Goal: Task Accomplishment & Management: Manage account settings

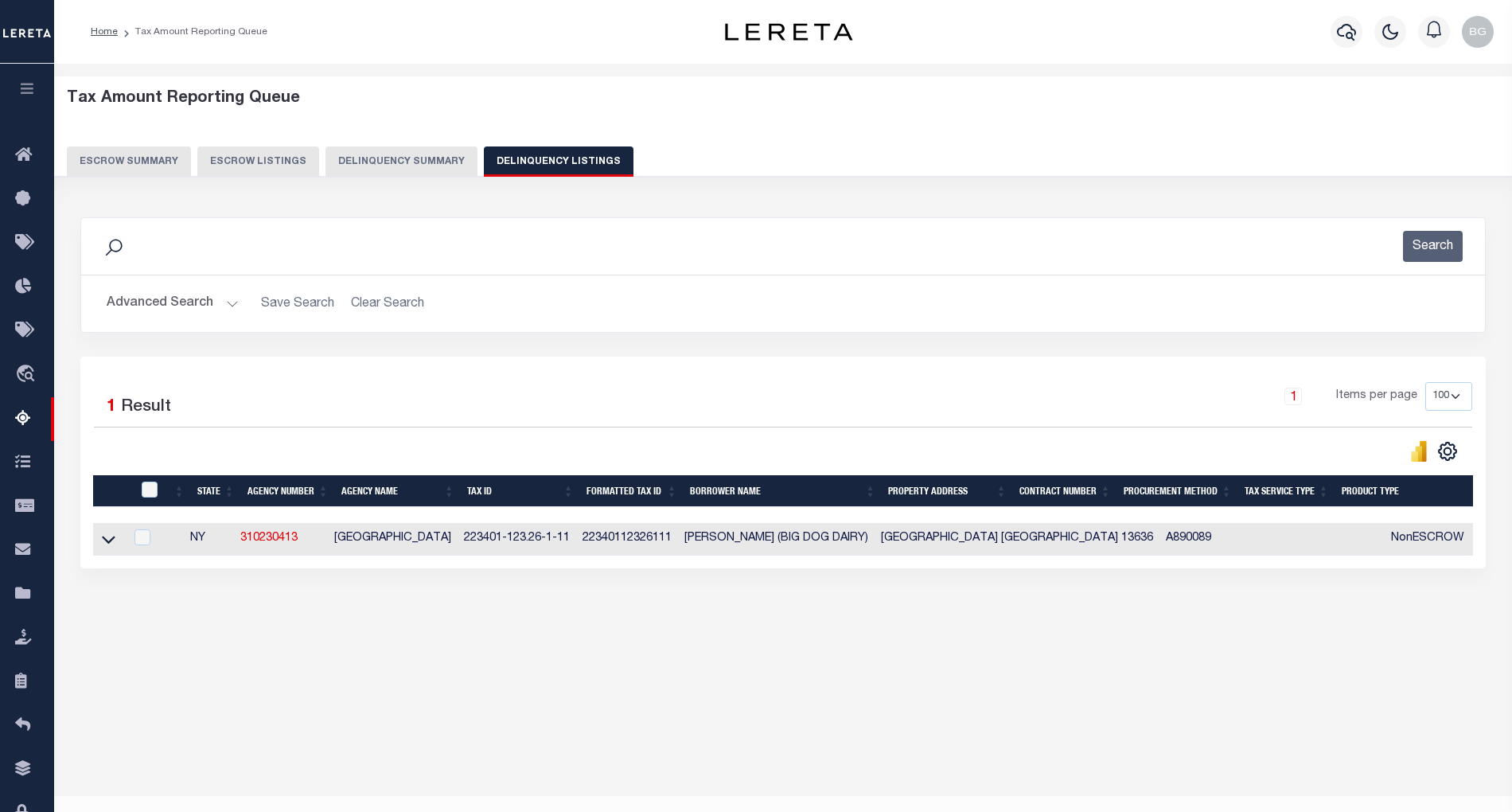
select select "100"
click at [226, 304] on button "Advanced Search" at bounding box center [172, 304] width 132 height 31
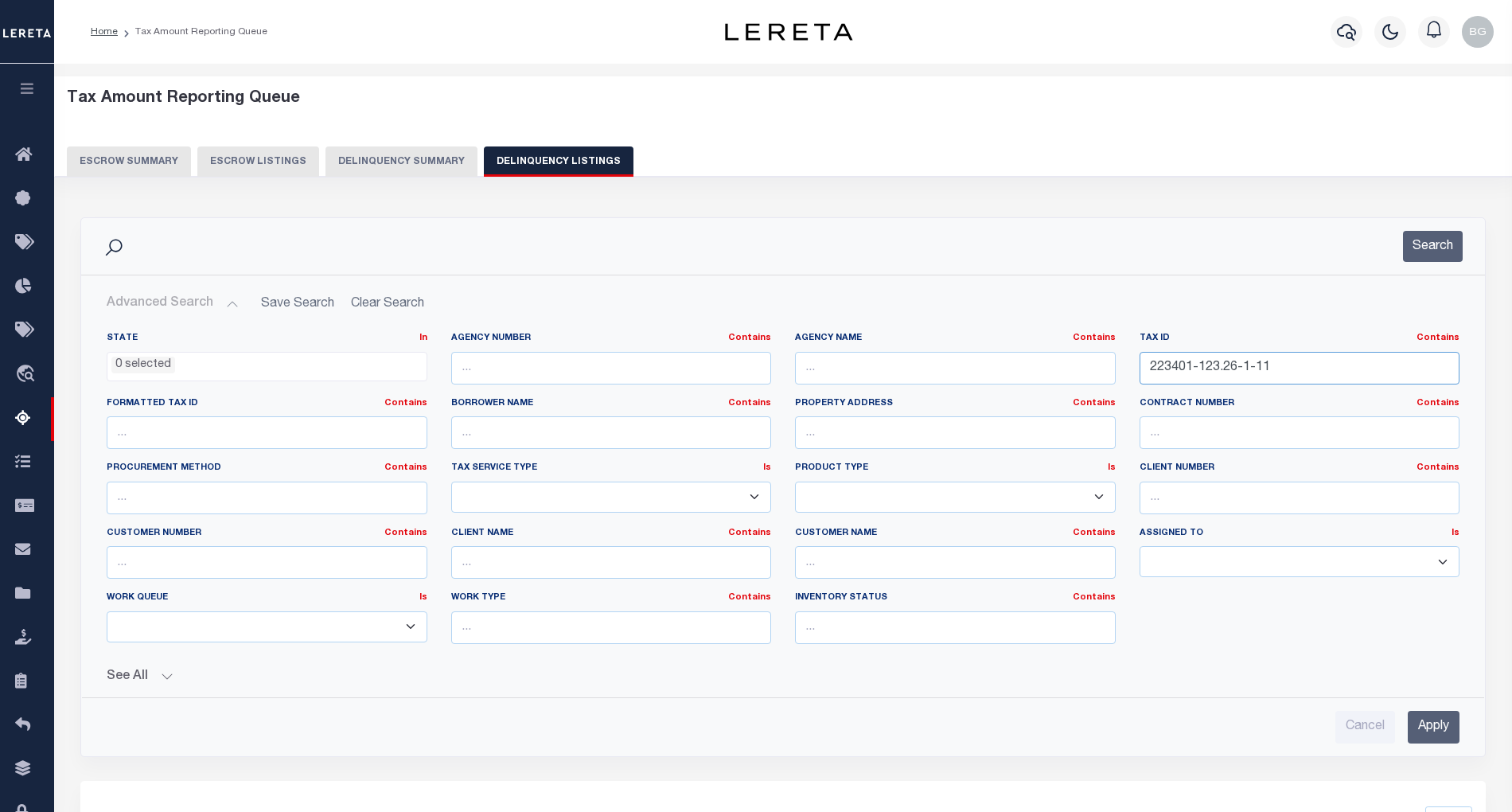
click at [1208, 370] on input "223401-123.26-1-11" at bounding box center [1300, 368] width 321 height 33
paste input "066E 0004056"
type input "066E 0004056"
click at [1436, 743] on input "Apply" at bounding box center [1434, 728] width 52 height 33
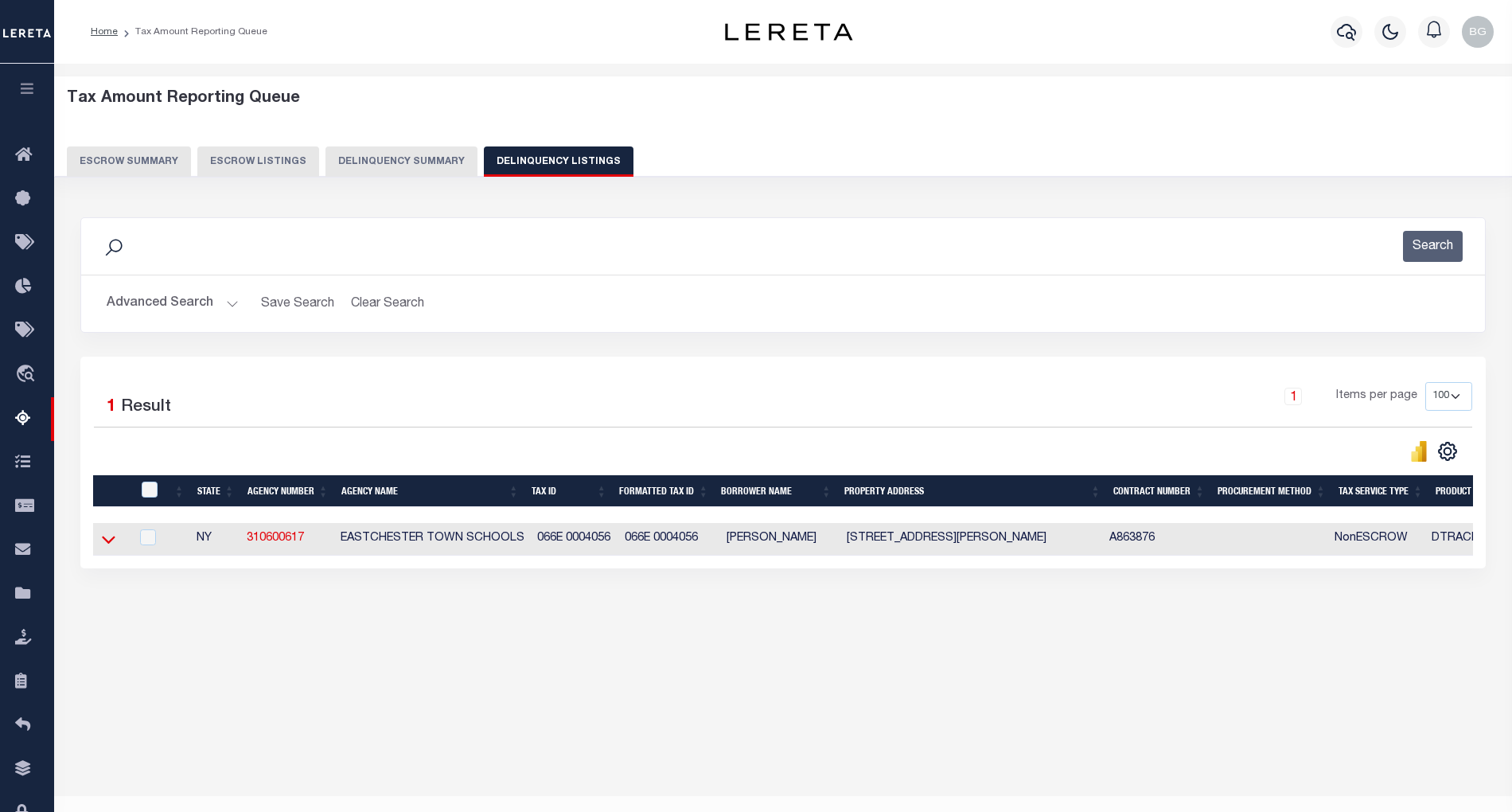
click at [108, 548] on icon at bounding box center [109, 540] width 13 height 17
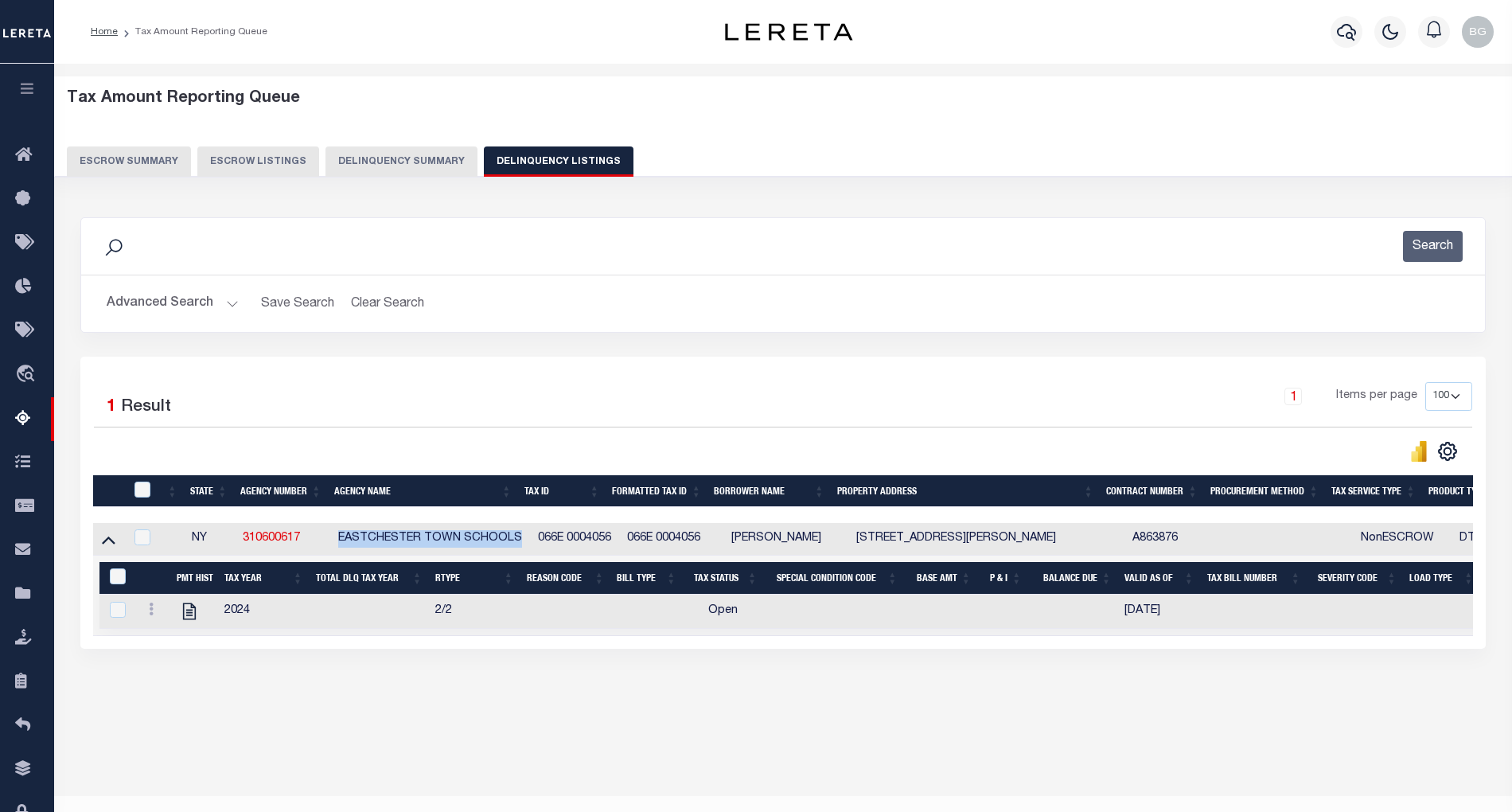
drag, startPoint x: 346, startPoint y: 545, endPoint x: 522, endPoint y: 541, distance: 176.0
click at [522, 541] on td "EASTCHESTER TOWN SCHOOLS" at bounding box center [431, 540] width 200 height 33
checkbox input "true"
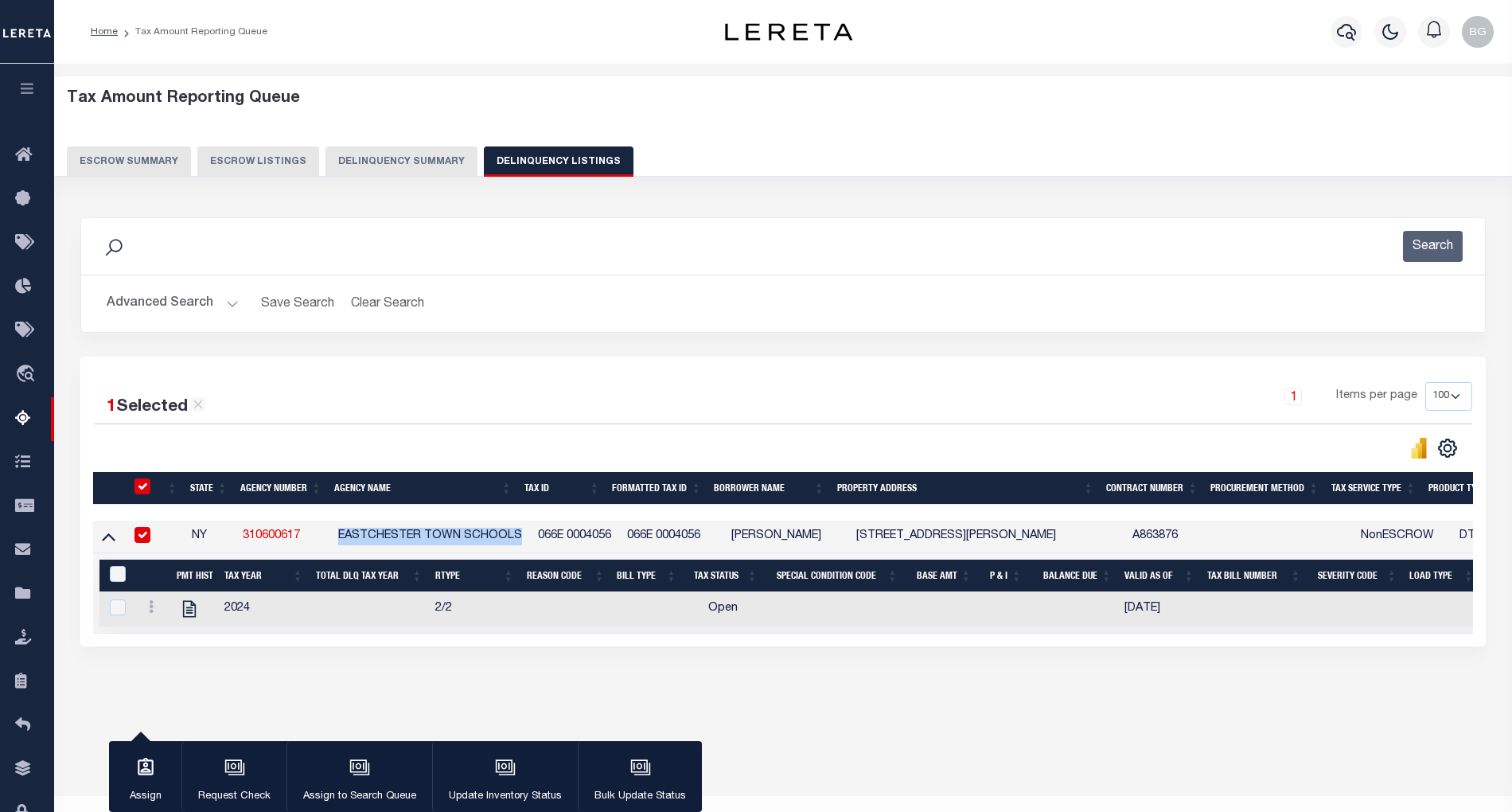
copy td "EASTCHESTER TOWN SCHOOLS"
click at [147, 539] on input "checkbox" at bounding box center [142, 535] width 16 height 16
checkbox input "false"
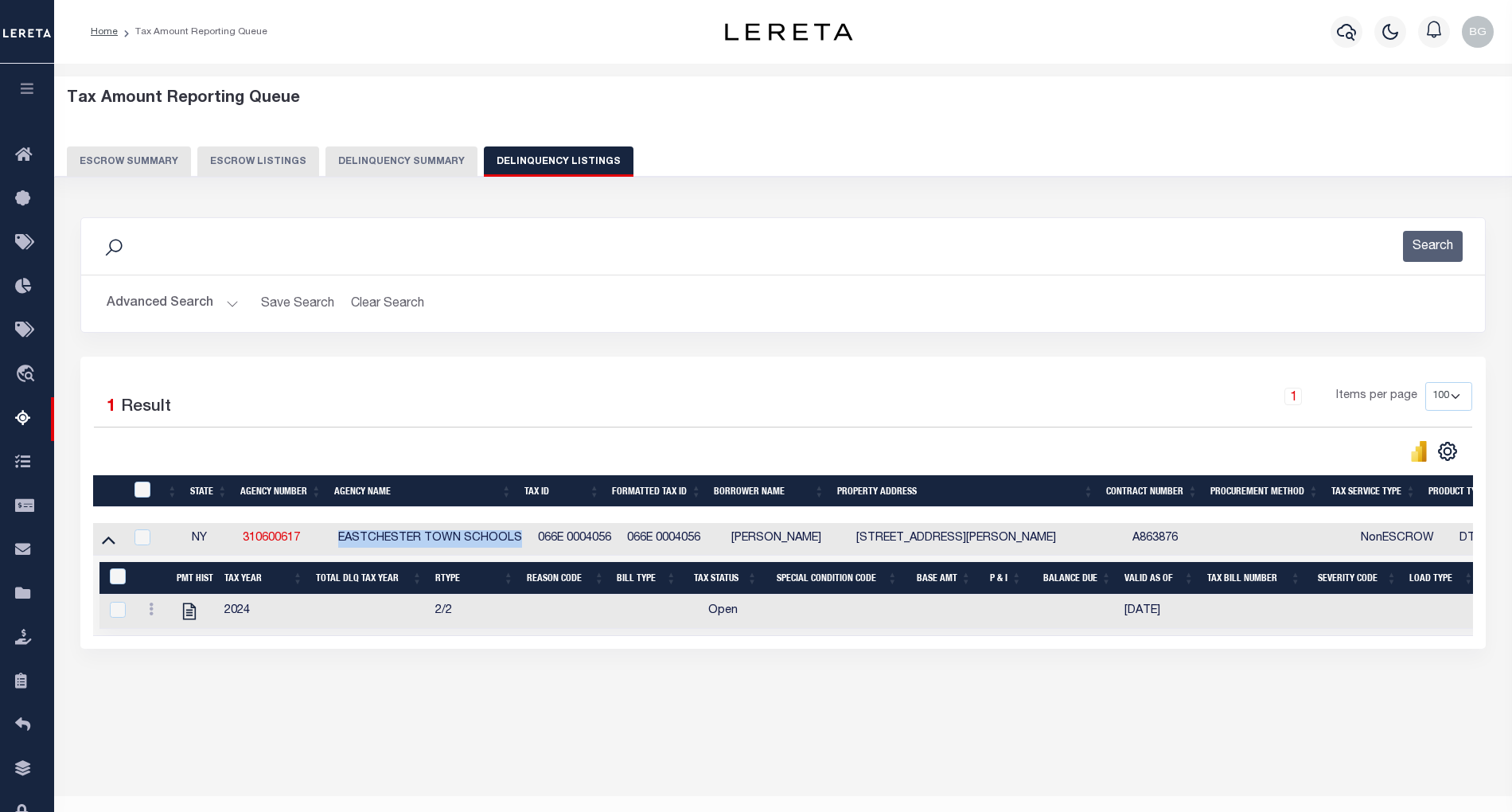
click at [230, 306] on button "Advanced Search" at bounding box center [172, 304] width 132 height 31
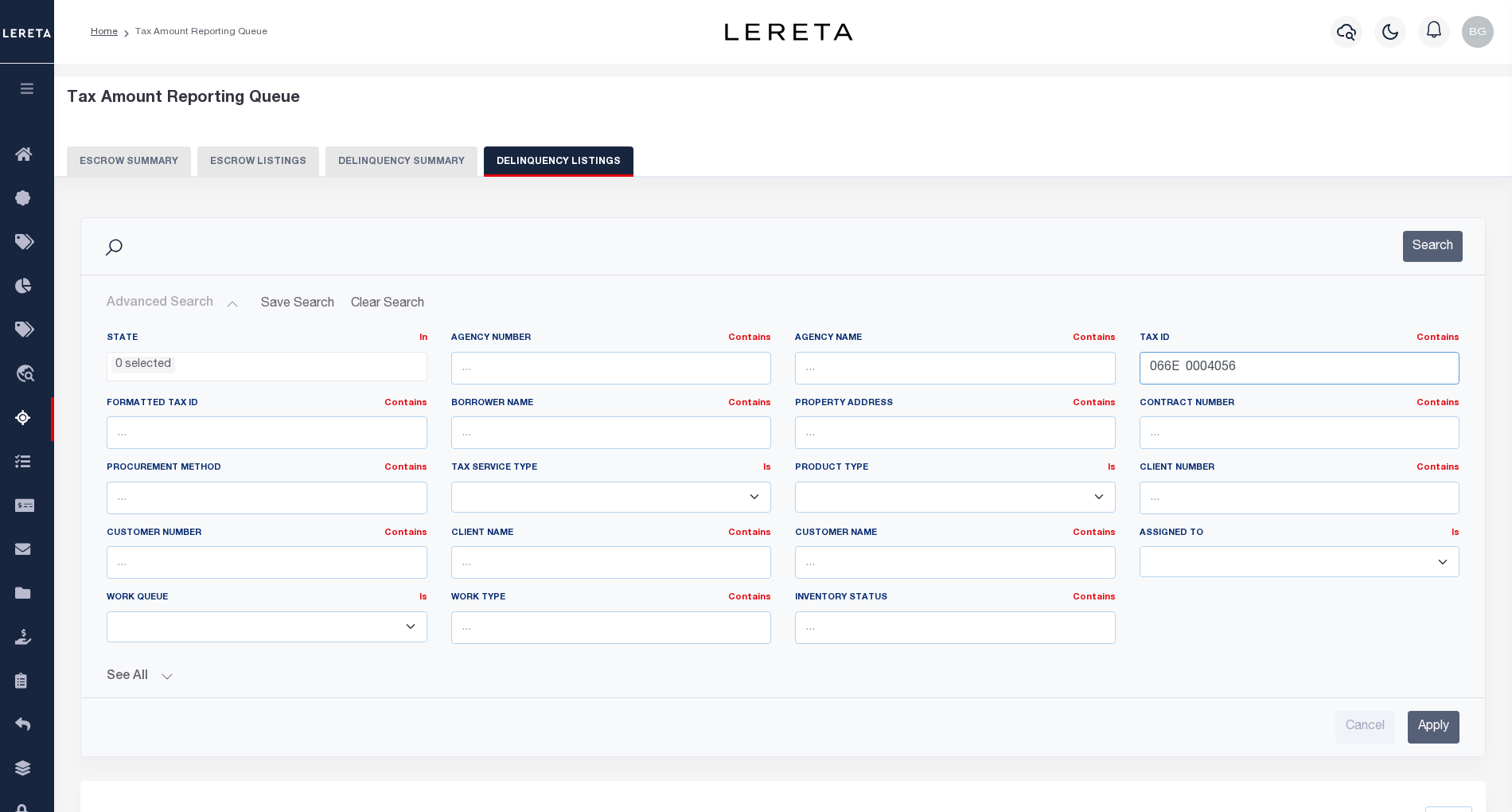
click at [1188, 366] on input "066E 0004056" at bounding box center [1300, 368] width 321 height 33
paste input "F 0006133"
click at [1438, 736] on input "Apply" at bounding box center [1434, 728] width 52 height 33
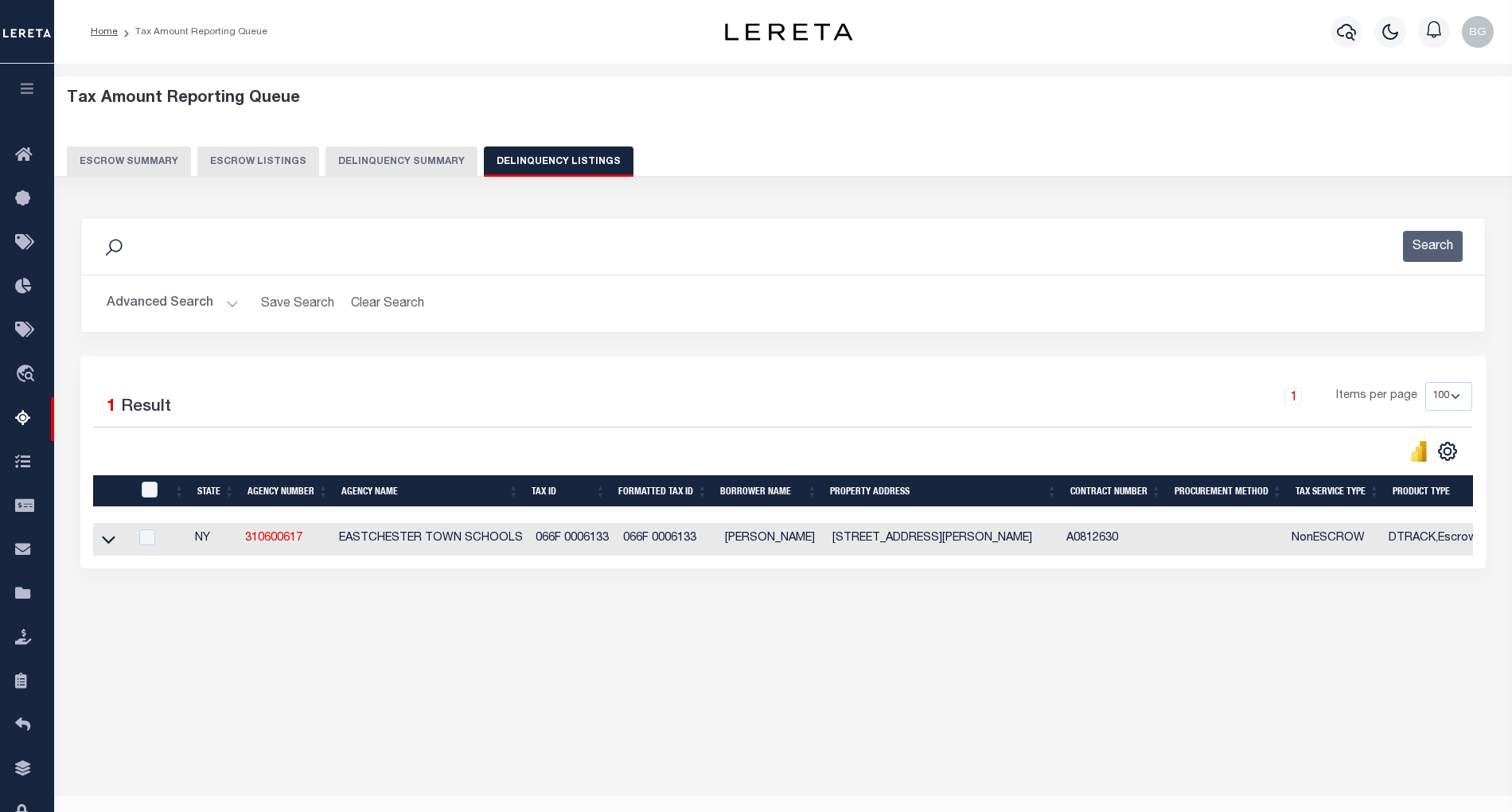
click at [231, 301] on button "Advanced Search" at bounding box center [172, 304] width 132 height 31
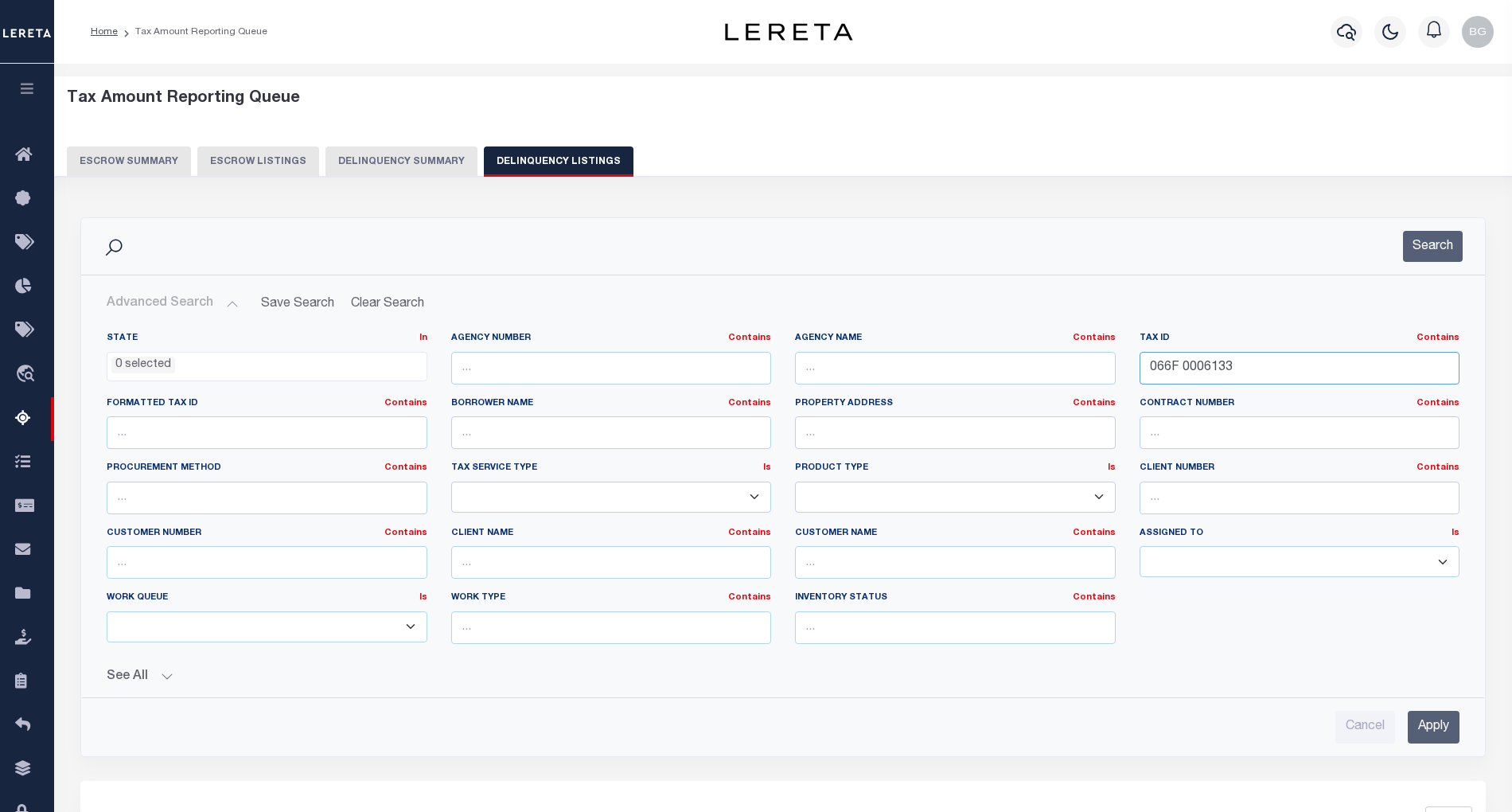
click at [1166, 379] on input "066F 0006133" at bounding box center [1300, 368] width 321 height 33
paste input "J 0001289"
type input "066J 0001289"
click at [1440, 728] on input "Apply" at bounding box center [1434, 728] width 52 height 33
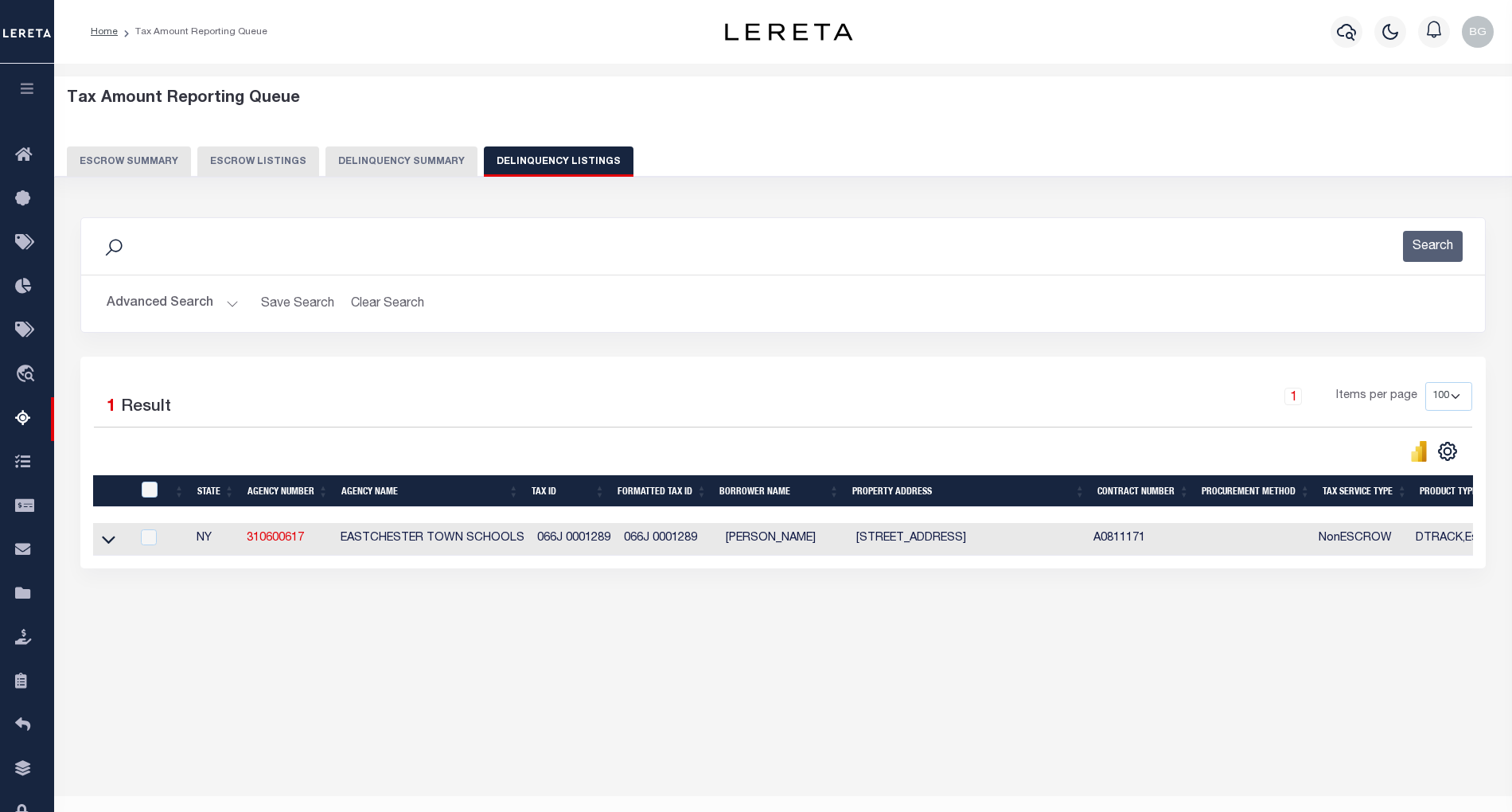
click at [229, 303] on button "Advanced Search" at bounding box center [172, 304] width 132 height 31
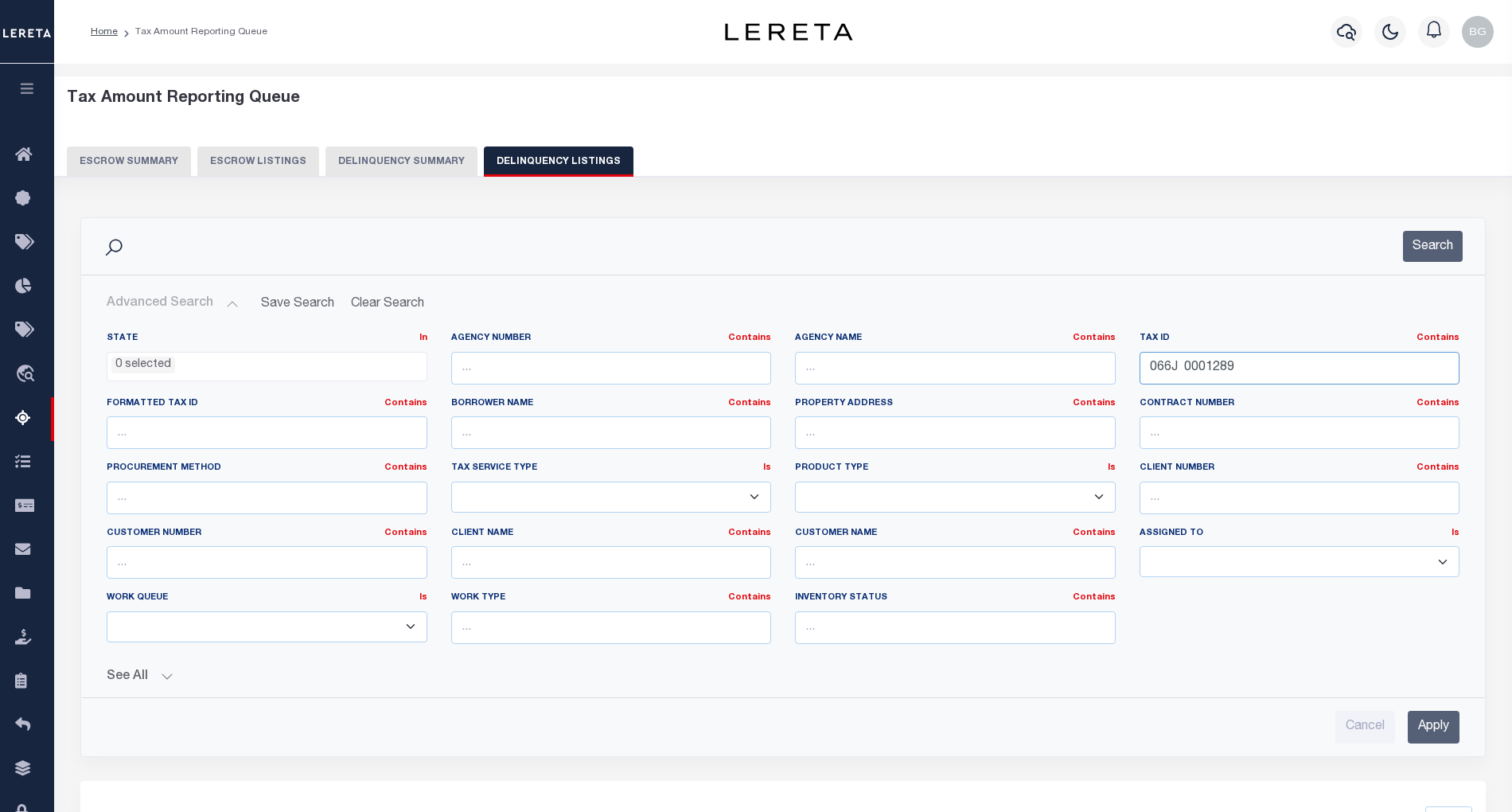
click at [1178, 373] on input "066J 0001289" at bounding box center [1300, 368] width 321 height 33
paste input "71 0002021"
click at [1437, 725] on input "Apply" at bounding box center [1434, 728] width 52 height 33
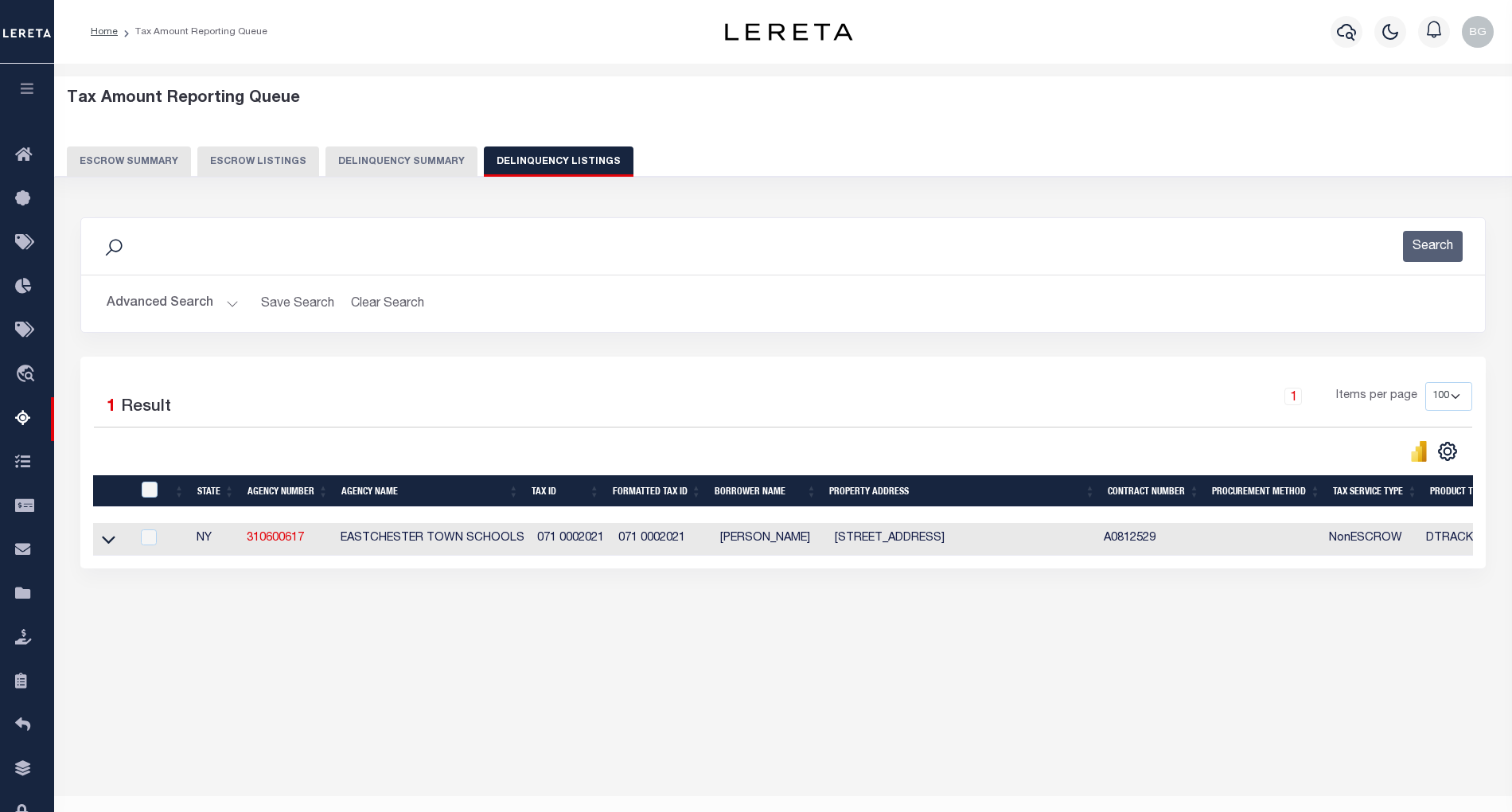
click at [233, 303] on button "Advanced Search" at bounding box center [172, 304] width 132 height 31
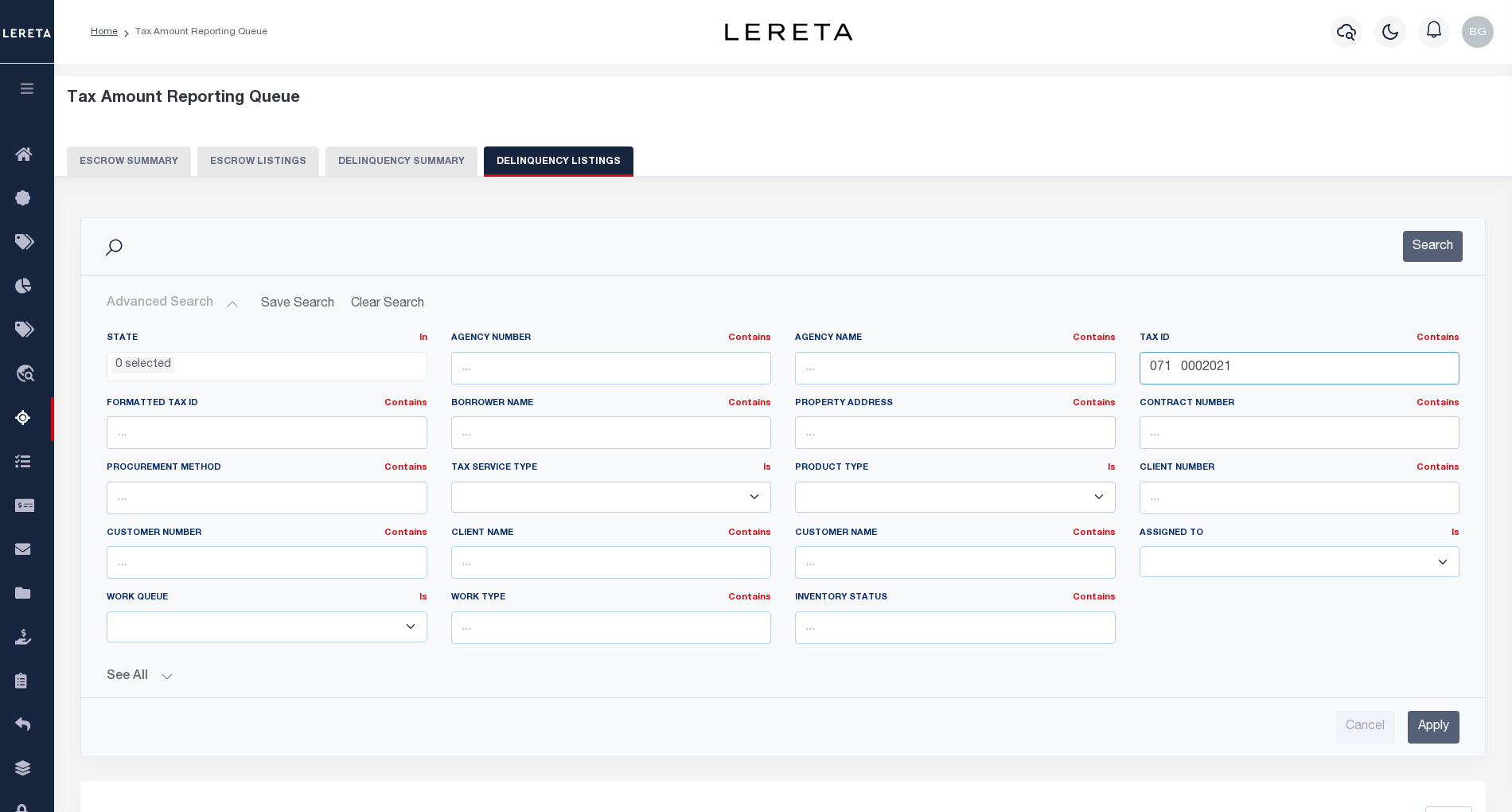
click at [1175, 363] on input "071 0002021" at bounding box center [1300, 368] width 321 height 33
paste input "80F 0003005E"
click at [1439, 736] on input "Apply" at bounding box center [1434, 728] width 52 height 33
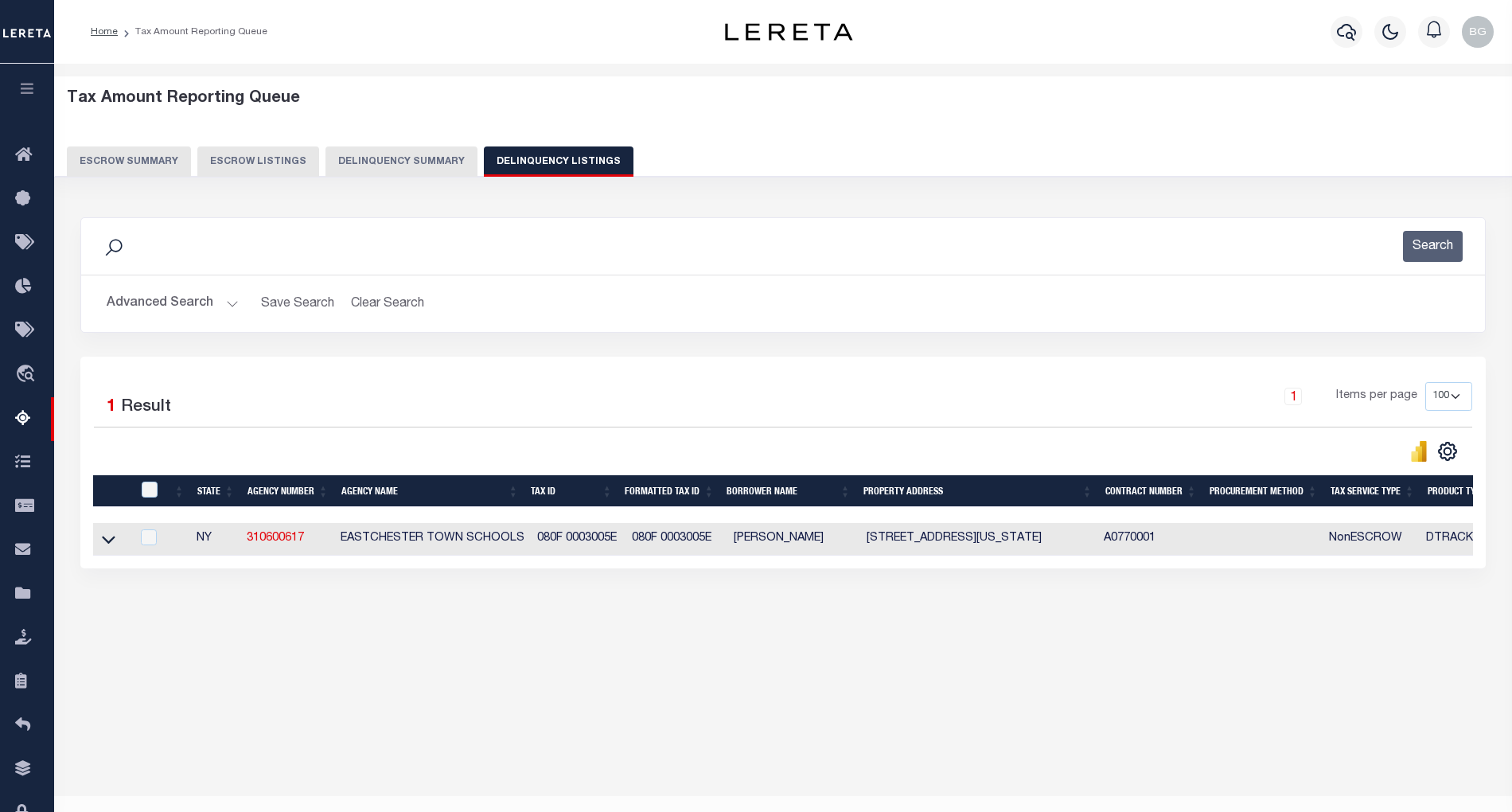
click at [226, 303] on button "Advanced Search" at bounding box center [172, 304] width 132 height 31
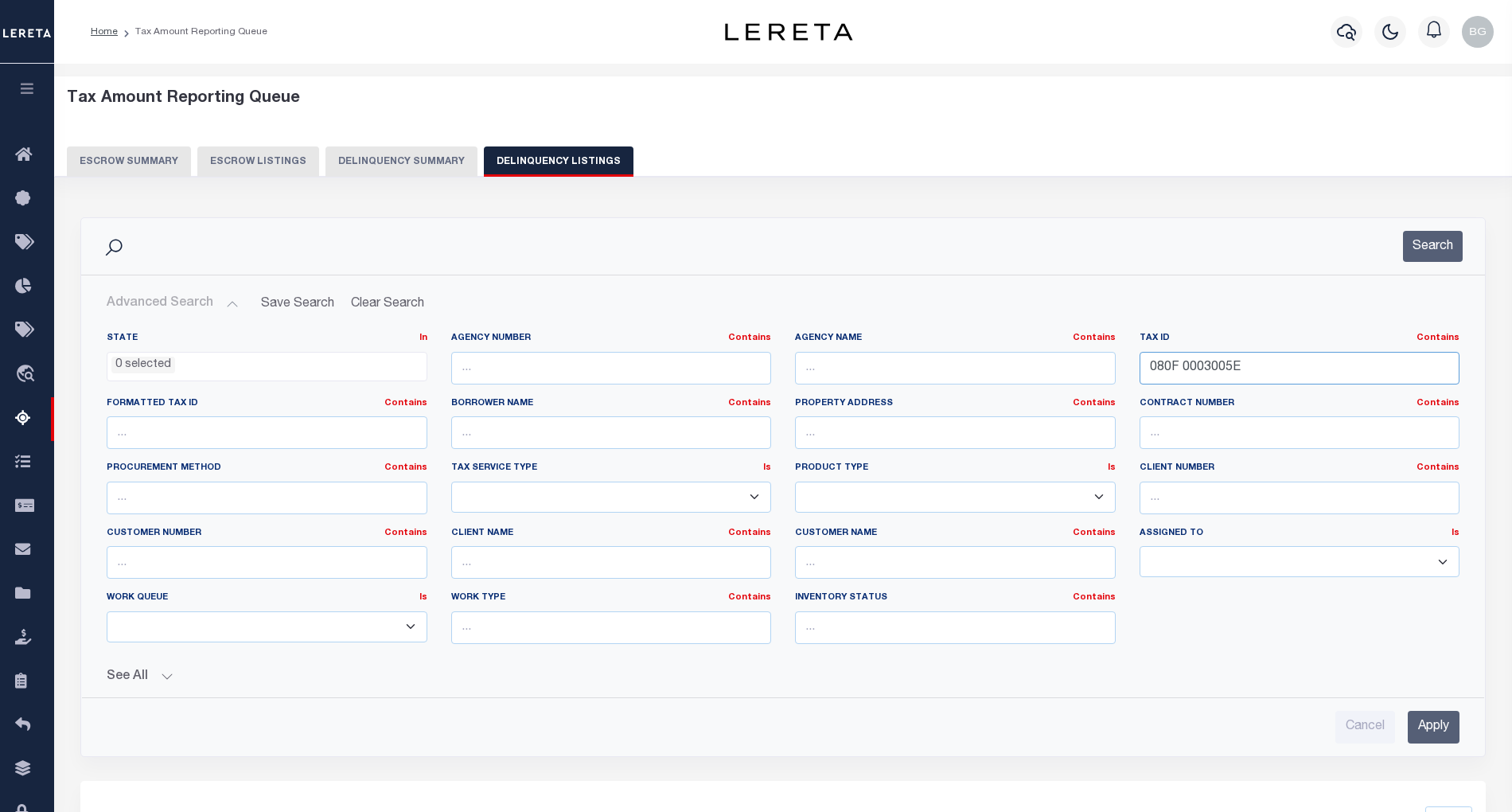
click at [1189, 368] on input "080F 0003005E" at bounding box center [1300, 368] width 321 height 33
paste input "66E 0004056"
type input "066E 0004056"
click at [1433, 733] on input "Apply" at bounding box center [1434, 728] width 52 height 33
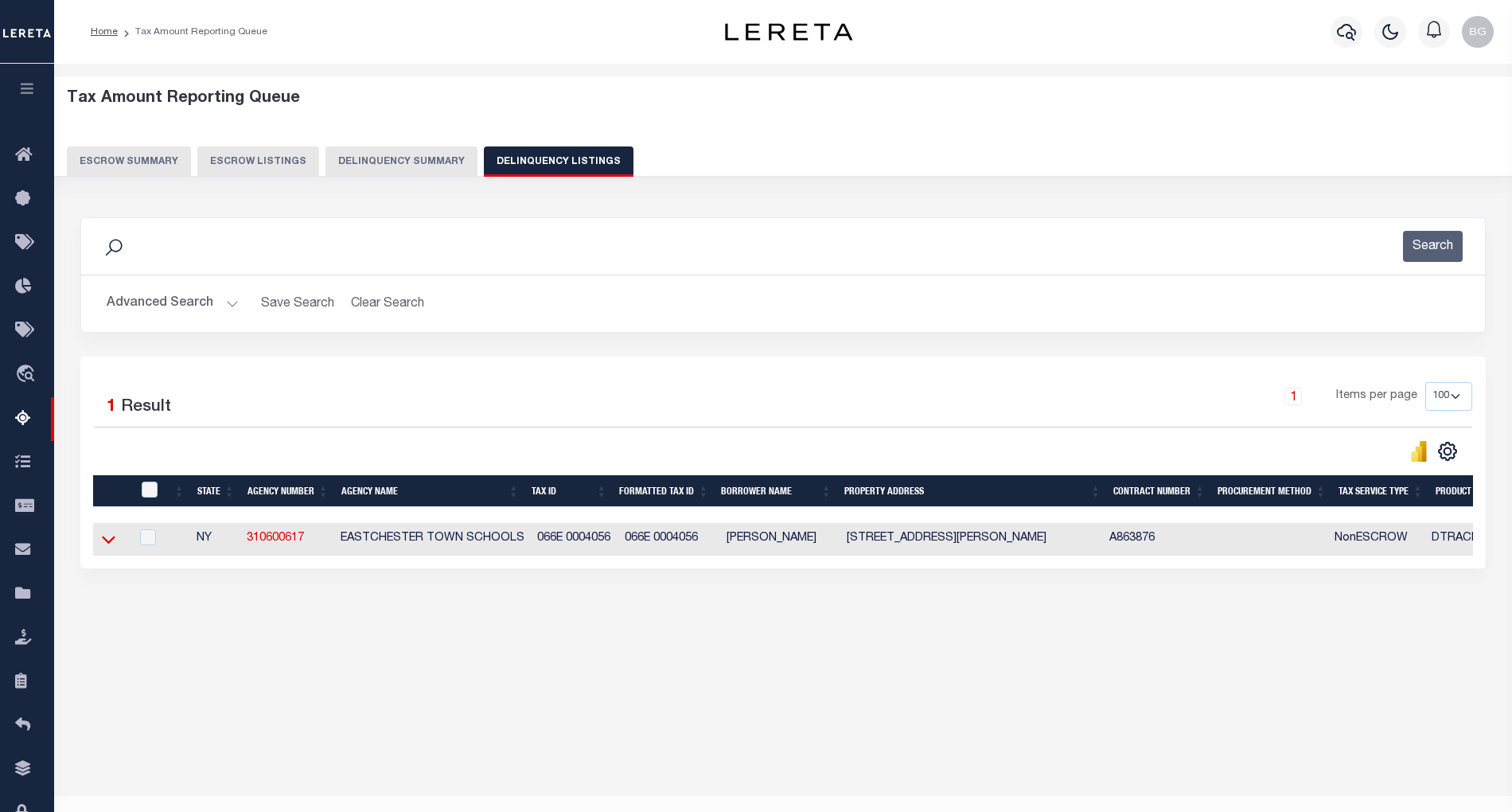
click at [106, 548] on icon at bounding box center [109, 540] width 13 height 17
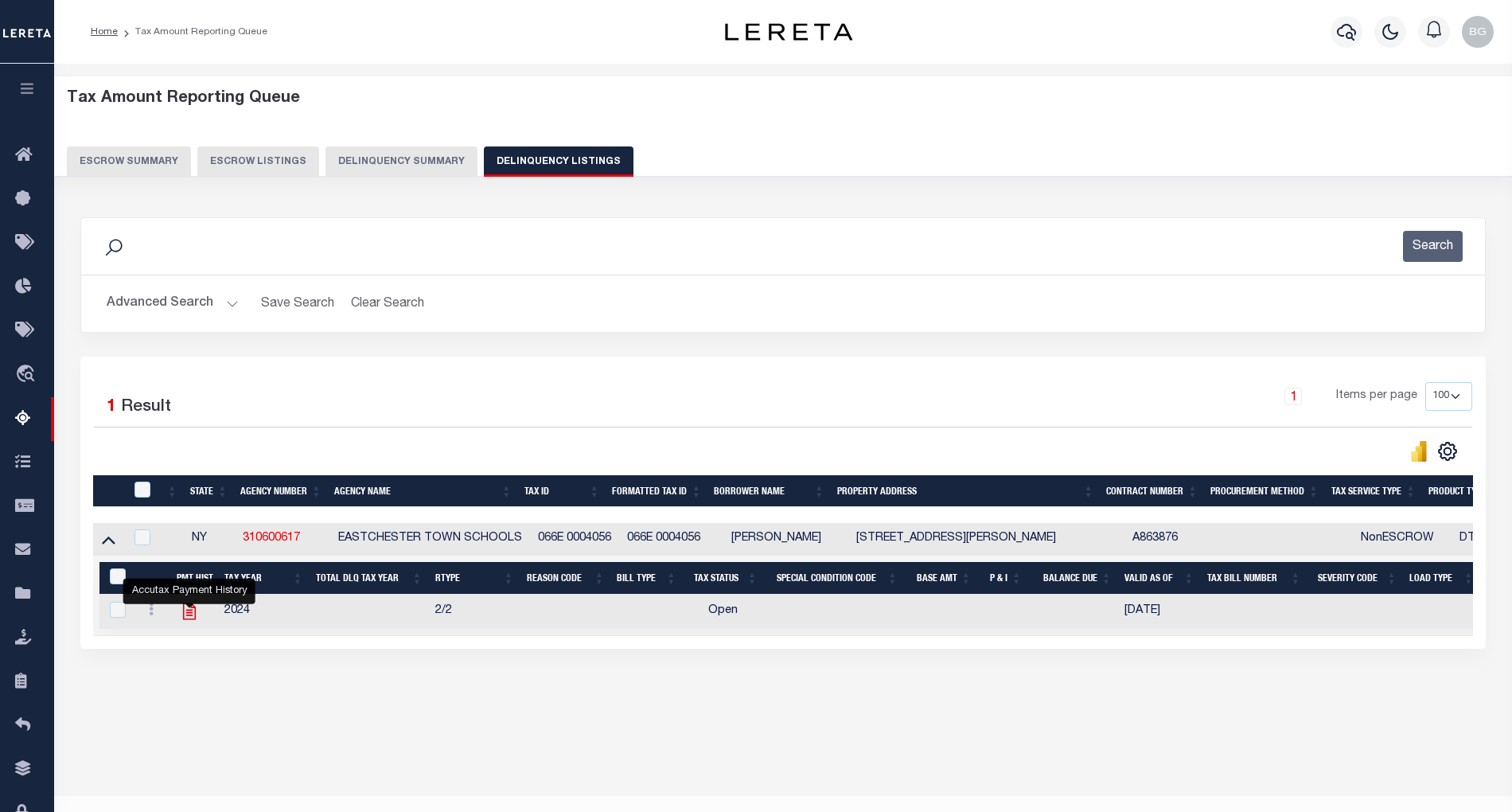
click at [190, 619] on icon "" at bounding box center [188, 611] width 12 height 17
checkbox input "true"
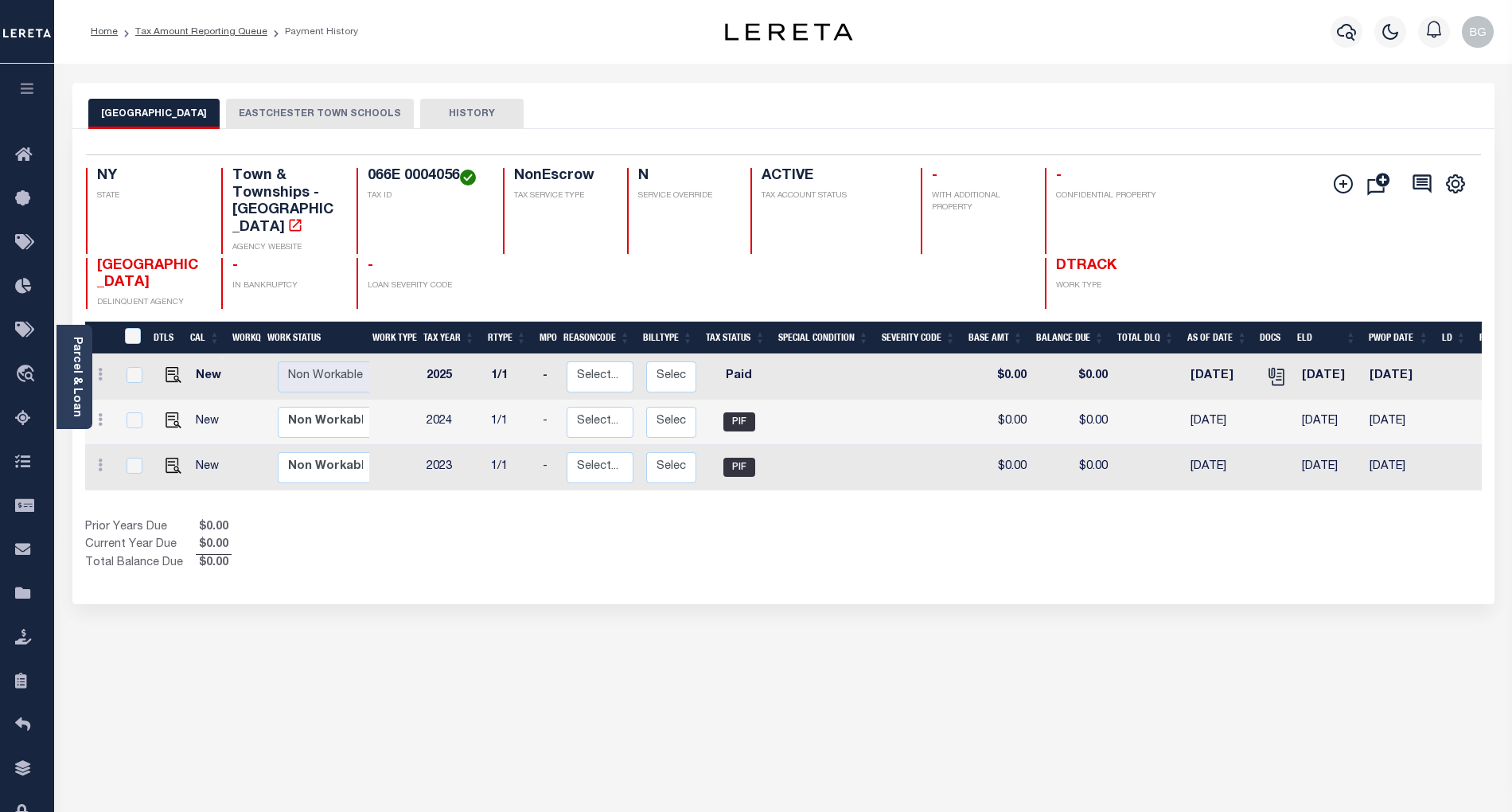
click at [287, 116] on button "EASTCHESTER TOWN SCHOOLS" at bounding box center [320, 114] width 188 height 31
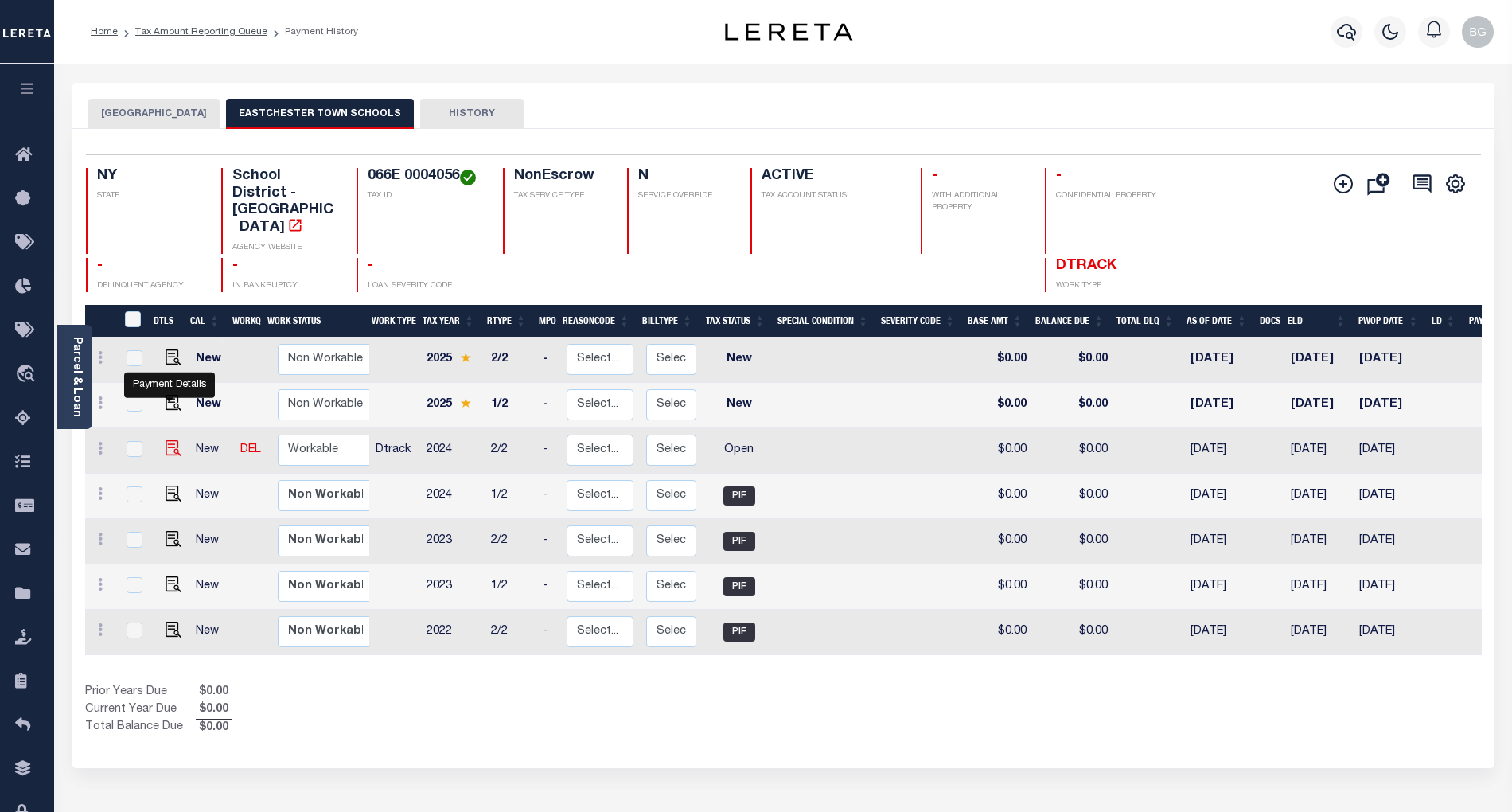
click at [167, 441] on img "" at bounding box center [173, 448] width 16 height 16
checkbox input "true"
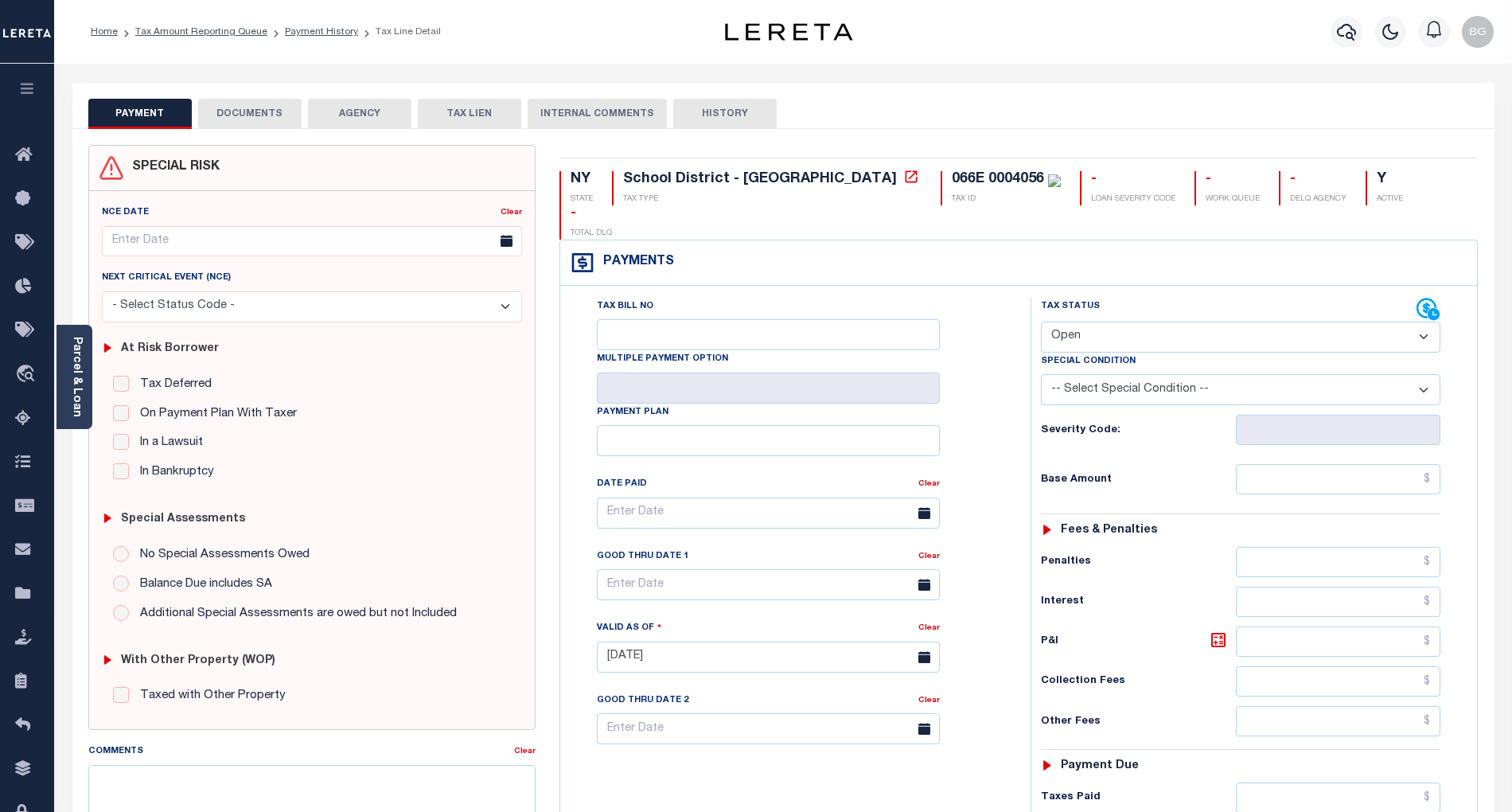
click at [1067, 322] on select "- Select Status Code - Open Due/Unpaid Paid Incomplete No Tax Due Internal Refu…" at bounding box center [1241, 338] width 399 height 31
select select "PYD"
click at [1041, 322] on select "- Select Status Code - Open Due/Unpaid Paid Incomplete No Tax Due Internal Refu…" at bounding box center [1241, 338] width 399 height 31
type input "[DATE]"
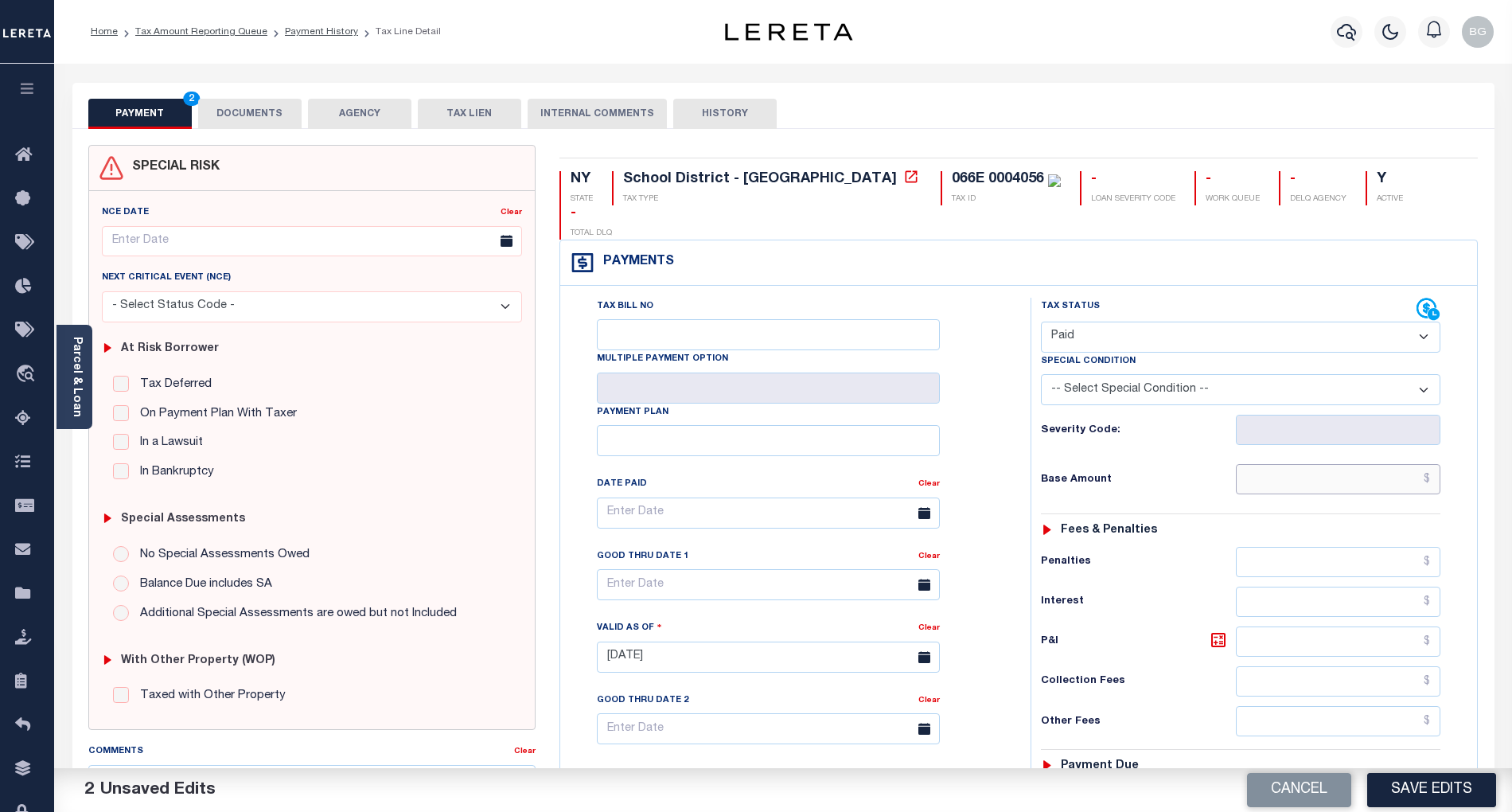
click at [1339, 465] on input "text" at bounding box center [1338, 479] width 205 height 31
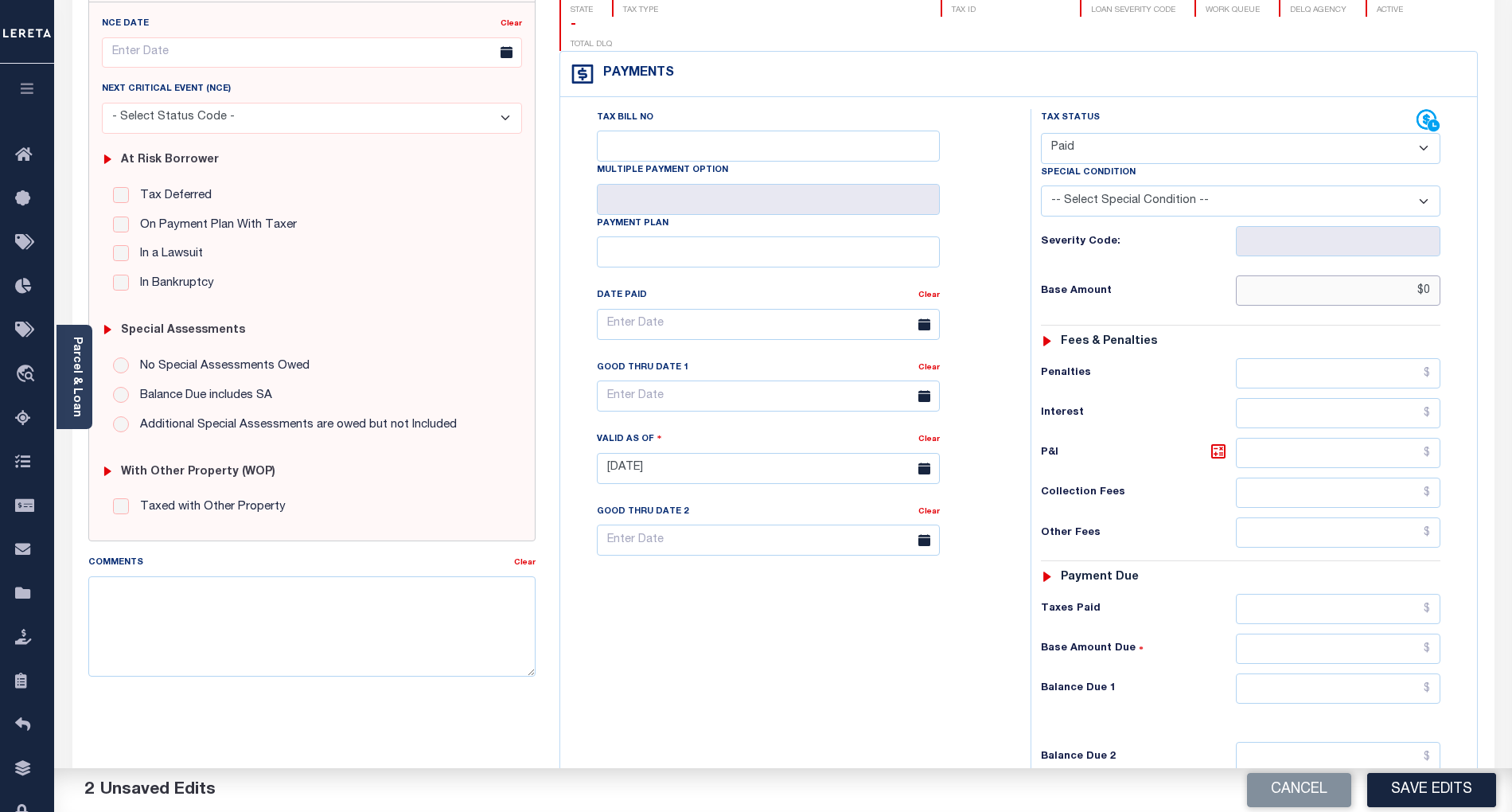
scroll to position [212, 0]
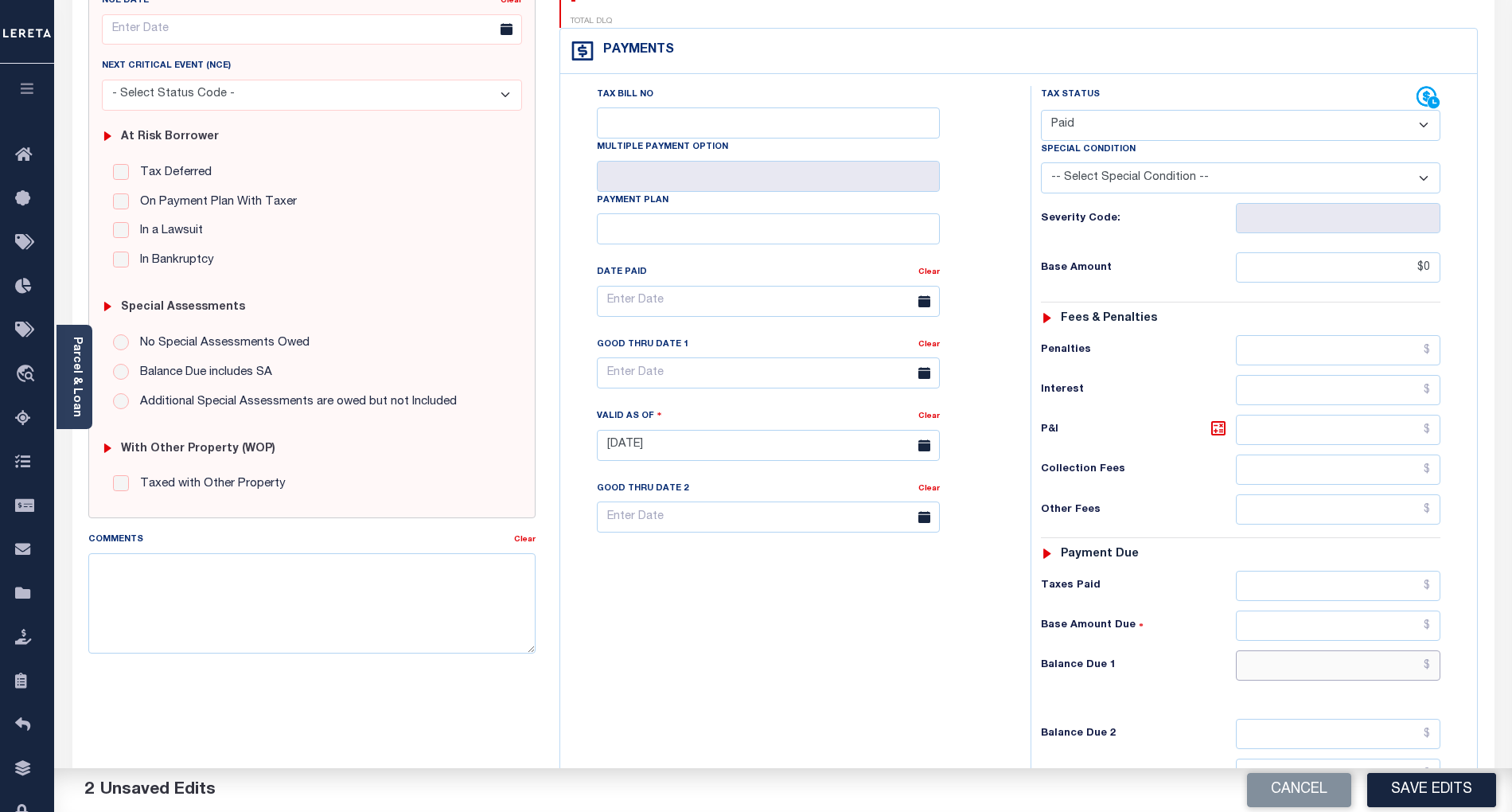
type input "$0.00"
click at [1409, 650] on input "text" at bounding box center [1338, 665] width 205 height 31
type input "$0.00"
click at [1000, 629] on div "Tax Bill No Multiple Payment Option Payment Plan Clear" at bounding box center [791, 437] width 455 height 703
click at [325, 572] on textarea "Comments" at bounding box center [312, 604] width 447 height 101
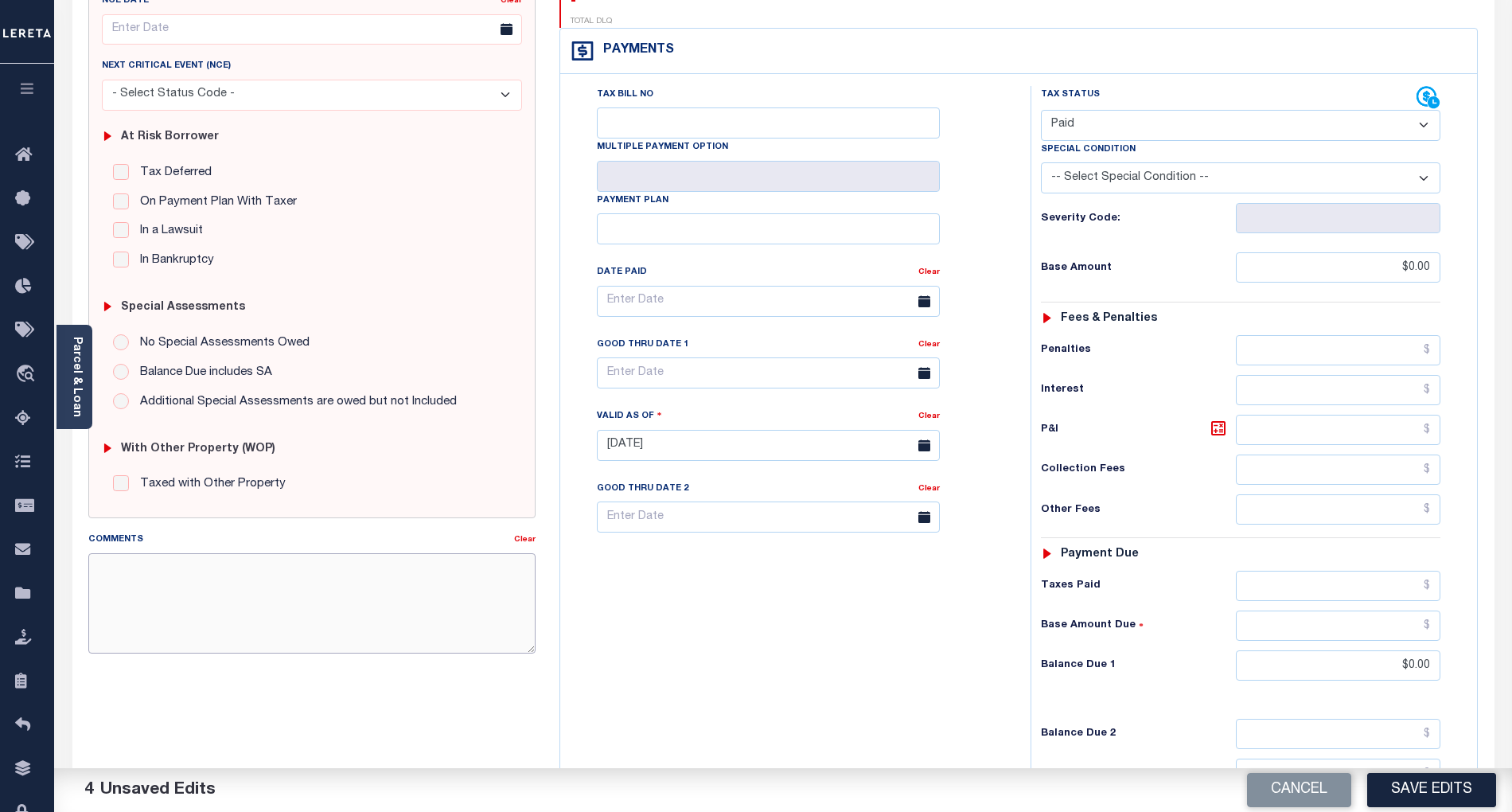
paste textarea "Per TC Brook, confirmed that taxes are paid current- BG"
click at [106, 571] on textarea "Per TC Brook, confirmed that taxes are paid current- BG" at bounding box center [312, 604] width 447 height 101
type textarea "Per TC Brook, confirmed that taxes are paid current- BG"
click at [1437, 791] on button "Save Edits" at bounding box center [1432, 790] width 129 height 34
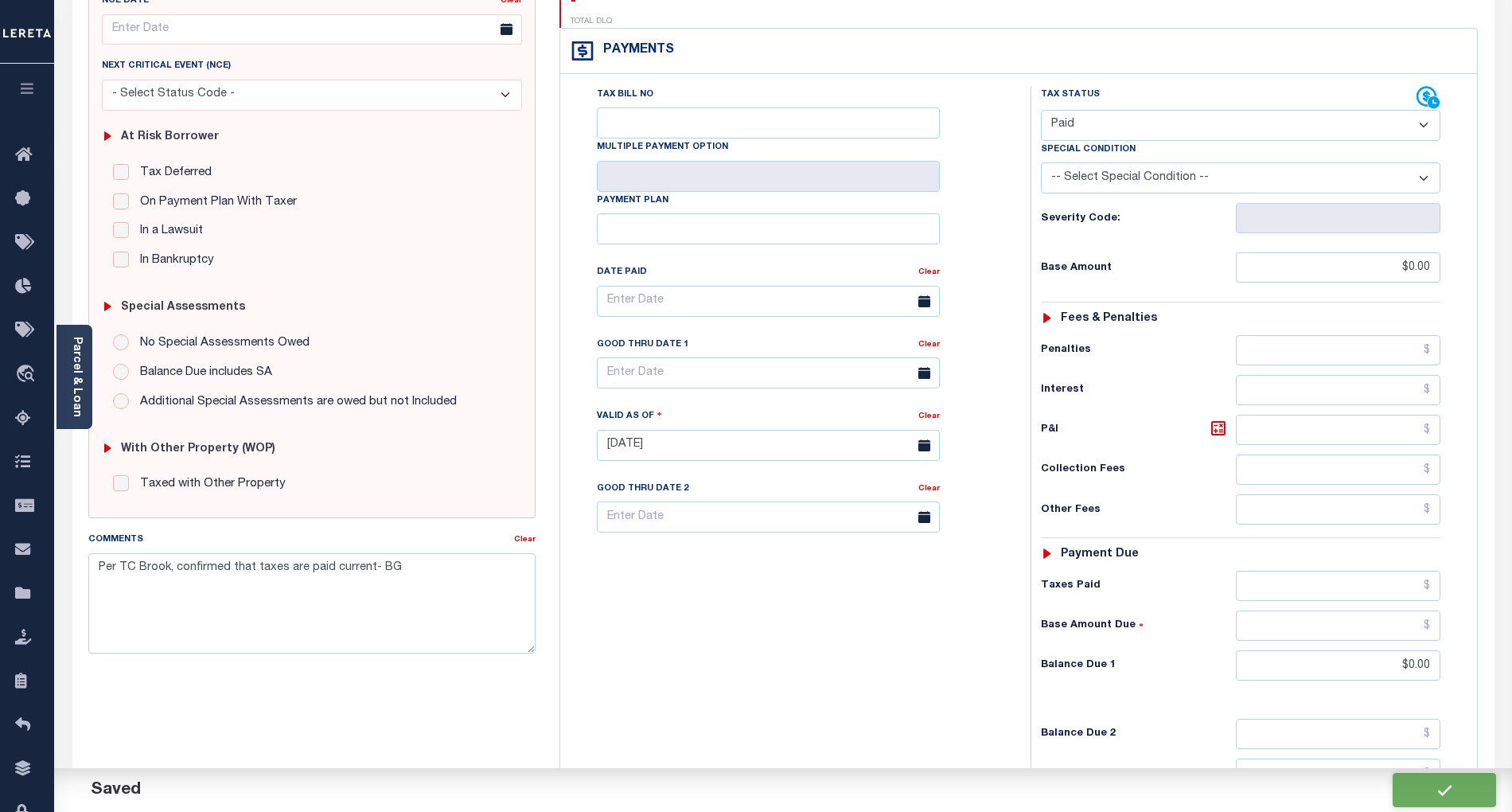
checkbox input "false"
type textarea "Per TC Brook, confirmed that taxes are paid current- BG"
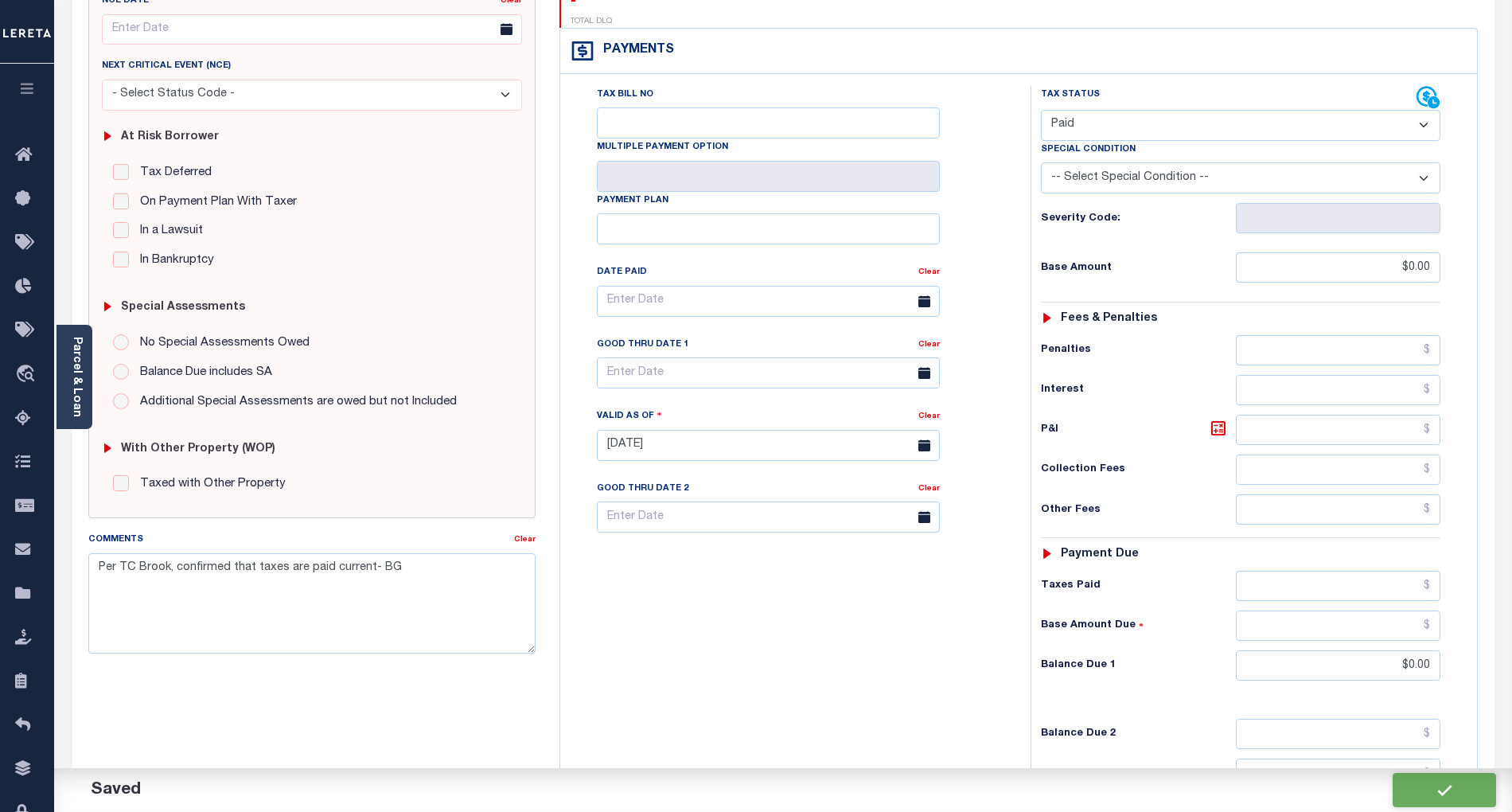
type input "$0"
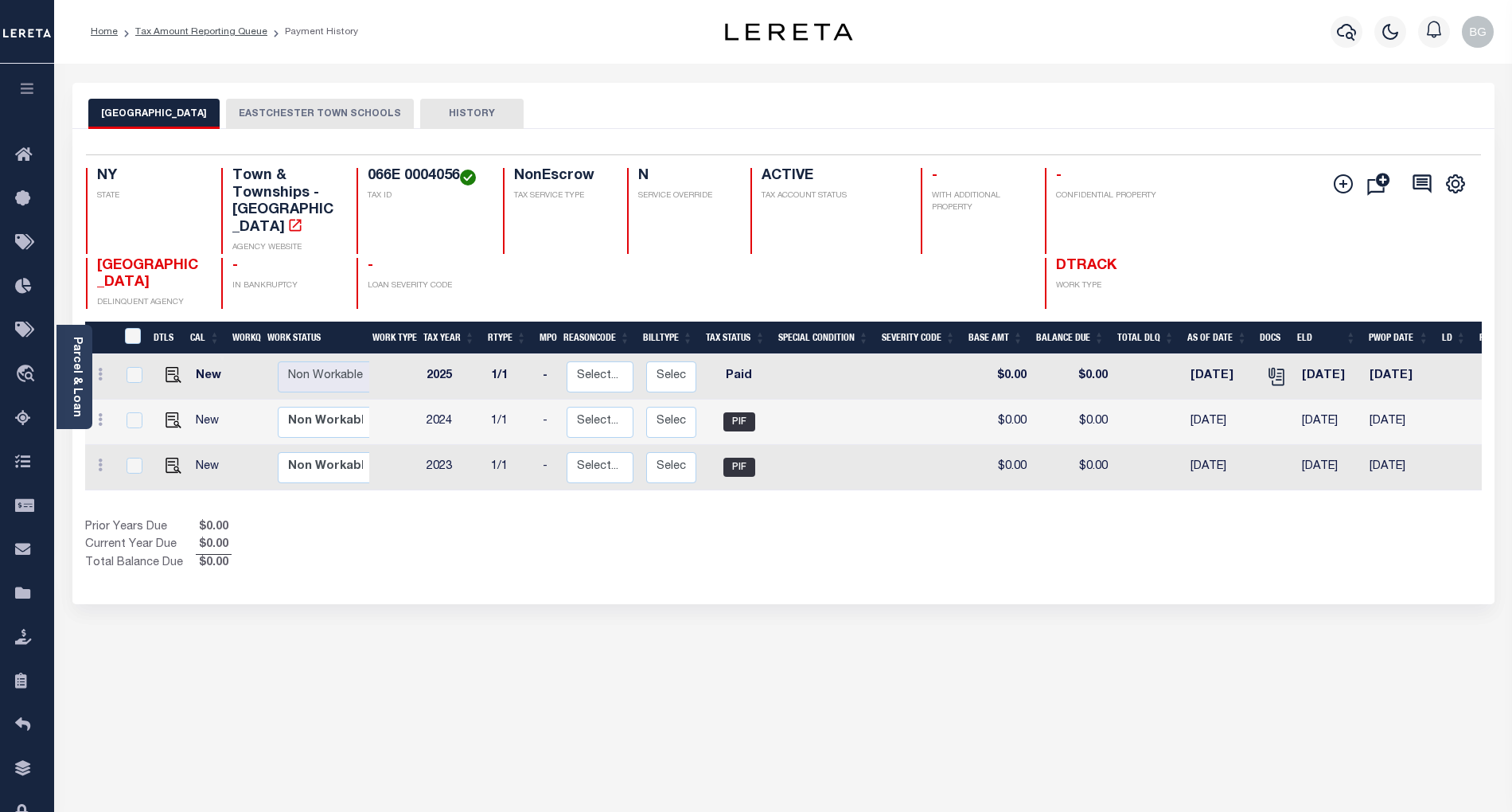
click at [323, 106] on button "EASTCHESTER TOWN SCHOOLS" at bounding box center [320, 114] width 188 height 31
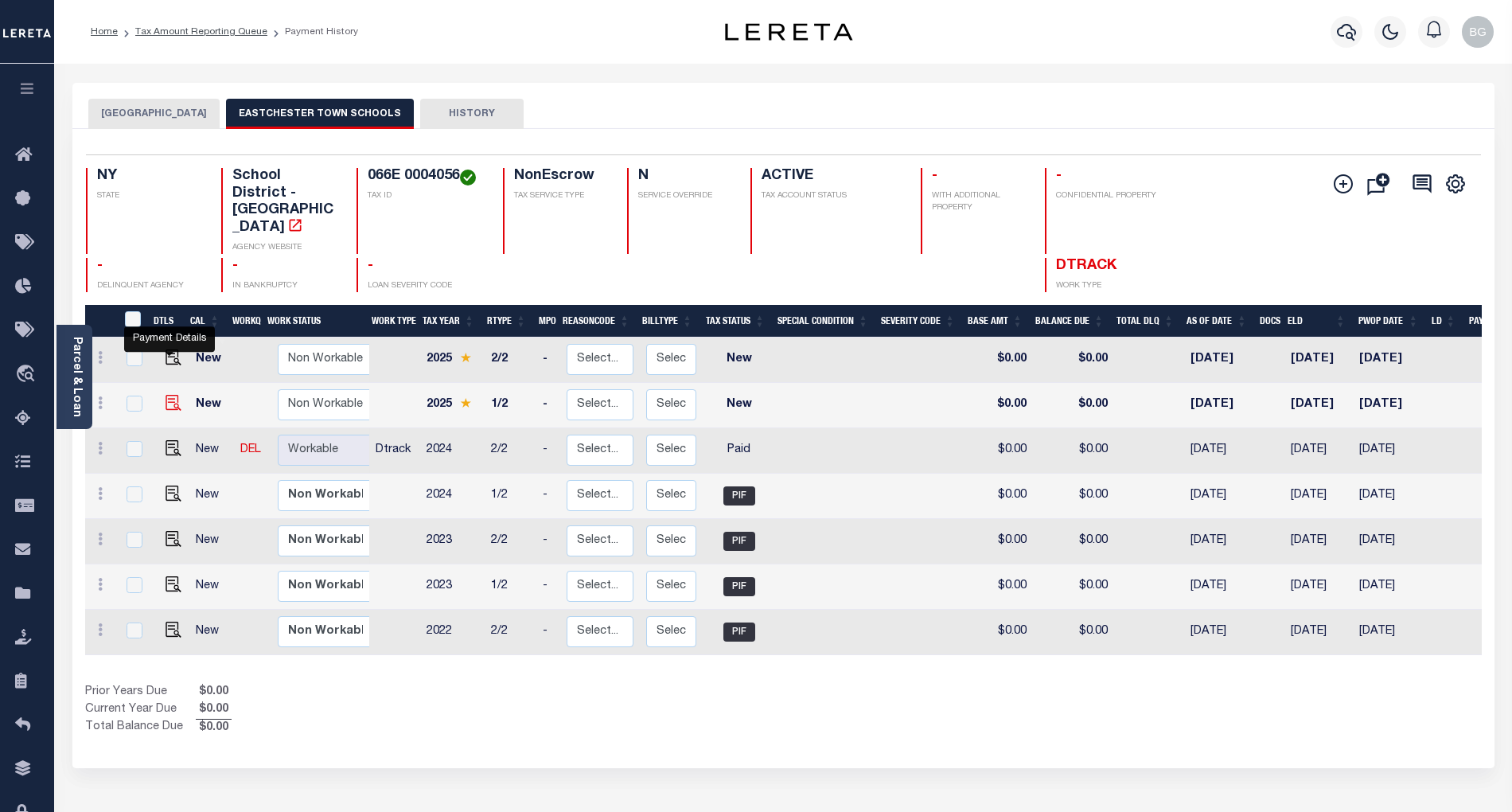
click at [166, 395] on img "" at bounding box center [173, 403] width 16 height 16
checkbox input "true"
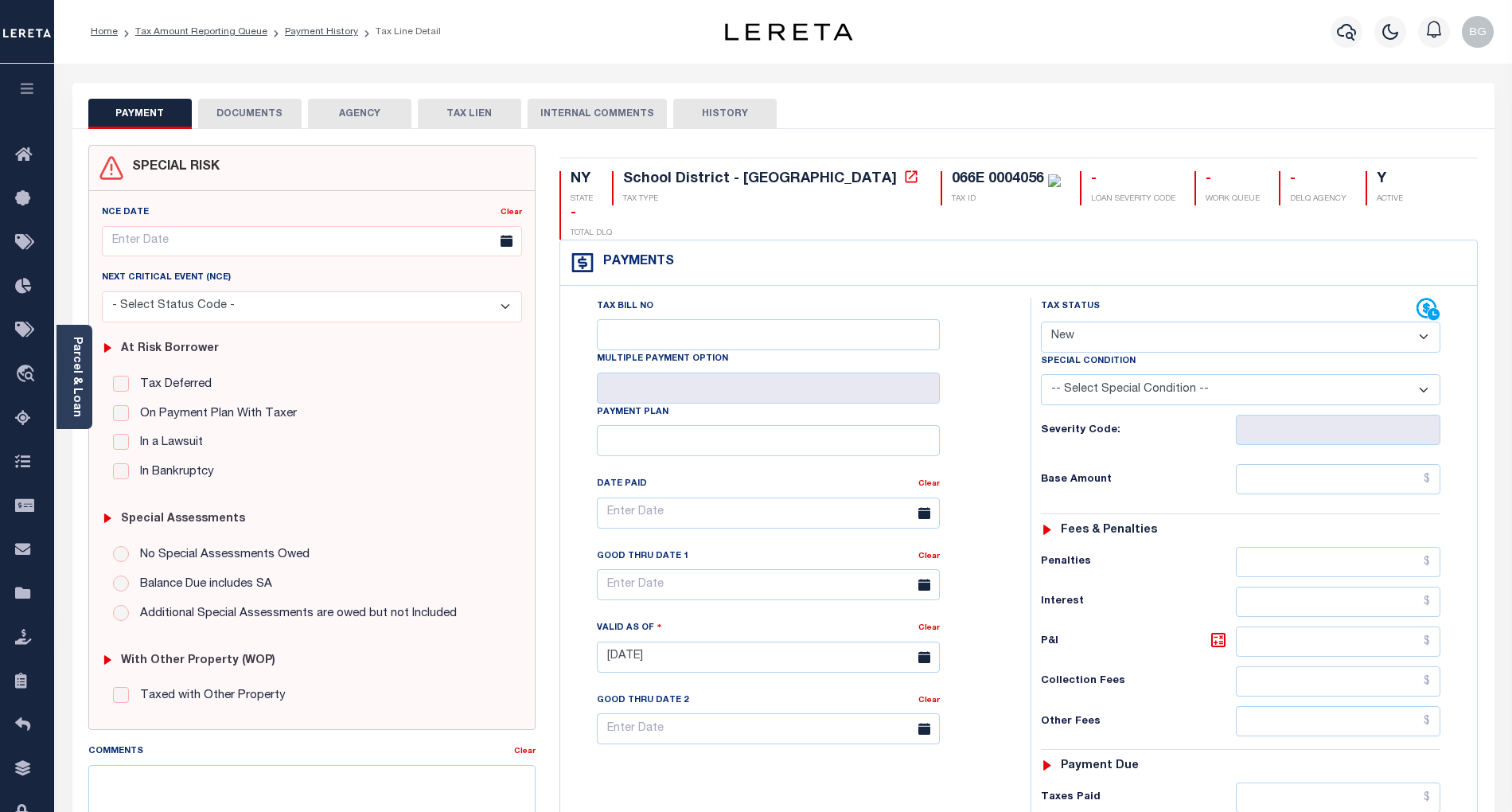
click at [1090, 322] on select "- Select Status Code - Open Due/Unpaid Paid Incomplete No Tax Due Internal Refu…" at bounding box center [1241, 338] width 399 height 31
select select "PYD"
click at [1041, 322] on select "- Select Status Code - Open Due/Unpaid Paid Incomplete No Tax Due Internal Refu…" at bounding box center [1241, 338] width 399 height 31
type input "[DATE]"
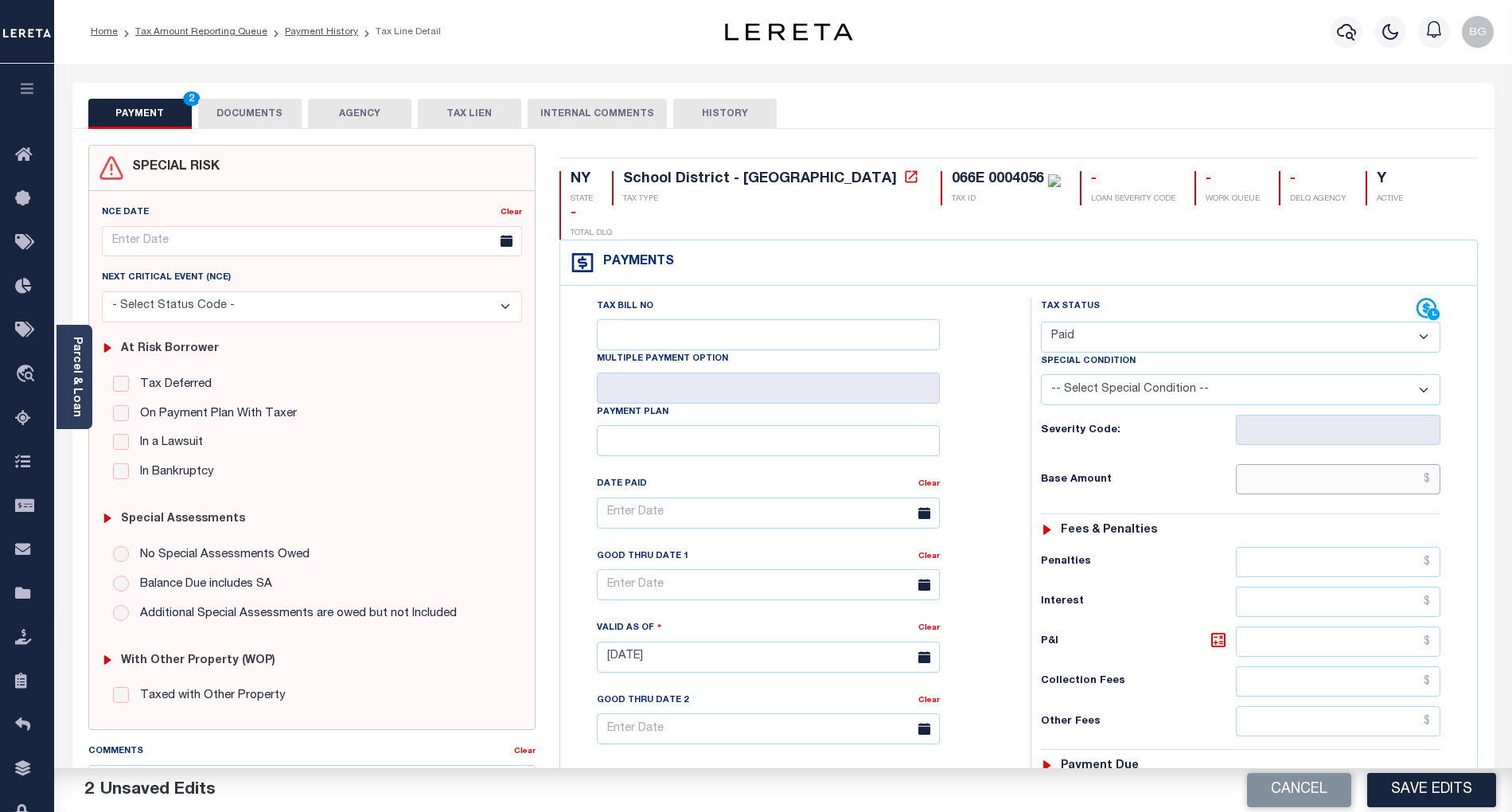
click at [1345, 465] on input "text" at bounding box center [1338, 479] width 205 height 31
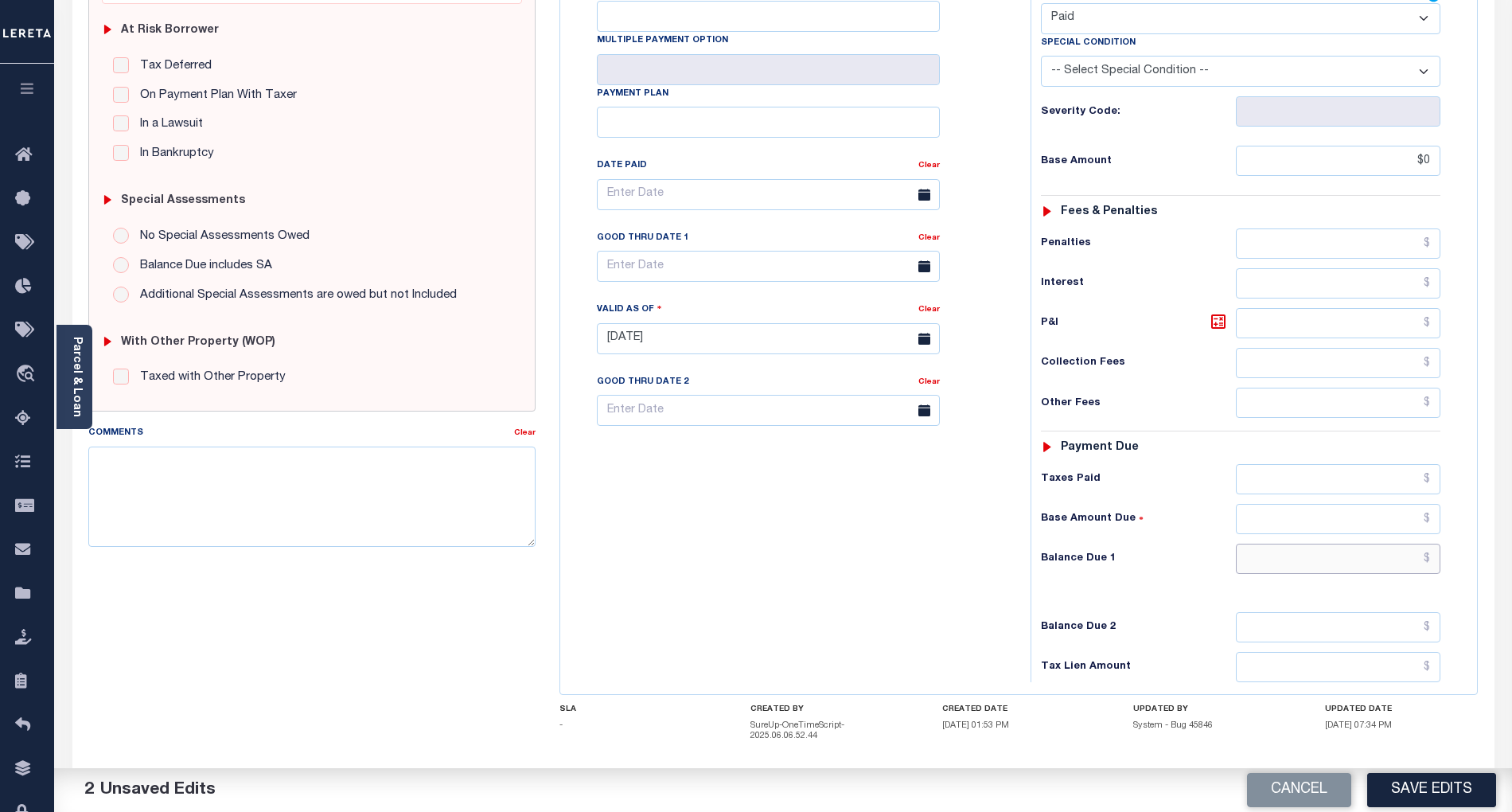
type input "$0.00"
click at [1415, 544] on input "text" at bounding box center [1338, 559] width 205 height 31
type input "$0.00"
drag, startPoint x: 890, startPoint y: 510, endPoint x: 890, endPoint y: 526, distance: 16.0
click at [890, 510] on div "Tax Bill No Multiple Payment Option Payment Plan Clear" at bounding box center [791, 331] width 455 height 703
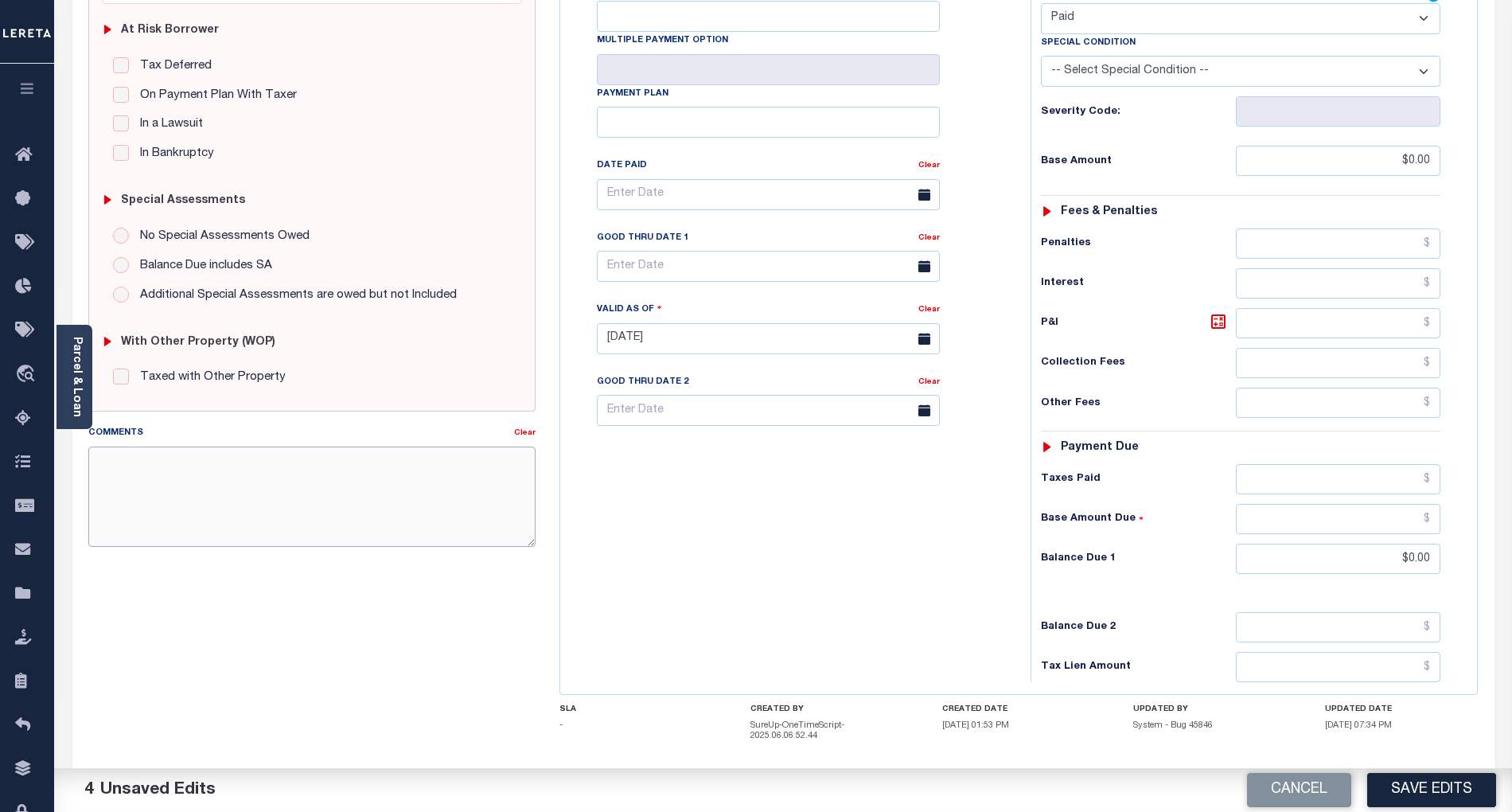
click at [396, 498] on textarea "Comments" at bounding box center [312, 497] width 447 height 101
paste textarea "Per TC Brook, confirmed that taxes are paid current- BG"
type textarea "Per TC Brook, confirmed that taxes are paid current- BG"
click at [1443, 785] on button "Save Edits" at bounding box center [1432, 790] width 129 height 34
checkbox input "false"
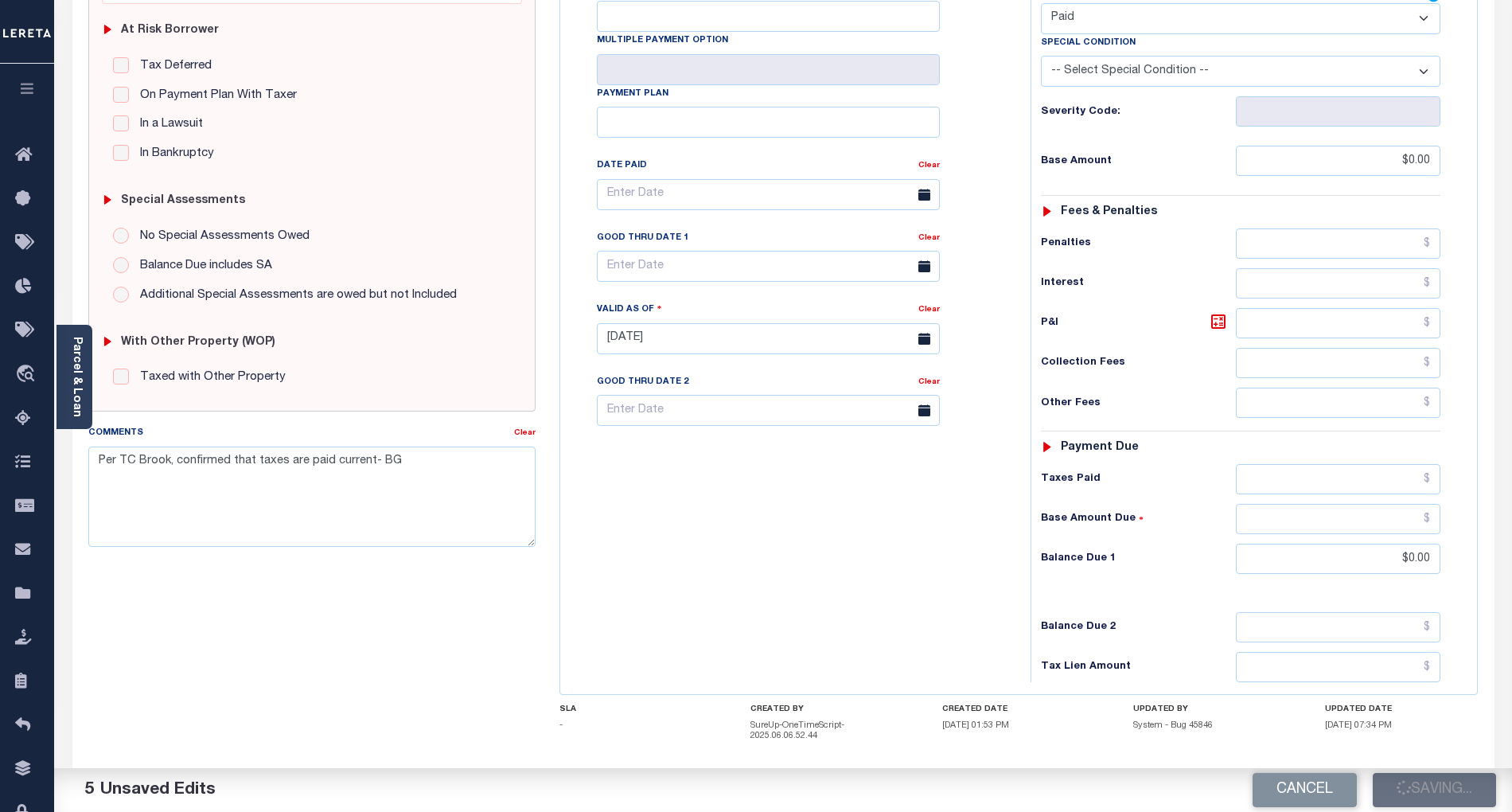
checkbox input "false"
type textarea "Per TC Brook, confirmed that taxes are paid current- BG"
type input "$0"
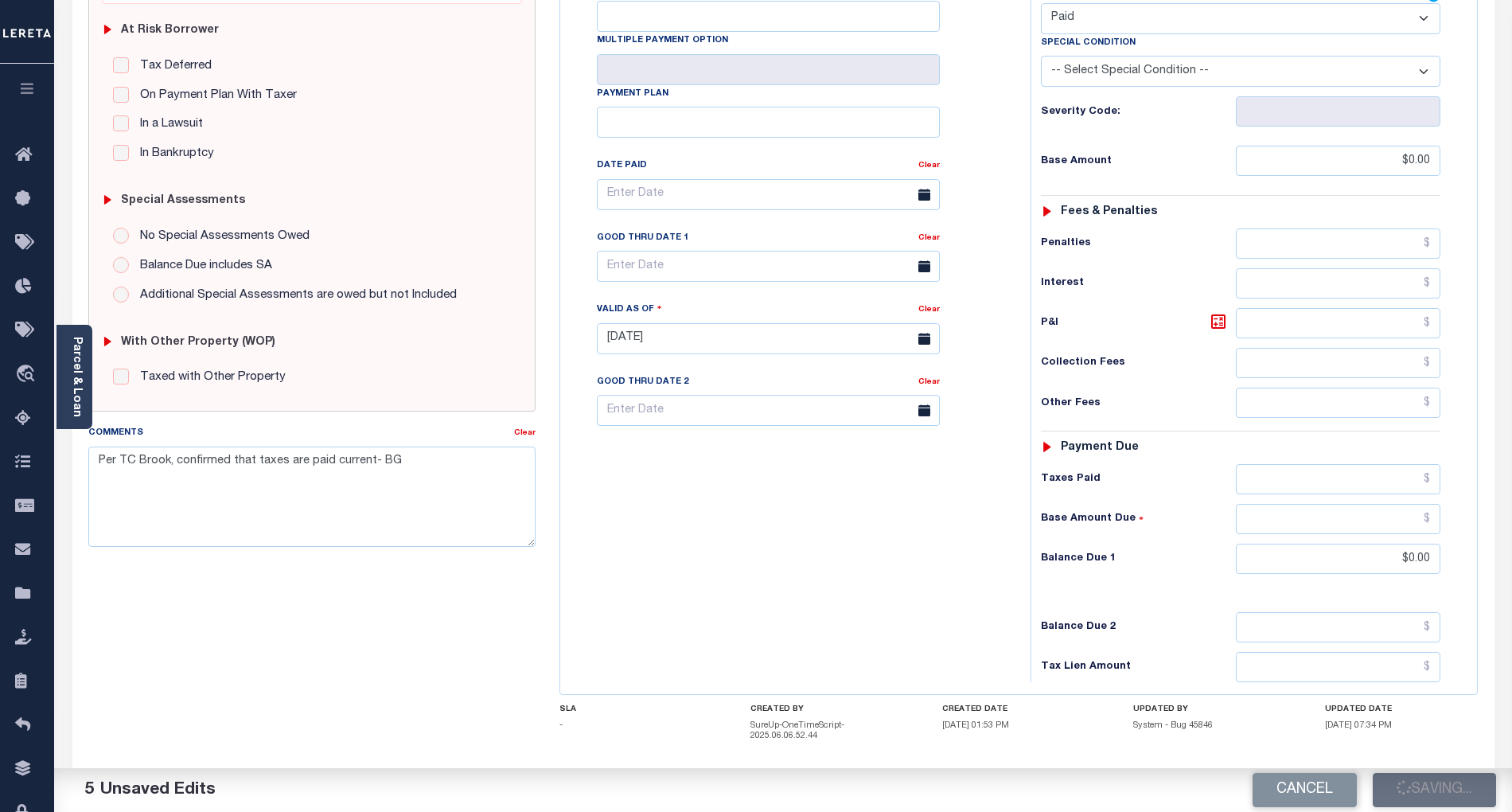
type input "$0"
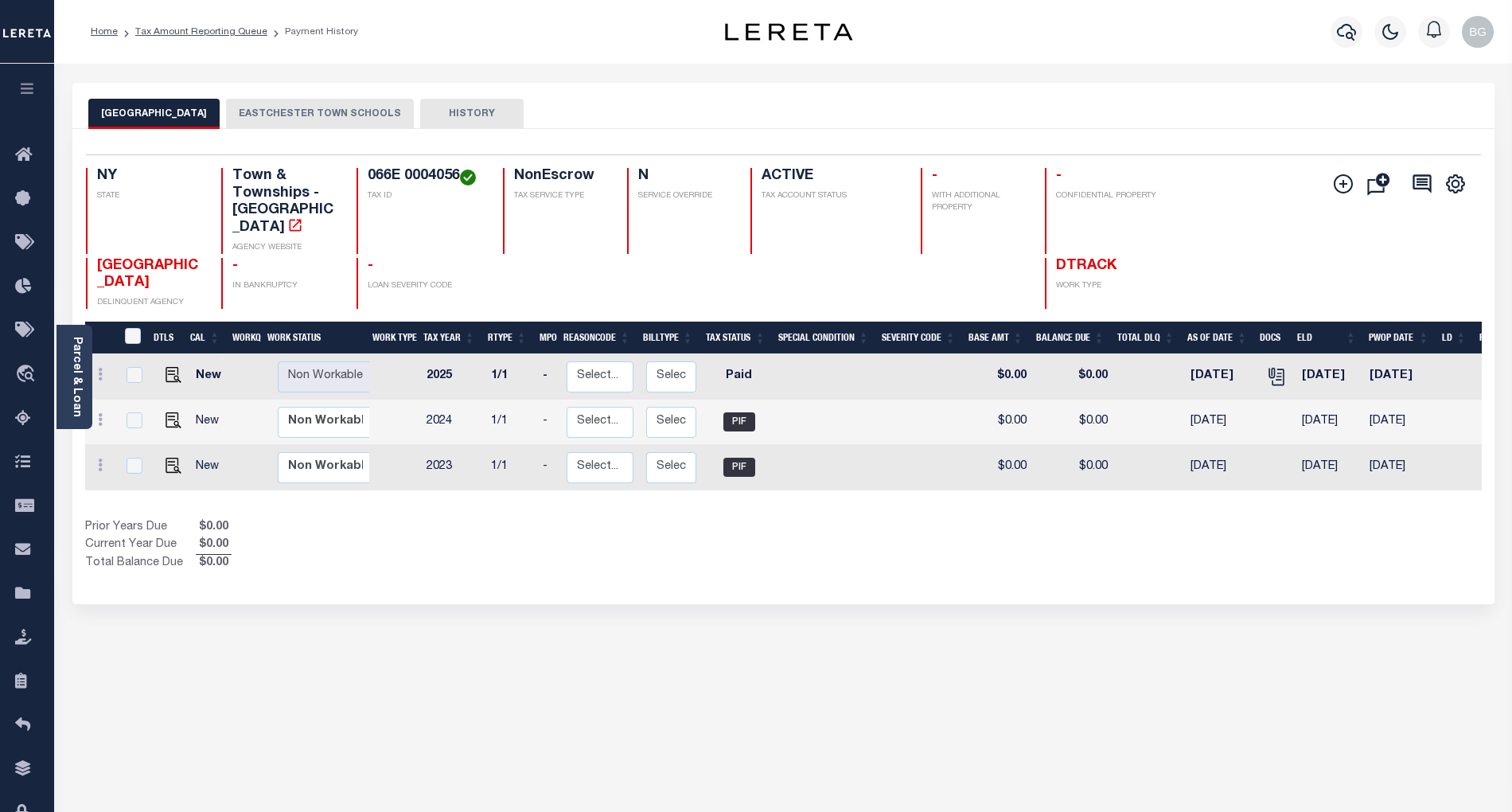
click at [290, 116] on button "EASTCHESTER TOWN SCHOOLS" at bounding box center [320, 114] width 188 height 31
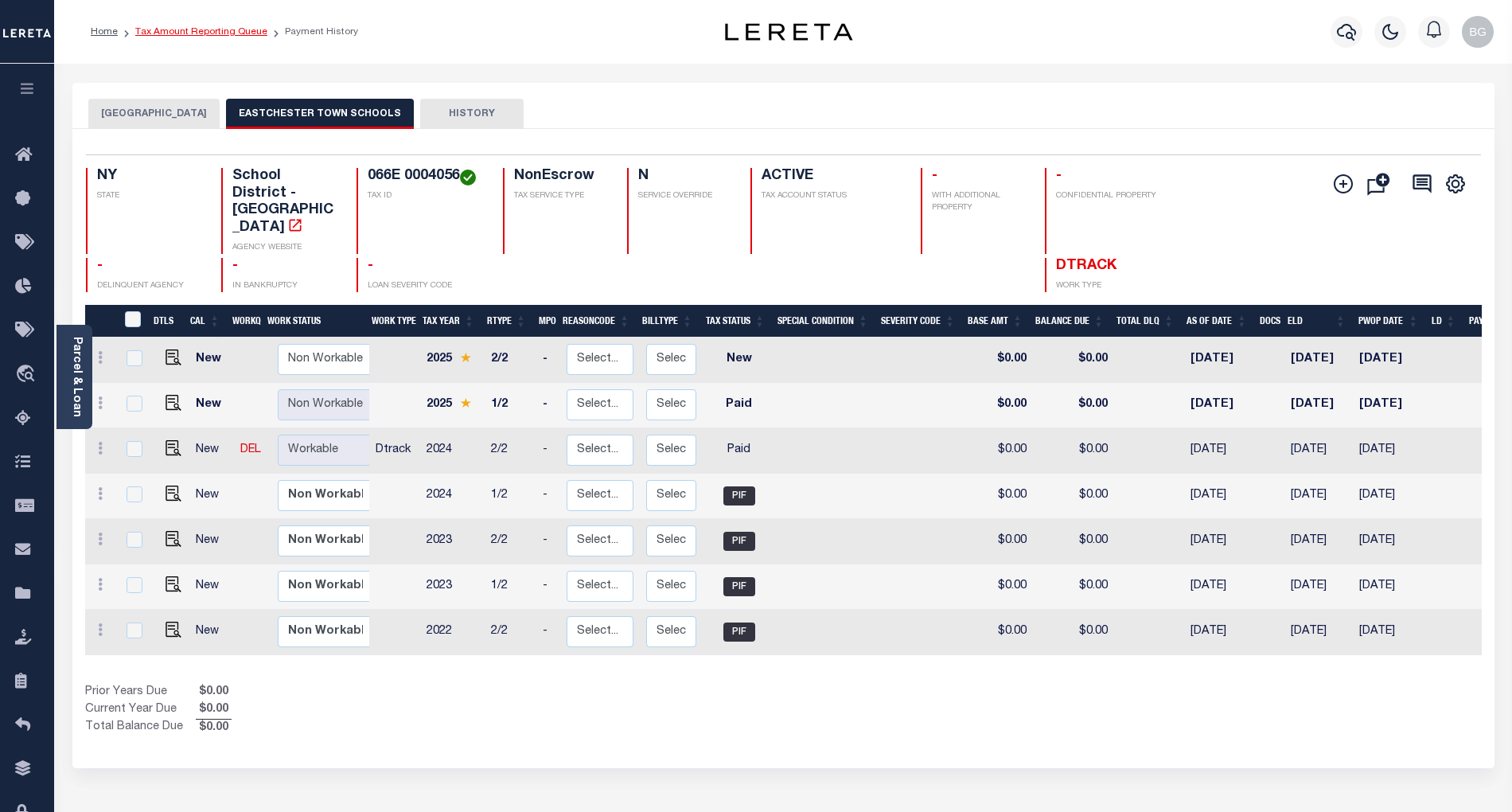
click at [176, 31] on link "Tax Amount Reporting Queue" at bounding box center [201, 32] width 132 height 10
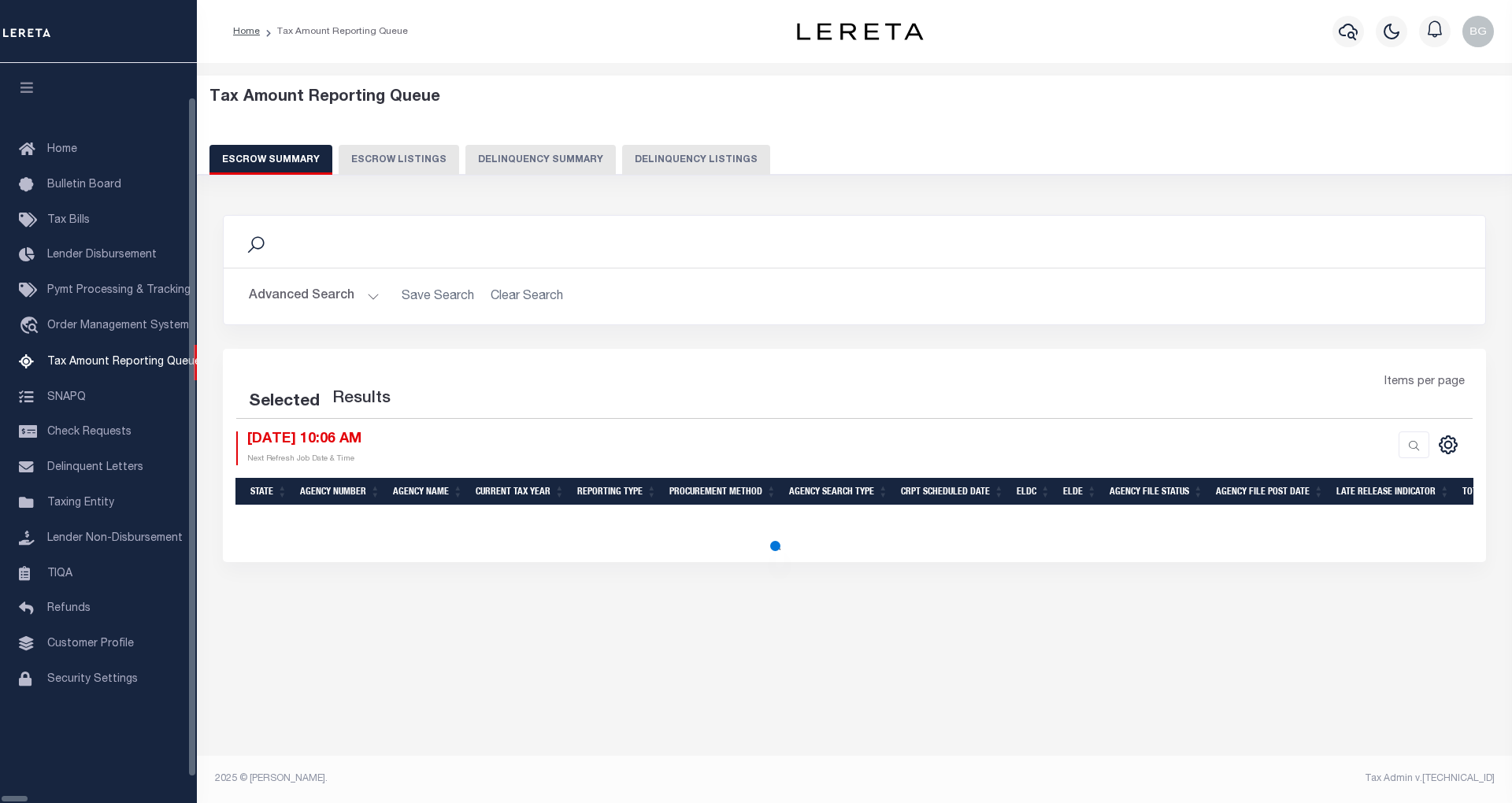
select select "100"
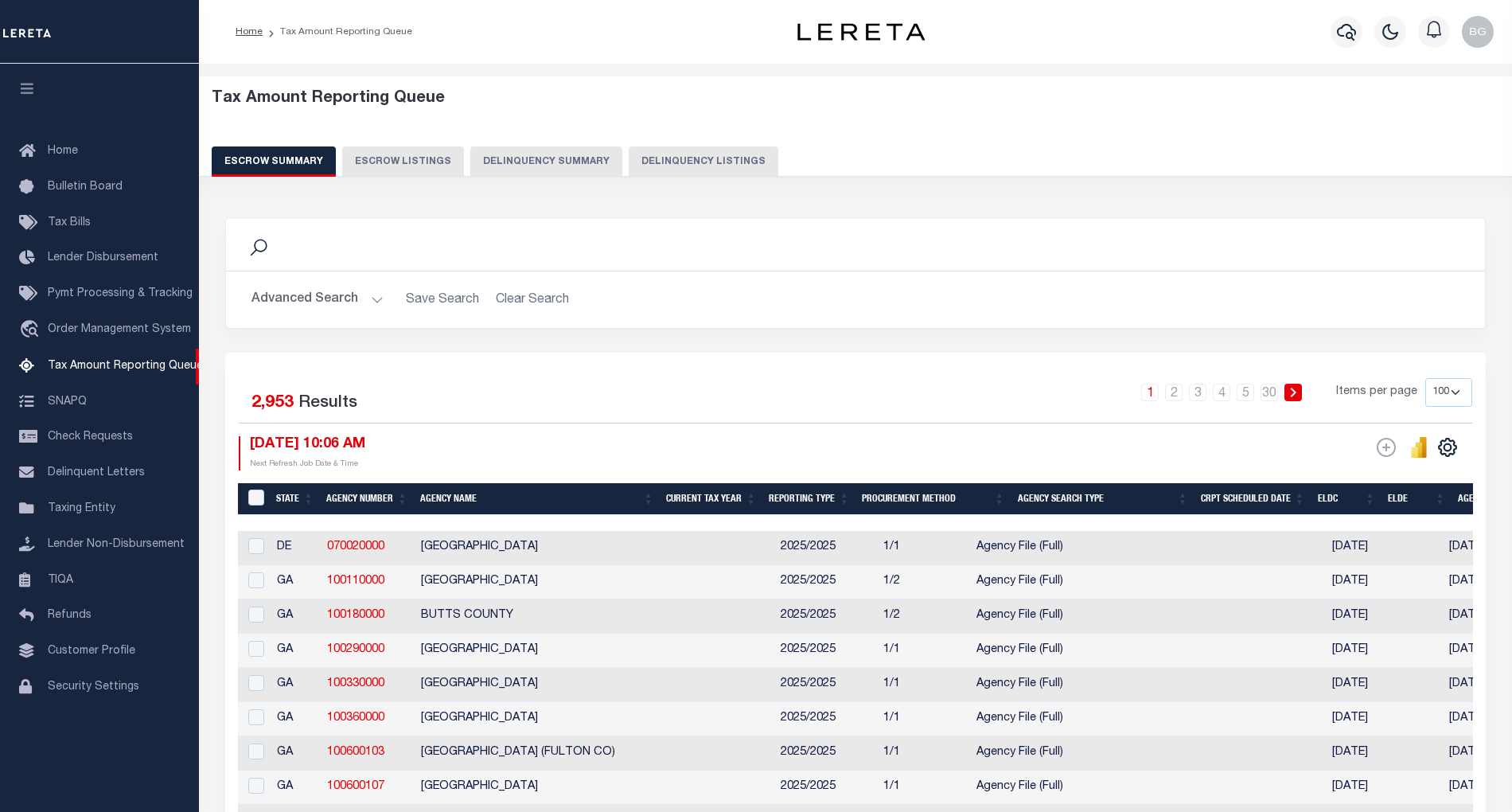
click at [629, 161] on button "Delinquency Listings" at bounding box center [703, 162] width 149 height 31
select select "100"
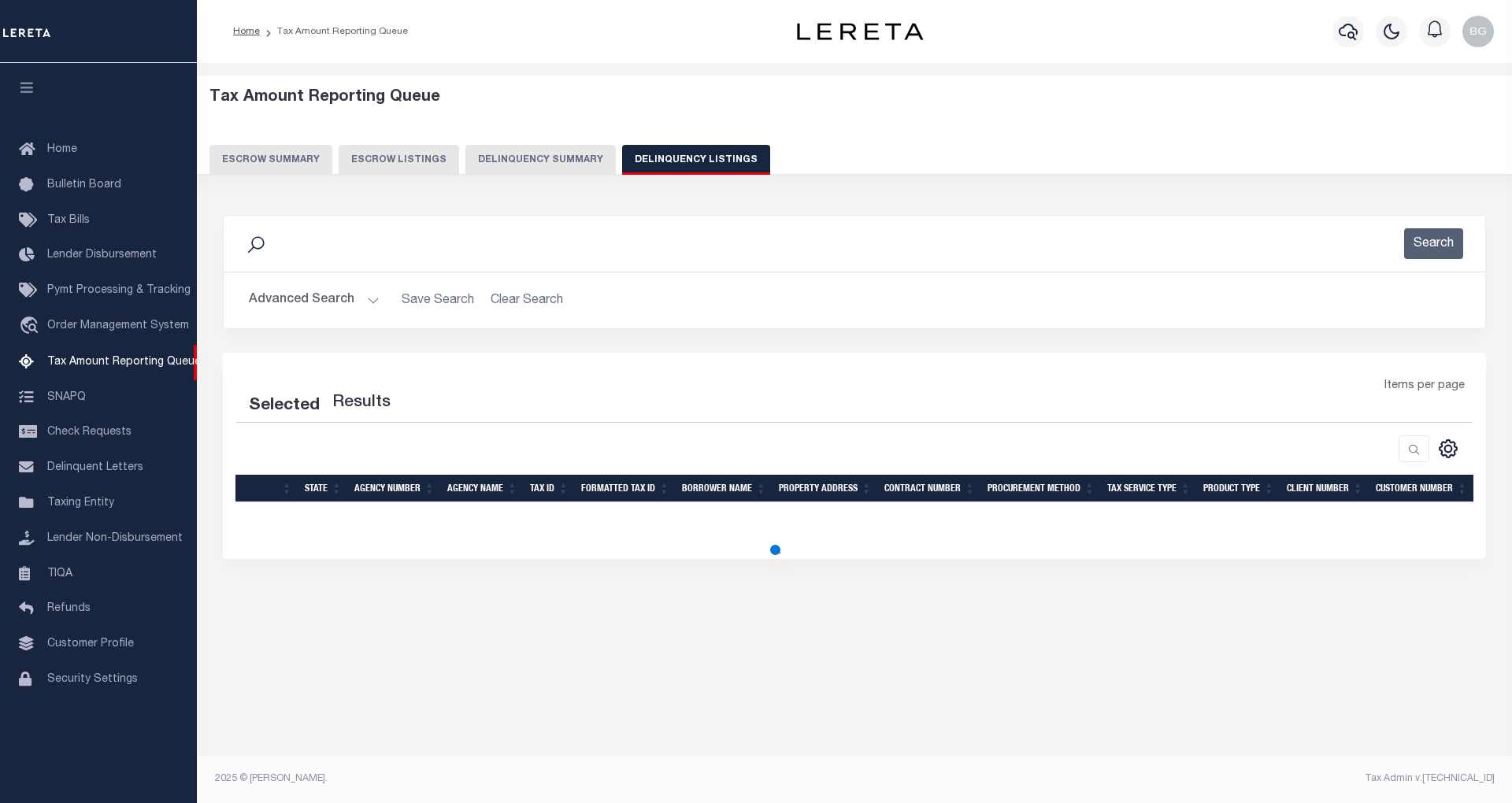
select select "100"
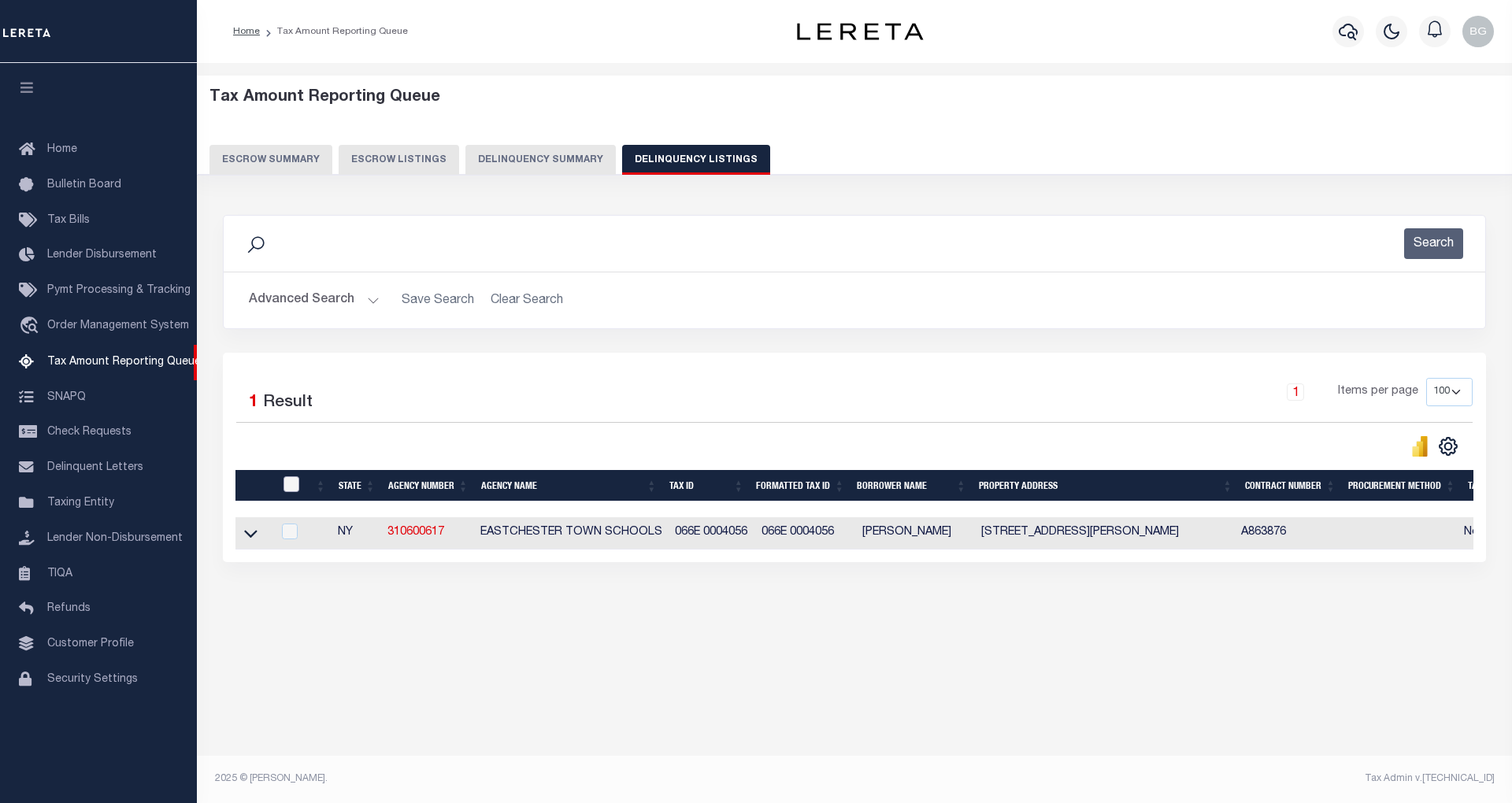
click at [288, 488] on input "checkbox" at bounding box center [290, 484] width 16 height 16
checkbox input "true"
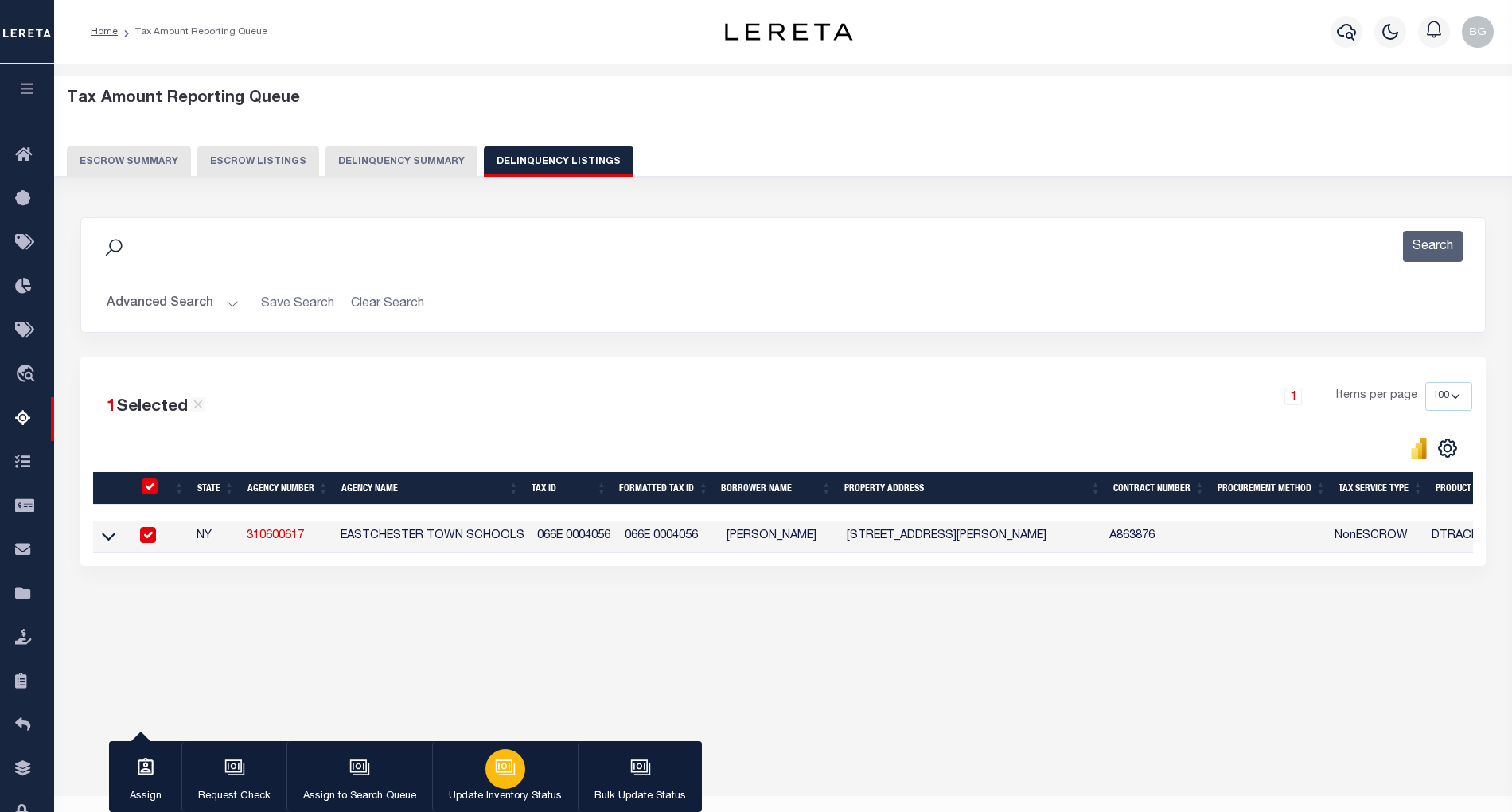
click at [507, 775] on icon "button" at bounding box center [505, 767] width 21 height 21
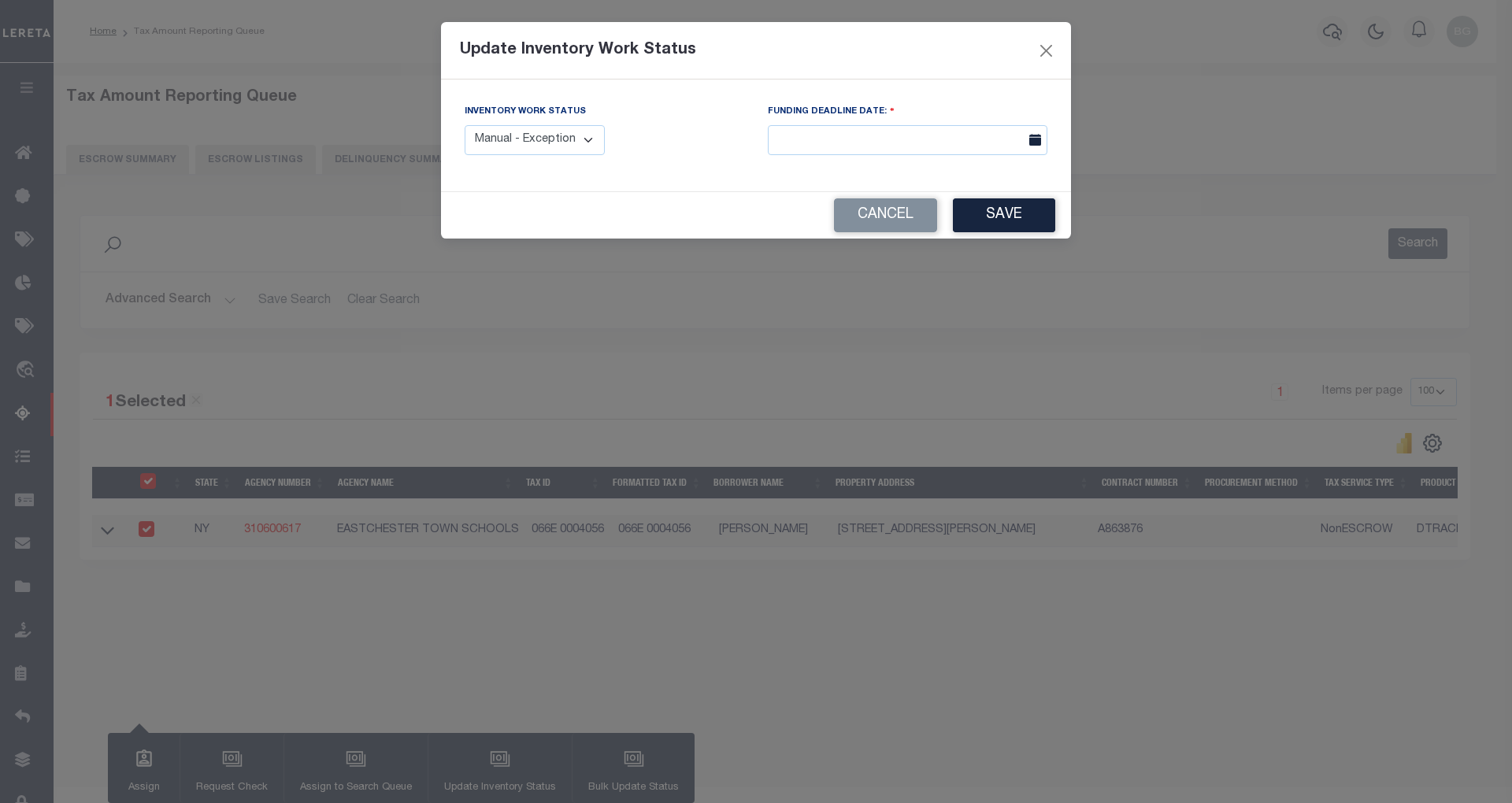
click at [578, 145] on select "Manual - Exception Pended - Awaiting Search Late Add Exception Completed" at bounding box center [534, 140] width 140 height 31
select select "4"
click at [464, 125] on select "Manual - Exception Pended - Awaiting Search Late Add Exception Completed" at bounding box center [534, 140] width 140 height 31
click at [989, 220] on button "Save" at bounding box center [1003, 215] width 102 height 33
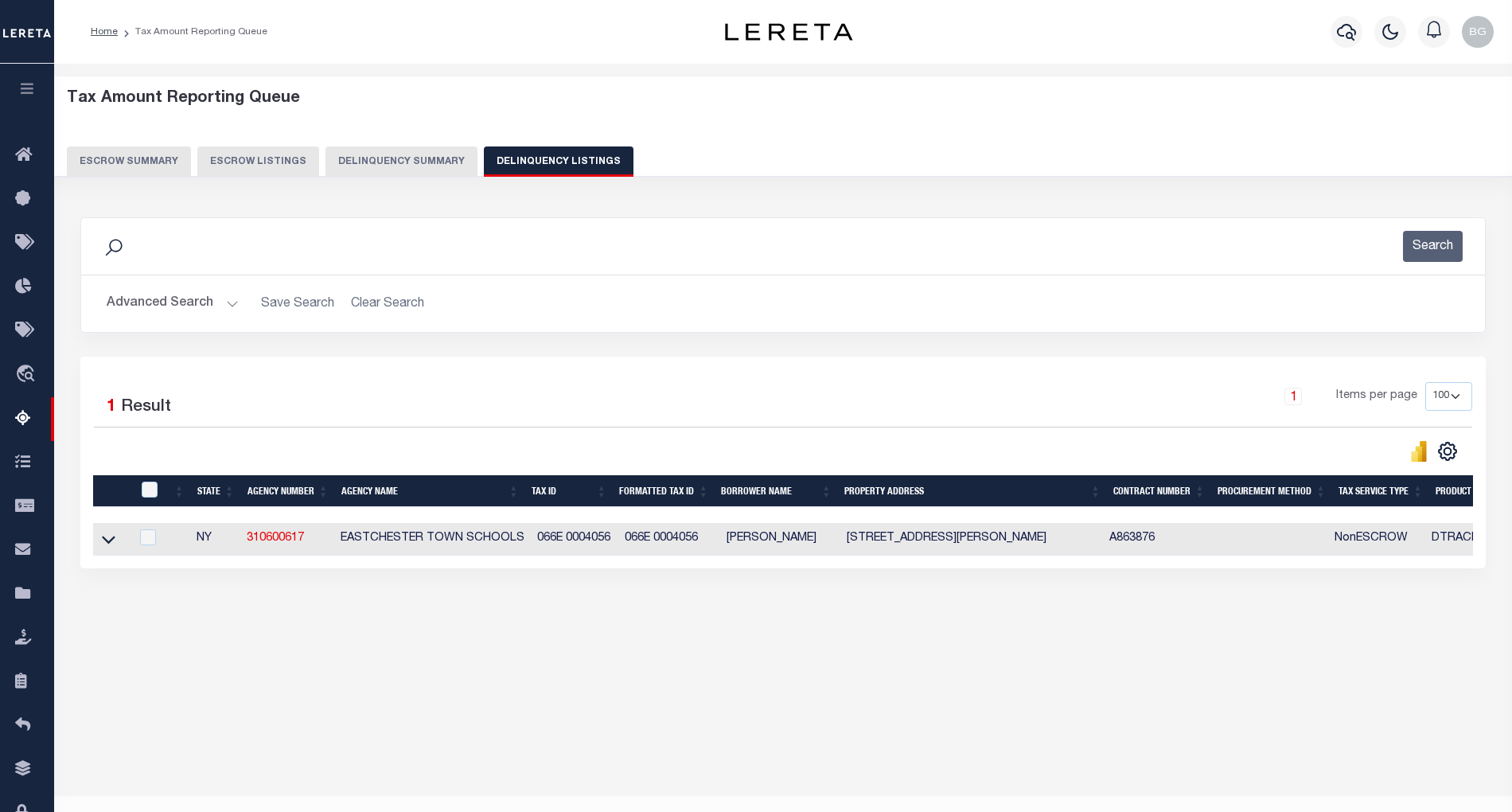
click at [228, 300] on button "Advanced Search" at bounding box center [172, 304] width 132 height 31
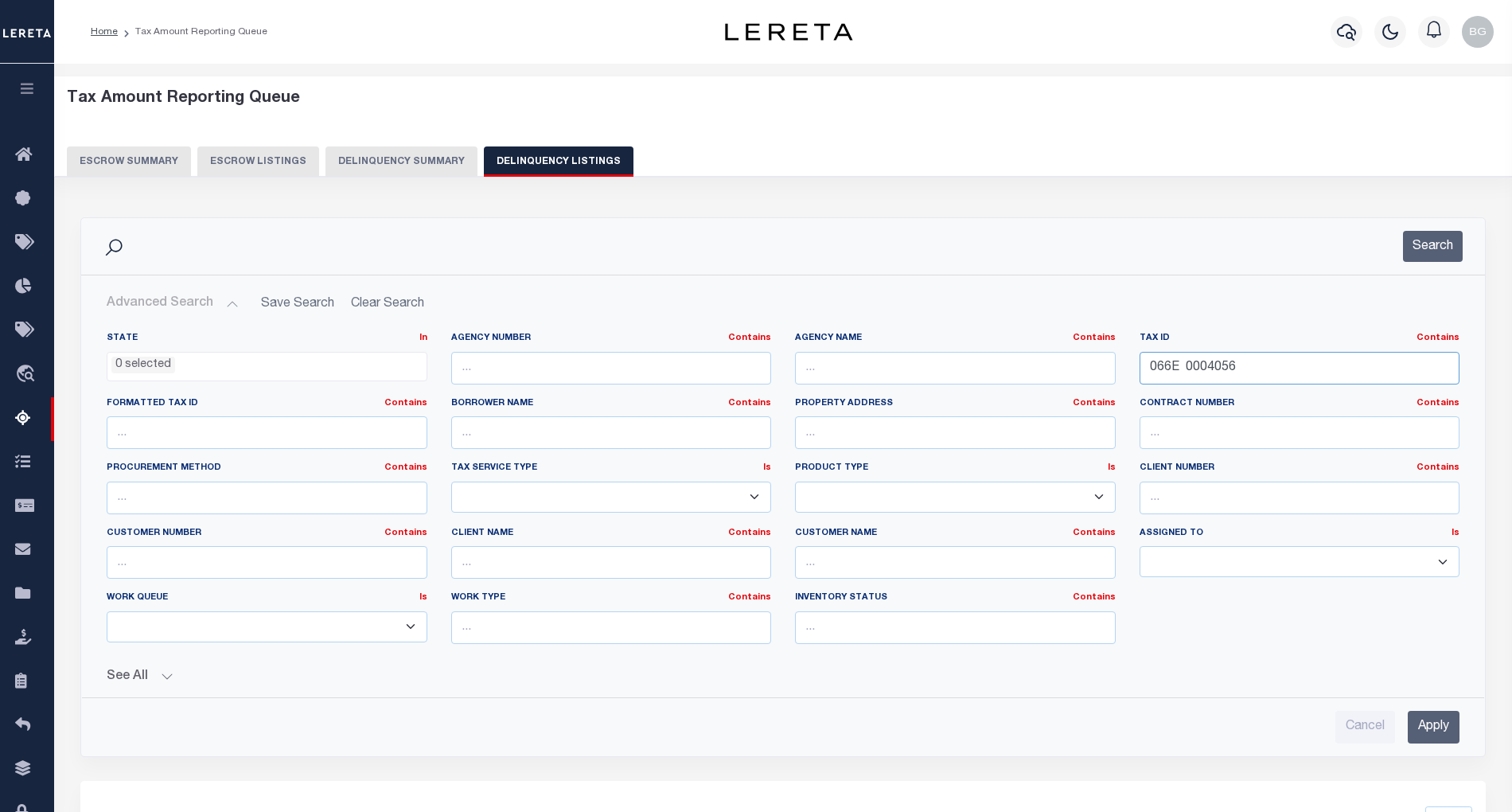
click at [1192, 370] on input "066E 0004056" at bounding box center [1300, 368] width 321 height 33
paste input "F 0006133"
type input "066F 0006133"
click at [1444, 725] on input "Apply" at bounding box center [1434, 728] width 52 height 33
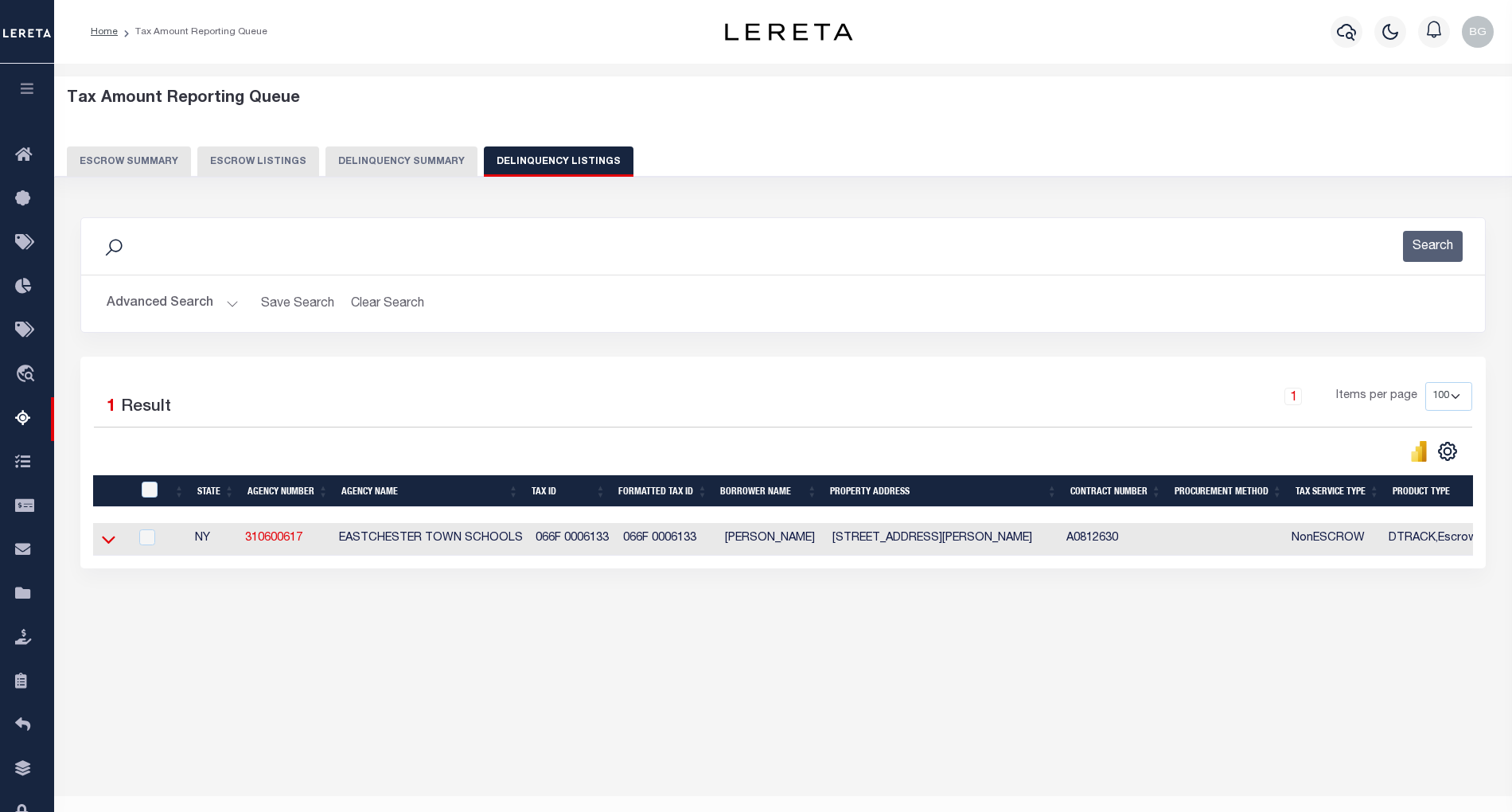
click at [105, 542] on icon at bounding box center [109, 540] width 13 height 17
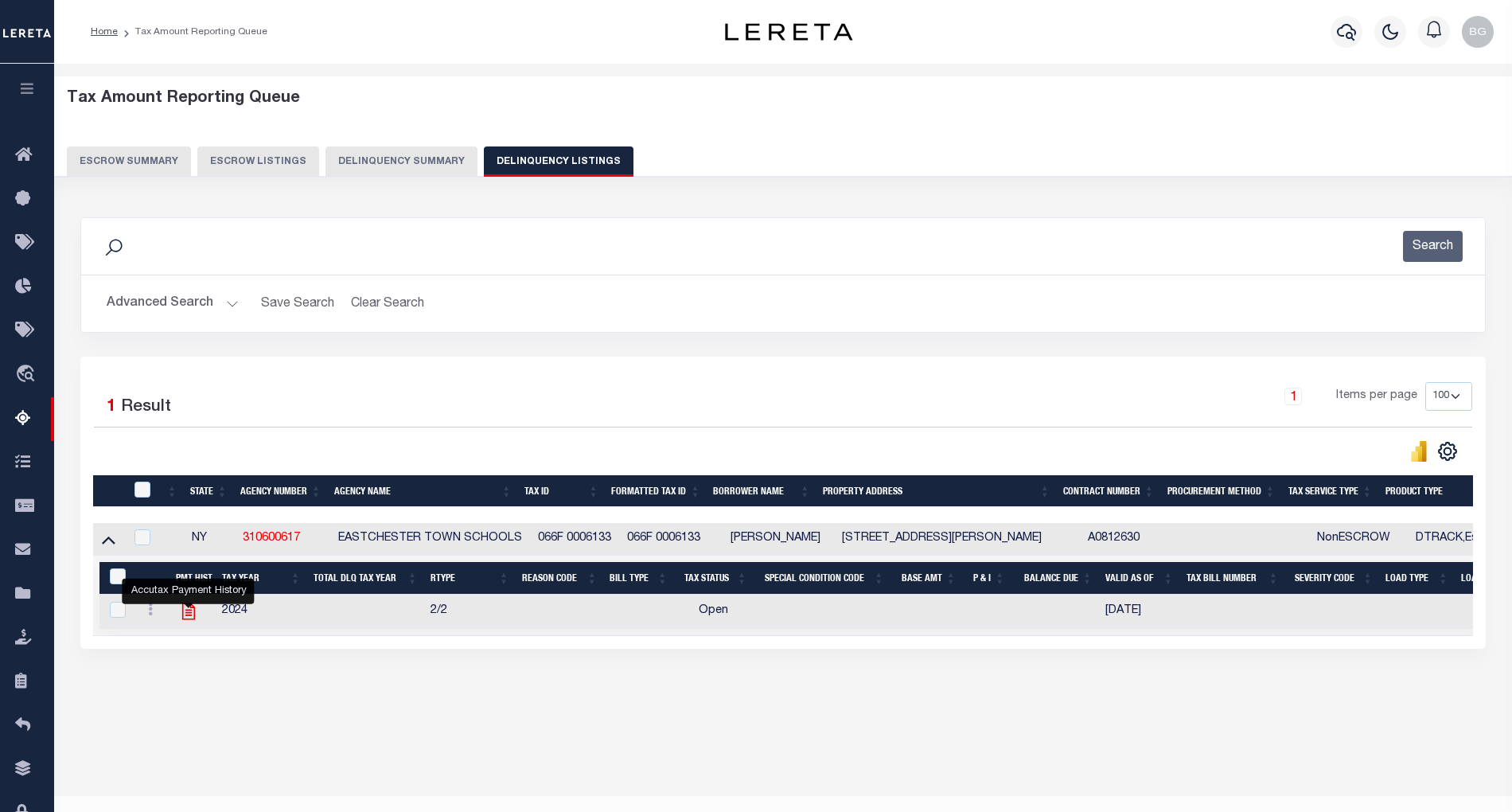
click at [189, 619] on icon "" at bounding box center [187, 611] width 12 height 17
checkbox input "true"
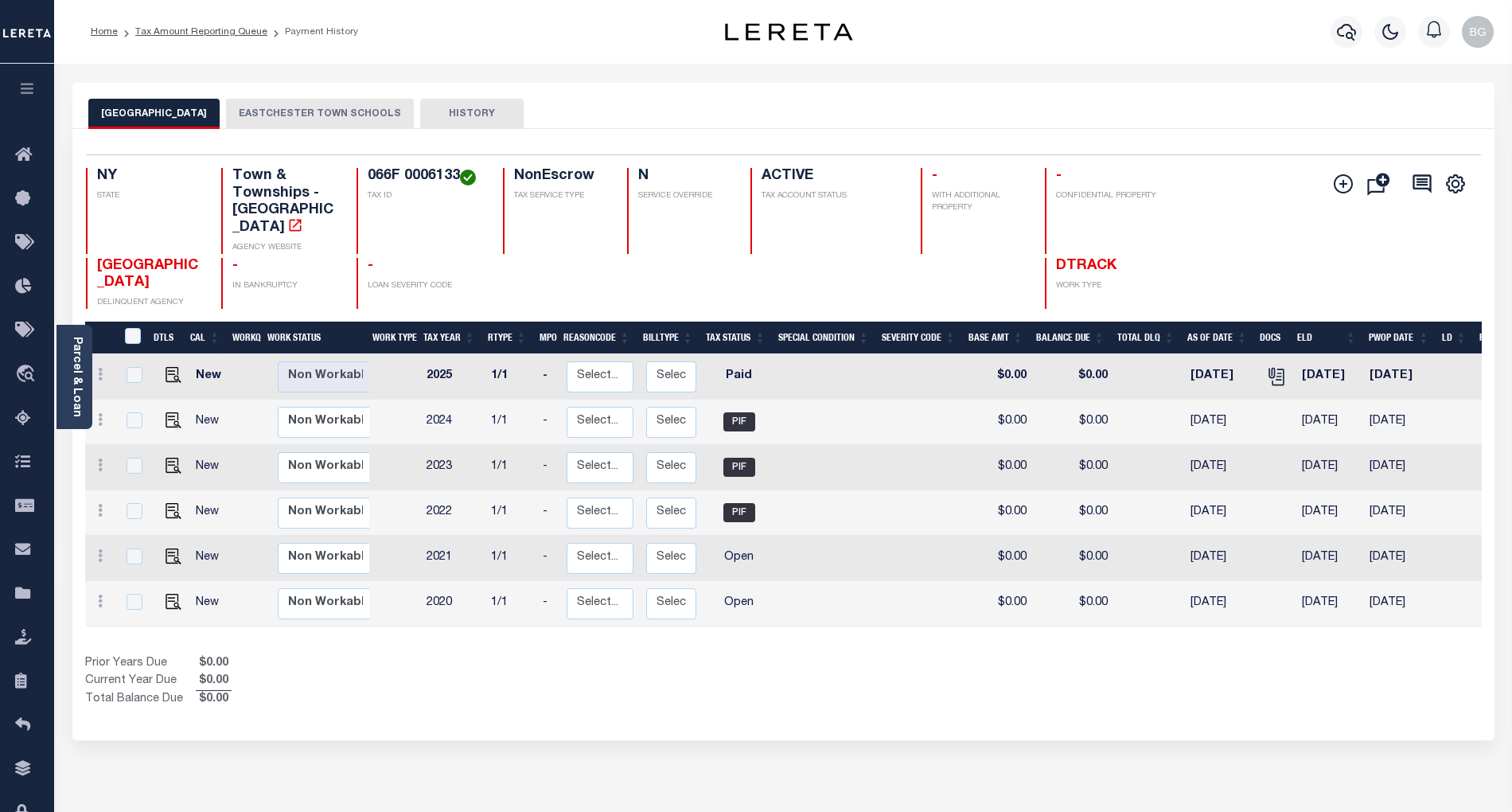
click at [310, 113] on button "EASTCHESTER TOWN SCHOOLS" at bounding box center [320, 114] width 188 height 31
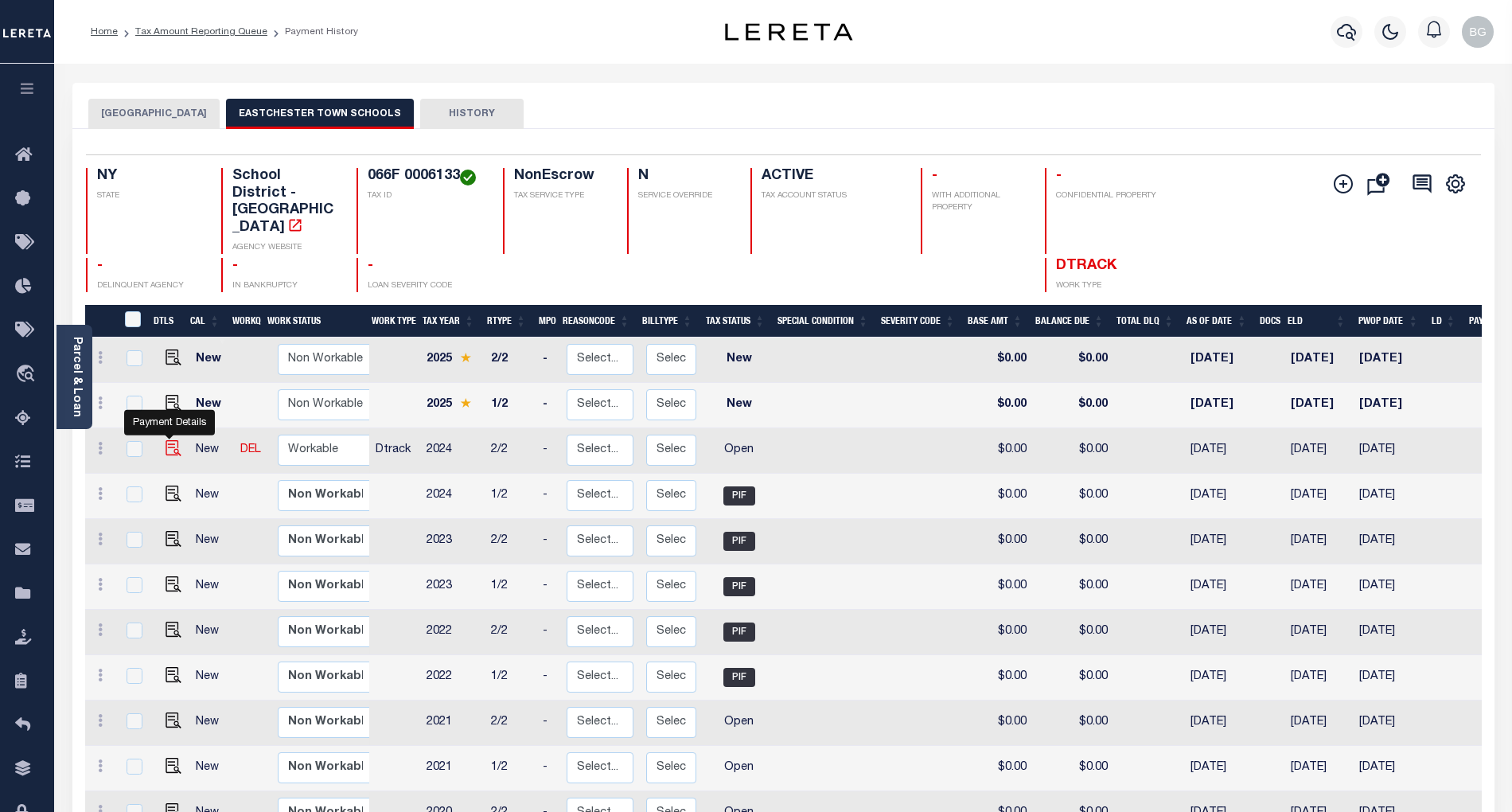
click at [167, 441] on img "" at bounding box center [173, 448] width 16 height 16
checkbox input "true"
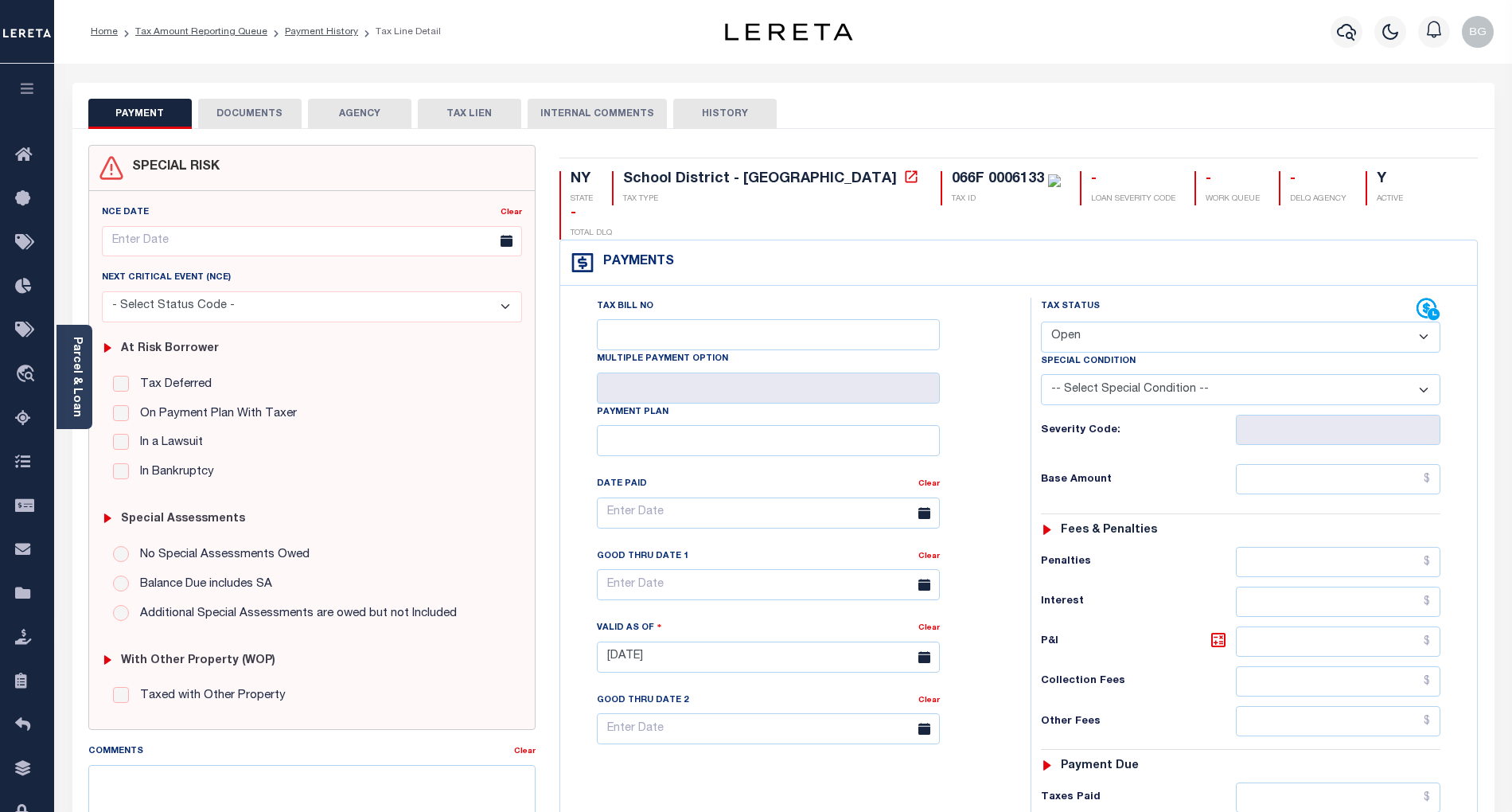
click at [1077, 322] on select "- Select Status Code - Open Due/Unpaid Paid Incomplete No Tax Due Internal Refu…" at bounding box center [1241, 338] width 399 height 31
select select "PYD"
click at [1041, 322] on select "- Select Status Code - Open Due/Unpaid Paid Incomplete No Tax Due Internal Refu…" at bounding box center [1241, 338] width 399 height 31
type input "[DATE]"
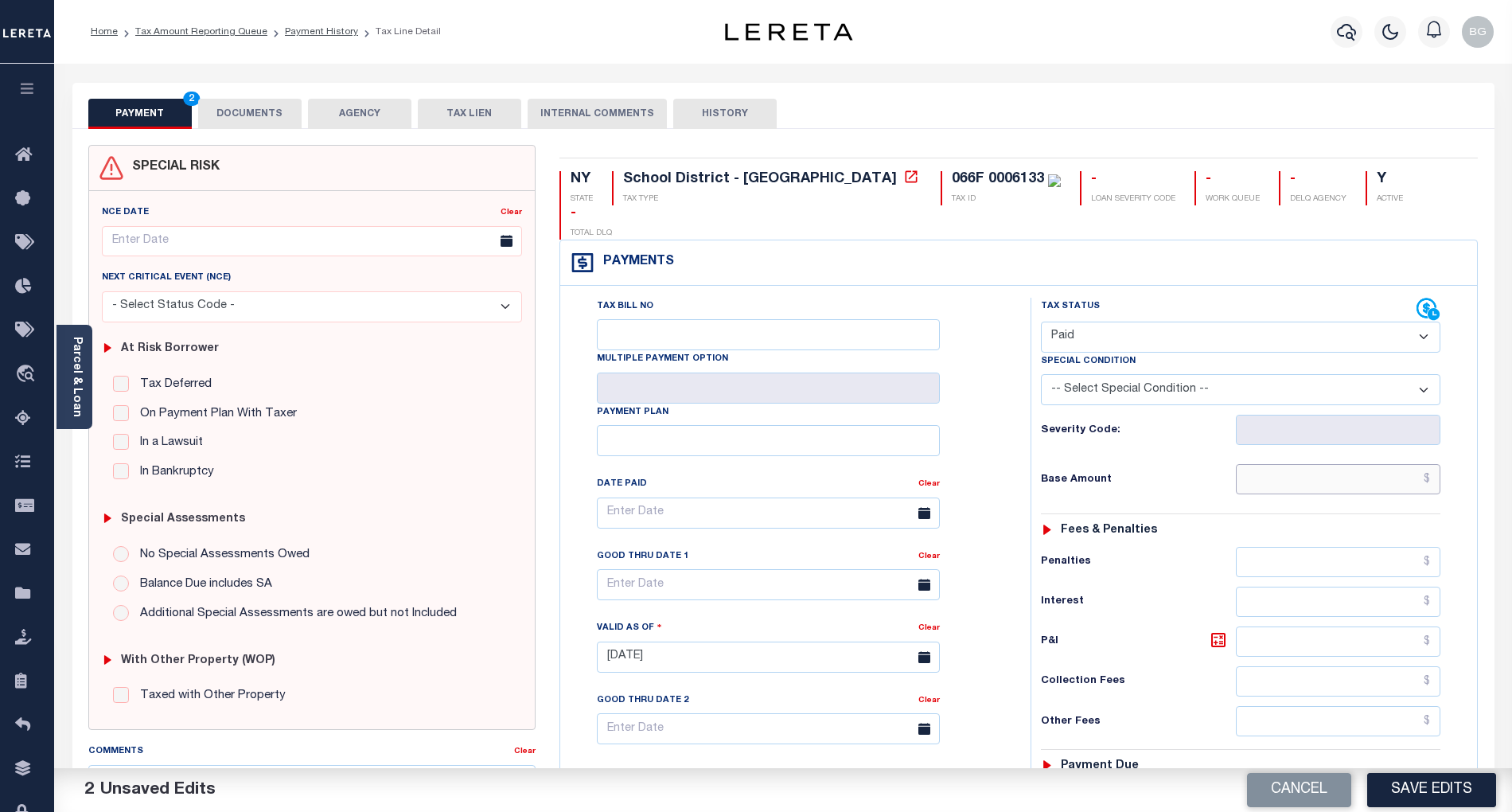
click at [1373, 465] on input "text" at bounding box center [1338, 479] width 205 height 31
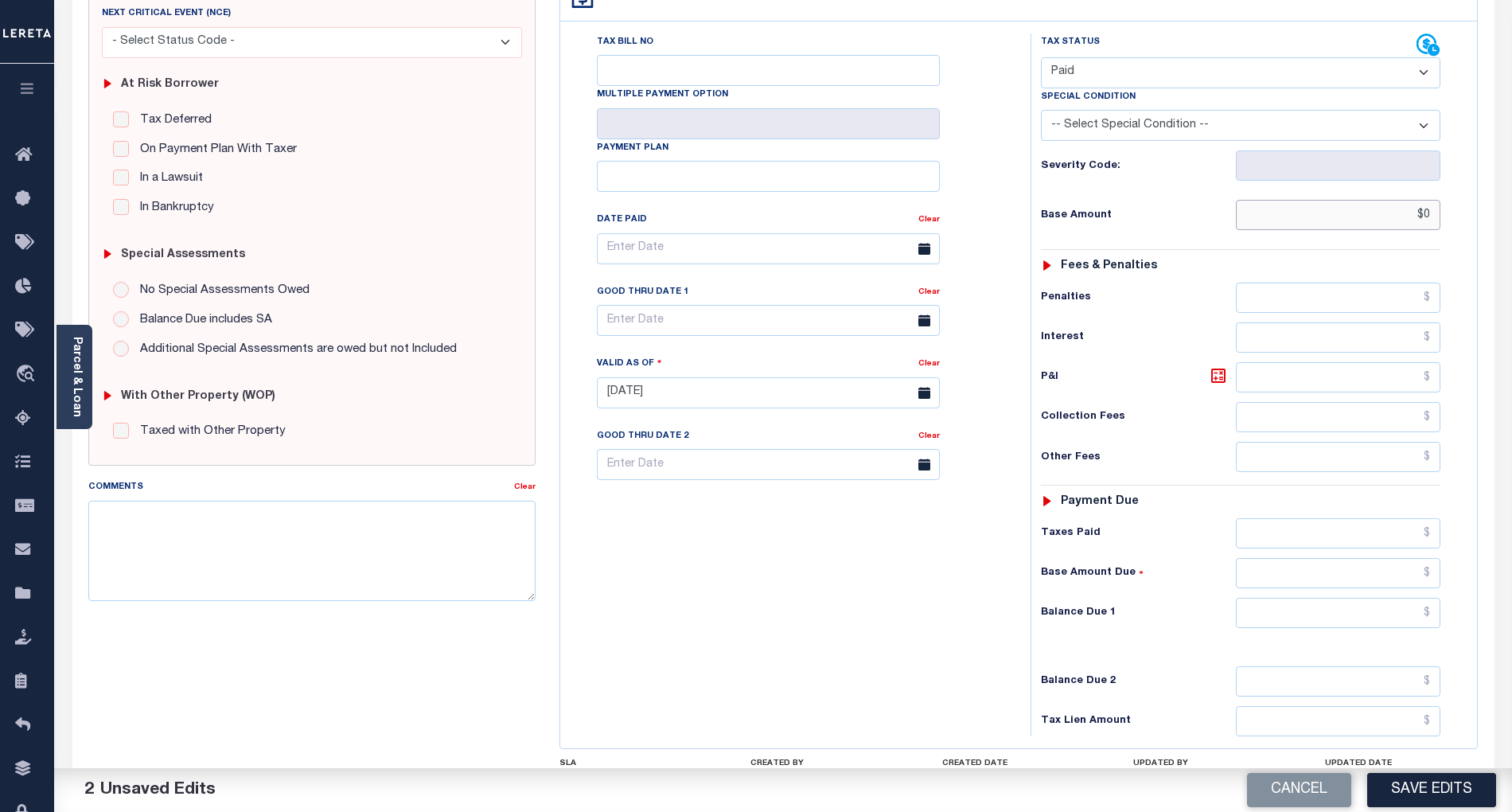
scroll to position [319, 0]
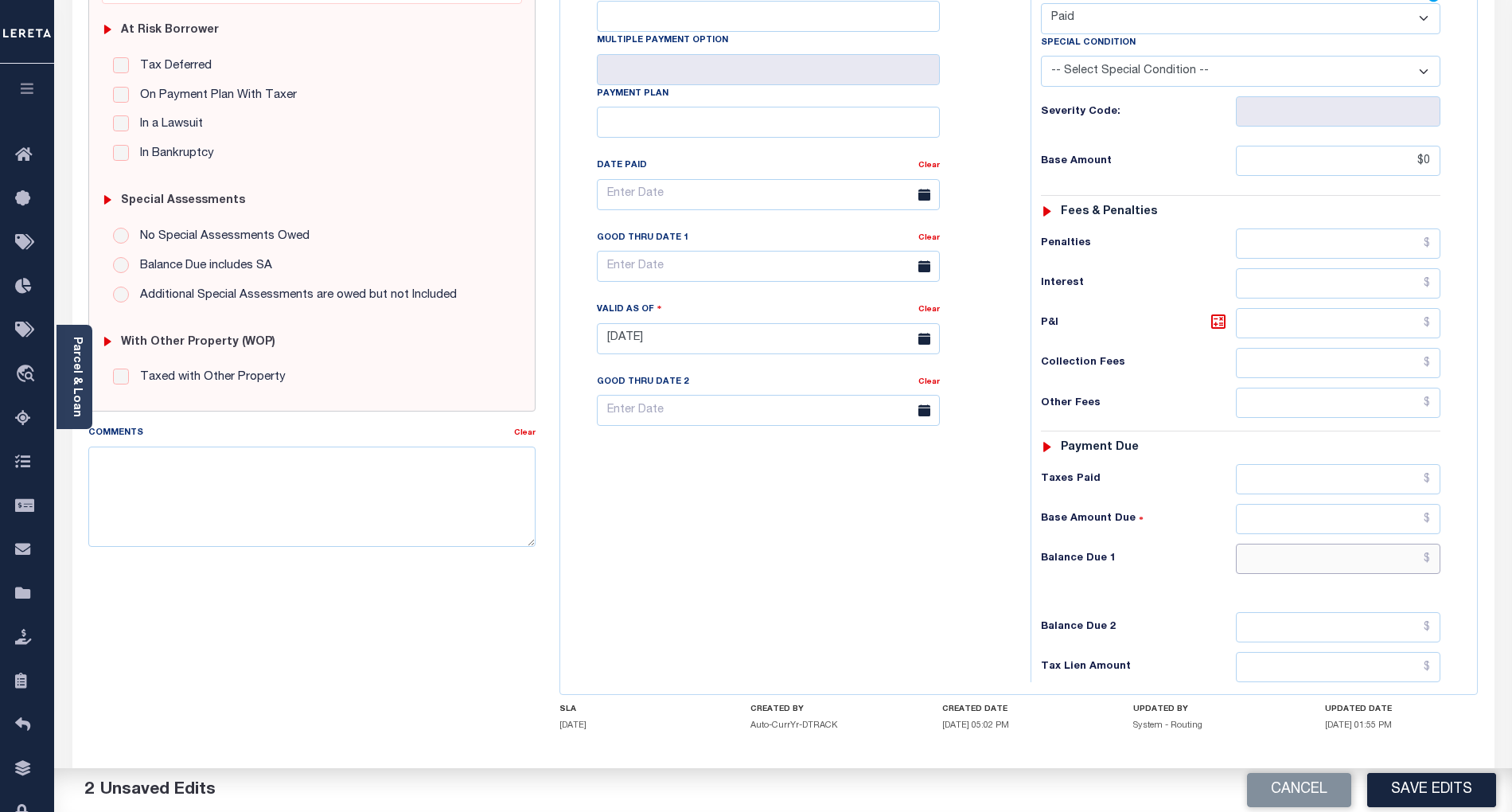
type input "$0.00"
click at [1406, 544] on input "text" at bounding box center [1338, 559] width 205 height 31
type input "$0.00"
click at [981, 535] on div "Tax Bill No Multiple Payment Option Payment Plan Clear" at bounding box center [791, 331] width 455 height 703
click at [332, 510] on textarea "Comments" at bounding box center [312, 497] width 447 height 101
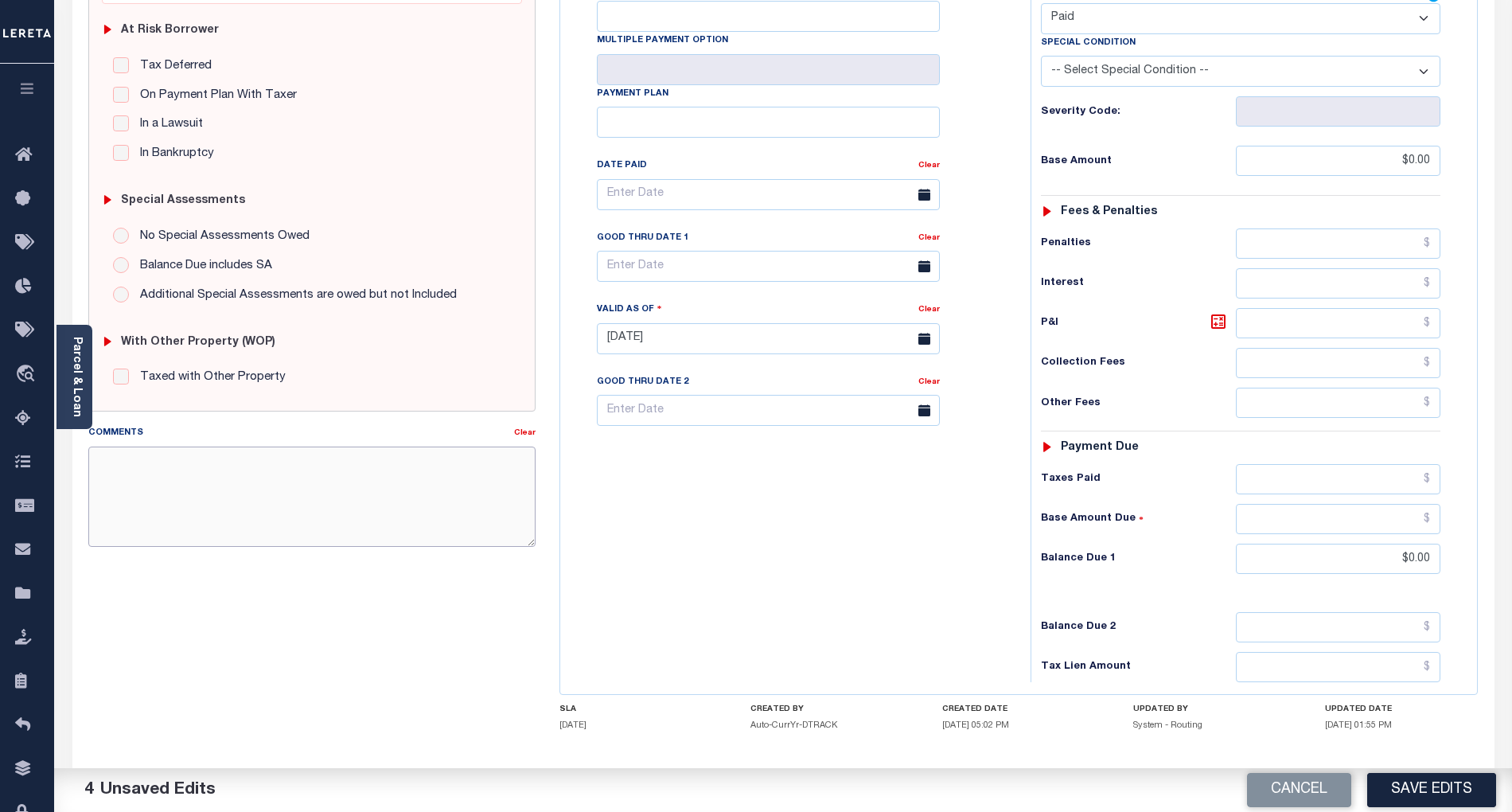
paste textarea "Per TC Brook, confirmed that taxes are paid current- BG"
type textarea "Per TC Brook, confirmed that taxes are paid current- BG"
click at [1442, 793] on button "Save Edits" at bounding box center [1432, 790] width 129 height 34
checkbox input "false"
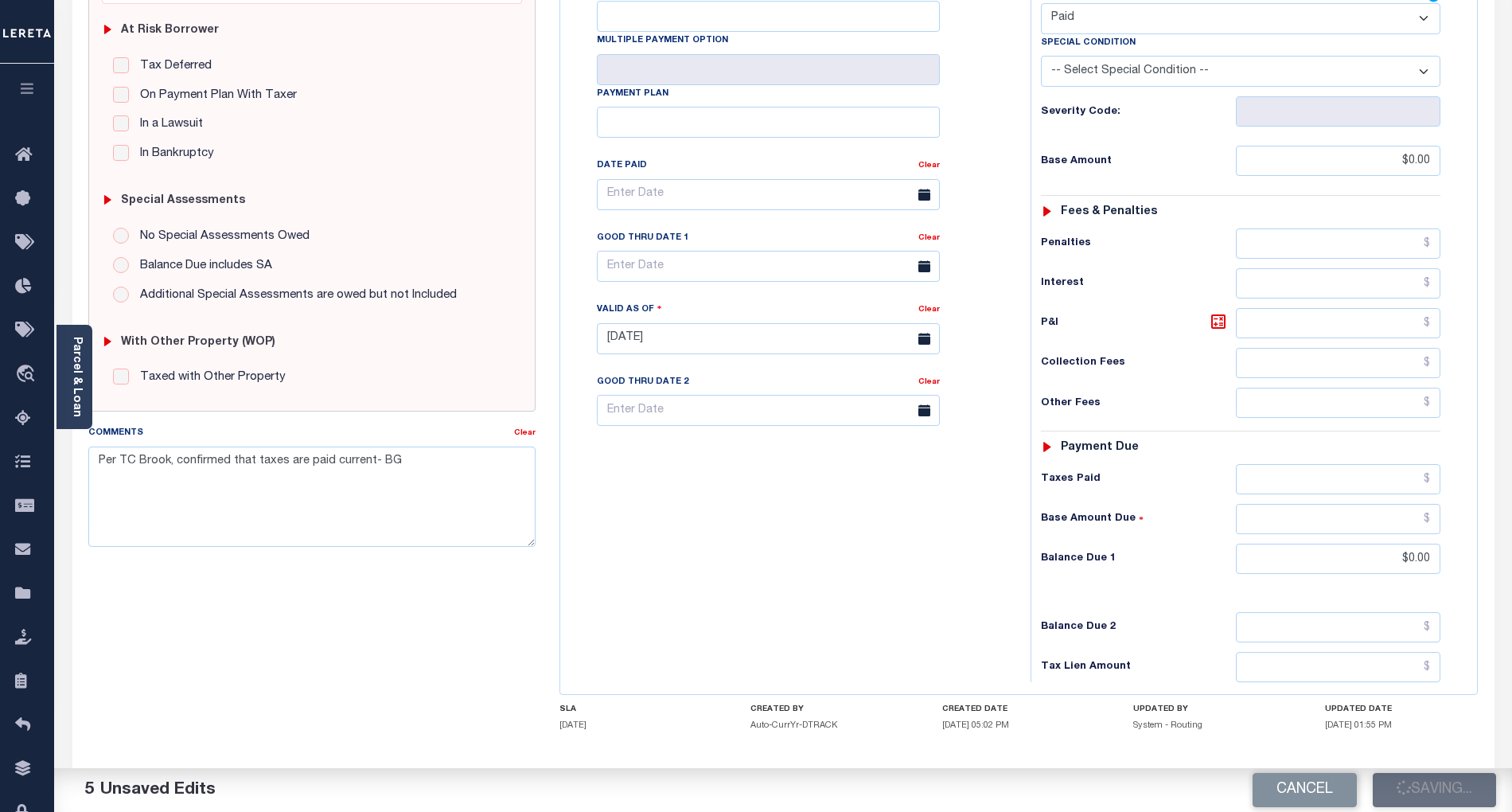
checkbox input "false"
type textarea "Per TC Brook, confirmed that taxes are paid current- BG"
type input "$0"
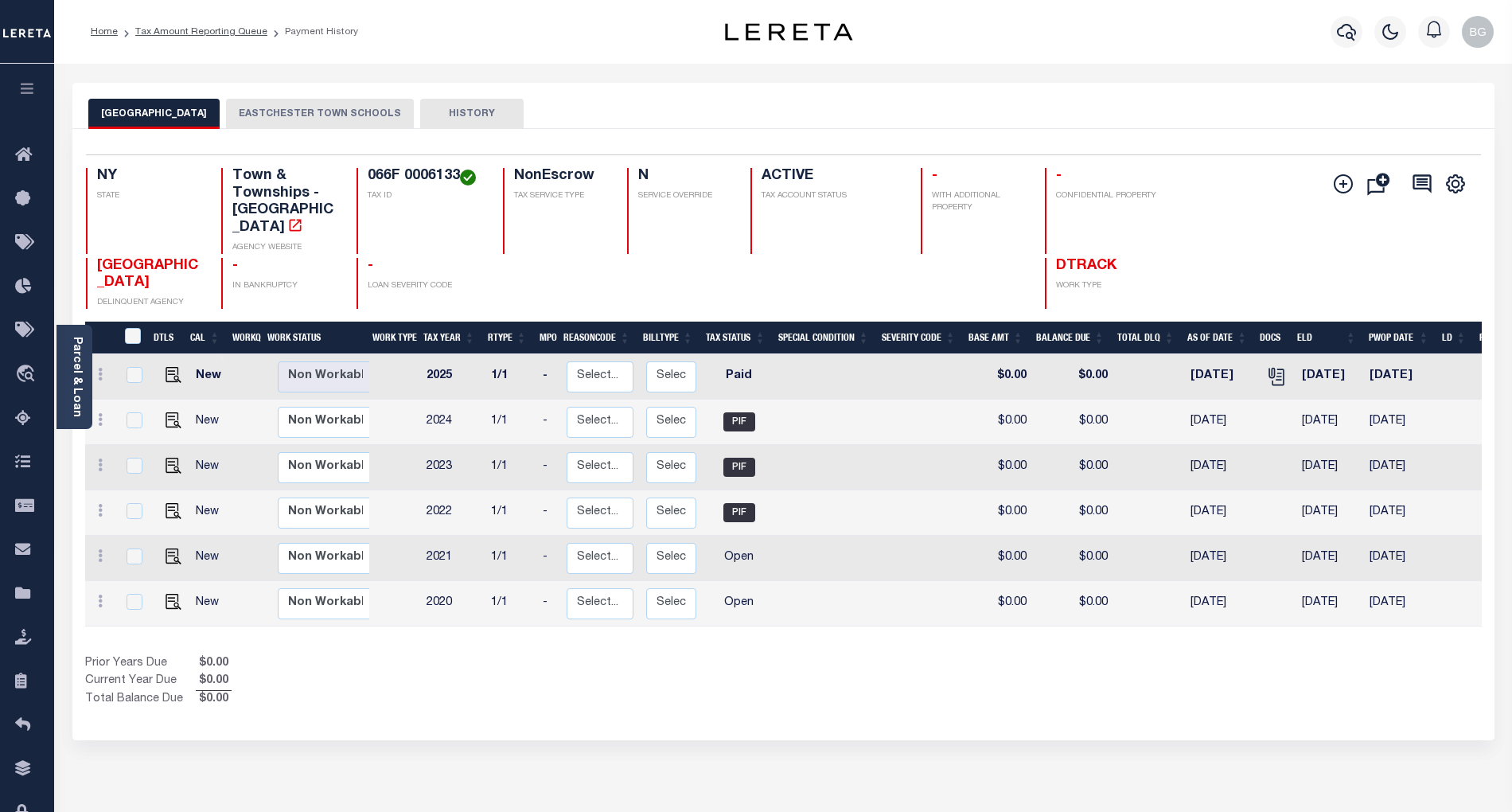
click at [290, 112] on button "EASTCHESTER TOWN SCHOOLS" at bounding box center [320, 114] width 188 height 31
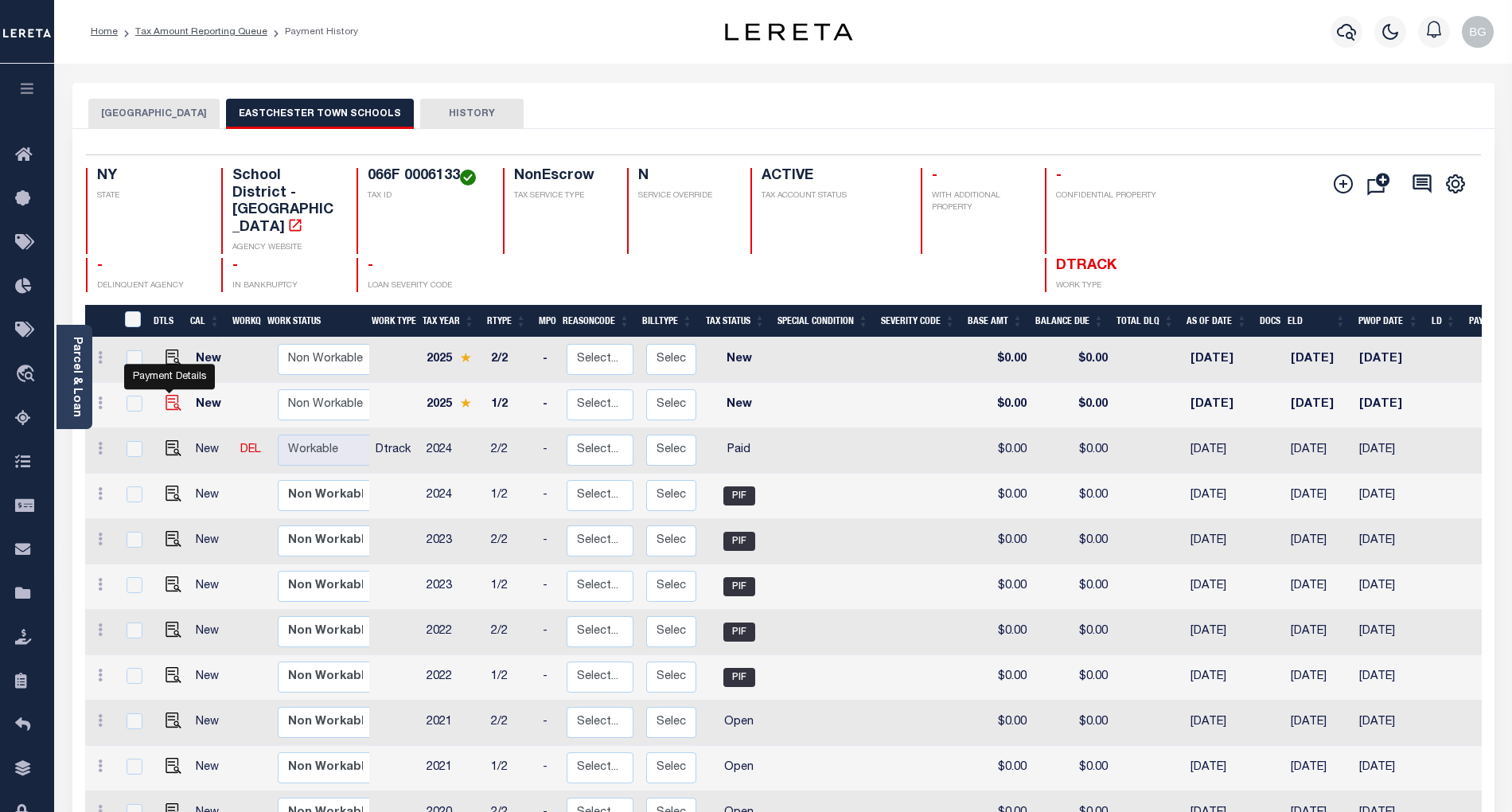
click at [167, 395] on img "" at bounding box center [173, 403] width 16 height 16
checkbox input "true"
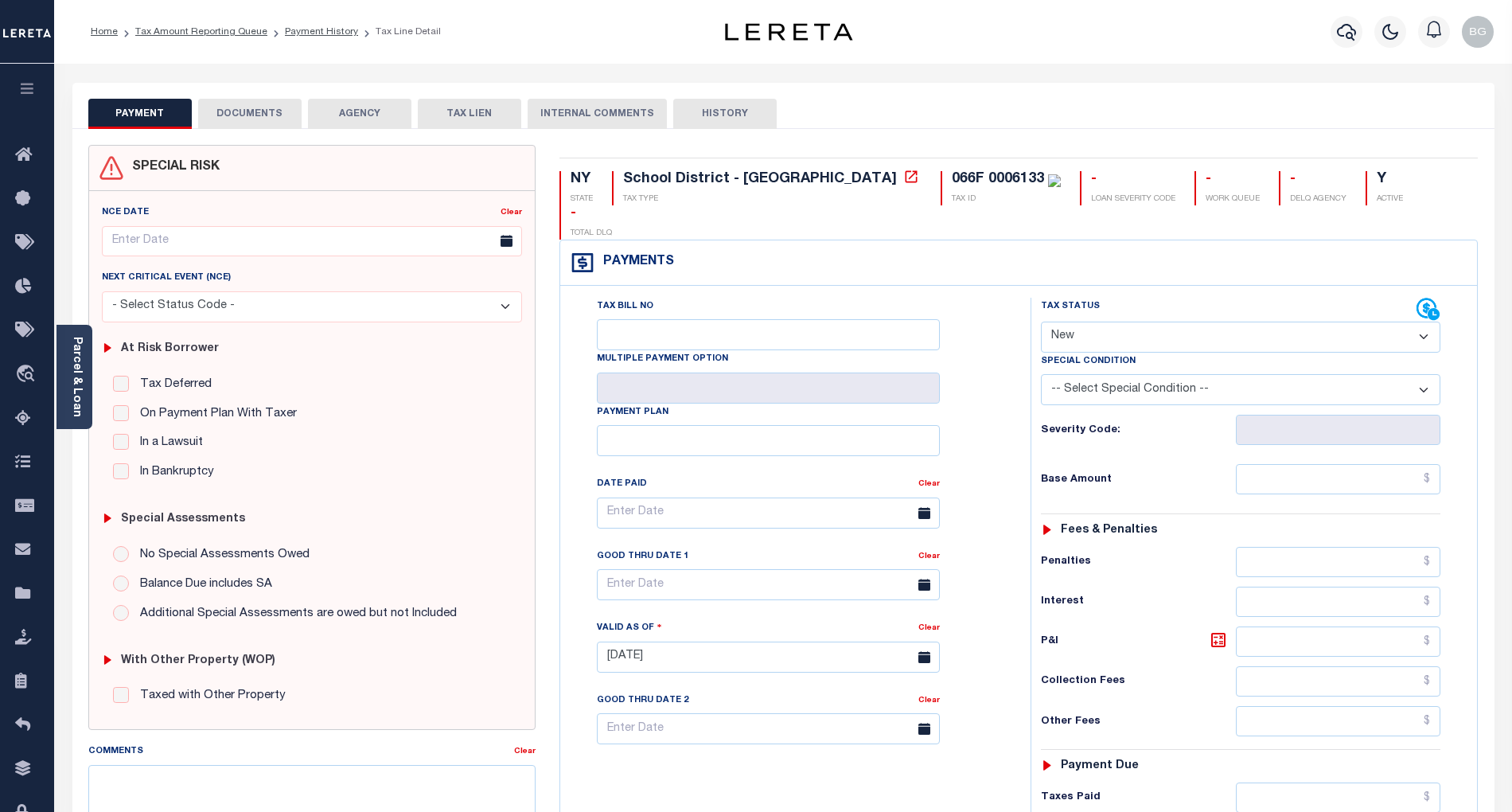
click at [1089, 322] on select "- Select Status Code - Open Due/Unpaid Paid Incomplete No Tax Due Internal Refu…" at bounding box center [1241, 338] width 399 height 31
select select "PYD"
click at [1041, 322] on select "- Select Status Code - Open Due/Unpaid Paid Incomplete No Tax Due Internal Refu…" at bounding box center [1241, 338] width 399 height 31
type input "[DATE]"
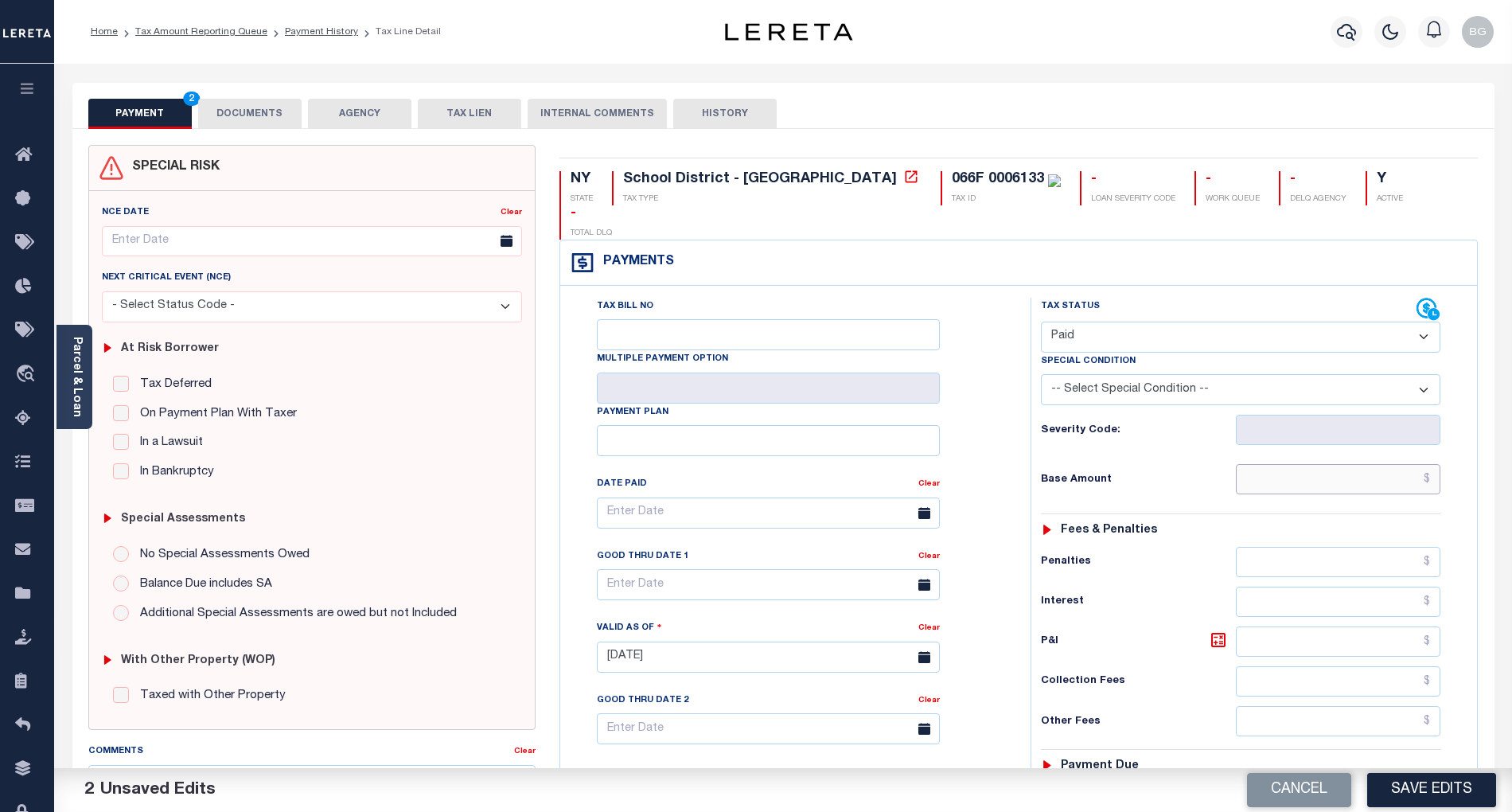
click at [1375, 465] on input "text" at bounding box center [1338, 479] width 205 height 31
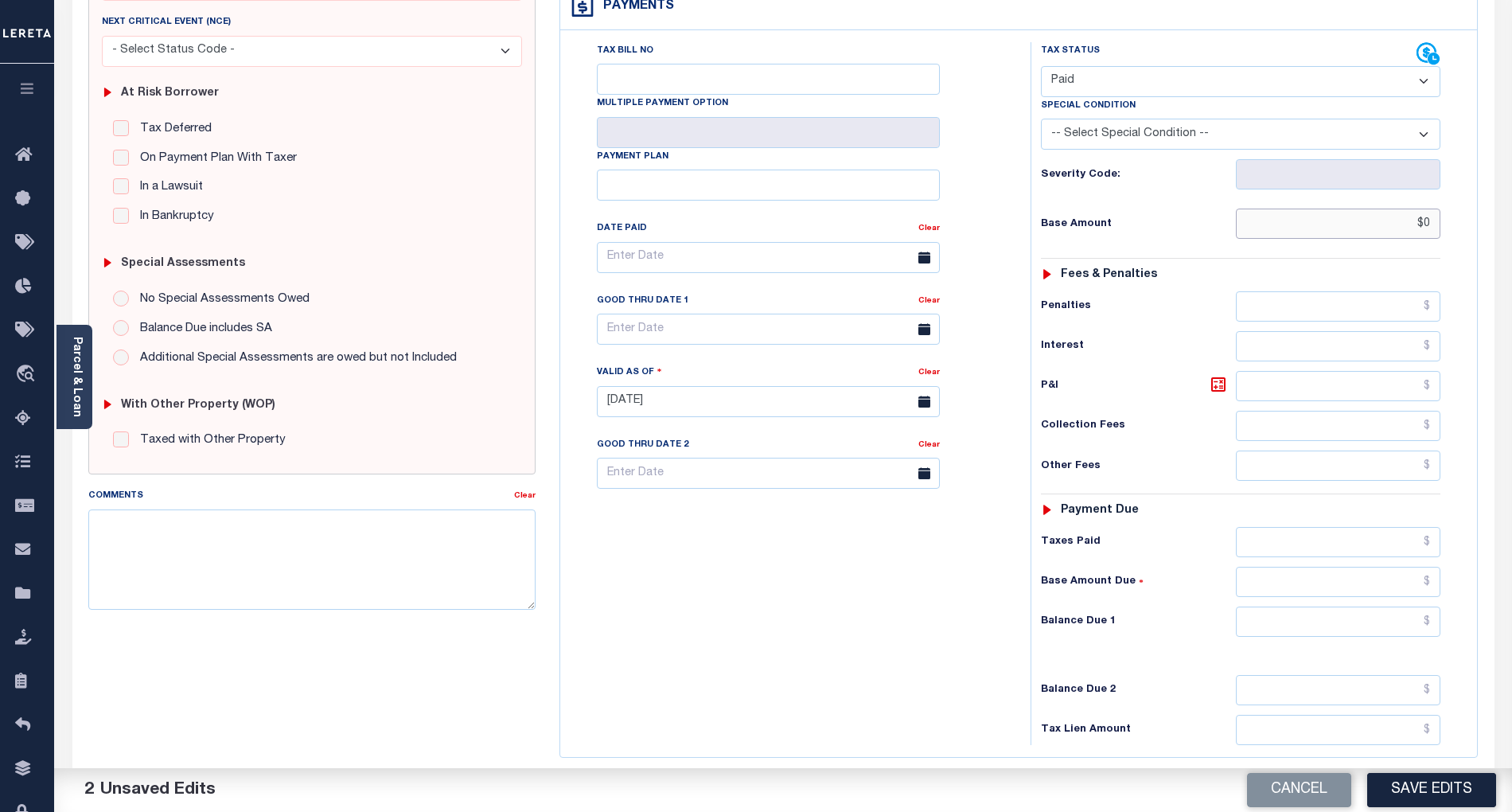
scroll to position [319, 0]
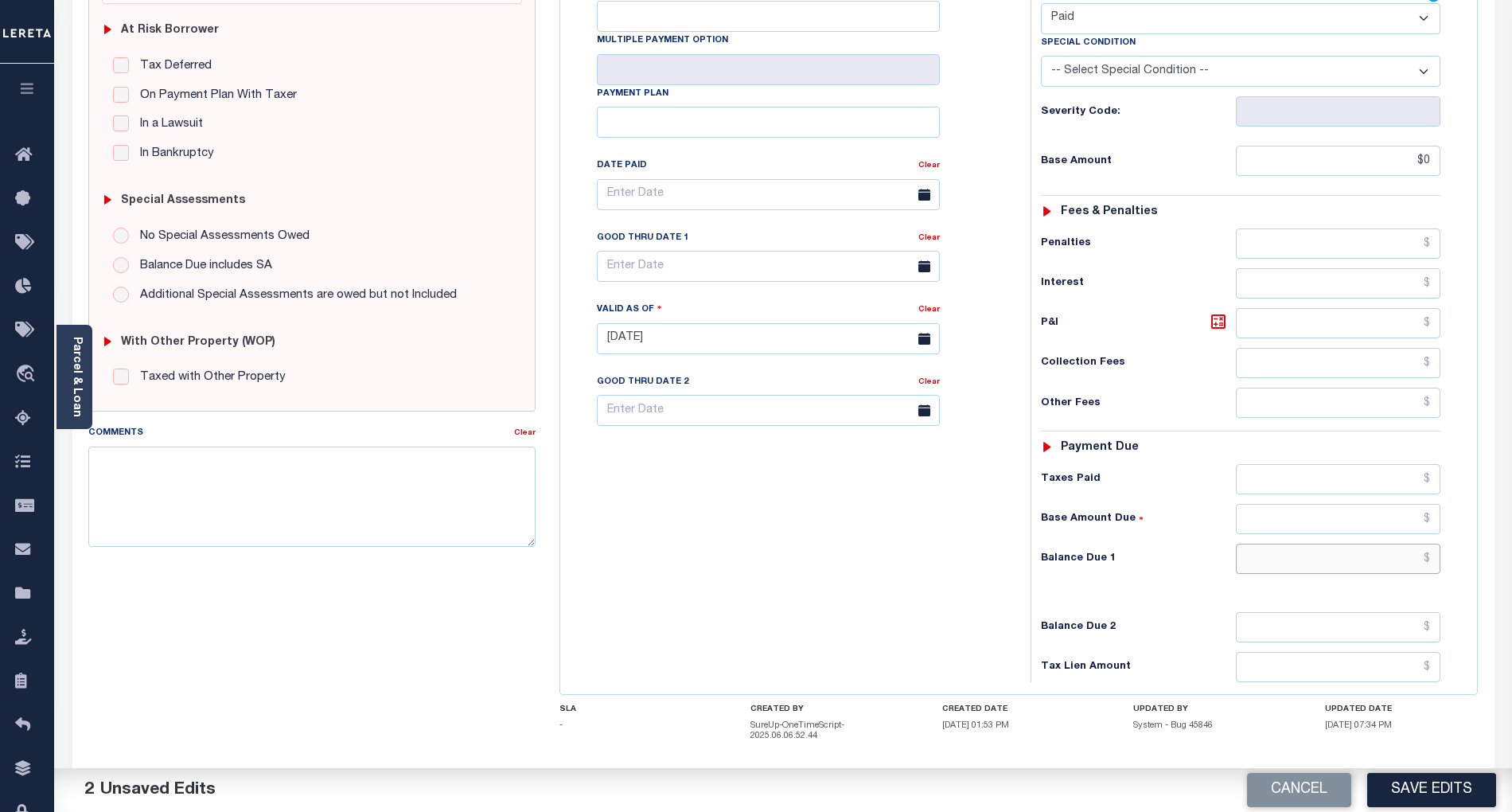
type input "$0.00"
click at [1414, 544] on input "text" at bounding box center [1338, 559] width 205 height 31
type input "$0.00"
click at [982, 545] on div "Tax Bill No Multiple Payment Option Payment Plan Clear" at bounding box center [791, 331] width 455 height 703
click at [404, 479] on textarea "Comments" at bounding box center [312, 497] width 447 height 101
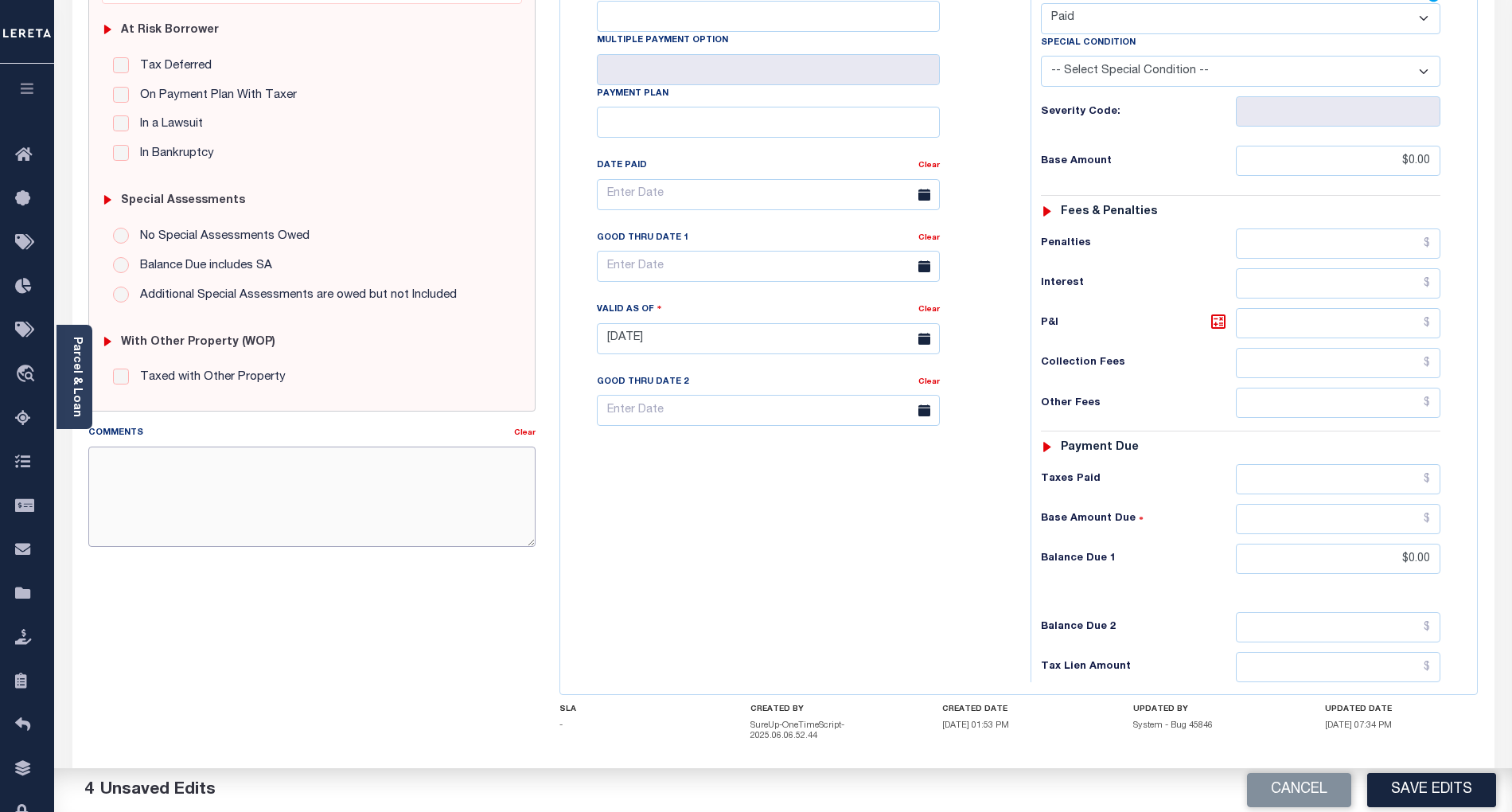
paste textarea "Per TC Brook, confirmed that taxes are paid current- BG"
type textarea "Per TC Brook, confirmed that taxes are paid current- BG"
click at [1438, 796] on button "Save Edits" at bounding box center [1432, 790] width 129 height 34
checkbox input "false"
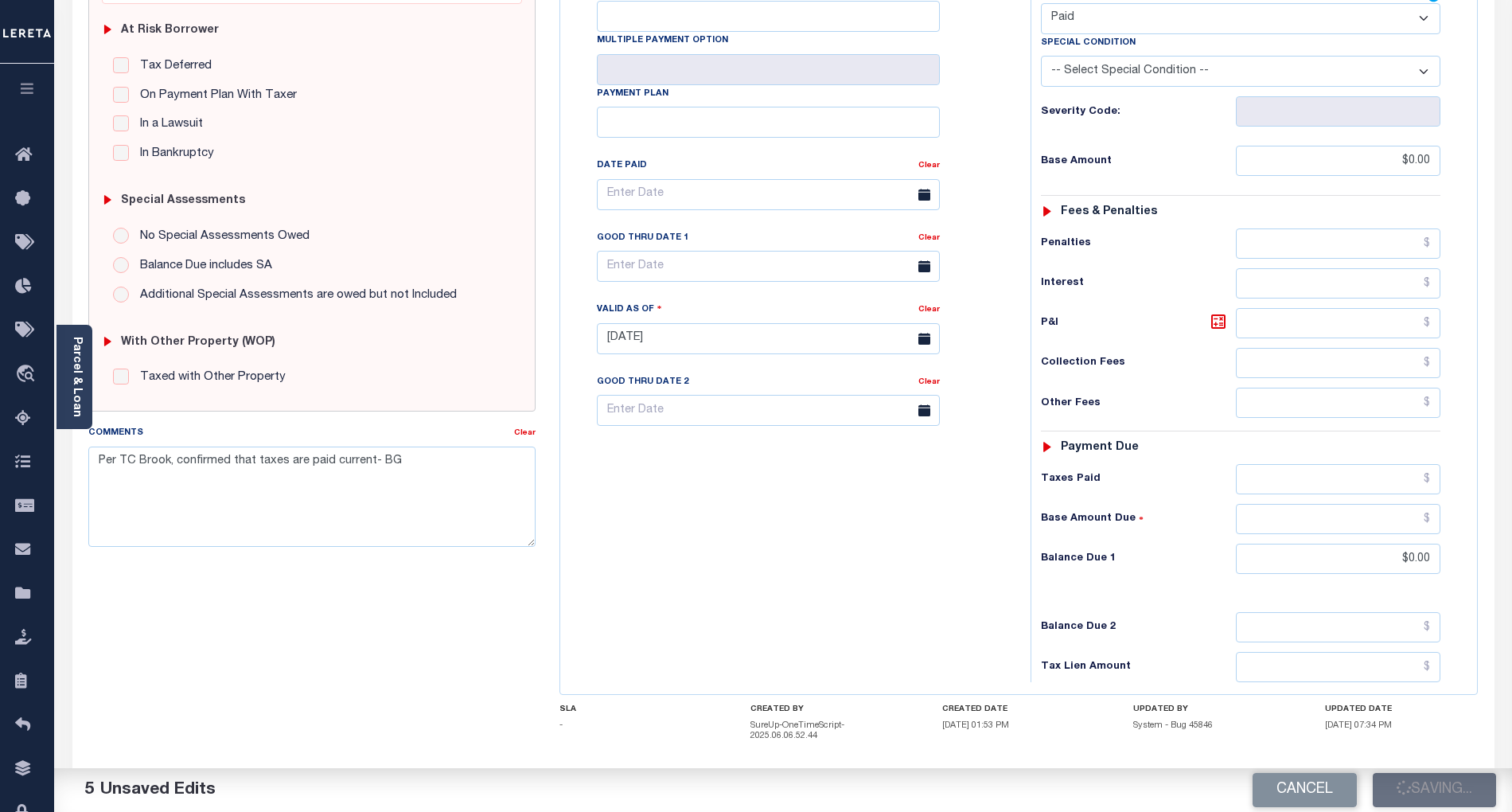
checkbox input "false"
type textarea "Per TC Brook, confirmed that taxes are paid current- BG"
type input "$0"
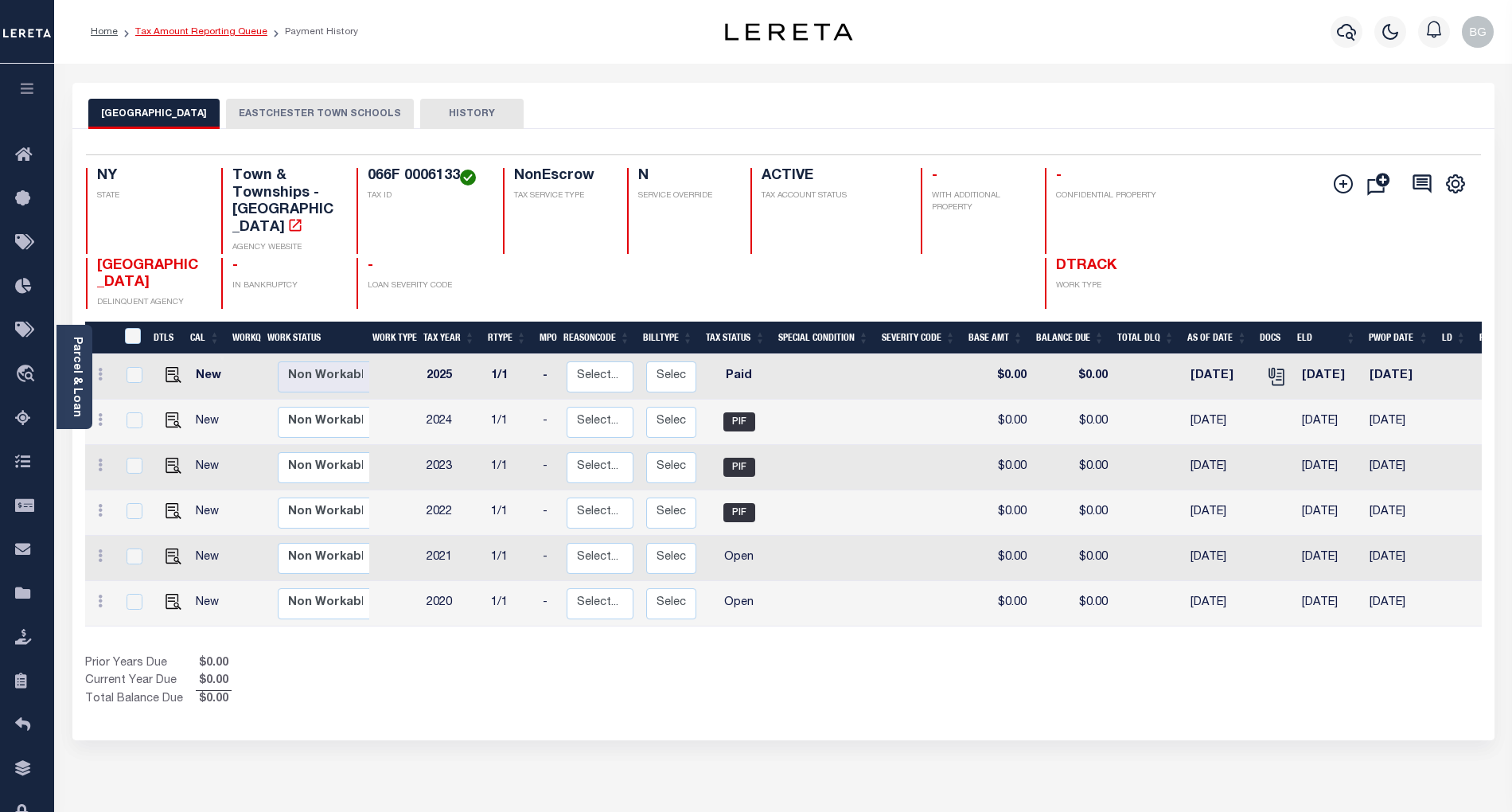
click at [185, 32] on link "Tax Amount Reporting Queue" at bounding box center [201, 32] width 132 height 10
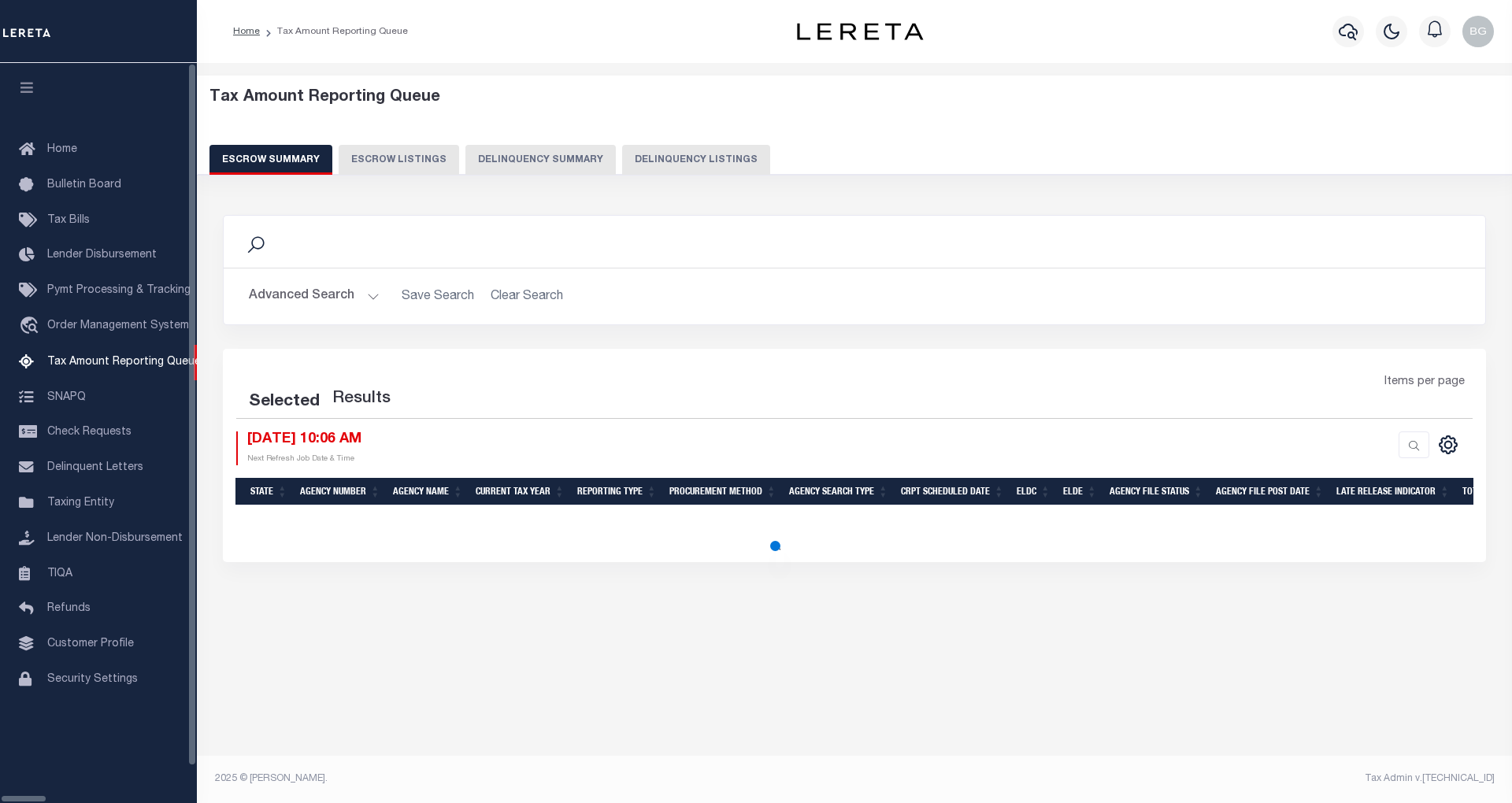
select select "100"
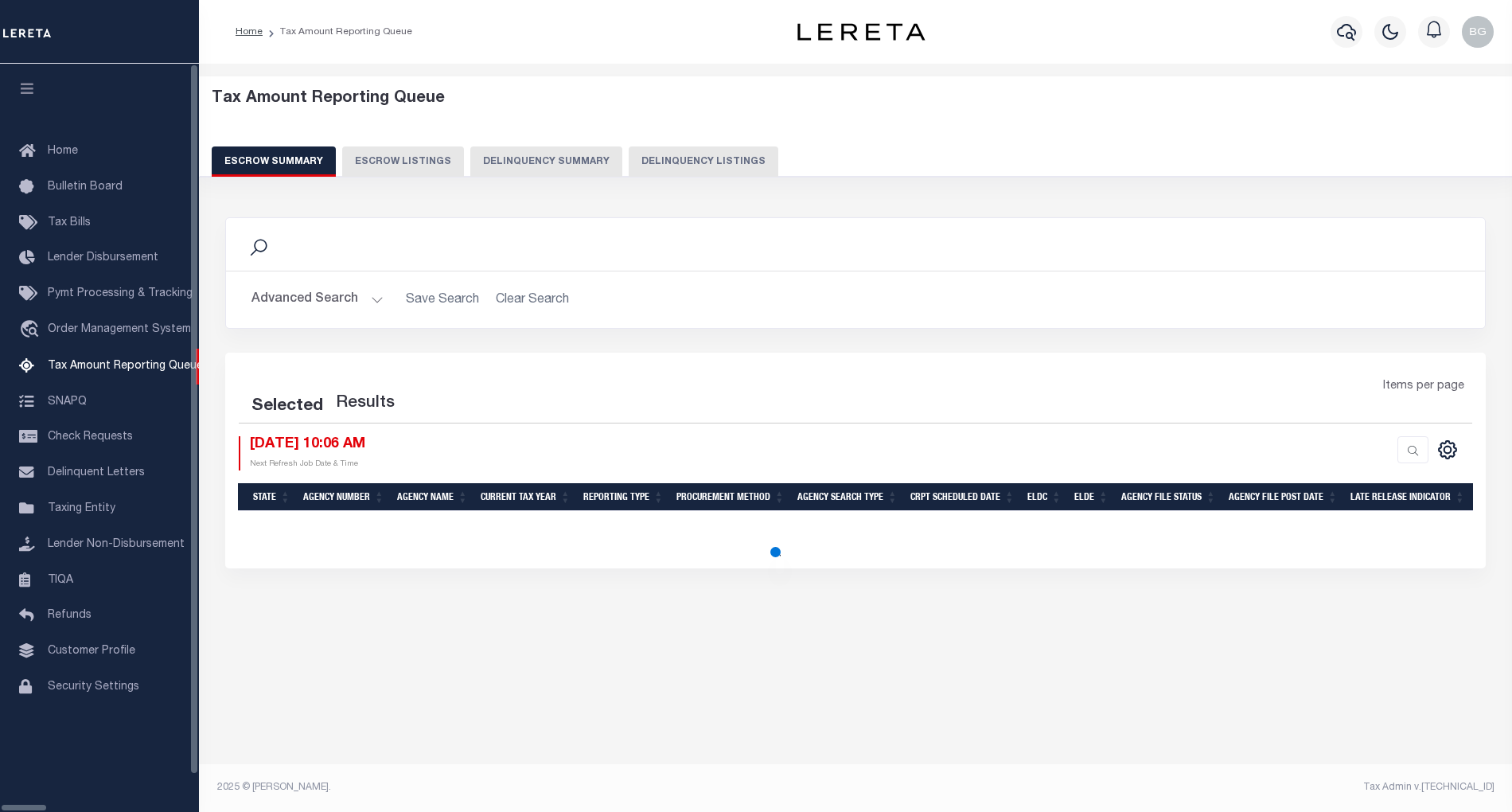
select select "100"
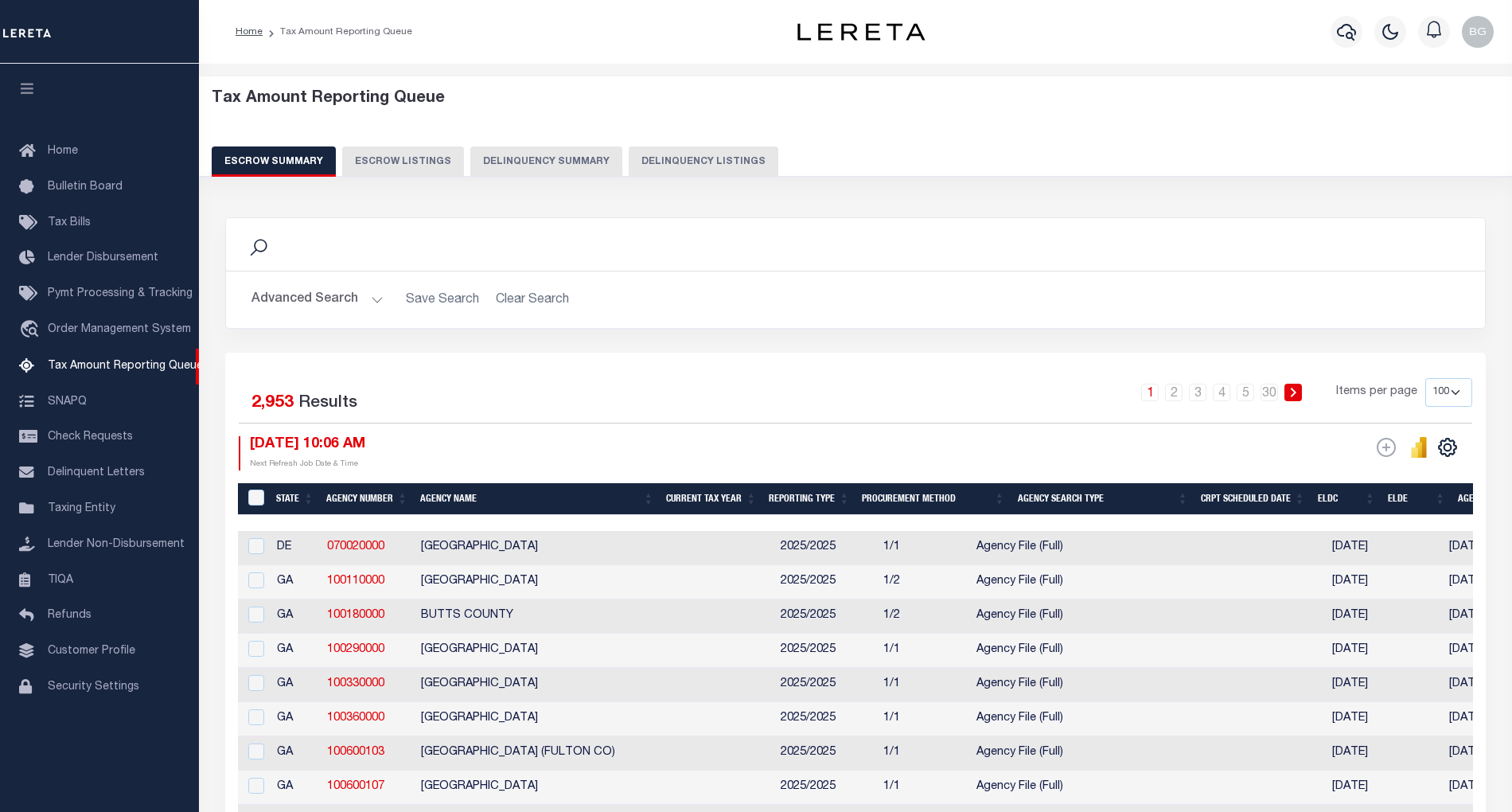
click at [676, 158] on button "Delinquency Listings" at bounding box center [703, 162] width 149 height 31
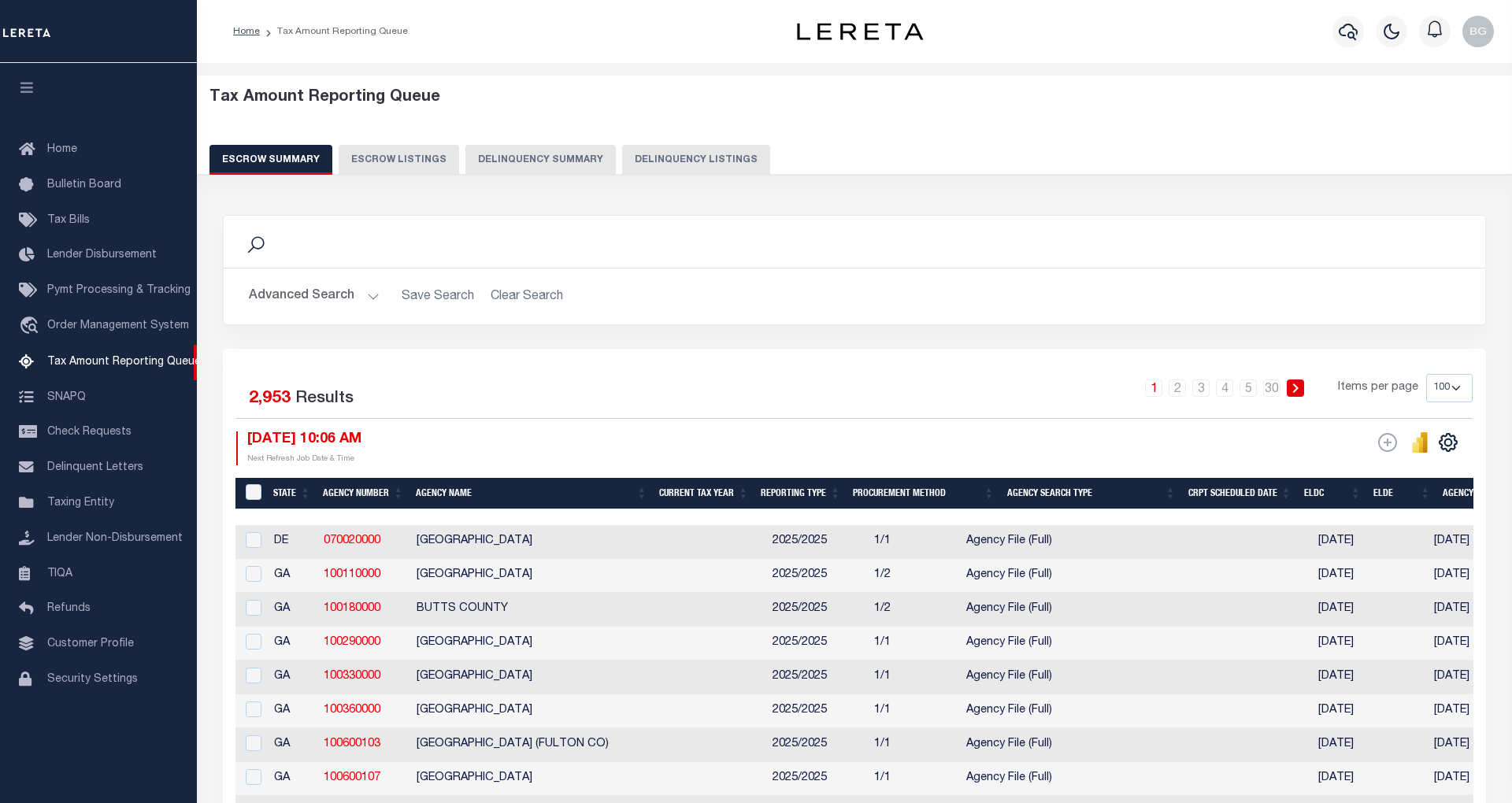
select select "100"
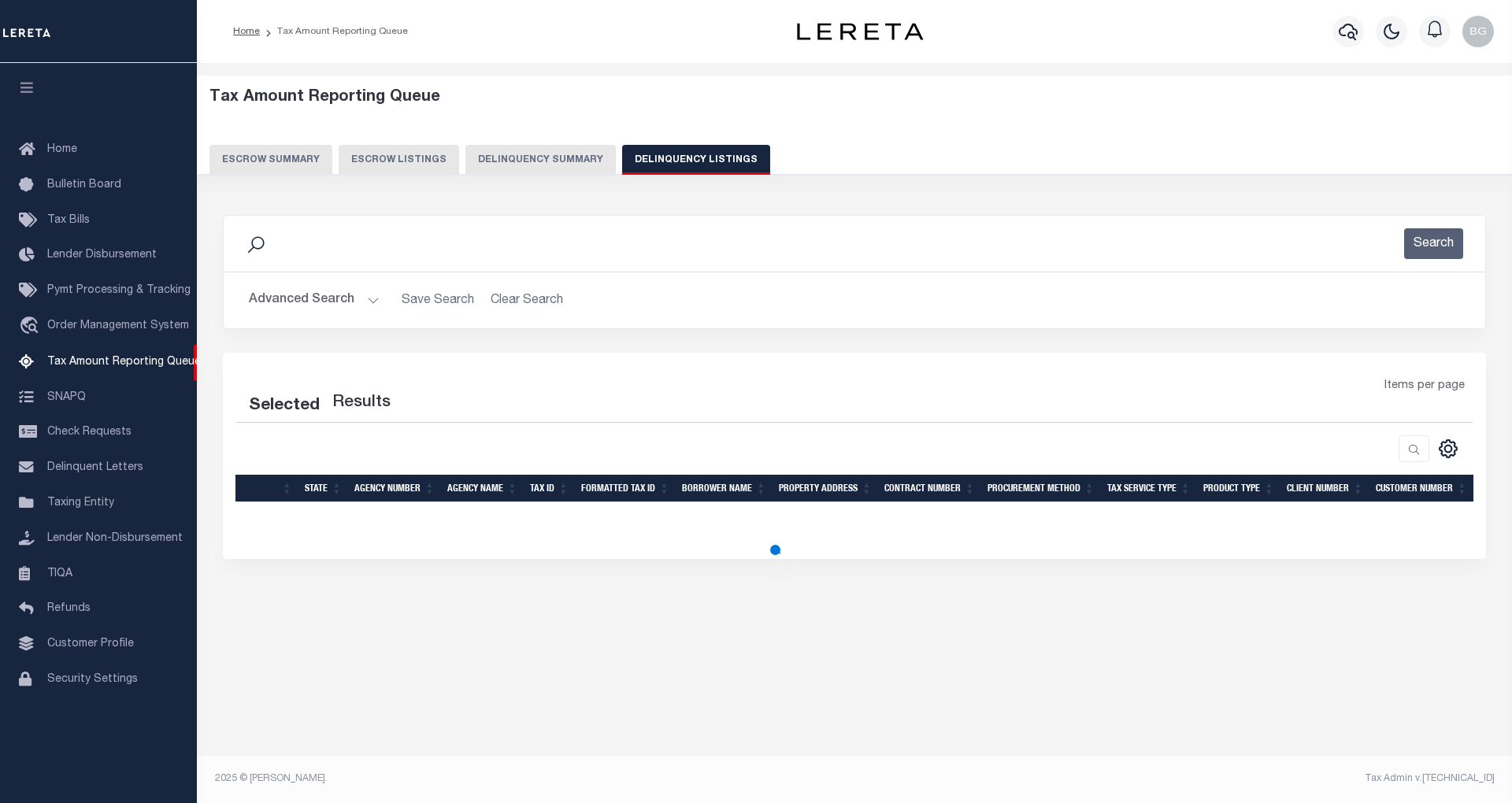
select select "100"
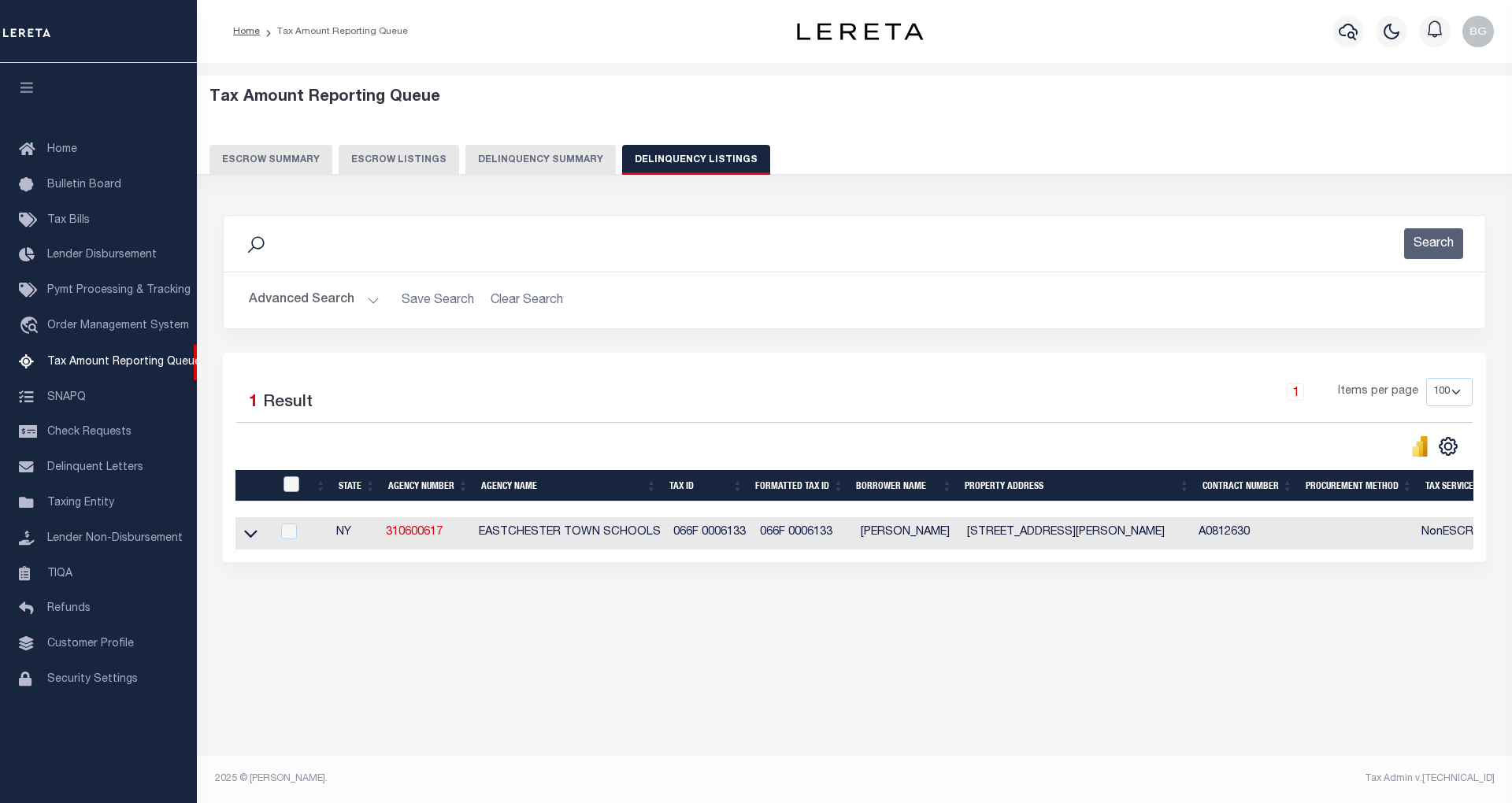
click at [290, 492] on input "checkbox" at bounding box center [290, 484] width 16 height 16
checkbox input "true"
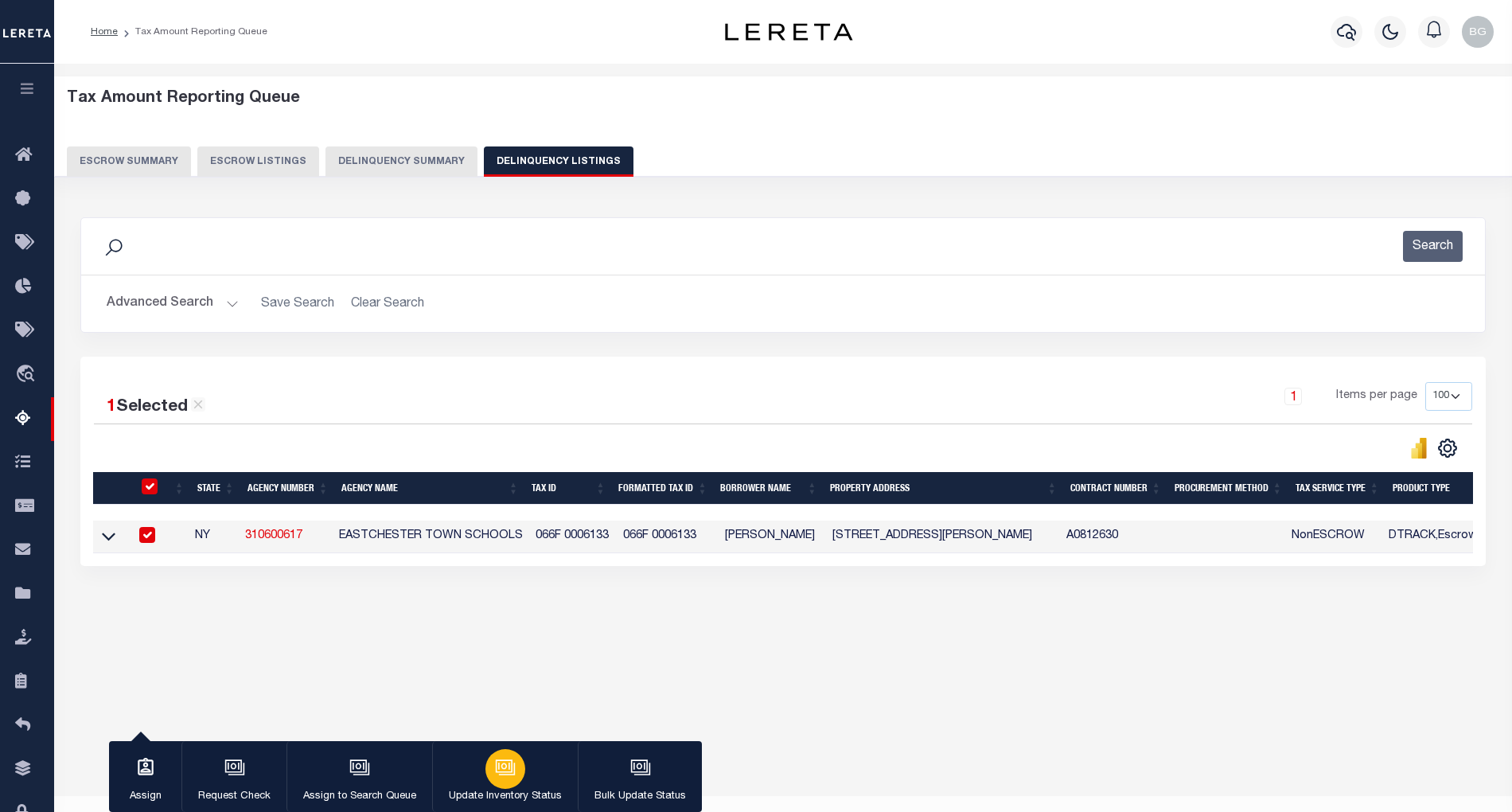
click at [511, 769] on icon "button" at bounding box center [505, 767] width 21 height 21
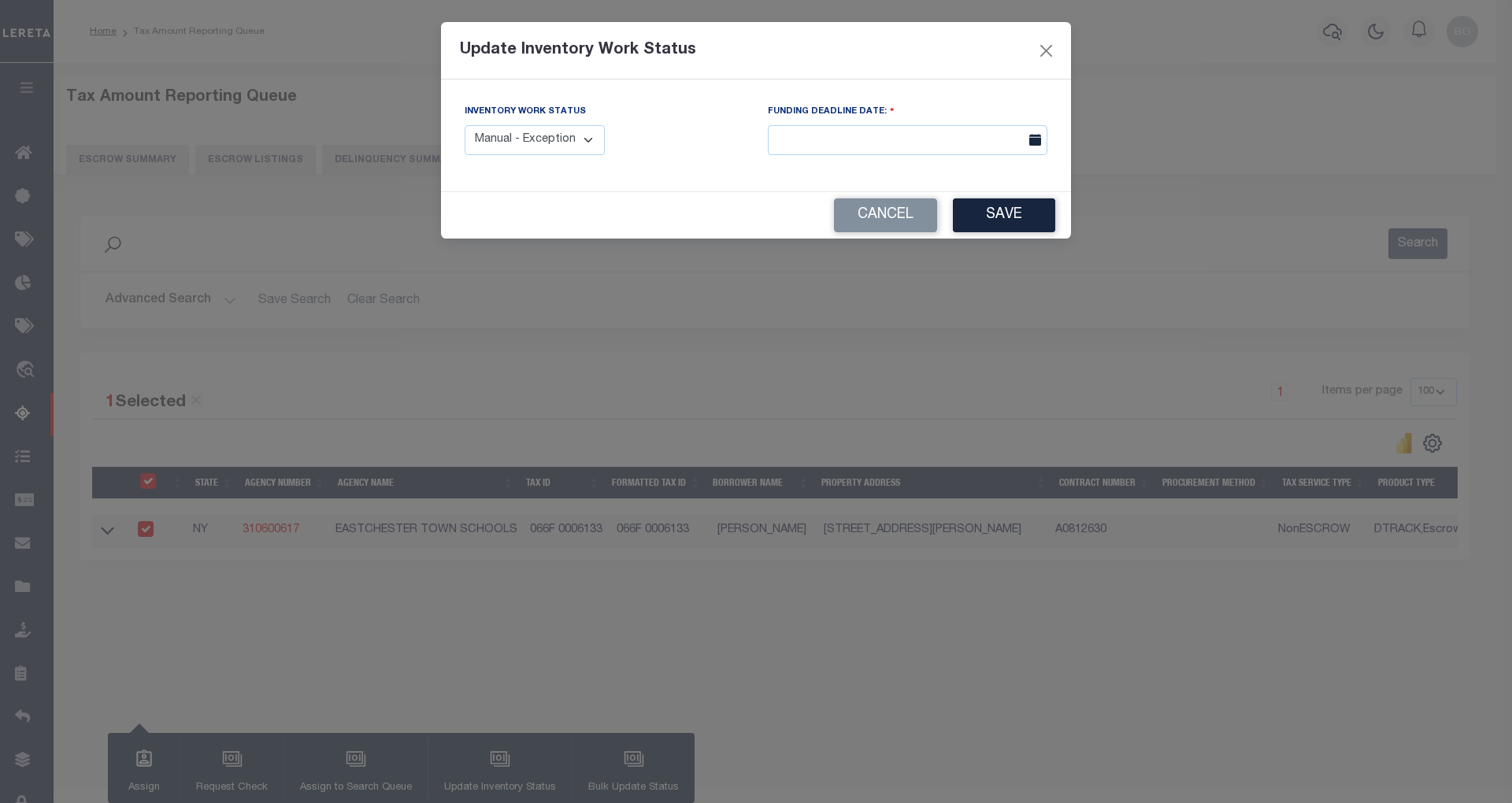
click at [561, 137] on select "Manual - Exception Pended - Awaiting Search Late Add Exception Completed" at bounding box center [534, 140] width 140 height 31
select select "4"
click at [464, 125] on select "Manual - Exception Pended - Awaiting Search Late Add Exception Completed" at bounding box center [534, 140] width 140 height 31
click at [994, 219] on button "Save" at bounding box center [1003, 215] width 102 height 33
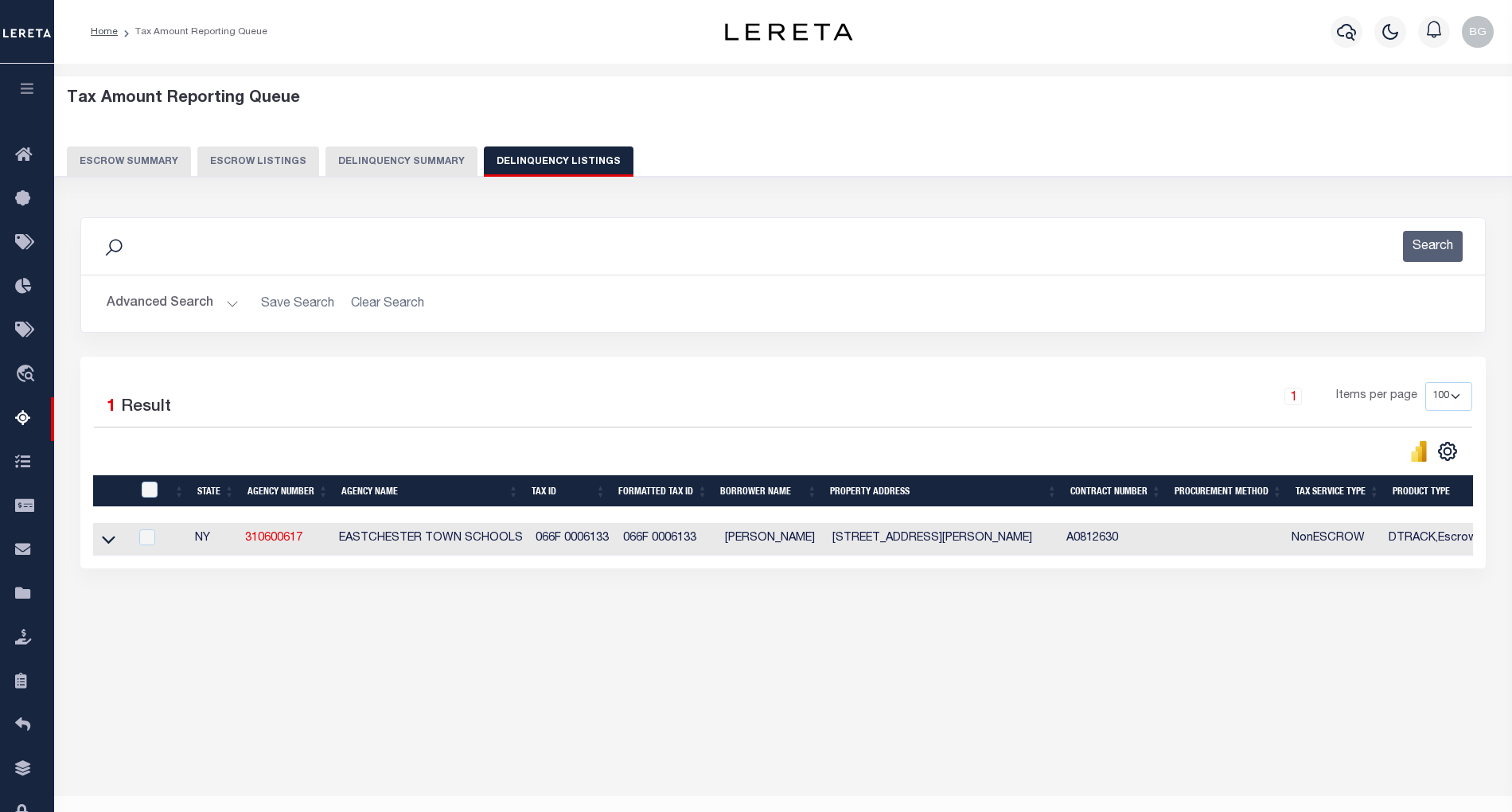
click at [230, 306] on button "Advanced Search" at bounding box center [172, 304] width 132 height 31
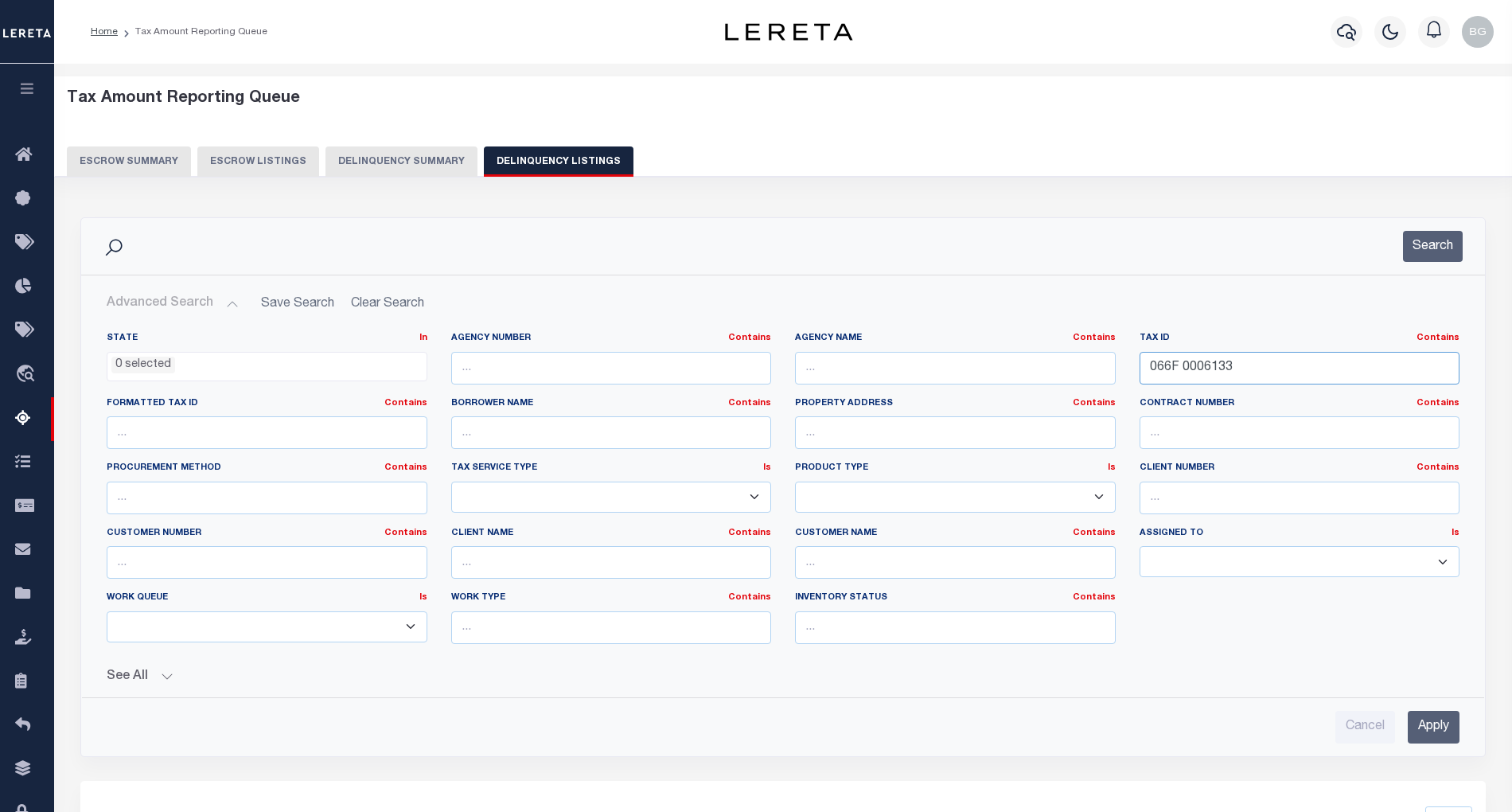
click at [1180, 361] on input "066F 0006133" at bounding box center [1300, 368] width 321 height 33
paste input "J 0001289"
type input "066J 0001289"
click at [1443, 737] on input "Apply" at bounding box center [1434, 728] width 52 height 33
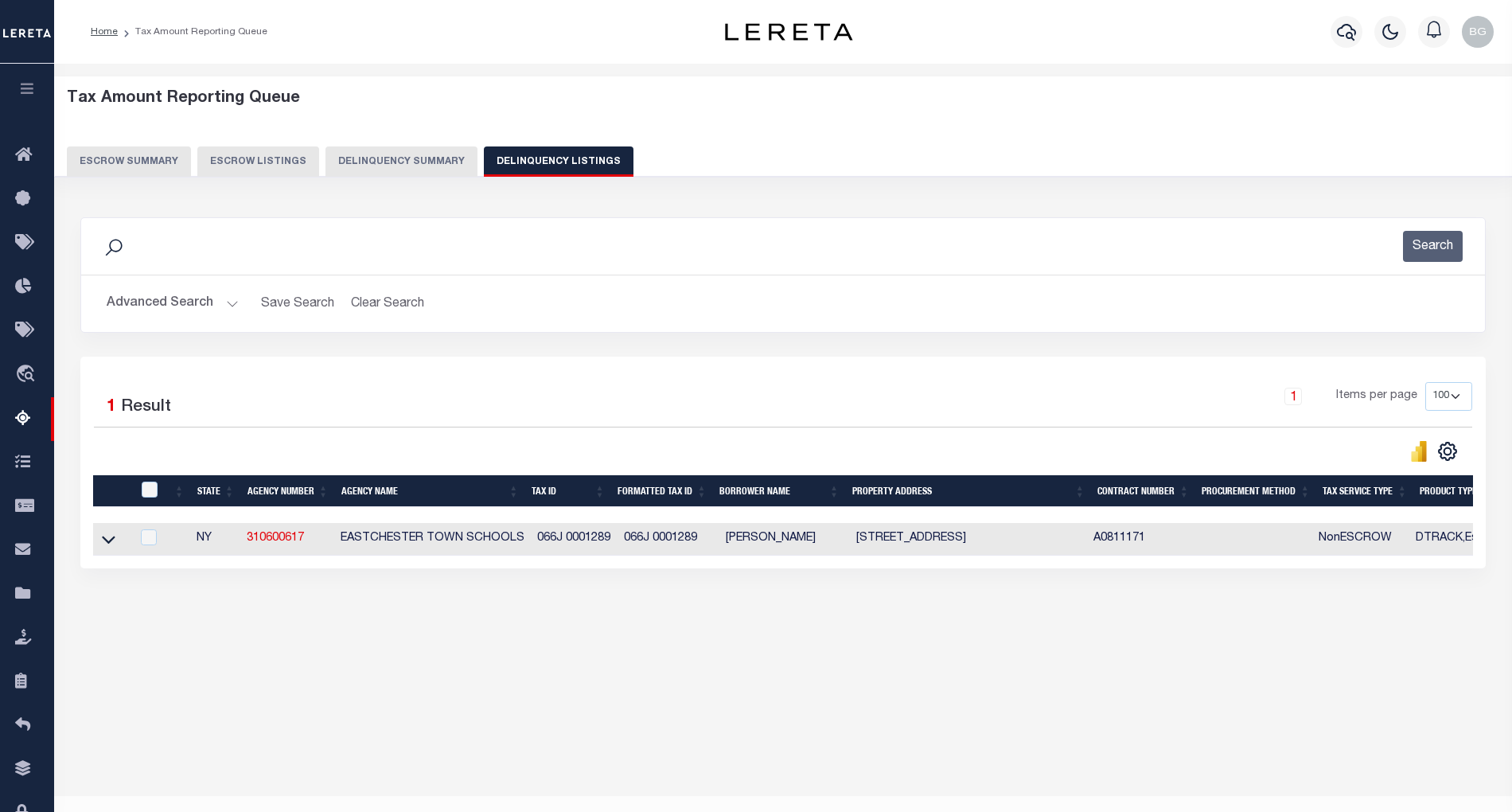
click at [108, 545] on icon at bounding box center [109, 540] width 13 height 17
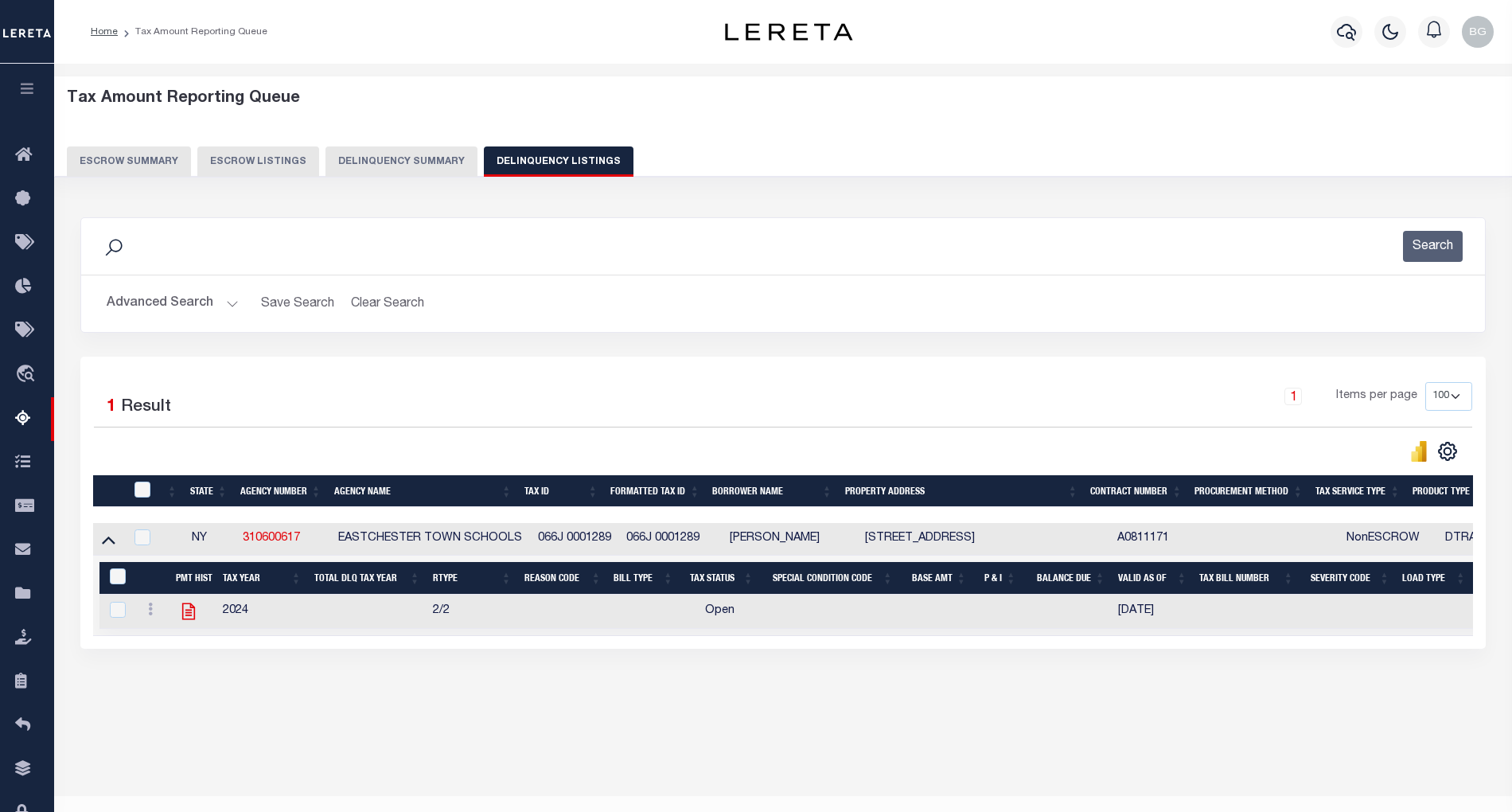
click at [188, 622] on icon at bounding box center [188, 611] width 21 height 21
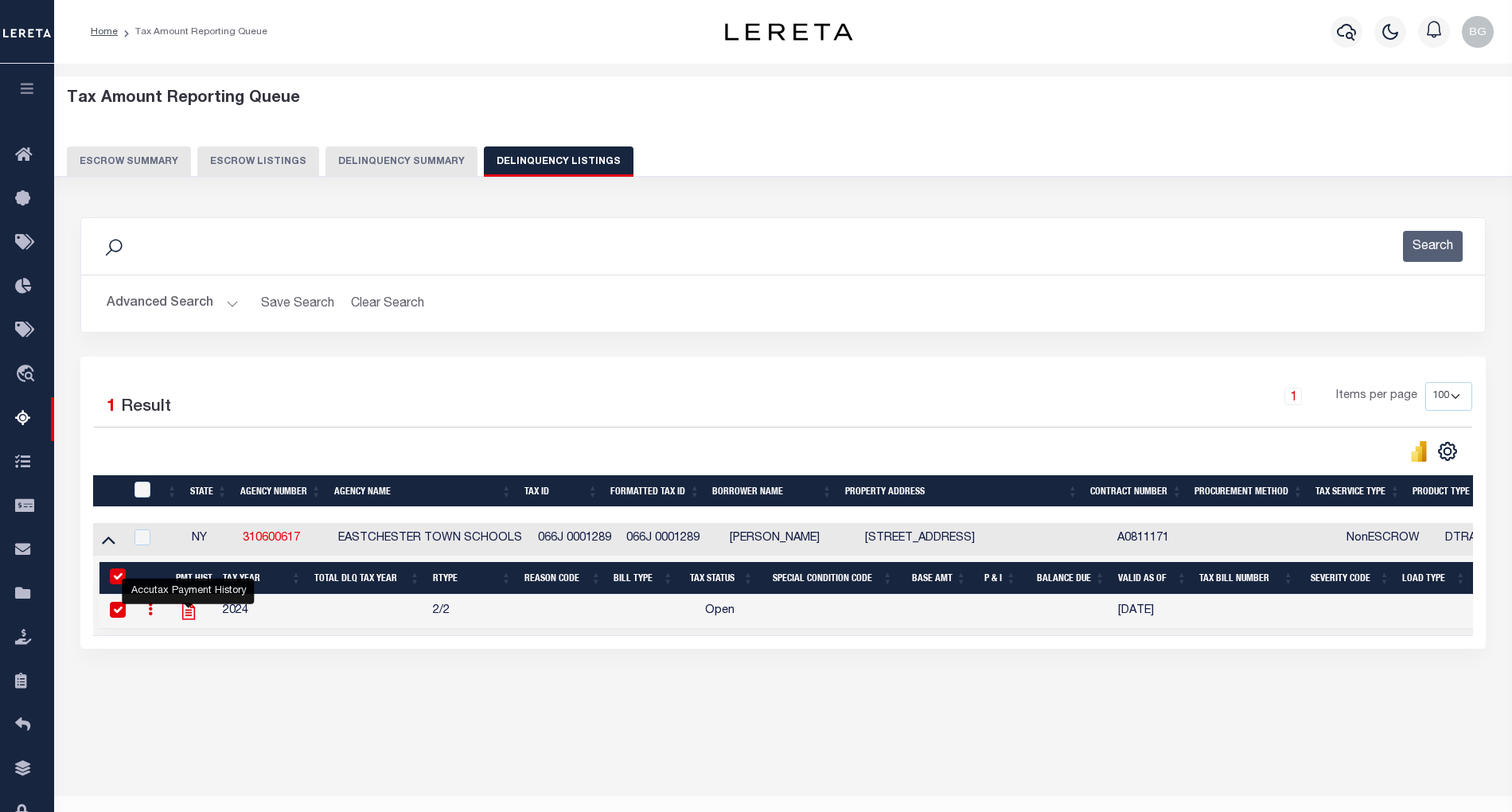
checkbox input "true"
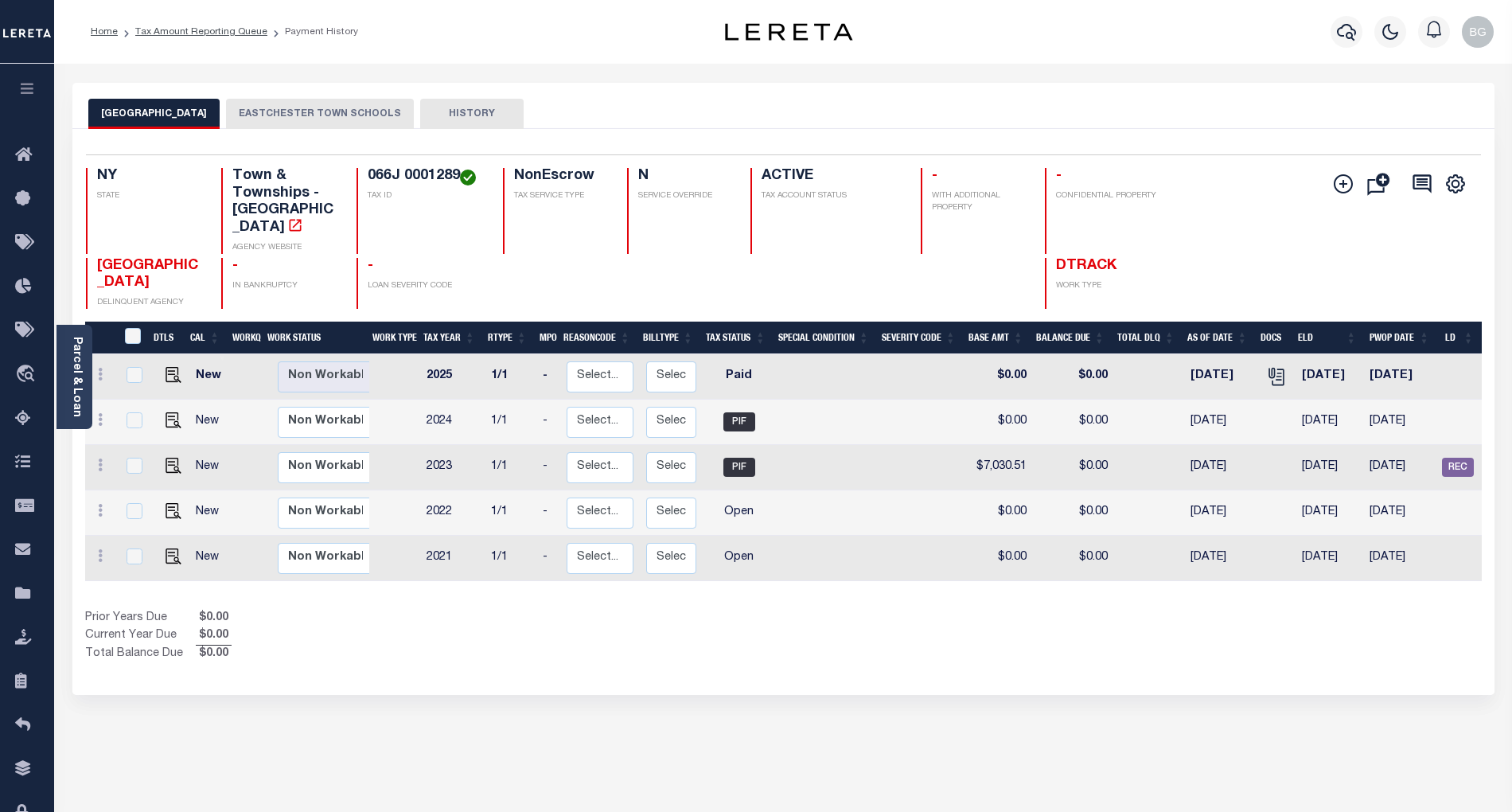
click at [307, 106] on button "EASTCHESTER TOWN SCHOOLS" at bounding box center [320, 114] width 188 height 31
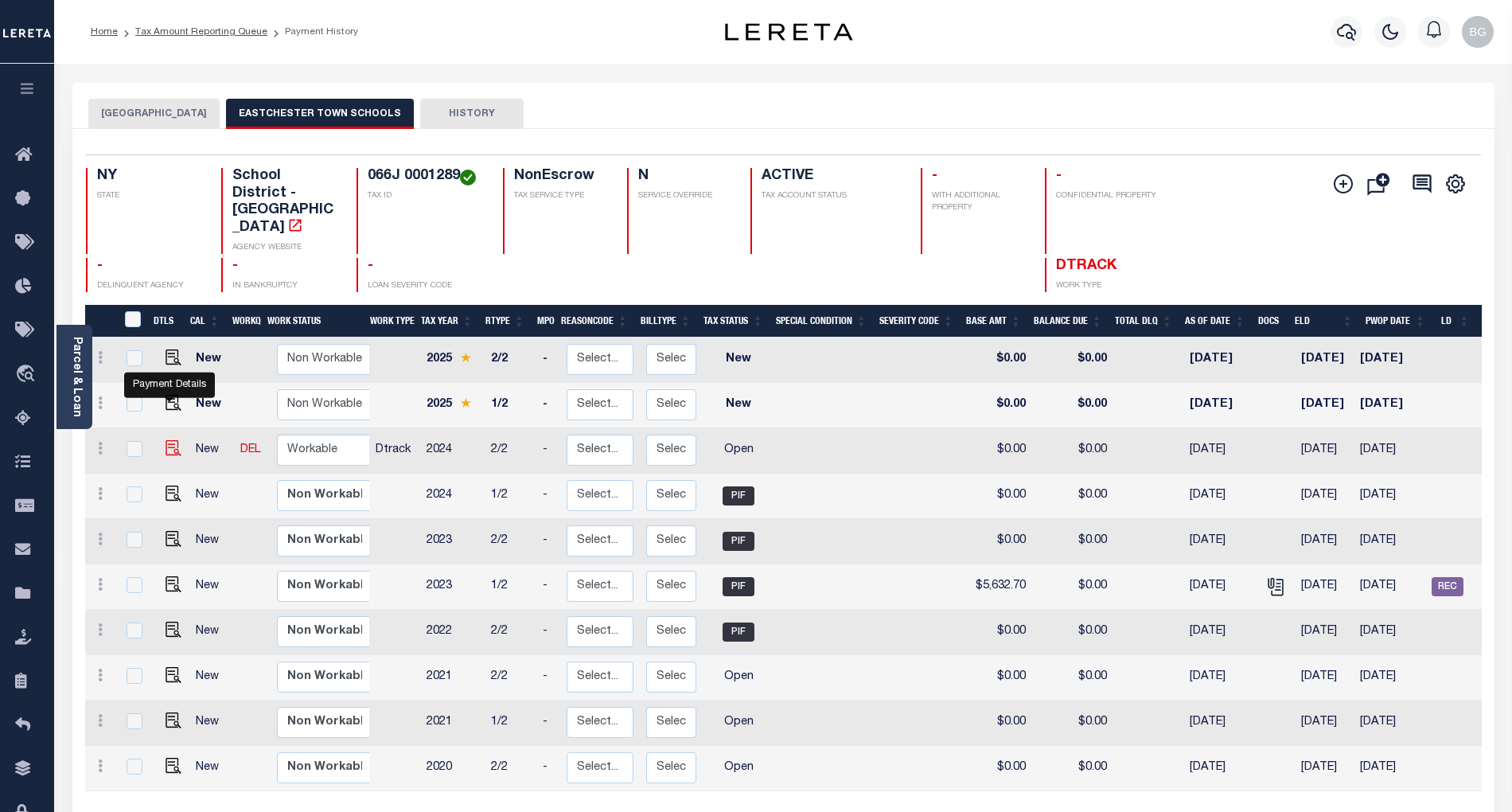
click at [169, 441] on img "" at bounding box center [173, 448] width 16 height 16
checkbox input "true"
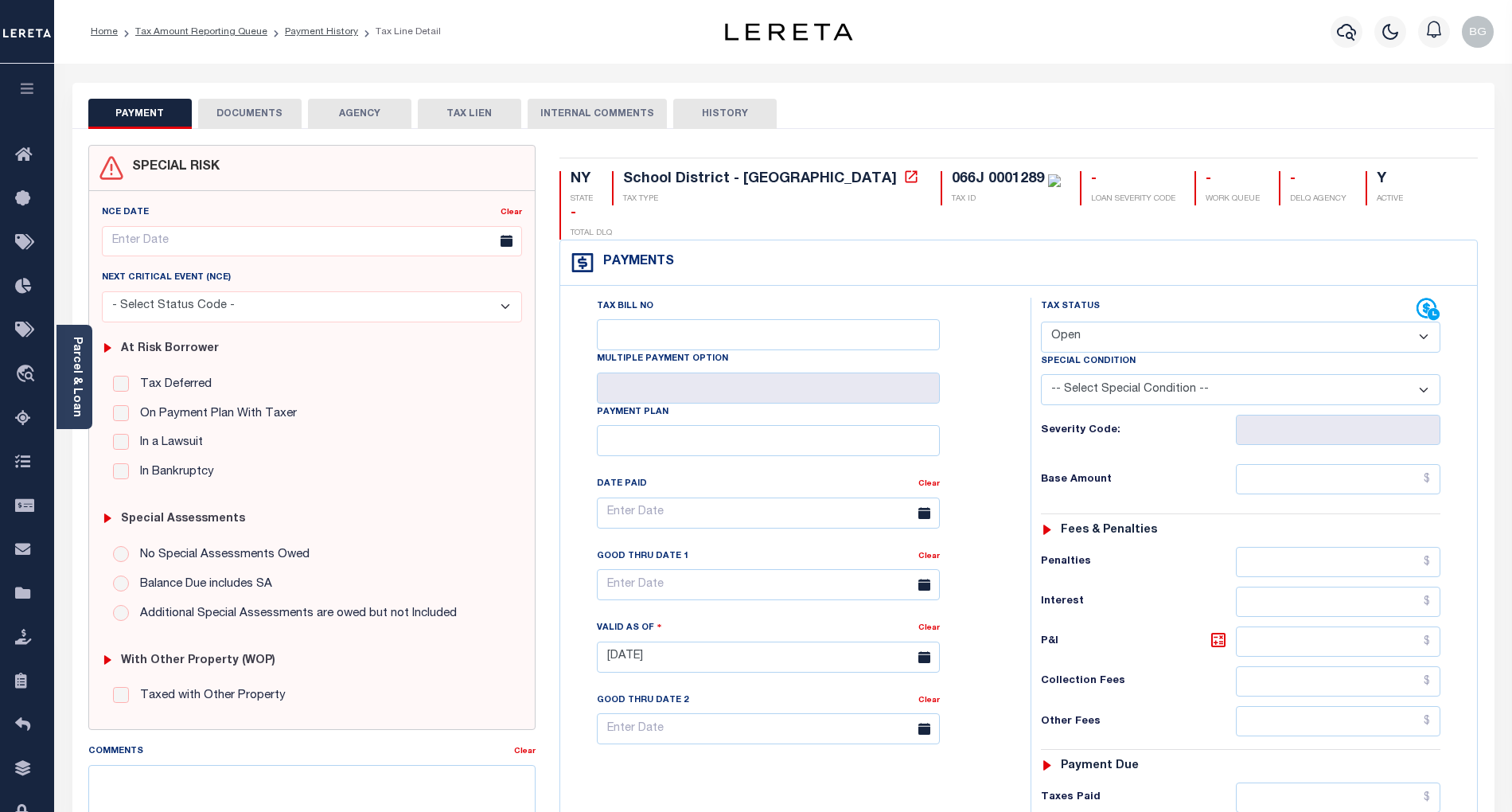
click at [1074, 322] on select "- Select Status Code - Open Due/Unpaid Paid Incomplete No Tax Due Internal Refu…" at bounding box center [1241, 338] width 399 height 31
select select "PYD"
click at [1041, 322] on select "- Select Status Code - Open Due/Unpaid Paid Incomplete No Tax Due Internal Refu…" at bounding box center [1241, 338] width 399 height 31
type input "[DATE]"
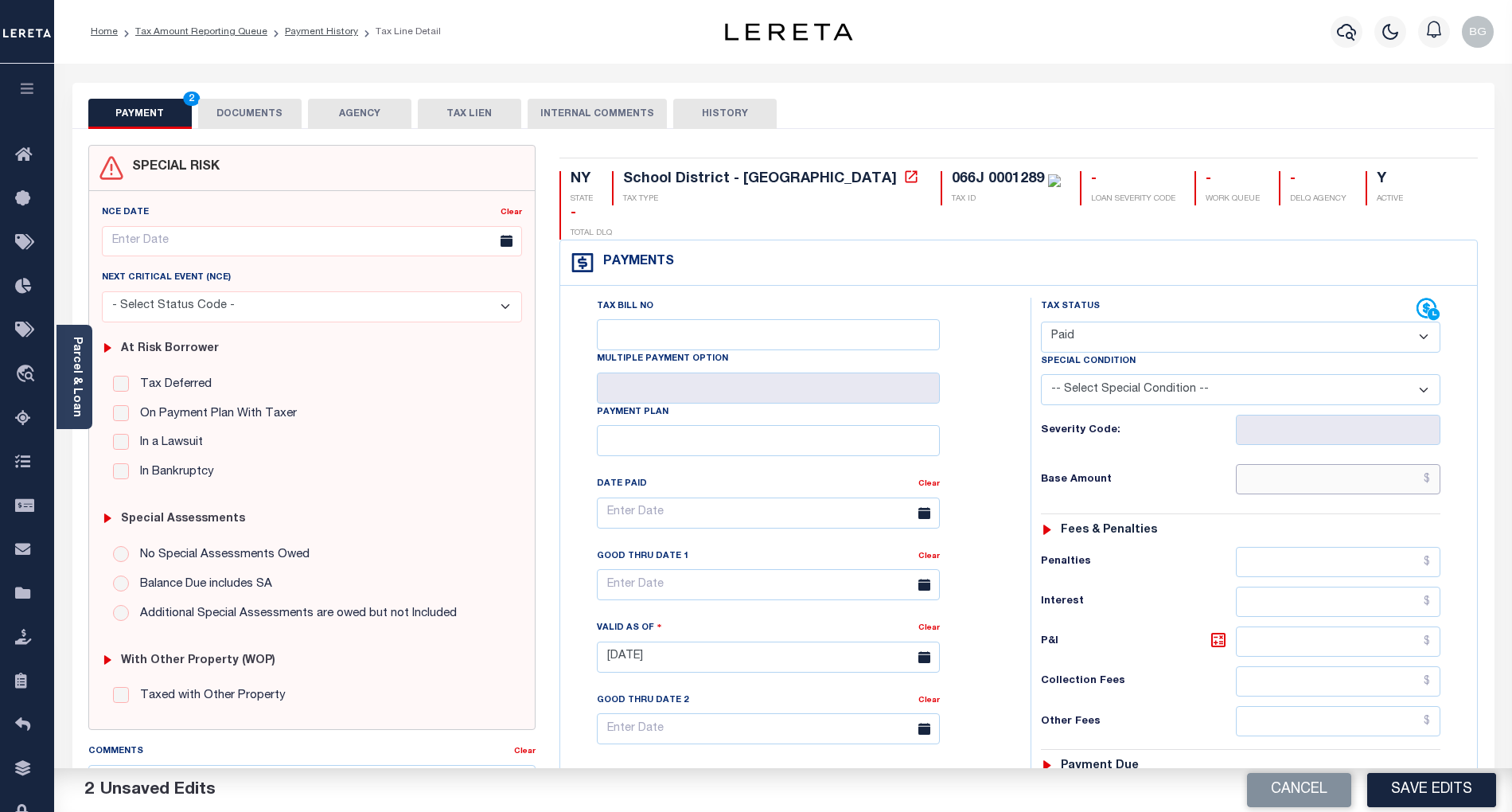
click at [1354, 465] on input "text" at bounding box center [1338, 479] width 205 height 31
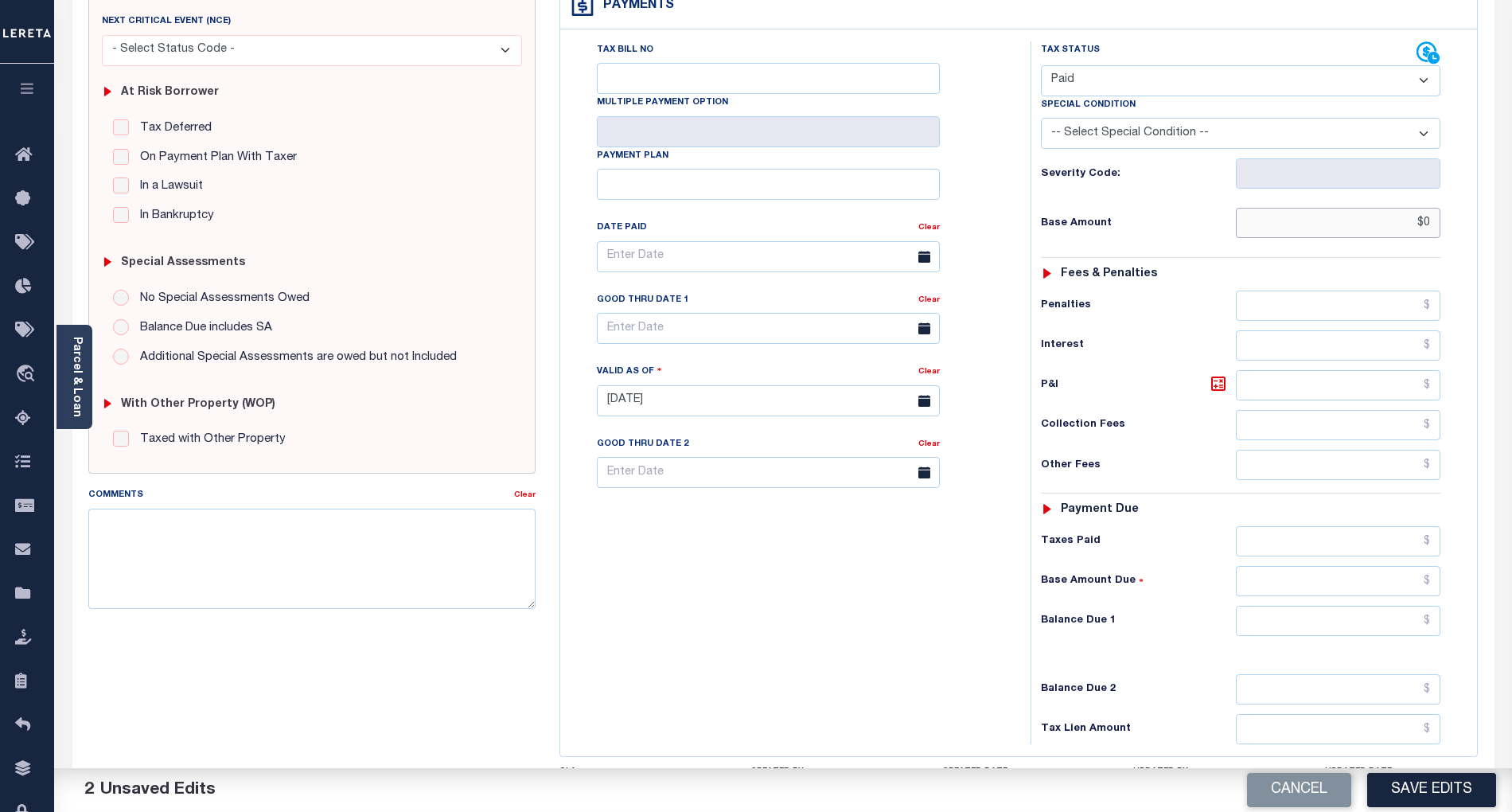
scroll to position [319, 0]
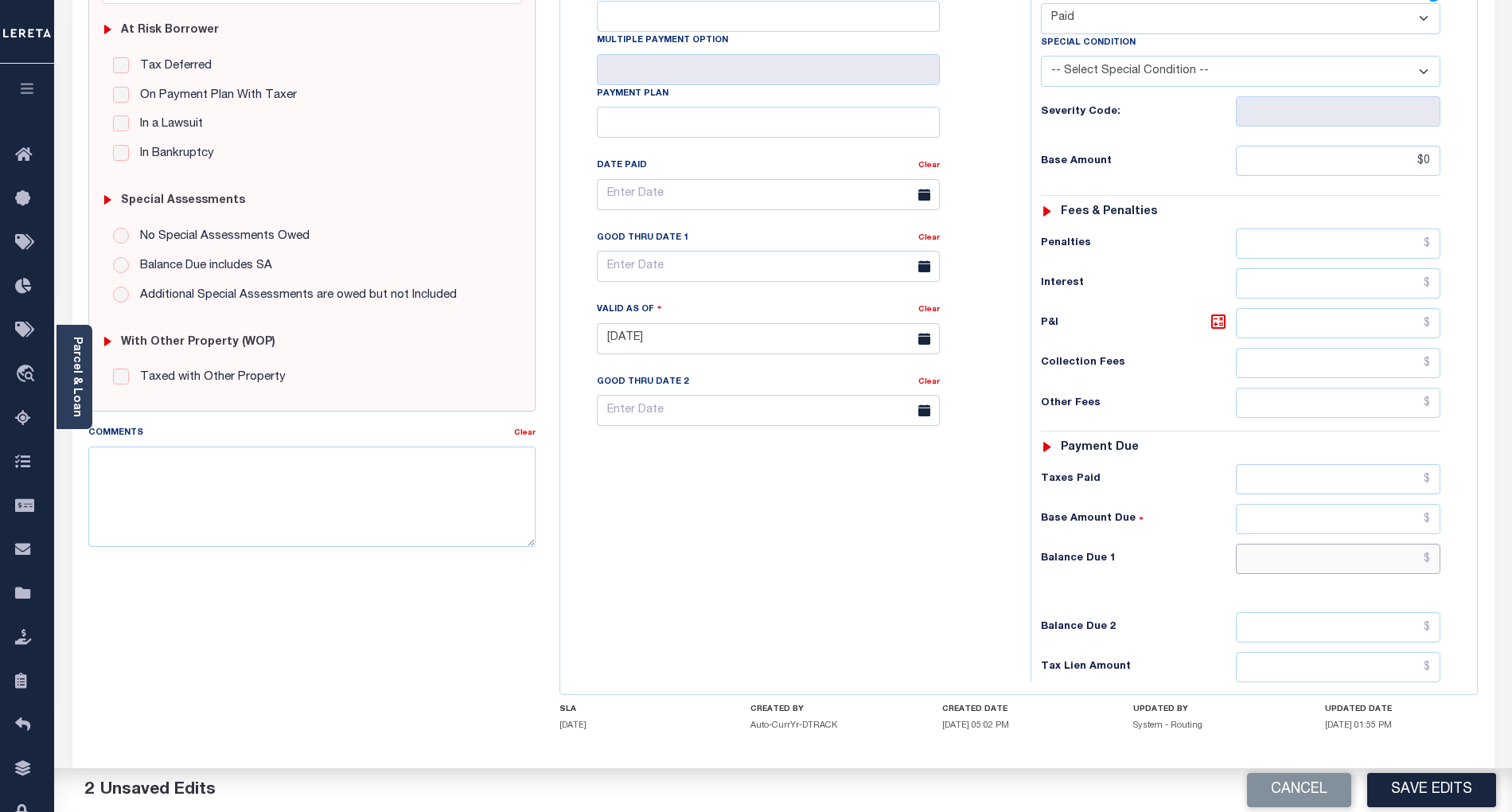
type input "$0.00"
click at [1404, 544] on input "text" at bounding box center [1338, 559] width 205 height 31
type input "$0.00"
click at [1006, 539] on div "Tax Bill No Multiple Payment Option Payment Plan Clear" at bounding box center [791, 331] width 455 height 703
click at [466, 504] on textarea "Comments" at bounding box center [312, 497] width 447 height 101
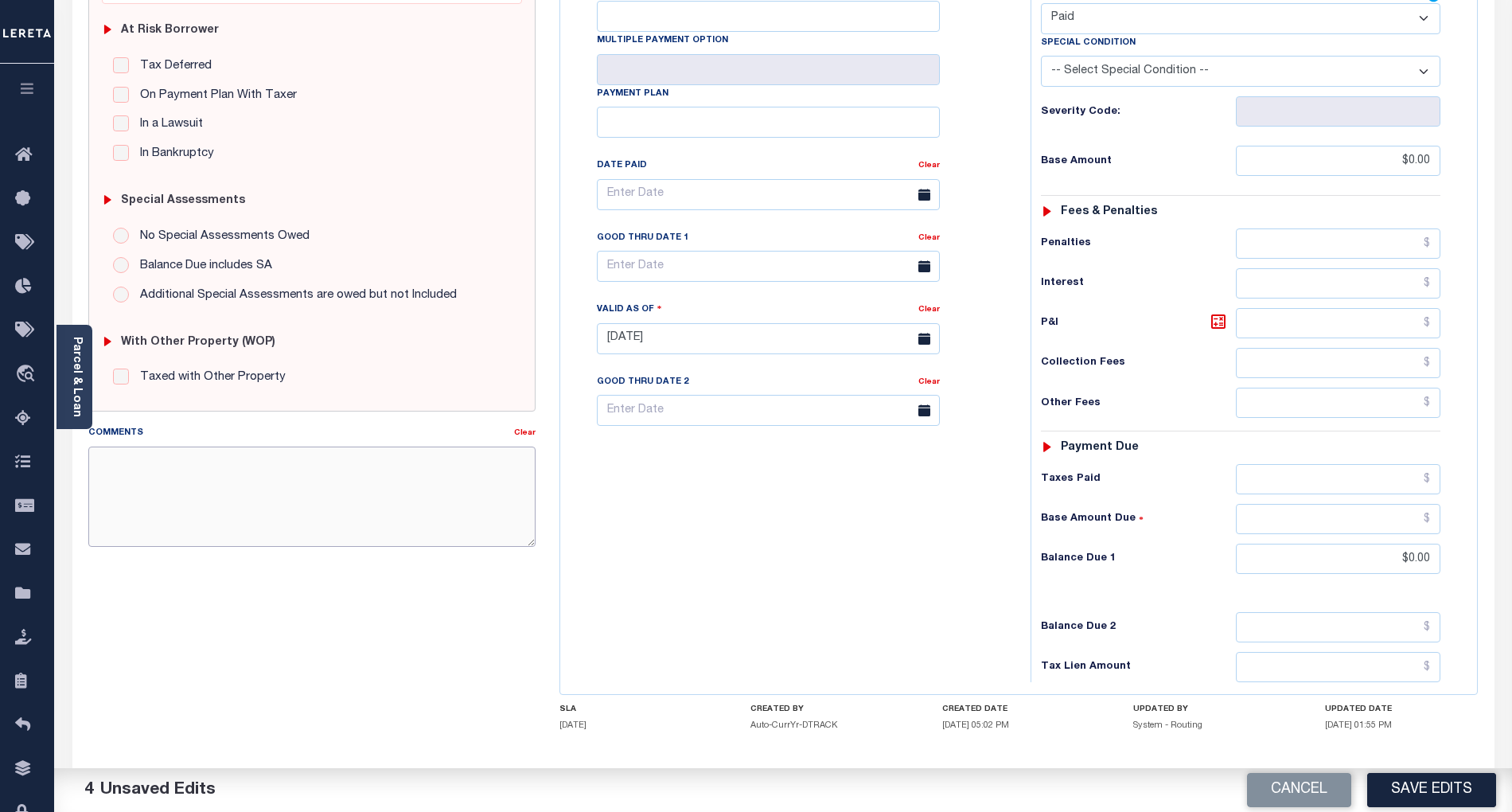
paste textarea "Per TC Brook, confirmed that taxes are paid current- BG"
type textarea "Per TC Brook, confirmed that taxes are paid current- BG"
click at [1443, 798] on button "Save Edits" at bounding box center [1432, 790] width 129 height 34
checkbox input "false"
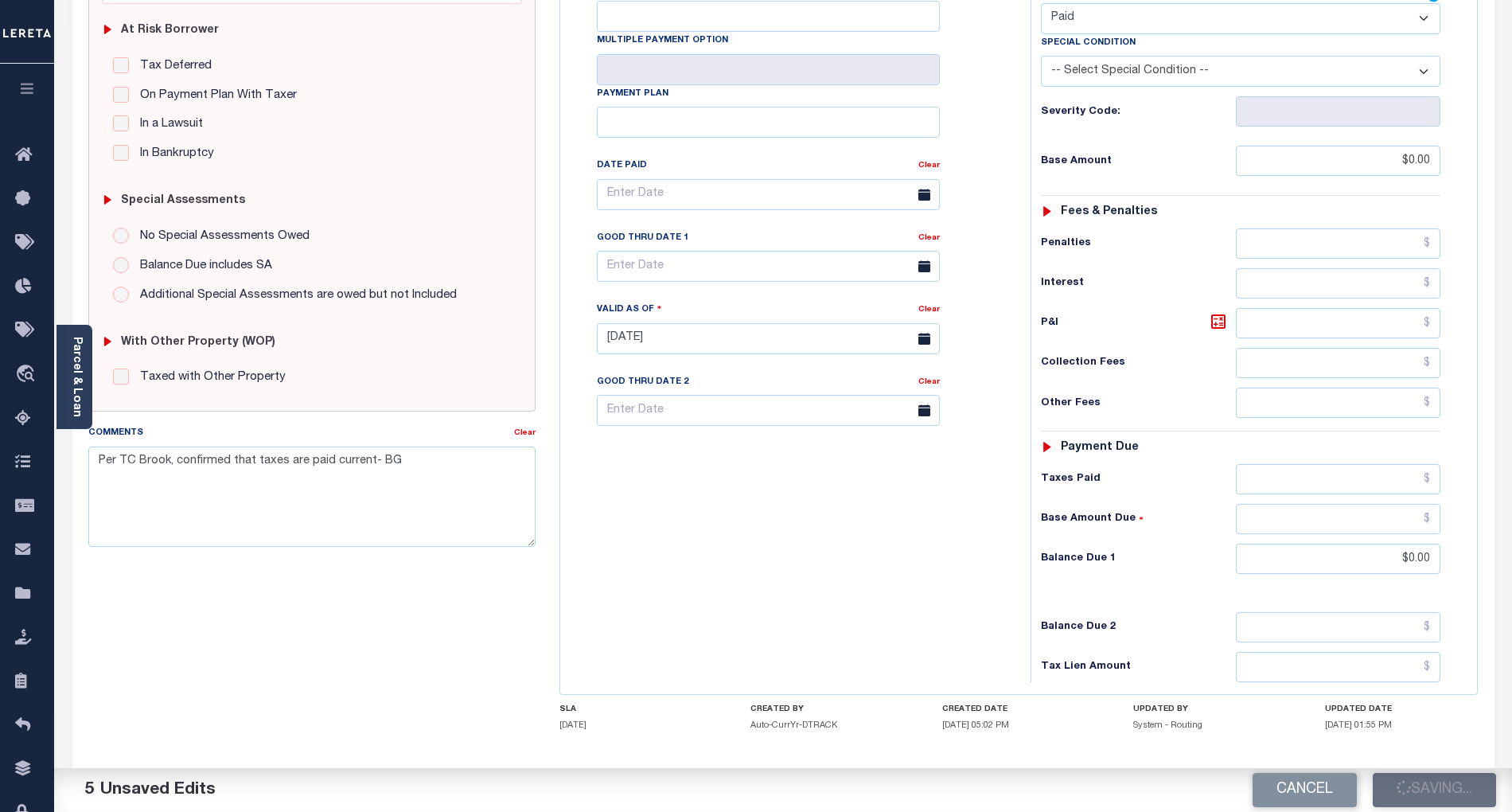
checkbox input "false"
type textarea "Per TC Brook, confirmed that taxes are paid current- BG"
type input "$0"
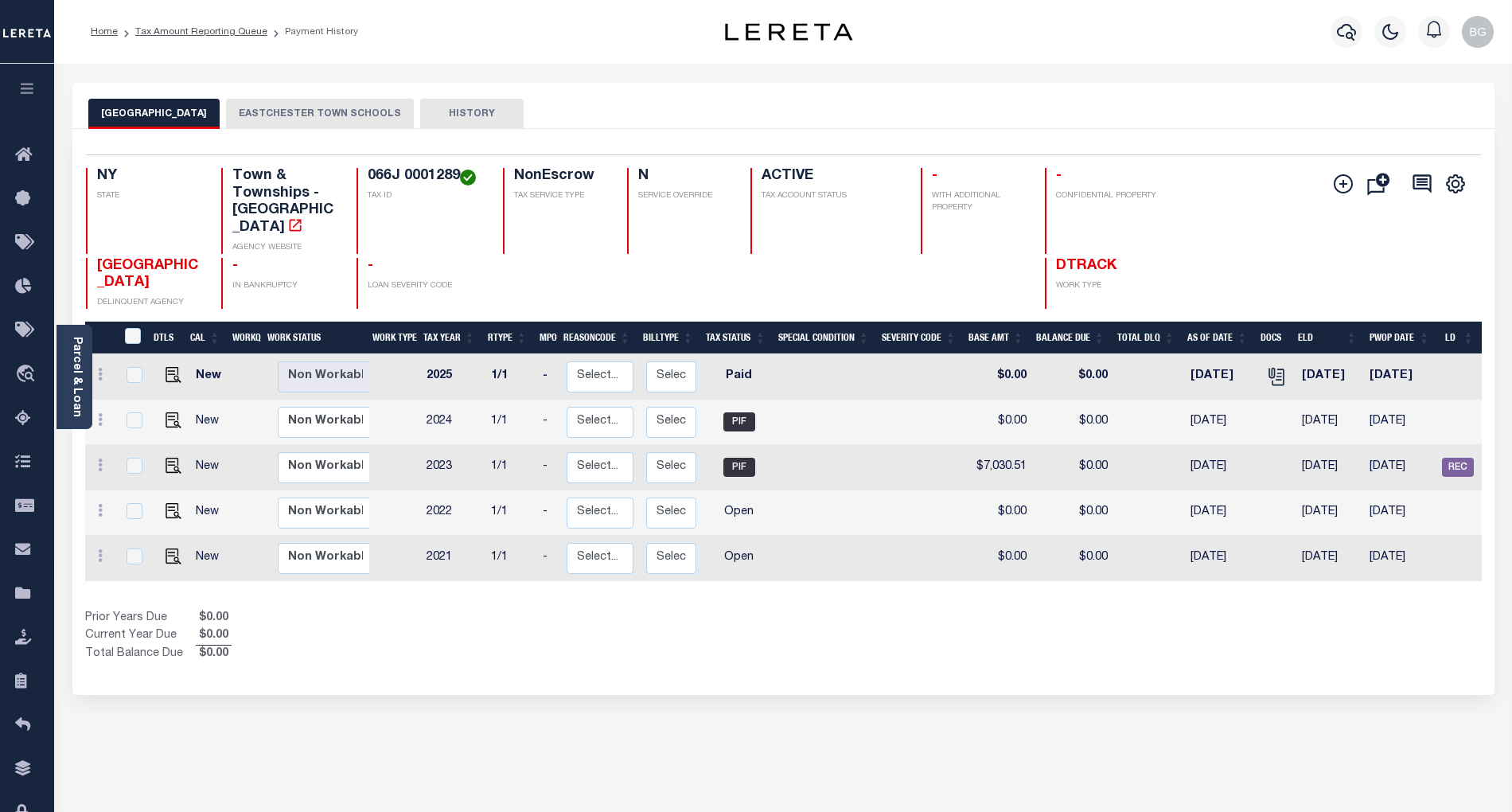
click at [309, 110] on button "EASTCHESTER TOWN SCHOOLS" at bounding box center [320, 114] width 188 height 31
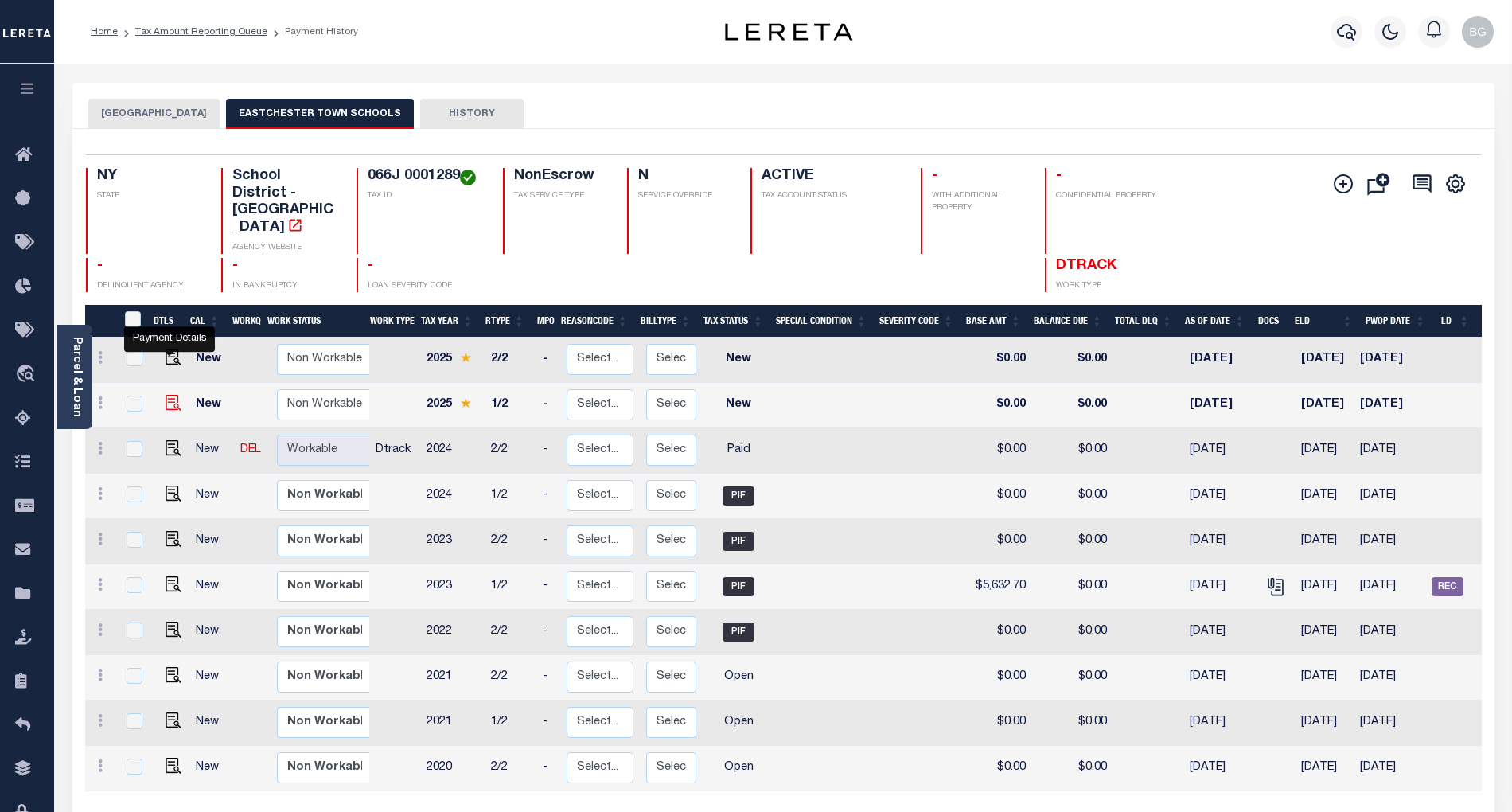
click at [169, 395] on img "" at bounding box center [173, 403] width 16 height 16
checkbox input "true"
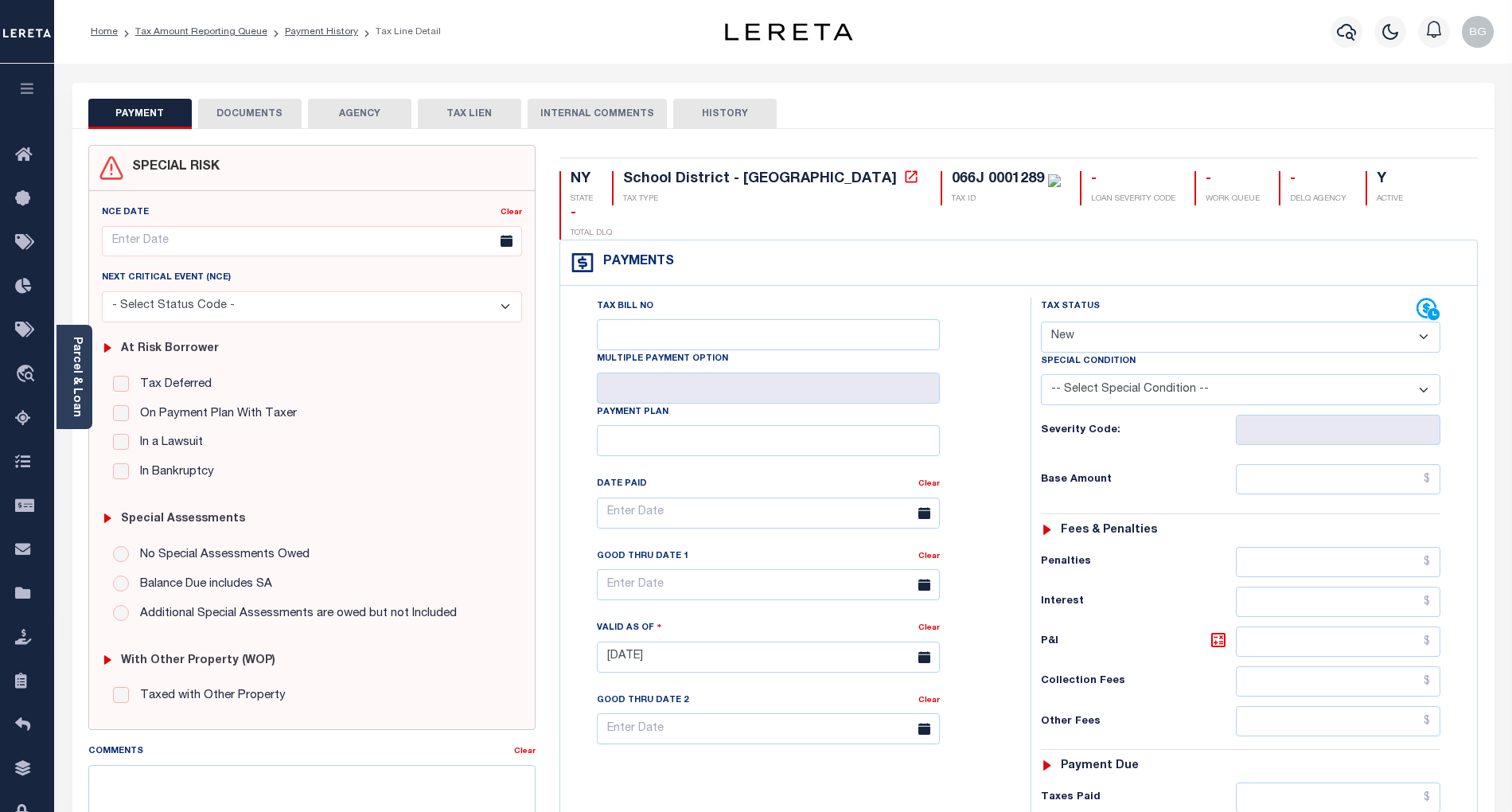
click at [1077, 322] on select "- Select Status Code - Open Due/Unpaid Paid Incomplete No Tax Due Internal Refu…" at bounding box center [1241, 338] width 399 height 31
select select "PYD"
click at [1041, 322] on select "- Select Status Code - Open Due/Unpaid Paid Incomplete No Tax Due Internal Refu…" at bounding box center [1241, 338] width 399 height 31
type input "[DATE]"
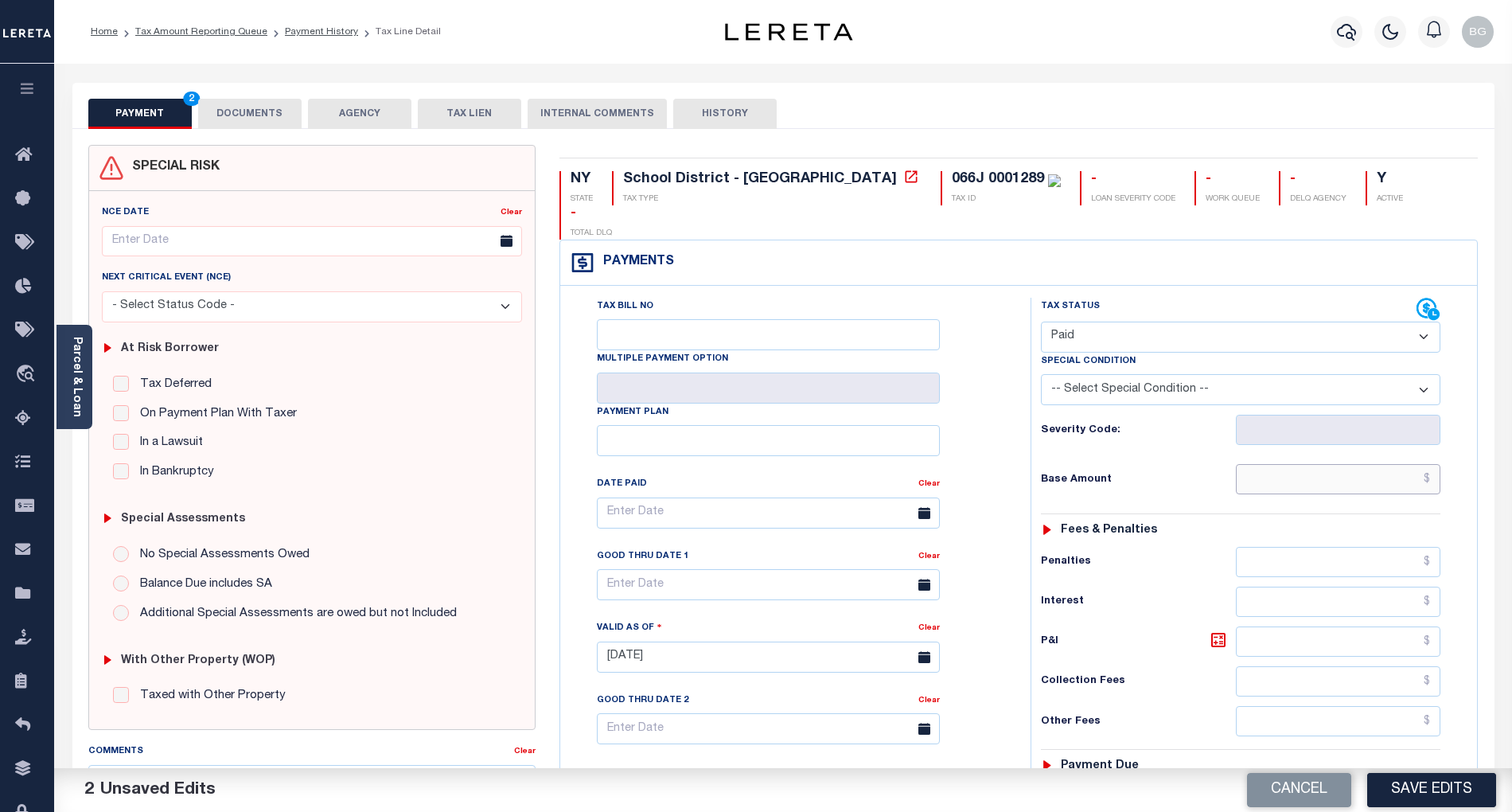
click at [1350, 465] on input "text" at bounding box center [1338, 479] width 205 height 31
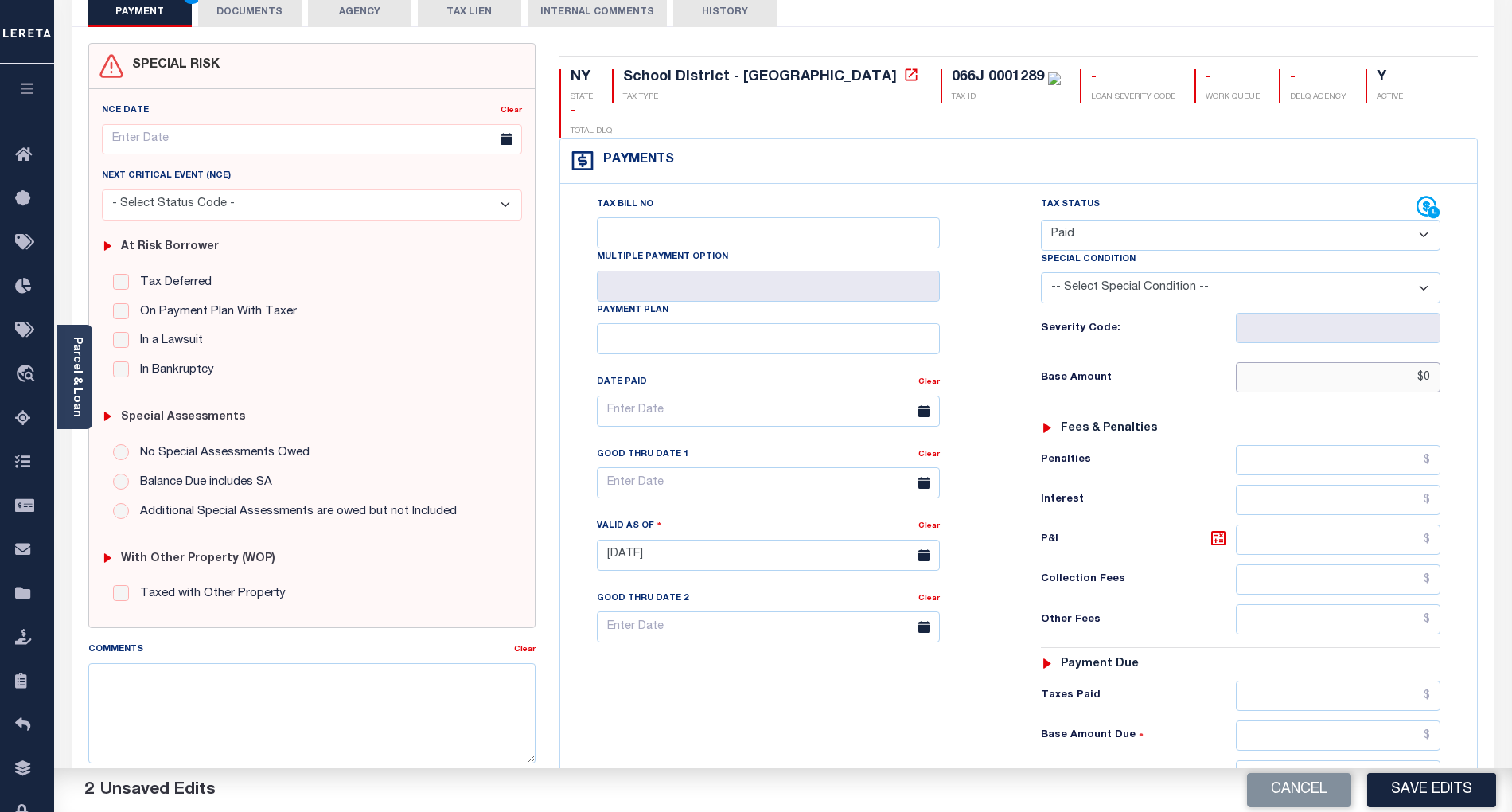
scroll to position [106, 0]
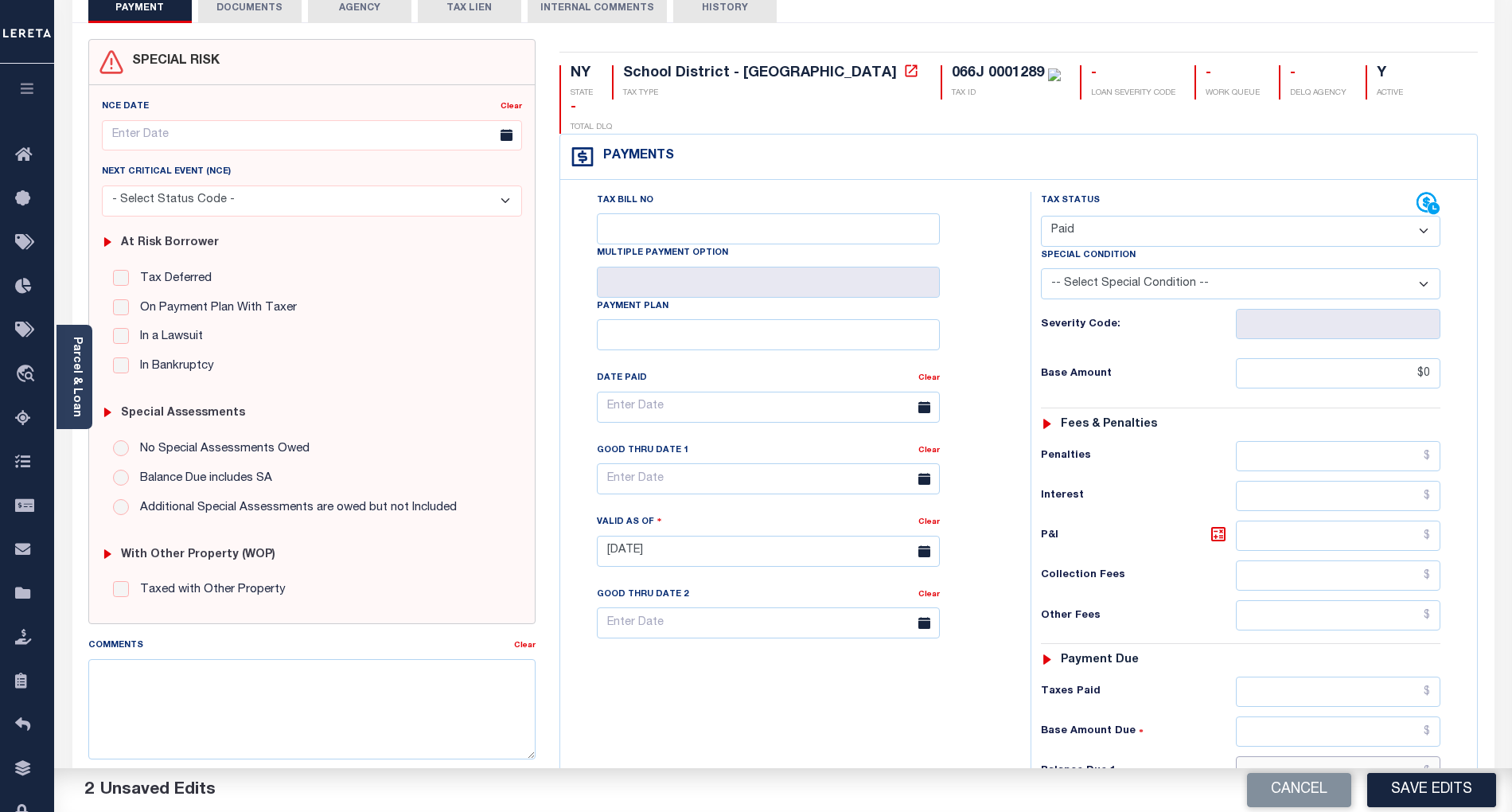
type input "$0.00"
click at [1408, 757] on input "text" at bounding box center [1338, 772] width 205 height 31
type input "$0.00"
click at [879, 720] on div "Tax Bill No Multiple Payment Option Payment Plan Clear" at bounding box center [791, 544] width 455 height 703
click at [455, 685] on textarea "Comments" at bounding box center [312, 710] width 447 height 101
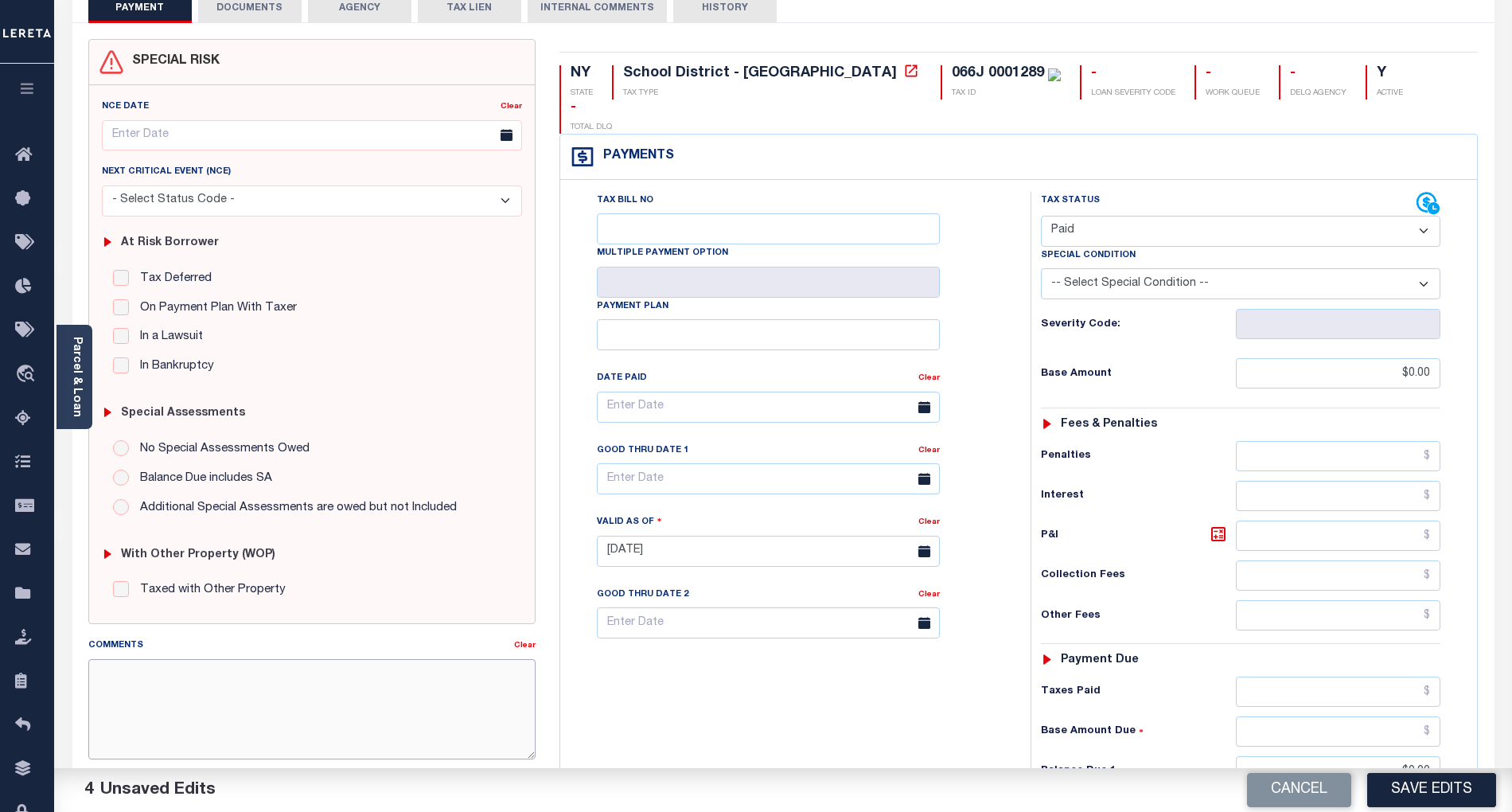
paste textarea "Per TC Brook, confirmed that taxes are paid current- BG"
type textarea "Per TC Brook, confirmed that taxes are paid current- BG"
click at [1463, 786] on button "Save Edits" at bounding box center [1432, 790] width 129 height 34
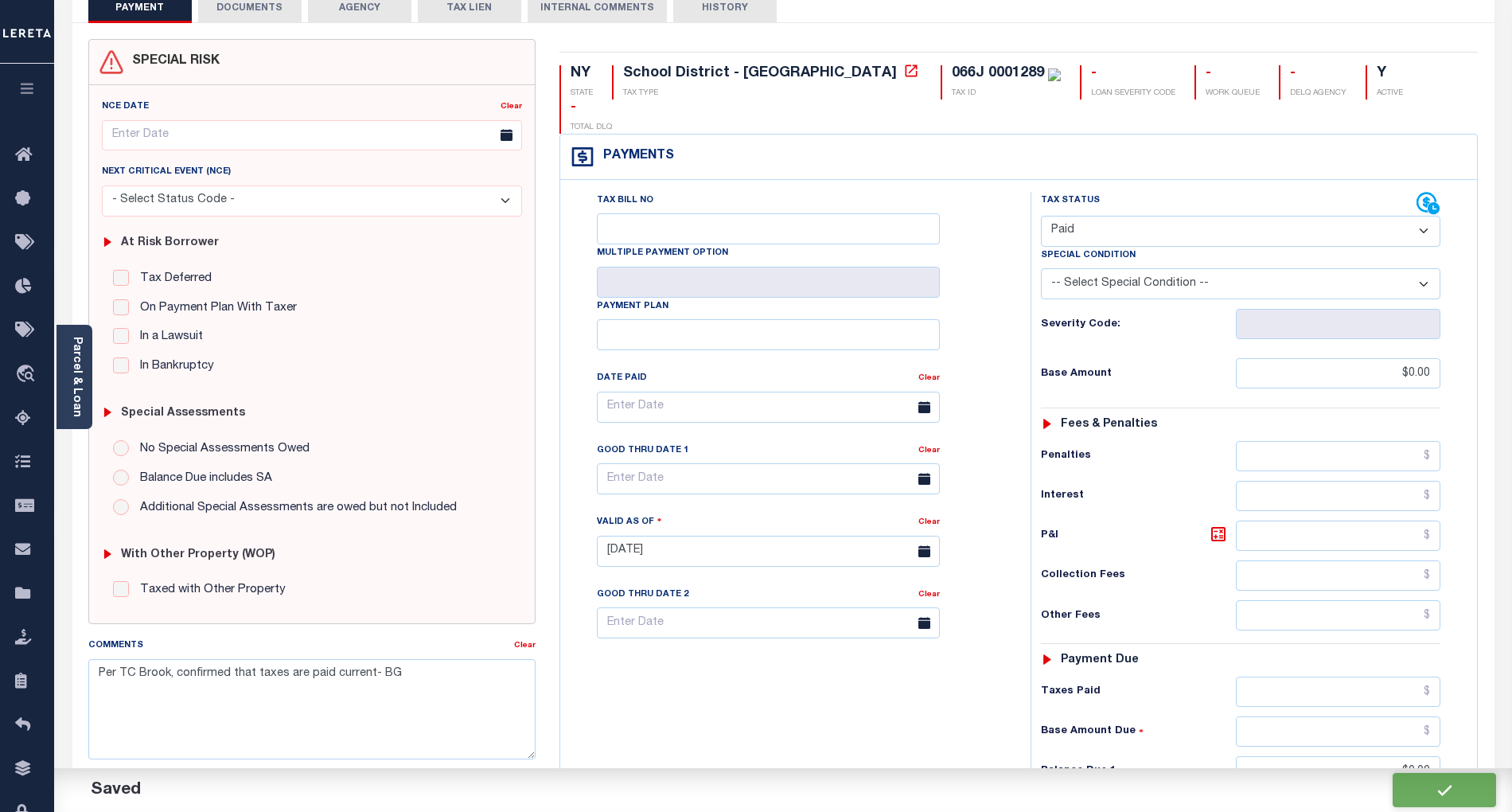
checkbox input "false"
type textarea "Per TC Brook, confirmed that taxes are paid current- BG"
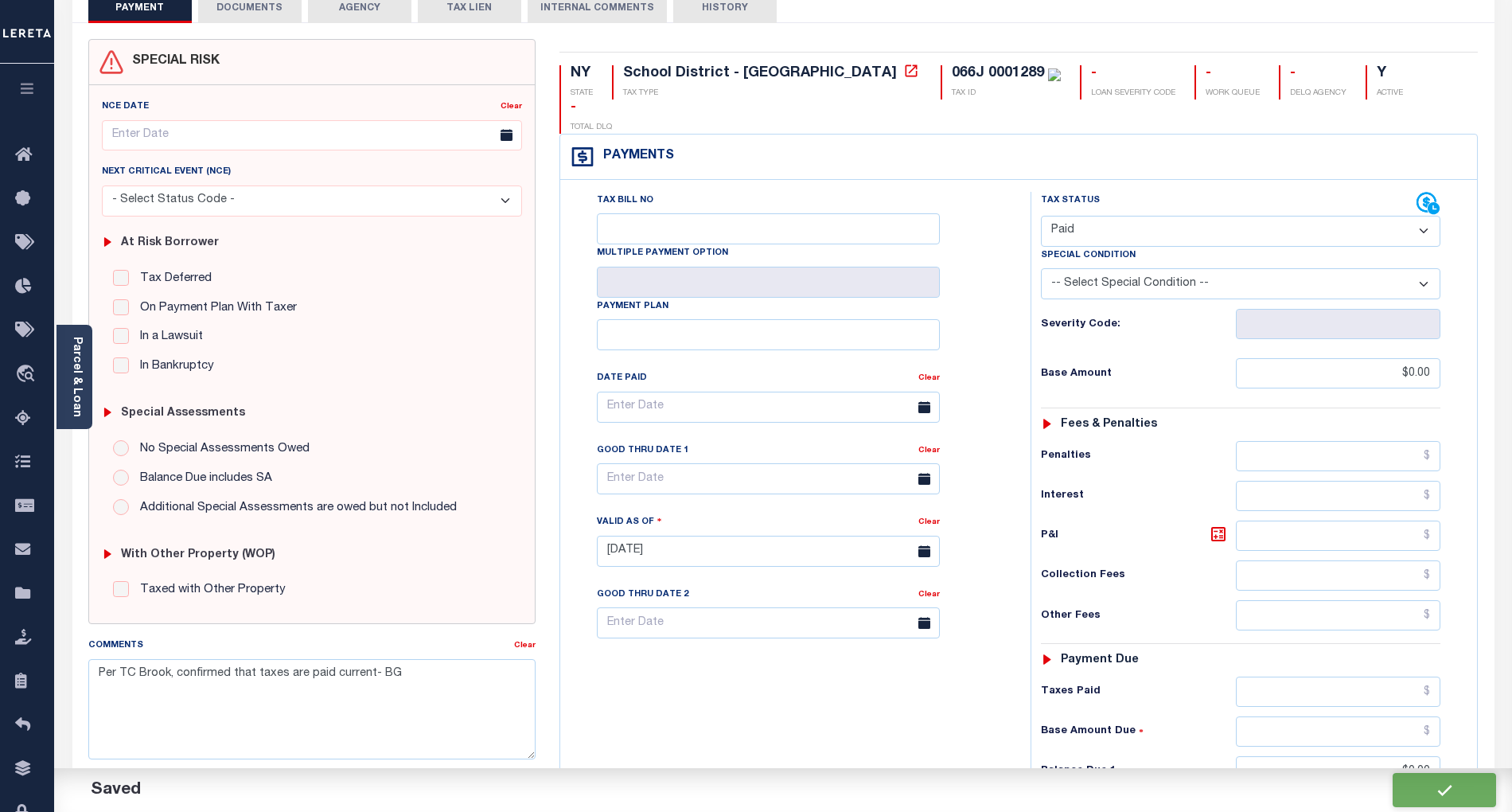
type input "$0"
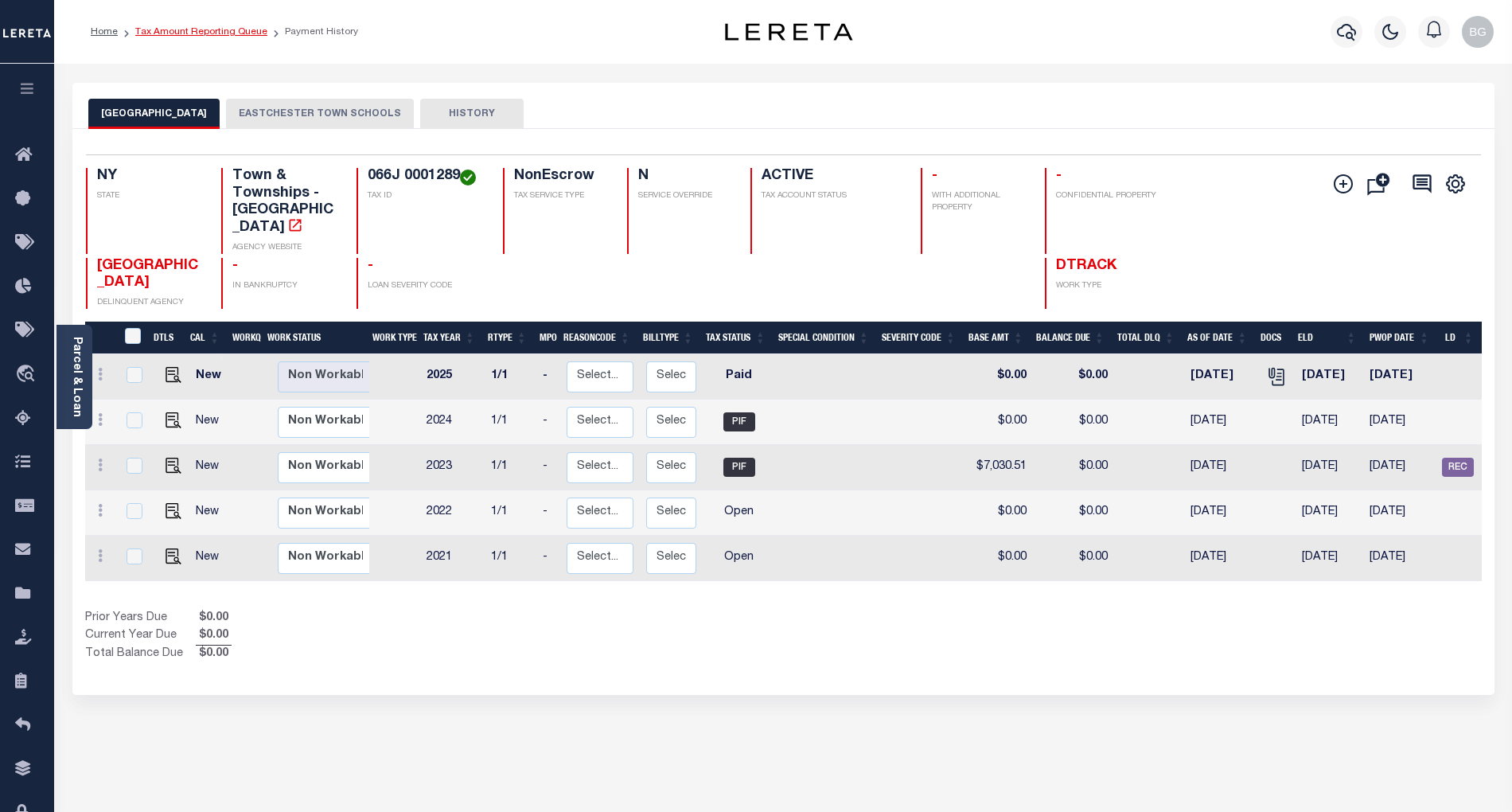
click at [190, 35] on link "Tax Amount Reporting Queue" at bounding box center [201, 32] width 132 height 10
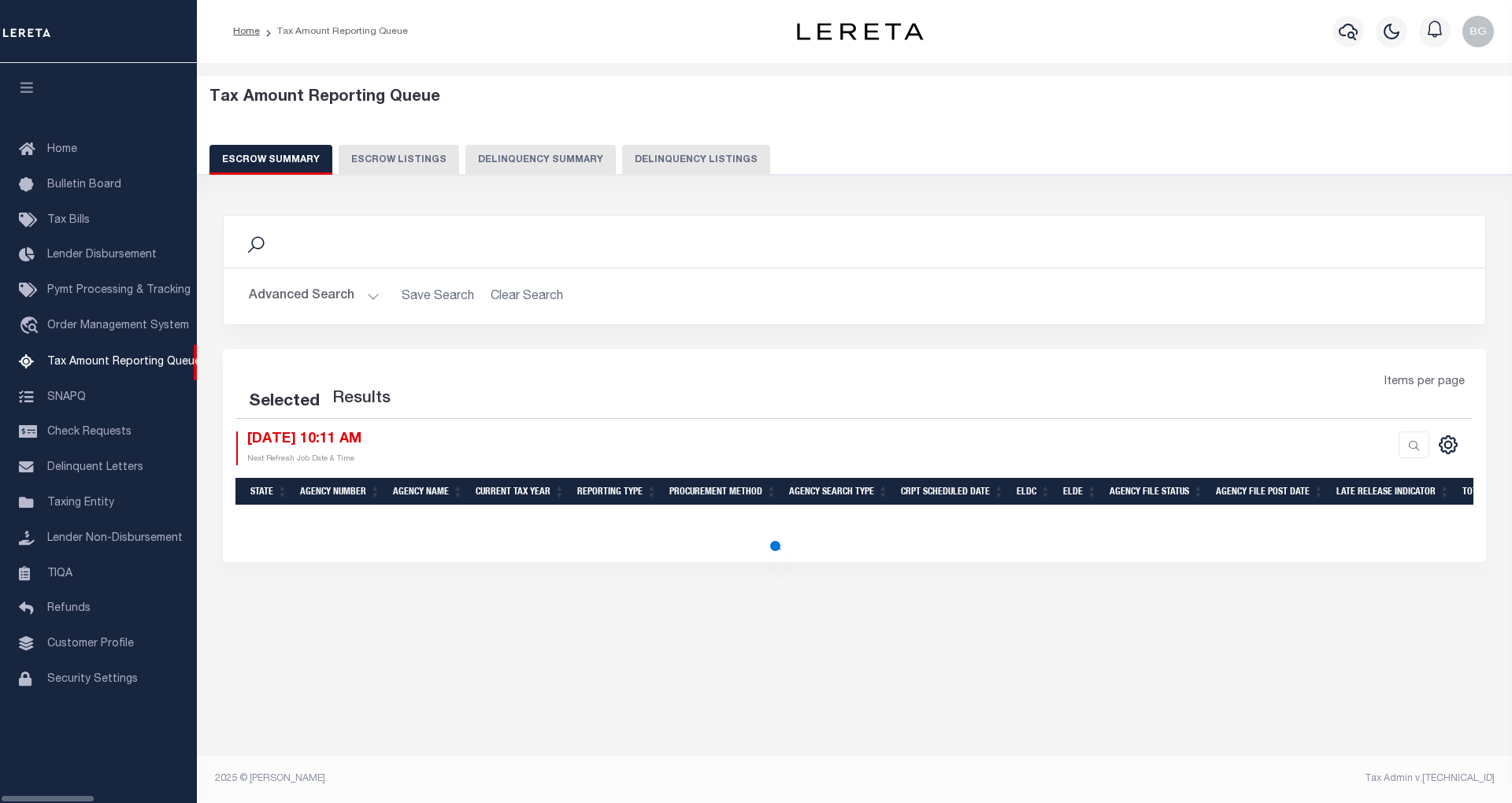
select select "100"
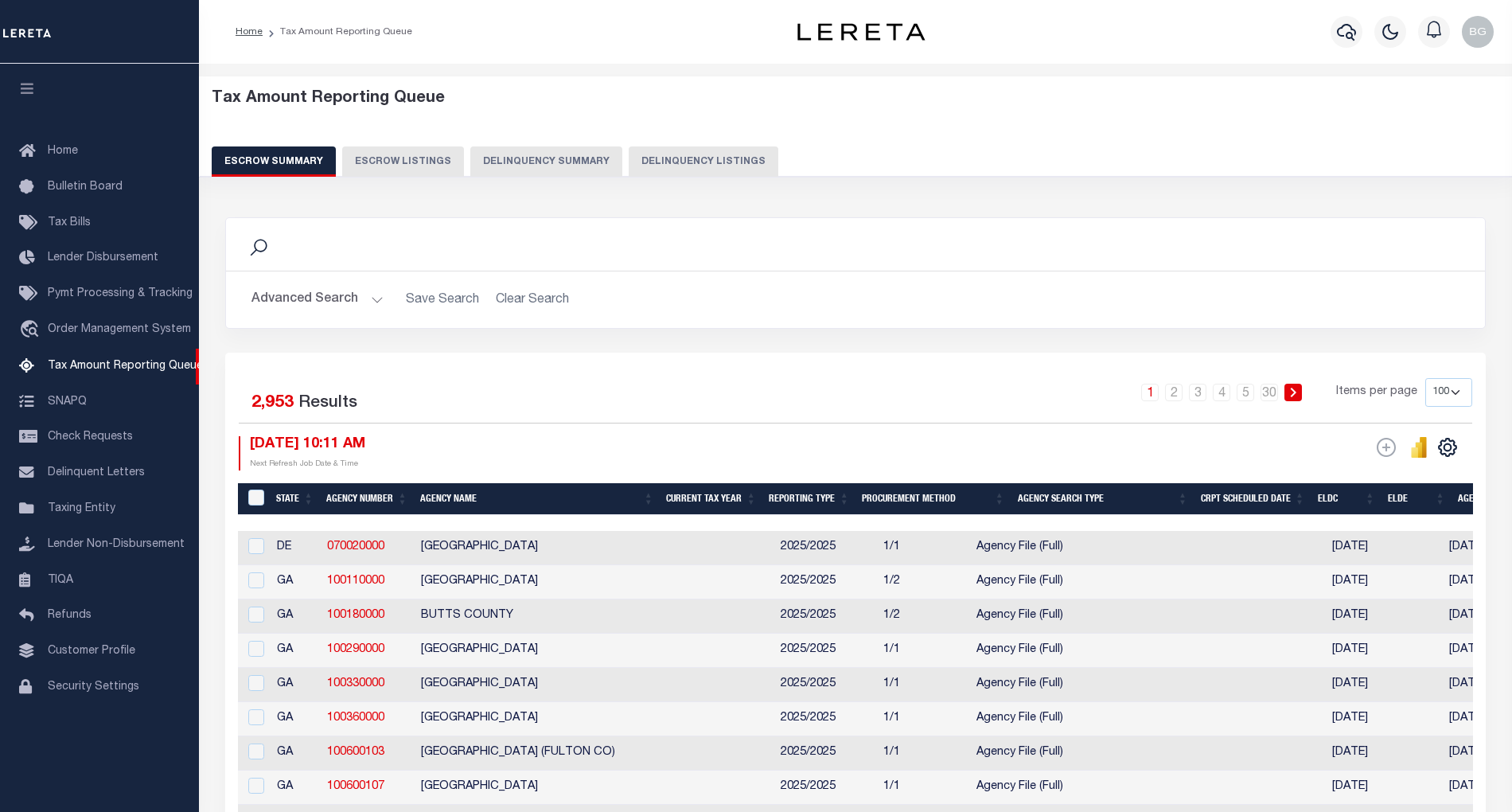
click at [685, 161] on button "Delinquency Listings" at bounding box center [703, 162] width 149 height 31
select select "100"
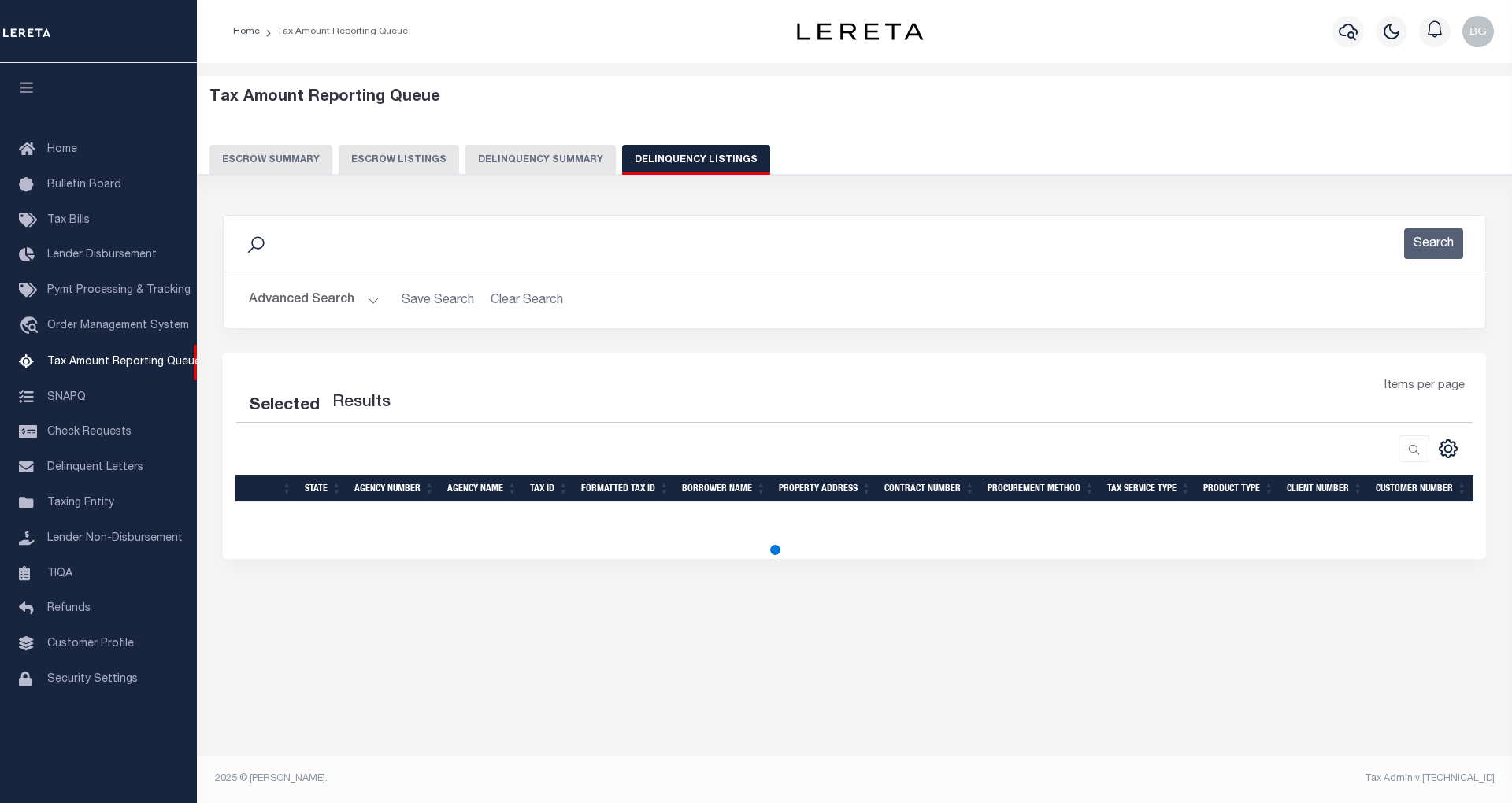
select select "100"
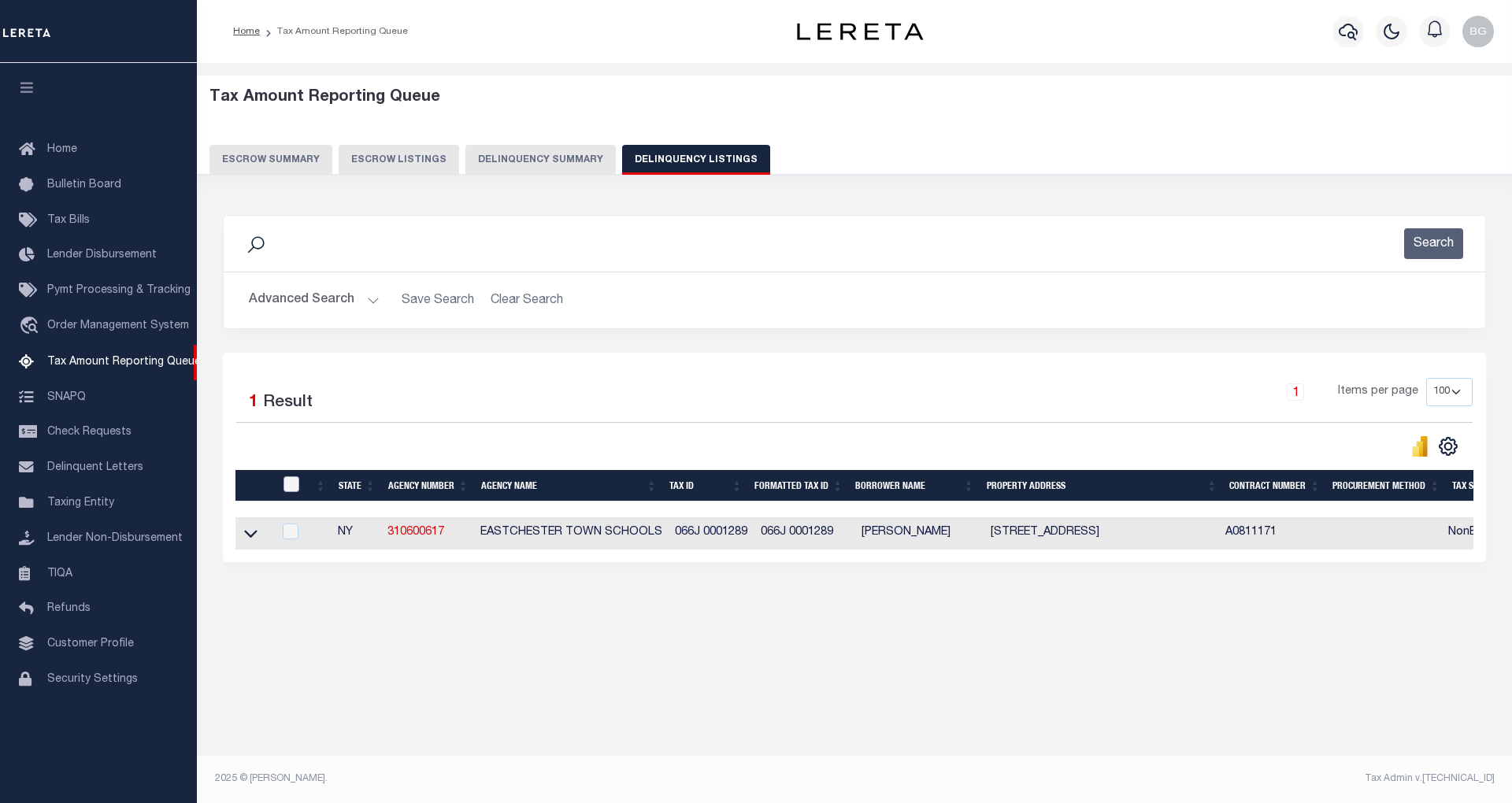
click at [290, 486] on input "checkbox" at bounding box center [290, 484] width 16 height 16
checkbox input "true"
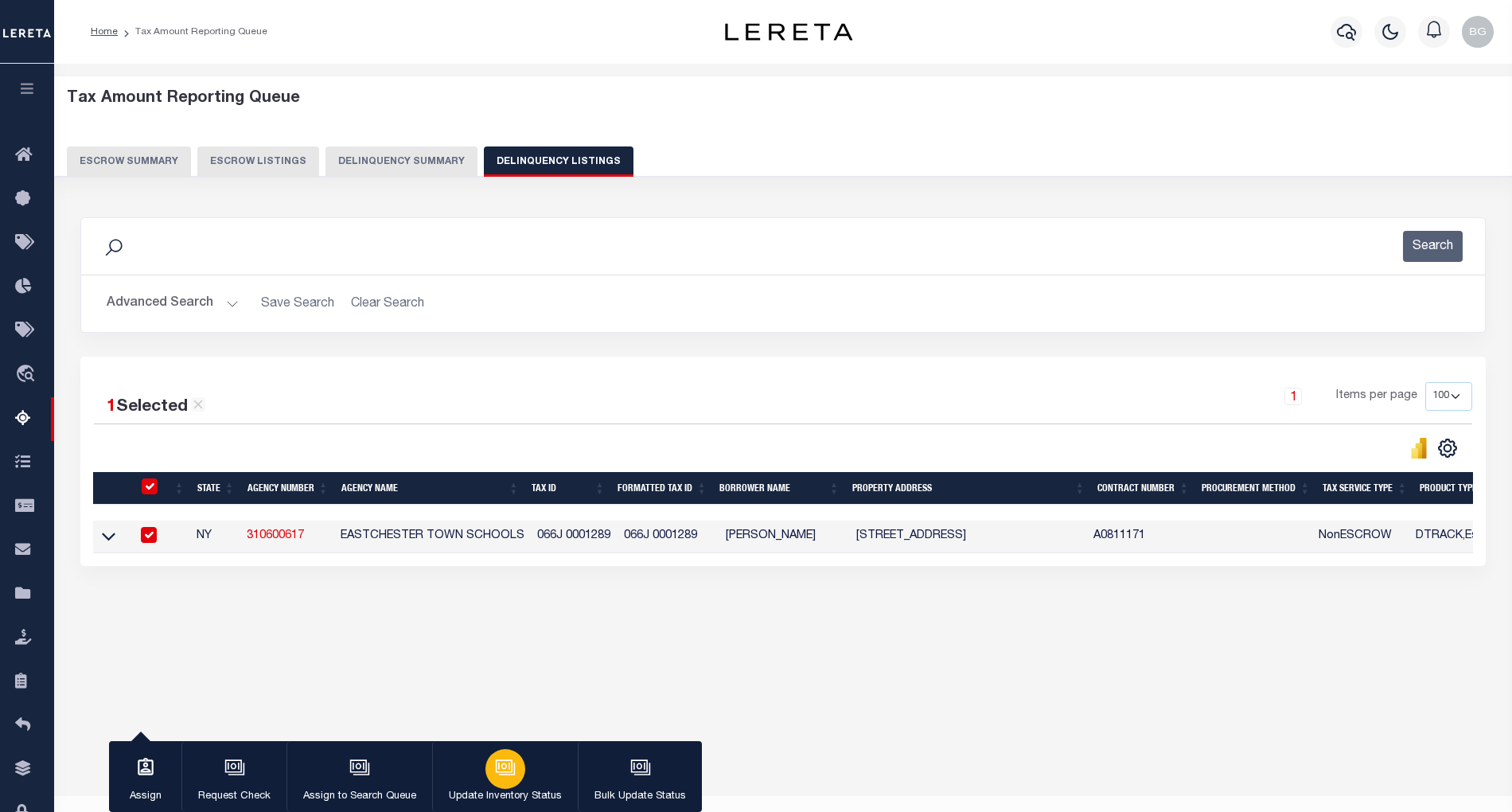
click at [496, 769] on icon "button" at bounding box center [504, 765] width 16 height 12
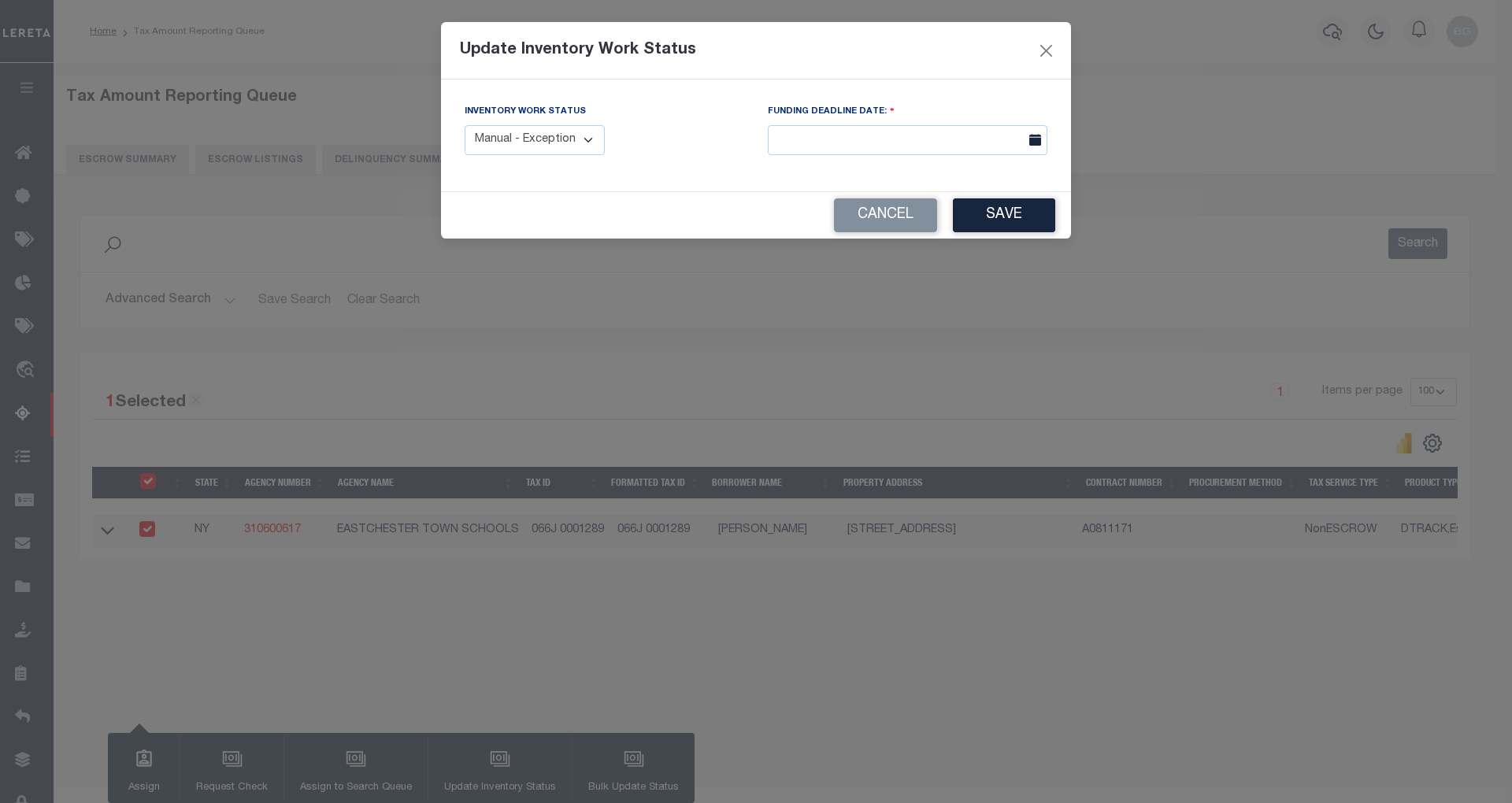
click at [558, 140] on select "Manual - Exception Pended - Awaiting Search Late Add Exception Completed" at bounding box center [534, 140] width 140 height 31
select select "4"
click at [464, 125] on select "Manual - Exception Pended - Awaiting Search Late Add Exception Completed" at bounding box center [534, 140] width 140 height 31
click at [973, 220] on button "Save" at bounding box center [1003, 215] width 102 height 33
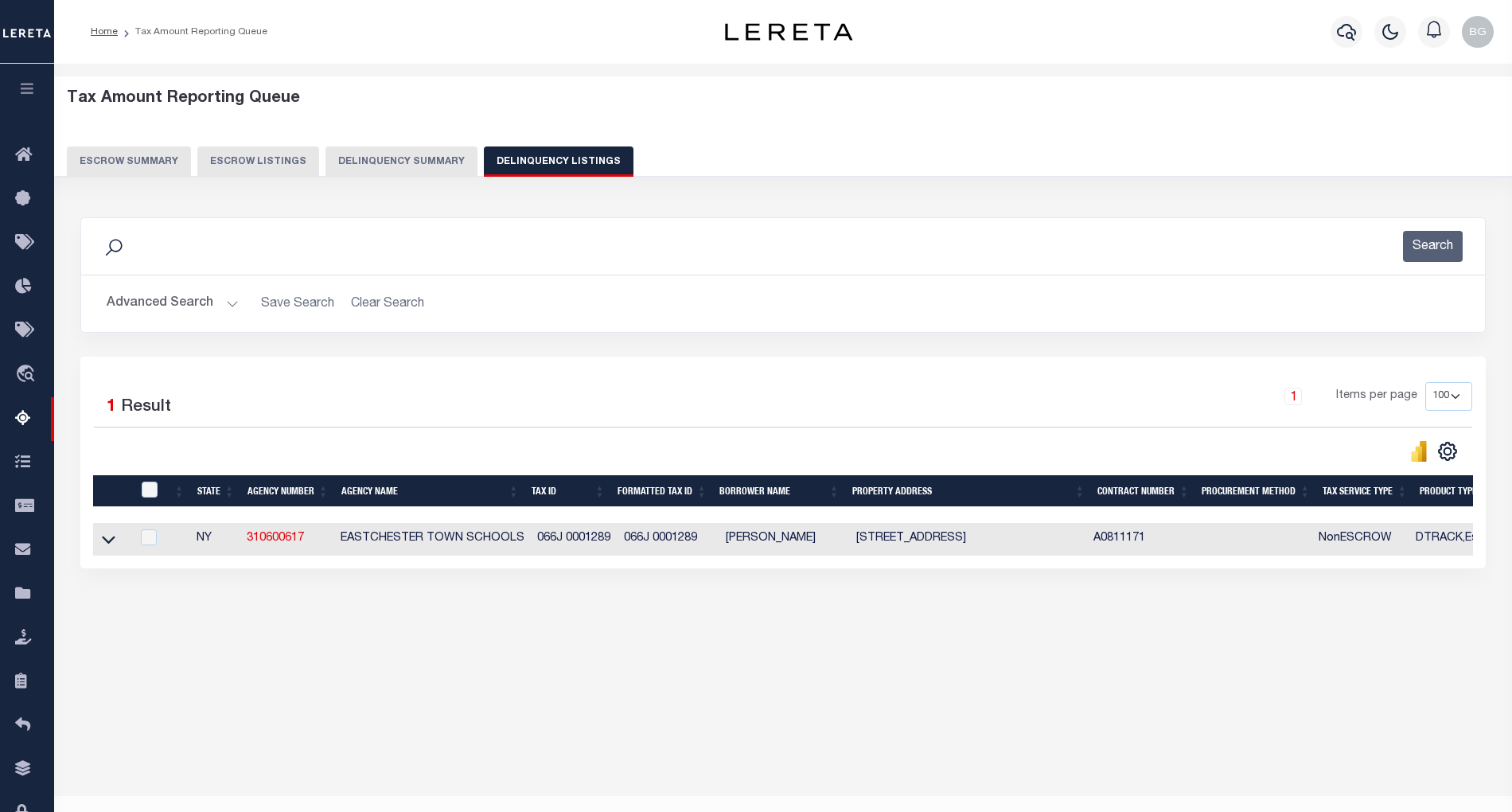
click at [230, 306] on button "Advanced Search" at bounding box center [172, 304] width 132 height 31
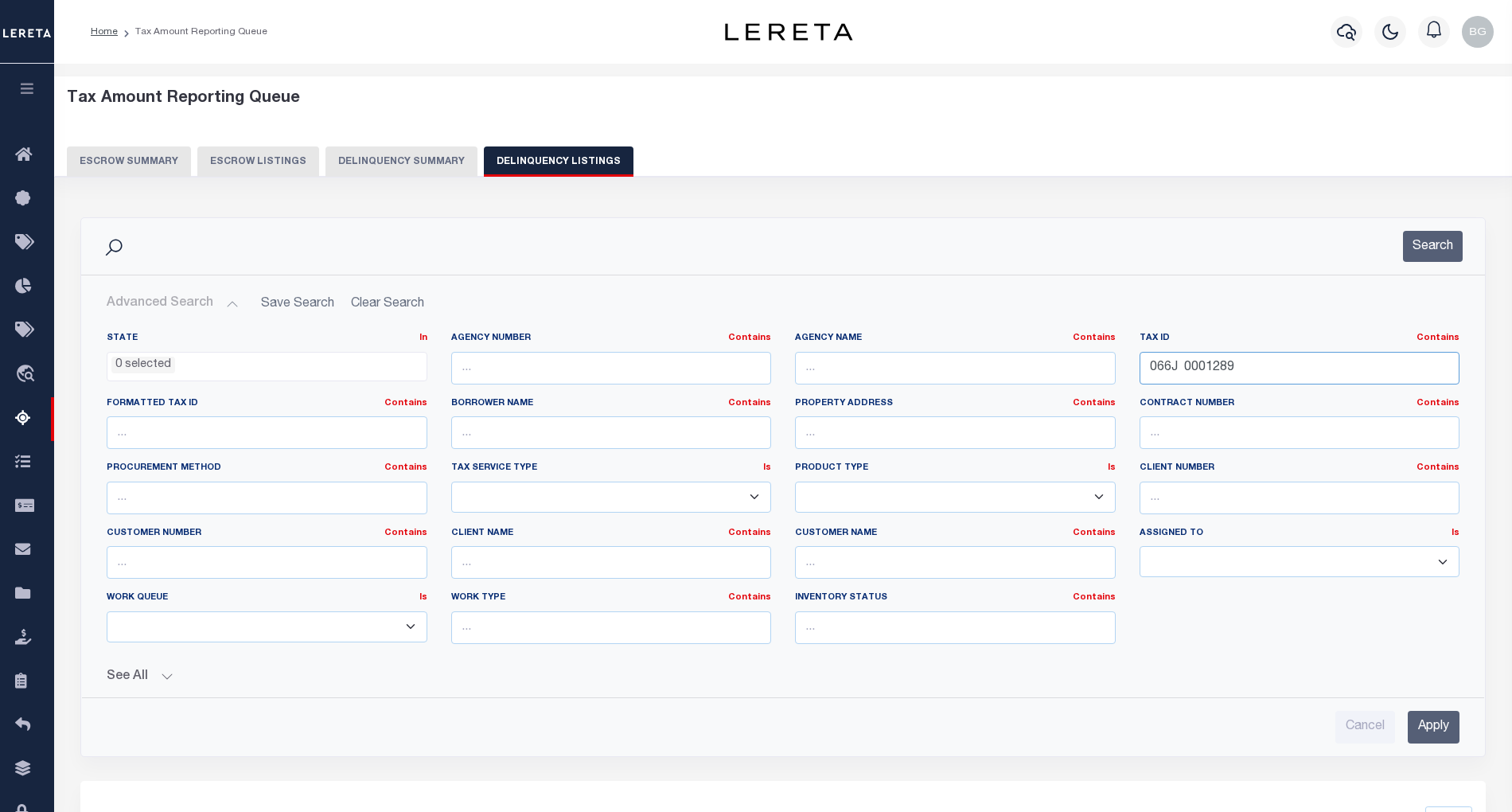
click at [1197, 380] on input "066J 0001289" at bounding box center [1300, 368] width 321 height 33
paste input "71 0002021"
type input "071 0002021"
click at [1443, 743] on input "Apply" at bounding box center [1434, 728] width 52 height 33
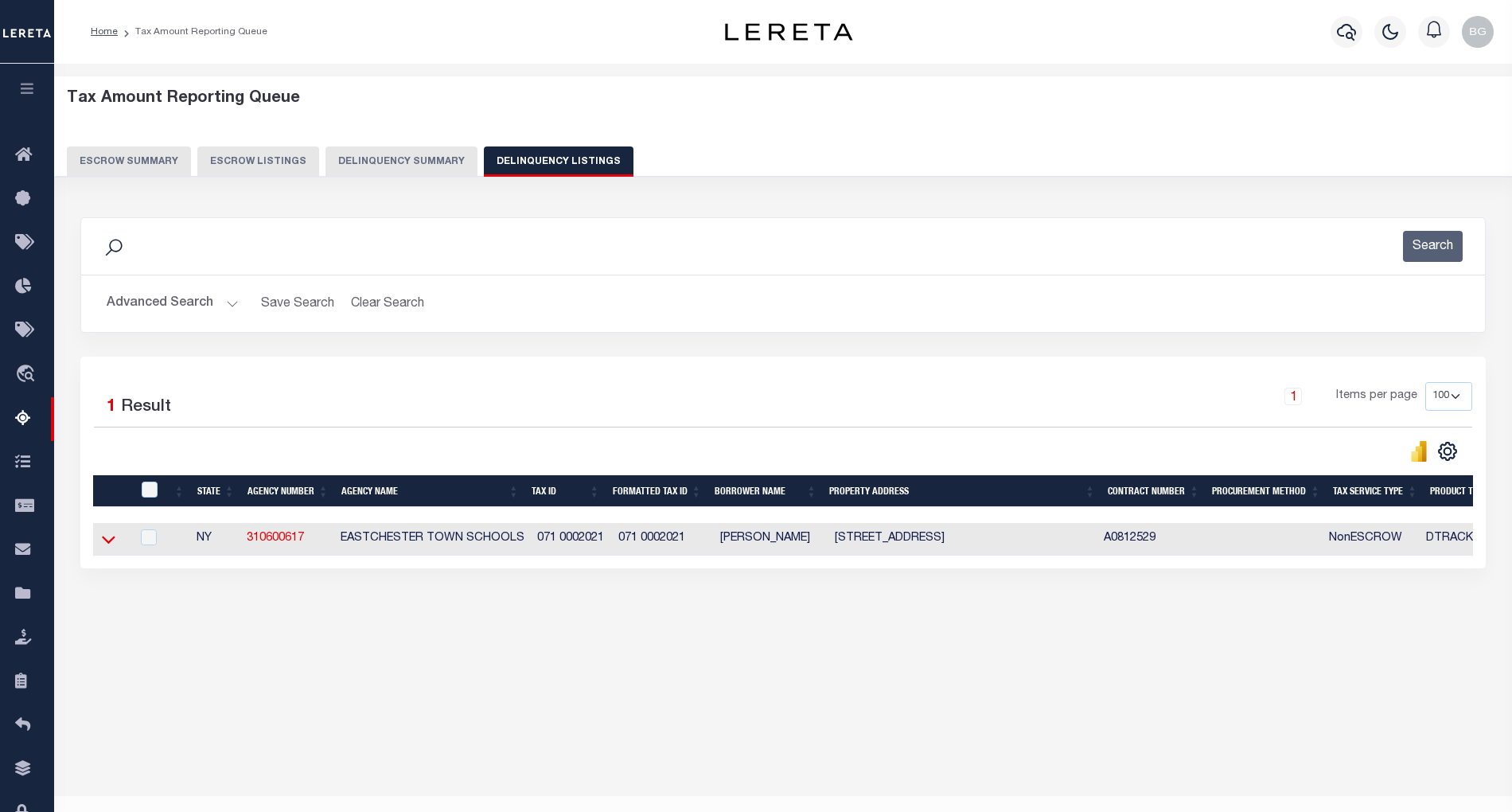
click at [110, 543] on icon at bounding box center [109, 540] width 13 height 17
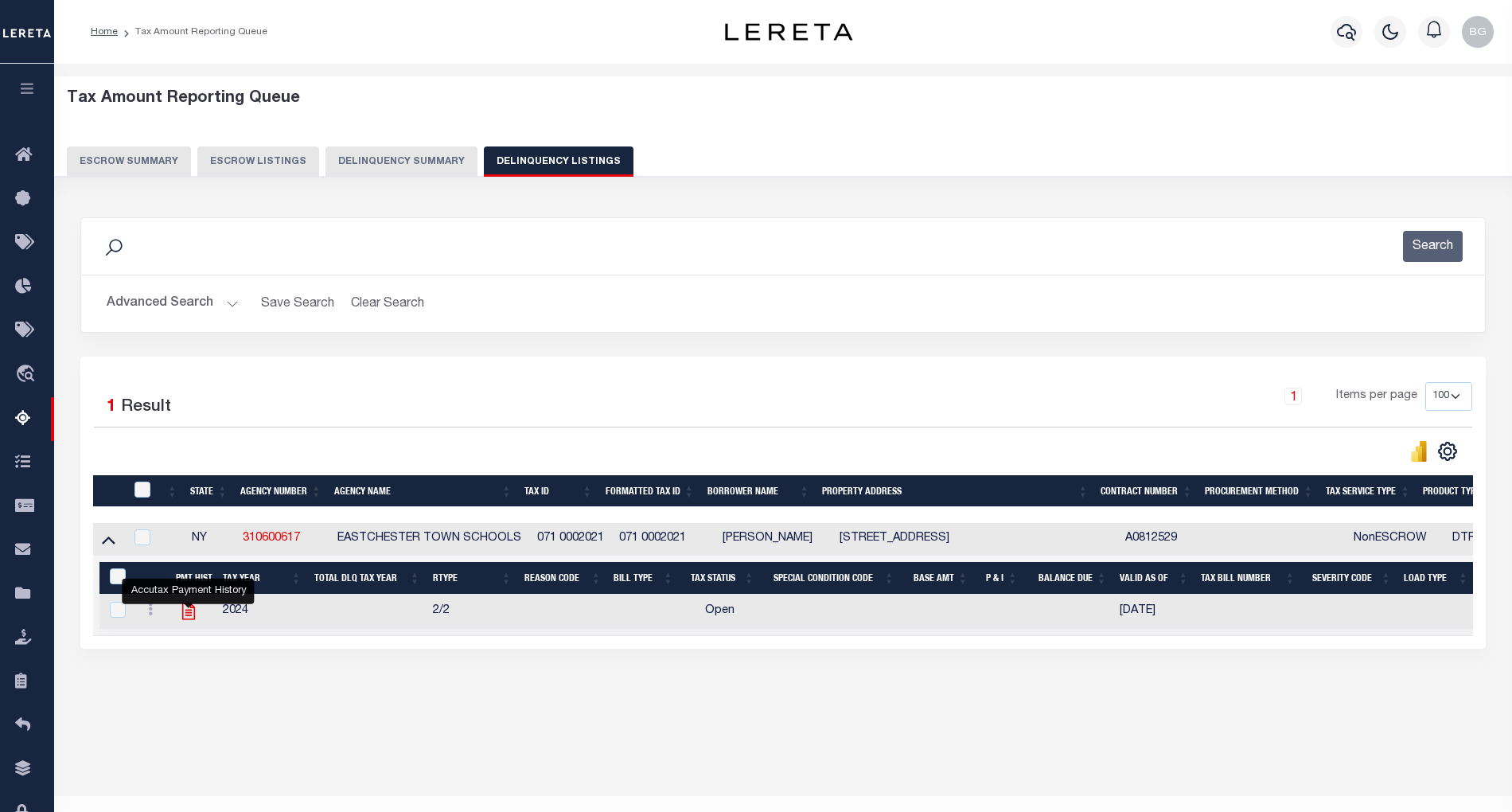
click at [188, 622] on icon "" at bounding box center [188, 611] width 21 height 21
checkbox input "true"
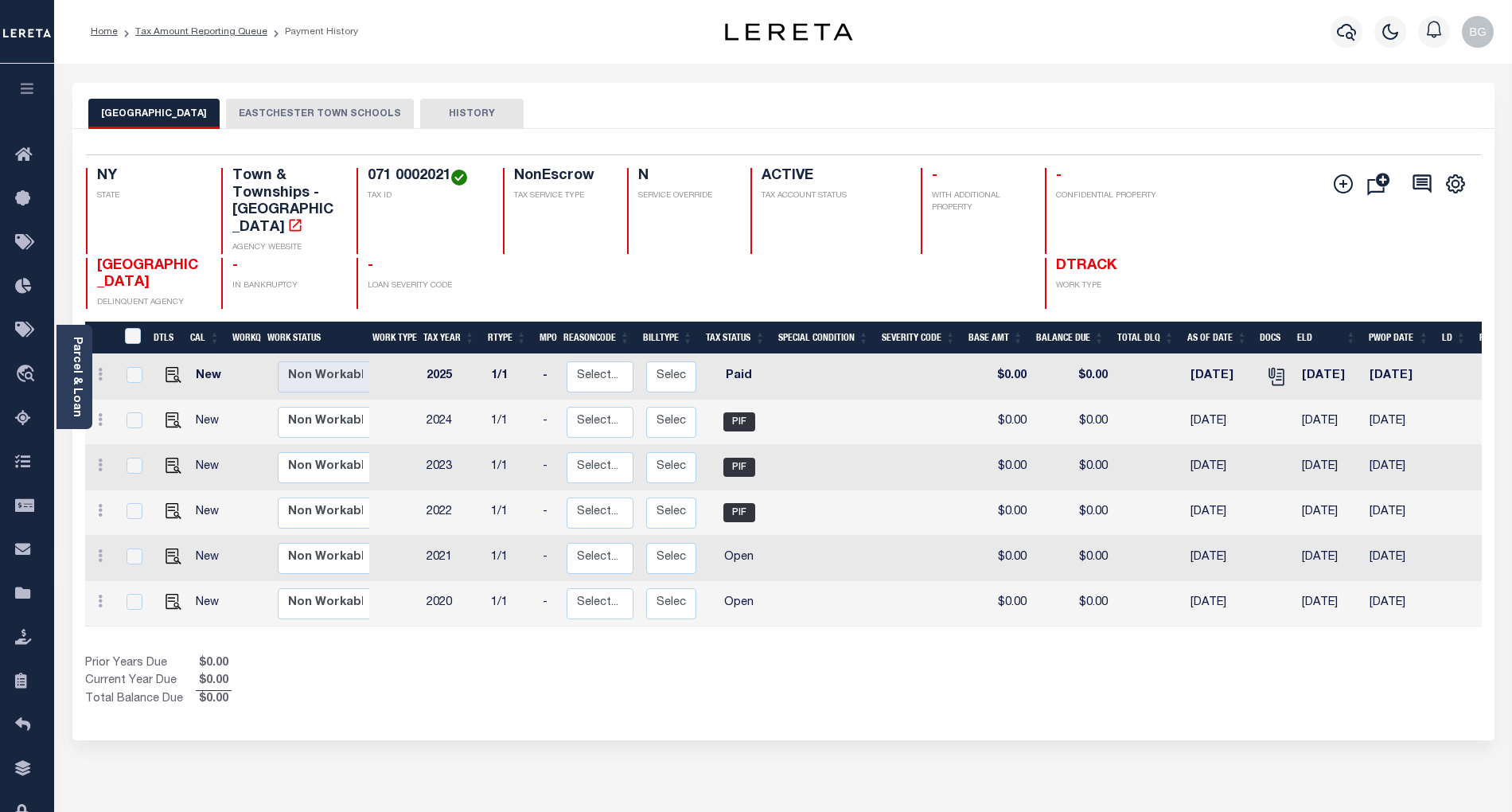
click at [313, 112] on button "EASTCHESTER TOWN SCHOOLS" at bounding box center [320, 114] width 188 height 31
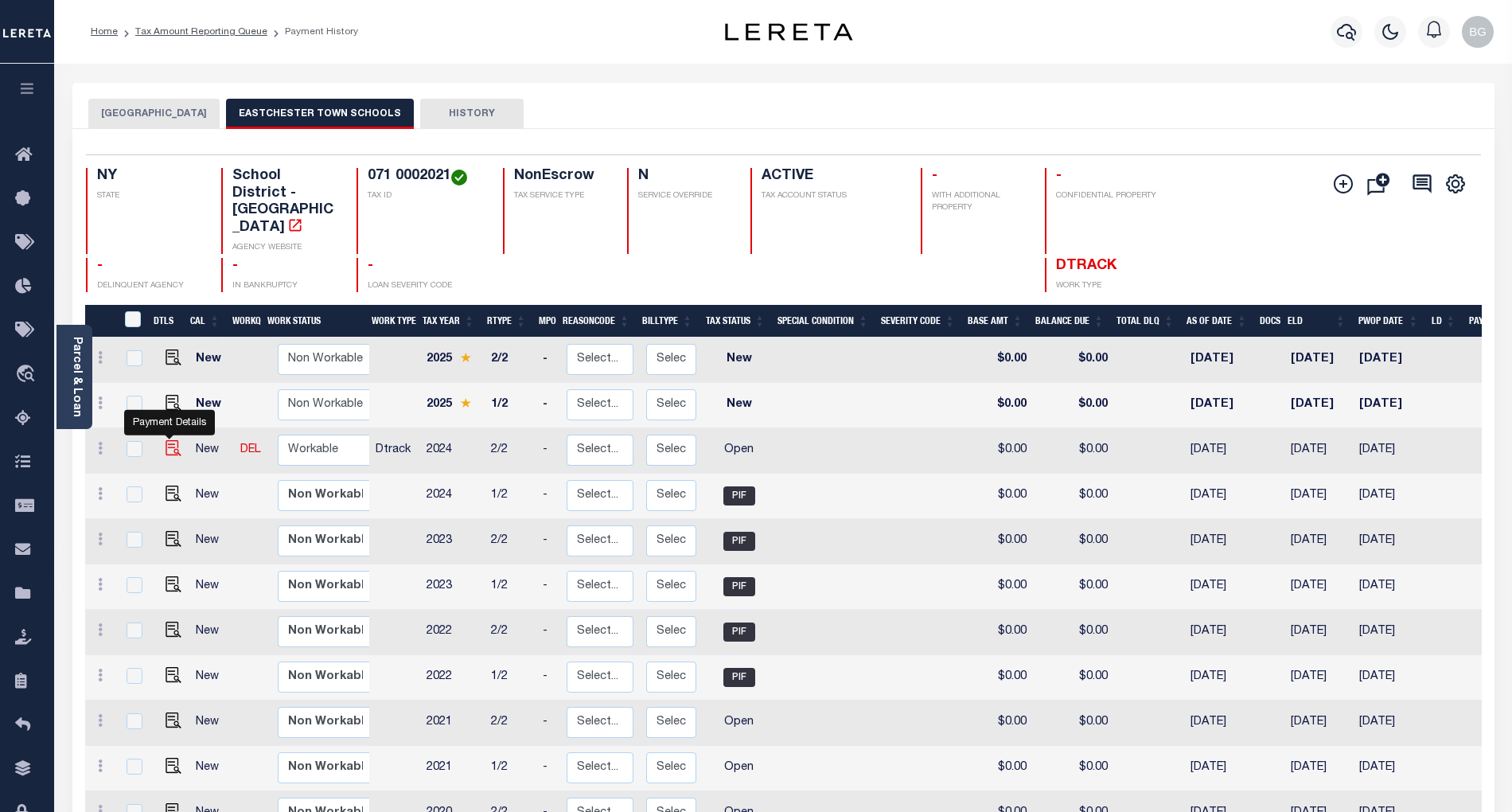
click at [167, 441] on img "" at bounding box center [173, 448] width 16 height 16
checkbox input "true"
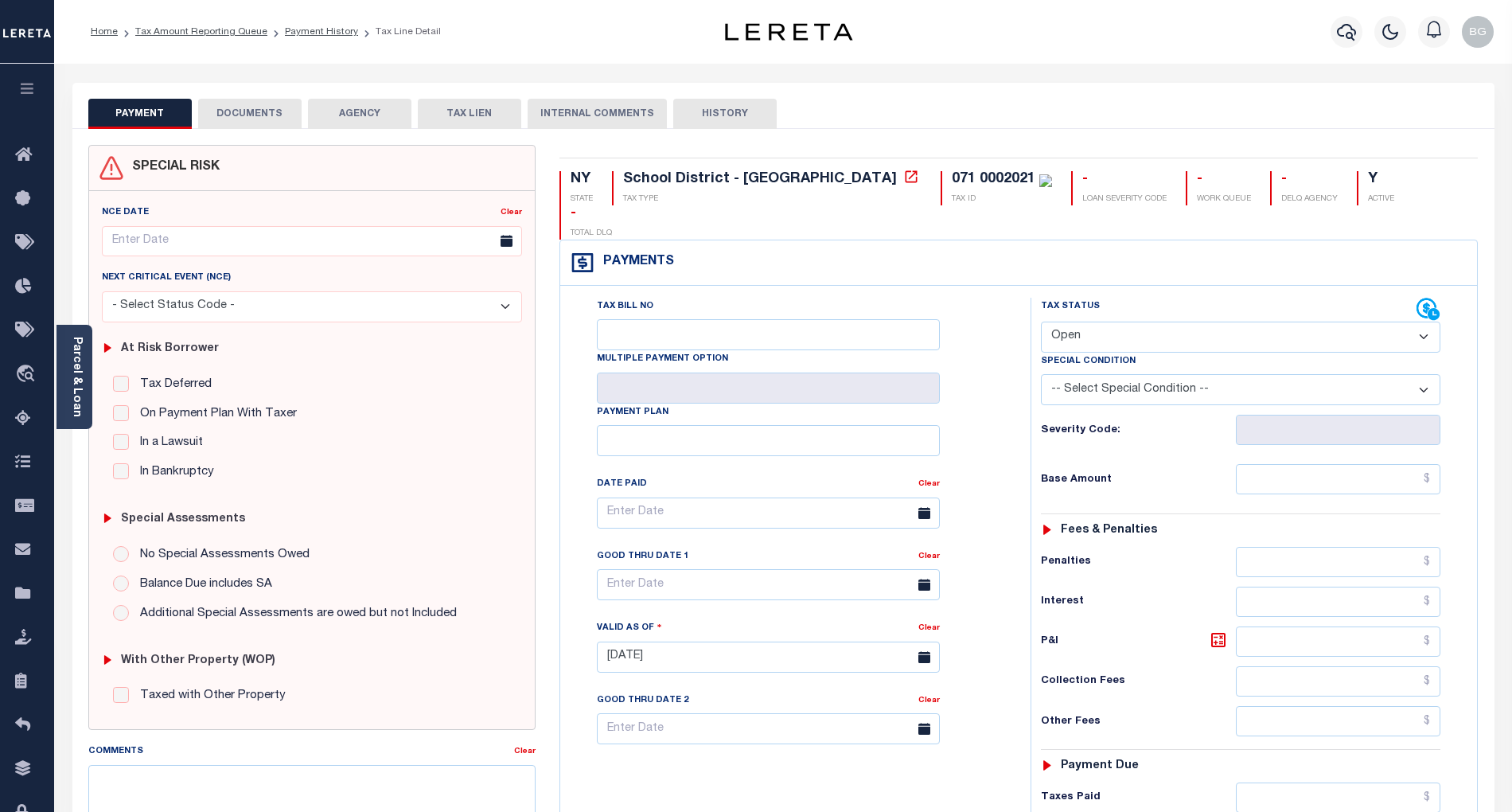
click at [253, 116] on button "DOCUMENTS" at bounding box center [249, 114] width 103 height 31
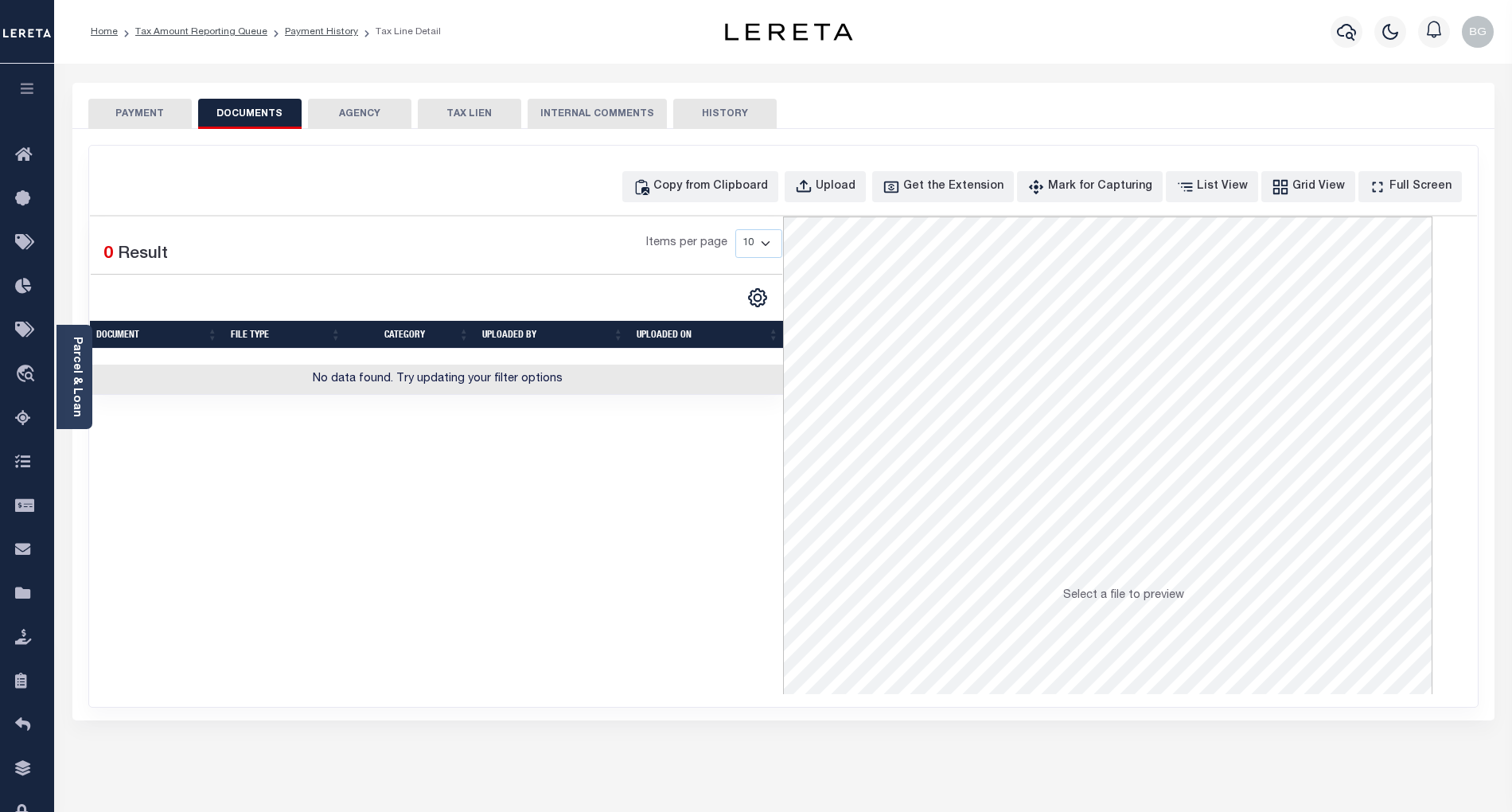
click at [141, 120] on button "PAYMENT" at bounding box center [139, 114] width 103 height 31
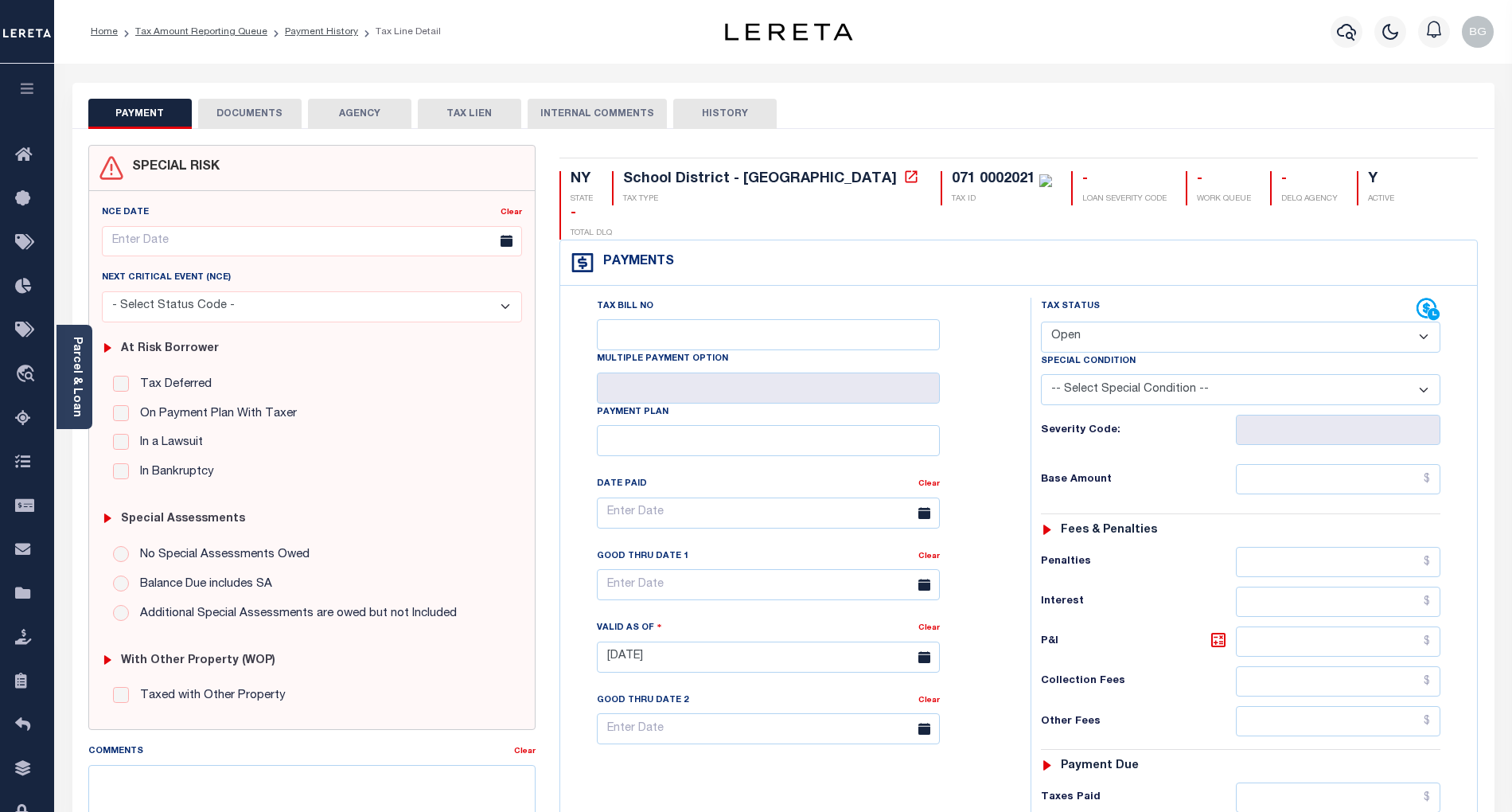
click at [1077, 322] on select "- Select Status Code - Open Due/Unpaid Paid Incomplete No Tax Due Internal Refu…" at bounding box center [1241, 338] width 399 height 31
select select "PYD"
click at [1041, 322] on select "- Select Status Code - Open Due/Unpaid Paid Incomplete No Tax Due Internal Refu…" at bounding box center [1241, 338] width 399 height 31
type input "[DATE]"
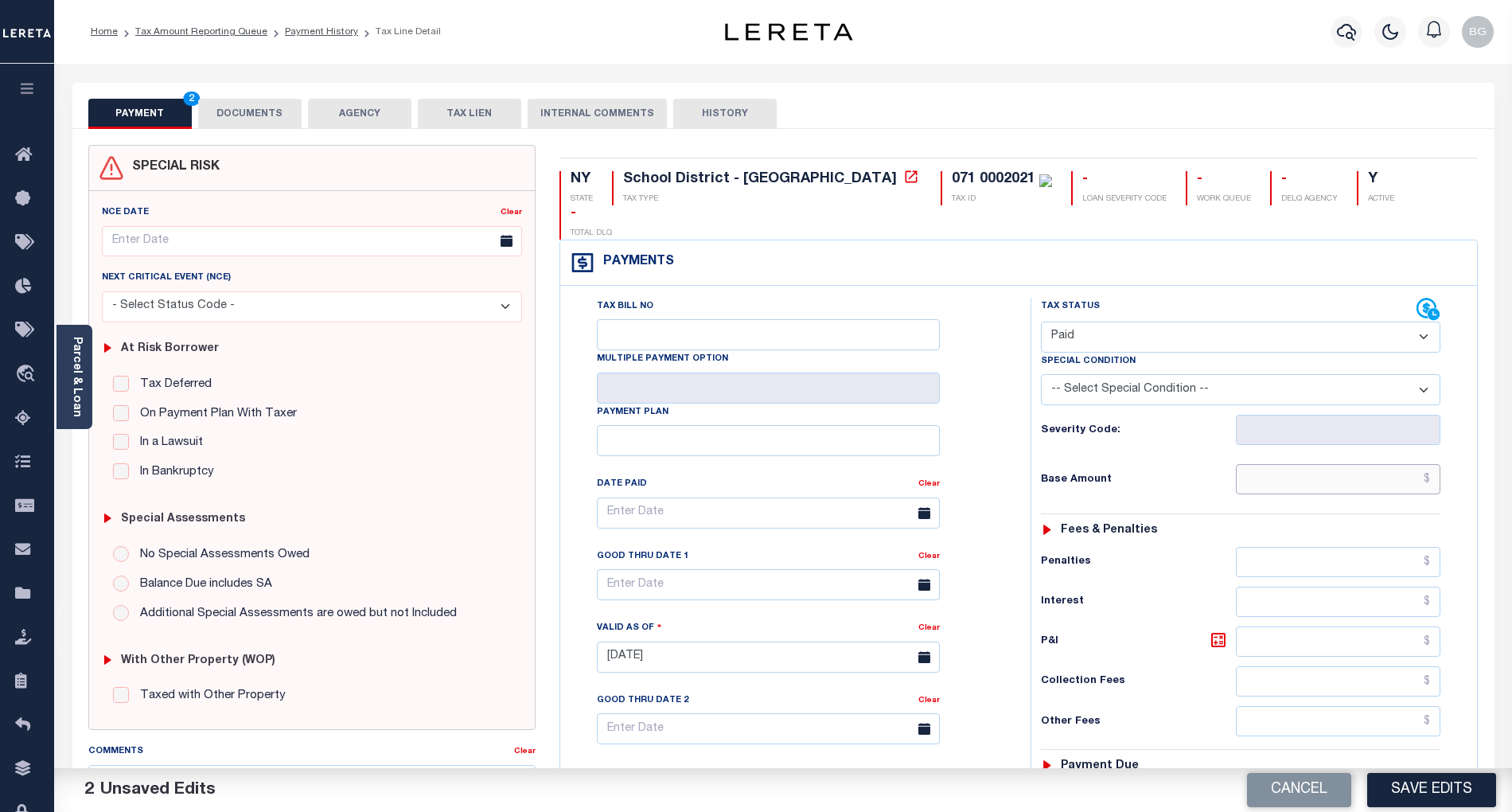
click at [1398, 465] on input "text" at bounding box center [1338, 479] width 205 height 31
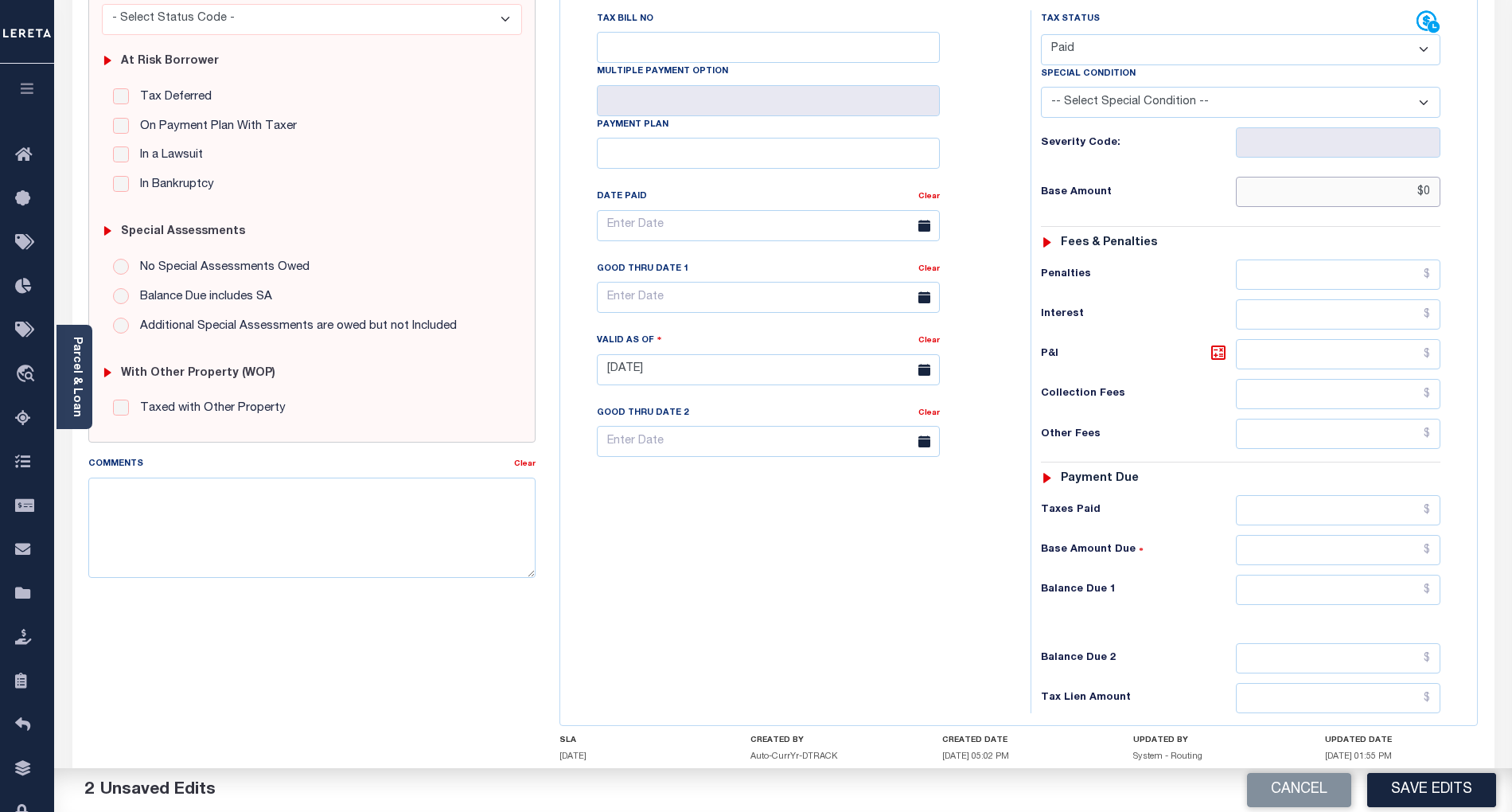
scroll to position [319, 0]
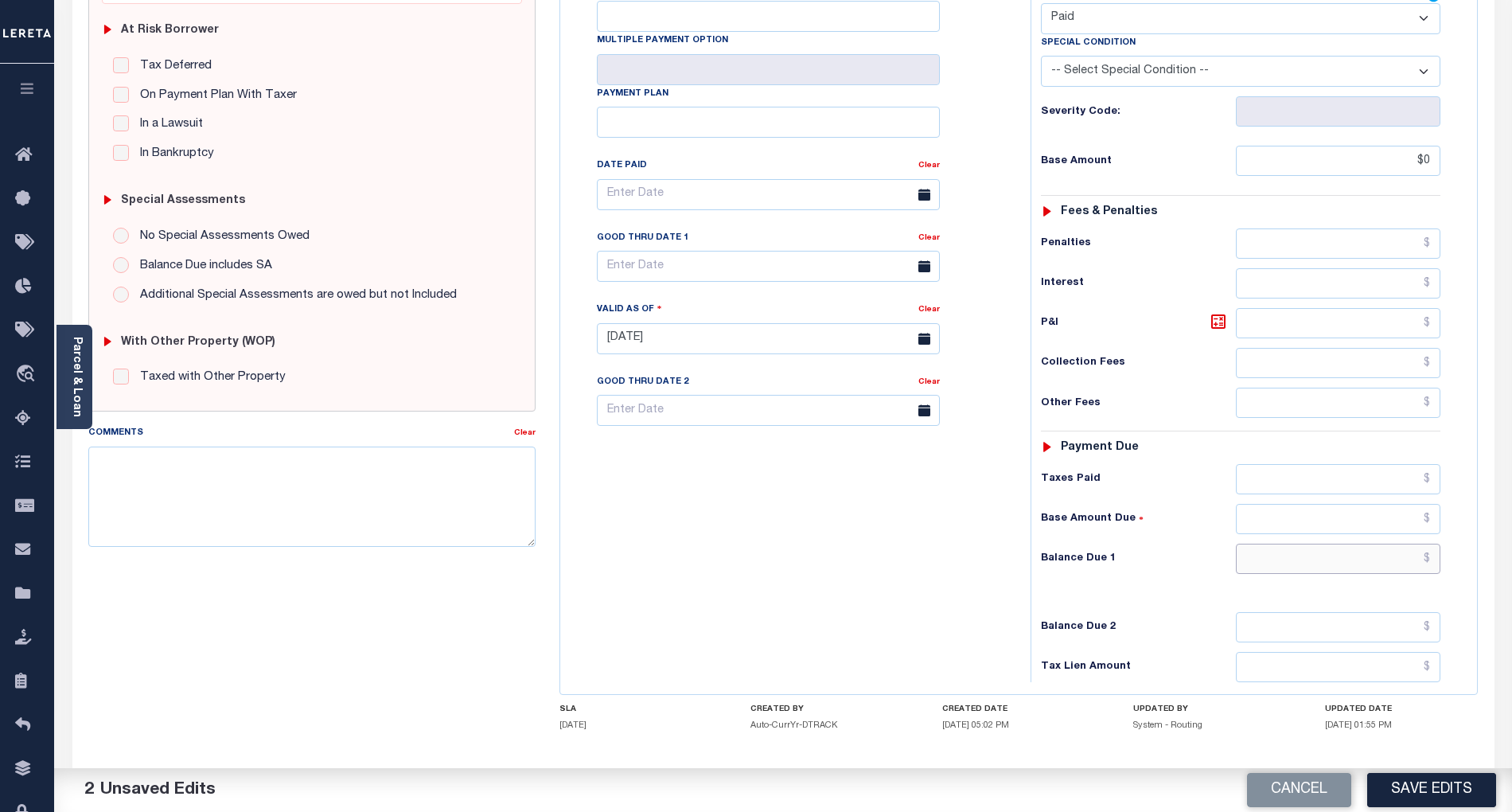
type input "$0.00"
drag, startPoint x: 1401, startPoint y: 533, endPoint x: 1354, endPoint y: 545, distance: 48.5
click at [1401, 544] on input "text" at bounding box center [1338, 559] width 205 height 31
type input "$0.00"
click at [918, 533] on div "Tax Bill No Multiple Payment Option Payment Plan Clear" at bounding box center [791, 331] width 455 height 703
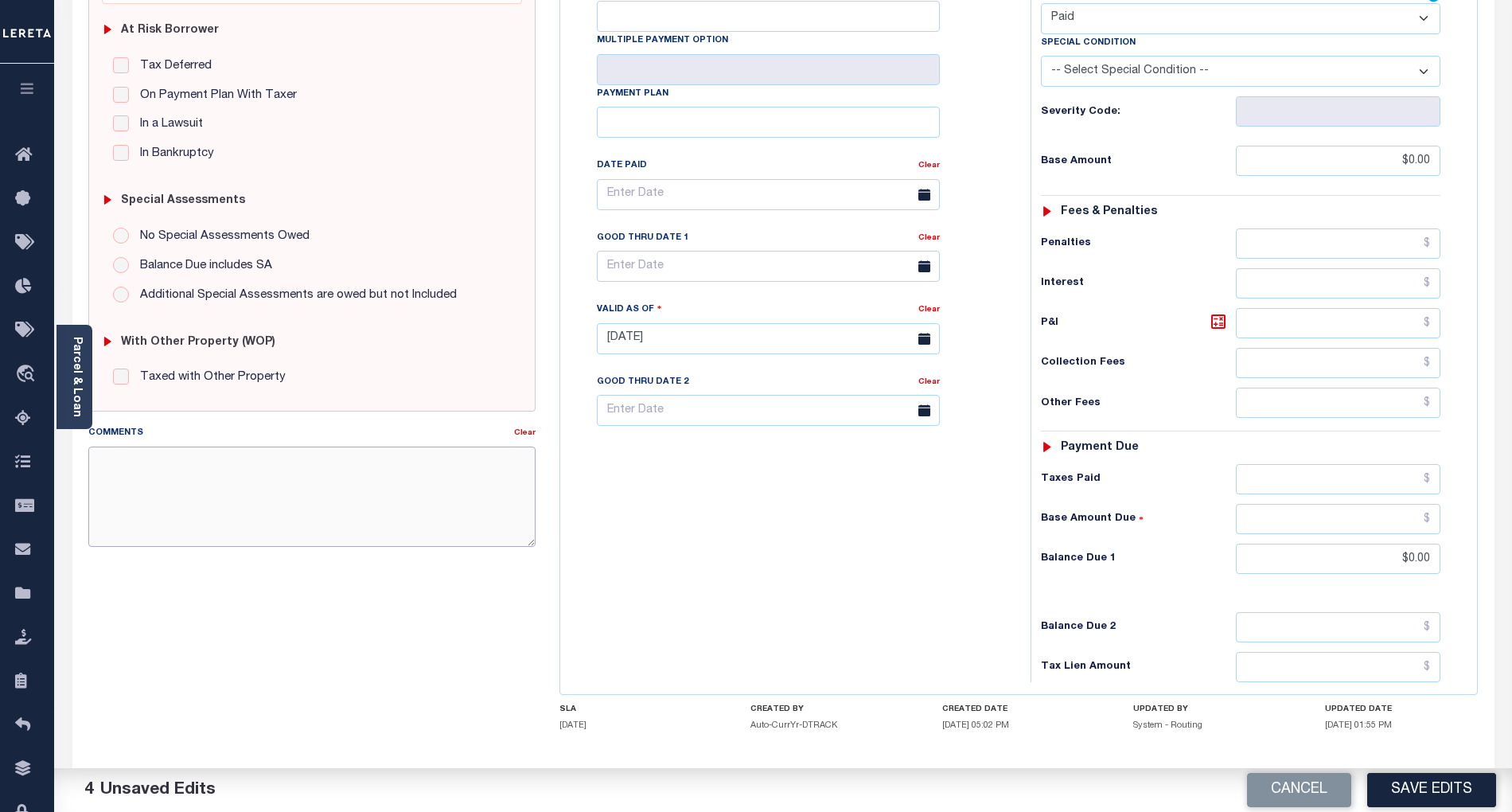
click at [351, 510] on textarea "Comments" at bounding box center [312, 497] width 447 height 101
paste textarea "Per TC Brook, confirmed that taxes are paid current- BG"
type textarea "Per TC Brook, confirmed that taxes are paid current- BG"
click at [1462, 790] on button "Save Edits" at bounding box center [1432, 790] width 129 height 34
checkbox input "false"
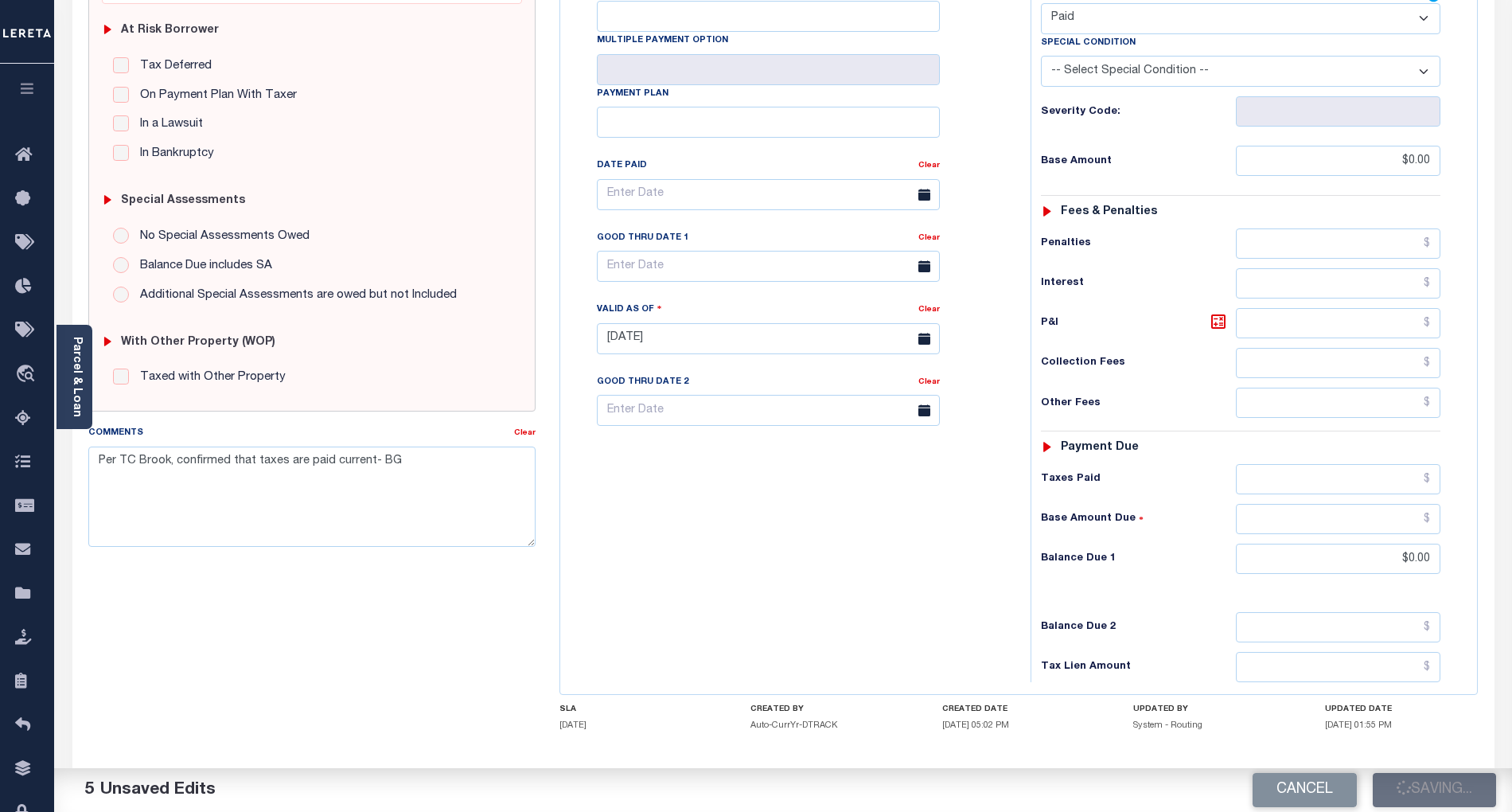
checkbox input "false"
type textarea "Per TC Brook, confirmed that taxes are paid current- BG"
type input "$0"
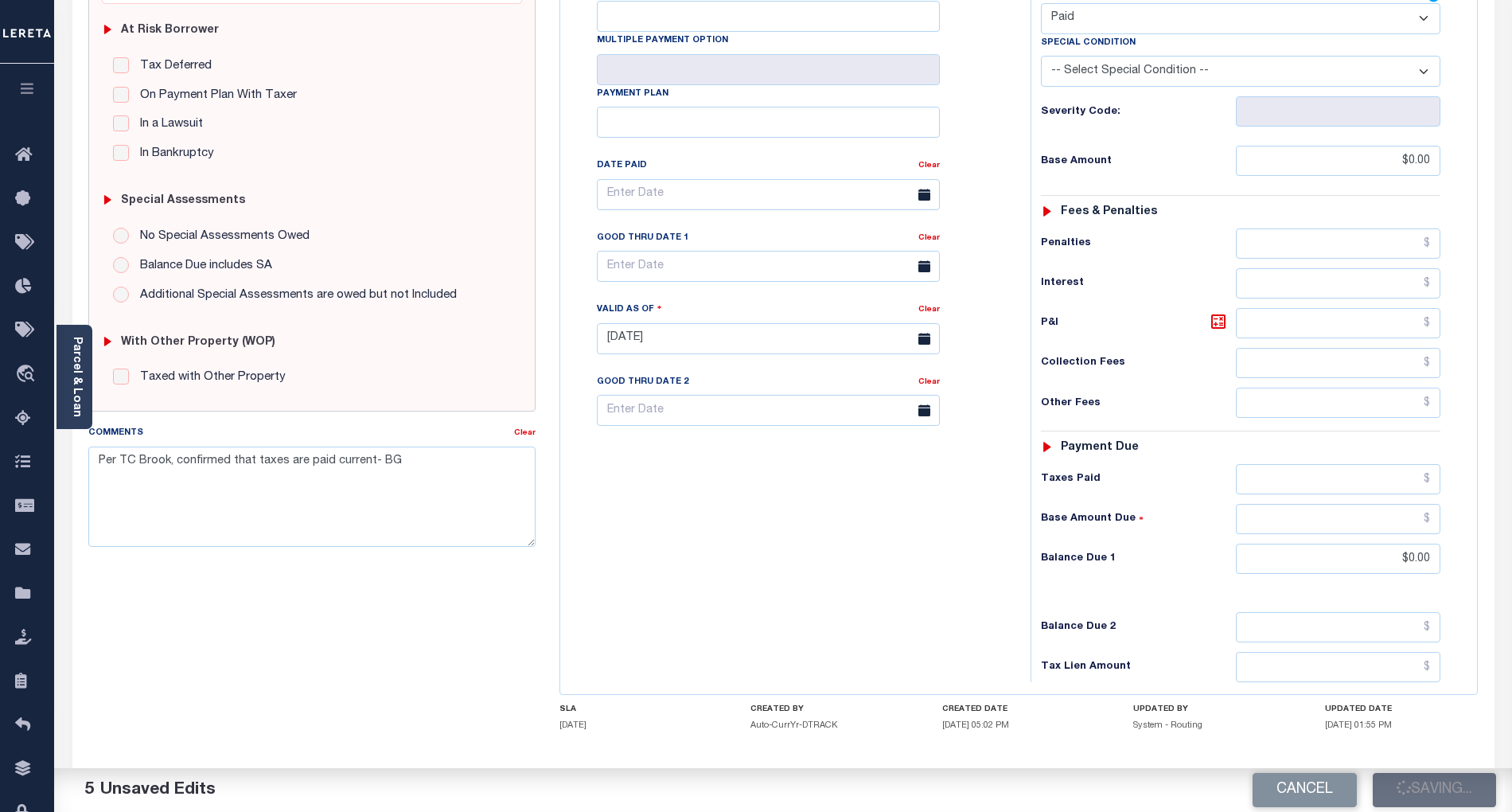
type input "$0"
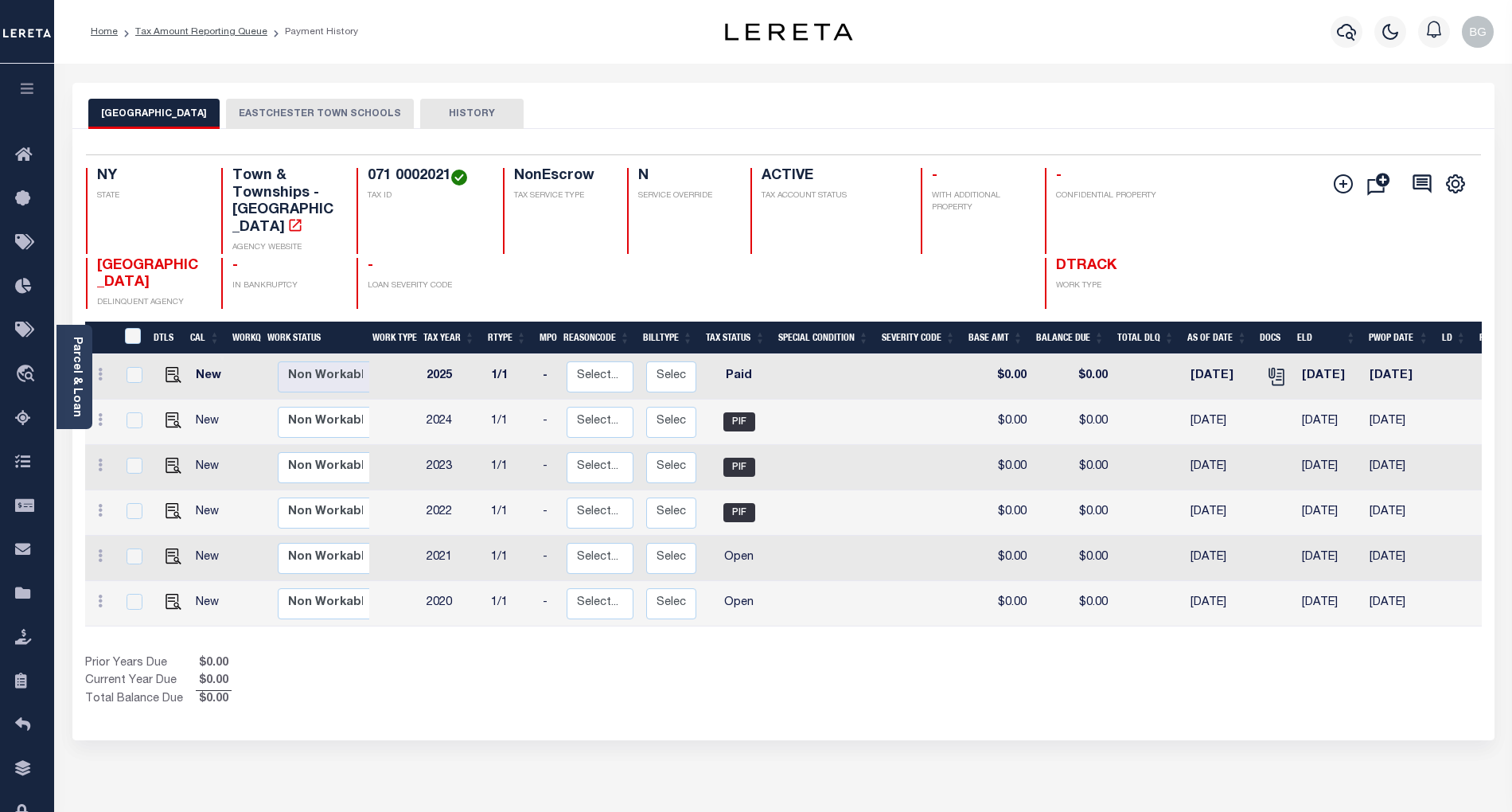
click at [286, 111] on button "EASTCHESTER TOWN SCHOOLS" at bounding box center [320, 114] width 188 height 31
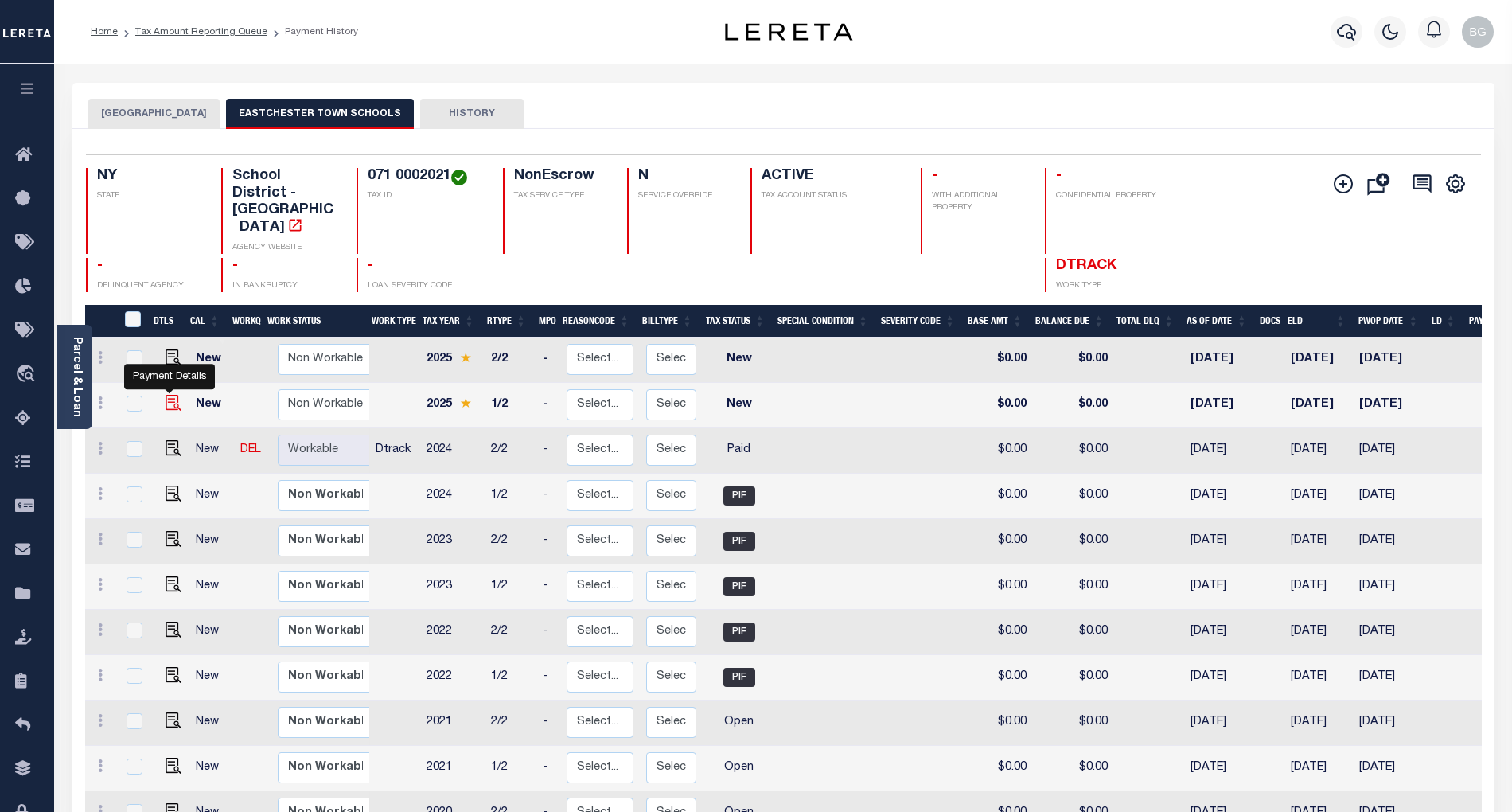
click at [170, 395] on img "" at bounding box center [173, 403] width 16 height 16
checkbox input "true"
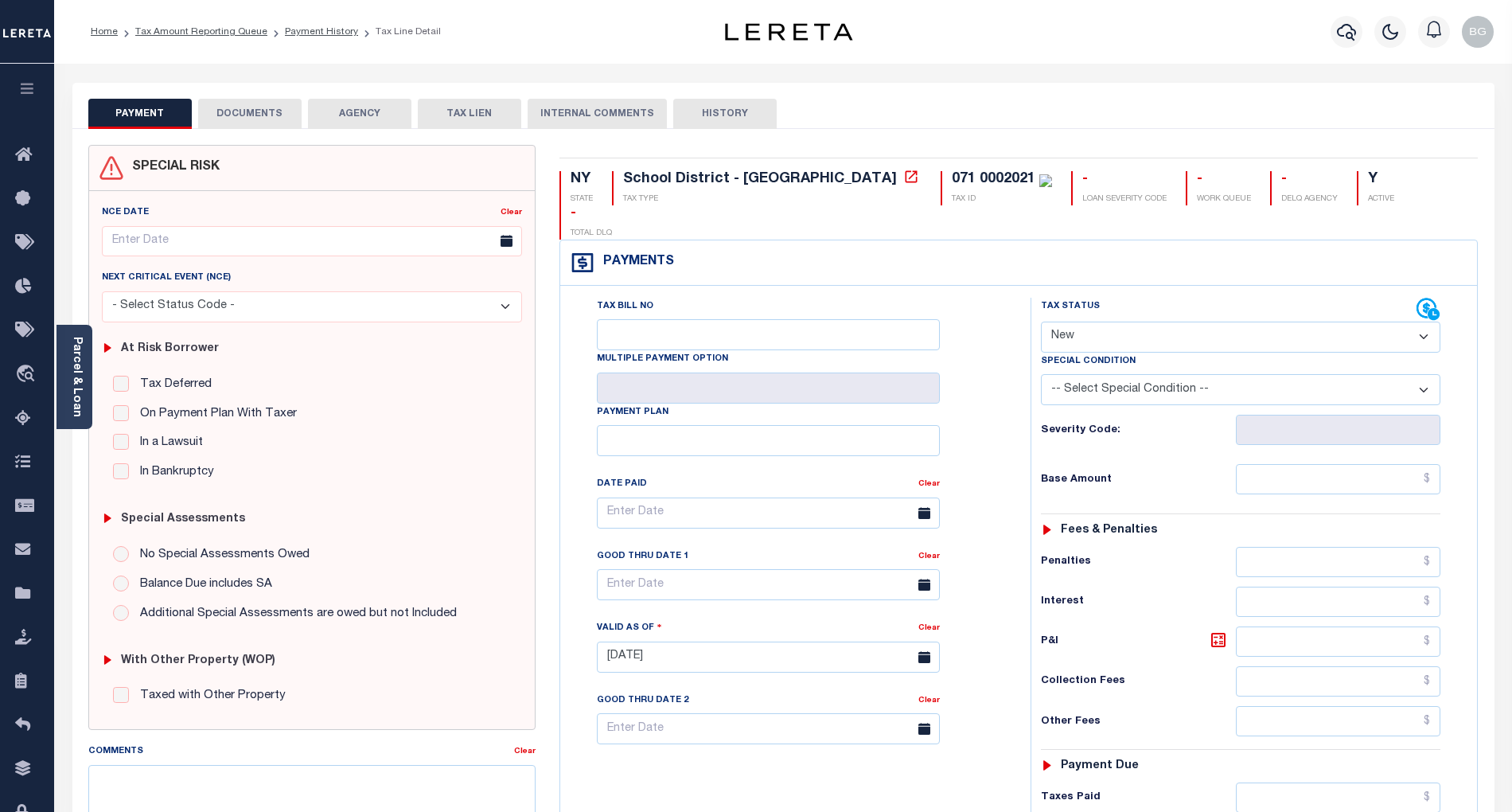
click at [1072, 322] on select "- Select Status Code - Open Due/Unpaid Paid Incomplete No Tax Due Internal Refu…" at bounding box center [1241, 338] width 399 height 31
select select "PYD"
click at [1041, 322] on select "- Select Status Code - Open Due/Unpaid Paid Incomplete No Tax Due Internal Refu…" at bounding box center [1241, 338] width 399 height 31
type input "[DATE]"
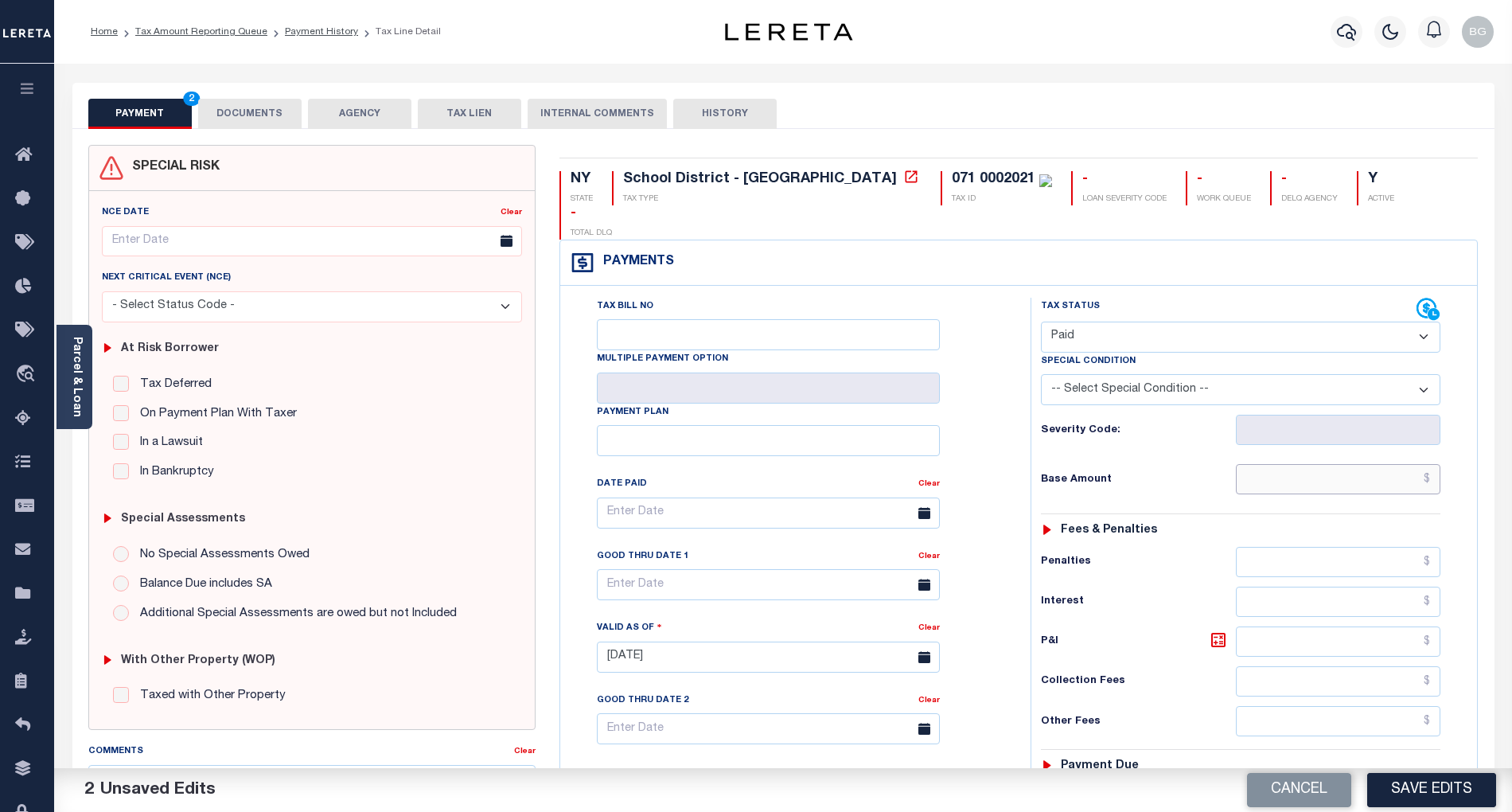
click at [1406, 465] on input "text" at bounding box center [1338, 479] width 205 height 31
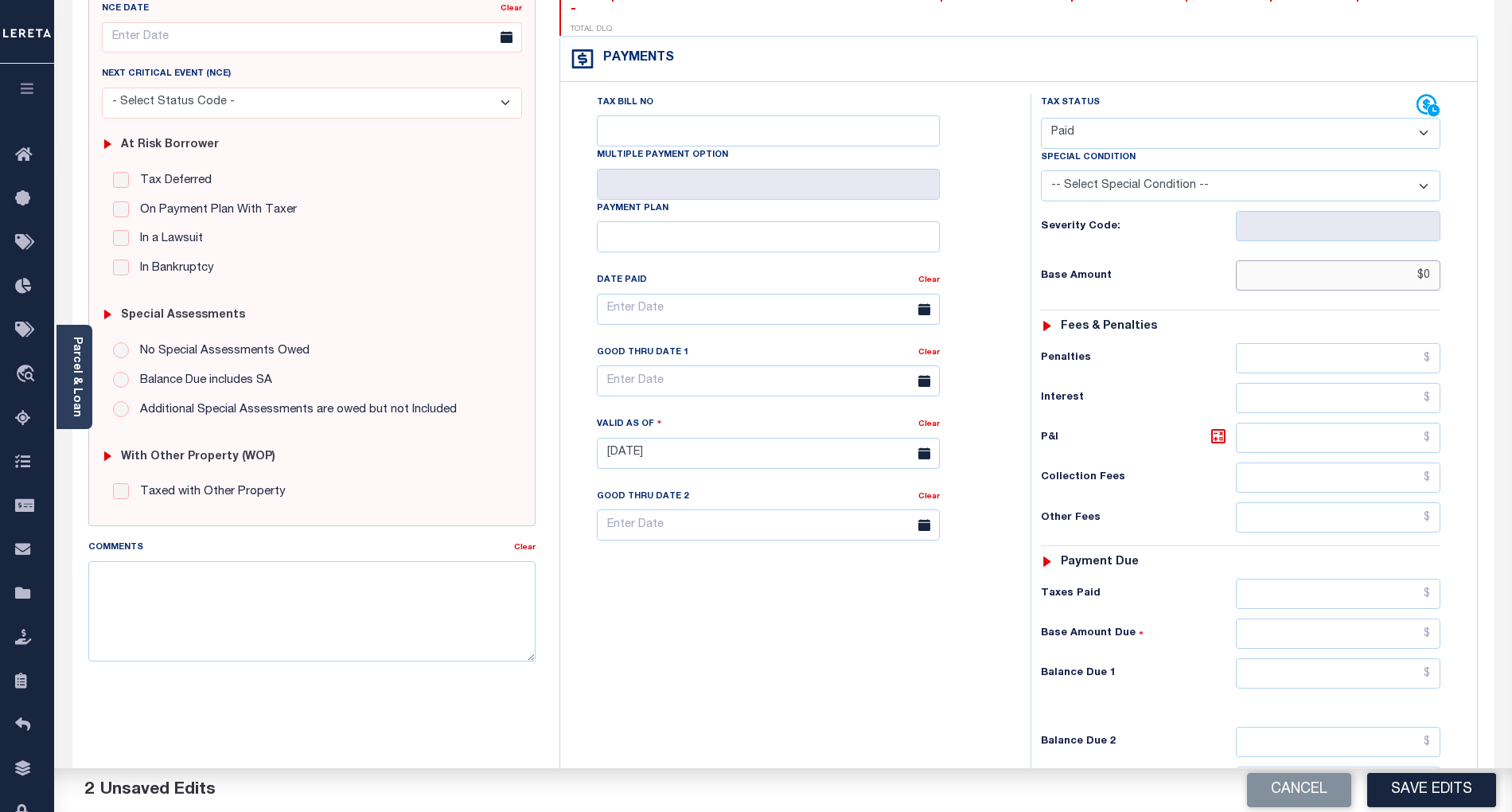
scroll to position [319, 0]
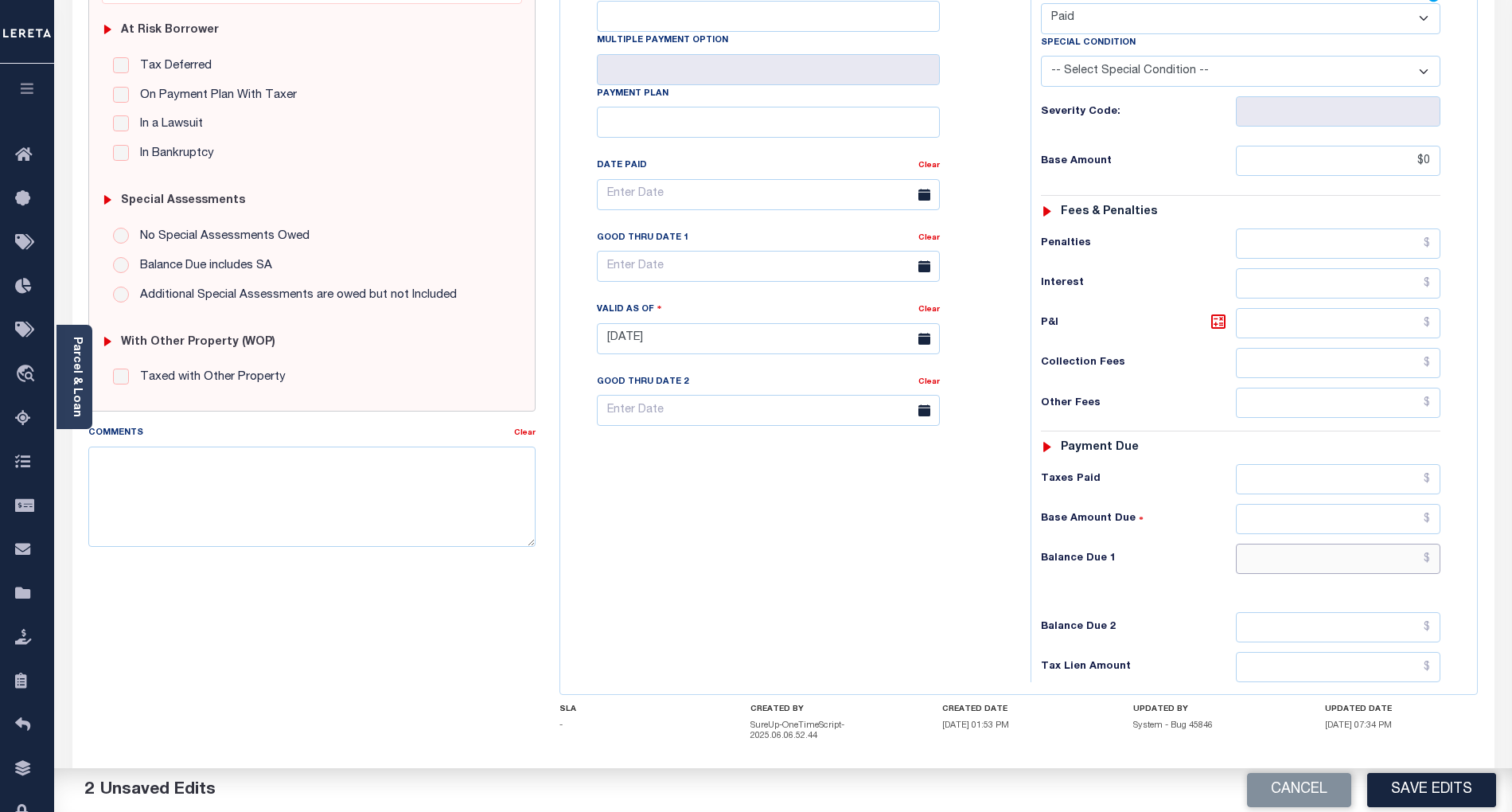
type input "$0.00"
click at [1408, 544] on input "text" at bounding box center [1338, 559] width 205 height 31
type input "$0.00"
click at [1019, 540] on div "Tax Status Status" at bounding box center [1246, 331] width 455 height 703
click at [440, 508] on textarea "Comments" at bounding box center [312, 497] width 447 height 101
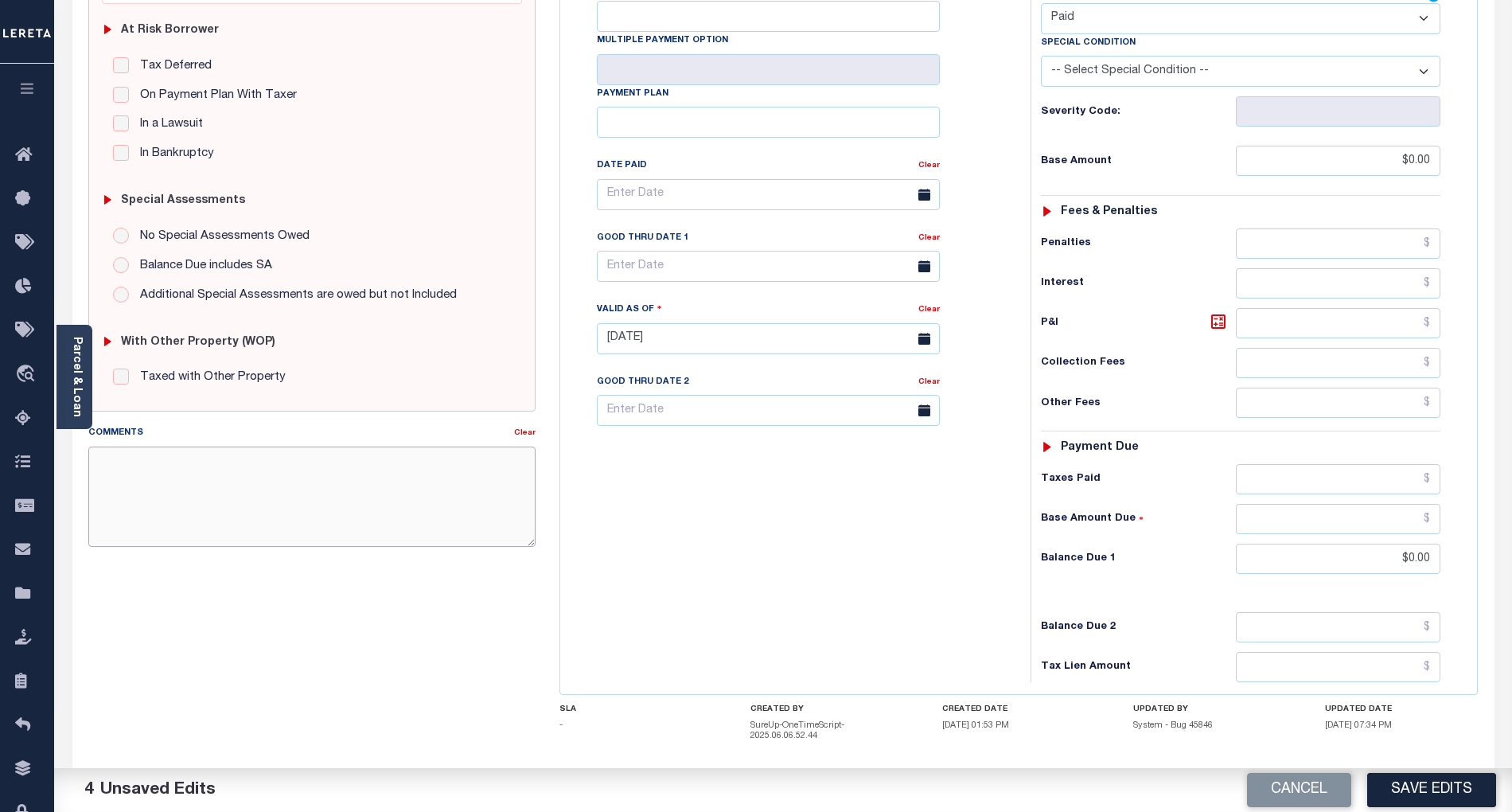
paste textarea "Per TC Brook, confirmed that taxes are paid current- BG"
type textarea "Per TC Brook, confirmed that taxes are paid current- BG"
click at [1436, 788] on button "Save Edits" at bounding box center [1432, 790] width 129 height 34
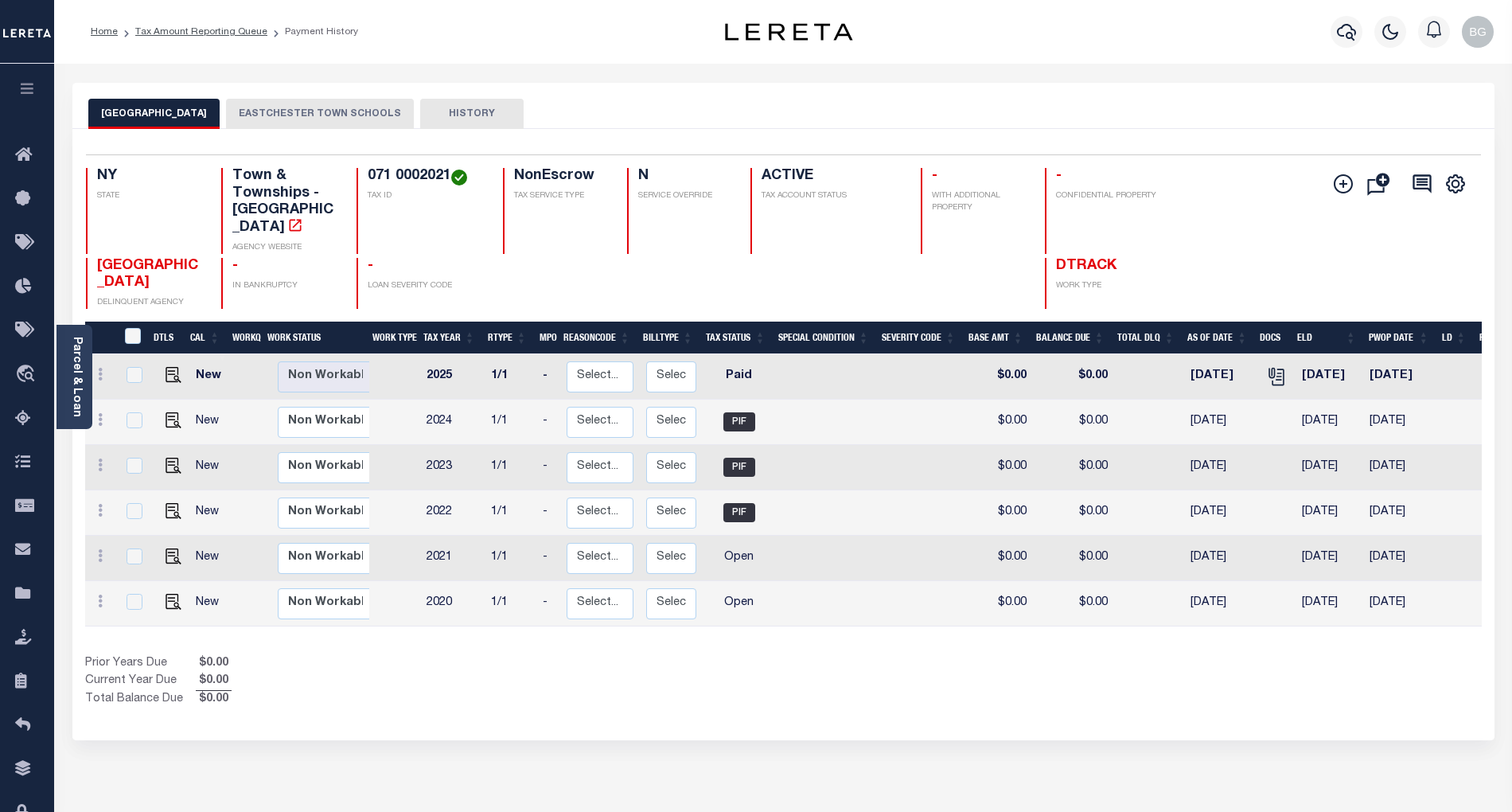
drag, startPoint x: 304, startPoint y: 109, endPoint x: 294, endPoint y: 113, distance: 10.8
click at [304, 109] on button "EASTCHESTER TOWN SCHOOLS" at bounding box center [320, 114] width 188 height 31
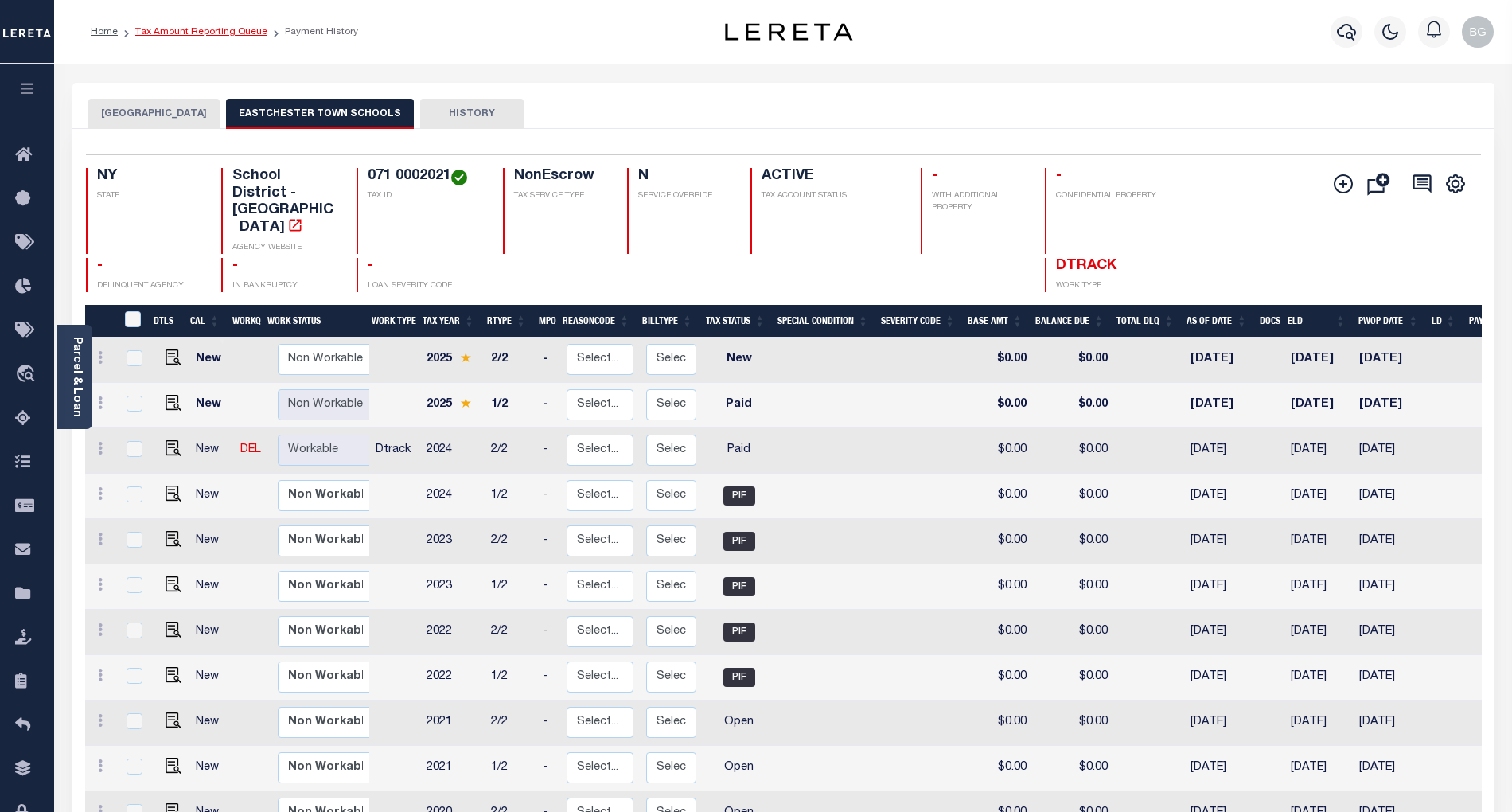
click at [181, 33] on link "Tax Amount Reporting Queue" at bounding box center [201, 32] width 132 height 10
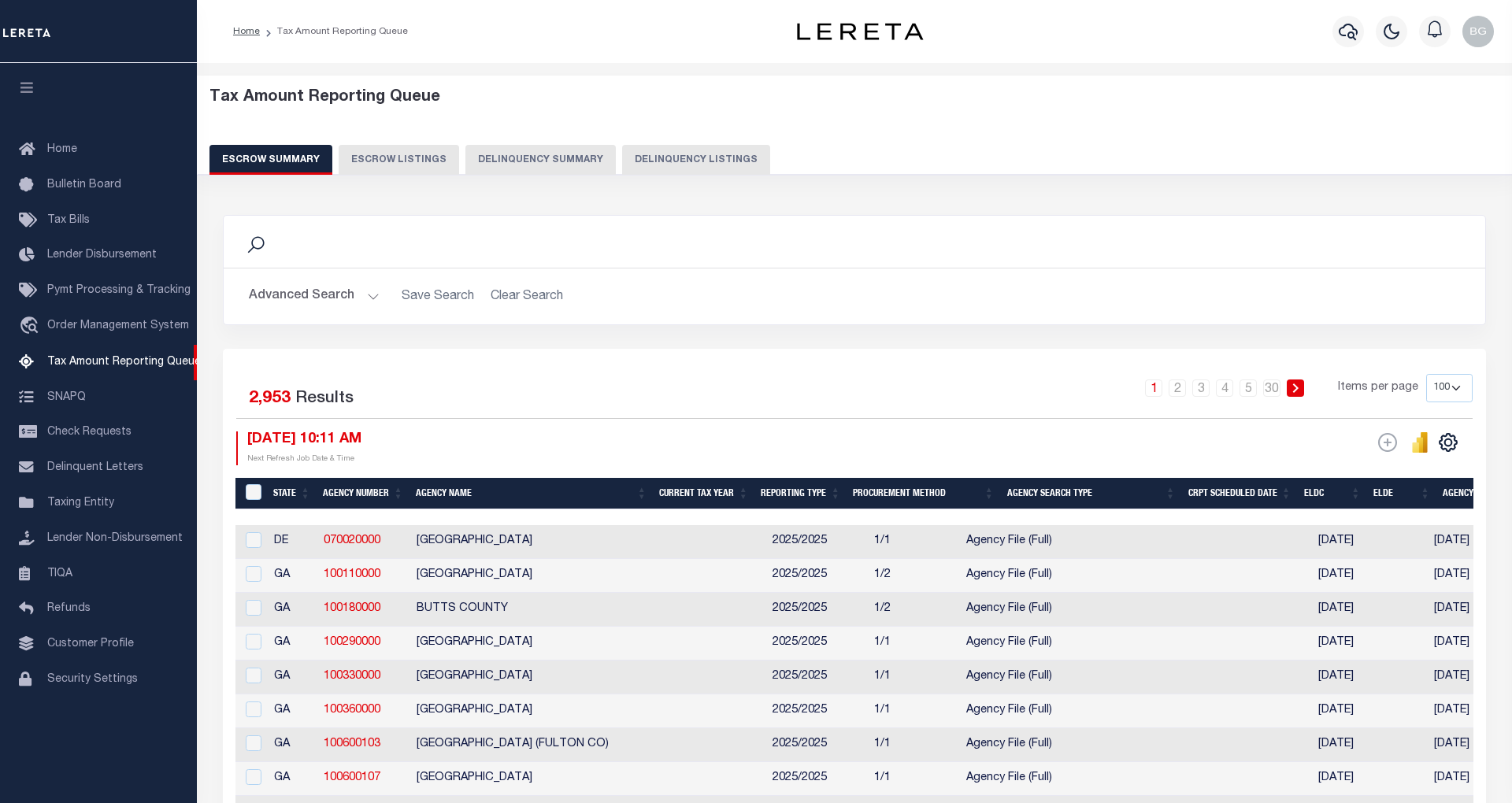
click at [654, 165] on button "Delinquency Listings" at bounding box center [695, 160] width 148 height 30
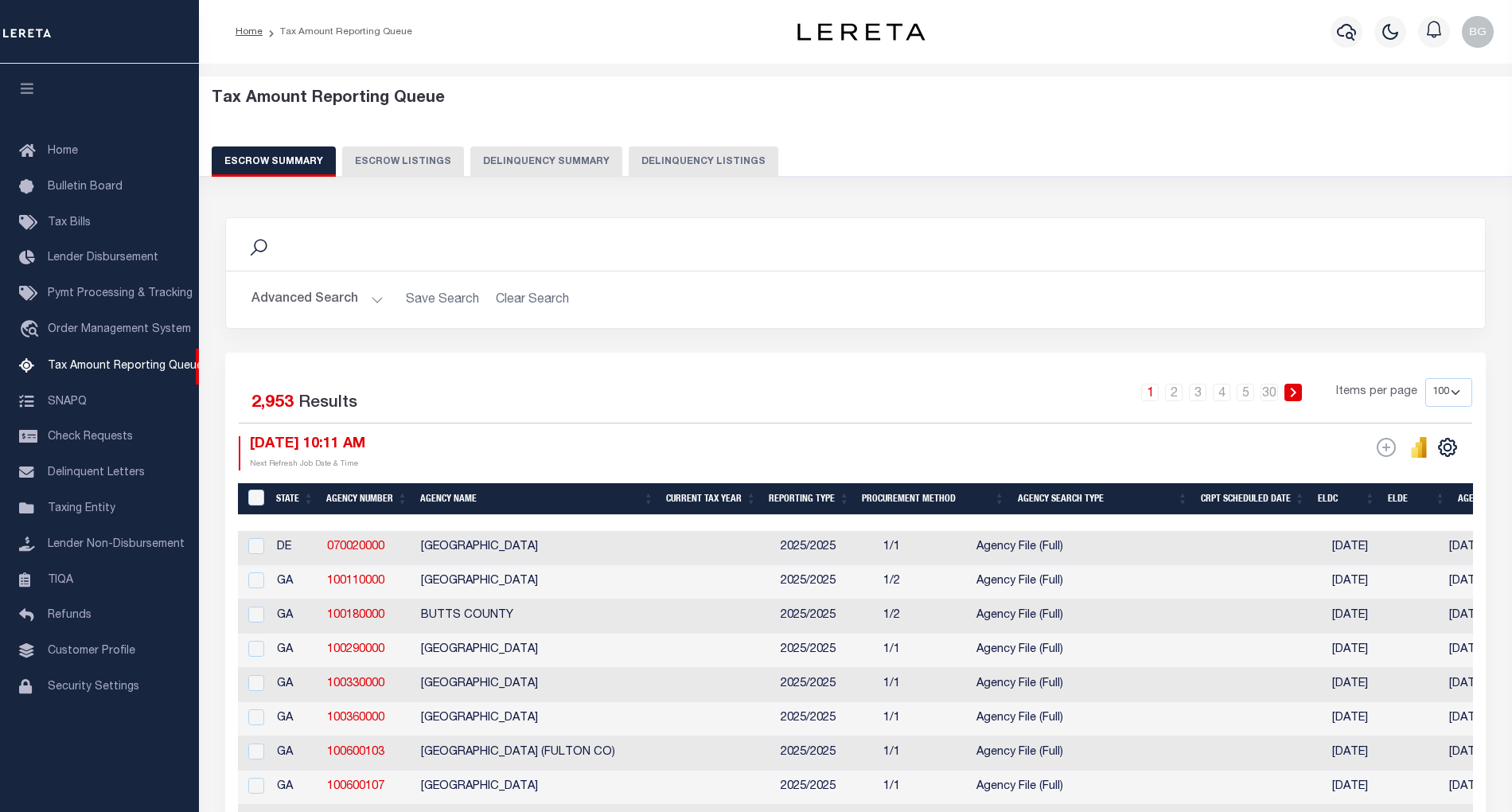
select select "100"
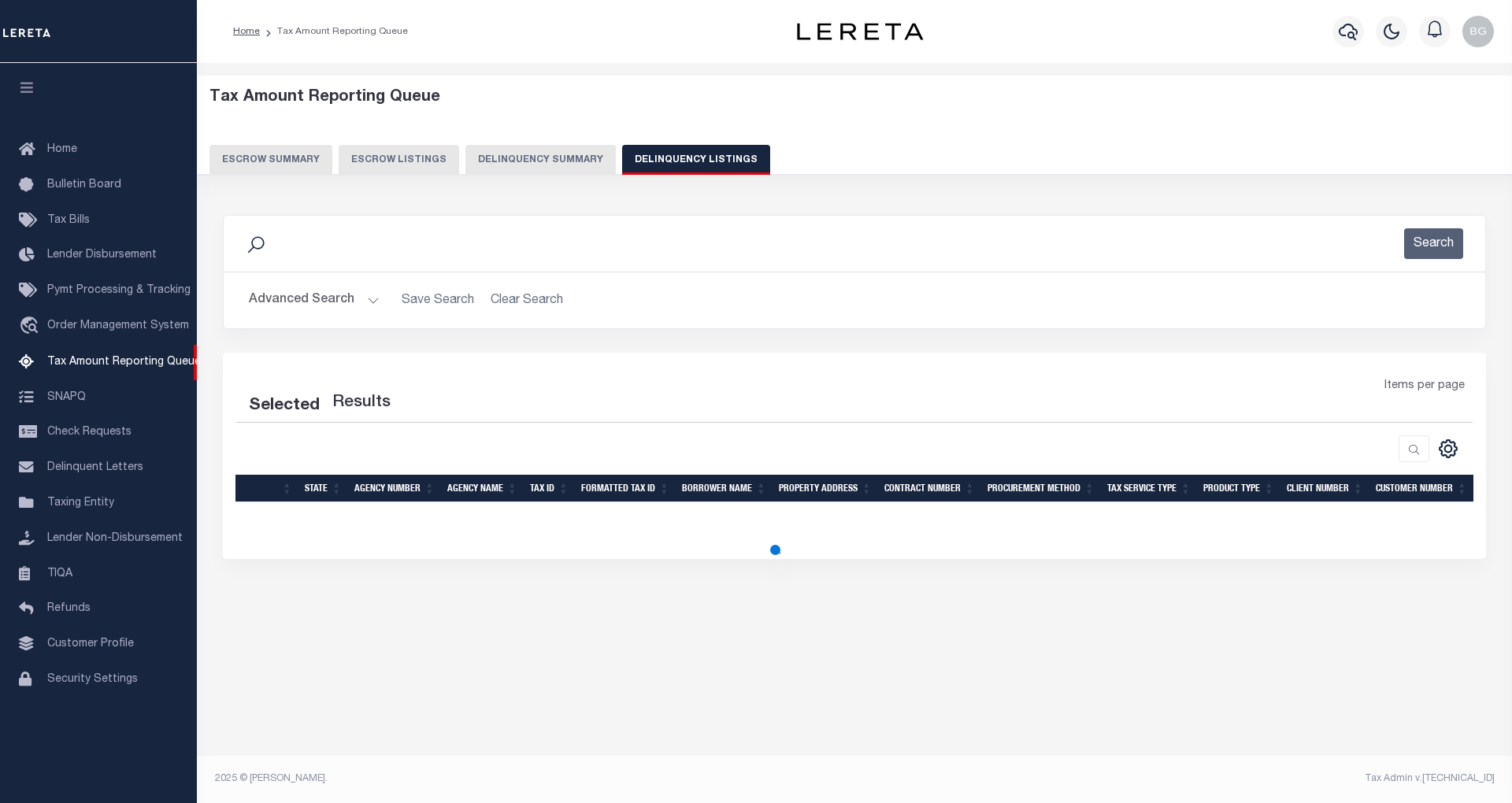
select select "100"
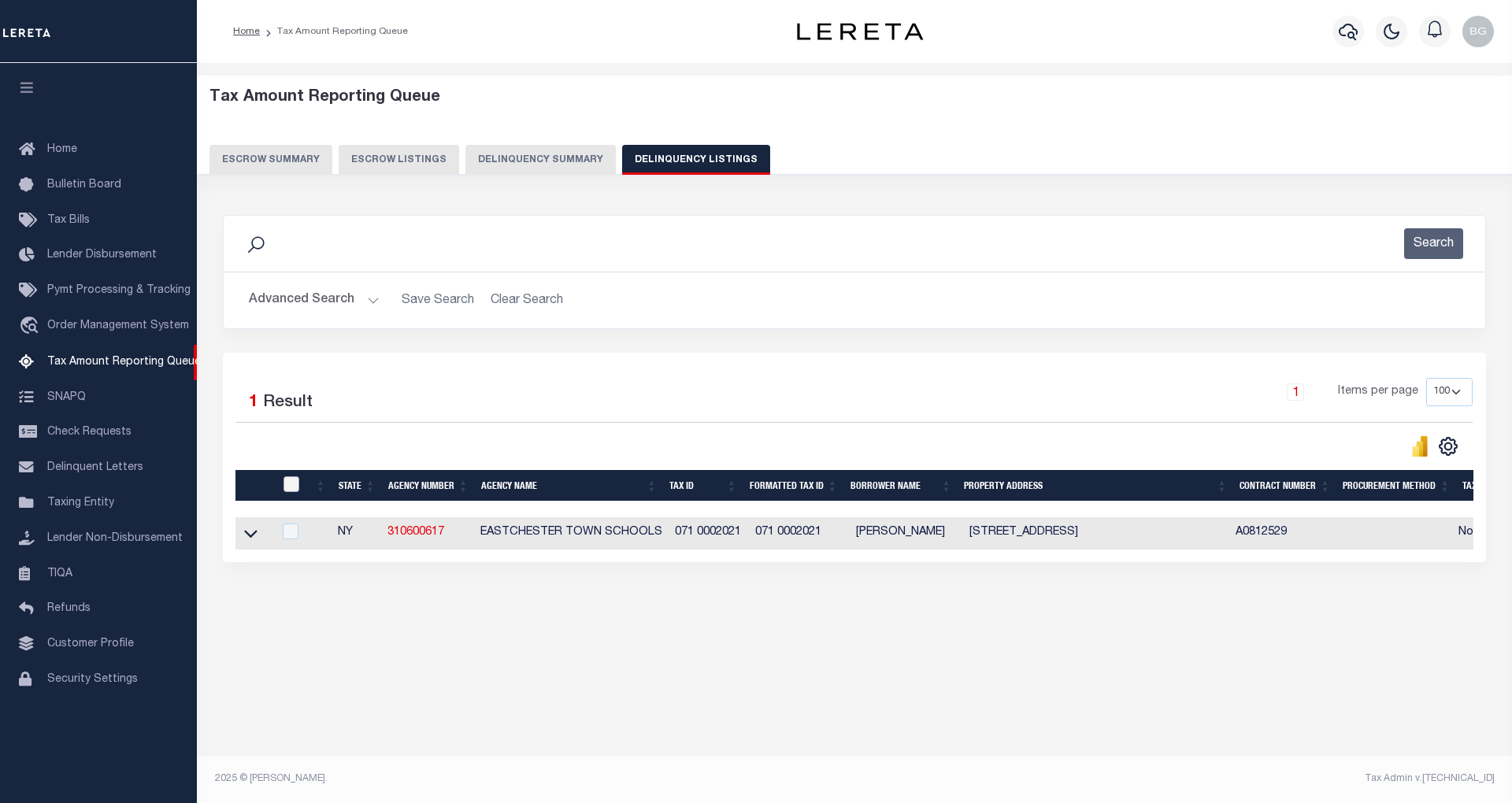
click at [294, 485] on input "checkbox" at bounding box center [290, 484] width 16 height 16
checkbox input "true"
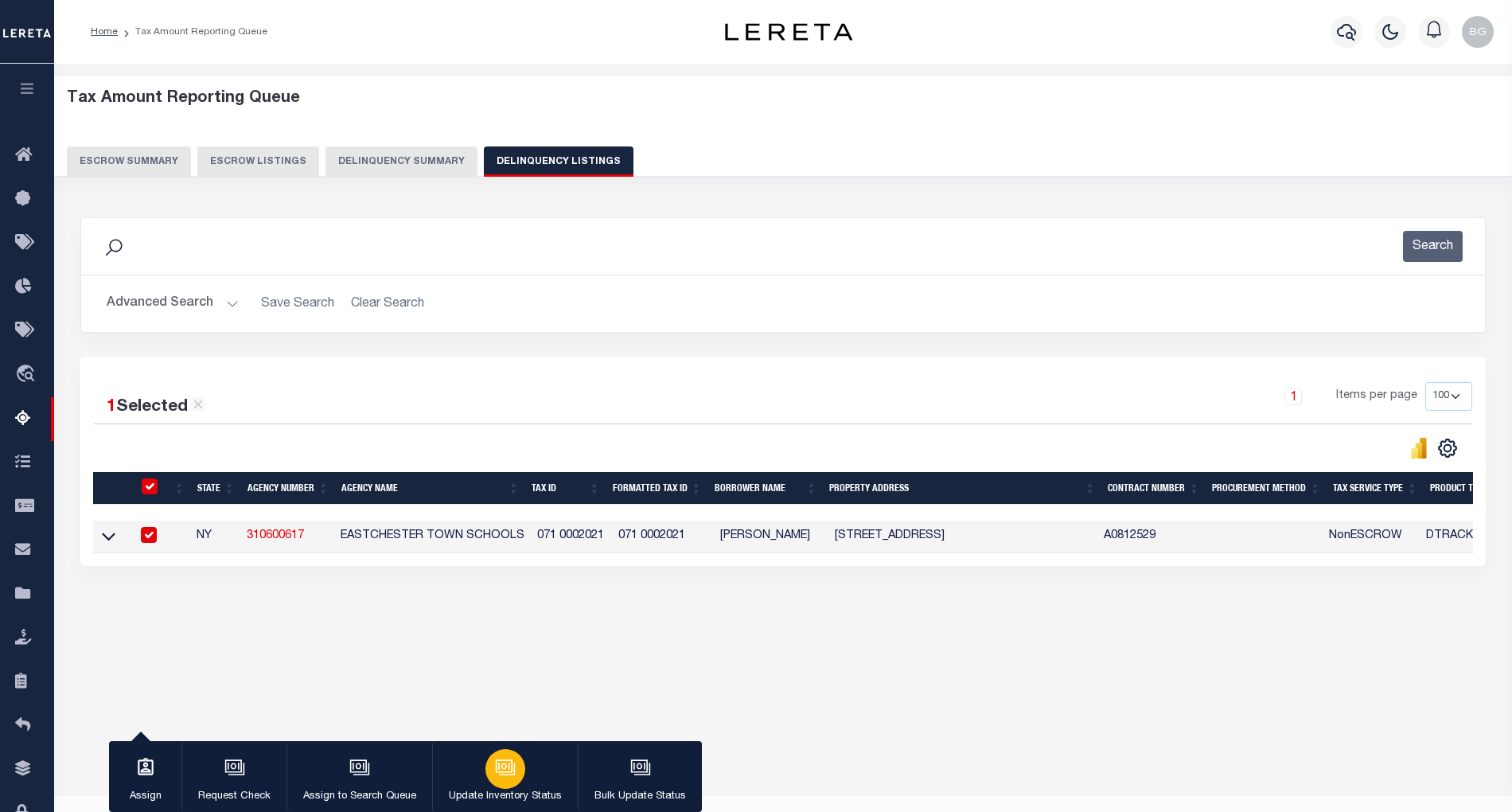
click at [501, 772] on icon "button" at bounding box center [504, 765] width 16 height 12
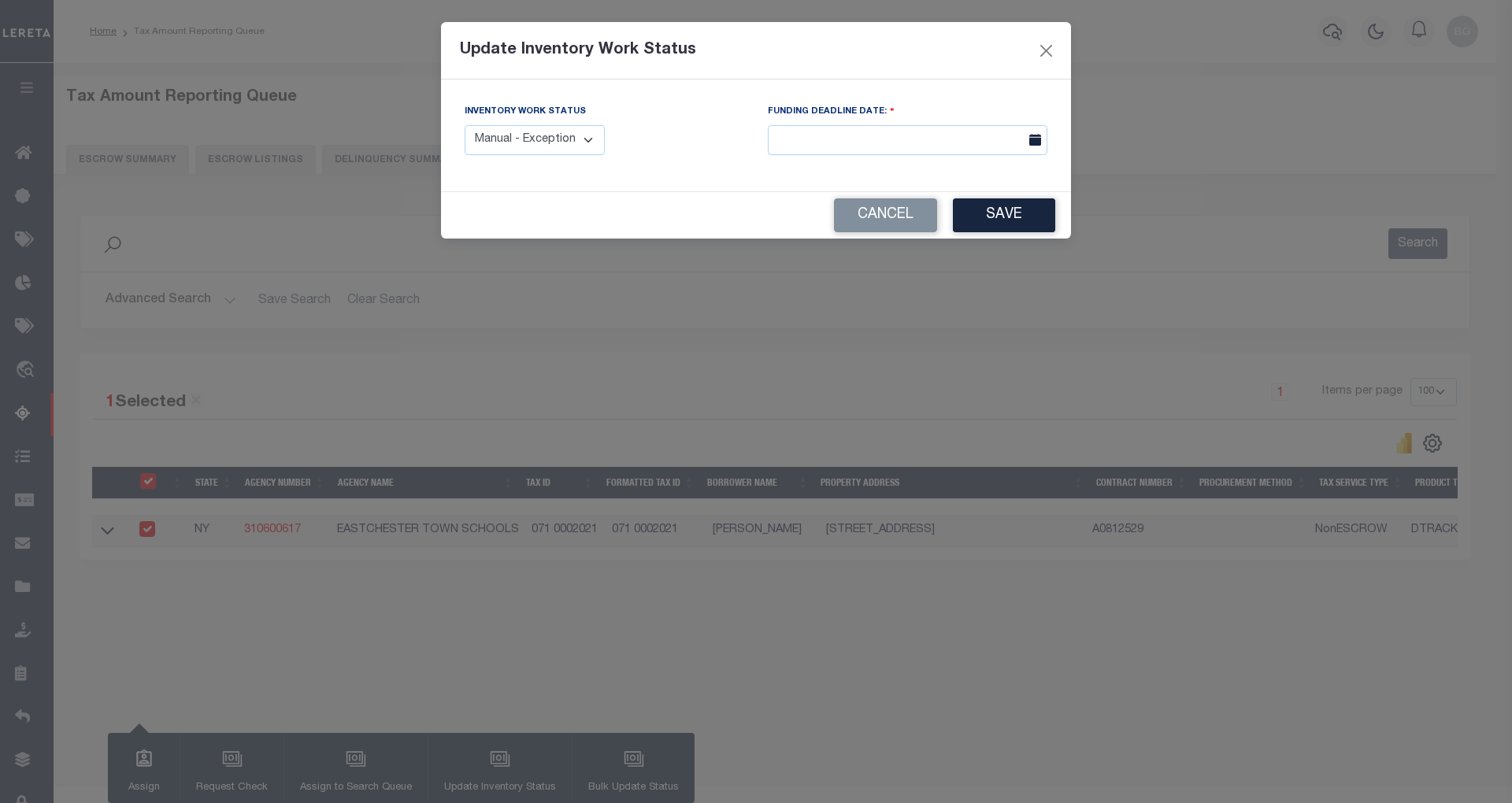
click at [573, 137] on select "Manual - Exception Pended - Awaiting Search Late Add Exception Completed" at bounding box center [534, 140] width 140 height 31
select select "4"
click at [464, 125] on select "Manual - Exception Pended - Awaiting Search Late Add Exception Completed" at bounding box center [534, 140] width 140 height 31
click at [1028, 220] on button "Save" at bounding box center [1003, 215] width 102 height 33
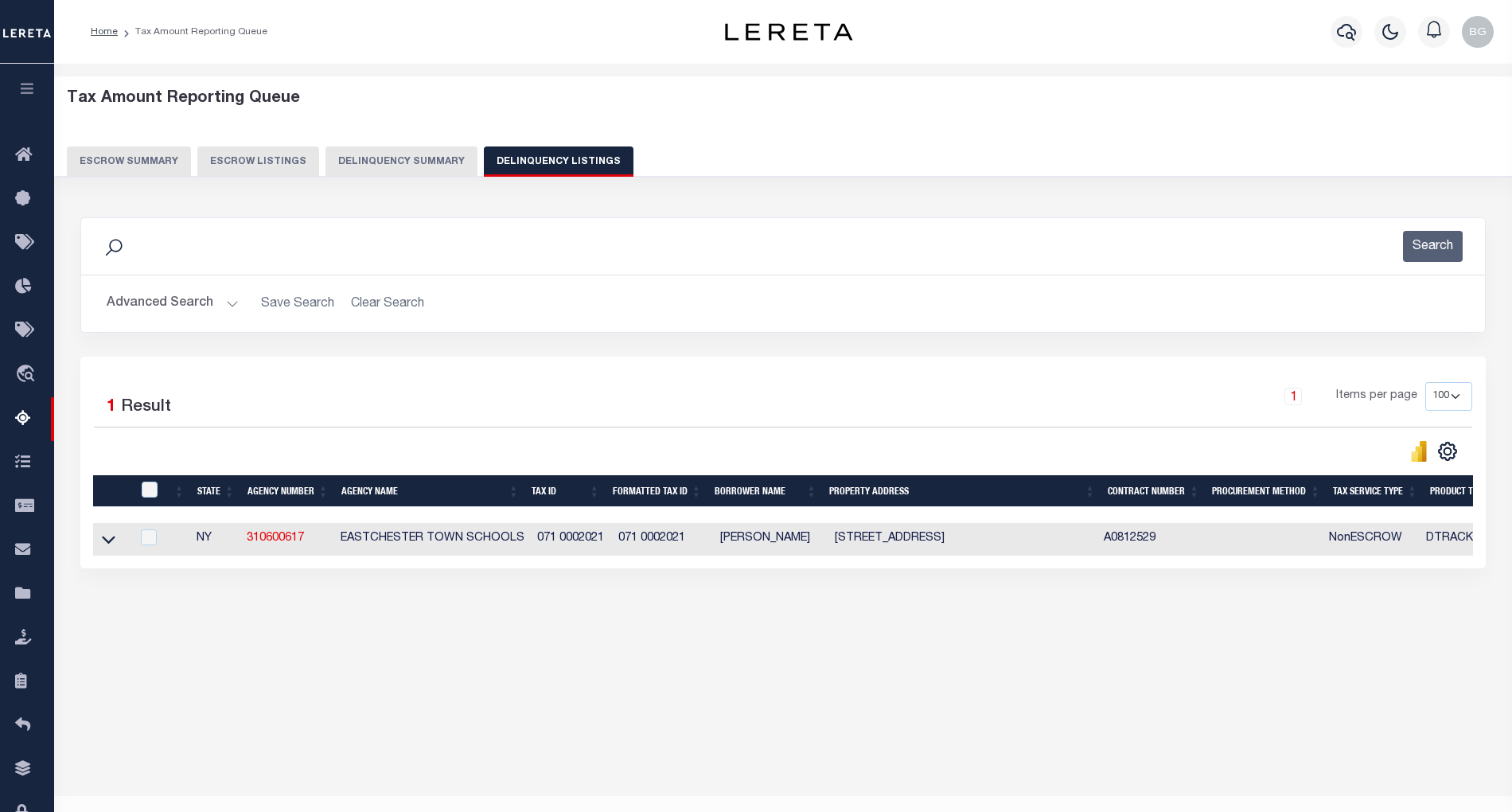
click at [229, 304] on button "Advanced Search" at bounding box center [172, 304] width 132 height 31
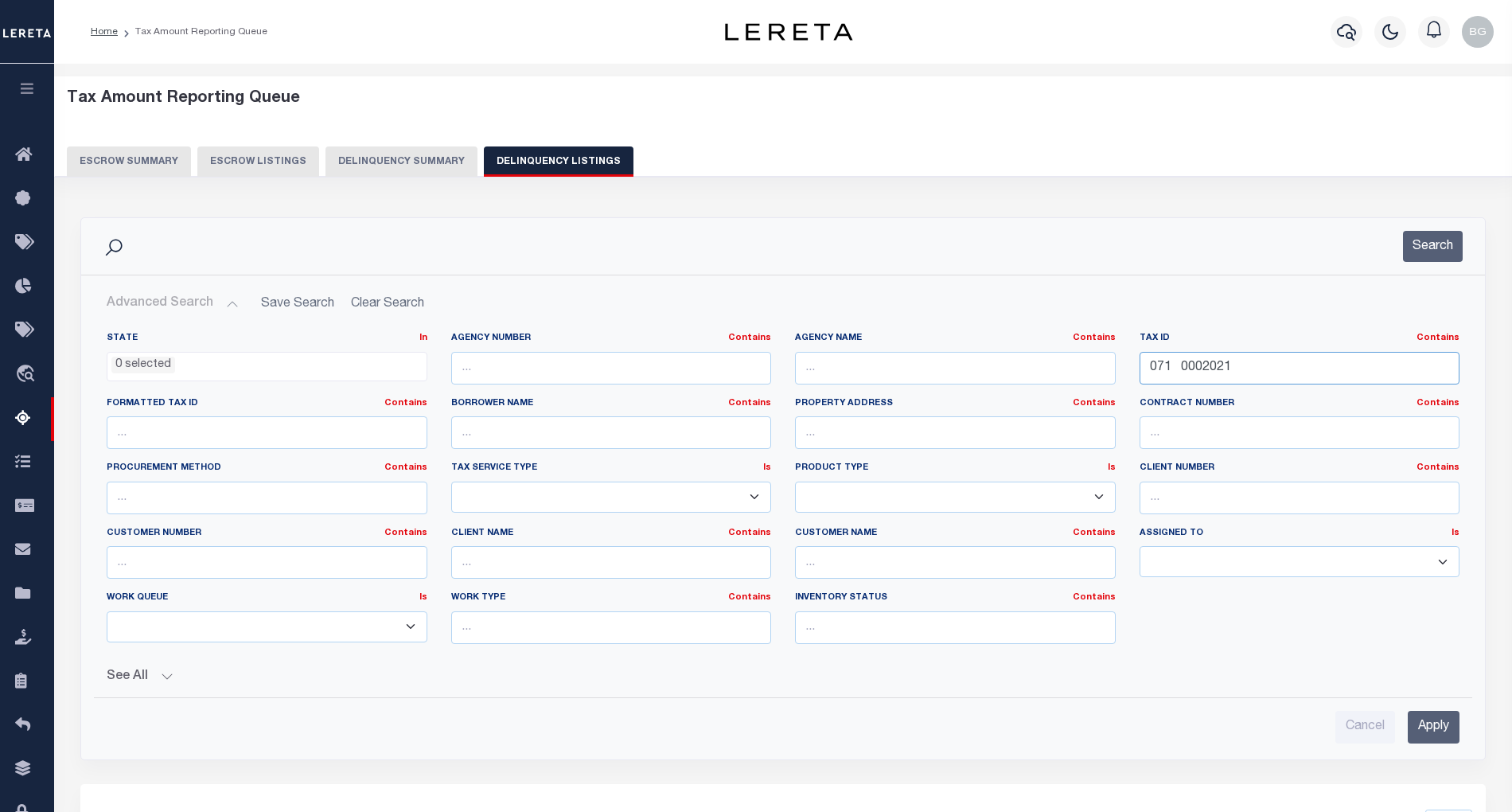
click at [1172, 373] on input "071 0002021" at bounding box center [1300, 368] width 321 height 33
paste input "80F 0003005E"
type input "080F 0003005E"
click at [1444, 731] on input "Apply" at bounding box center [1434, 728] width 52 height 33
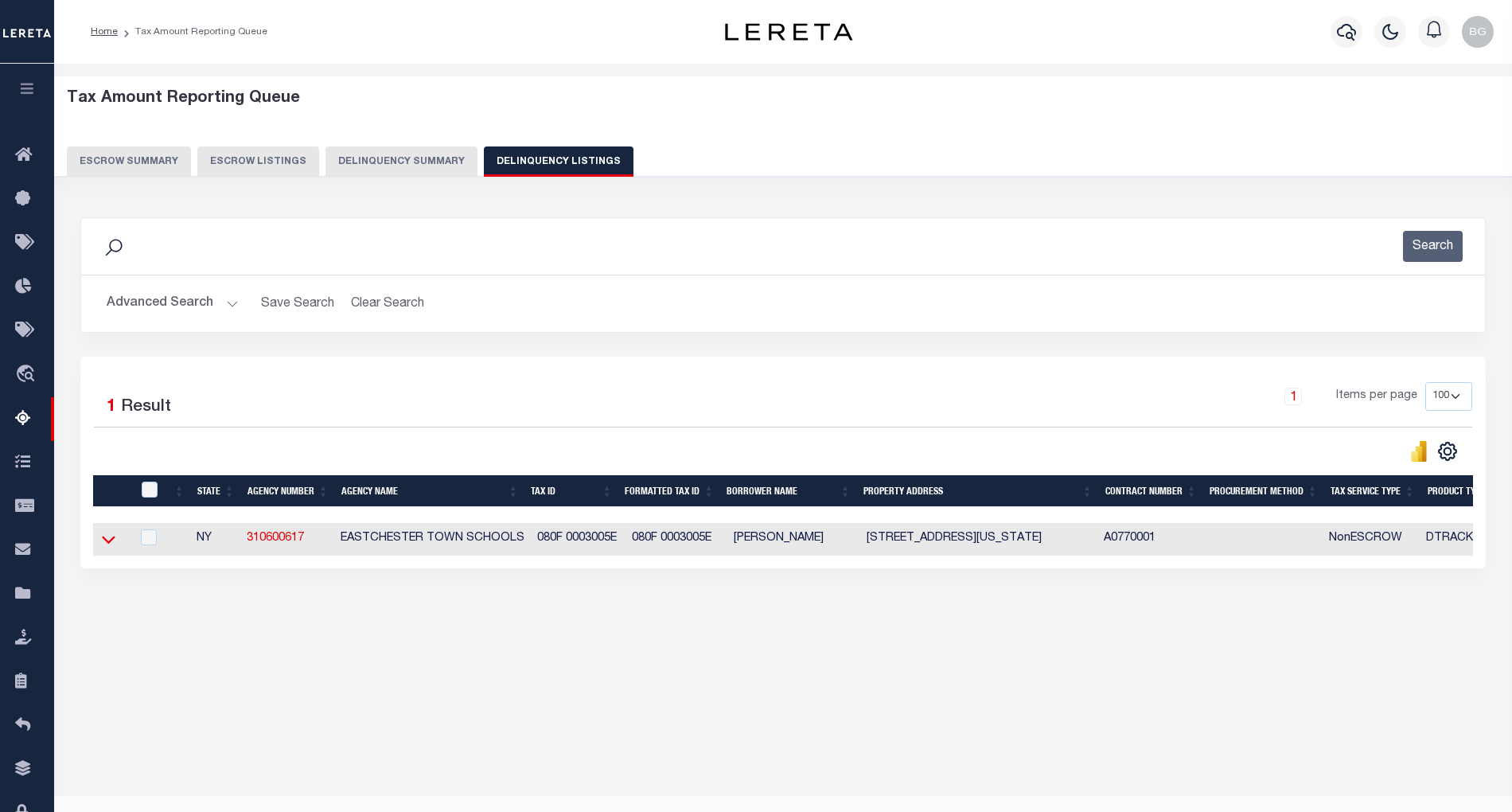
click at [106, 545] on icon at bounding box center [109, 541] width 13 height 8
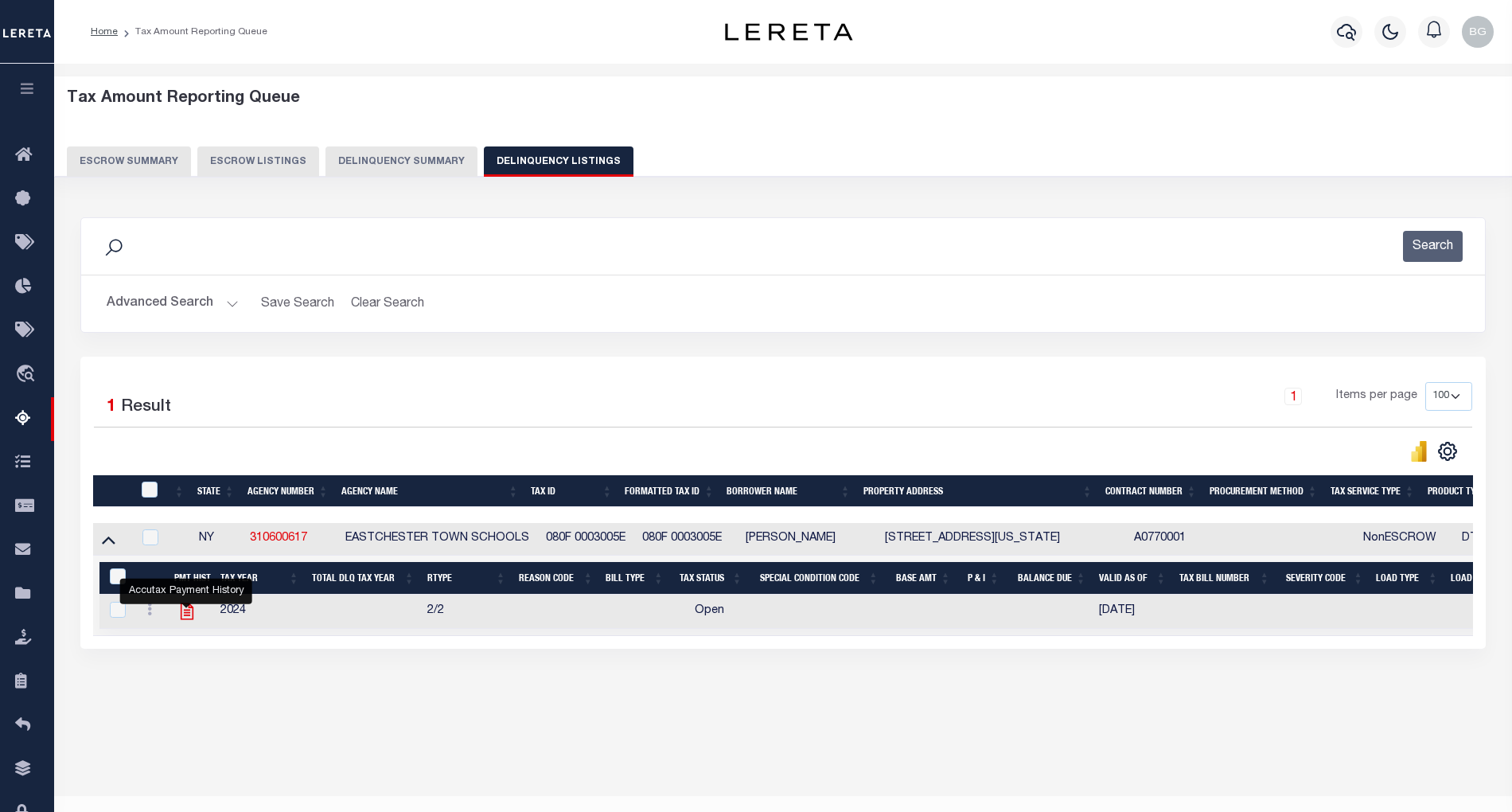
click at [183, 619] on icon "" at bounding box center [186, 611] width 12 height 17
checkbox input "true"
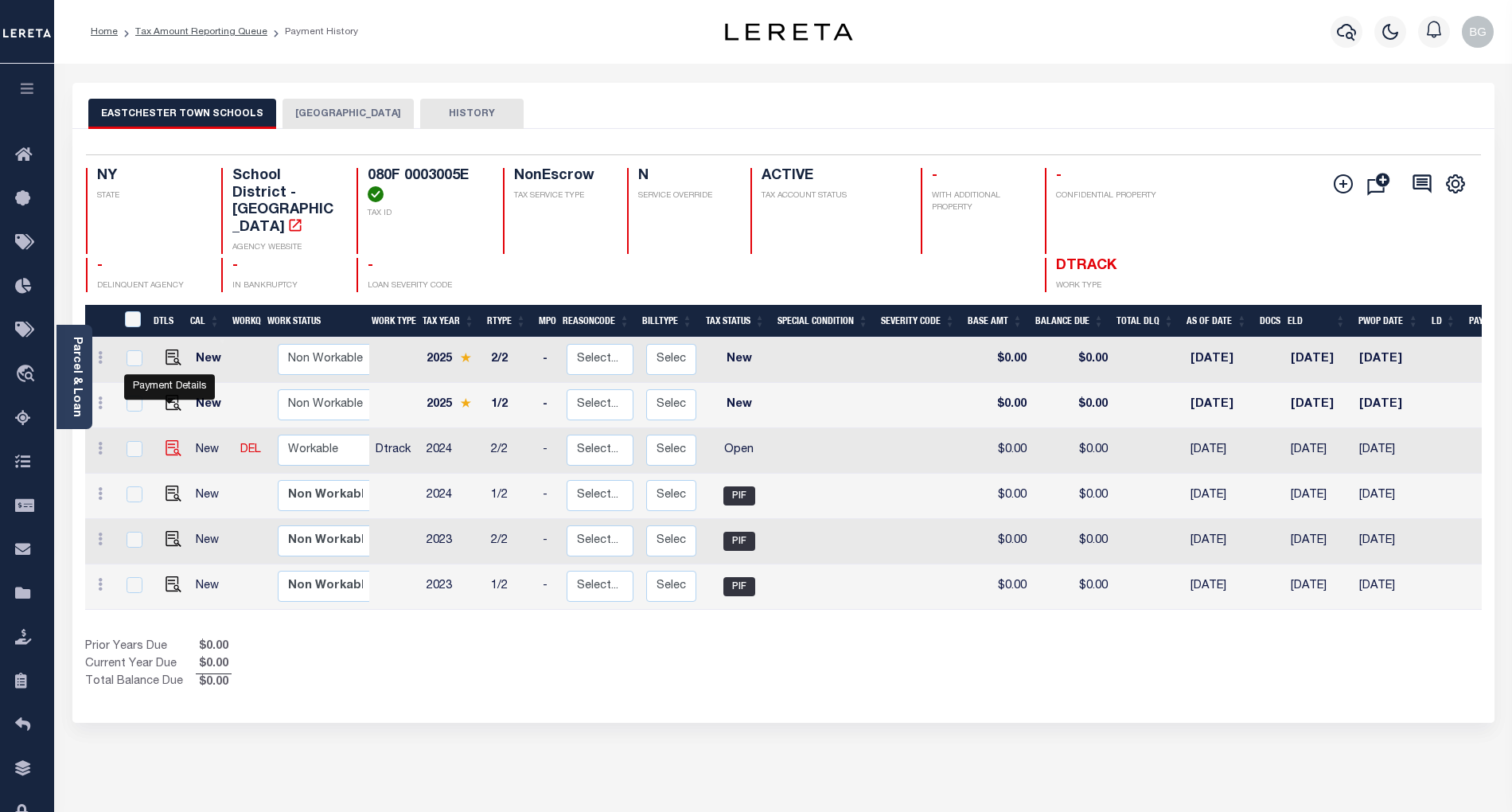
click at [167, 441] on img "" at bounding box center [173, 448] width 16 height 16
checkbox input "true"
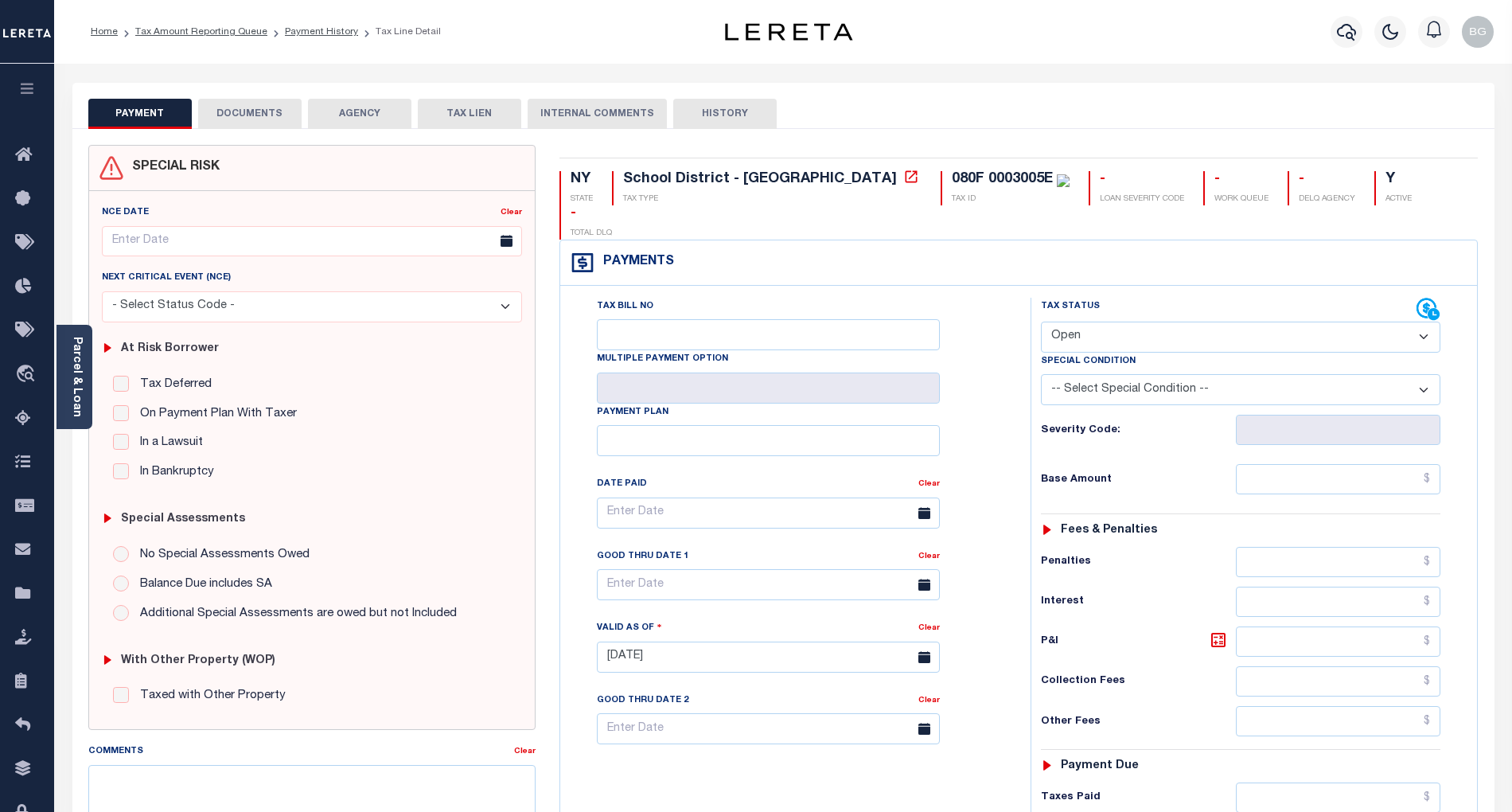
drag, startPoint x: 1100, startPoint y: 306, endPoint x: 1095, endPoint y: 316, distance: 11.2
click at [1100, 322] on select "- Select Status Code - Open Due/Unpaid Paid Incomplete No Tax Due Internal Refu…" at bounding box center [1241, 338] width 399 height 31
select select "PYD"
click at [1041, 322] on select "- Select Status Code - Open Due/Unpaid Paid Incomplete No Tax Due Internal Refu…" at bounding box center [1241, 338] width 399 height 31
type input "[DATE]"
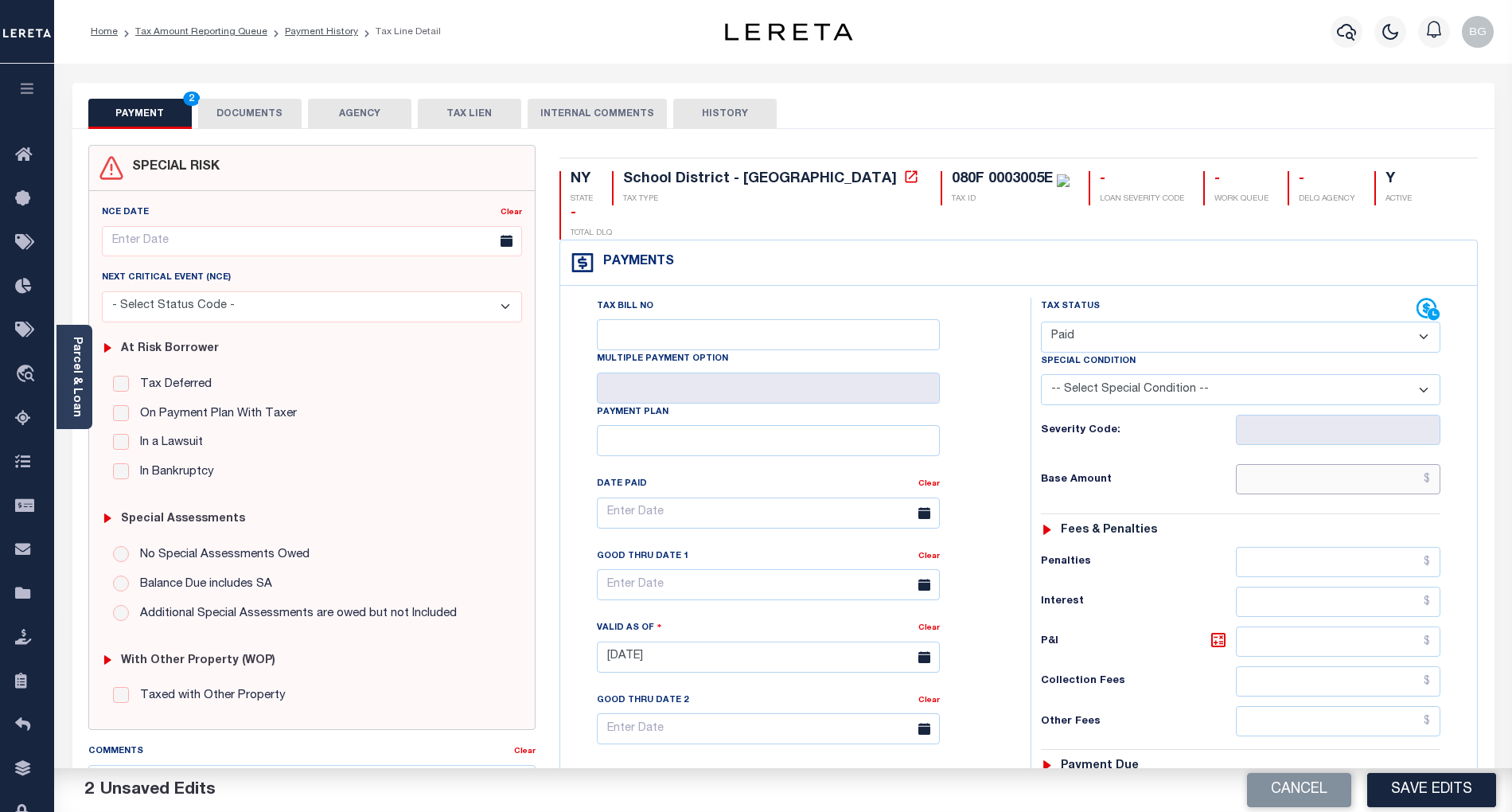
click at [1364, 465] on input "text" at bounding box center [1338, 479] width 205 height 31
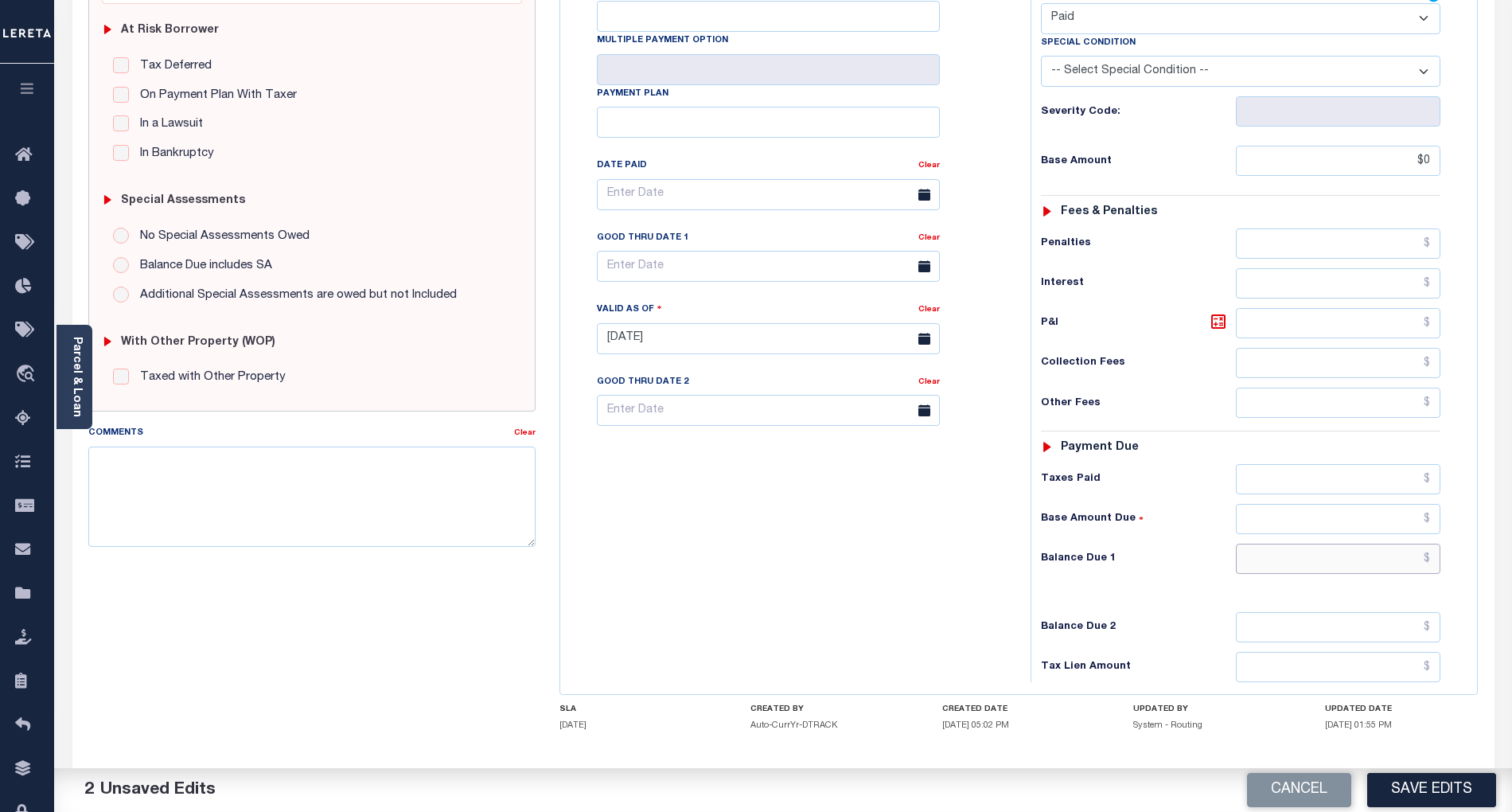
type input "$0.00"
click at [1382, 544] on input "text" at bounding box center [1338, 559] width 205 height 31
type input "$0.00"
click at [911, 555] on div "Tax Bill No Multiple Payment Option Payment Plan Clear" at bounding box center [791, 331] width 455 height 703
click at [414, 494] on textarea "Comments" at bounding box center [312, 497] width 447 height 101
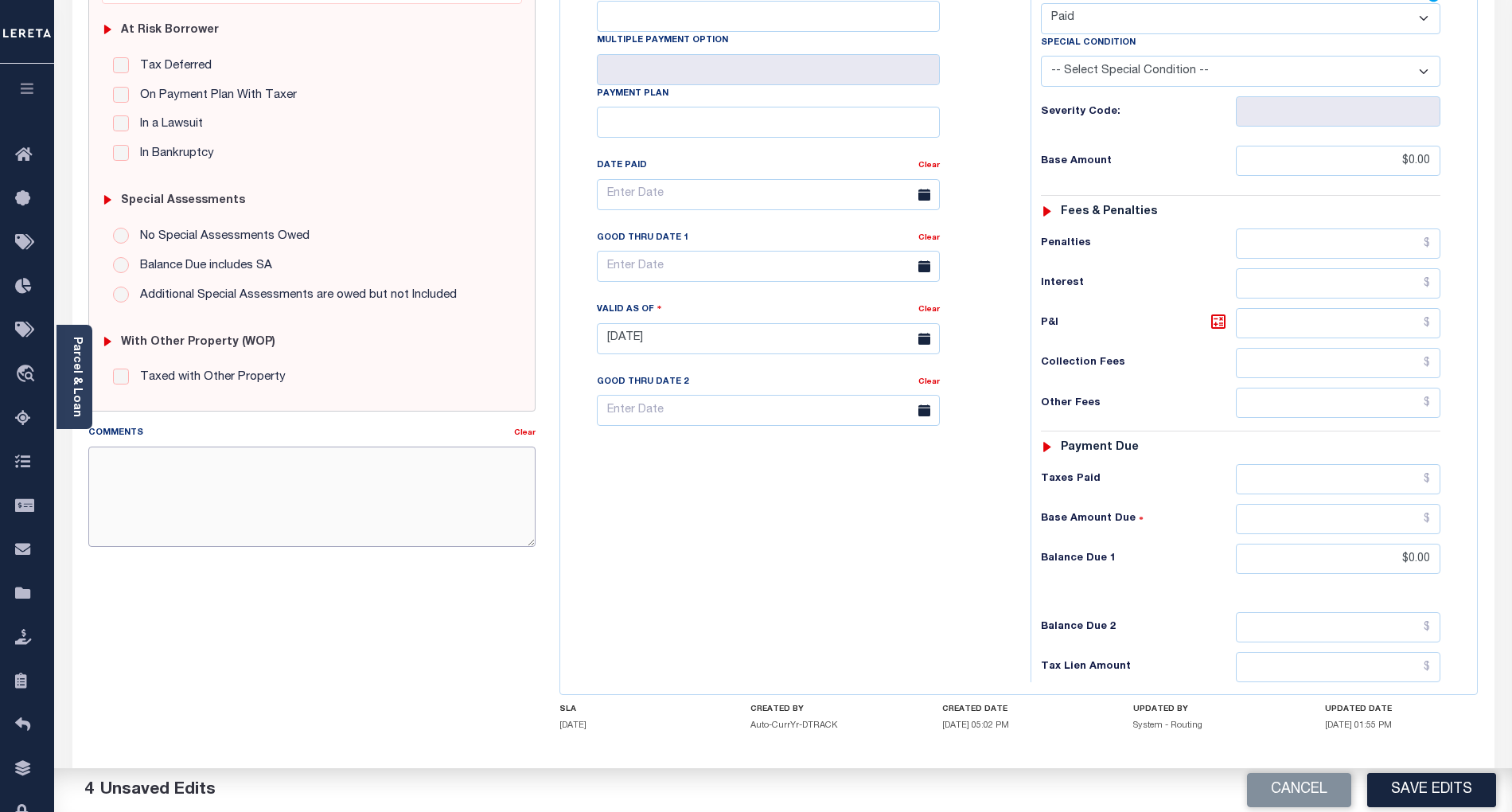
paste textarea "Per TC Brook, confirmed that taxes are paid current- BG"
type textarea "Per TC Brook, confirmed that taxes are paid current- BG"
click at [1434, 787] on button "Save Edits" at bounding box center [1432, 790] width 129 height 34
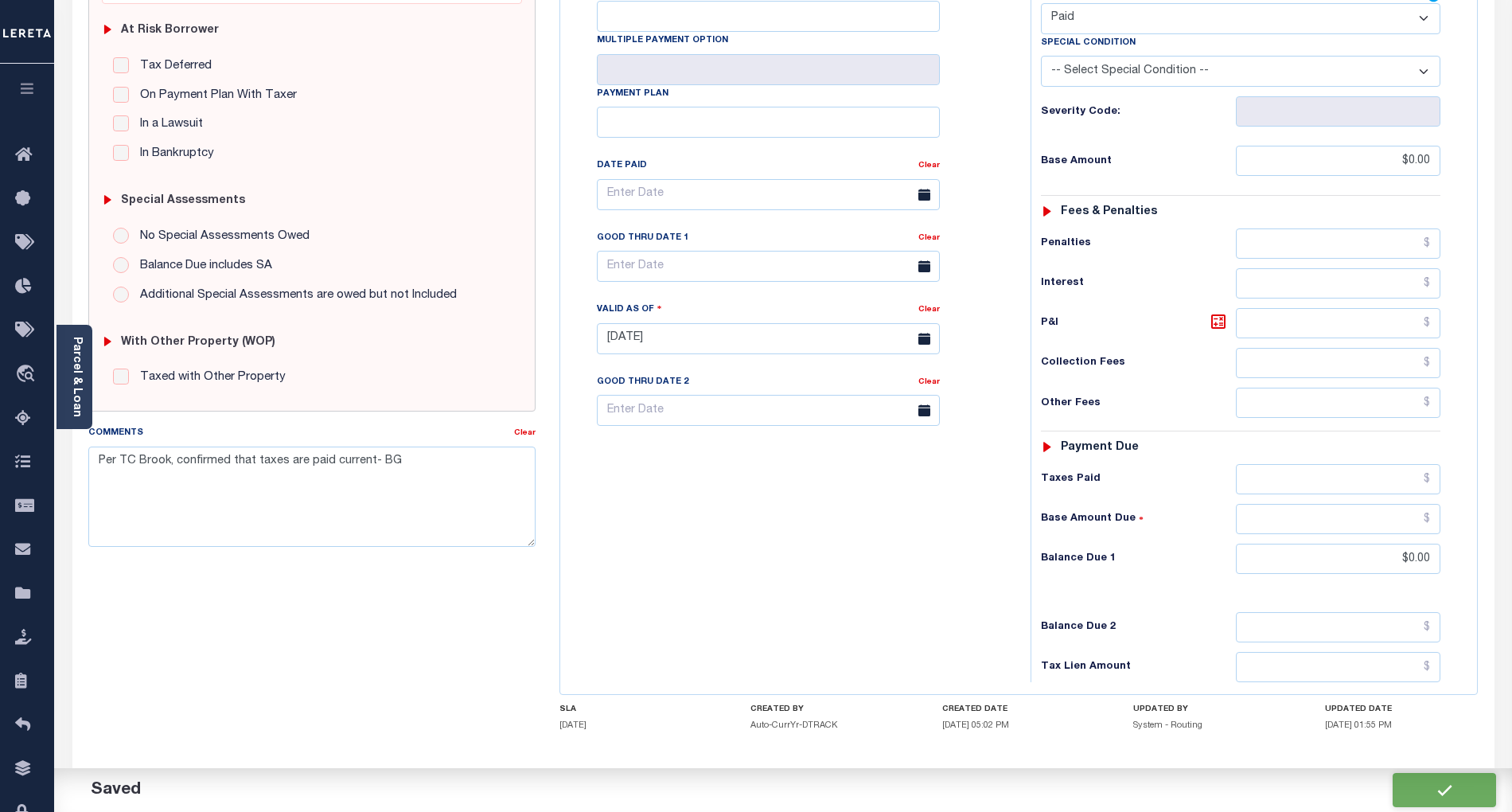
checkbox input "false"
type textarea "Per TC Brook, confirmed that taxes are paid current- BG"
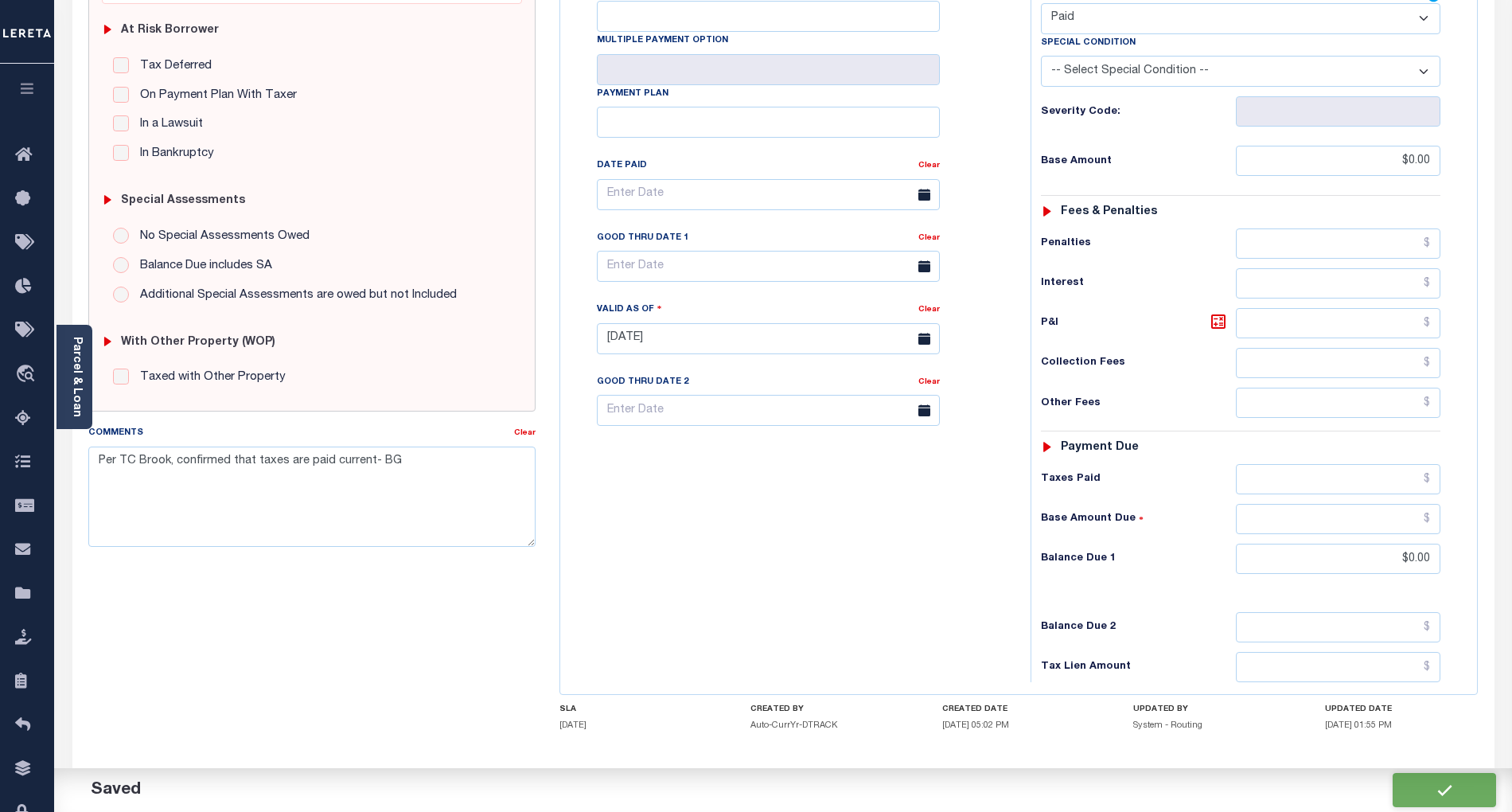
type input "$0"
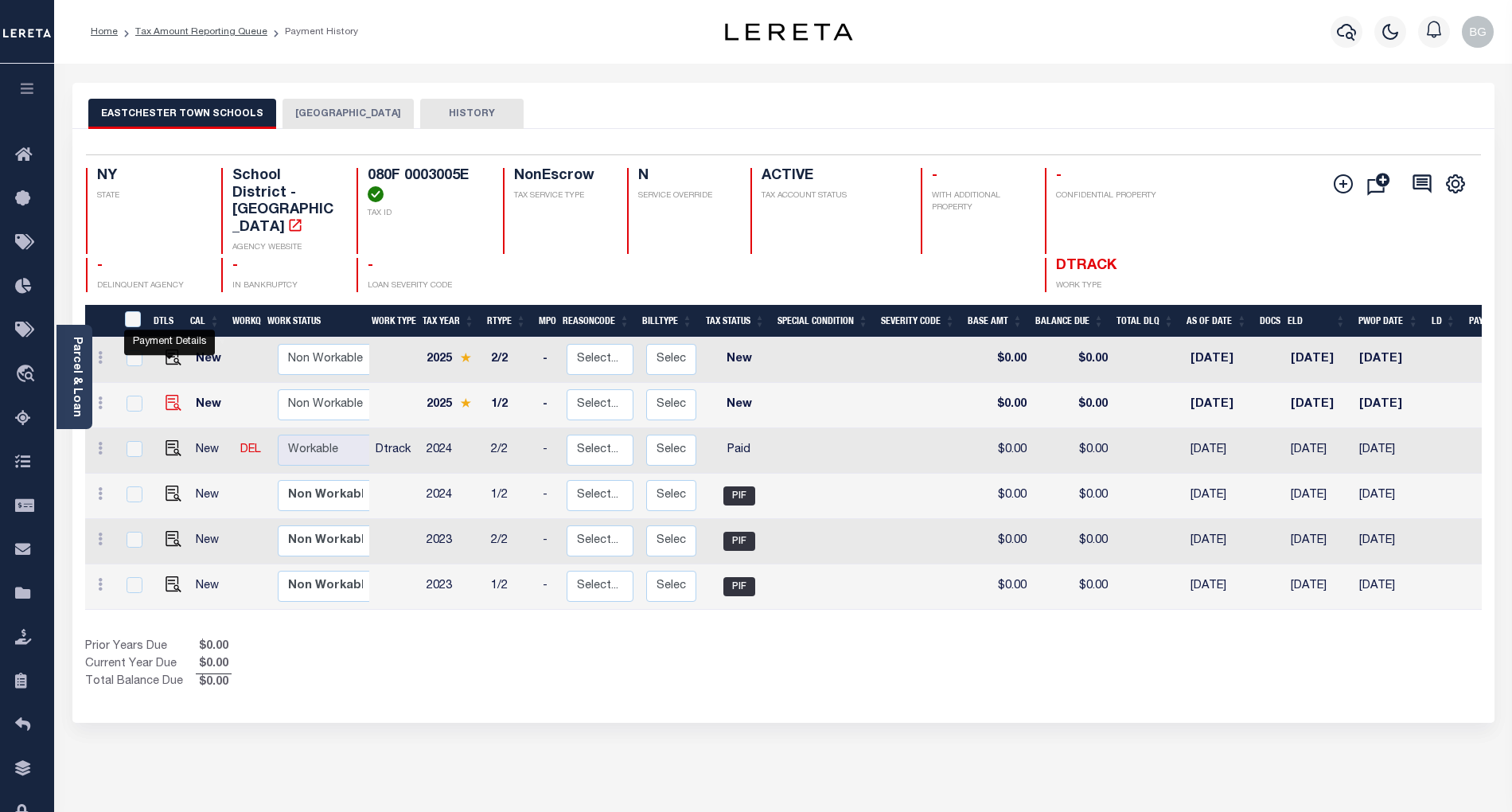
click at [167, 395] on img "" at bounding box center [173, 403] width 16 height 16
checkbox input "true"
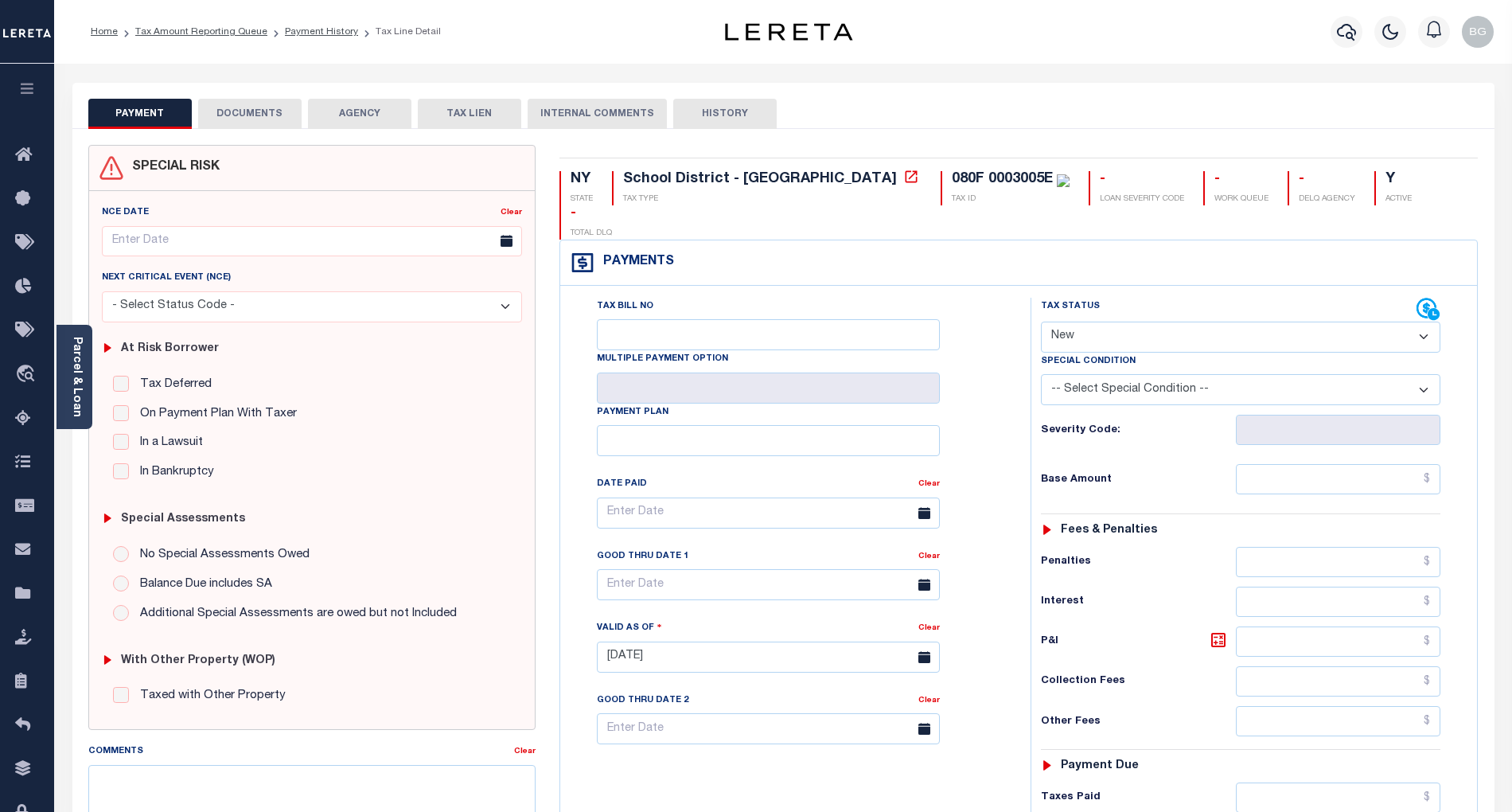
click at [1076, 322] on select "- Select Status Code - Open Due/Unpaid Paid Incomplete No Tax Due Internal Refu…" at bounding box center [1241, 338] width 399 height 31
select select "PYD"
click at [1041, 322] on select "- Select Status Code - Open Due/Unpaid Paid Incomplete No Tax Due Internal Refu…" at bounding box center [1241, 338] width 399 height 31
type input "[DATE]"
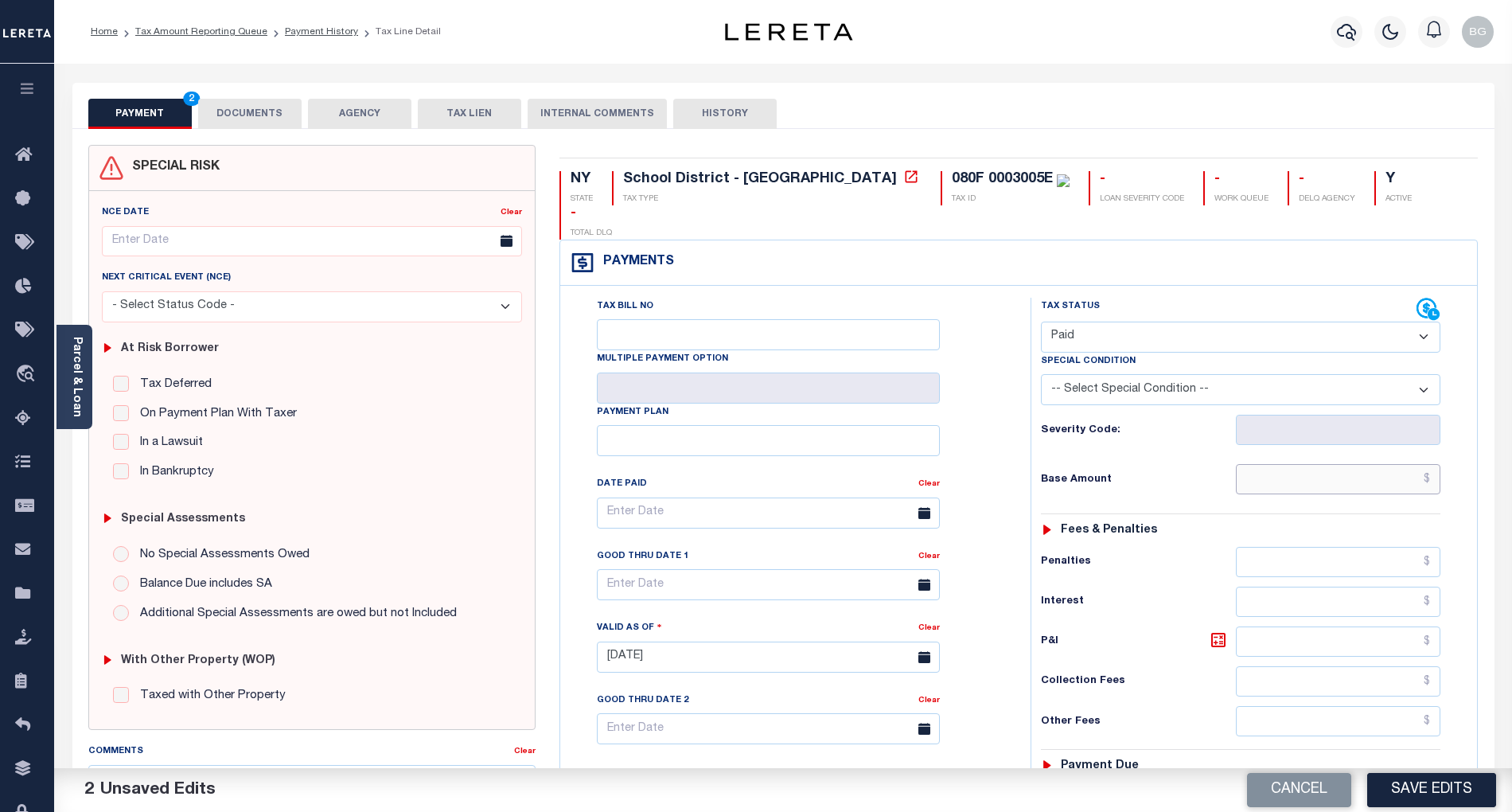
click at [1387, 465] on input "text" at bounding box center [1338, 479] width 205 height 31
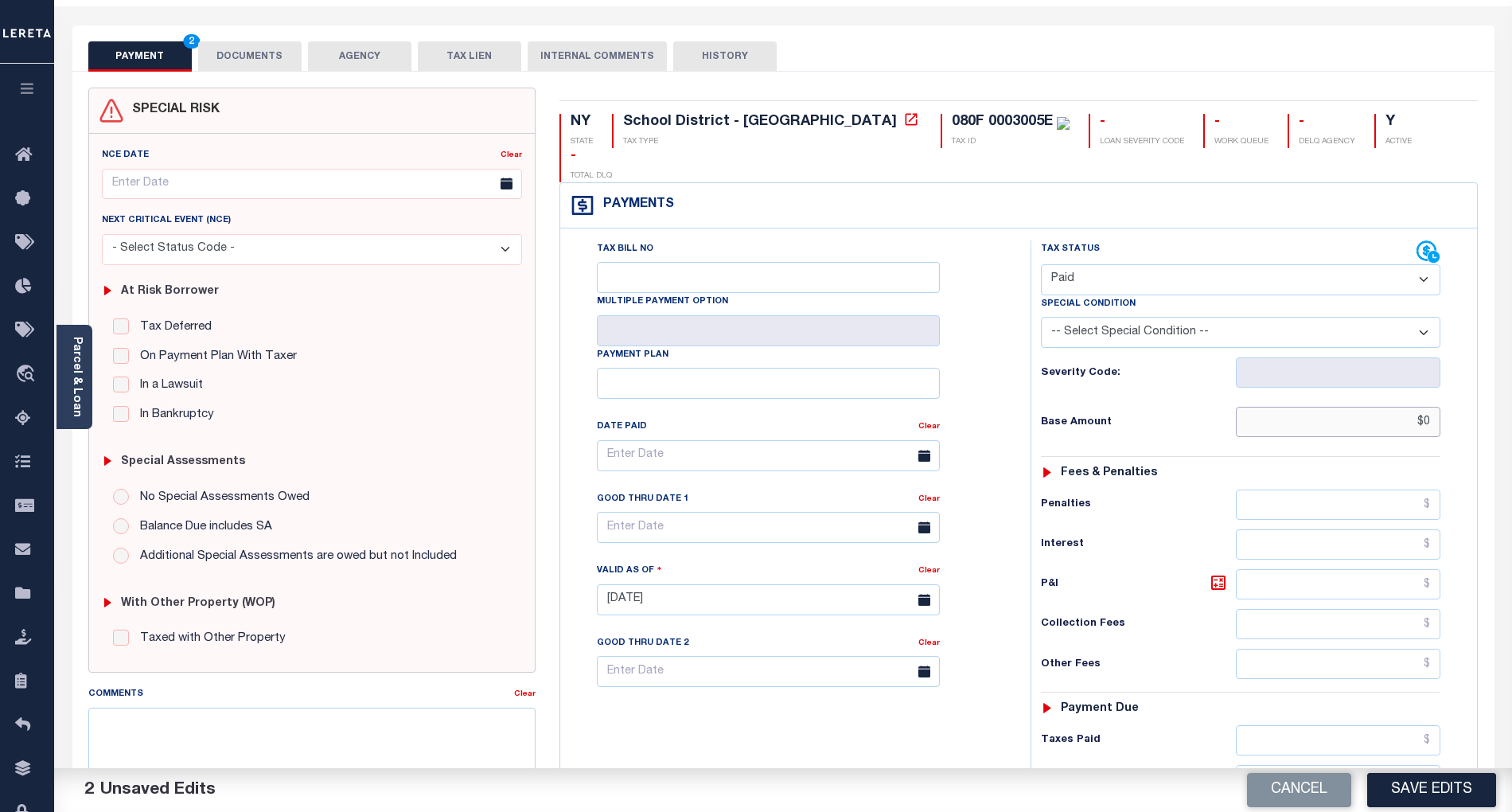
scroll to position [212, 0]
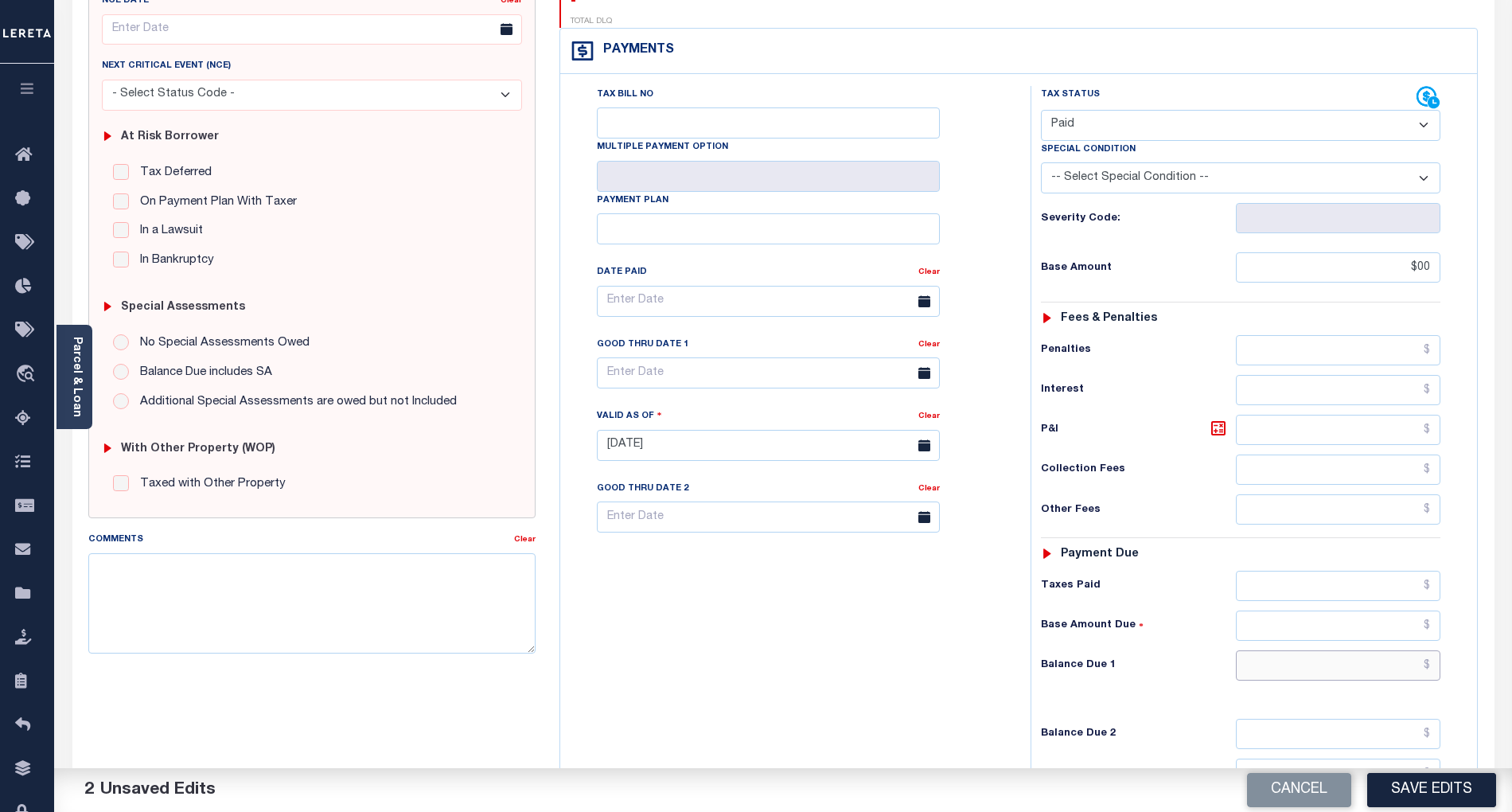
click at [1402, 650] on input "text" at bounding box center [1338, 665] width 205 height 31
type input "$00.00"
click at [1006, 644] on div "Tax Bill No Multiple Payment Option Payment Plan Clear" at bounding box center [791, 437] width 455 height 703
click at [1424, 650] on input "text" at bounding box center [1338, 665] width 205 height 31
type input "$0.00"
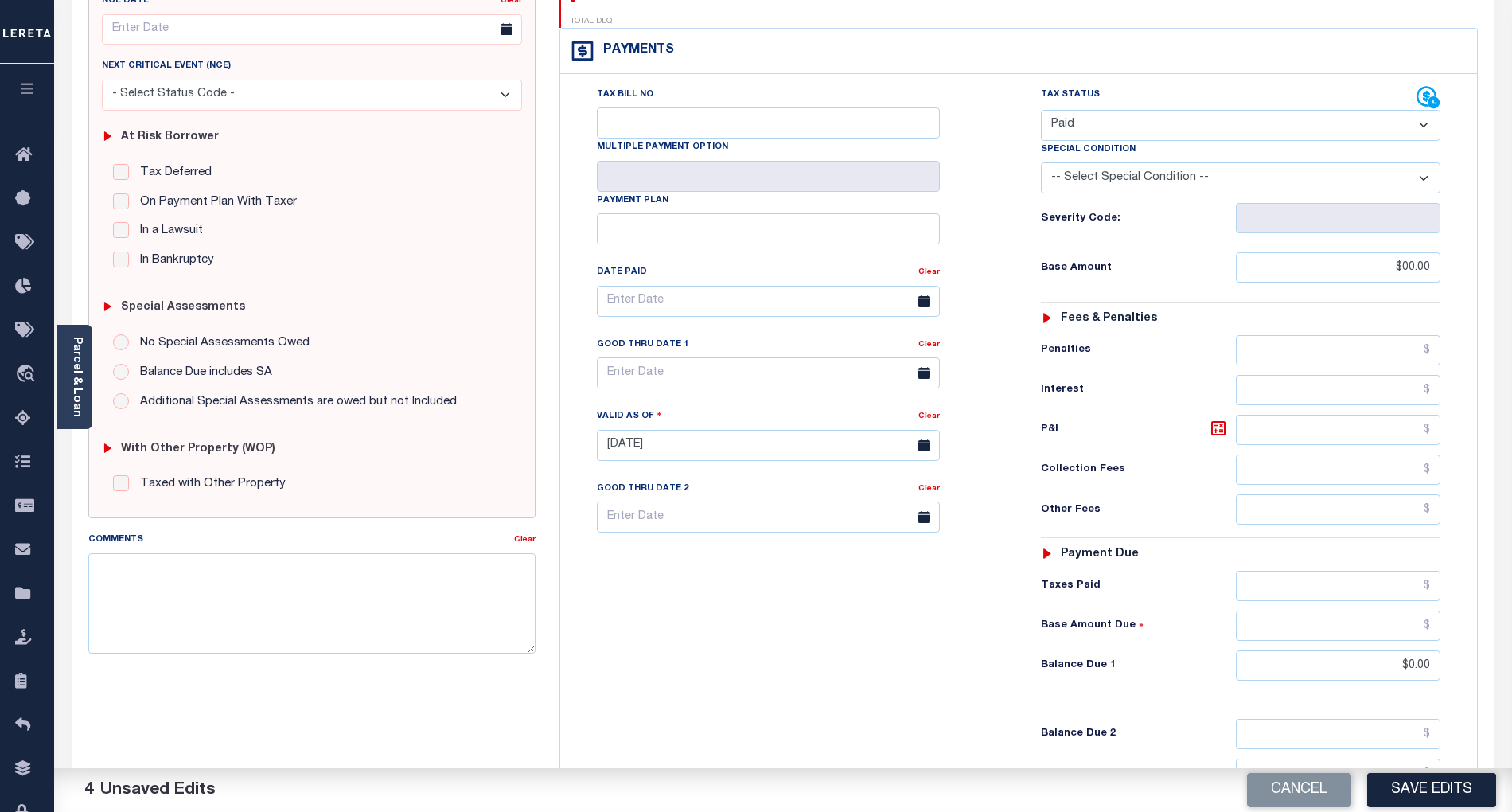
click at [909, 638] on div "Tax Bill No Multiple Payment Option Payment Plan Clear" at bounding box center [791, 437] width 455 height 703
click at [450, 630] on textarea "Comments" at bounding box center [312, 604] width 447 height 101
paste textarea "Per TC Brook, confirmed that taxes are paid current- BG"
type textarea "Per TC Brook, confirmed that taxes are paid current- BG"
click at [1467, 783] on button "Save Edits" at bounding box center [1432, 790] width 129 height 34
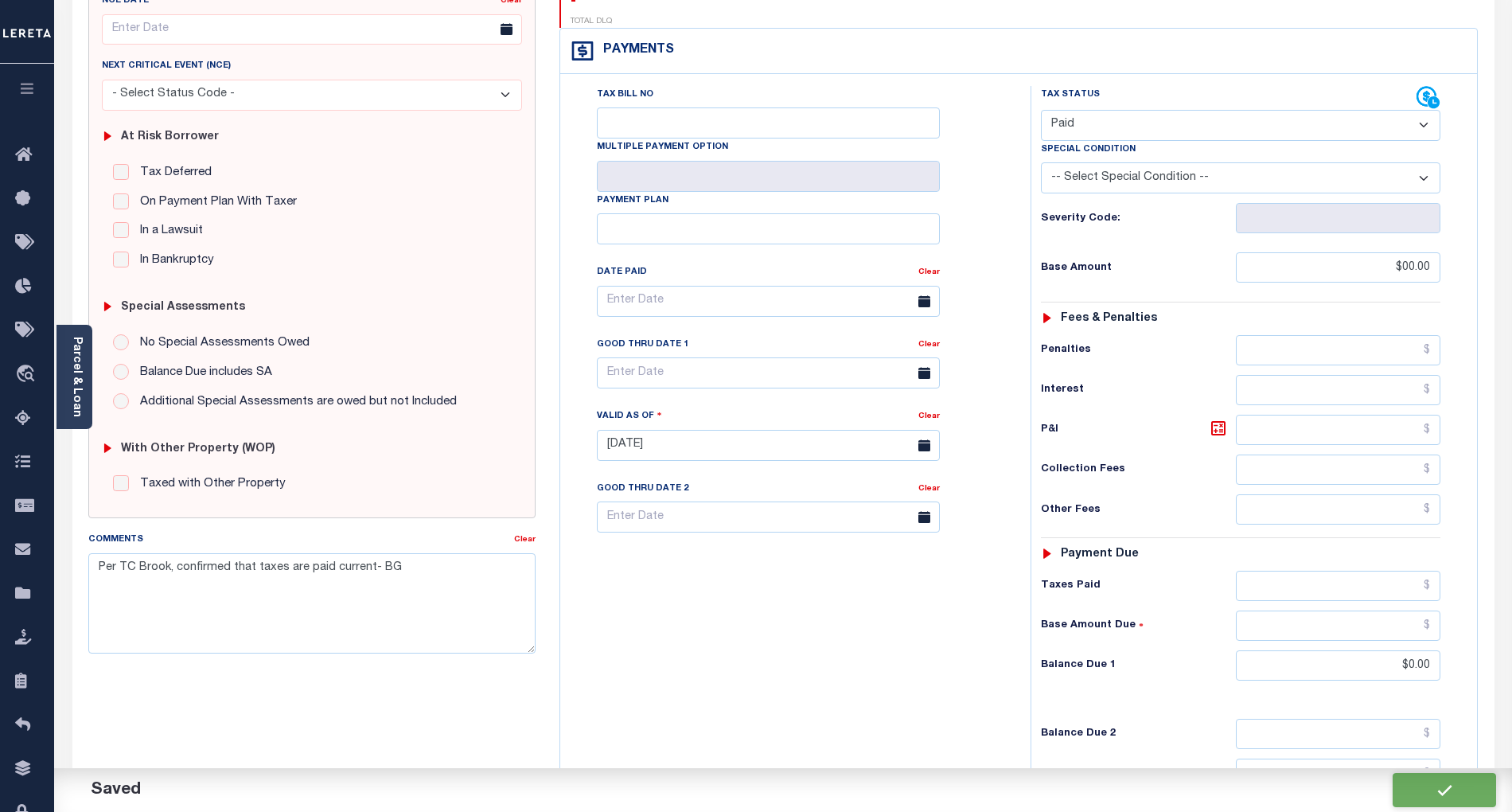
checkbox input "false"
type textarea "Per TC Brook, confirmed that taxes are paid current- BG"
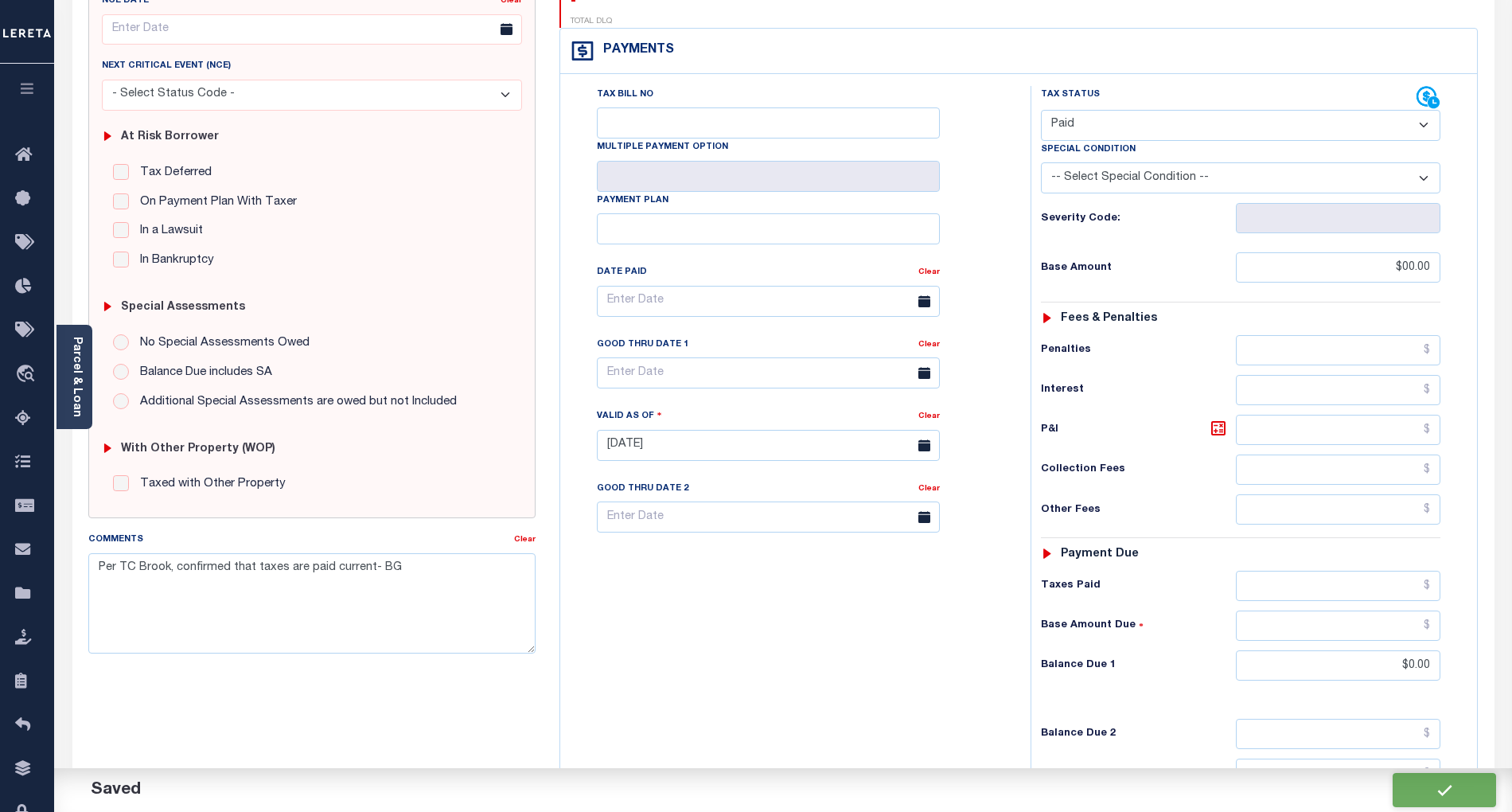
type input "$0"
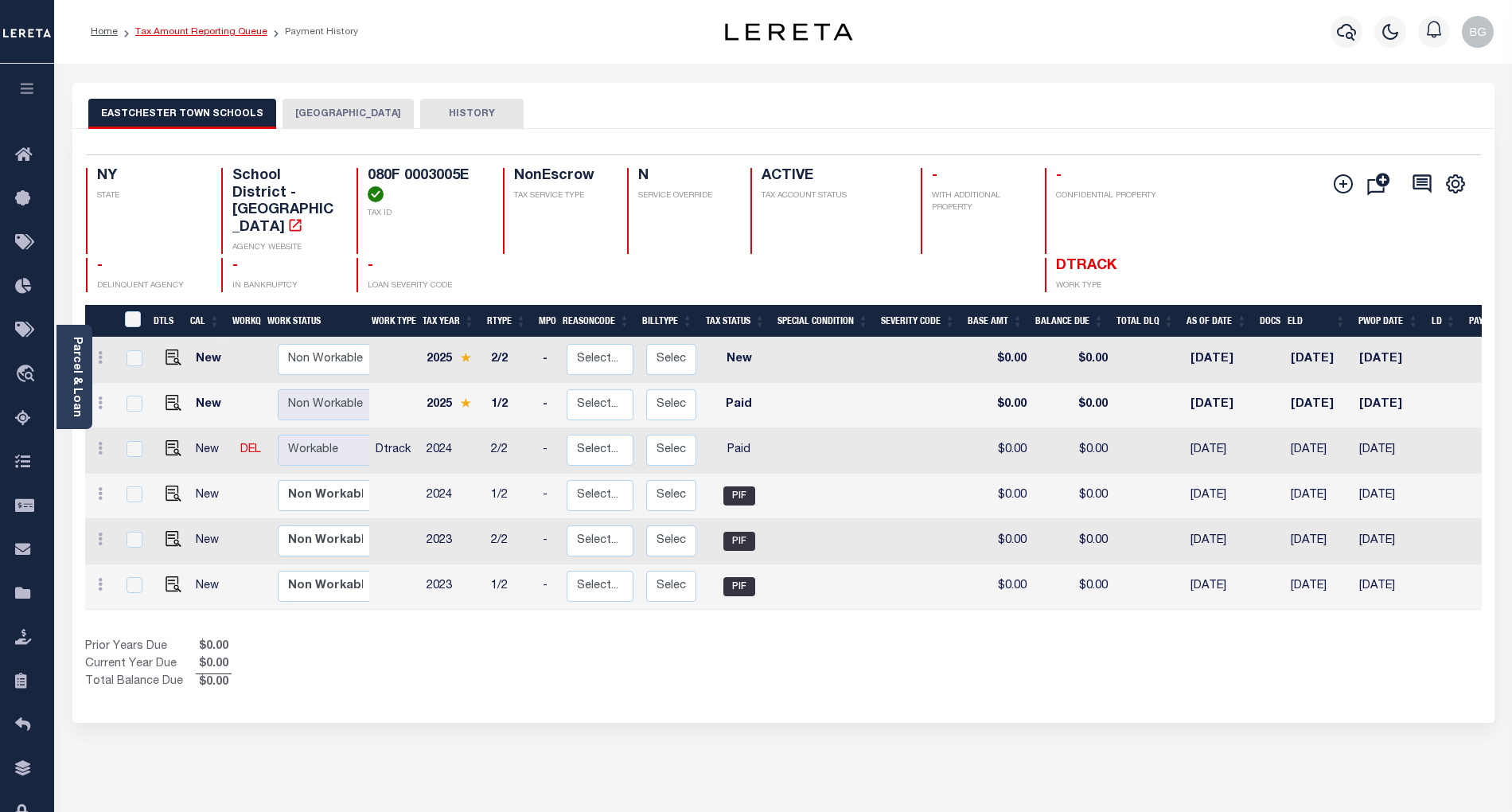
click at [179, 34] on link "Tax Amount Reporting Queue" at bounding box center [201, 32] width 132 height 10
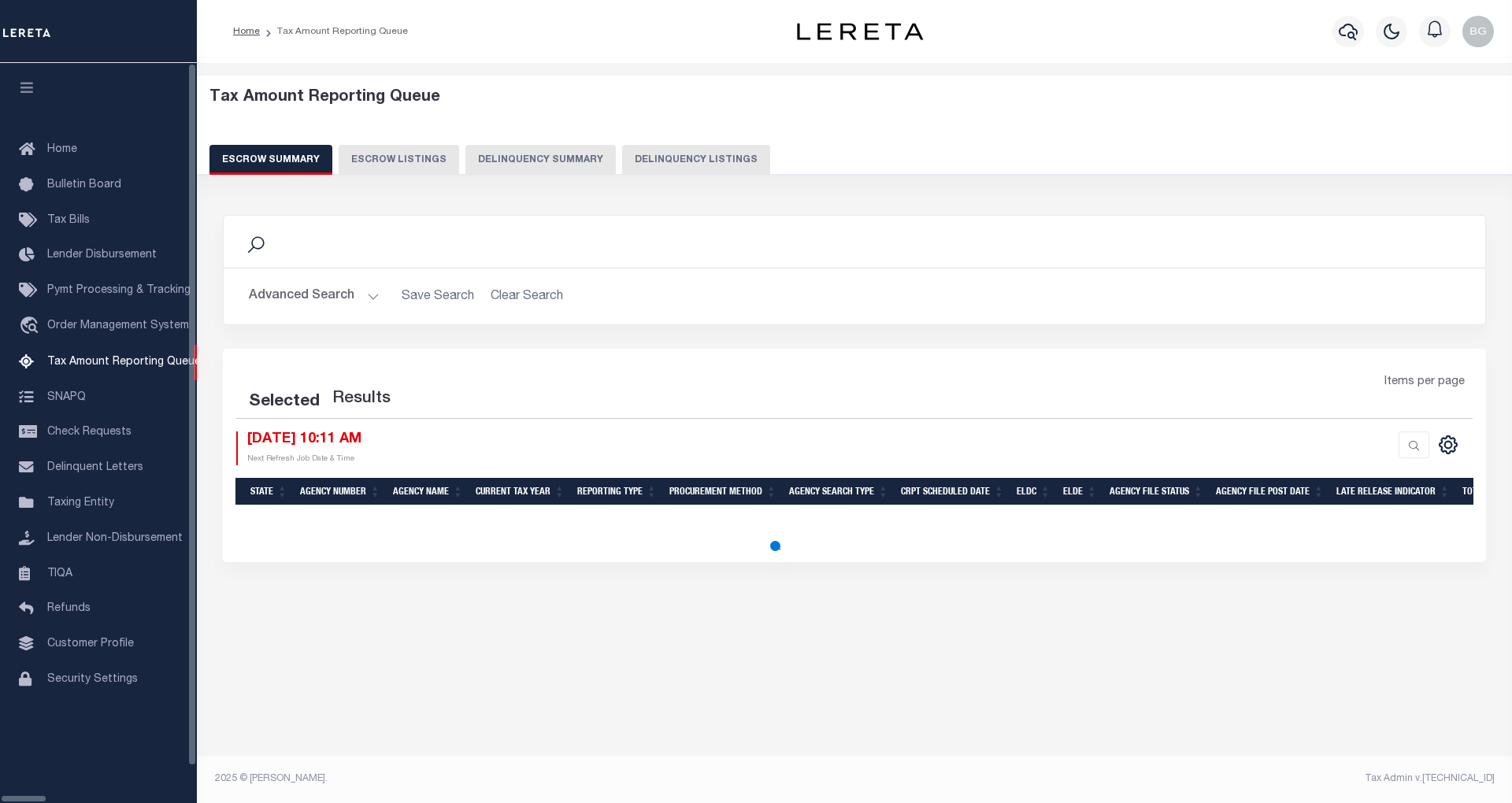
select select "100"
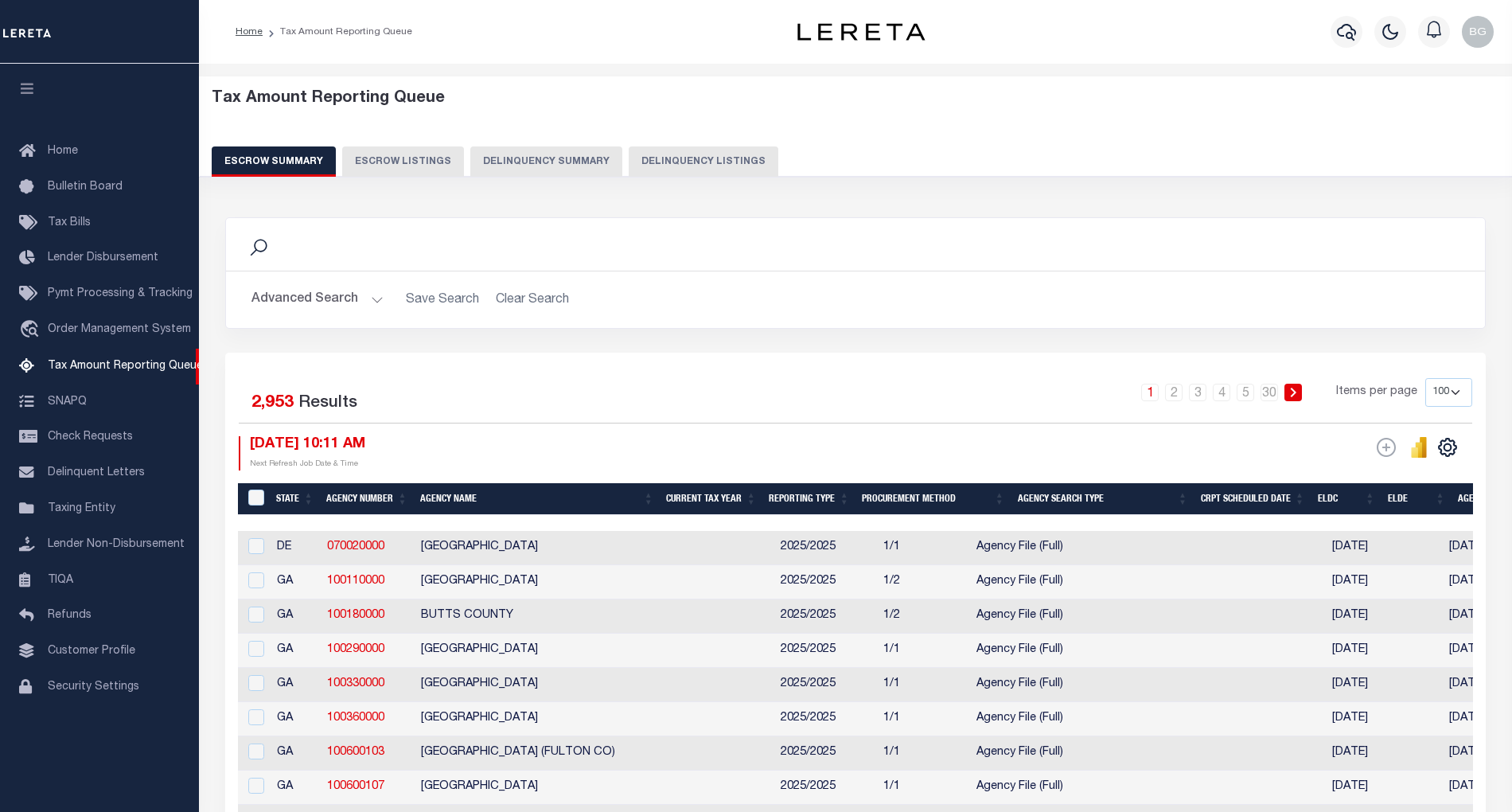
click at [637, 158] on button "Delinquency Listings" at bounding box center [703, 162] width 149 height 31
select select "100"
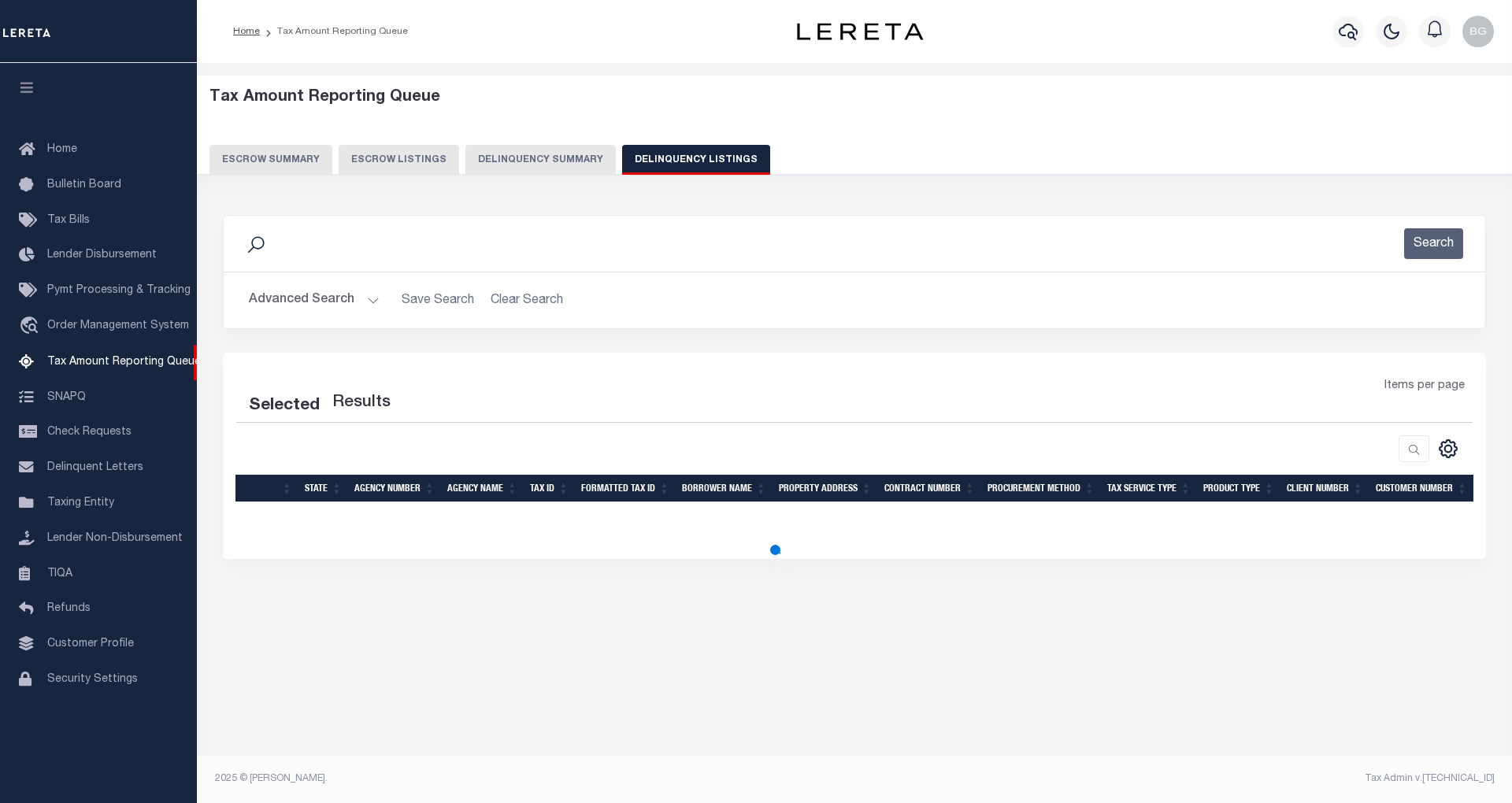
select select "100"
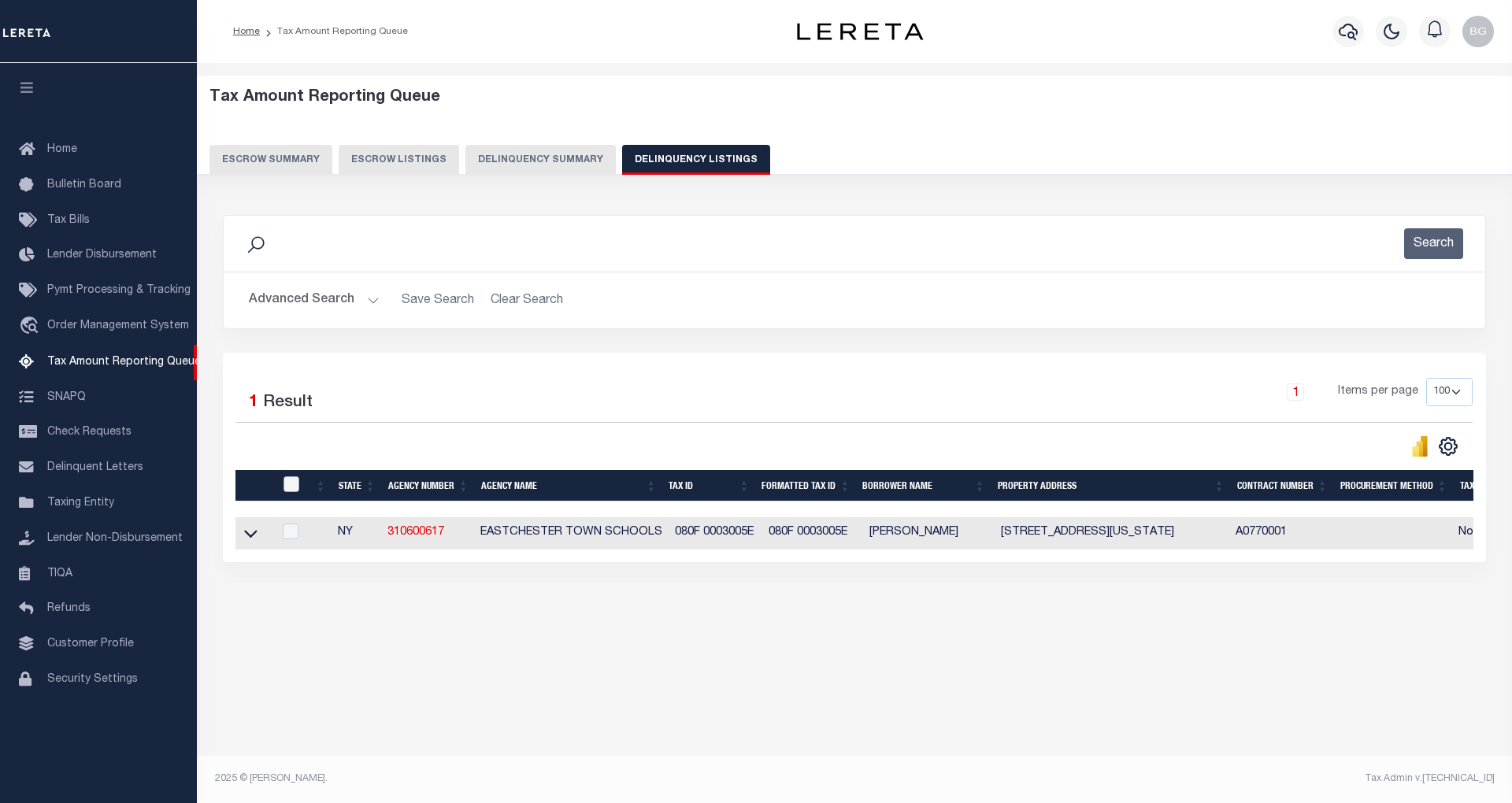
click at [290, 481] on input "checkbox" at bounding box center [290, 484] width 16 height 16
checkbox input "true"
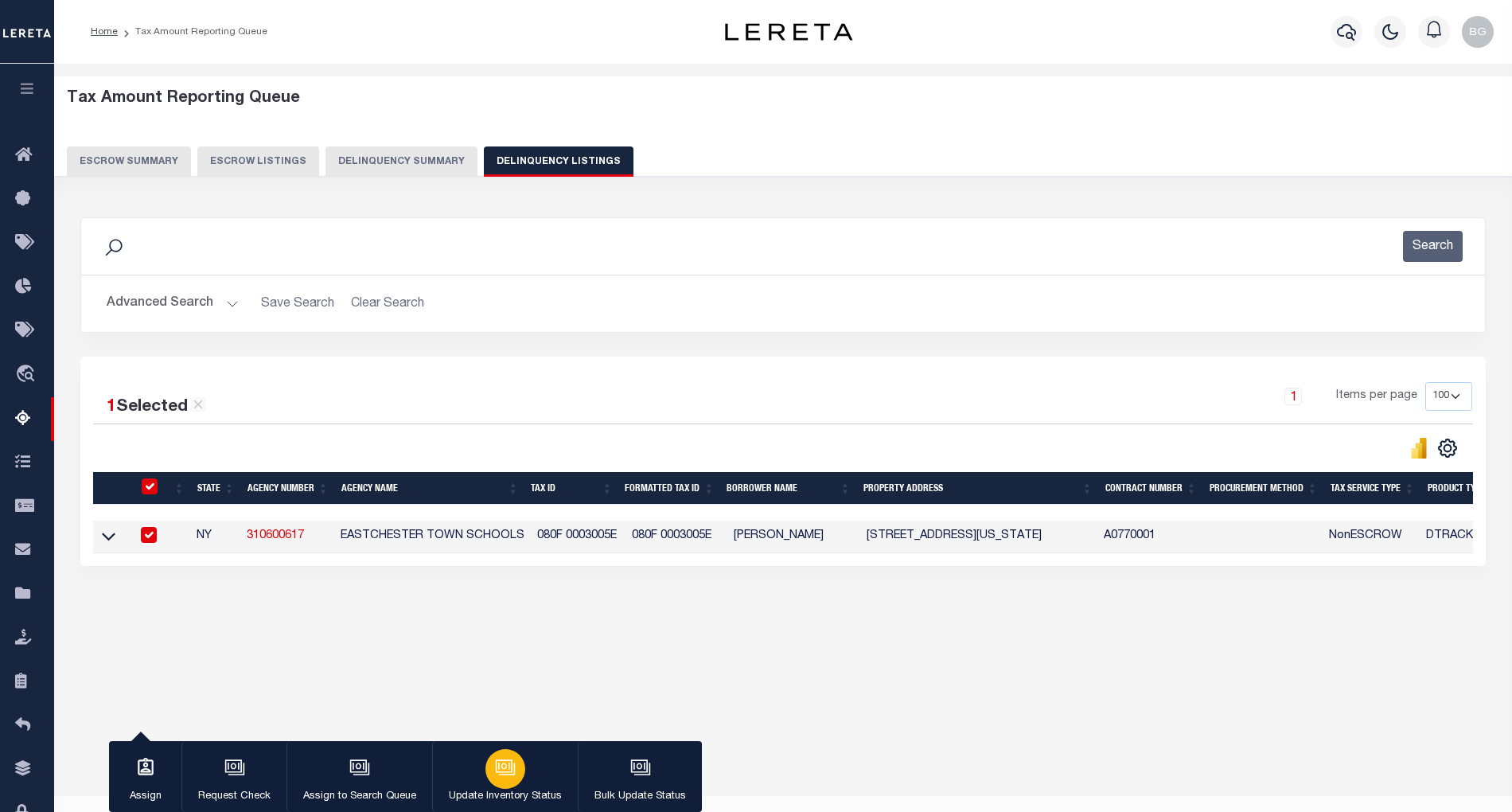
click at [498, 767] on icon "button" at bounding box center [504, 766] width 12 height 7
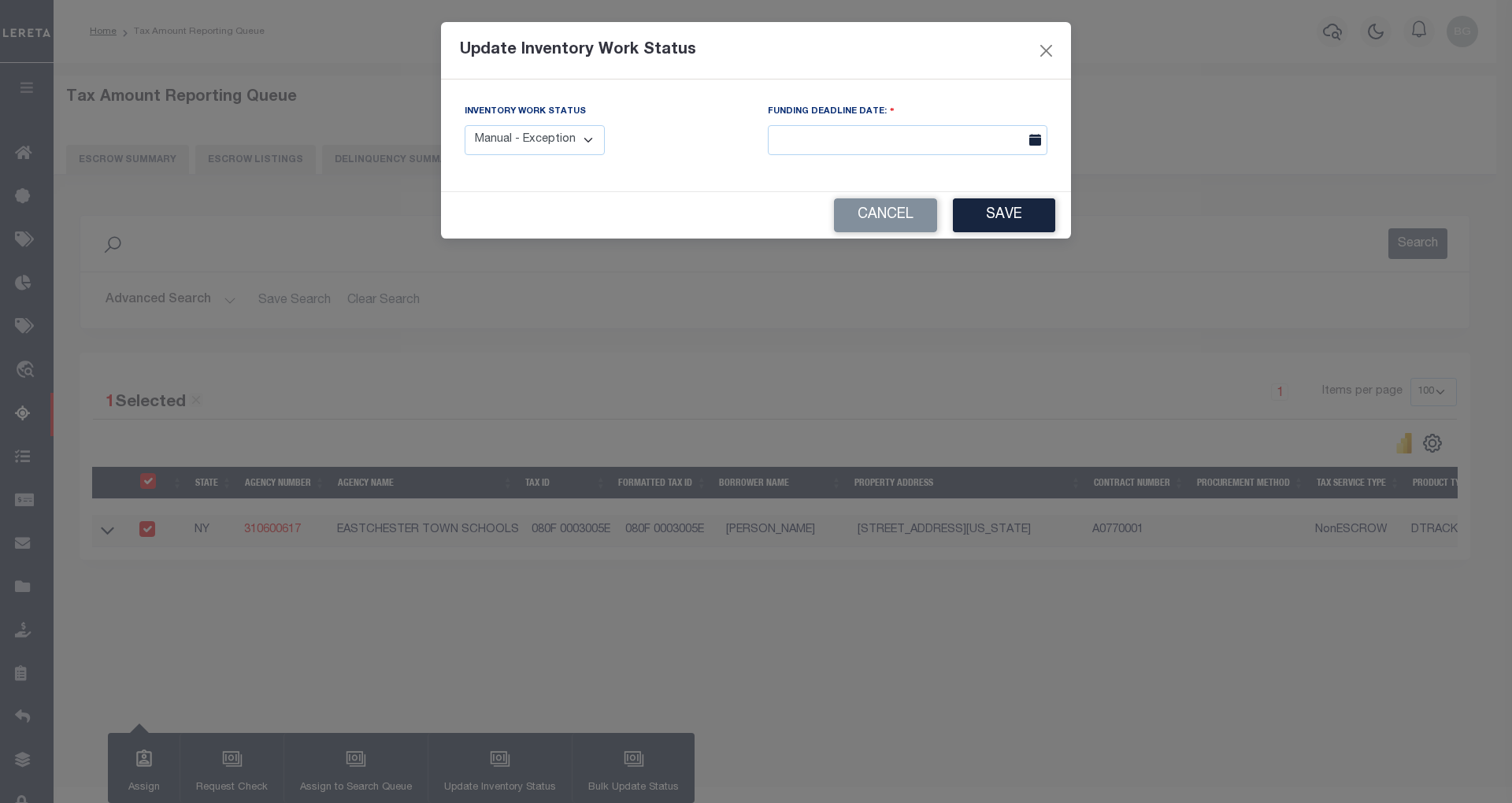
click at [589, 143] on select "Manual - Exception Pended - Awaiting Search Late Add Exception Completed" at bounding box center [534, 140] width 140 height 31
select select "4"
click at [464, 125] on select "Manual - Exception Pended - Awaiting Search Late Add Exception Completed" at bounding box center [534, 140] width 140 height 31
click at [996, 212] on button "Save" at bounding box center [1003, 215] width 102 height 33
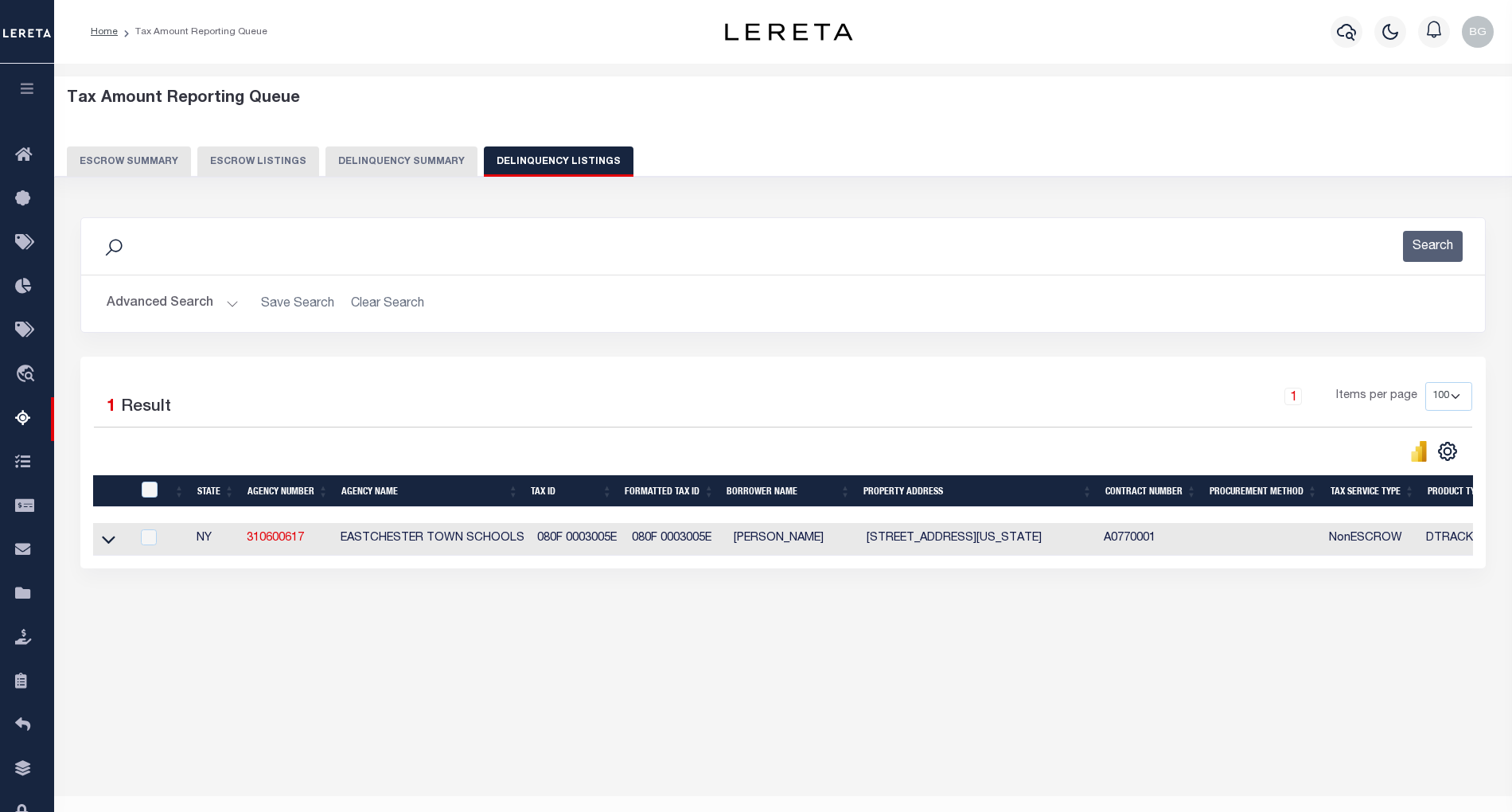
click at [231, 304] on button "Advanced Search" at bounding box center [172, 304] width 132 height 31
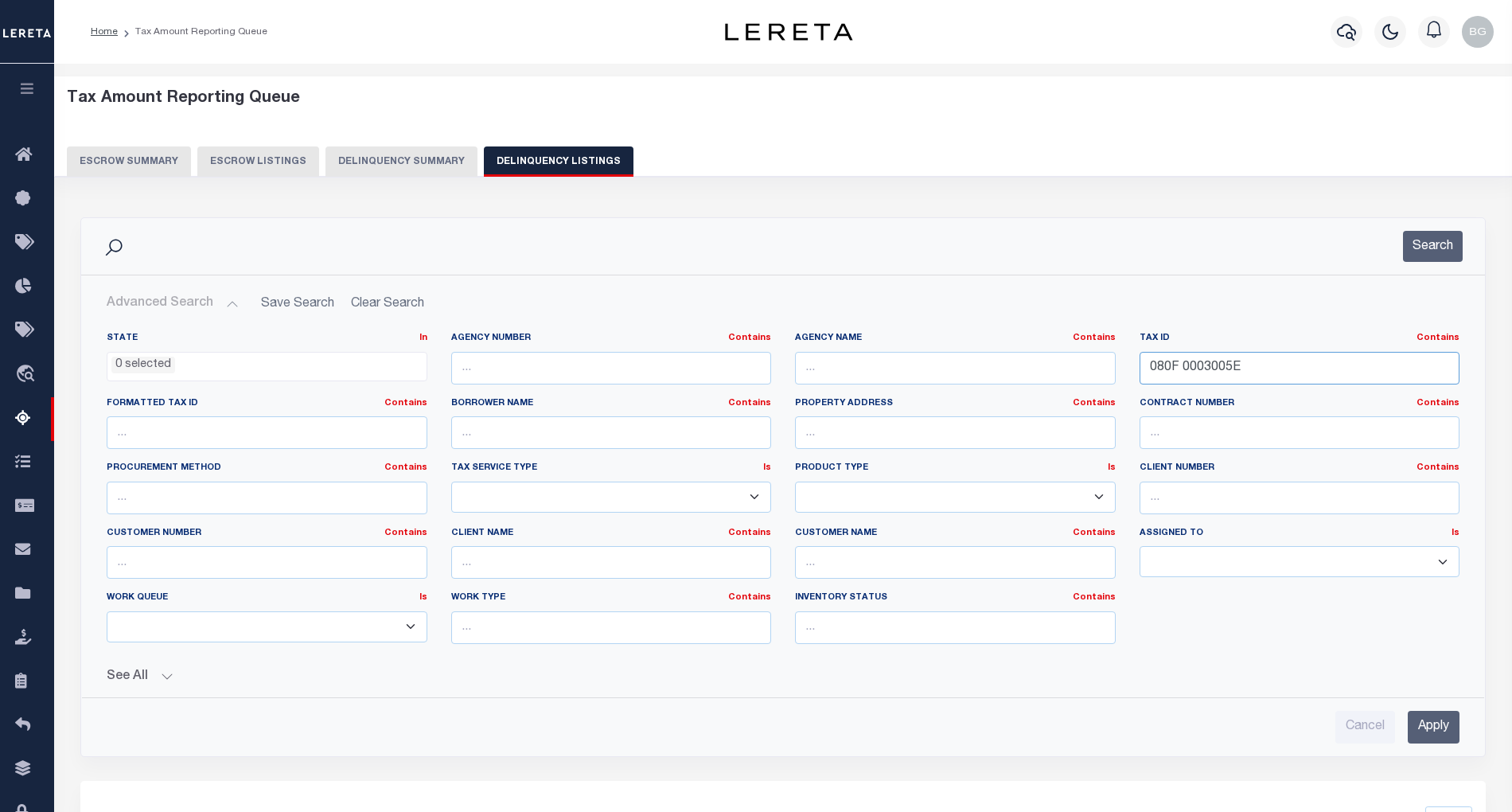
click at [1170, 371] on input "080F 0003005E" at bounding box center [1300, 368] width 321 height 33
paste input "55260500502000160020000000"
type input "55260500502000160020000000"
click at [1446, 736] on input "Apply" at bounding box center [1434, 728] width 52 height 33
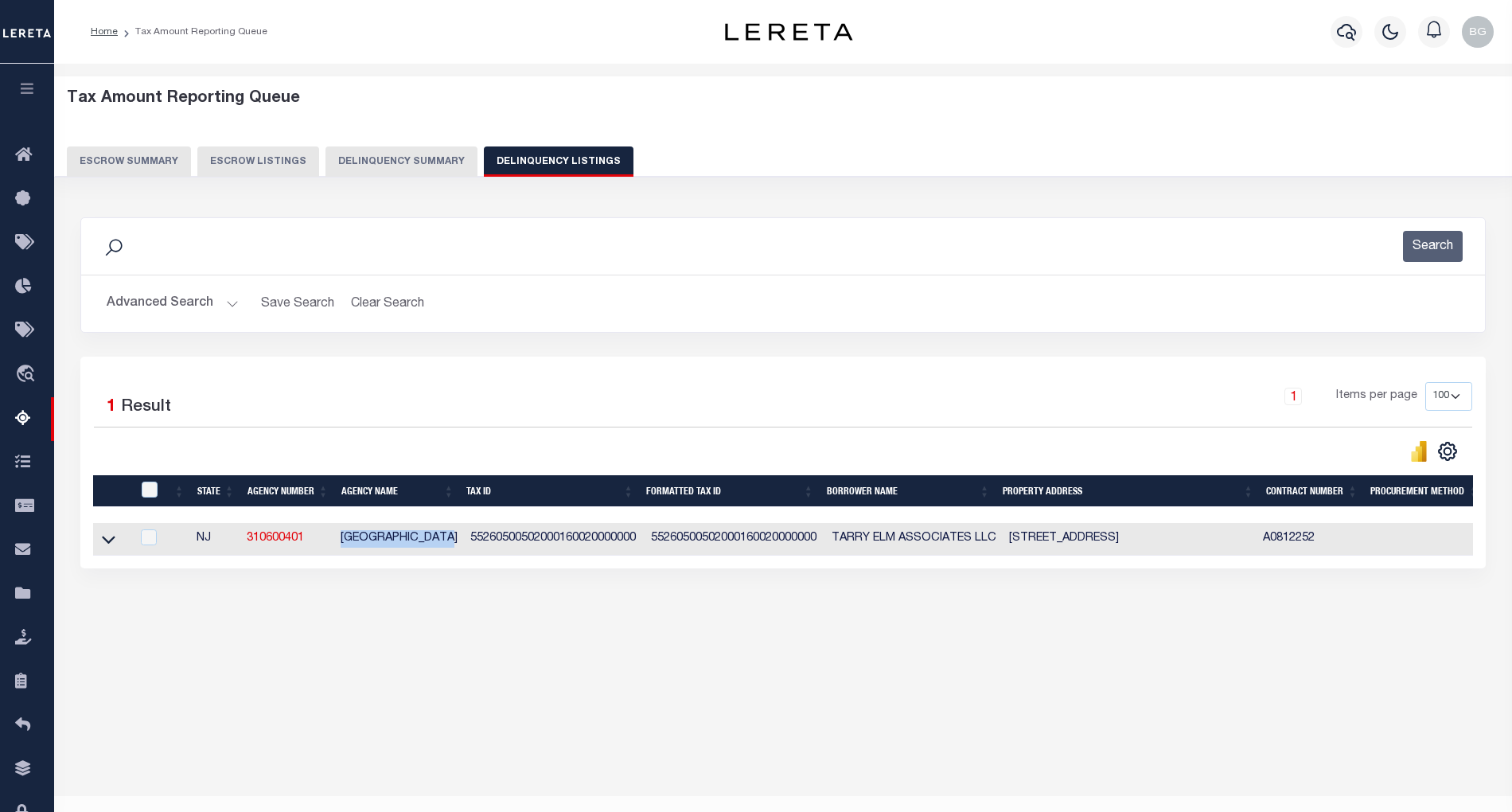
drag, startPoint x: 341, startPoint y: 543, endPoint x: 454, endPoint y: 545, distance: 113.0
click at [454, 545] on td "[GEOGRAPHIC_DATA]" at bounding box center [398, 540] width 130 height 33
checkbox input "true"
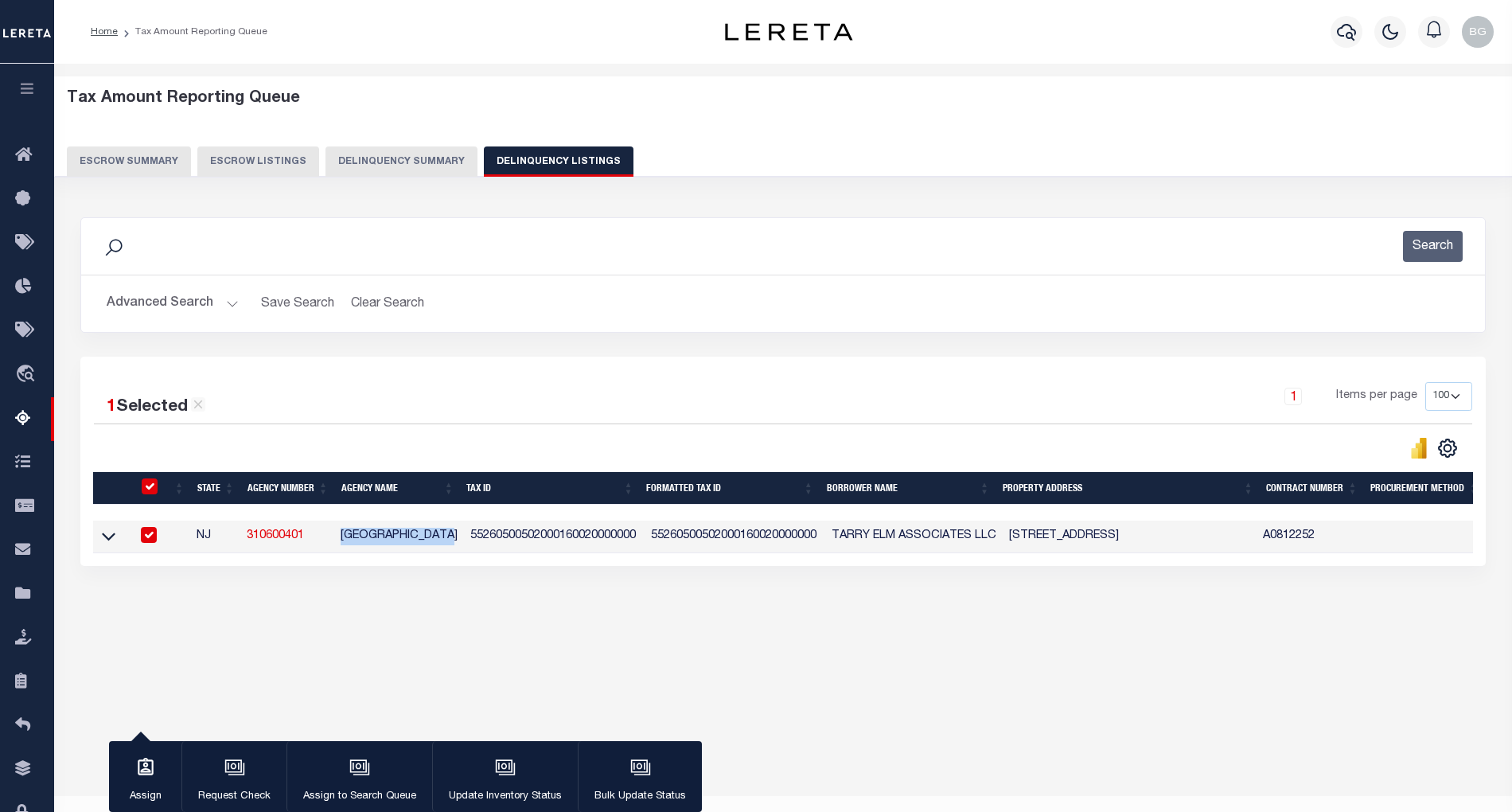
copy td "[GEOGRAPHIC_DATA]"
click at [151, 542] on input "checkbox" at bounding box center [148, 535] width 16 height 16
checkbox input "false"
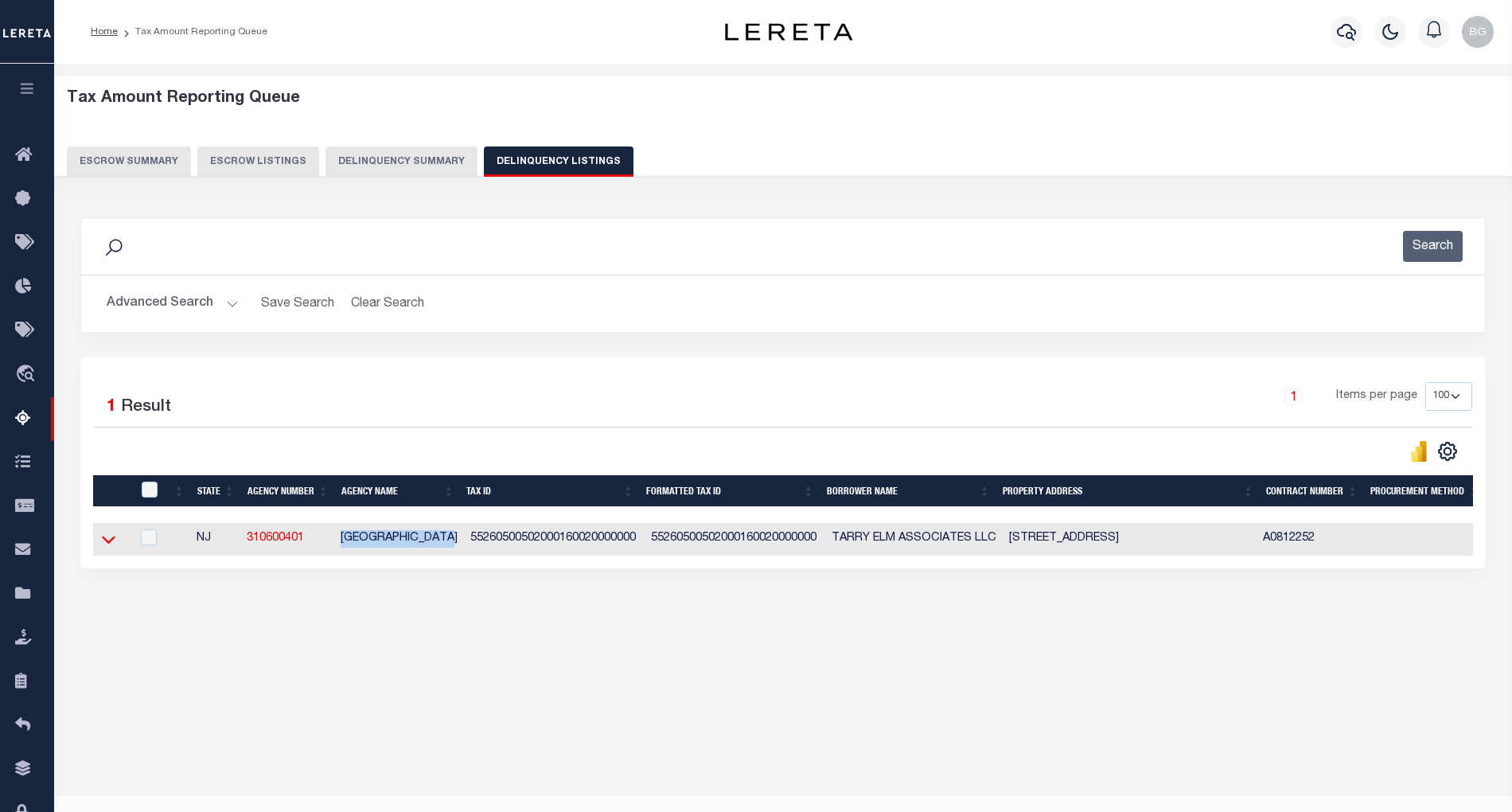
click at [106, 545] on icon at bounding box center [109, 540] width 13 height 17
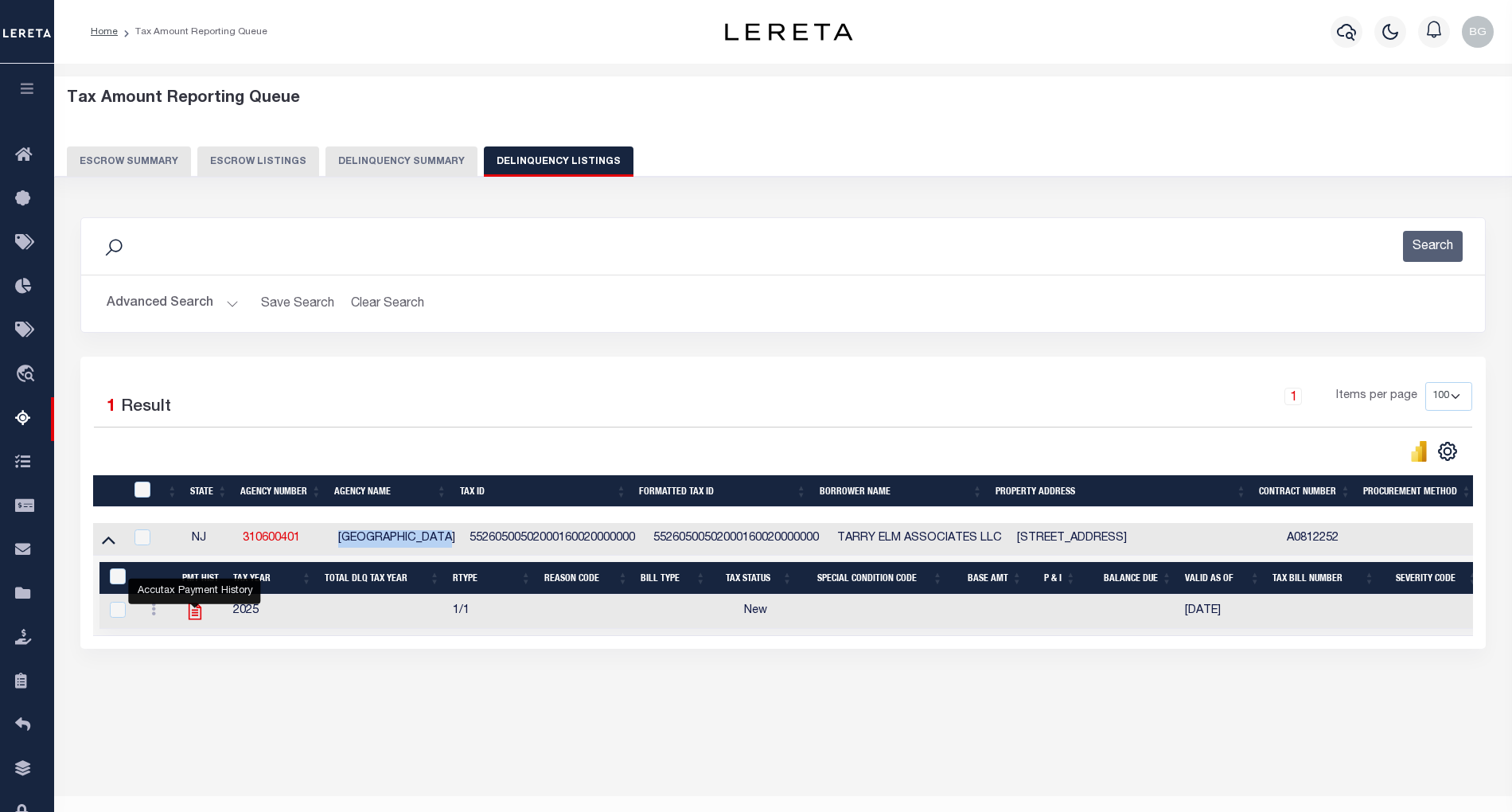
click at [192, 616] on icon "" at bounding box center [194, 611] width 12 height 17
checkbox input "true"
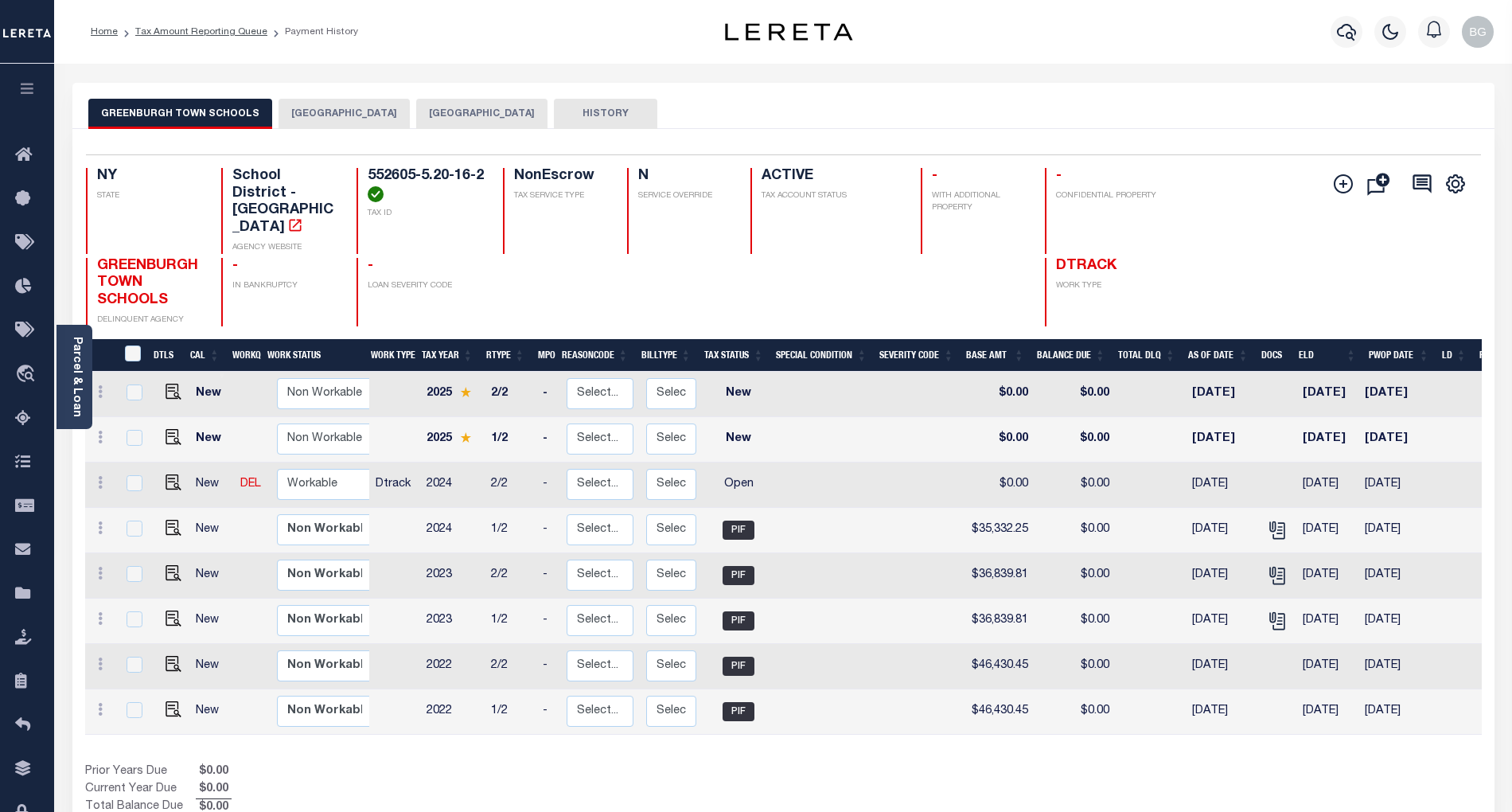
click at [478, 116] on button "[GEOGRAPHIC_DATA]" at bounding box center [482, 114] width 131 height 31
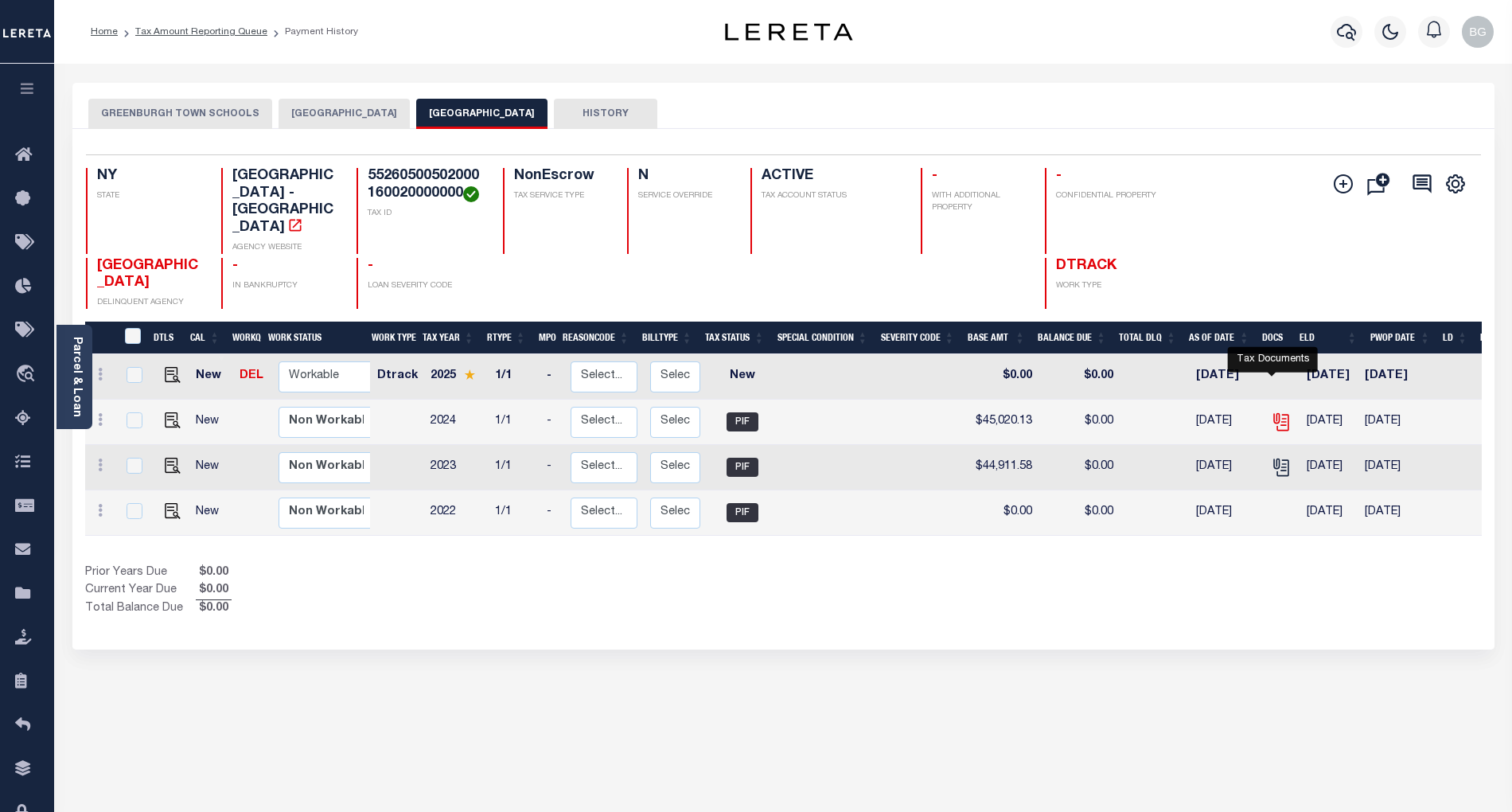
click at [1277, 413] on icon "" at bounding box center [1279, 419] width 12 height 12
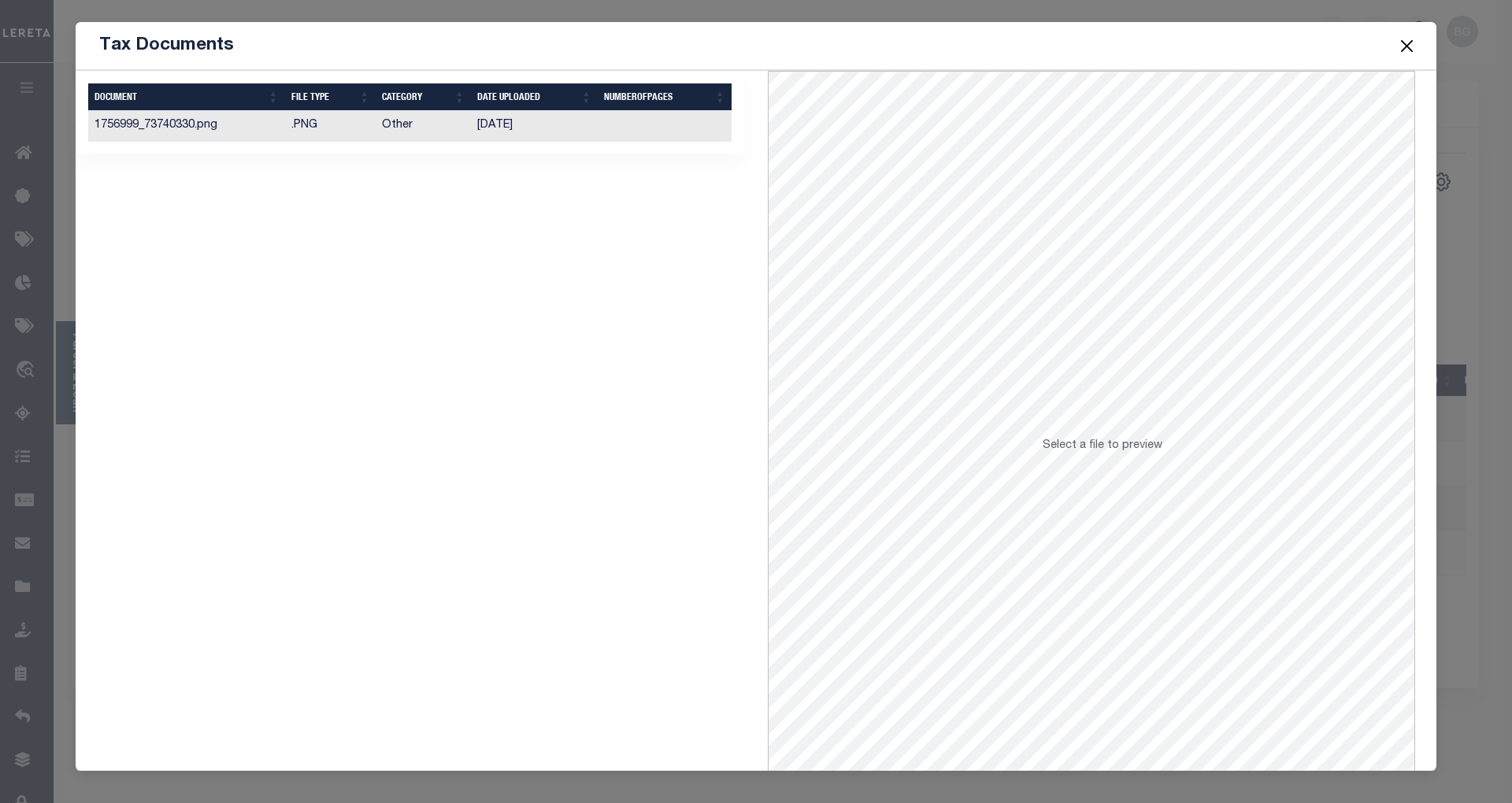
click at [491, 126] on td "[DATE]" at bounding box center [534, 126] width 126 height 31
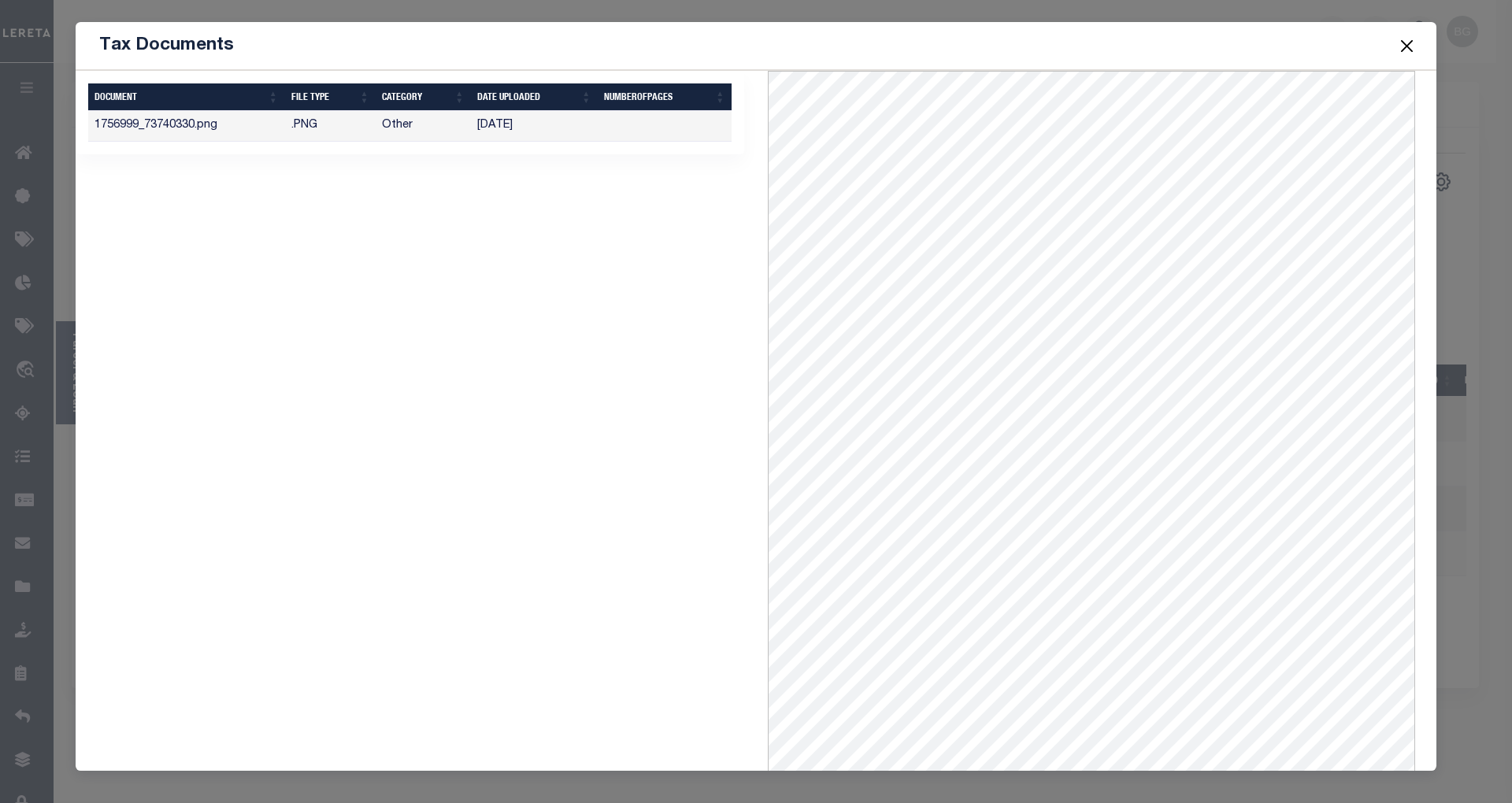
click at [1403, 51] on button "Close" at bounding box center [1407, 45] width 20 height 20
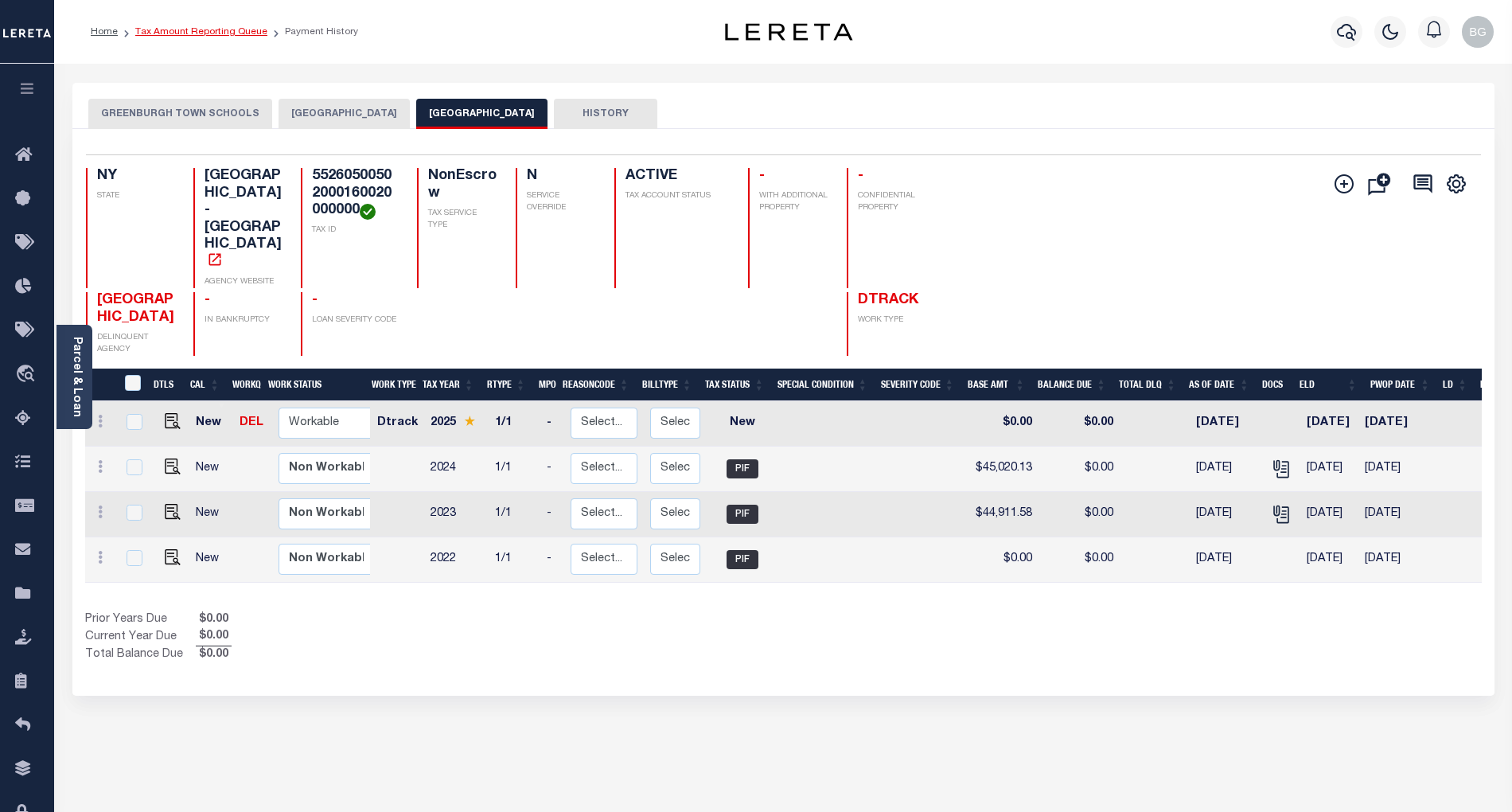
click at [175, 33] on link "Tax Amount Reporting Queue" at bounding box center [201, 32] width 132 height 10
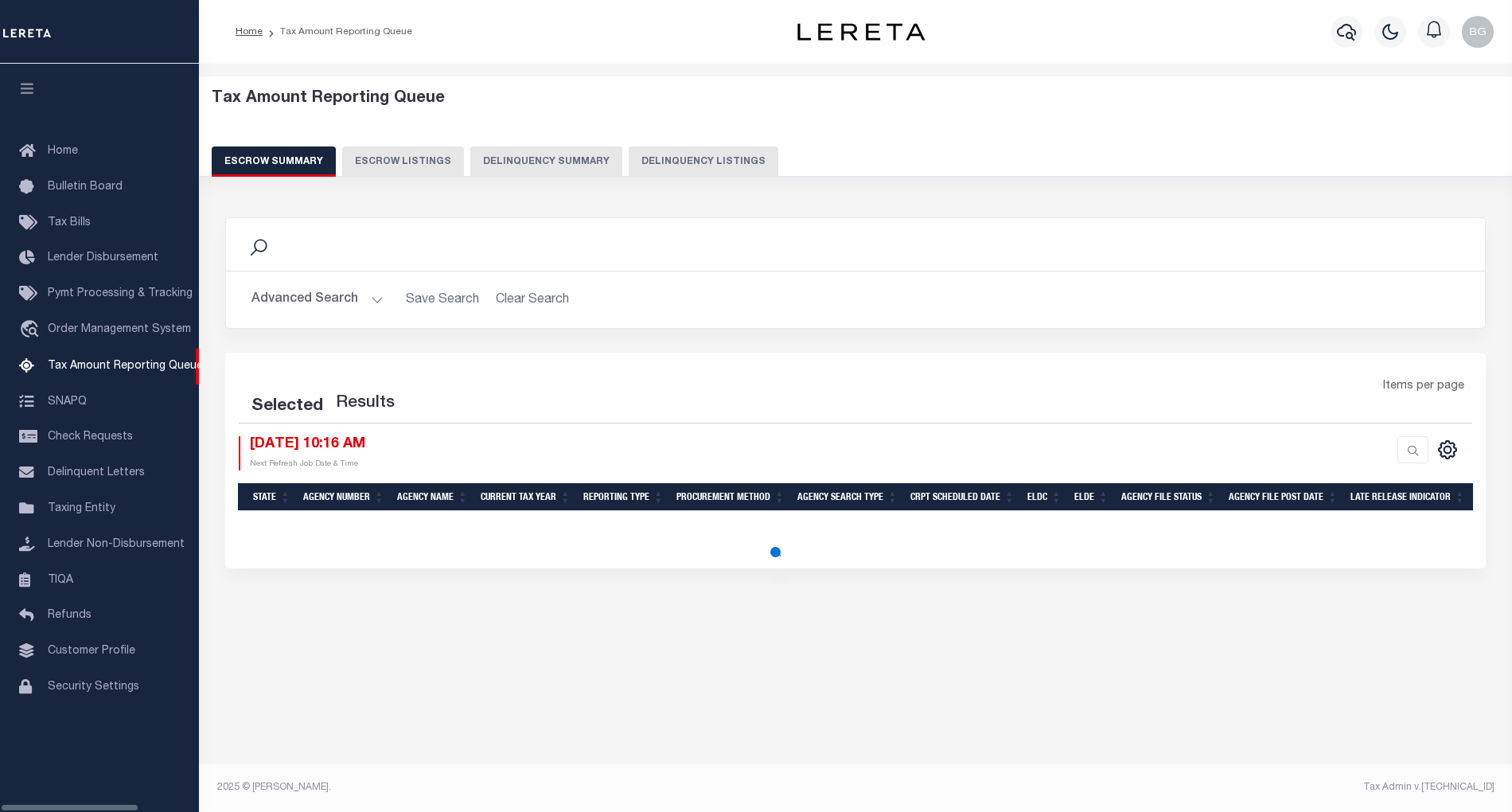
select select "100"
click at [676, 157] on button "Delinquency Listings" at bounding box center [703, 162] width 149 height 31
select select "100"
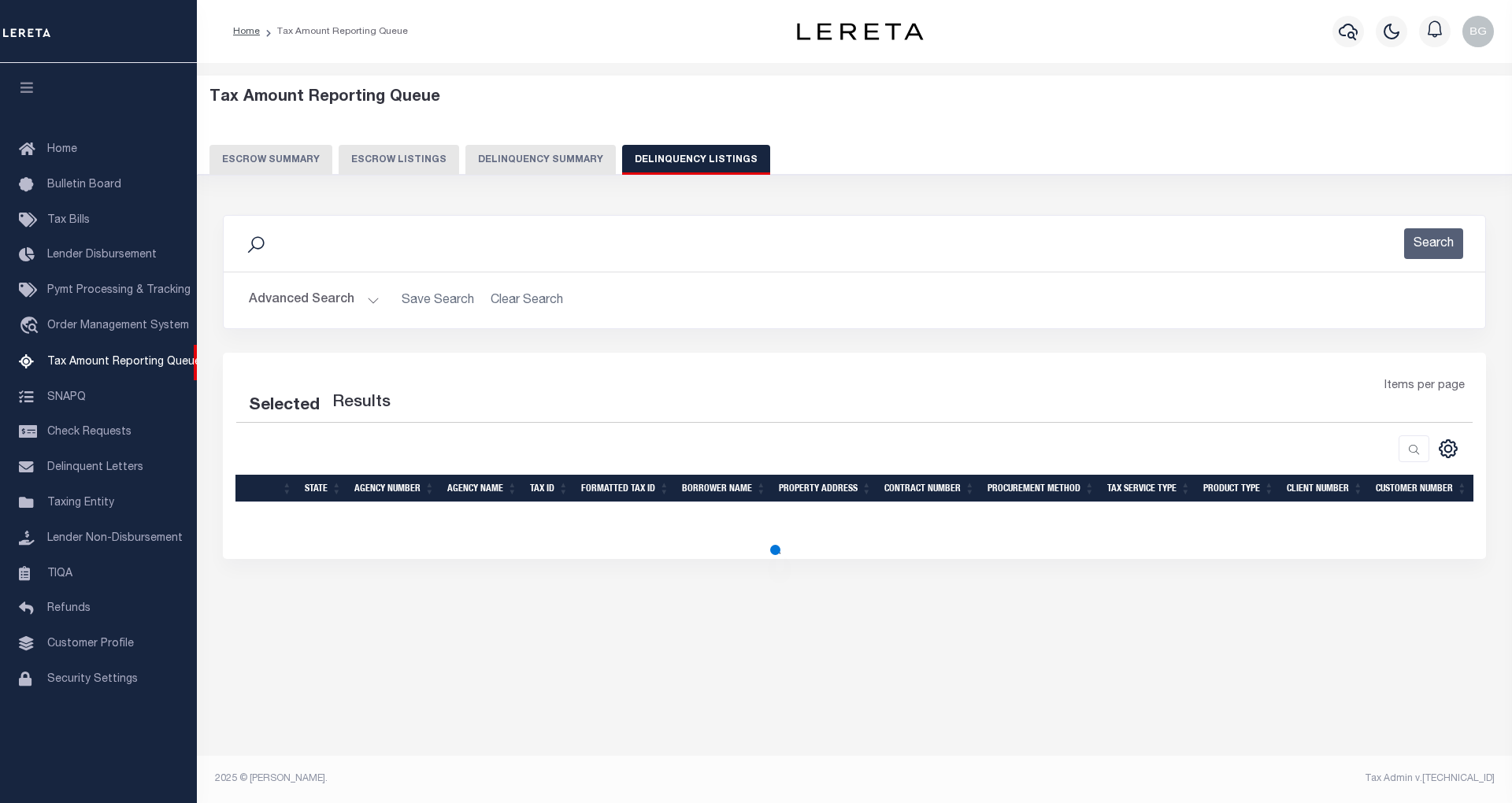
select select "100"
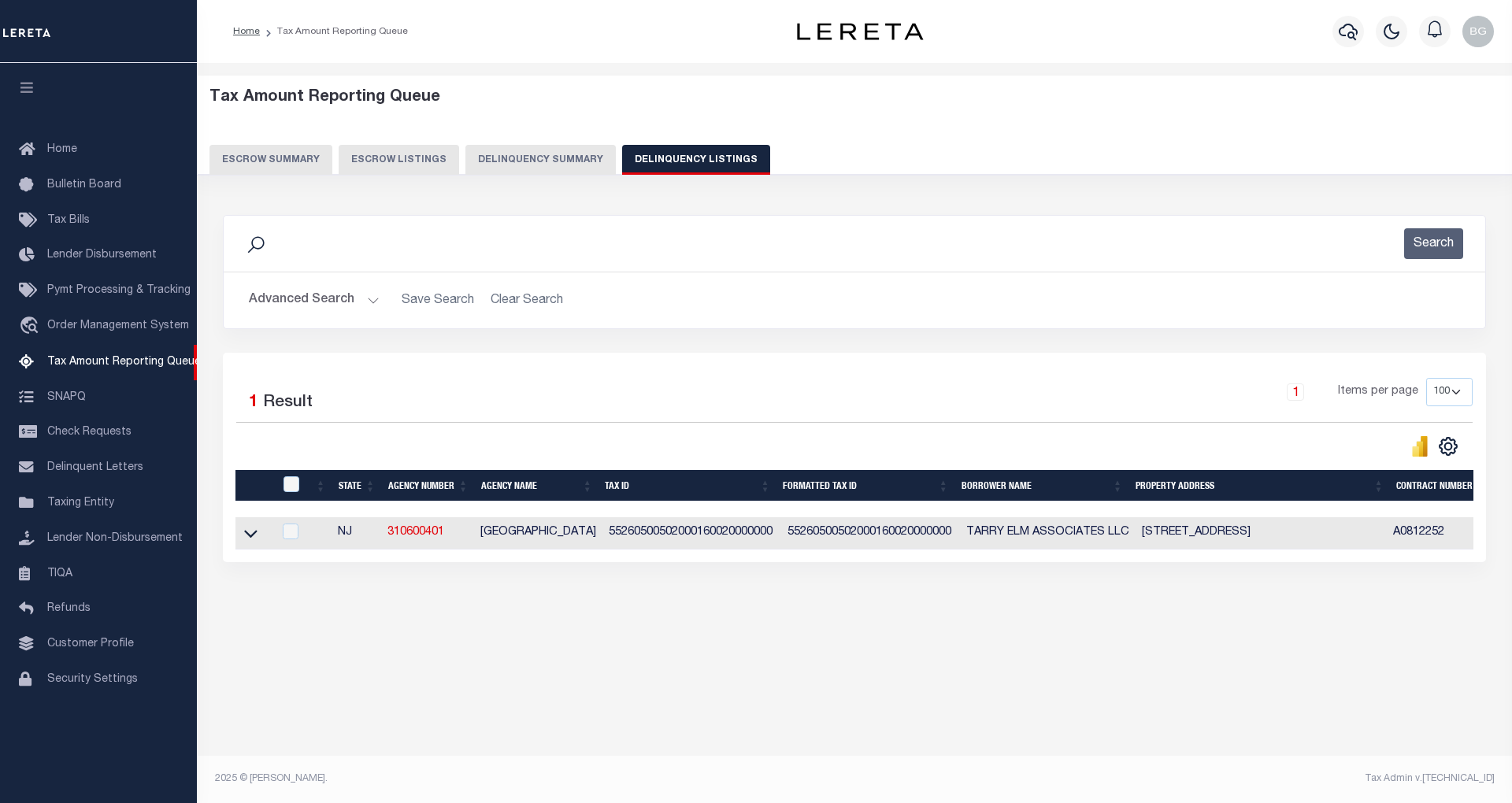
click at [370, 301] on button "Advanced Search" at bounding box center [314, 300] width 131 height 31
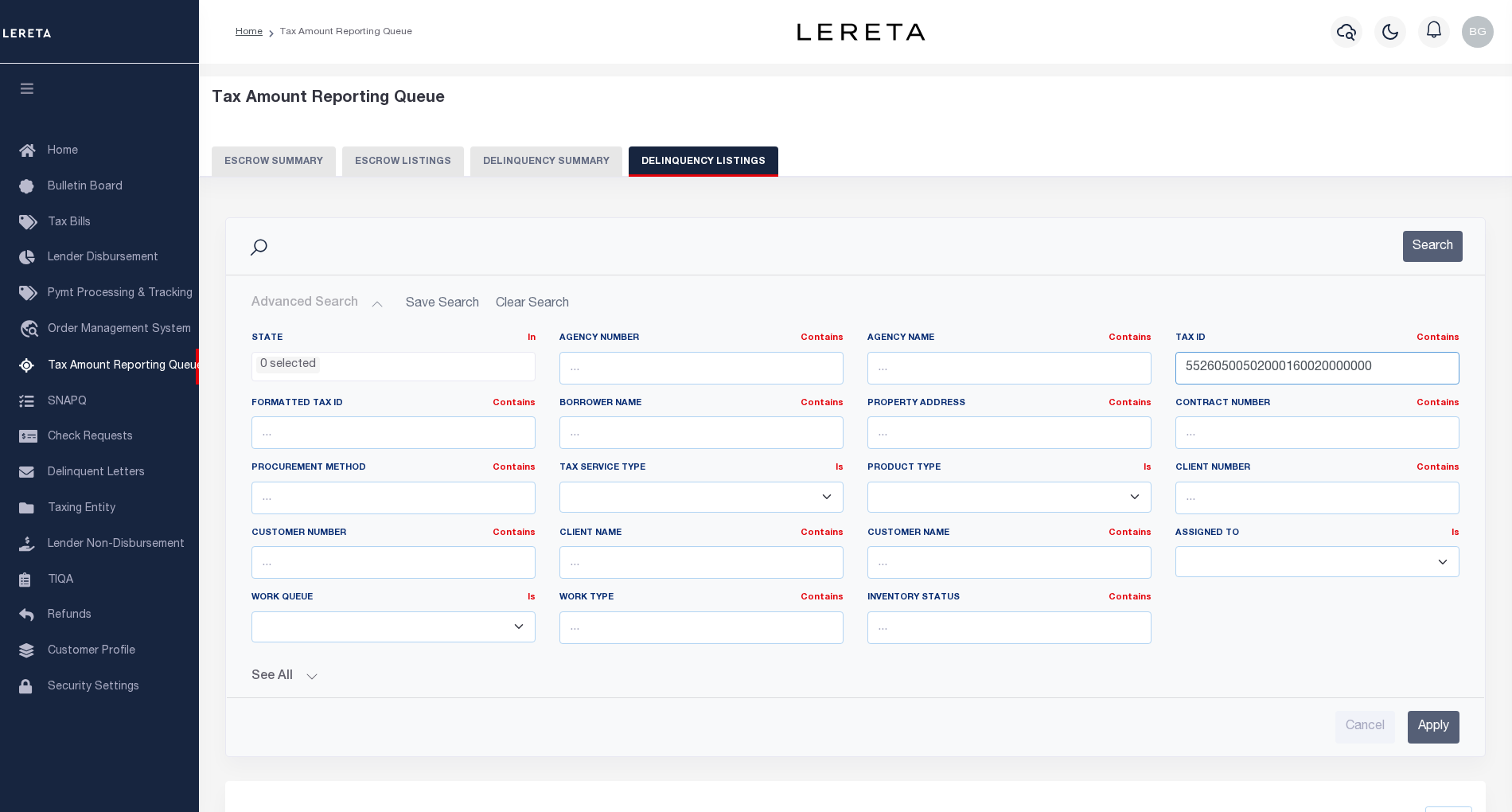
click at [1257, 370] on input "55260500502000160020000000" at bounding box center [1317, 368] width 284 height 33
paste input "3"
click at [1434, 730] on input "Apply" at bounding box center [1434, 728] width 52 height 33
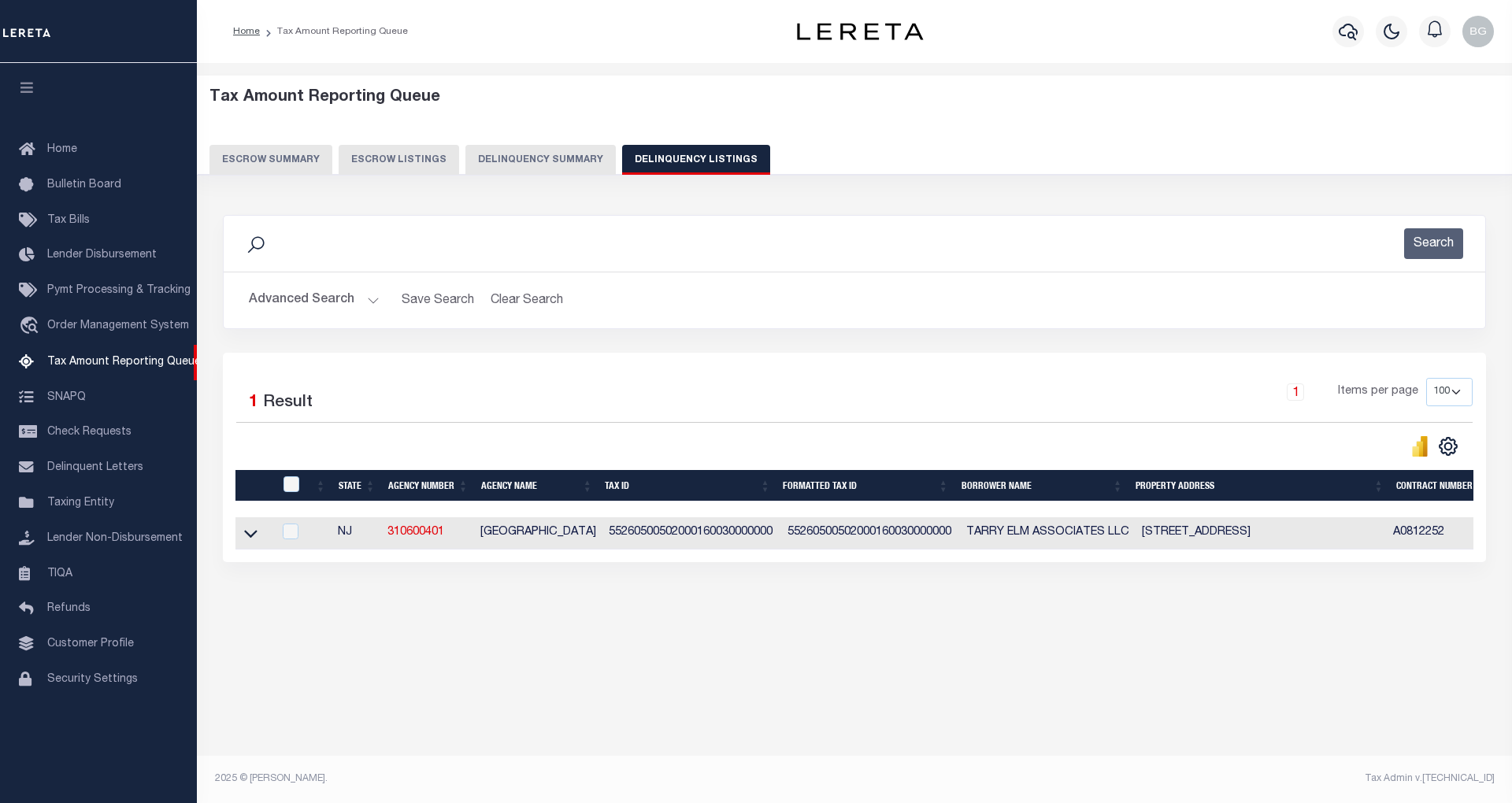
click at [370, 303] on button "Advanced Search" at bounding box center [314, 300] width 131 height 31
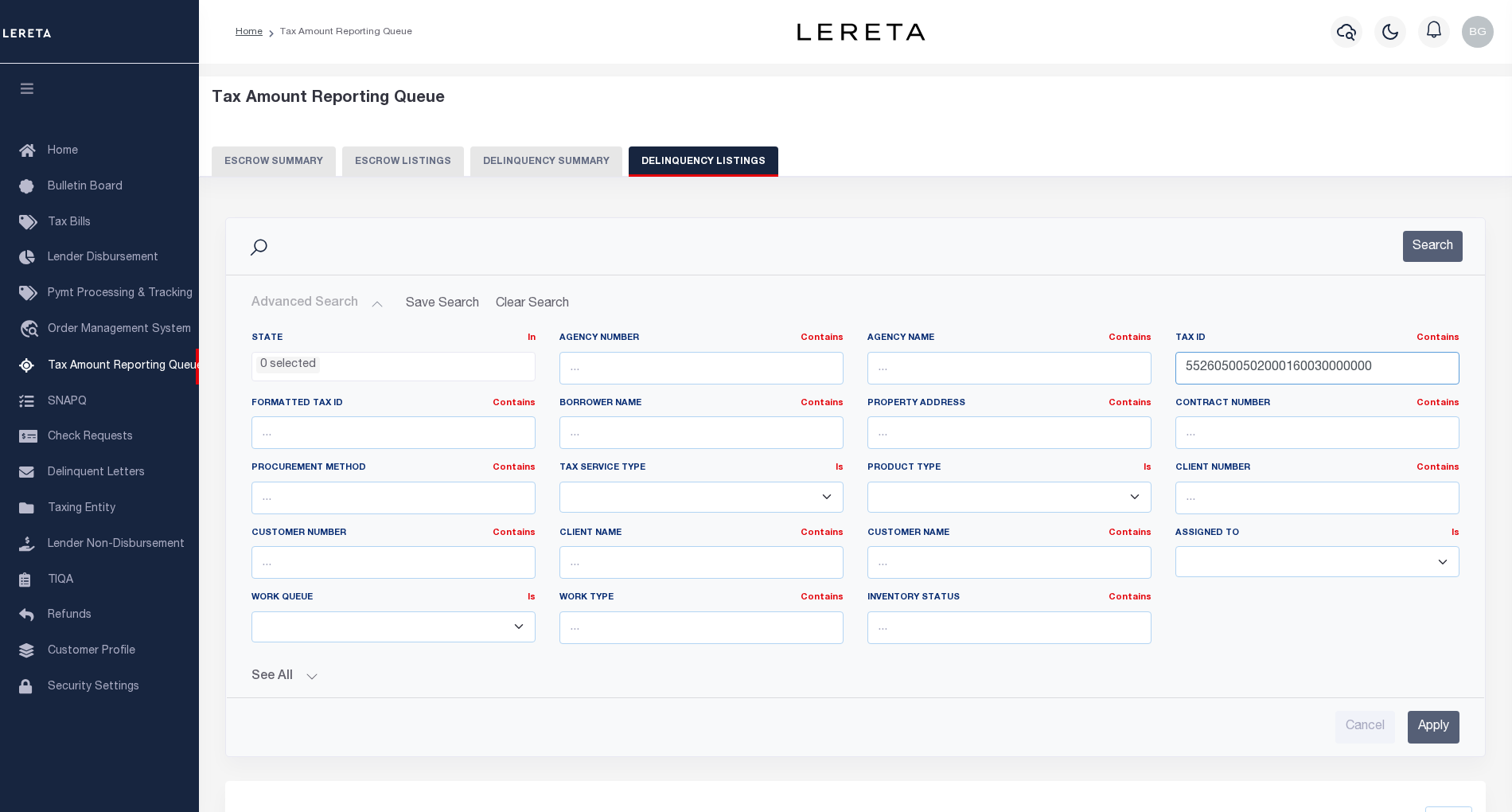
click at [1220, 371] on input "55260500502000160030000000" at bounding box center [1317, 368] width 284 height 33
paste input ".20-16-13"
type input "5.20-16-13"
click at [1444, 730] on input "Apply" at bounding box center [1434, 728] width 52 height 33
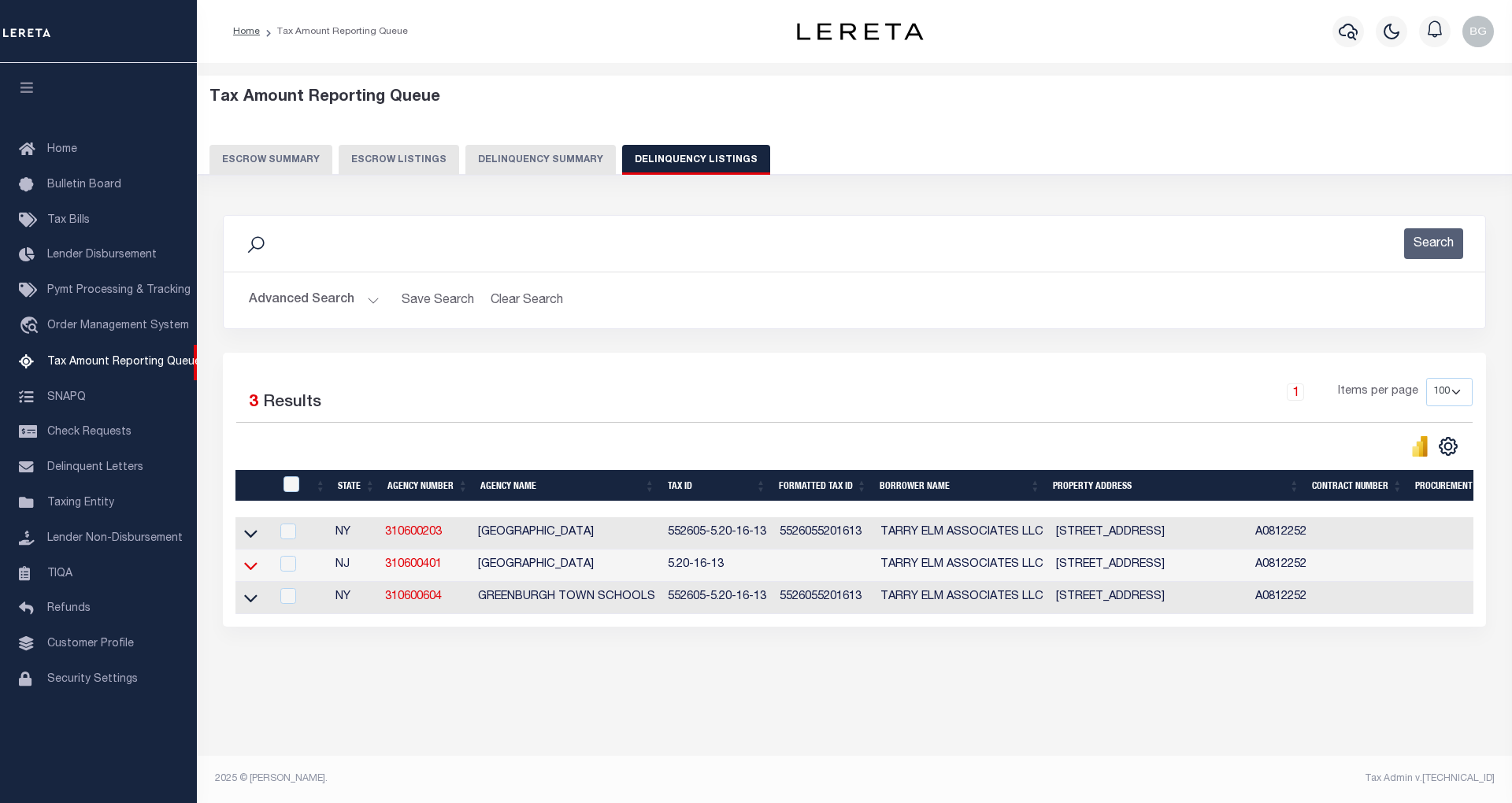
click at [252, 570] on icon at bounding box center [251, 566] width 13 height 16
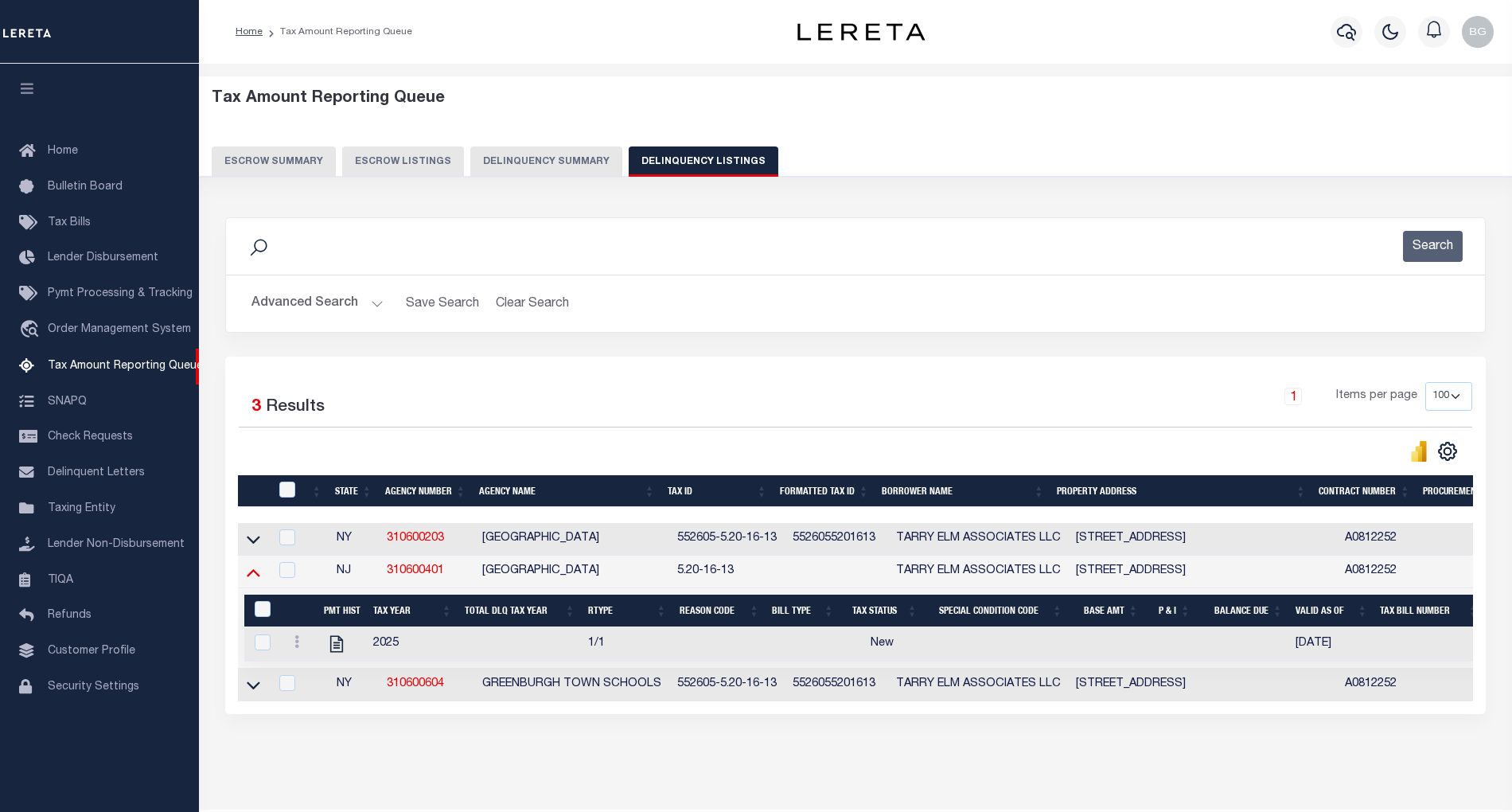
click at [253, 578] on icon at bounding box center [253, 574] width 13 height 8
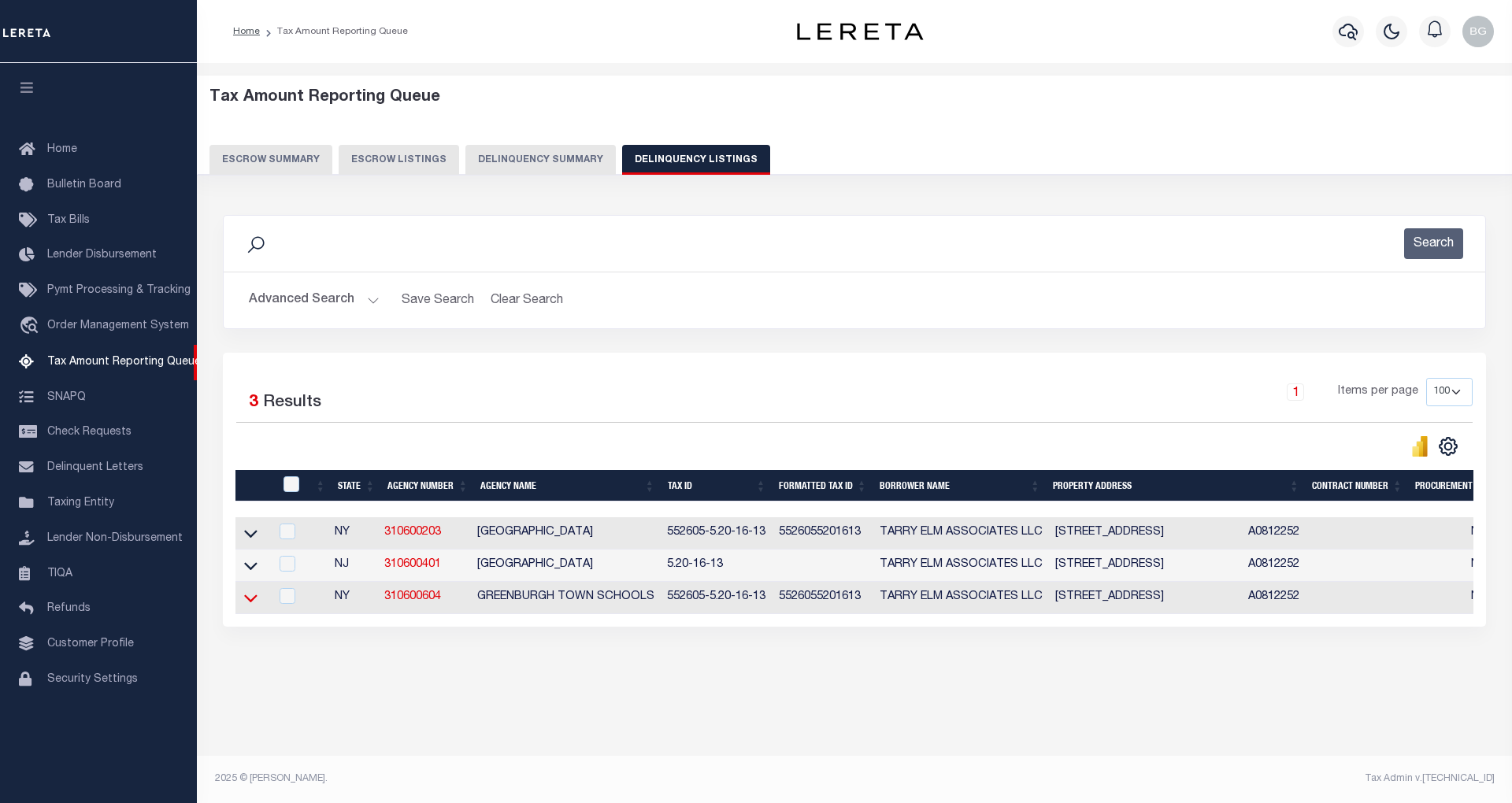
click at [250, 602] on icon at bounding box center [251, 598] width 13 height 16
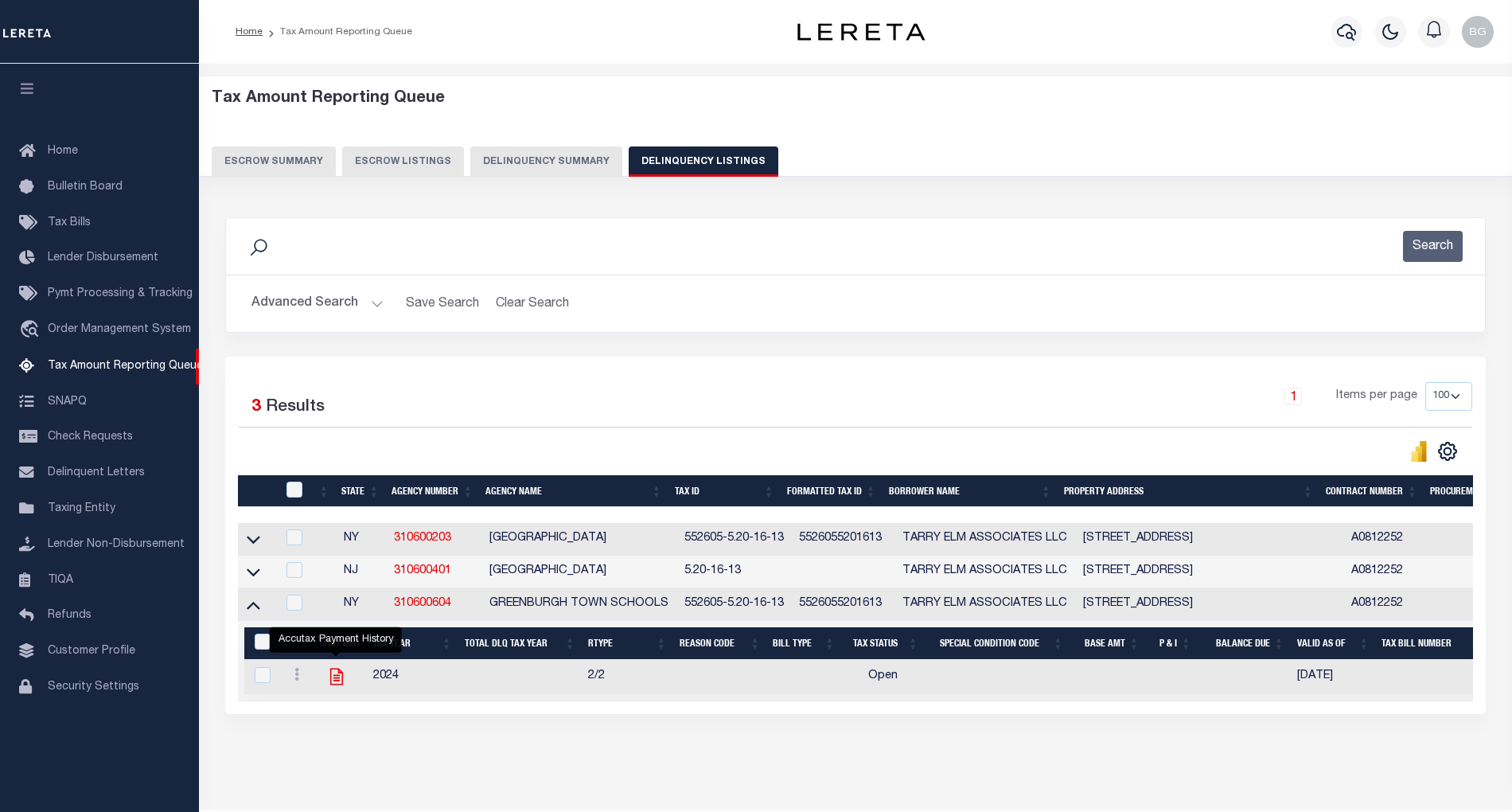
click at [337, 687] on icon "" at bounding box center [337, 677] width 21 height 21
checkbox input "true"
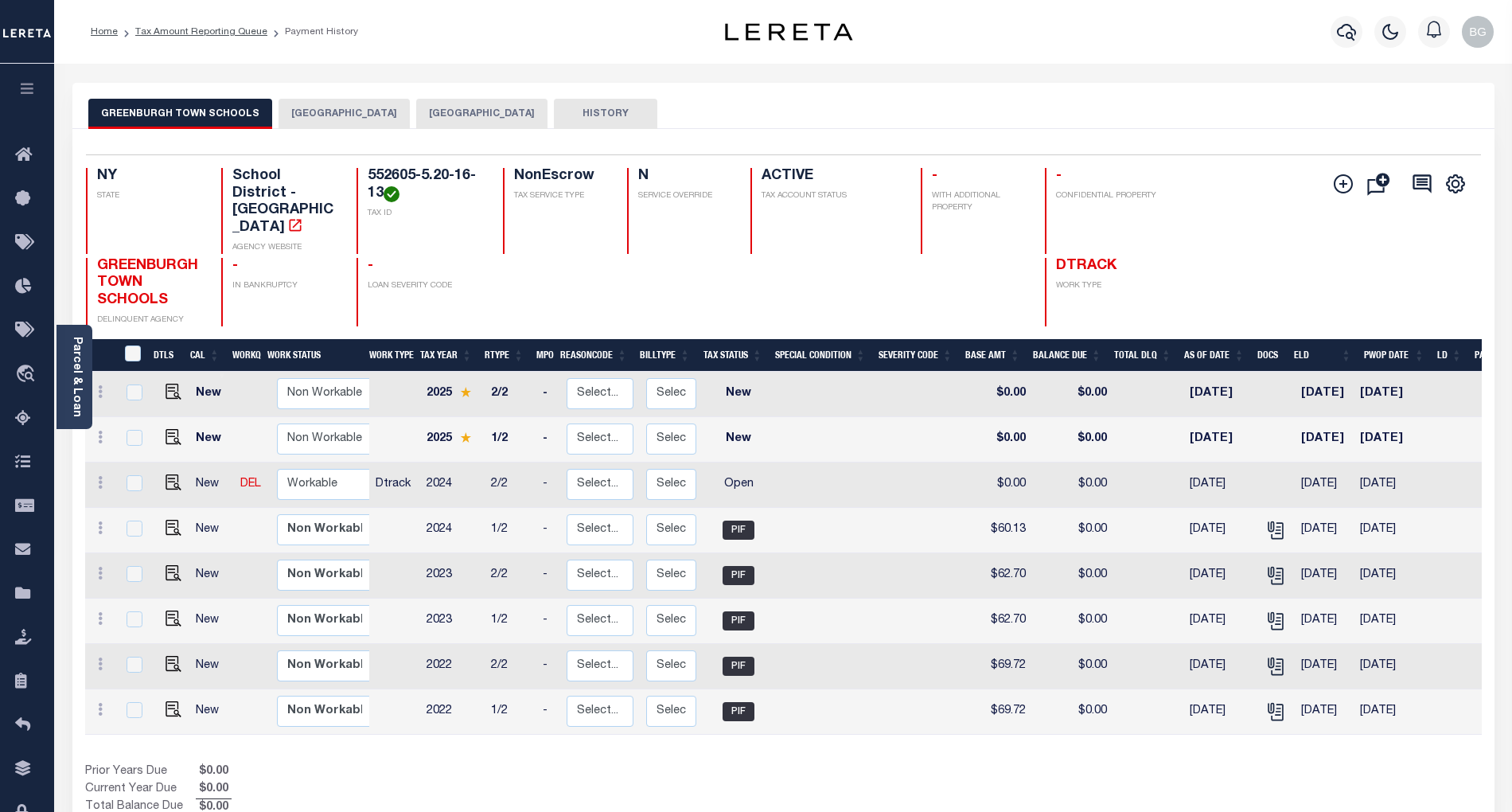
click at [479, 111] on button "[GEOGRAPHIC_DATA]" at bounding box center [482, 114] width 131 height 31
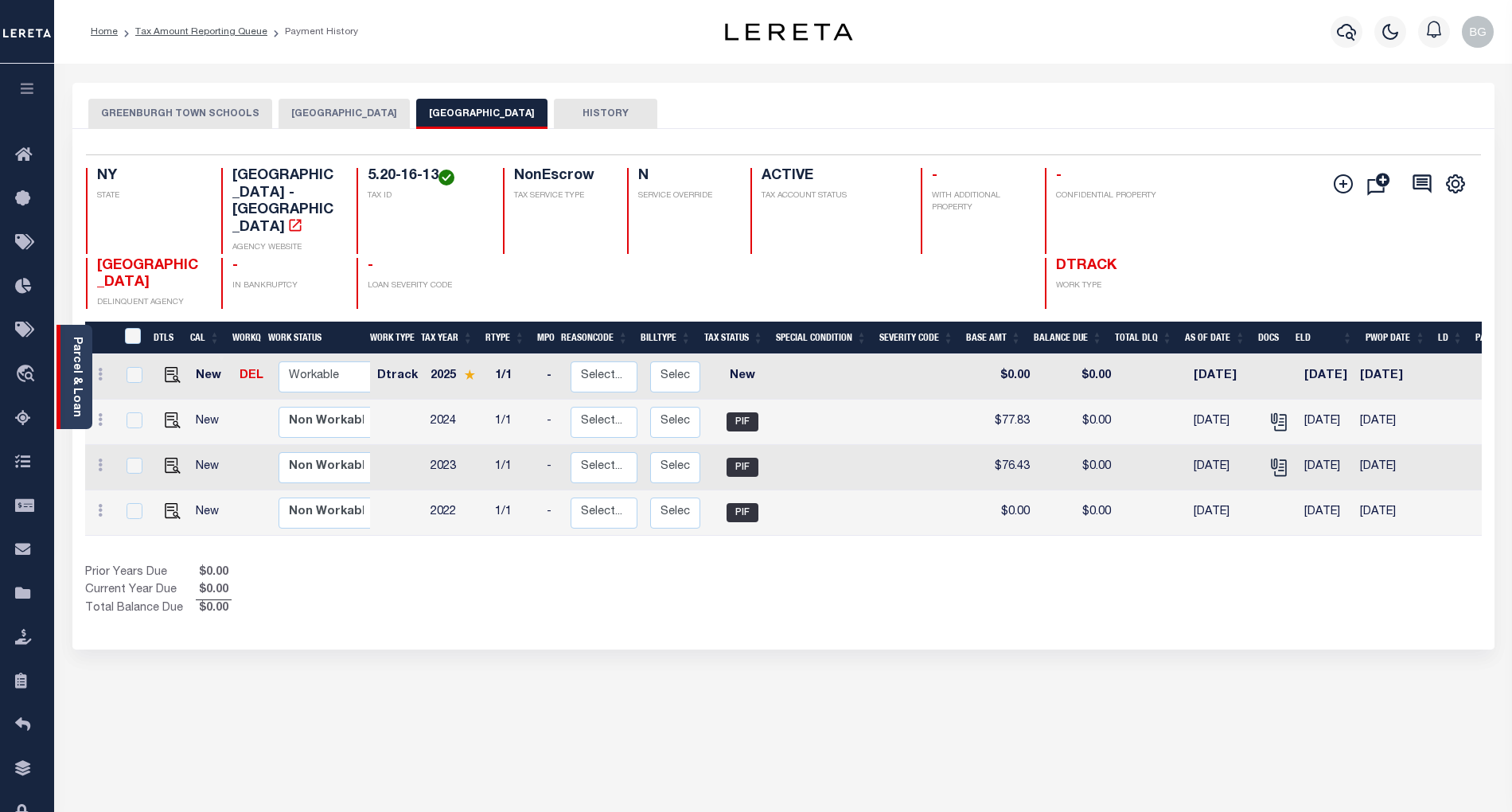
click at [79, 371] on link "Parcel & Loan" at bounding box center [77, 376] width 12 height 80
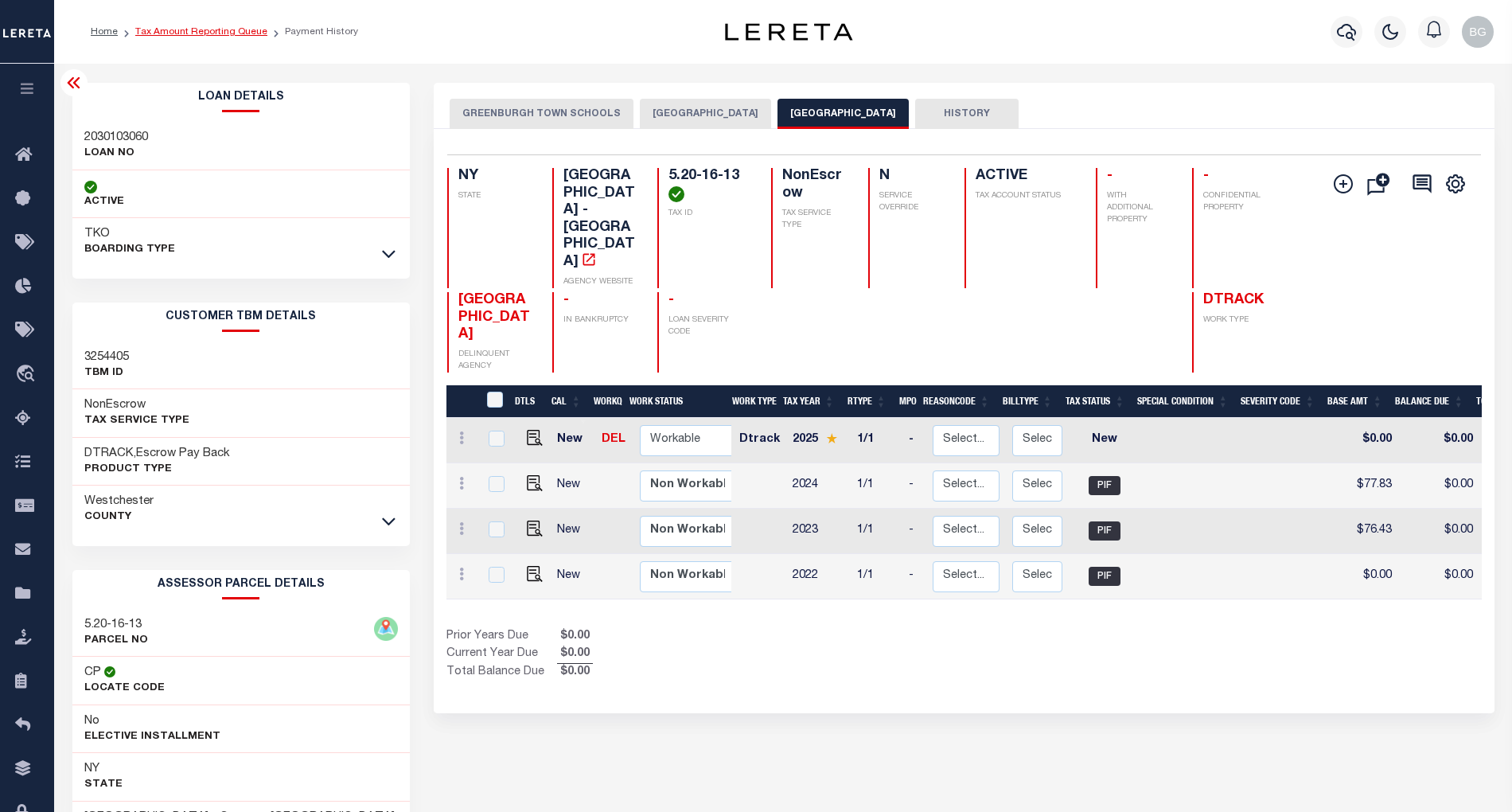
click at [167, 32] on link "Tax Amount Reporting Queue" at bounding box center [201, 32] width 132 height 10
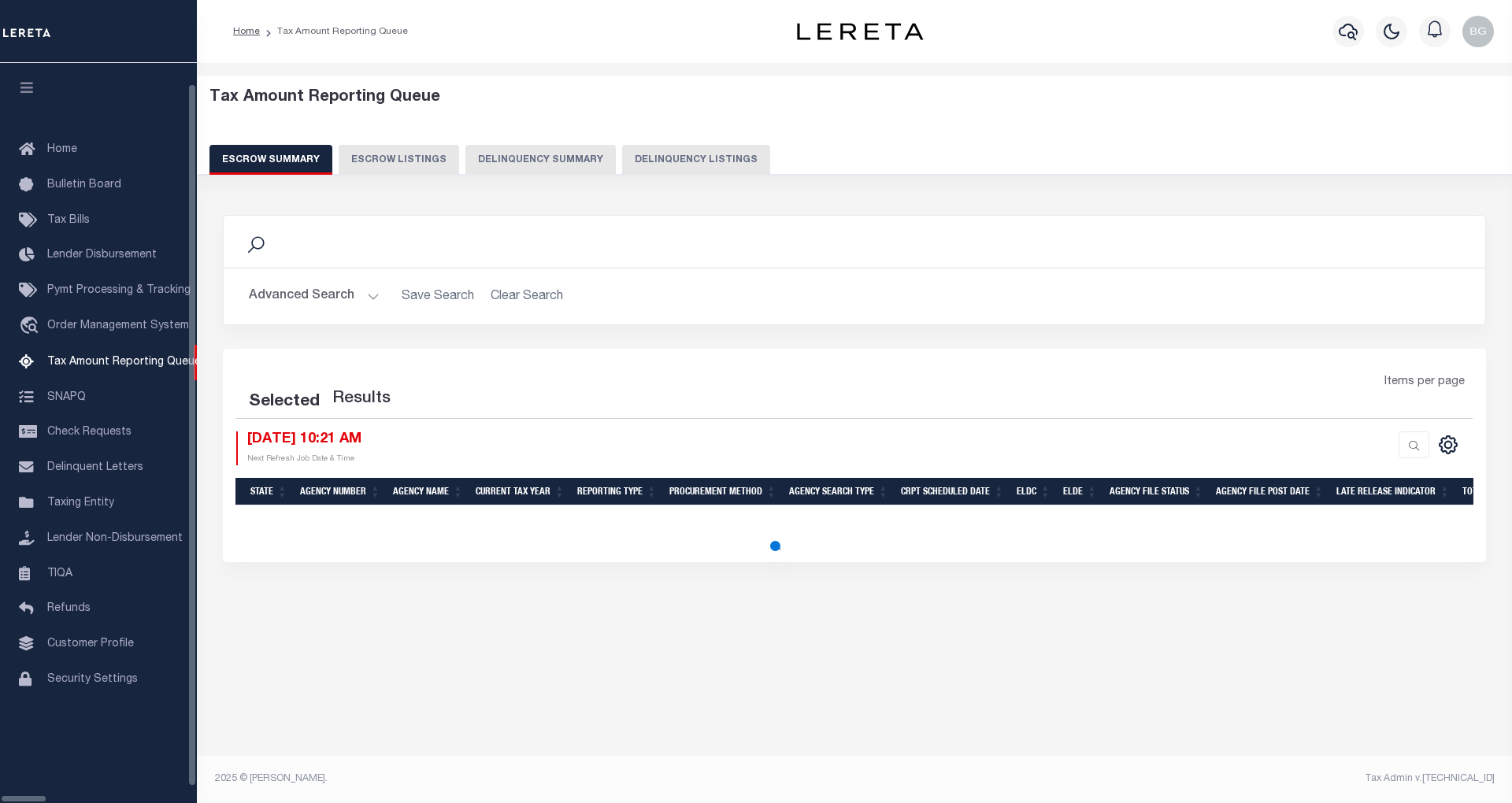
click at [622, 146] on button "Delinquency Listings" at bounding box center [695, 160] width 148 height 30
select select "100"
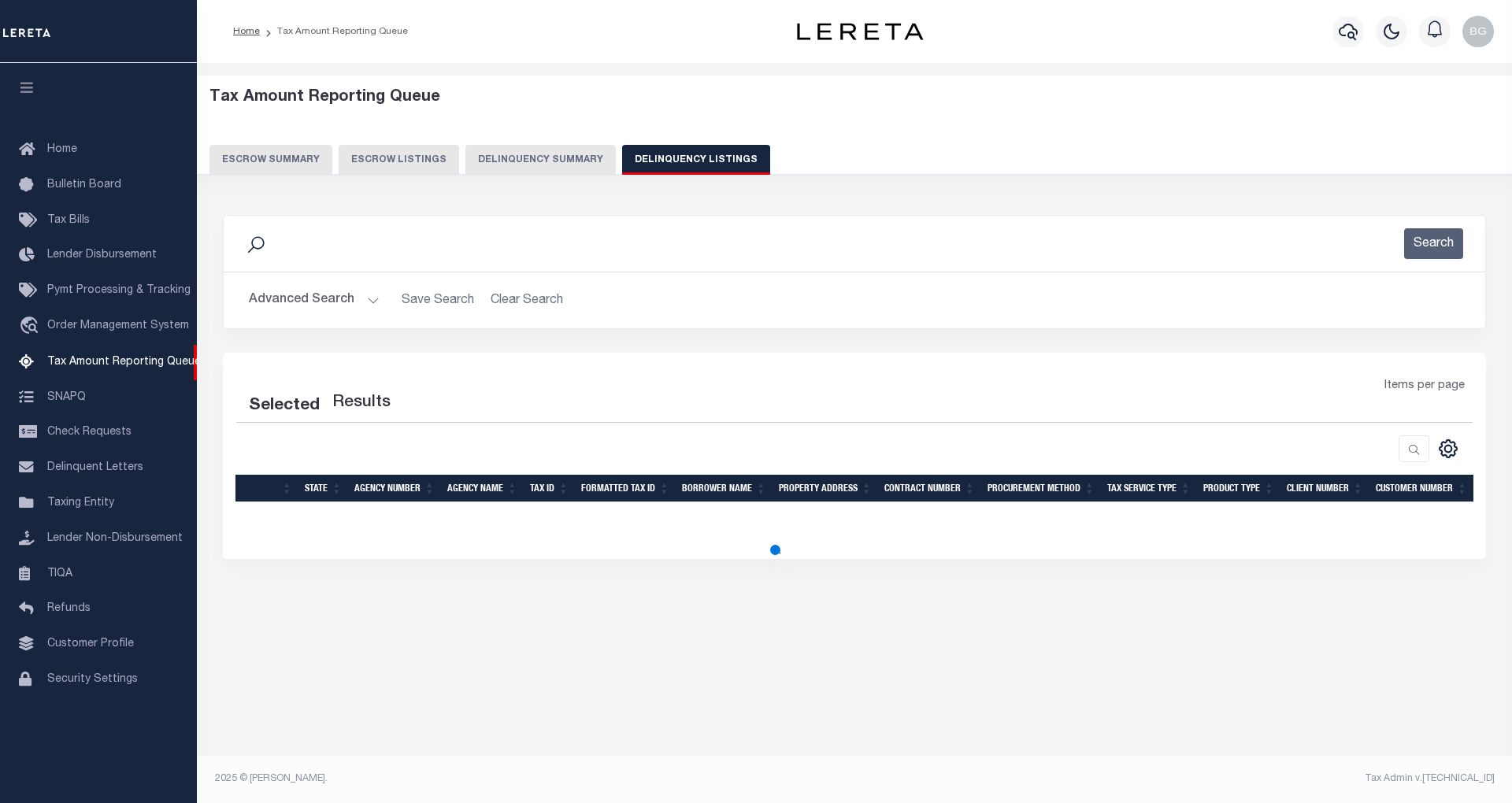
select select "100"
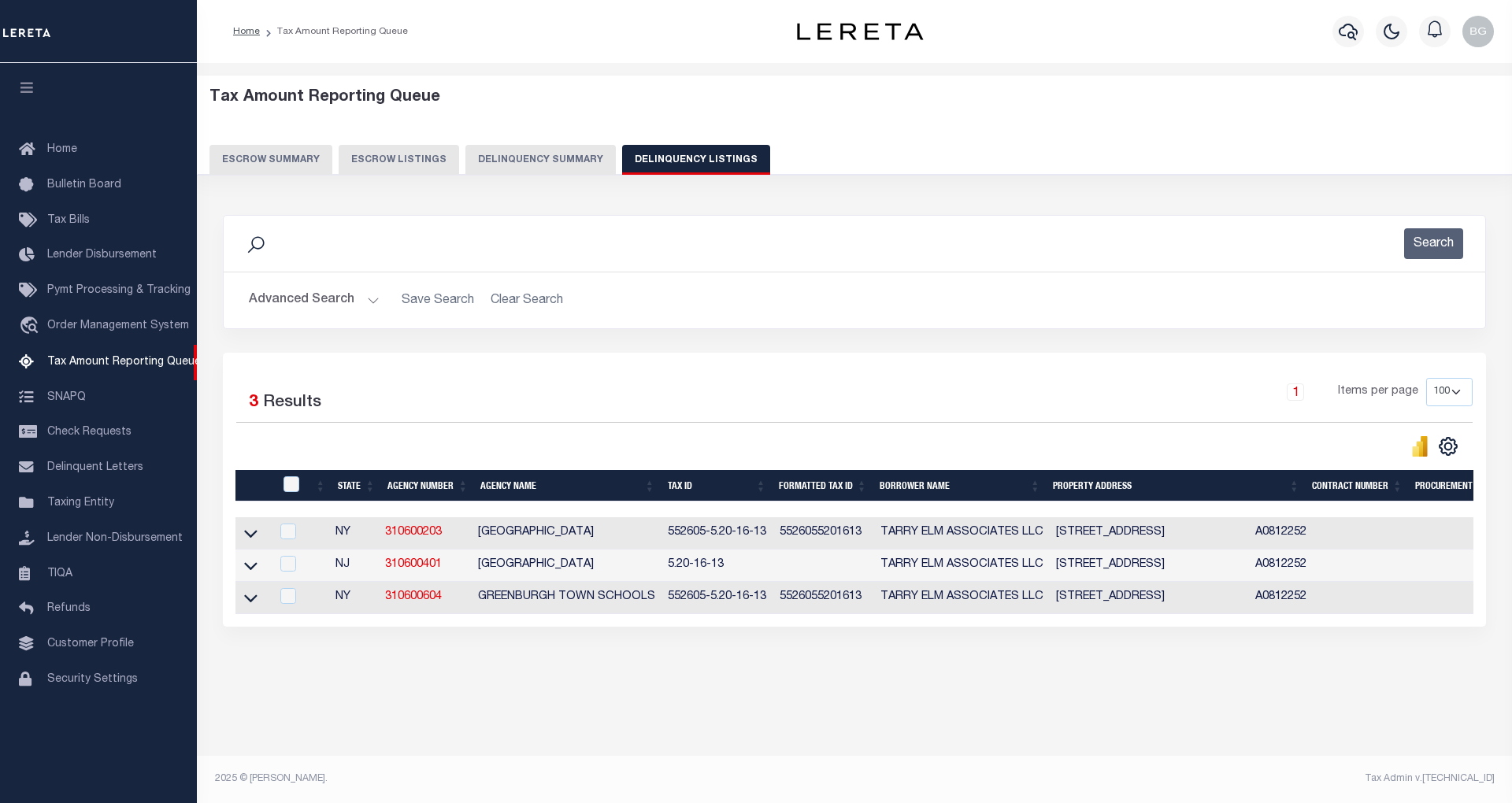
click at [367, 303] on button "Advanced Search" at bounding box center [314, 300] width 131 height 31
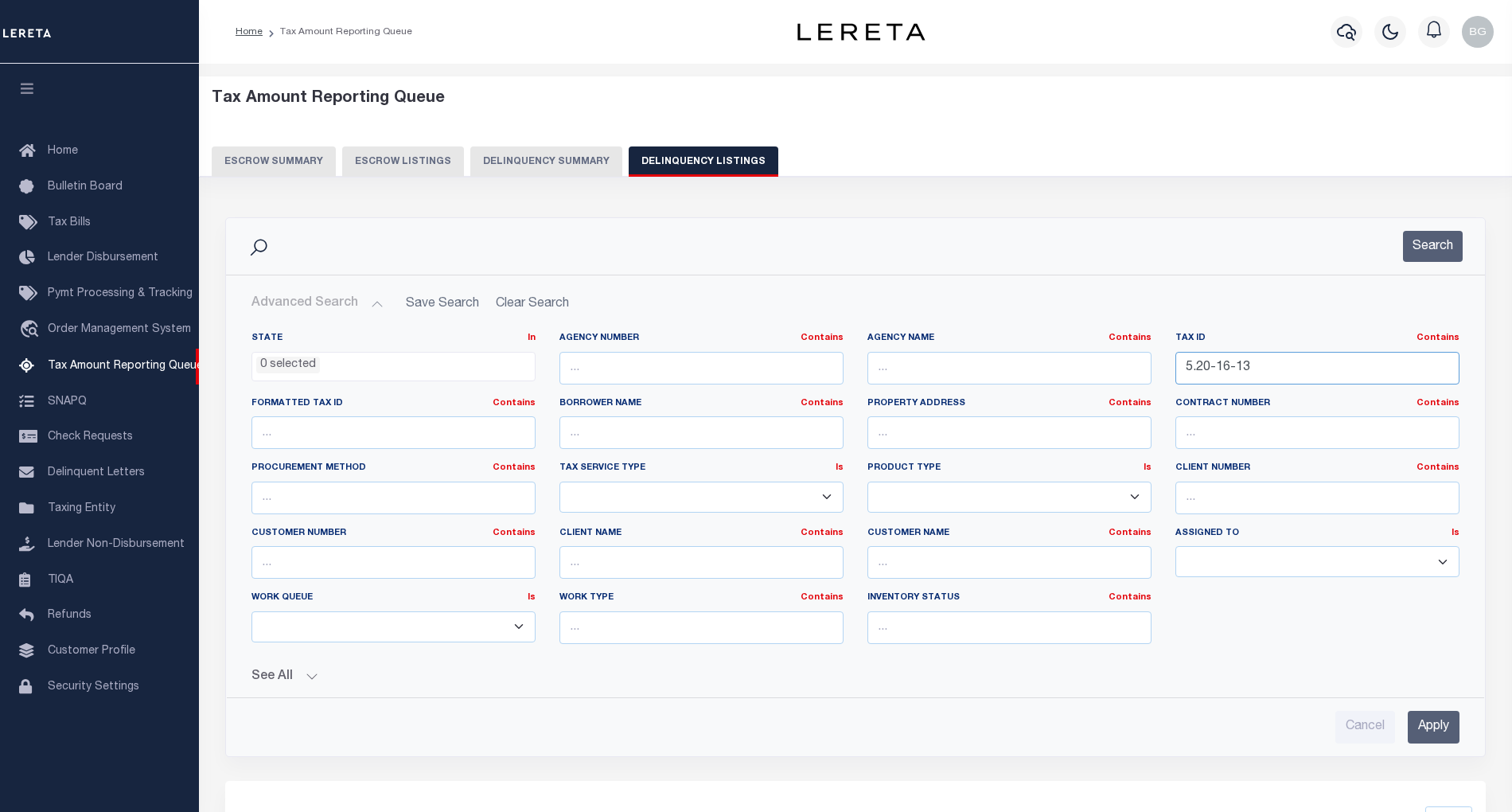
click at [1211, 371] on input "5.20-16-13" at bounding box center [1317, 368] width 284 height 33
paste input "5260500502000160020000000"
type input "55260500502000160020000000"
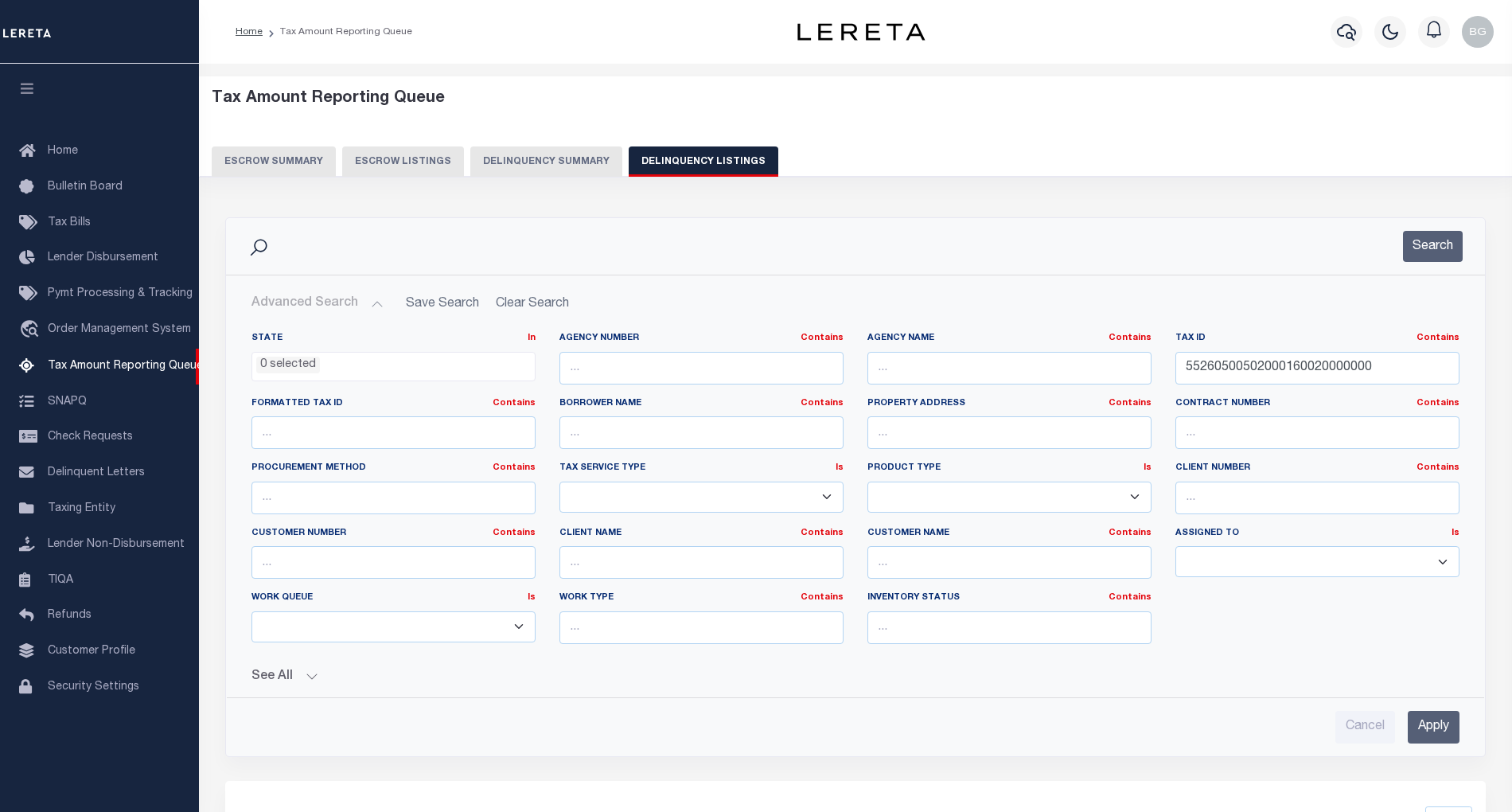
click at [1442, 730] on input "Apply" at bounding box center [1434, 728] width 52 height 33
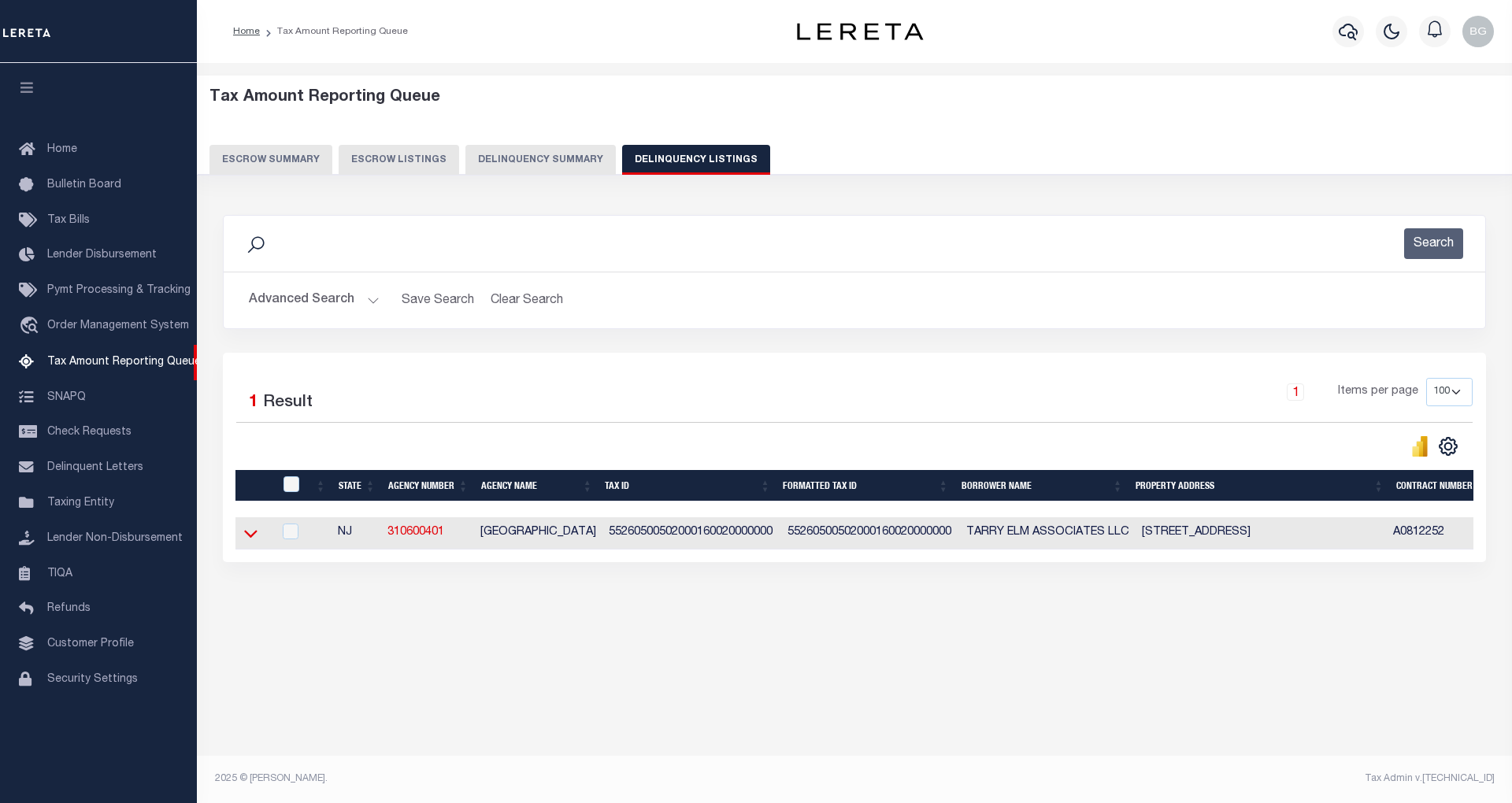
click at [253, 539] on icon at bounding box center [251, 535] width 13 height 8
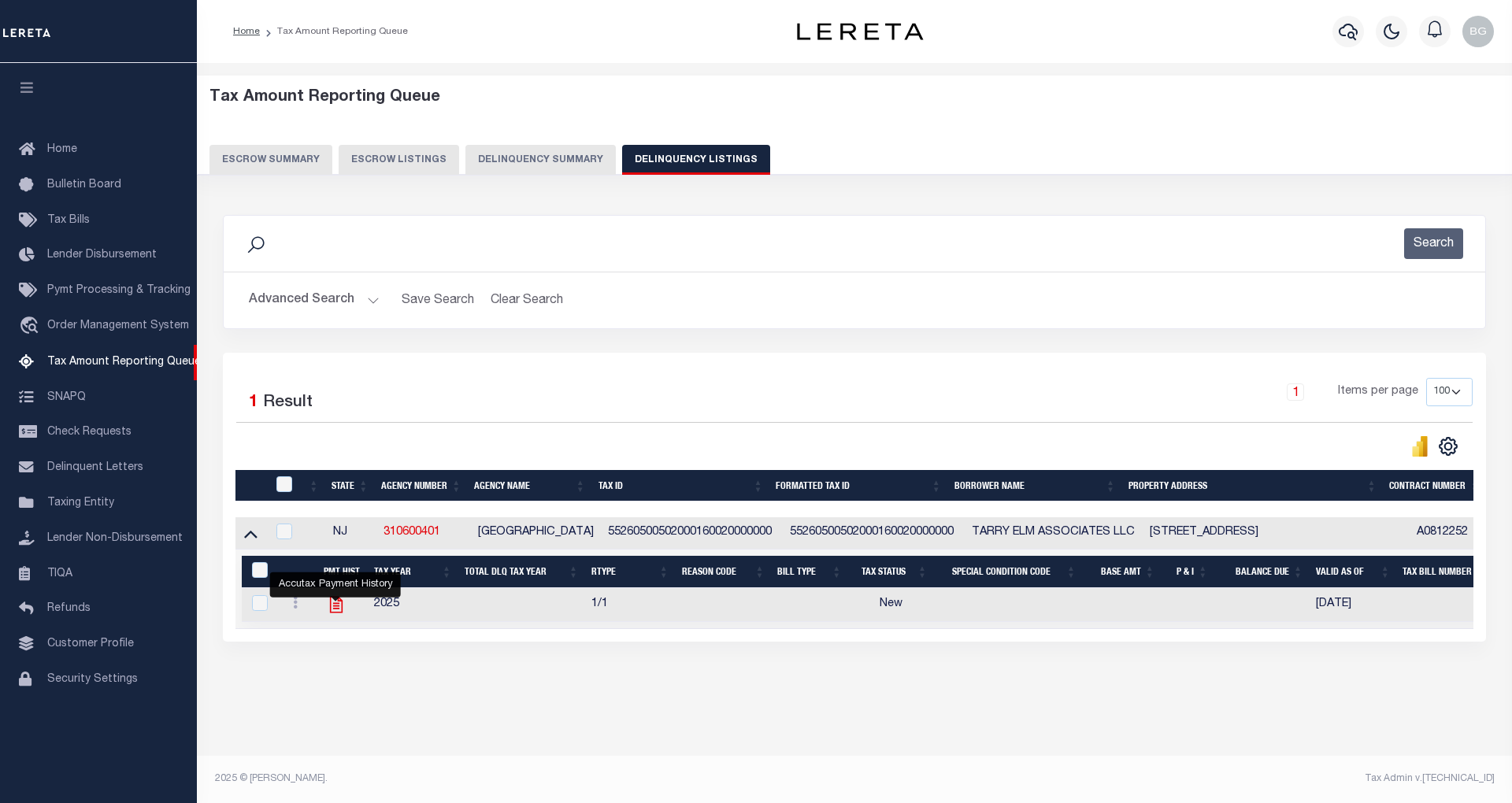
click at [335, 614] on icon "" at bounding box center [335, 604] width 20 height 20
checkbox input "true"
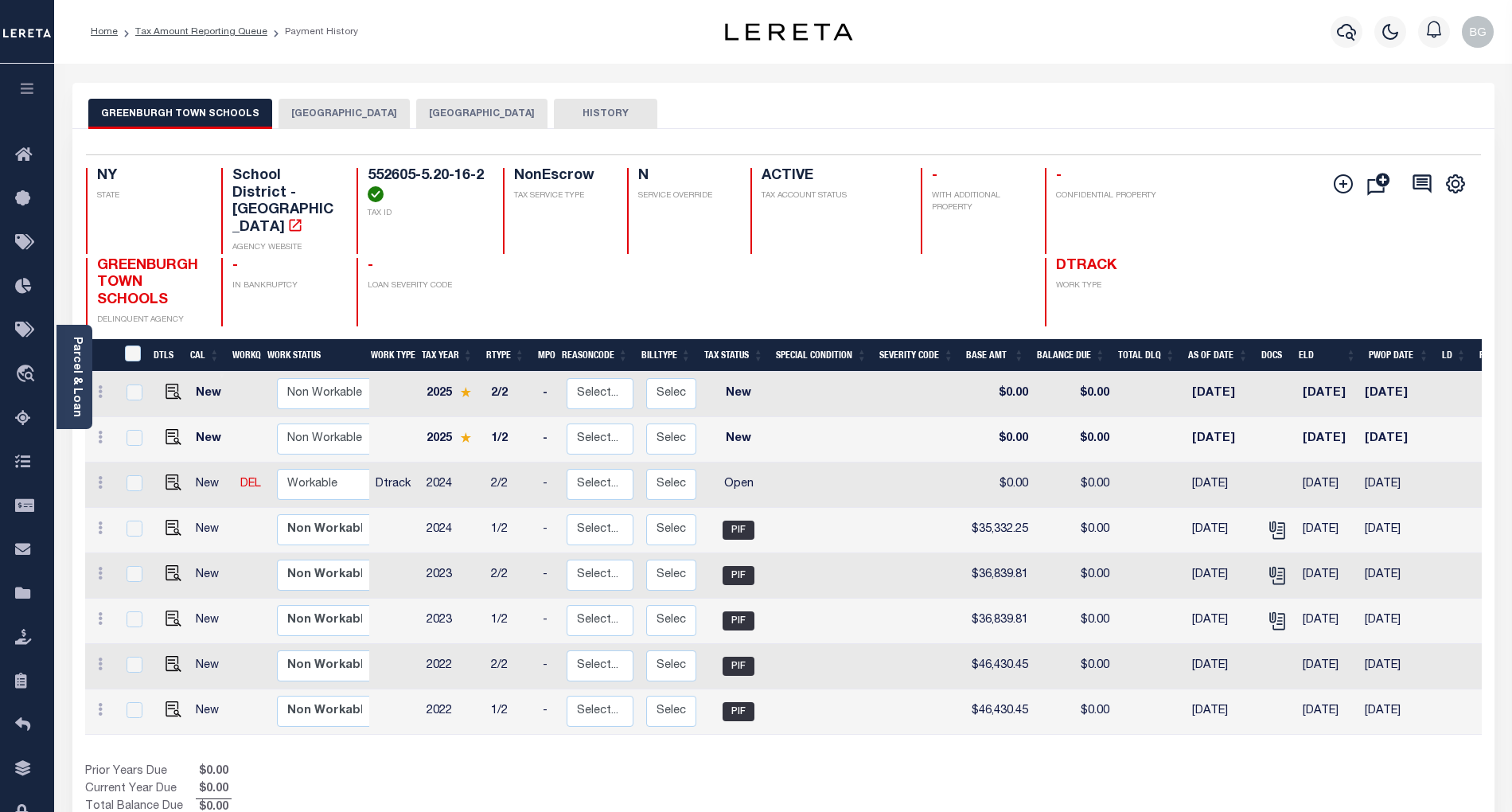
click at [468, 112] on button "[GEOGRAPHIC_DATA]" at bounding box center [482, 114] width 131 height 31
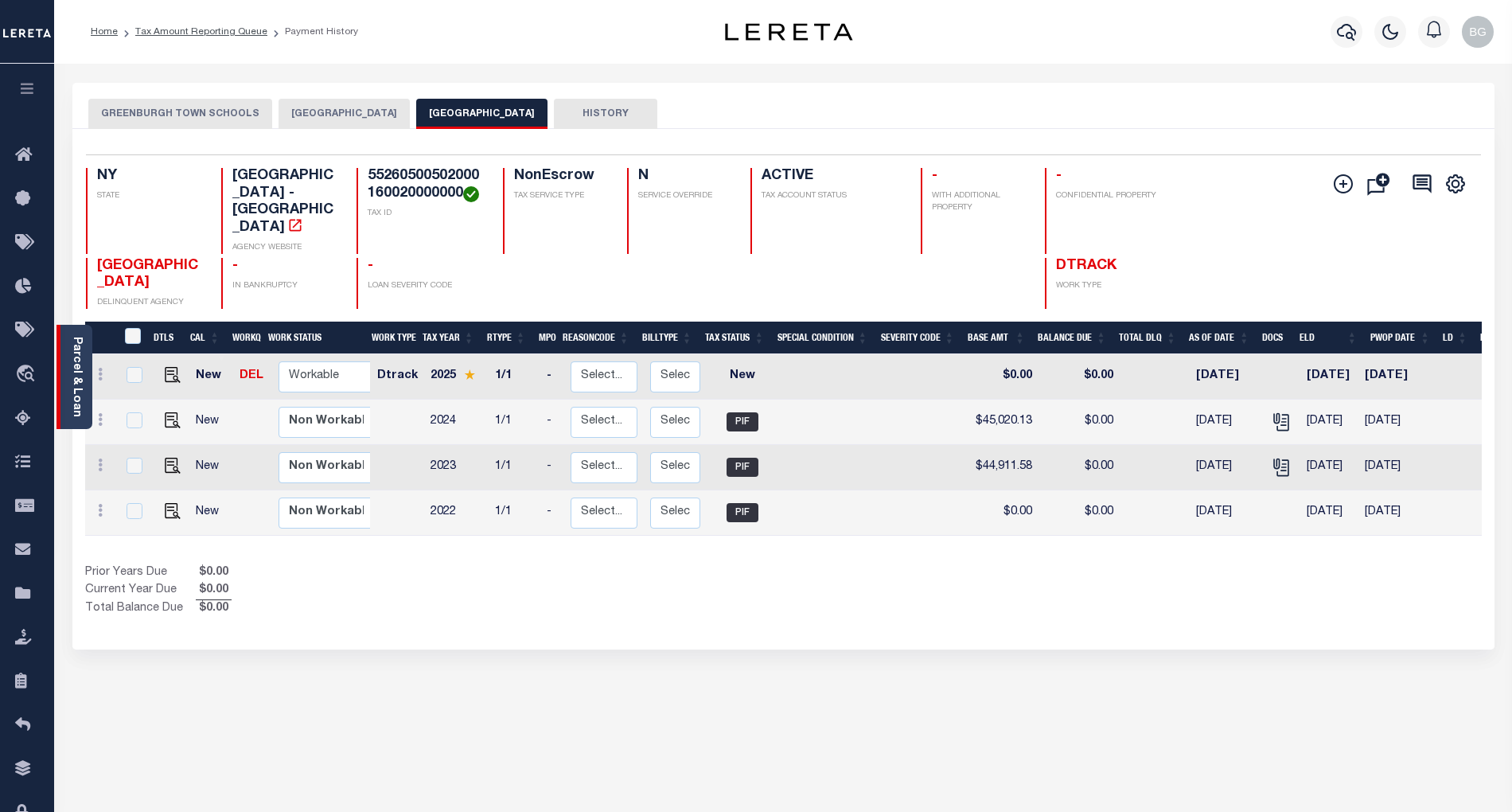
click at [73, 376] on link "Parcel & Loan" at bounding box center [77, 376] width 12 height 80
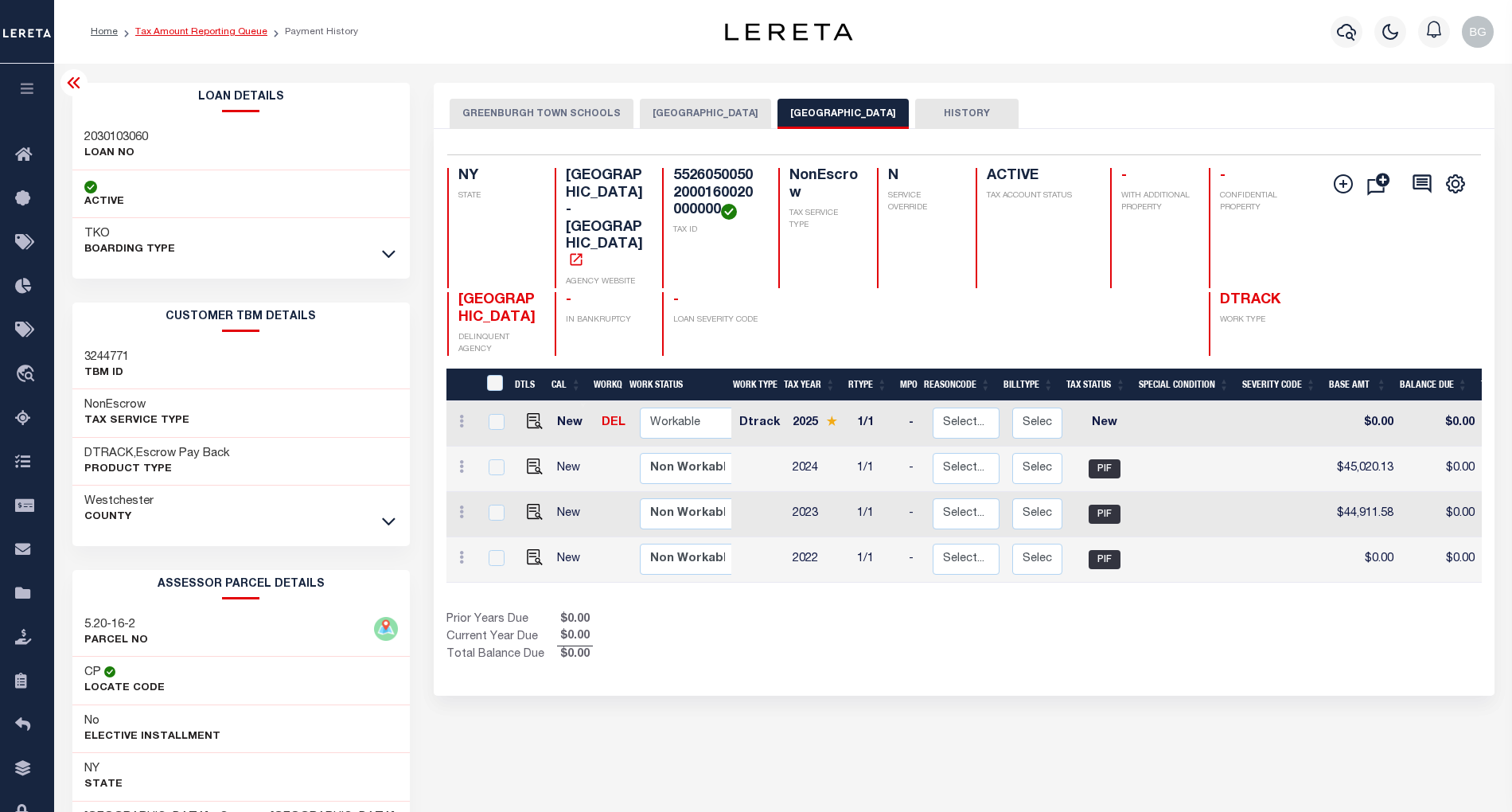
click at [175, 33] on link "Tax Amount Reporting Queue" at bounding box center [201, 32] width 132 height 10
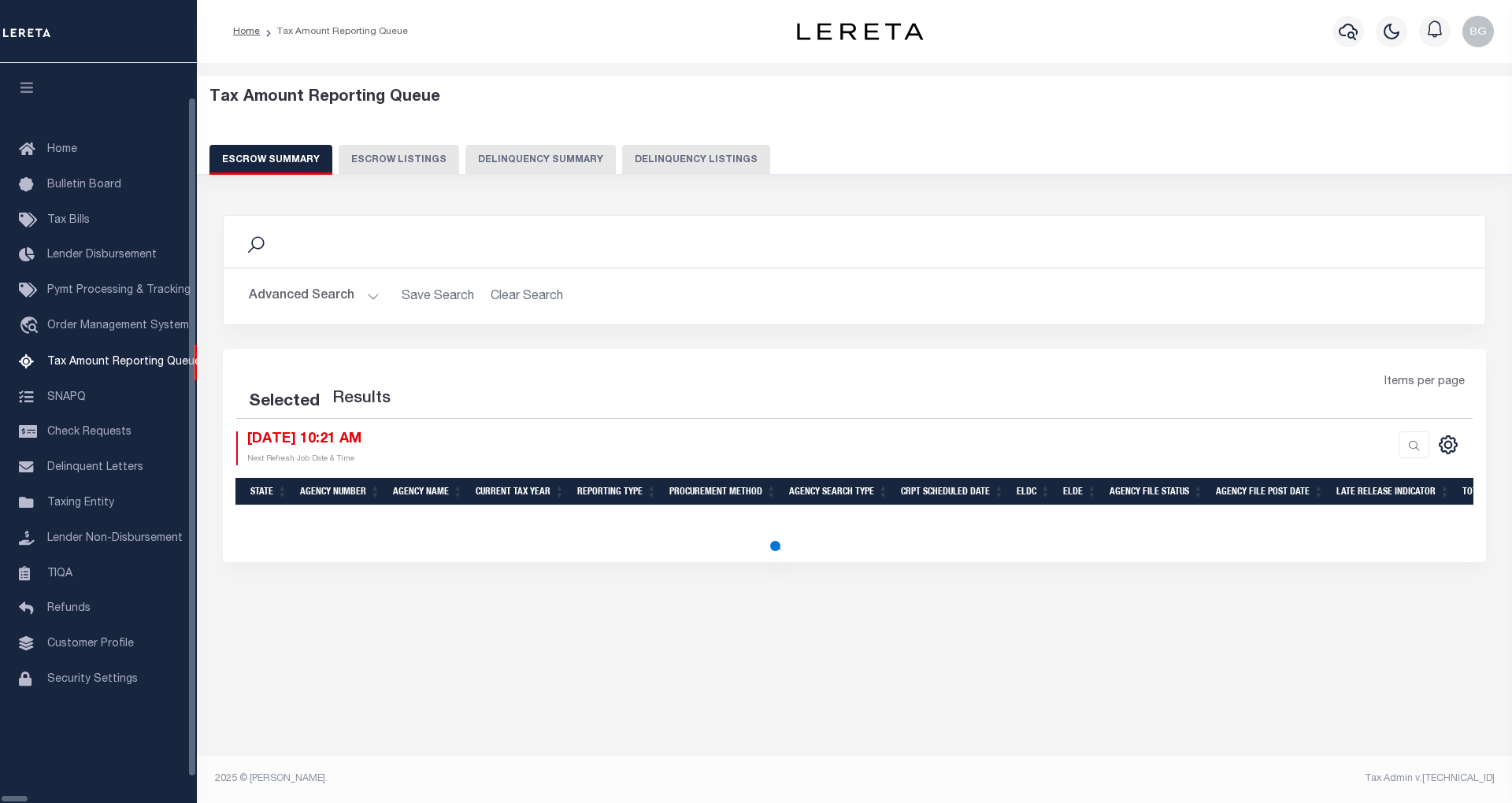
select select "100"
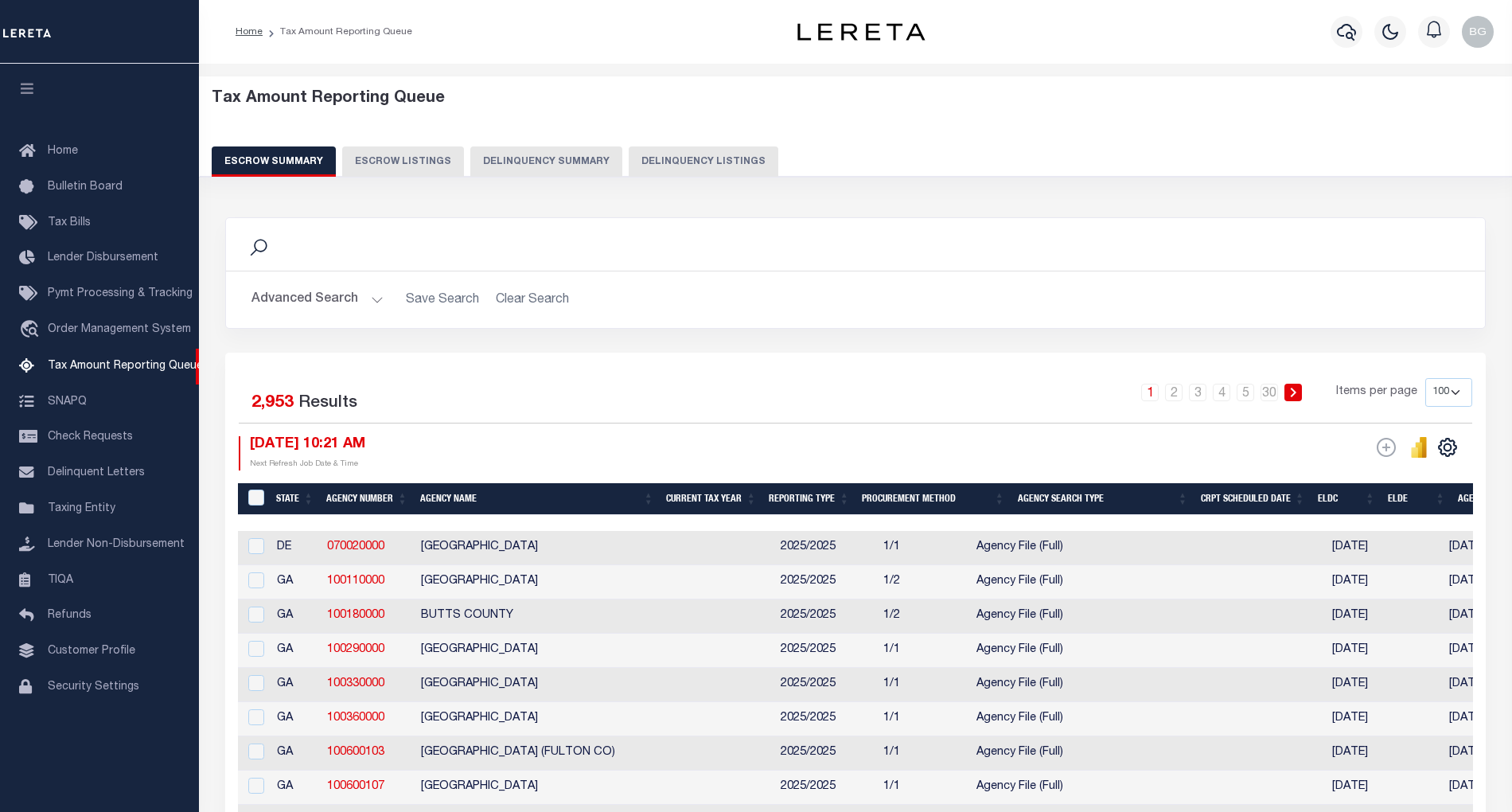
click at [689, 167] on button "Delinquency Listings" at bounding box center [703, 162] width 149 height 31
select select
select select "100"
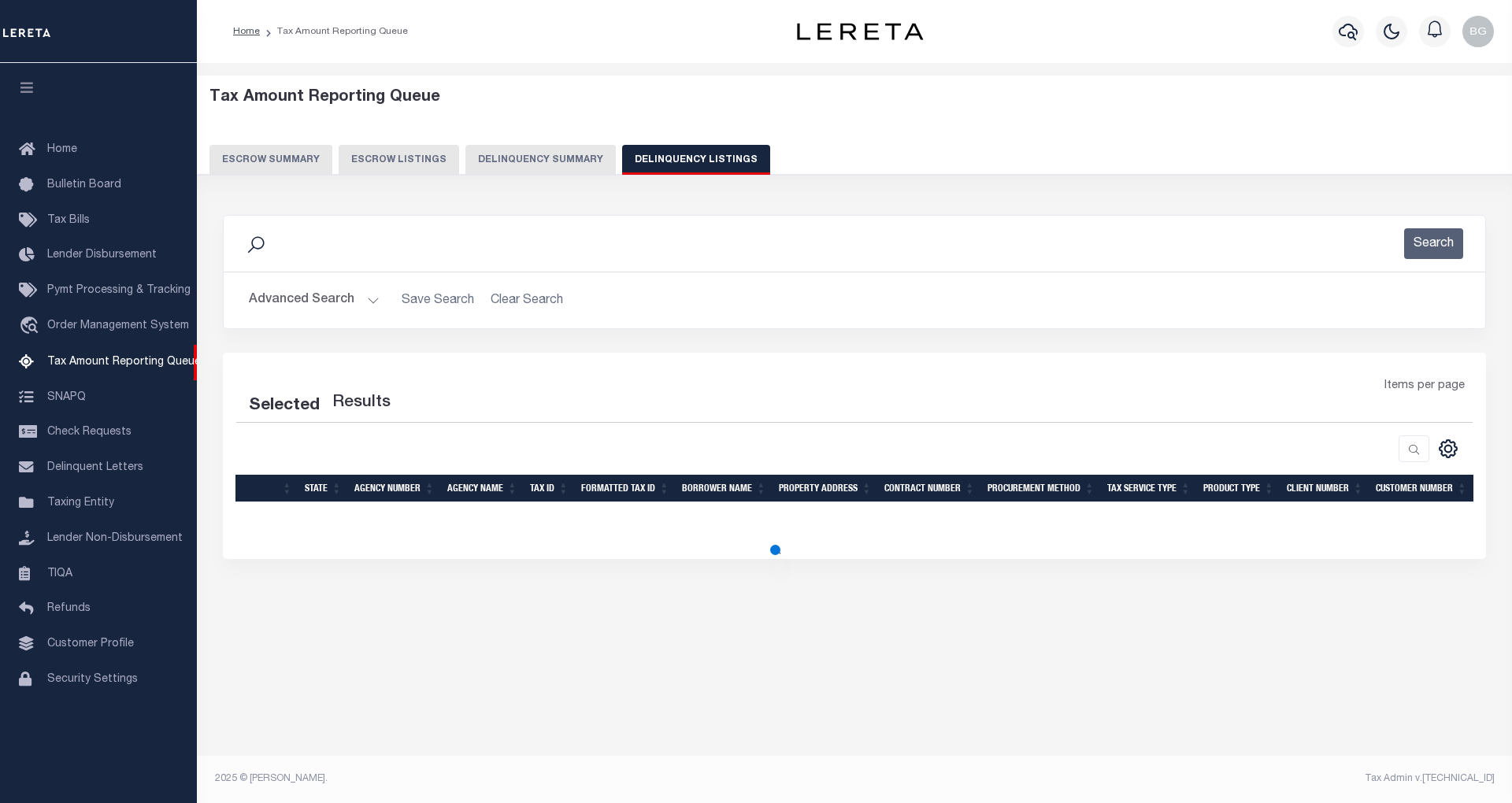
select select "100"
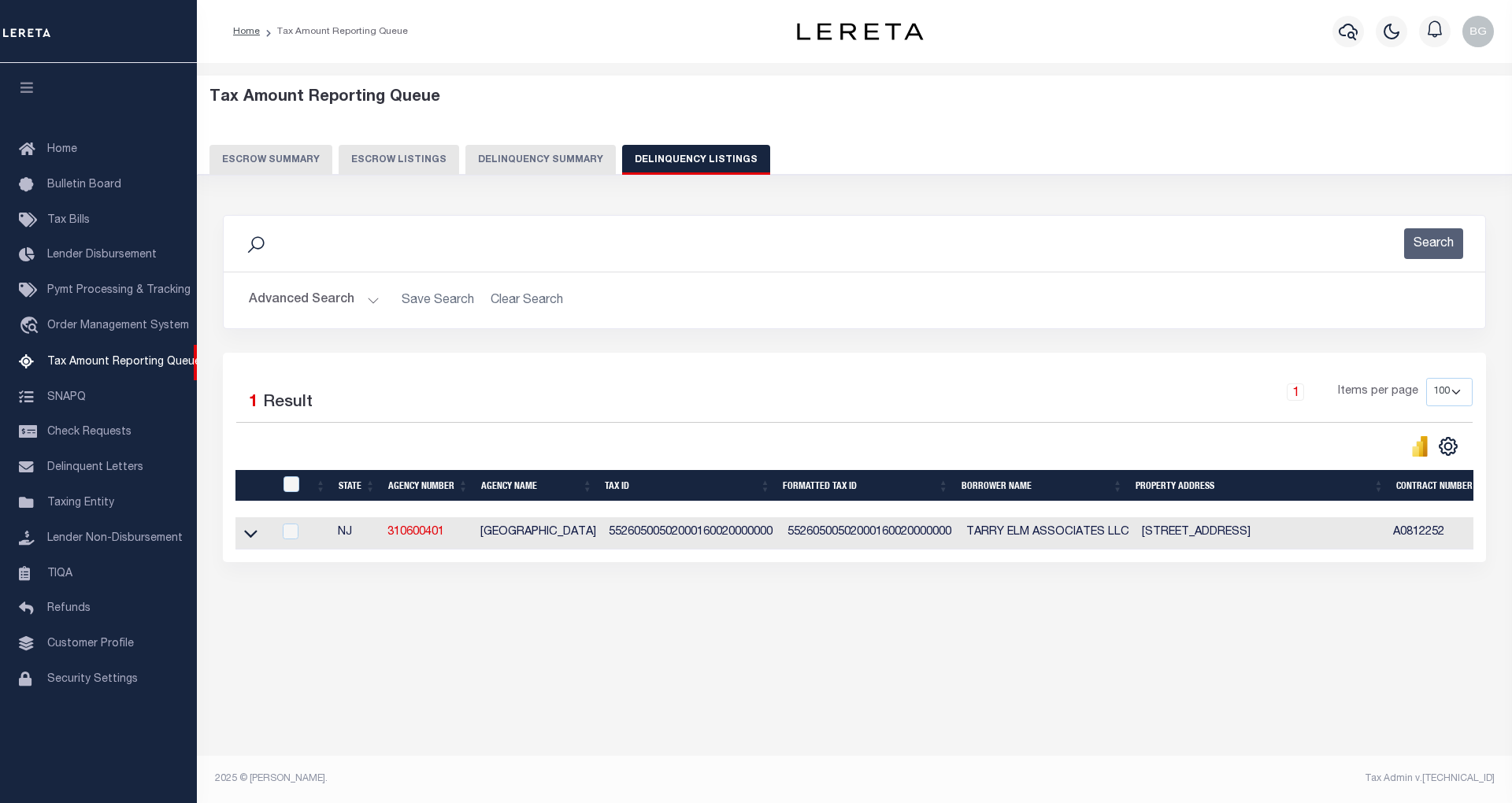
click at [371, 303] on button "Advanced Search" at bounding box center [314, 300] width 131 height 31
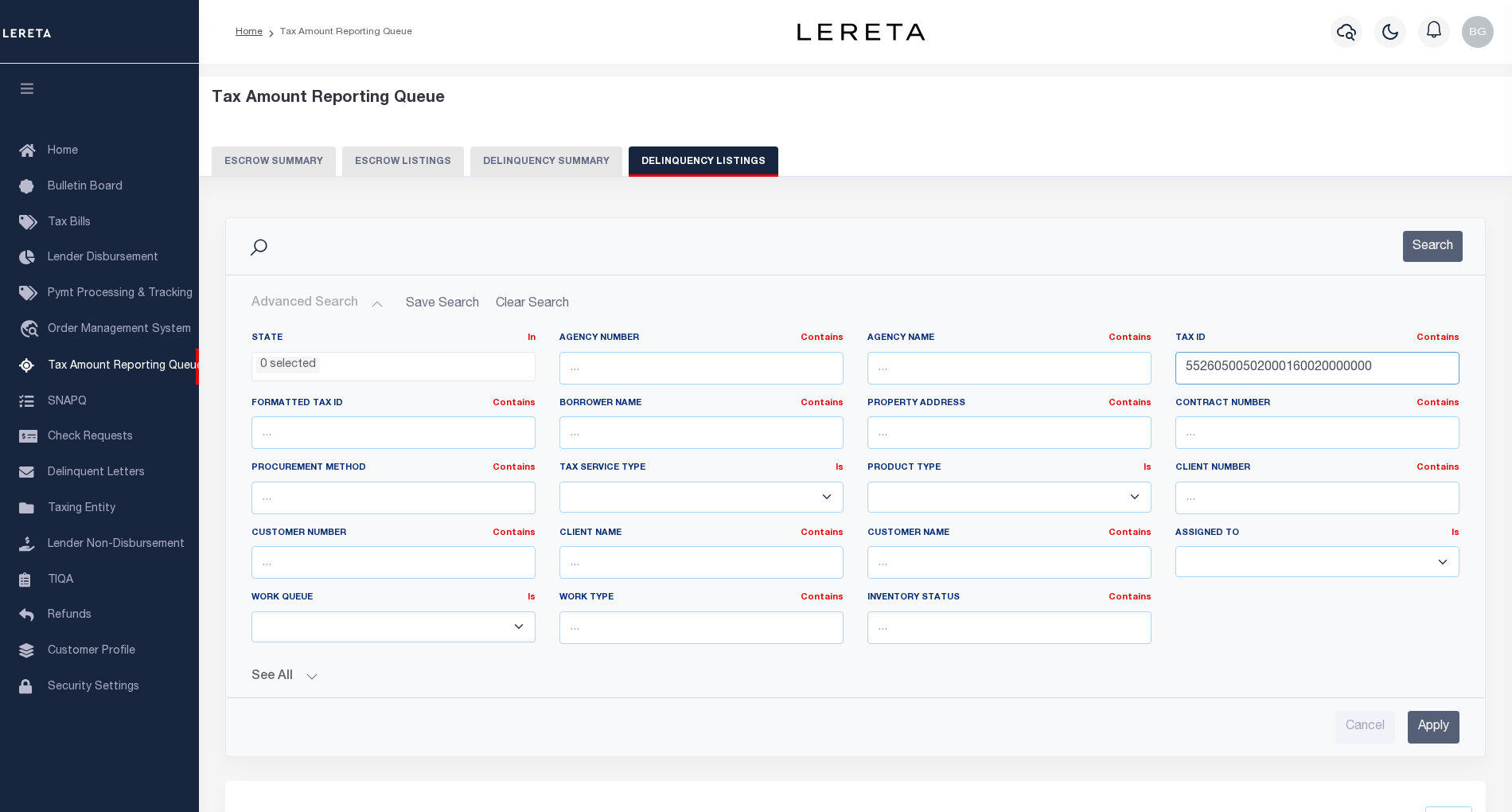
click at [1223, 370] on input "55260500502000160020000000" at bounding box center [1317, 368] width 284 height 33
paste input "034601-157.10-6-49"
type input "034601-157.10-6-49"
click at [1434, 724] on input "Apply" at bounding box center [1434, 728] width 52 height 33
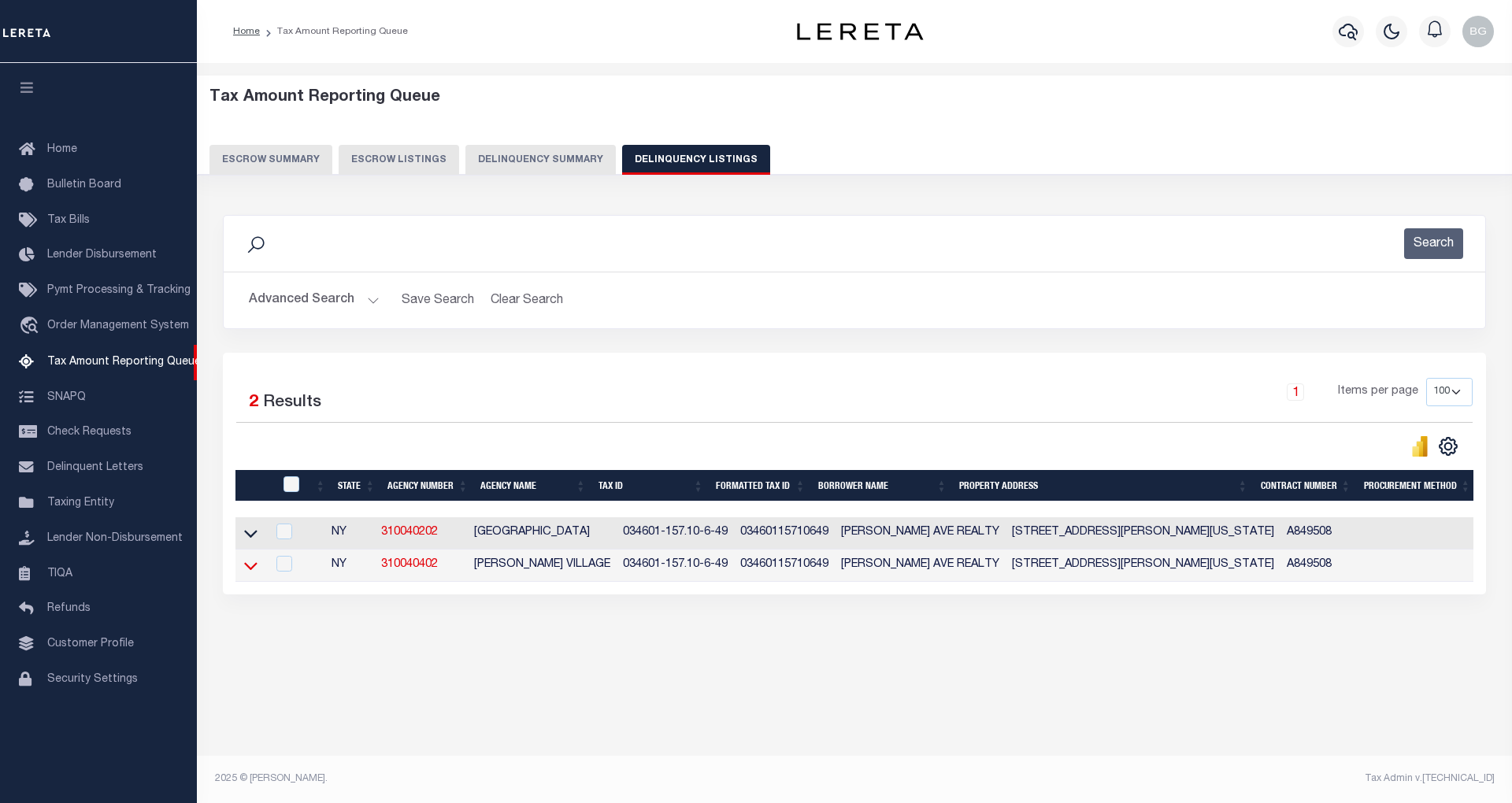
click at [249, 570] on icon at bounding box center [251, 566] width 13 height 8
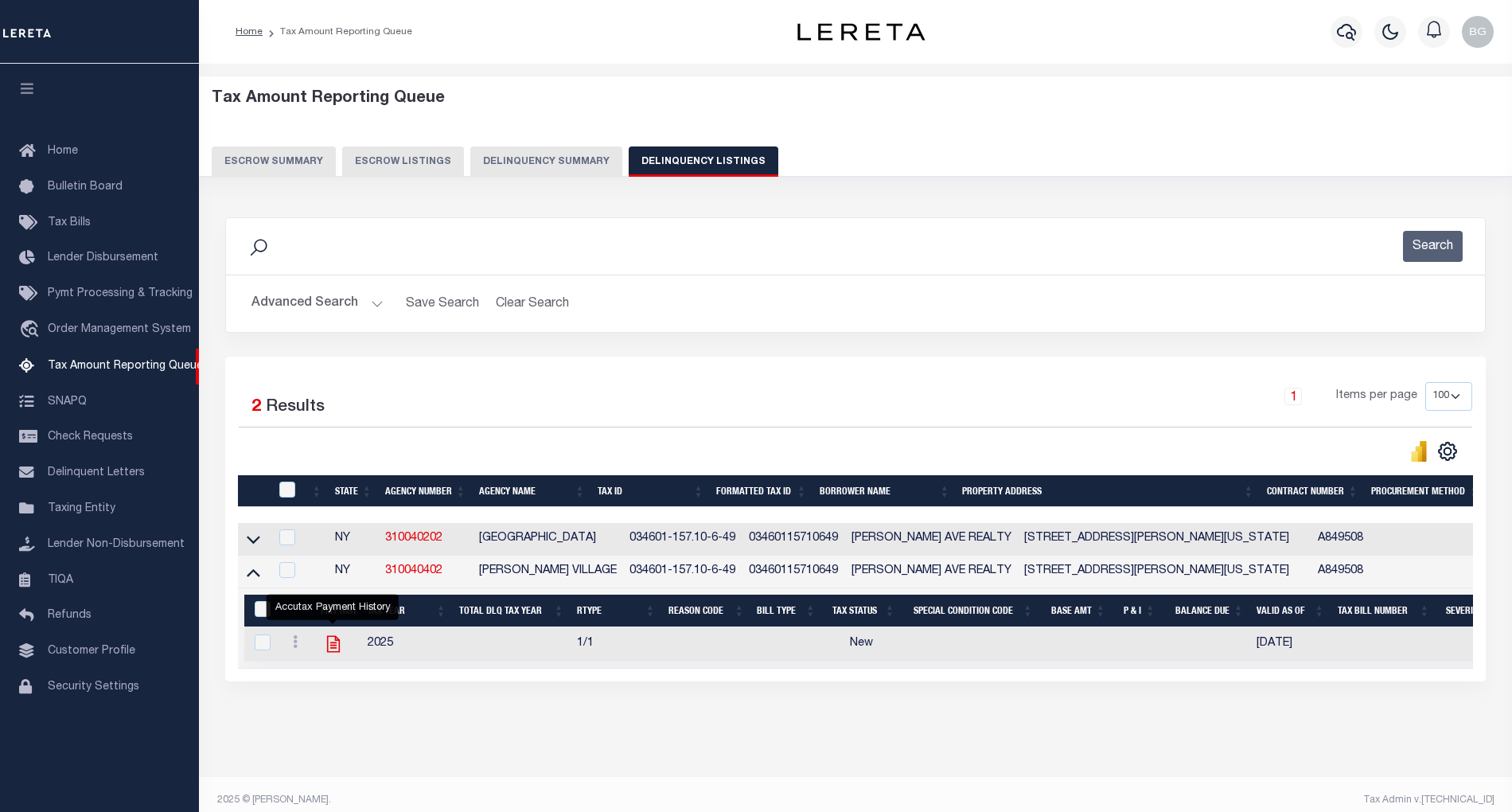
click at [332, 653] on icon "" at bounding box center [332, 644] width 12 height 17
checkbox input "true"
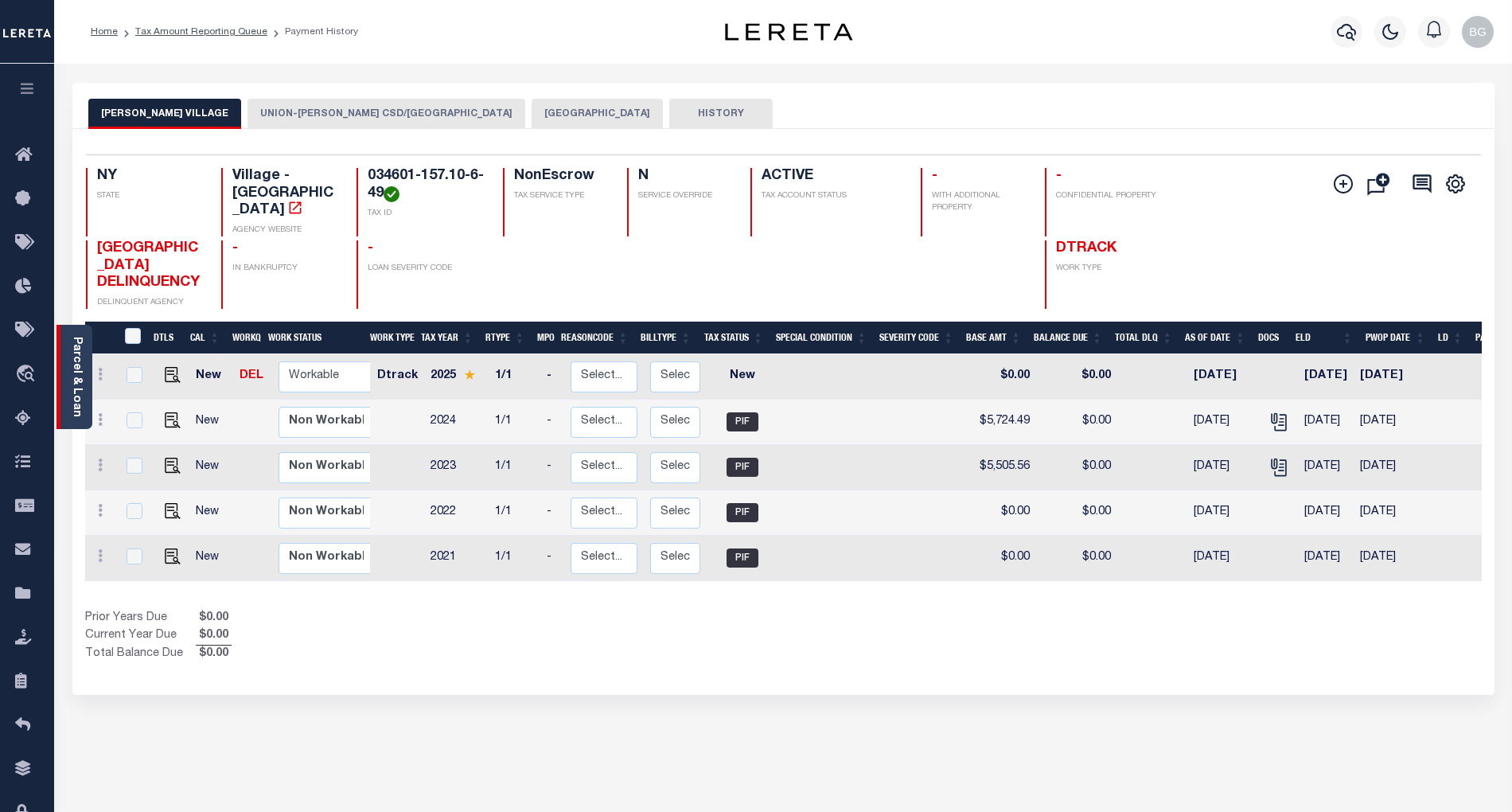
click at [78, 371] on link "Parcel & Loan" at bounding box center [77, 376] width 12 height 80
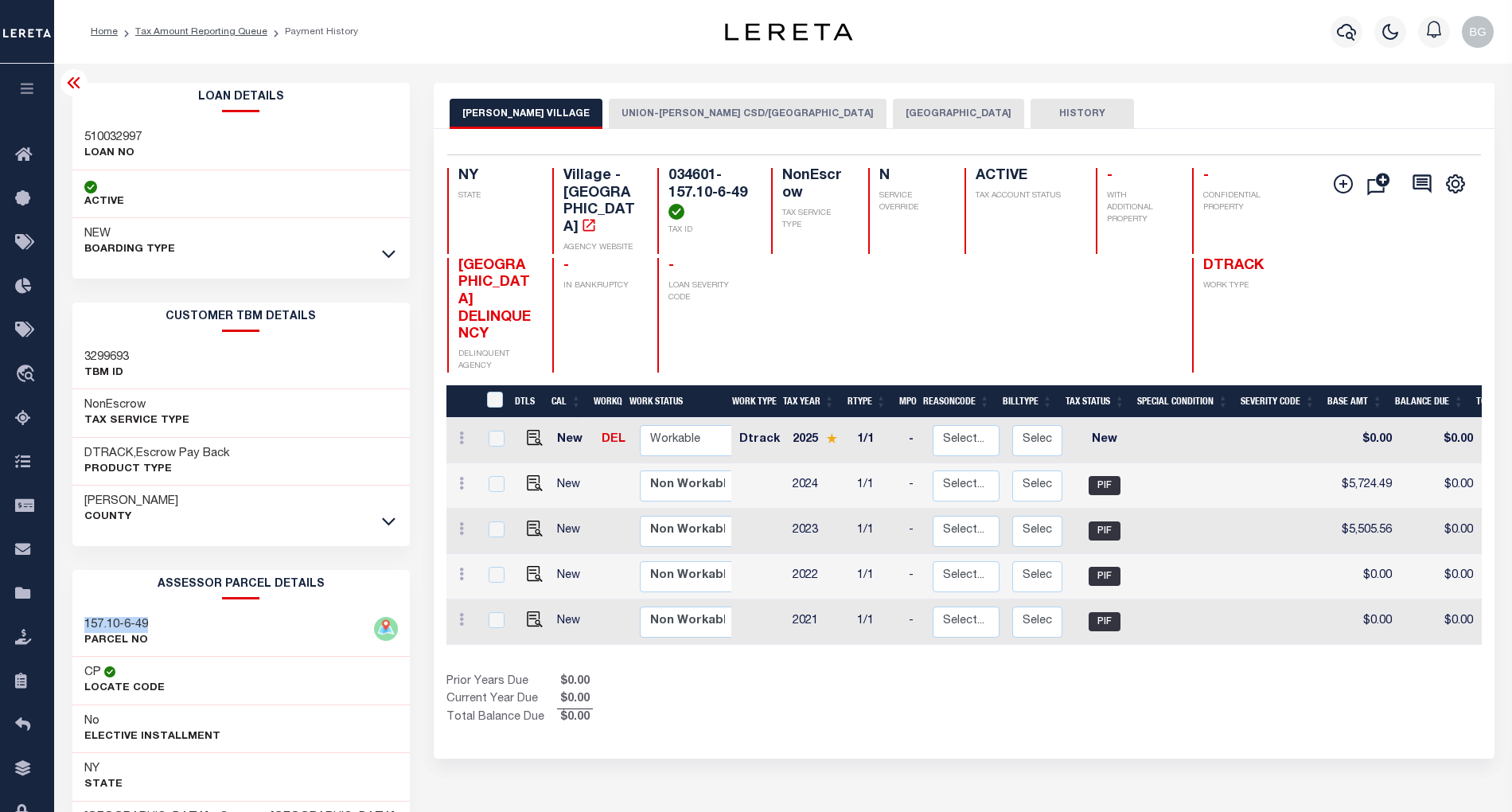
drag, startPoint x: 115, startPoint y: 628, endPoint x: 153, endPoint y: 625, distance: 38.1
click at [153, 625] on div "157.10-6-49 PARCEL NO" at bounding box center [241, 633] width 337 height 49
copy h3 "157.10-6-49"
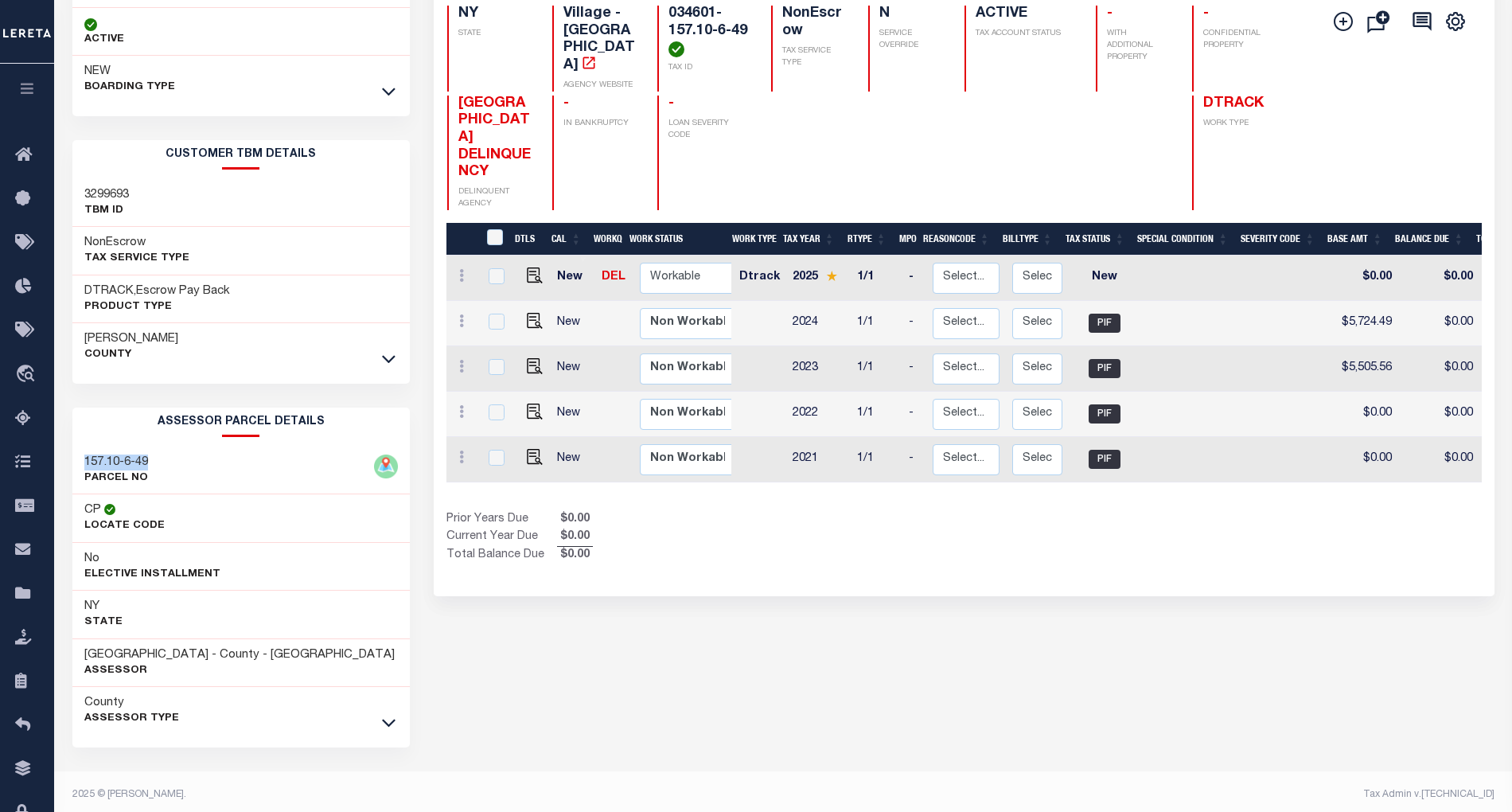
scroll to position [175, 0]
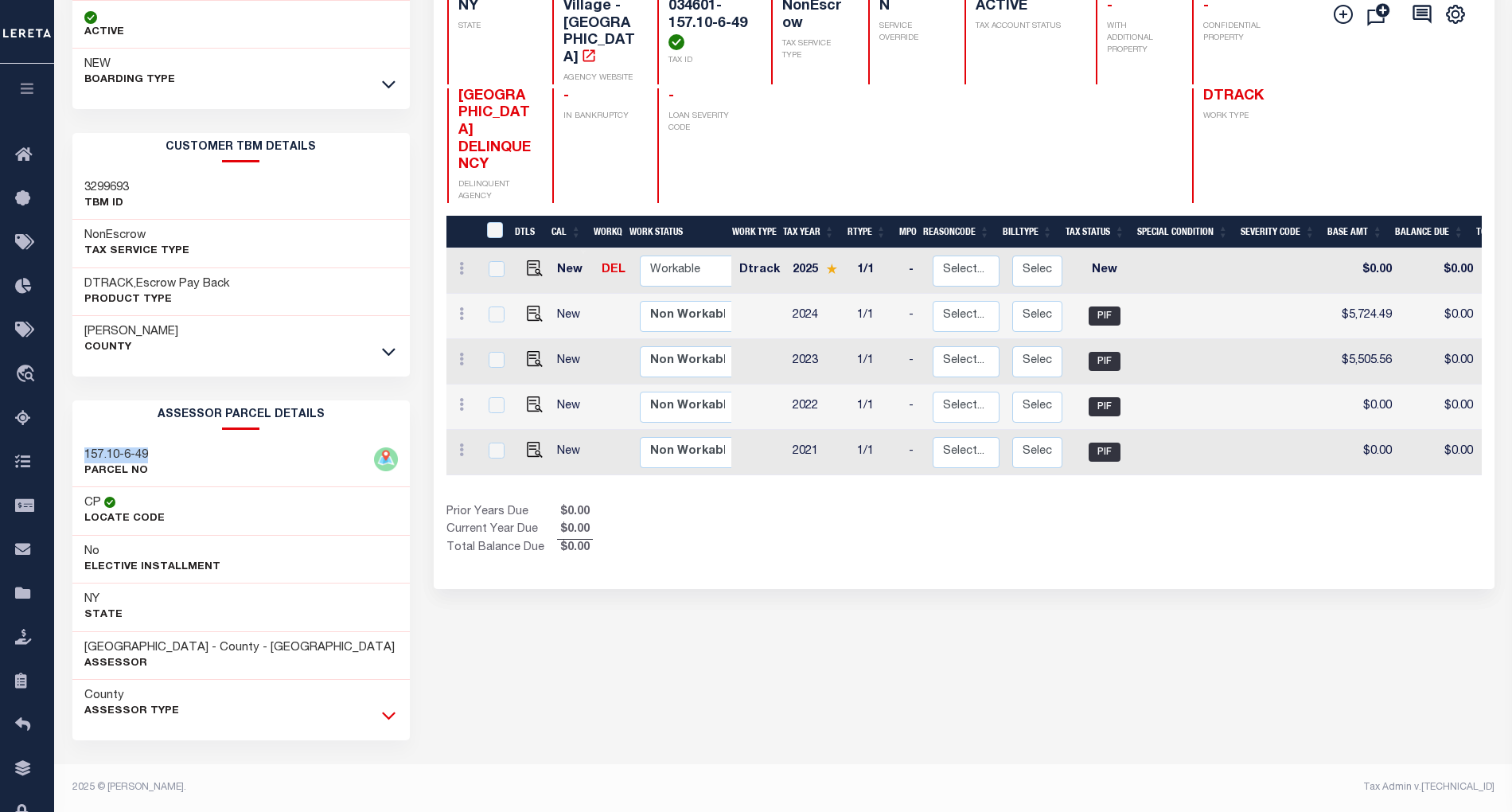
click at [389, 717] on icon at bounding box center [389, 717] width 13 height 8
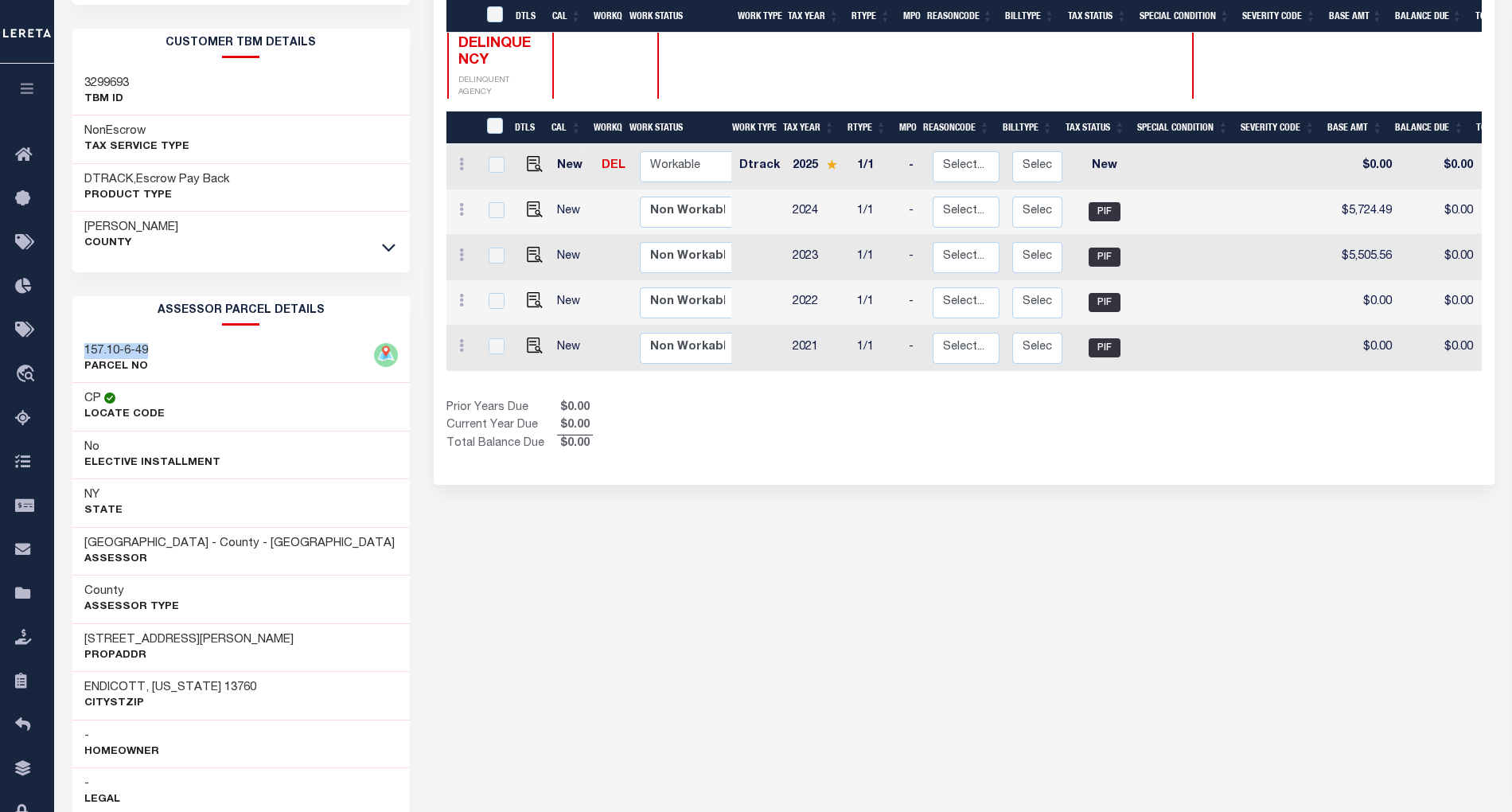
scroll to position [387, 0]
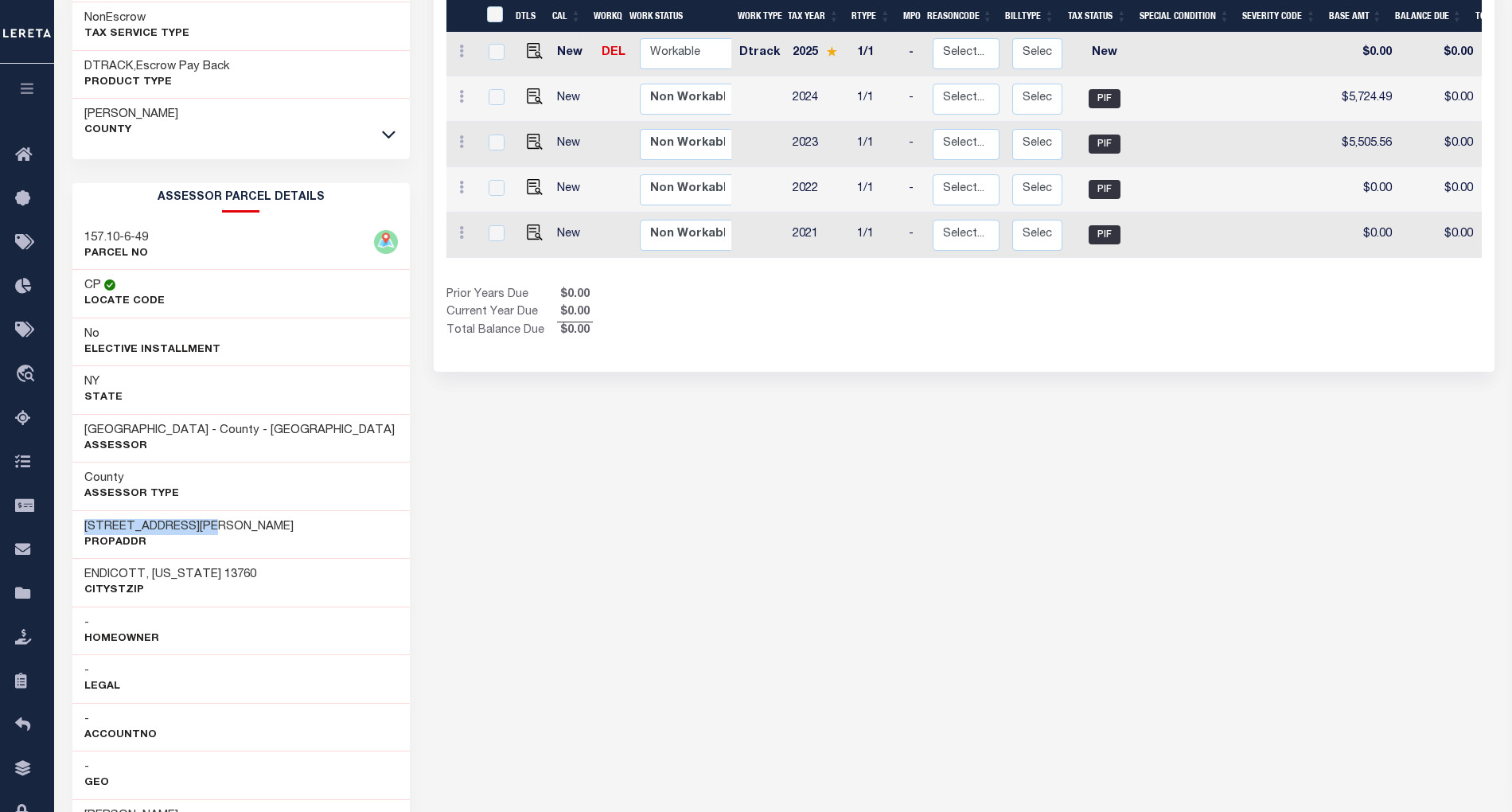
drag, startPoint x: 87, startPoint y: 532, endPoint x: 219, endPoint y: 533, distance: 132.0
click at [219, 533] on div "[STREET_ADDRESS][PERSON_NAME]" at bounding box center [241, 534] width 337 height 49
copy h3 "[STREET_ADDRESS][PERSON_NAME]"
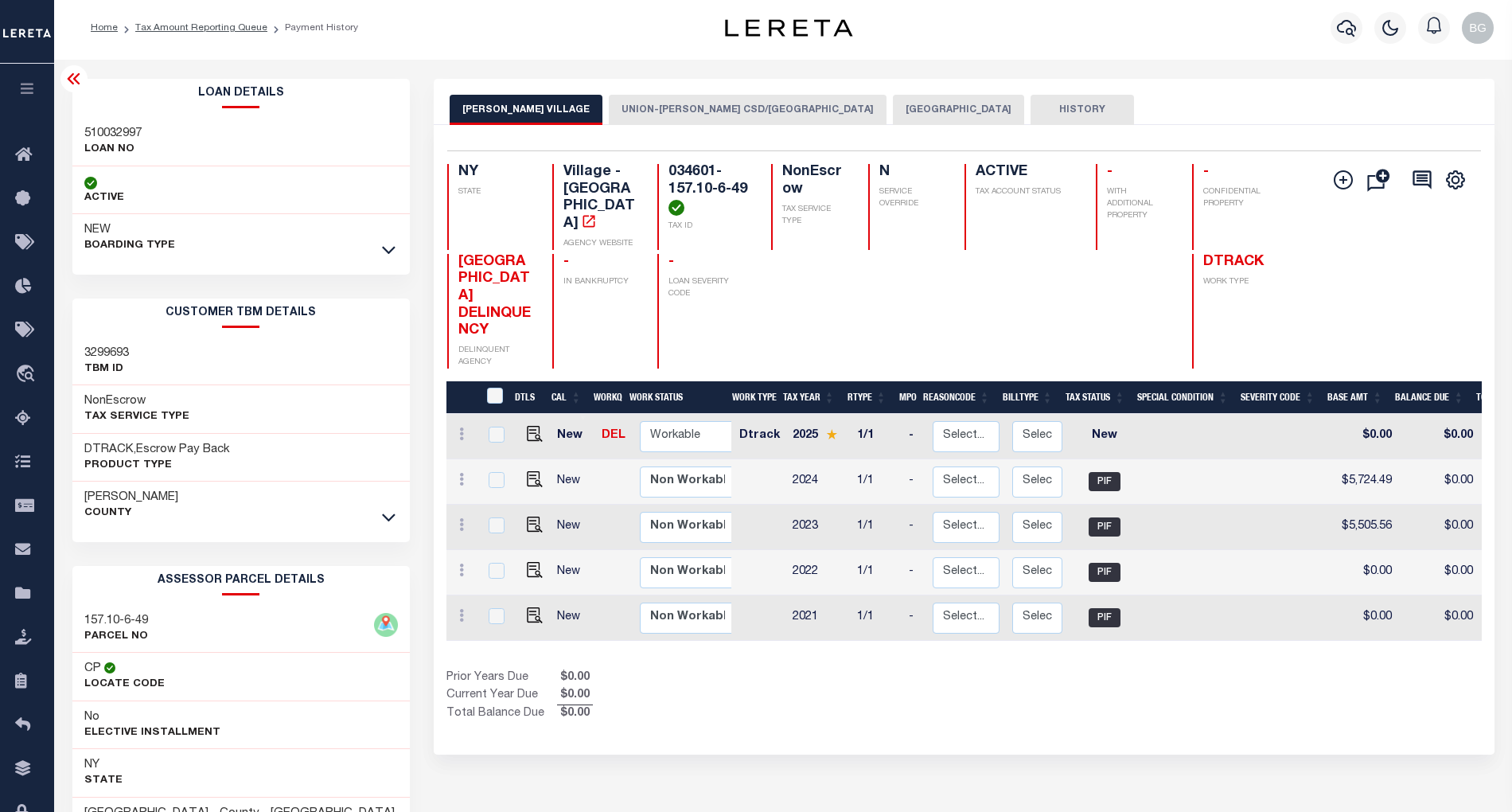
scroll to position [0, 0]
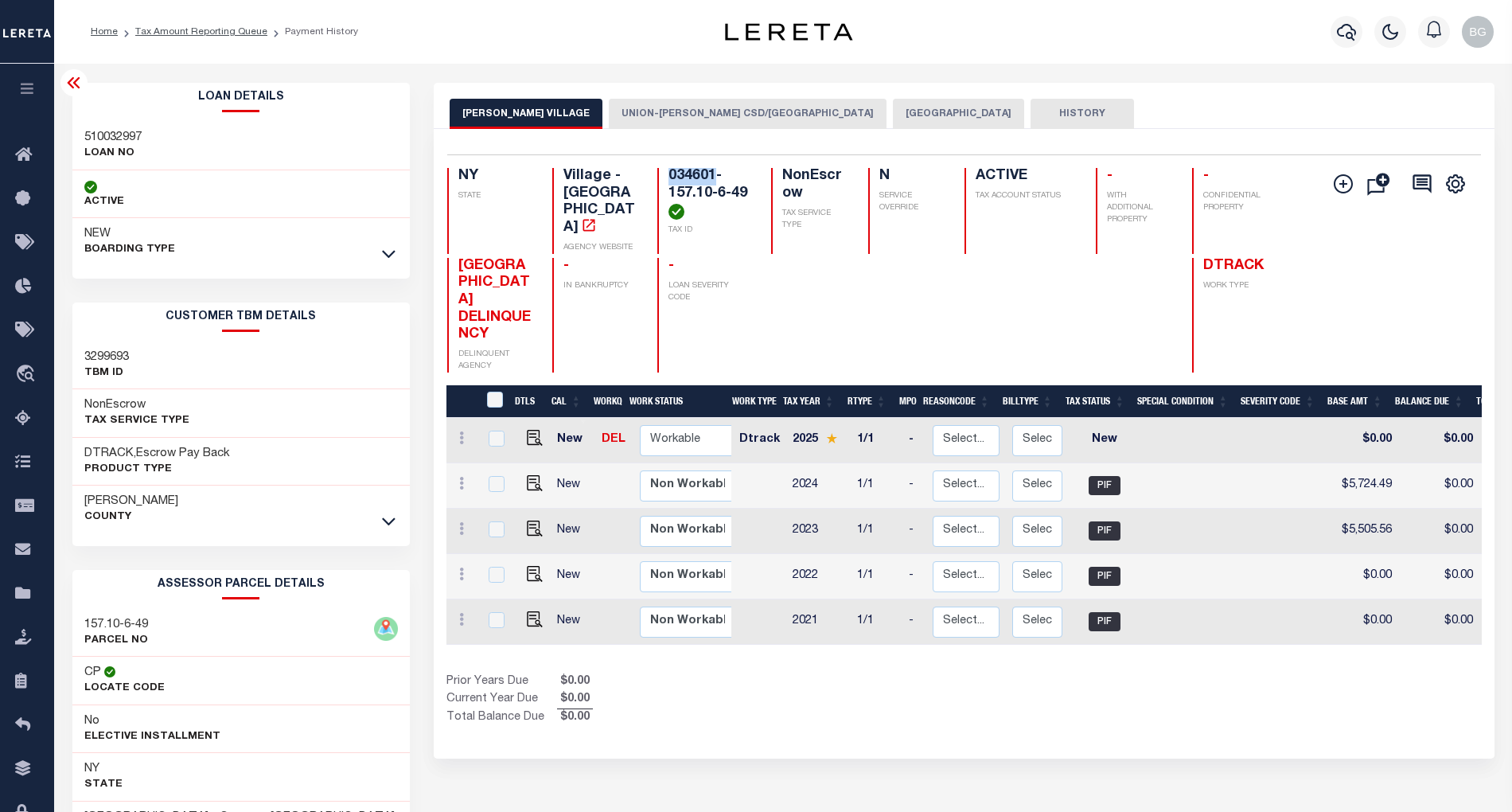
drag, startPoint x: 669, startPoint y: 179, endPoint x: 717, endPoint y: 177, distance: 48.0
click at [717, 177] on h4 "034601-157.10-6-49" at bounding box center [709, 194] width 83 height 52
copy h4 "034601"
click at [67, 87] on icon at bounding box center [73, 83] width 19 height 19
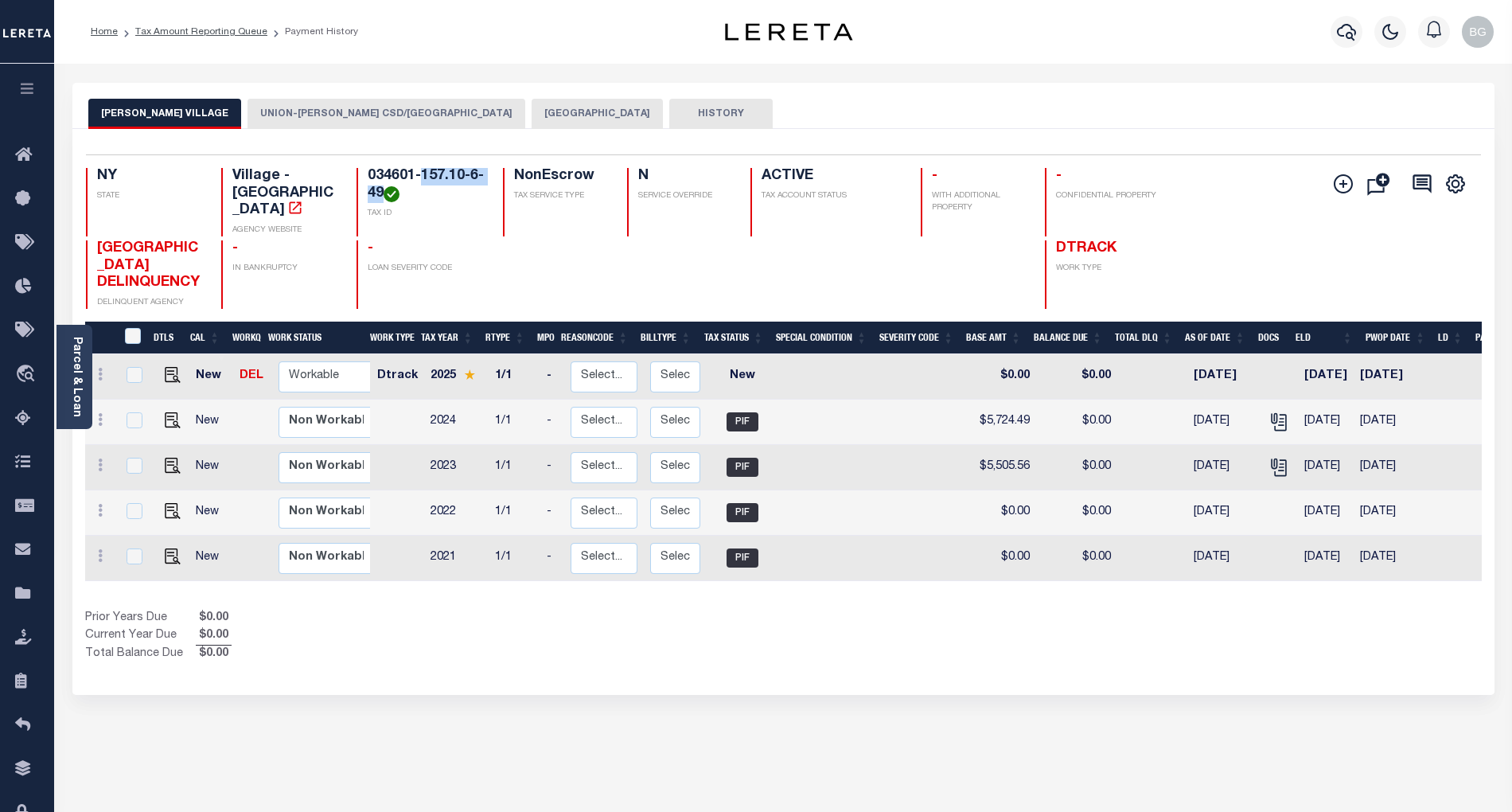
drag, startPoint x: 421, startPoint y: 177, endPoint x: 382, endPoint y: 192, distance: 41.8
click at [382, 192] on h4 "034601-157.10-6-49" at bounding box center [426, 185] width 117 height 34
copy h4 "157.10-6-49"
click at [74, 371] on link "Parcel & Loan" at bounding box center [77, 376] width 12 height 80
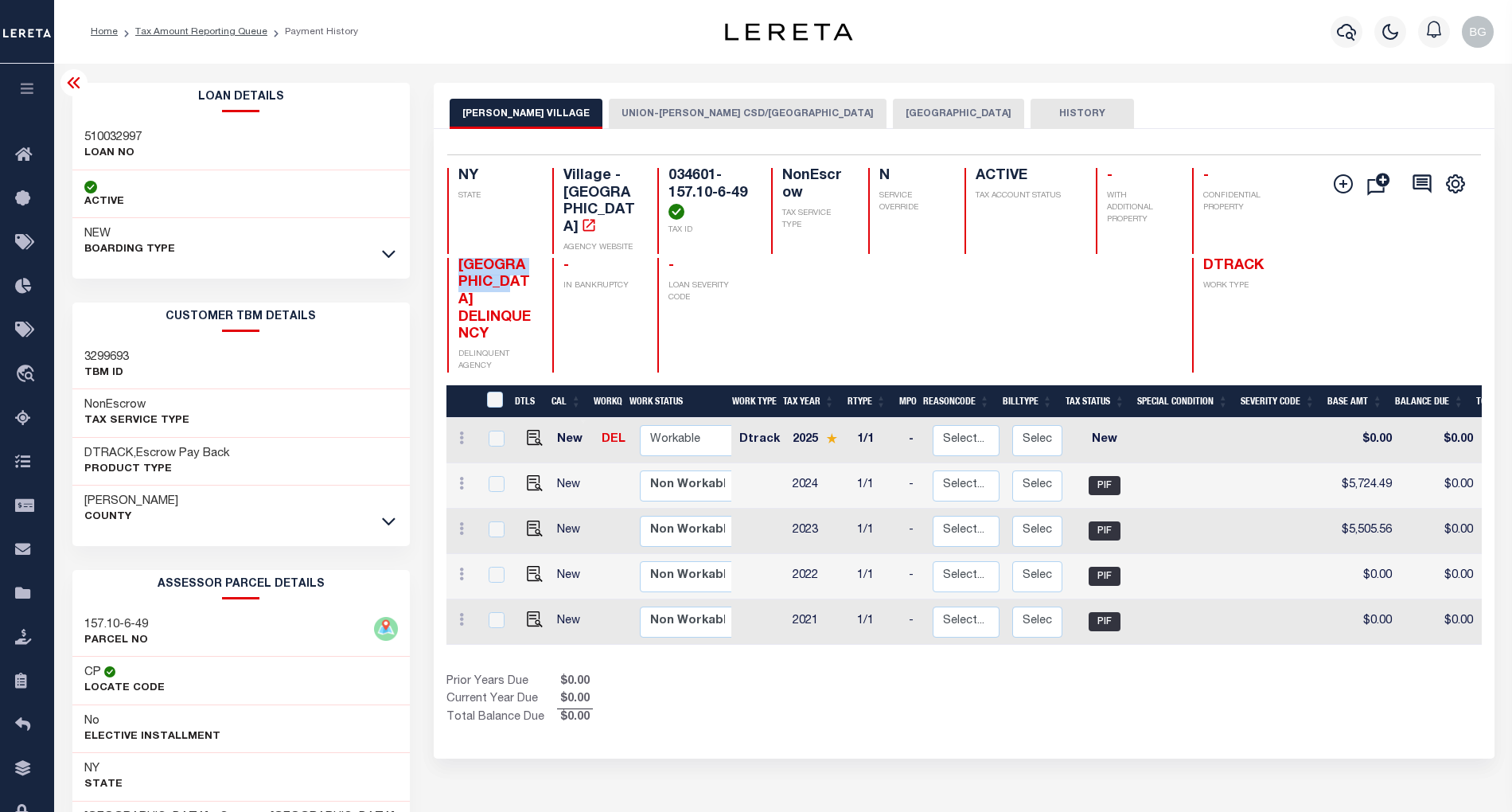
drag, startPoint x: 459, startPoint y: 252, endPoint x: 523, endPoint y: 275, distance: 68.0
click at [523, 275] on h4 "[GEOGRAPHIC_DATA] DELINQUENCY" at bounding box center [496, 301] width 75 height 86
copy span "[GEOGRAPHIC_DATA]"
drag, startPoint x: 671, startPoint y: 191, endPoint x: 746, endPoint y: 192, distance: 75.0
click at [746, 192] on h4 "034601-157.10-6-49" at bounding box center [709, 194] width 83 height 52
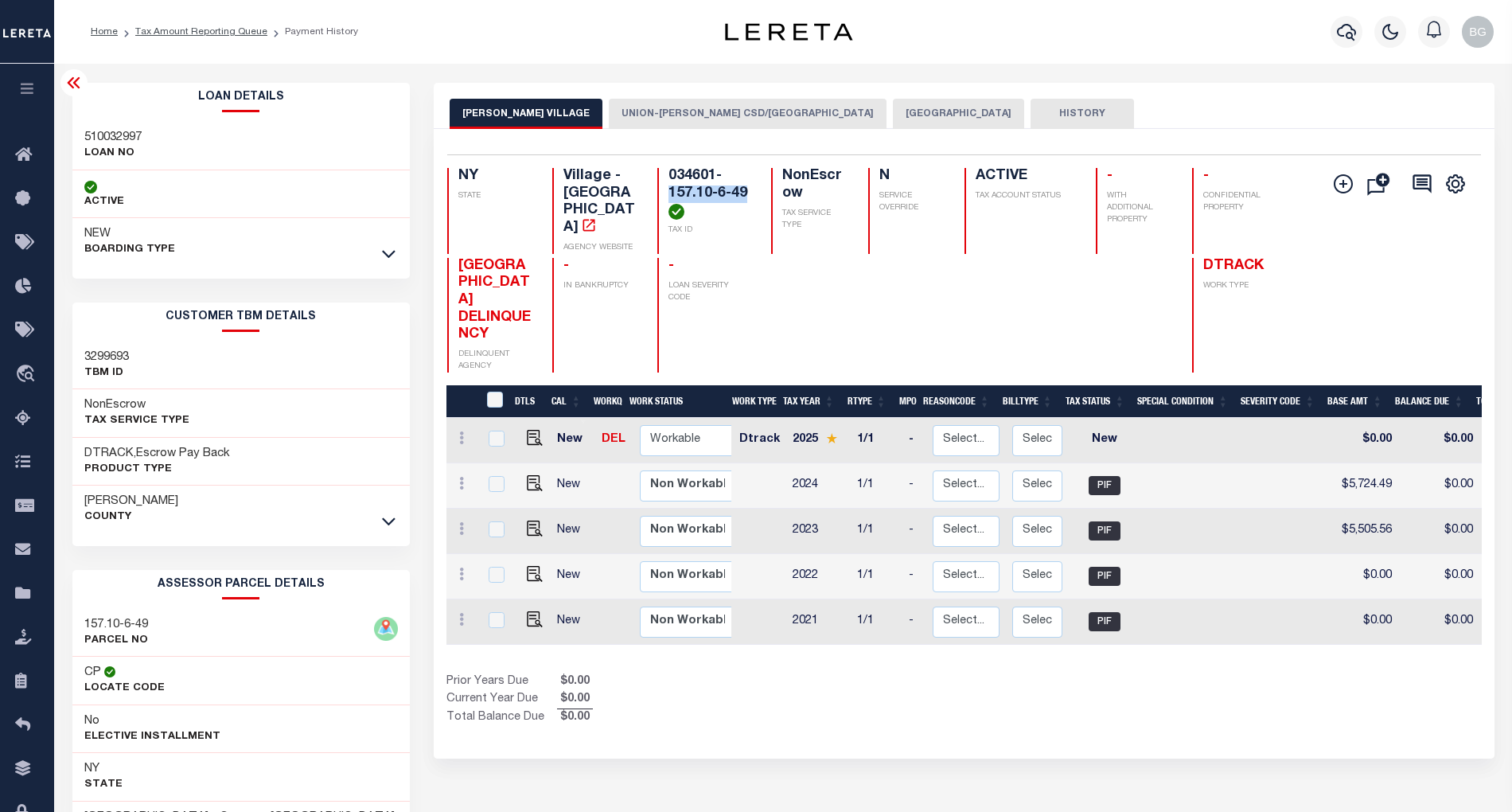
copy h4 "157.10-6-49"
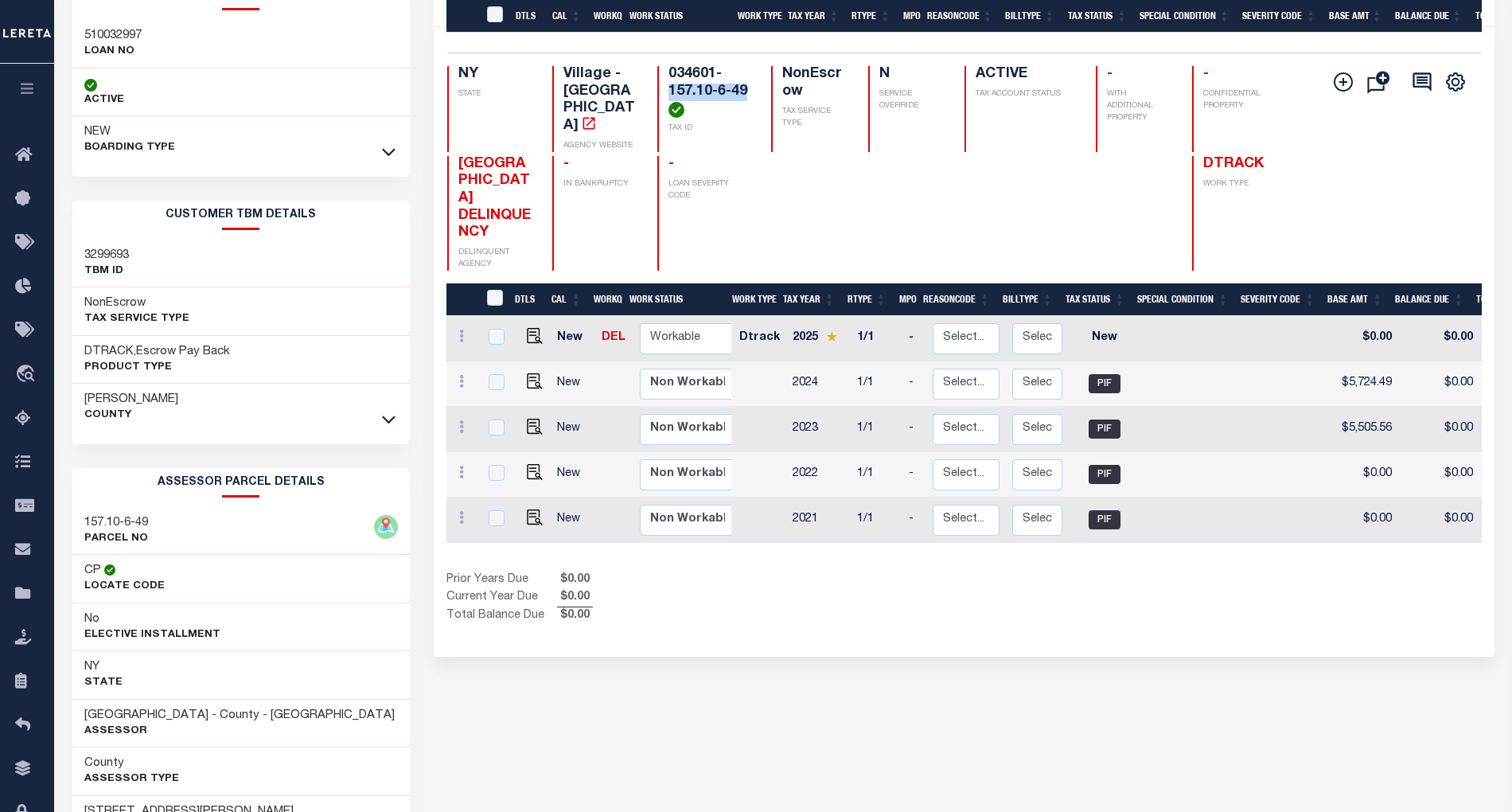
scroll to position [424, 0]
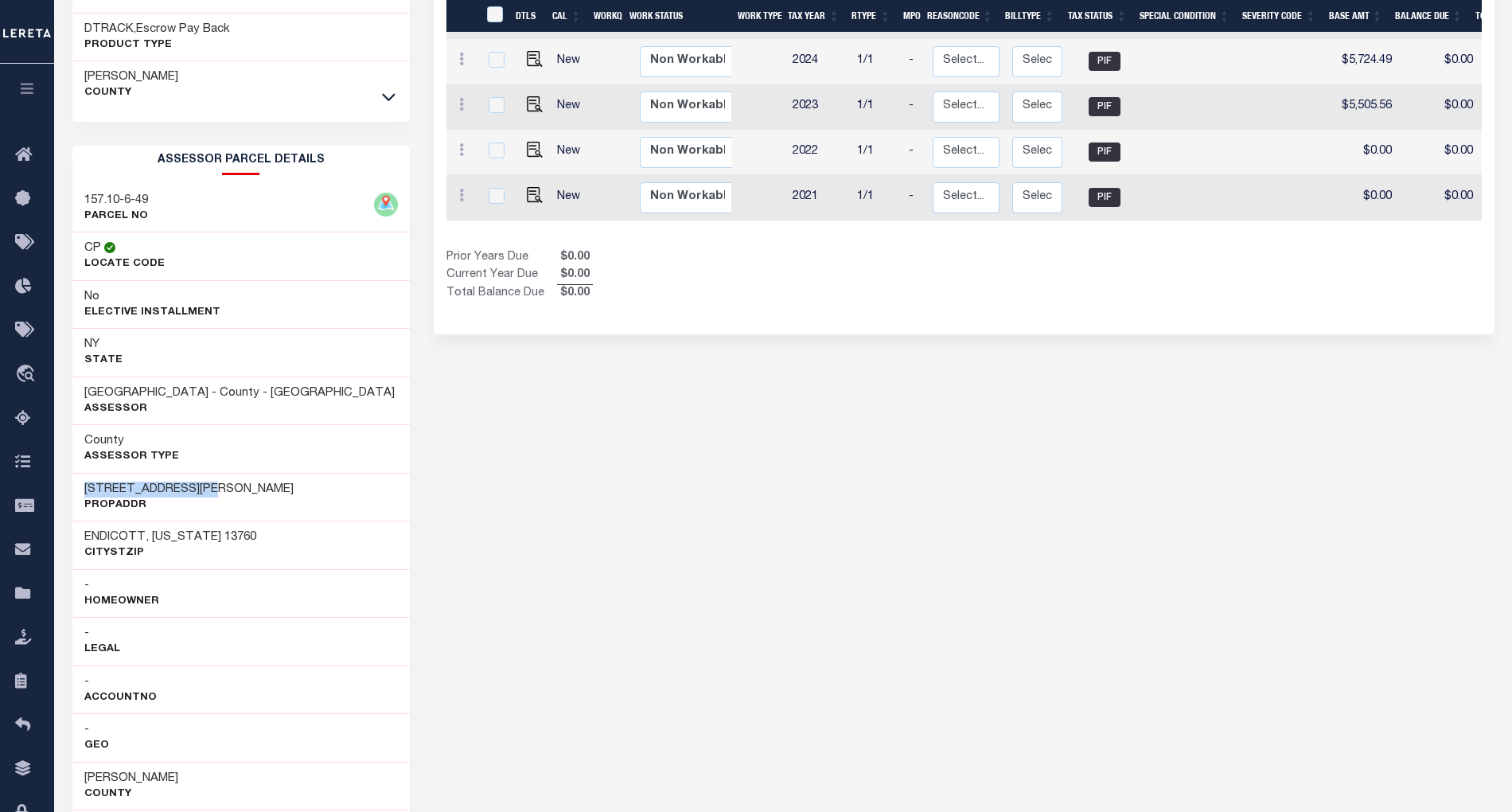
drag, startPoint x: 84, startPoint y: 495, endPoint x: 445, endPoint y: 358, distance: 386.1
click at [237, 500] on div "[STREET_ADDRESS][PERSON_NAME]" at bounding box center [241, 497] width 337 height 49
copy h3 "[STREET_ADDRESS][PERSON_NAME]"
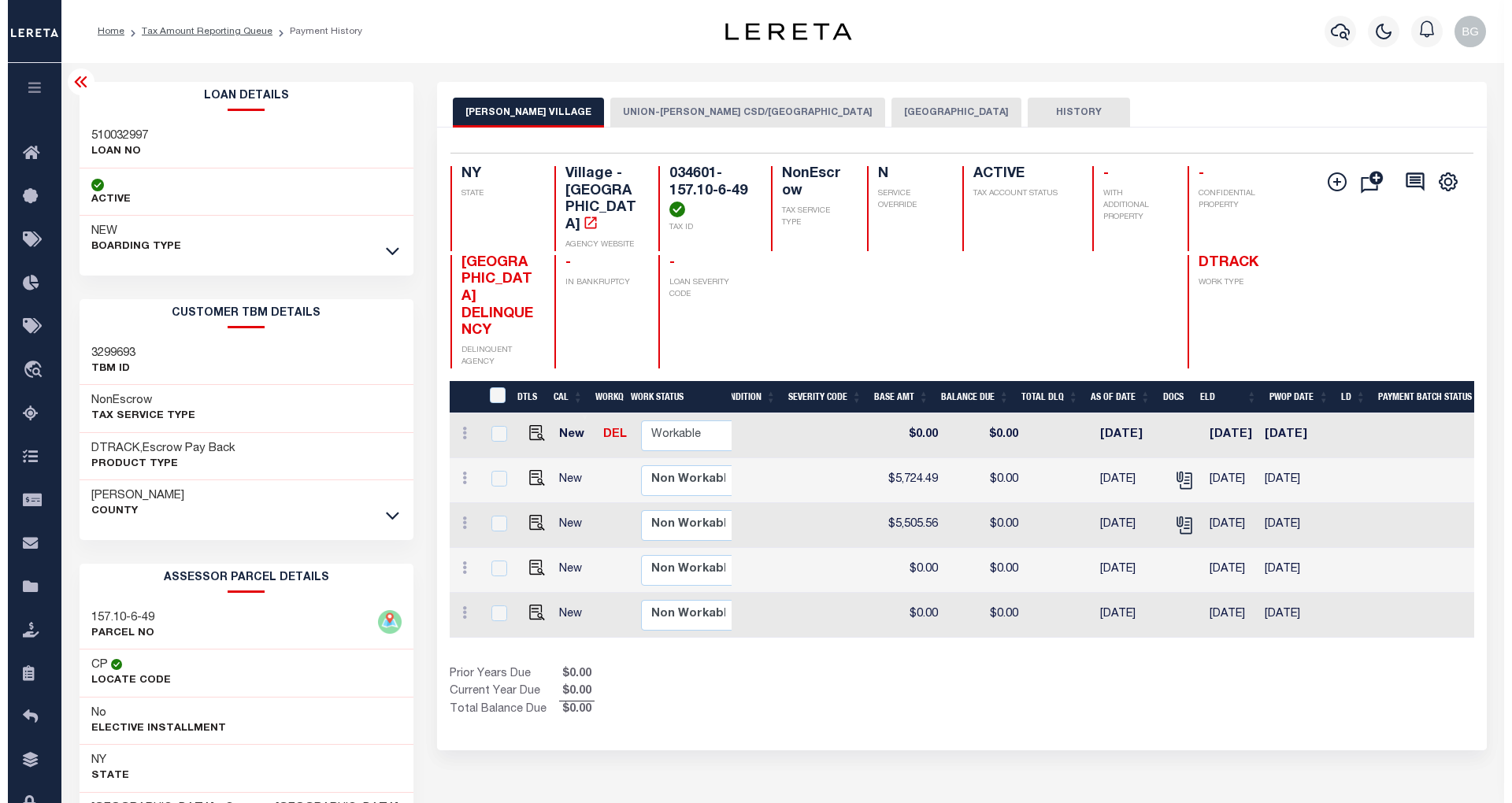
scroll to position [0, 468]
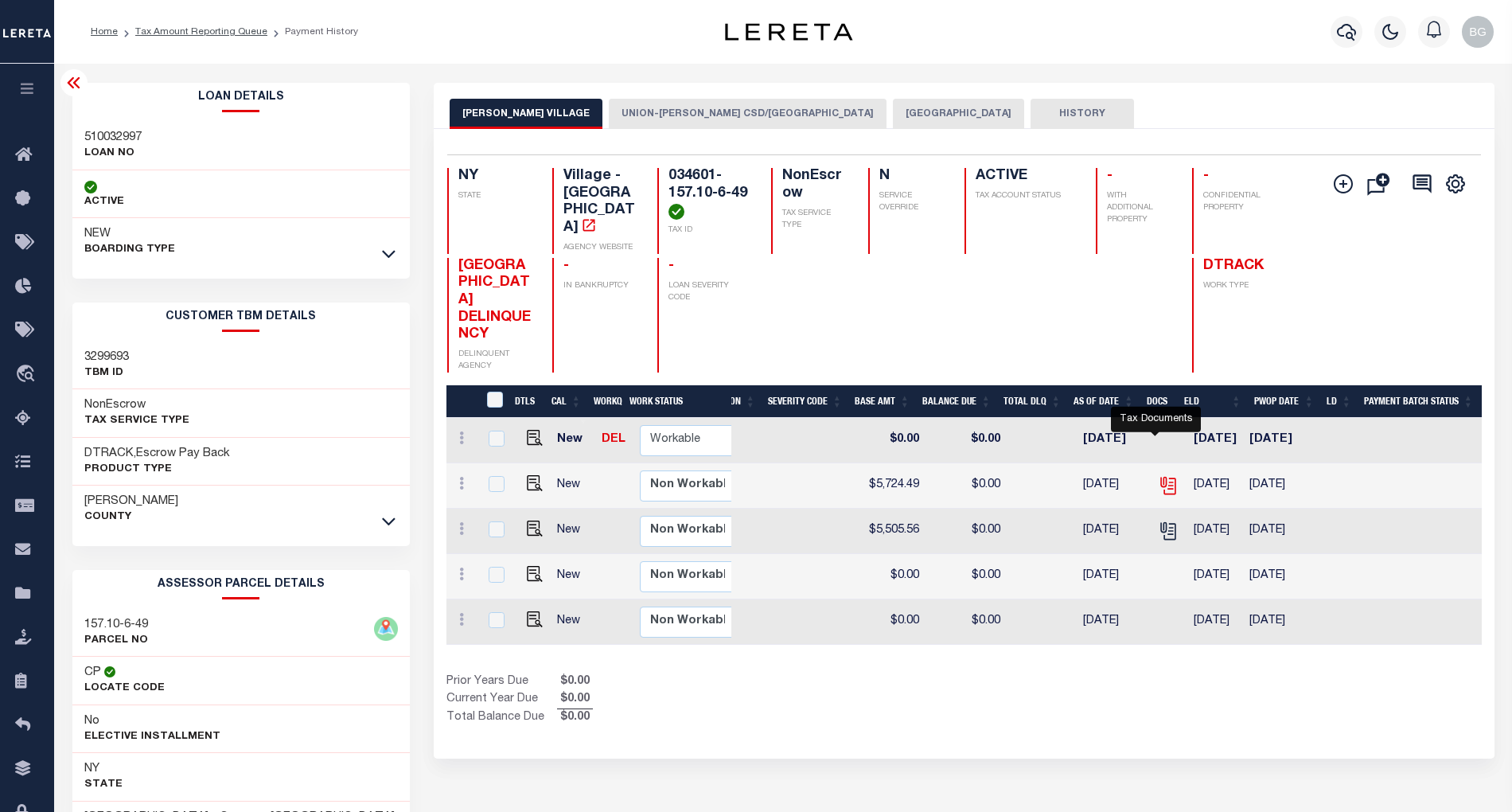
click at [1158, 475] on icon "" at bounding box center [1168, 485] width 21 height 21
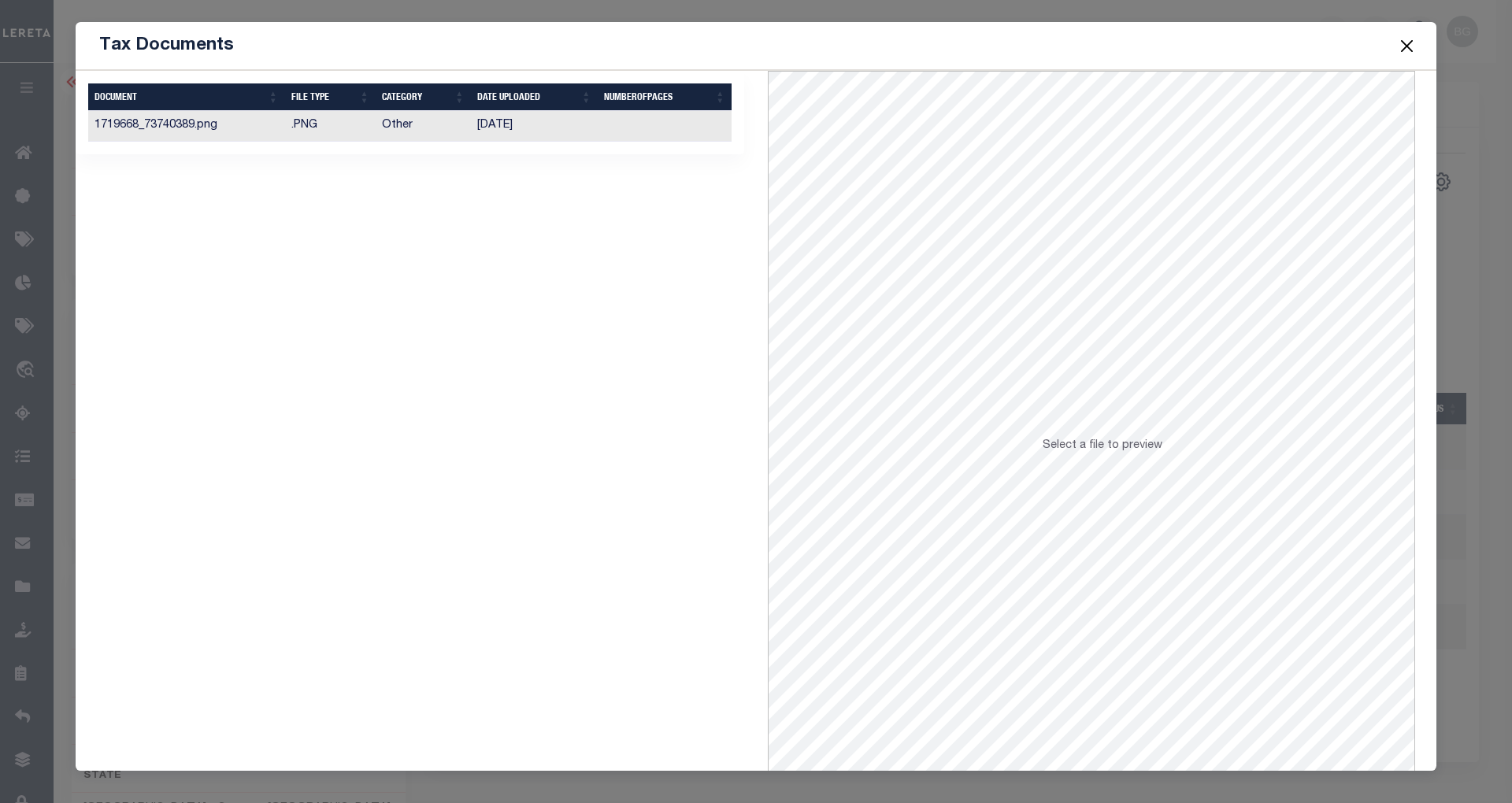
click at [499, 131] on td "[DATE]" at bounding box center [534, 126] width 126 height 31
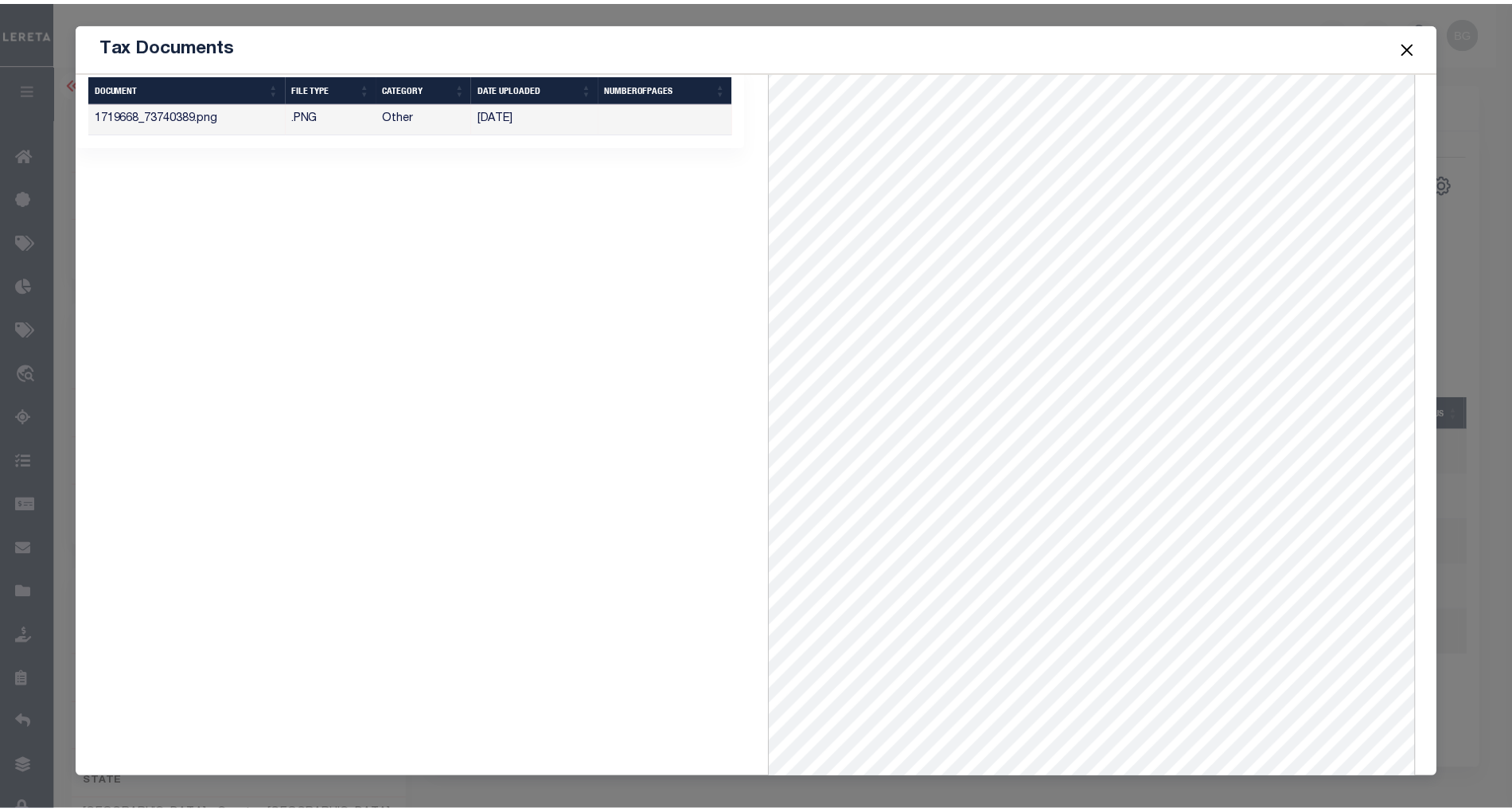
scroll to position [0, 0]
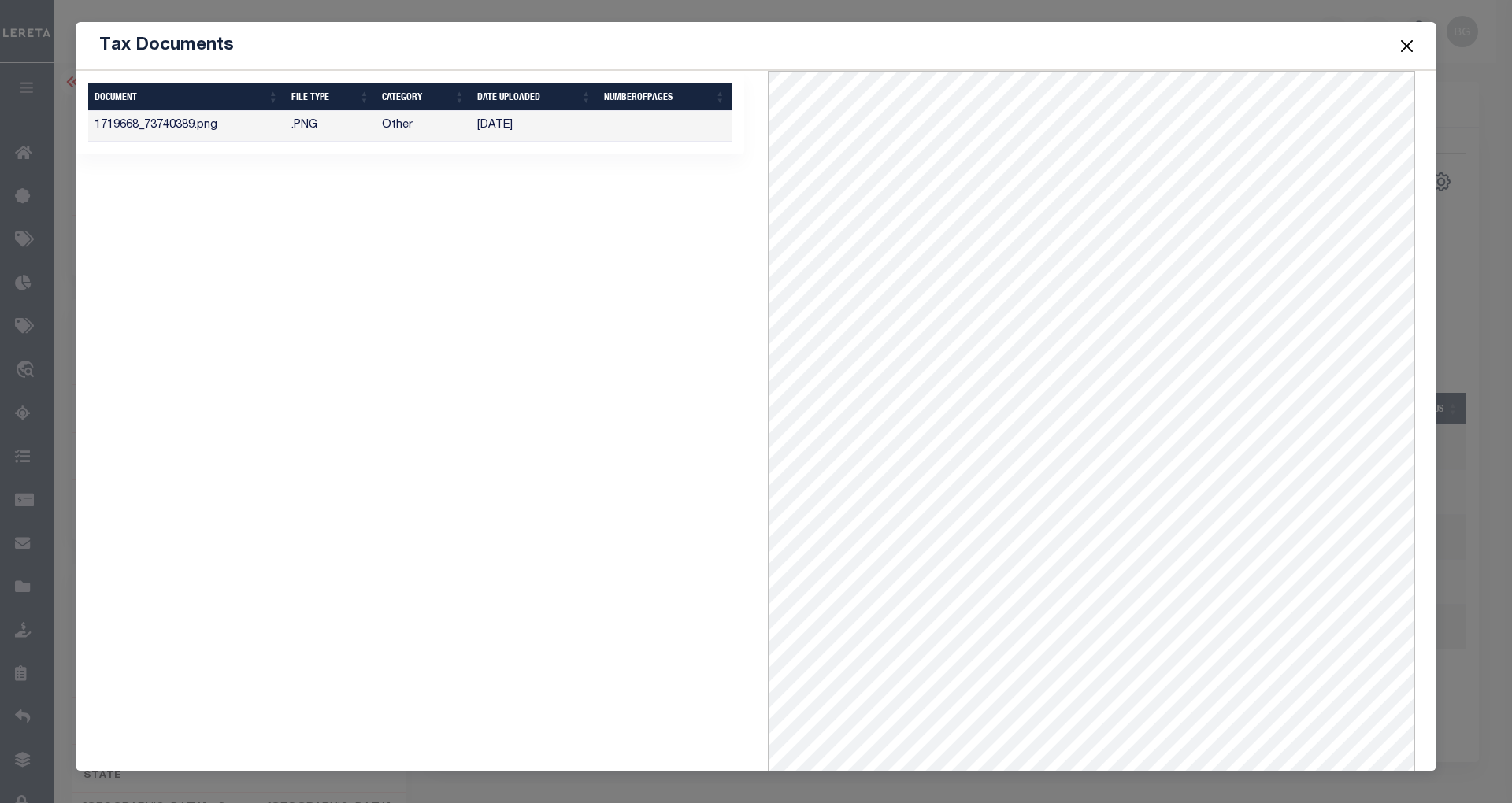
click at [1405, 45] on button "Close" at bounding box center [1407, 45] width 20 height 20
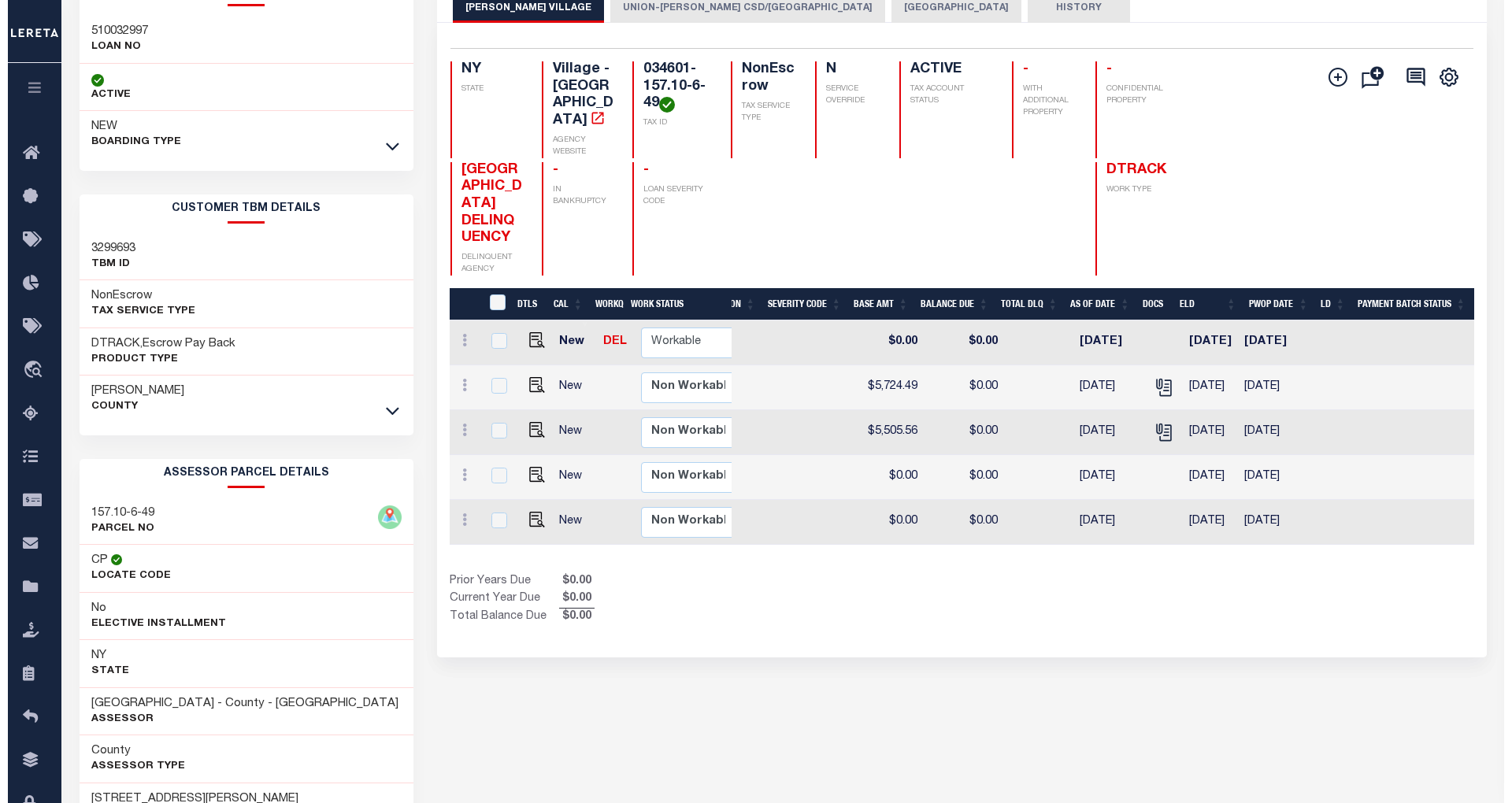
scroll to position [0, 513]
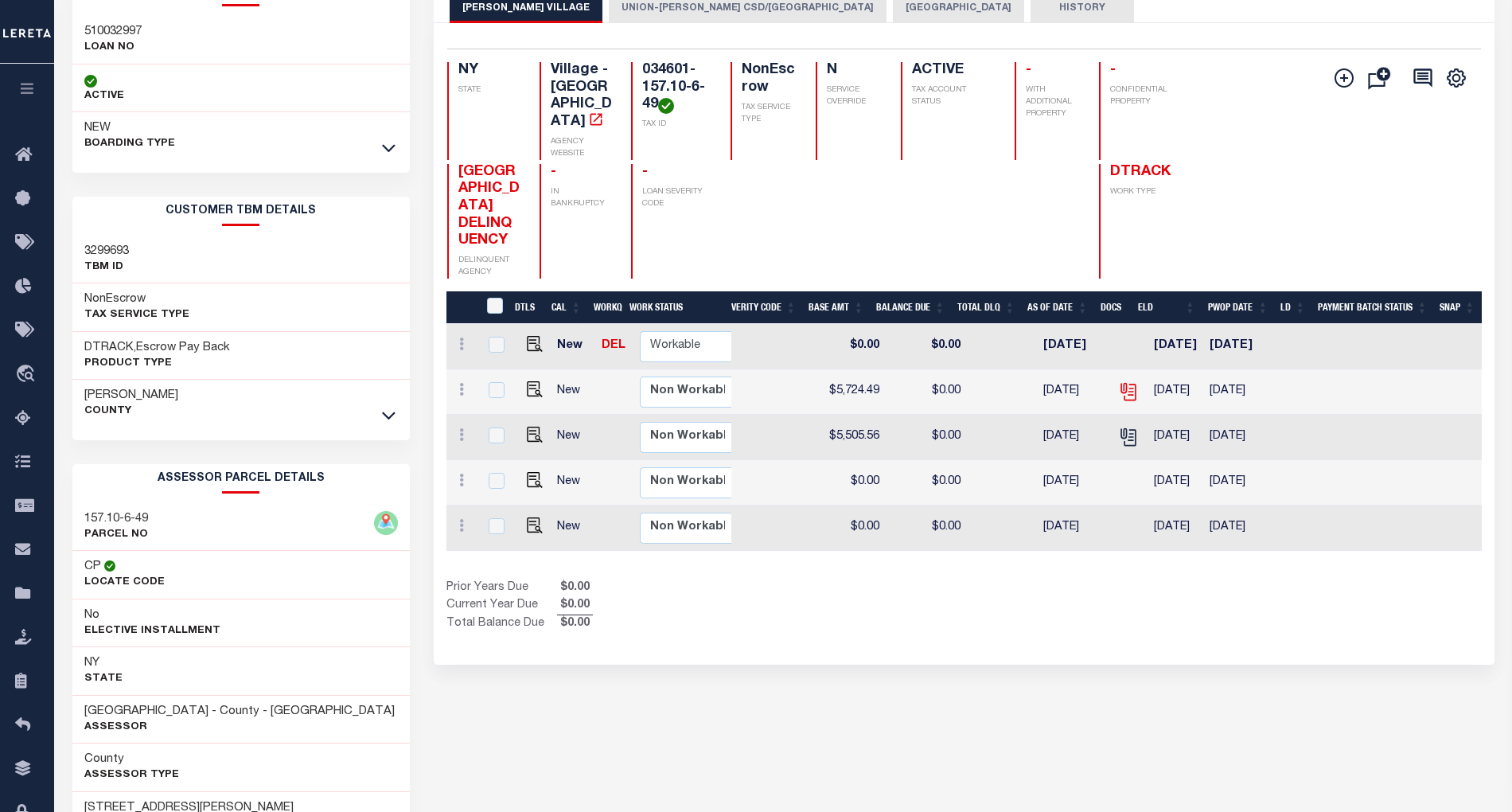
click at [1119, 402] on icon "" at bounding box center [1128, 391] width 21 height 21
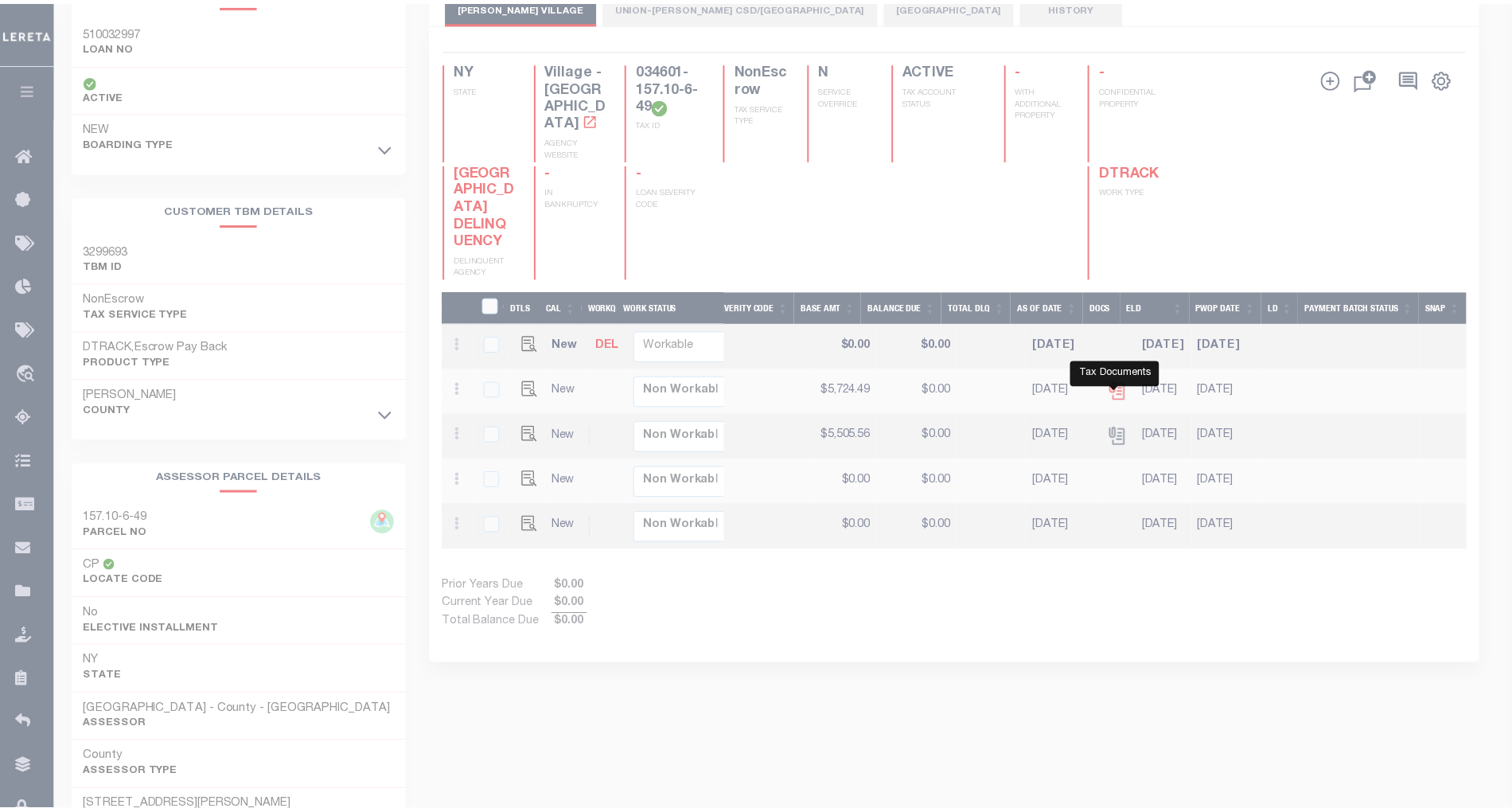
scroll to position [0, 507]
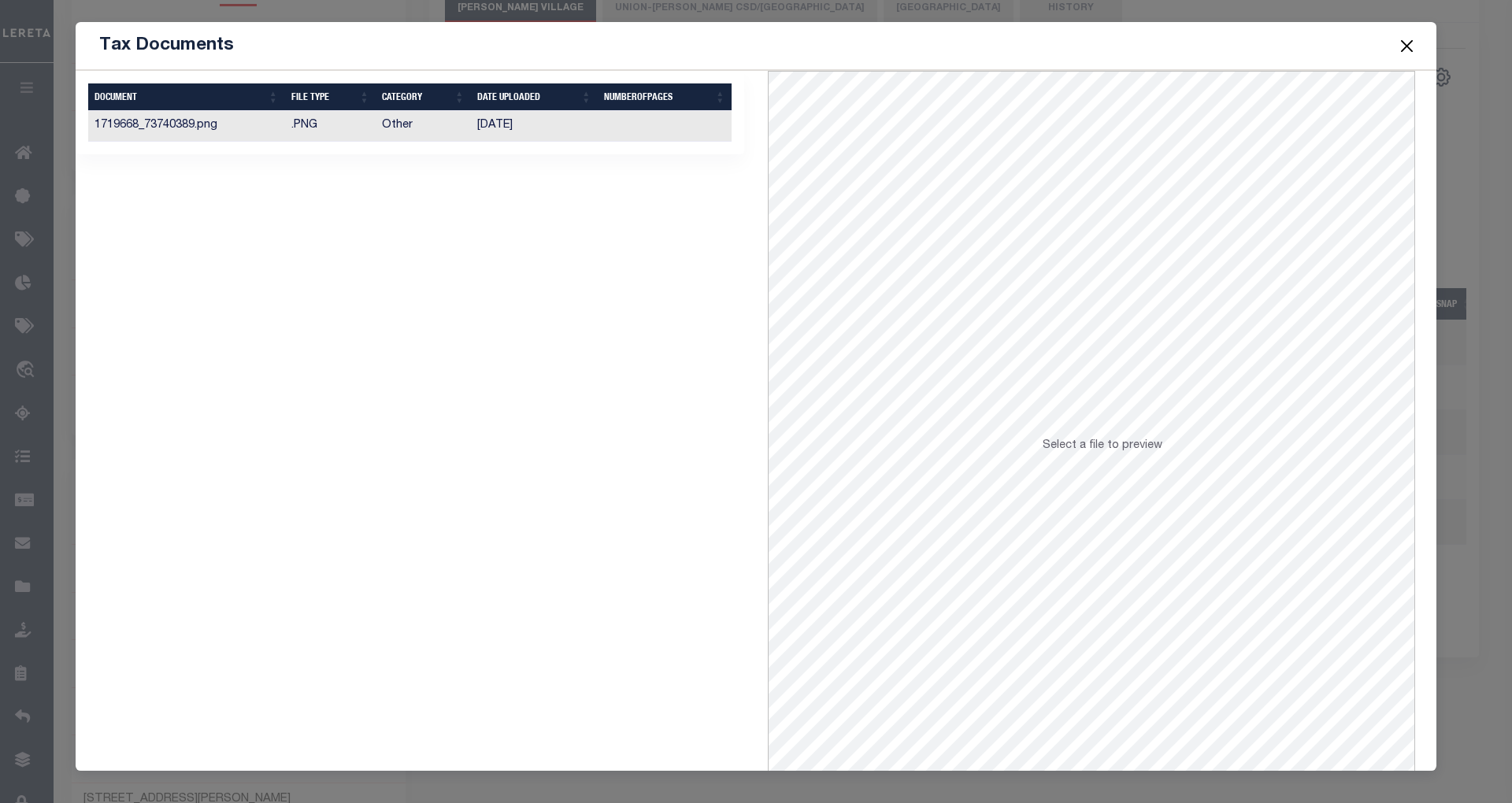
click at [505, 124] on td "10/31/2024" at bounding box center [534, 126] width 126 height 31
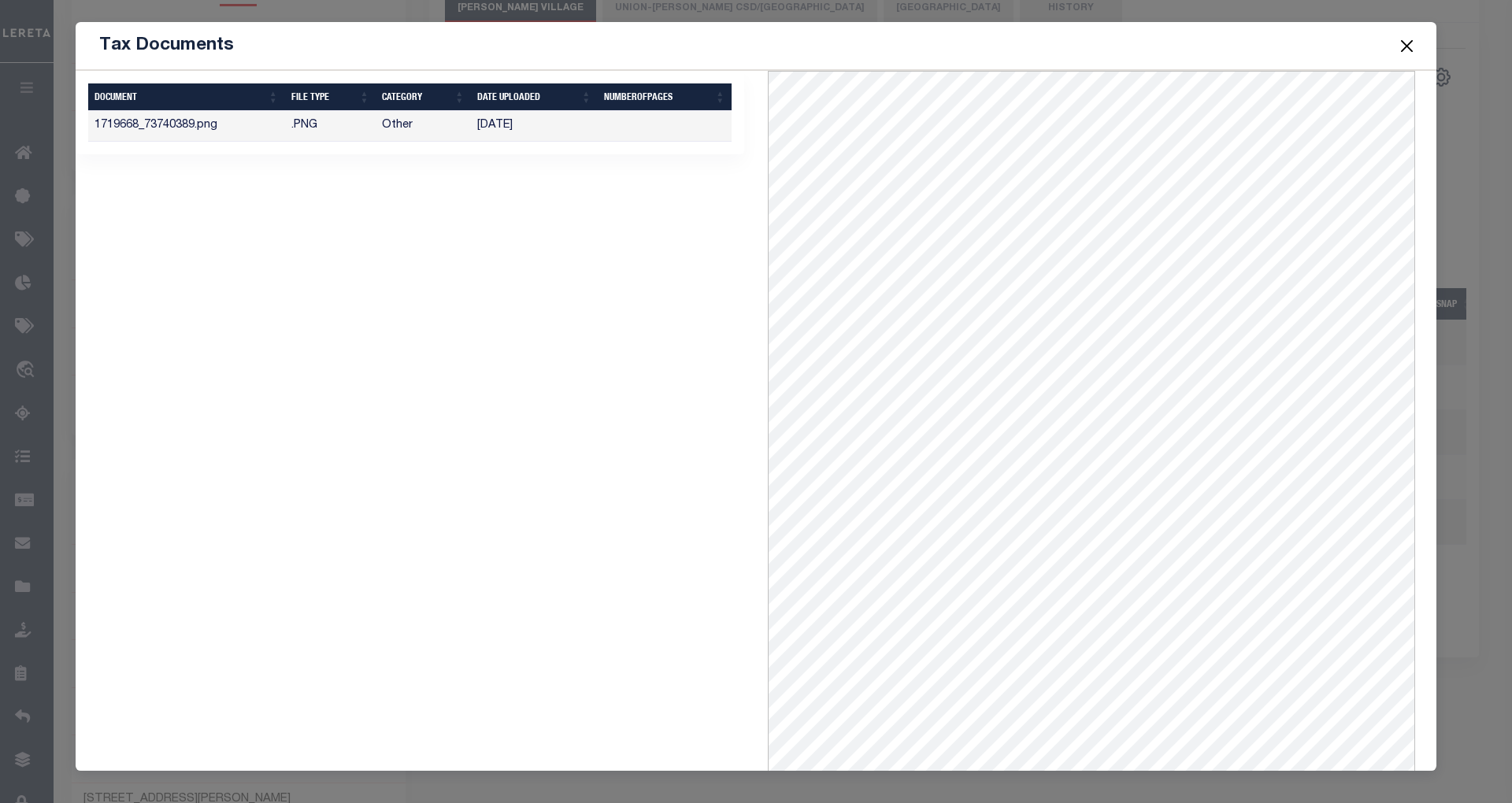
click at [1408, 46] on button "Close" at bounding box center [1407, 45] width 20 height 20
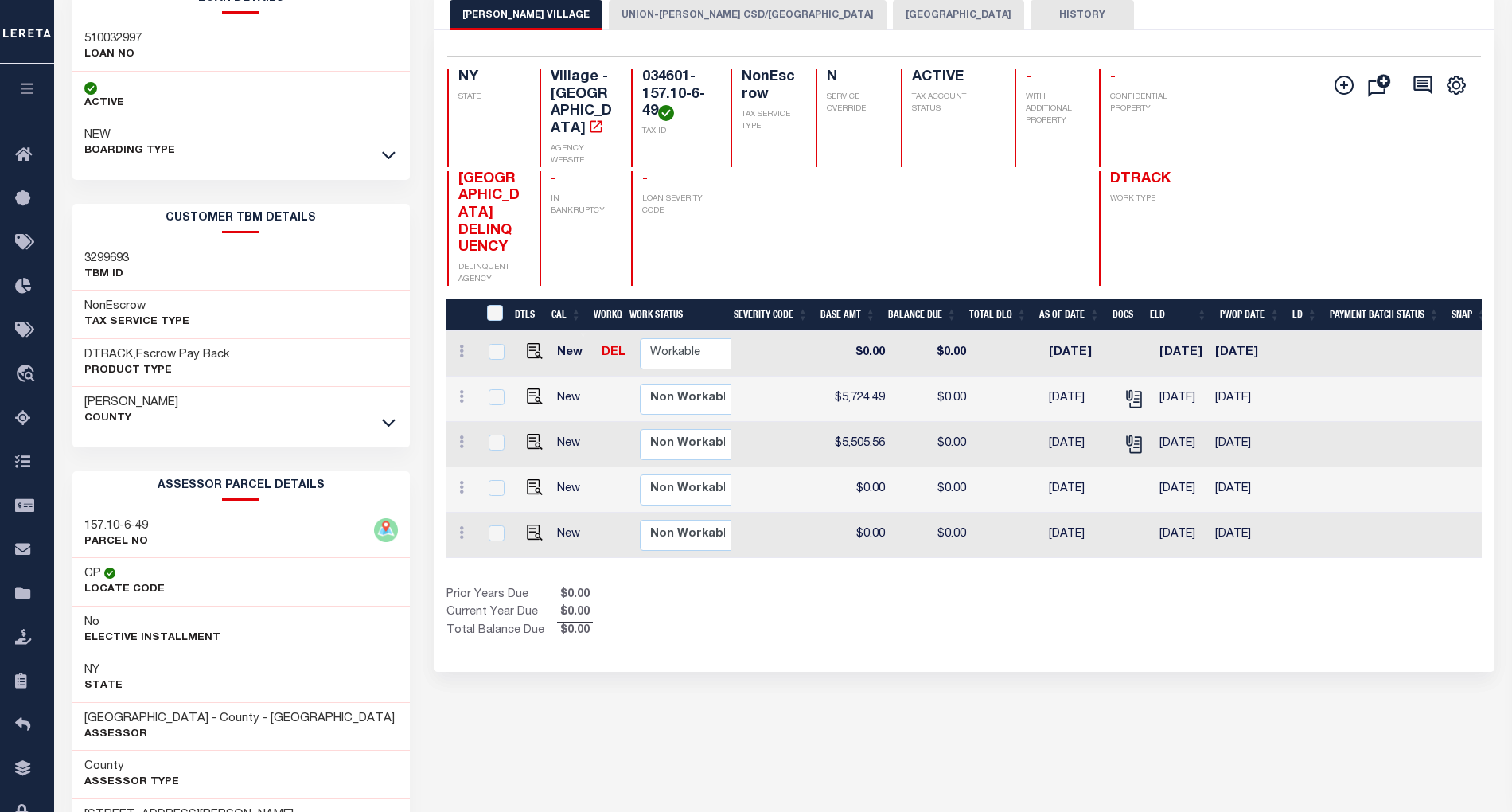
scroll to position [0, 0]
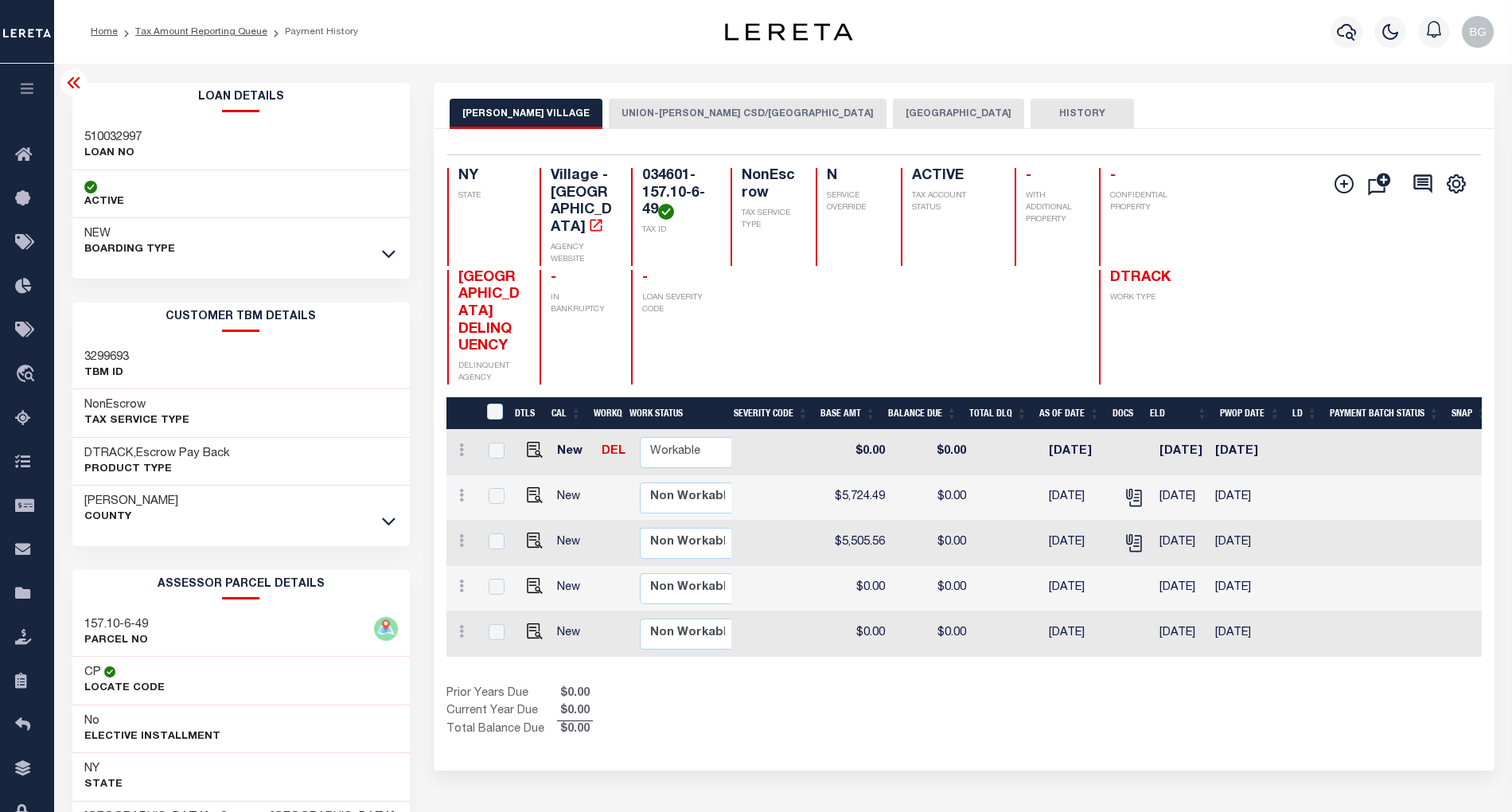
click at [71, 84] on icon at bounding box center [73, 83] width 19 height 19
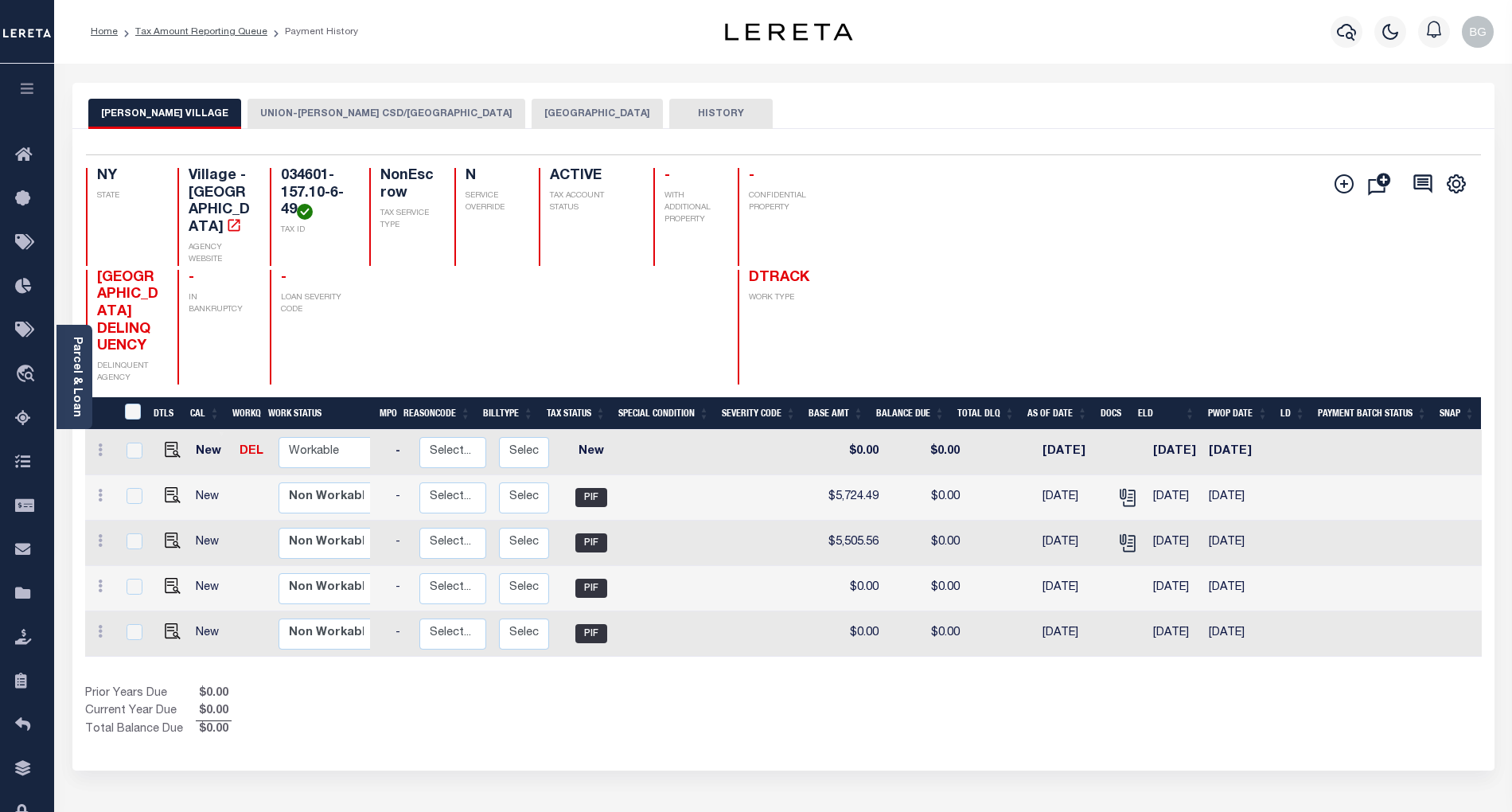
scroll to position [0, 158]
click at [166, 441] on img "" at bounding box center [172, 449] width 16 height 16
checkbox input "true"
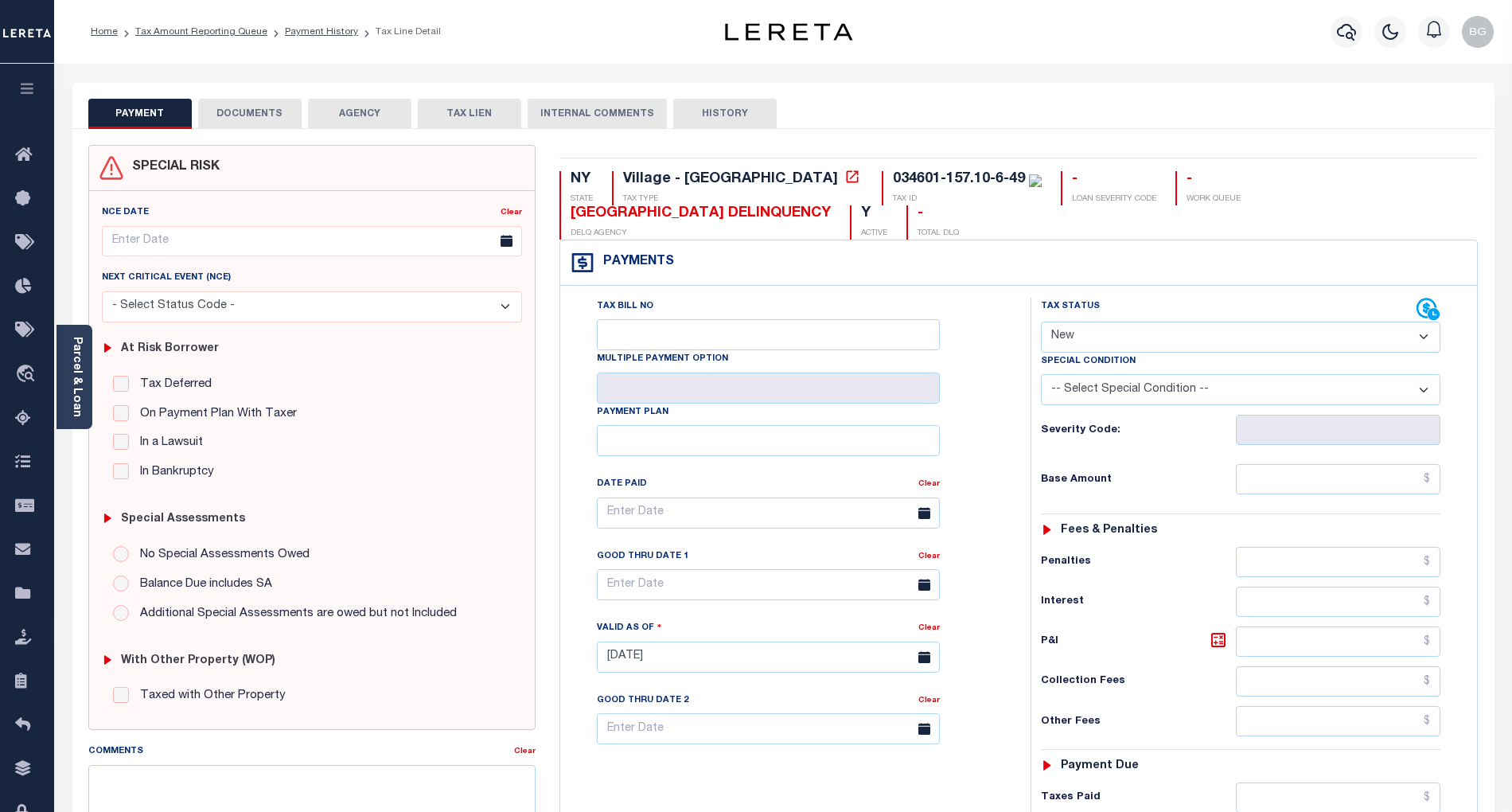
click at [1094, 334] on select "- Select Status Code - Open Due/Unpaid Paid Incomplete No Tax Due Internal Refu…" at bounding box center [1241, 338] width 399 height 31
select select "PYD"
click at [1041, 323] on select "- Select Status Code - Open Due/Unpaid Paid Incomplete No Tax Due Internal Refu…" at bounding box center [1241, 338] width 399 height 31
type input "[DATE]"
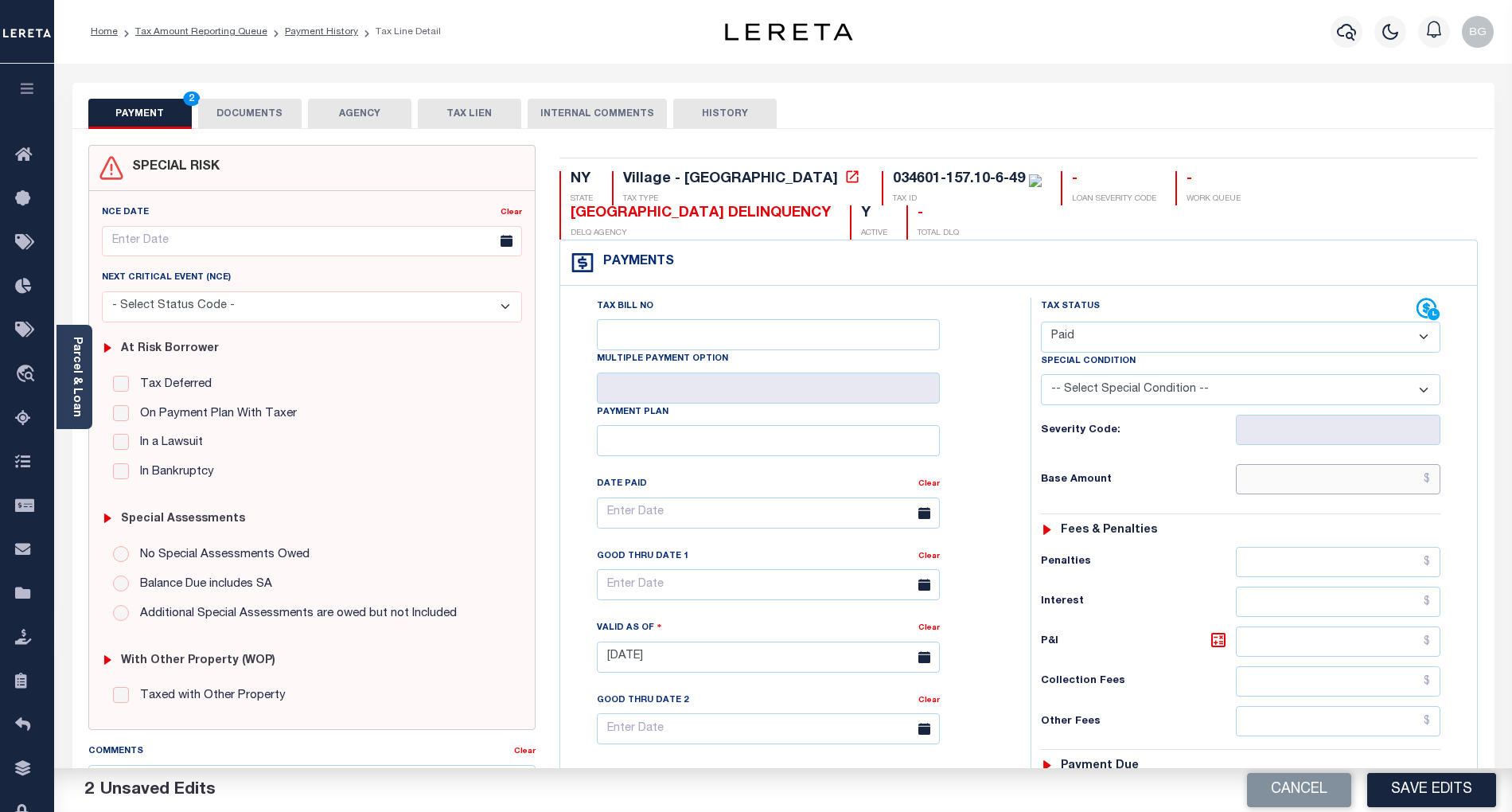
click at [1366, 485] on input "text" at bounding box center [1338, 479] width 205 height 31
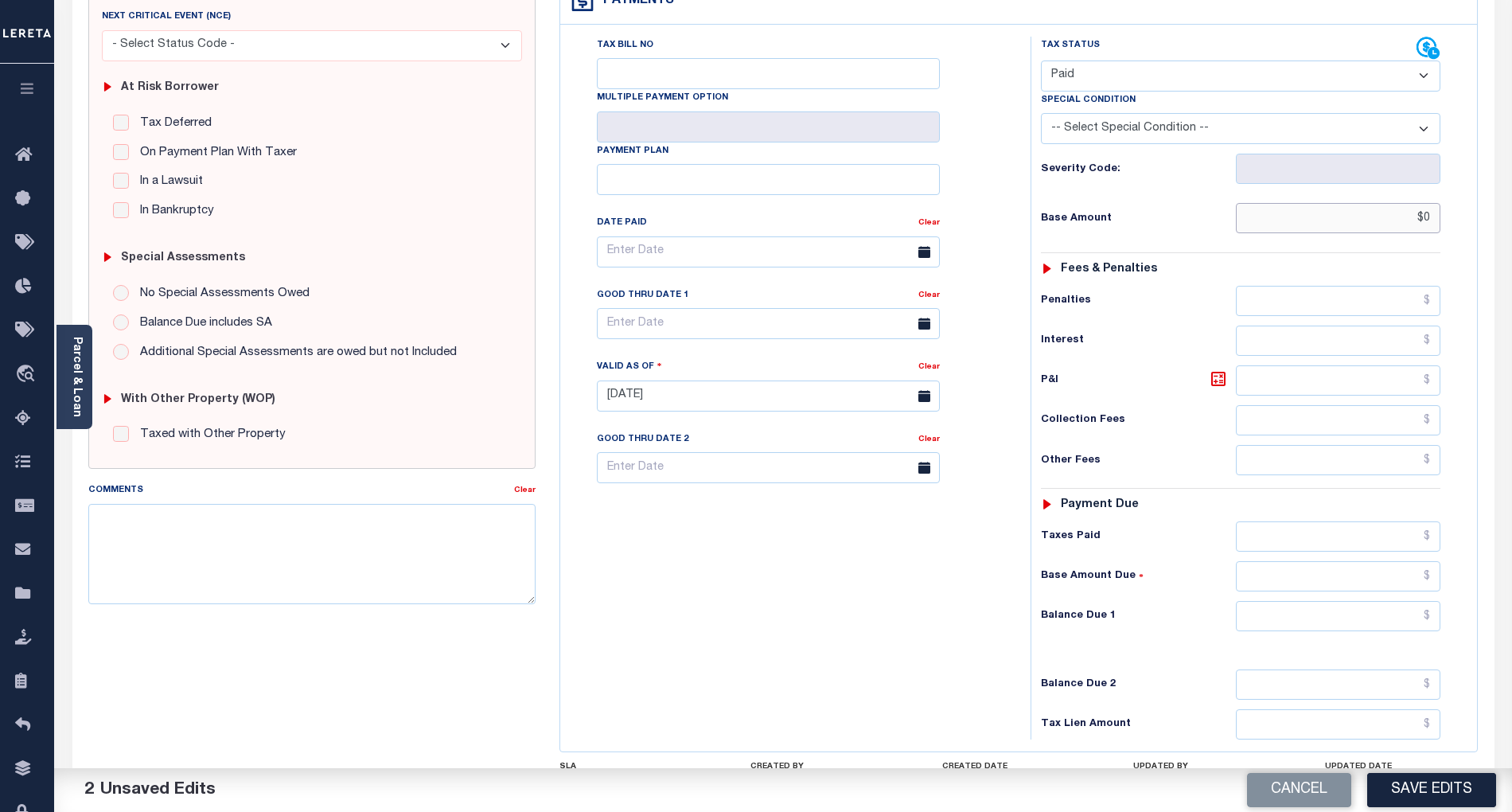
scroll to position [415, 0]
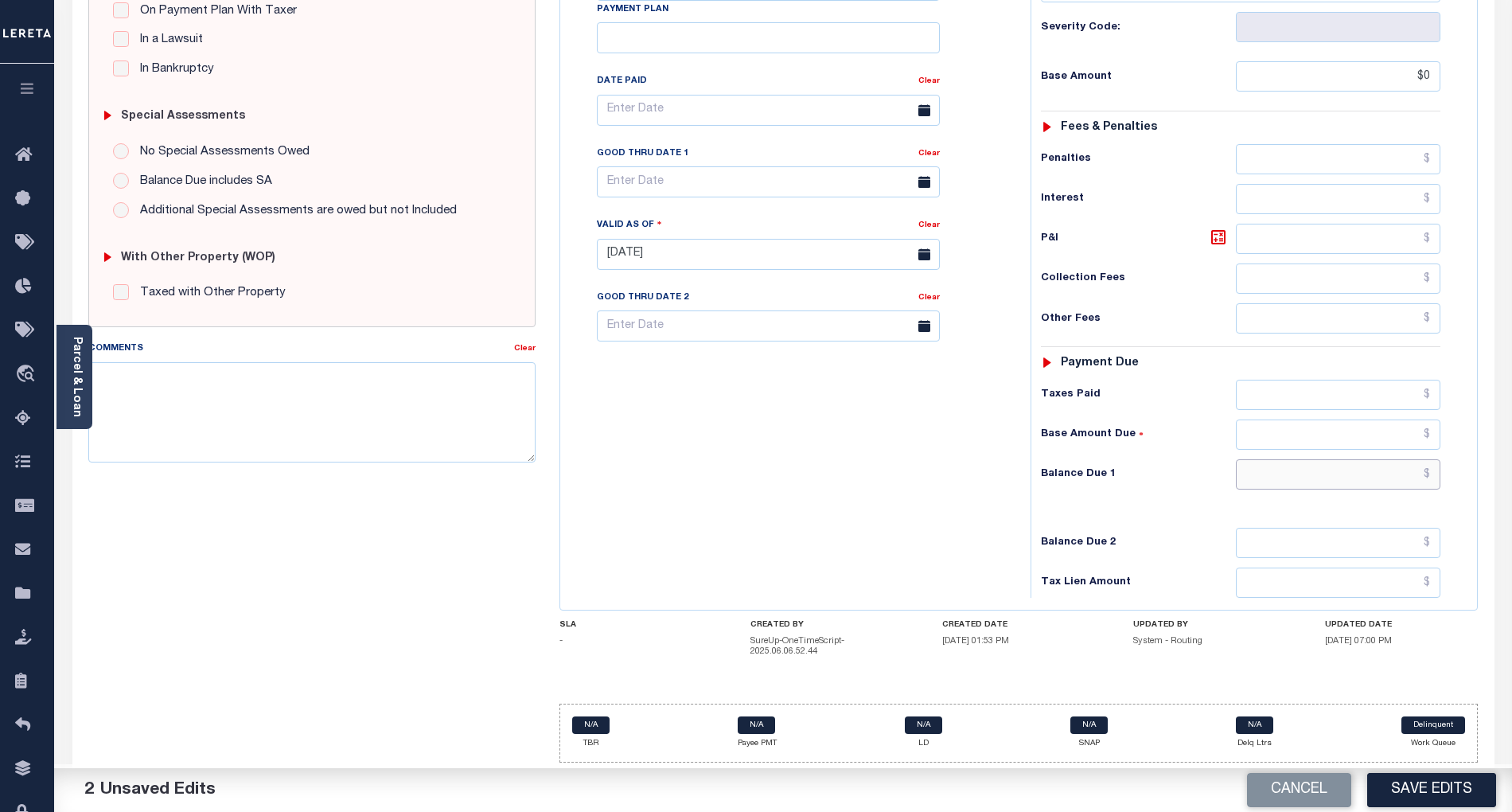
type input "$0.00"
click at [1401, 468] on input "text" at bounding box center [1338, 474] width 205 height 31
type input "$0.00"
click at [819, 494] on div "Tax Bill No Multiple Payment Option Payment Plan Clear" at bounding box center [791, 247] width 455 height 703
click at [316, 403] on textarea "Comments" at bounding box center [312, 413] width 447 height 101
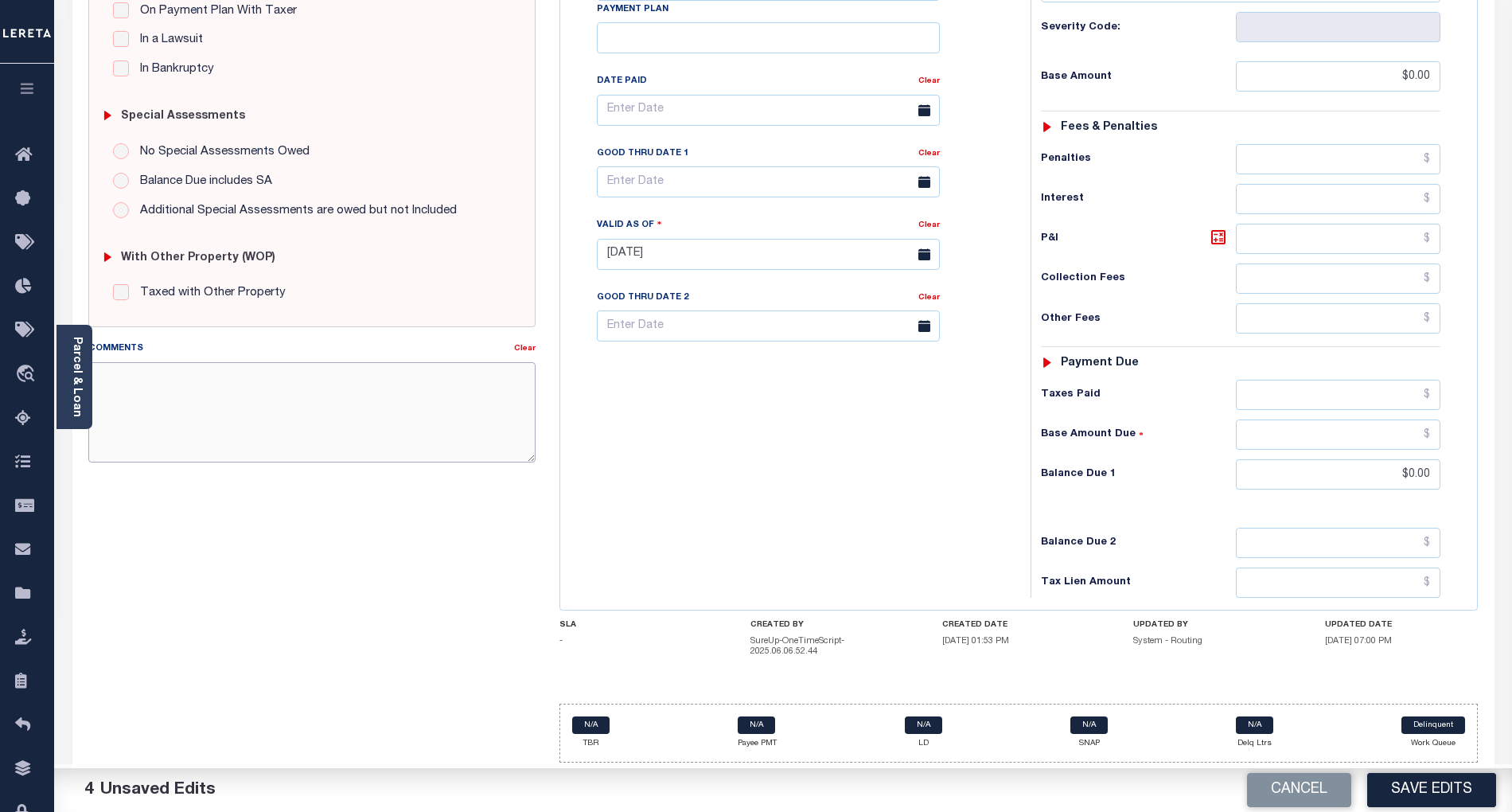
click at [327, 405] on textarea "Comments" at bounding box center [312, 413] width 447 height 101
paste textarea "Per TC Brook, confirmed that taxes are paid current- BG"
click at [159, 373] on textarea "Per TC Brook, confirmed that taxes are paid current- BG" at bounding box center [312, 413] width 447 height 101
click at [163, 367] on textarea "Per TC Wendika, confirmed that taxes are paid current- BG" at bounding box center [312, 413] width 447 height 101
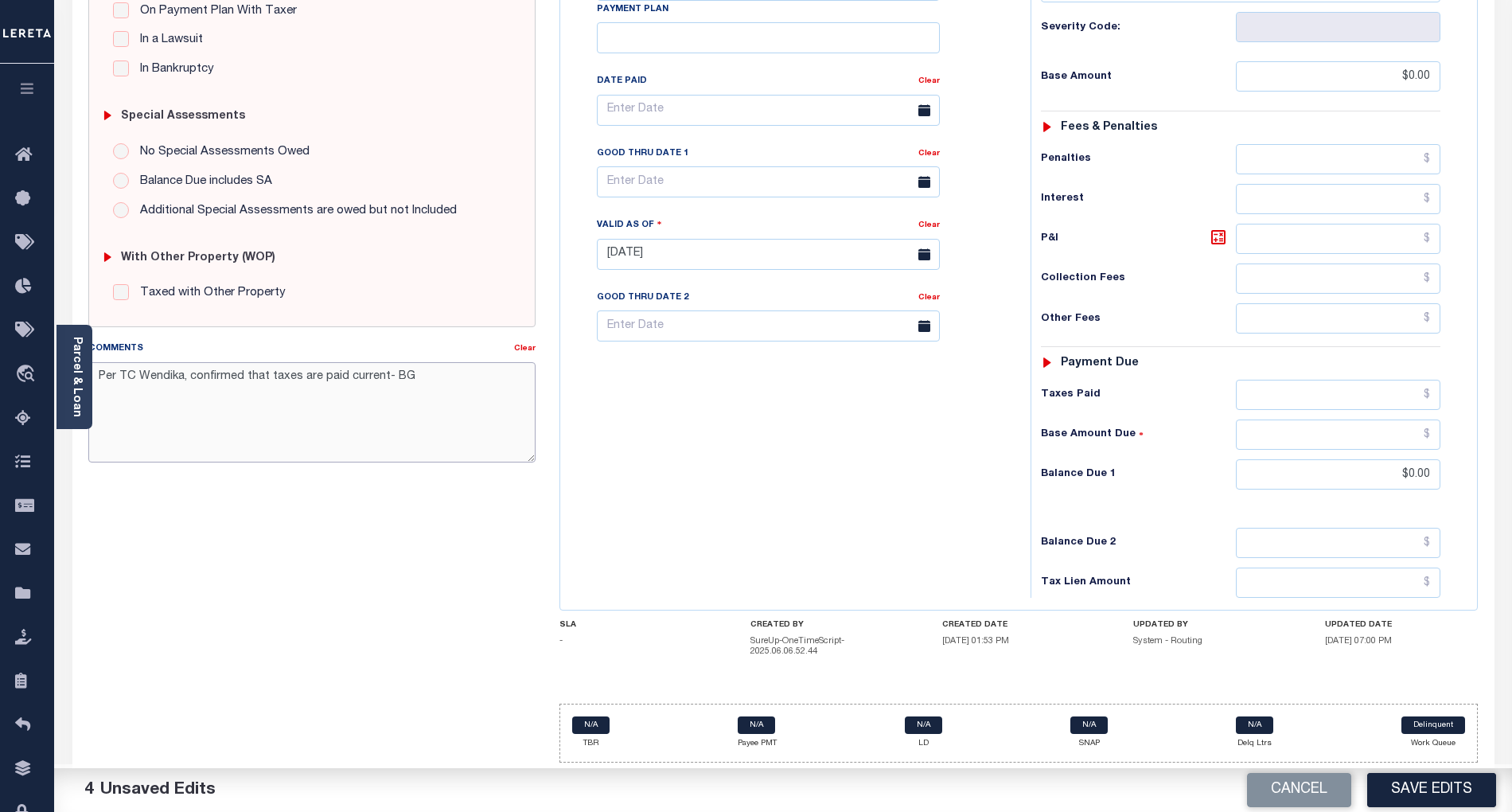
drag, startPoint x: 158, startPoint y: 368, endPoint x: 197, endPoint y: 405, distance: 53.8
click at [197, 405] on textarea "Per TC Wendika, confirmed that taxes are paid current- BG" at bounding box center [312, 413] width 447 height 101
click at [157, 371] on textarea "Per TC Wendika, confirmed that taxes are paid current- BG" at bounding box center [312, 413] width 447 height 101
type textarea "Per TC Wendi, confirmed that taxes are paid current- BG"
click at [1430, 778] on button "Save Edits" at bounding box center [1432, 790] width 129 height 34
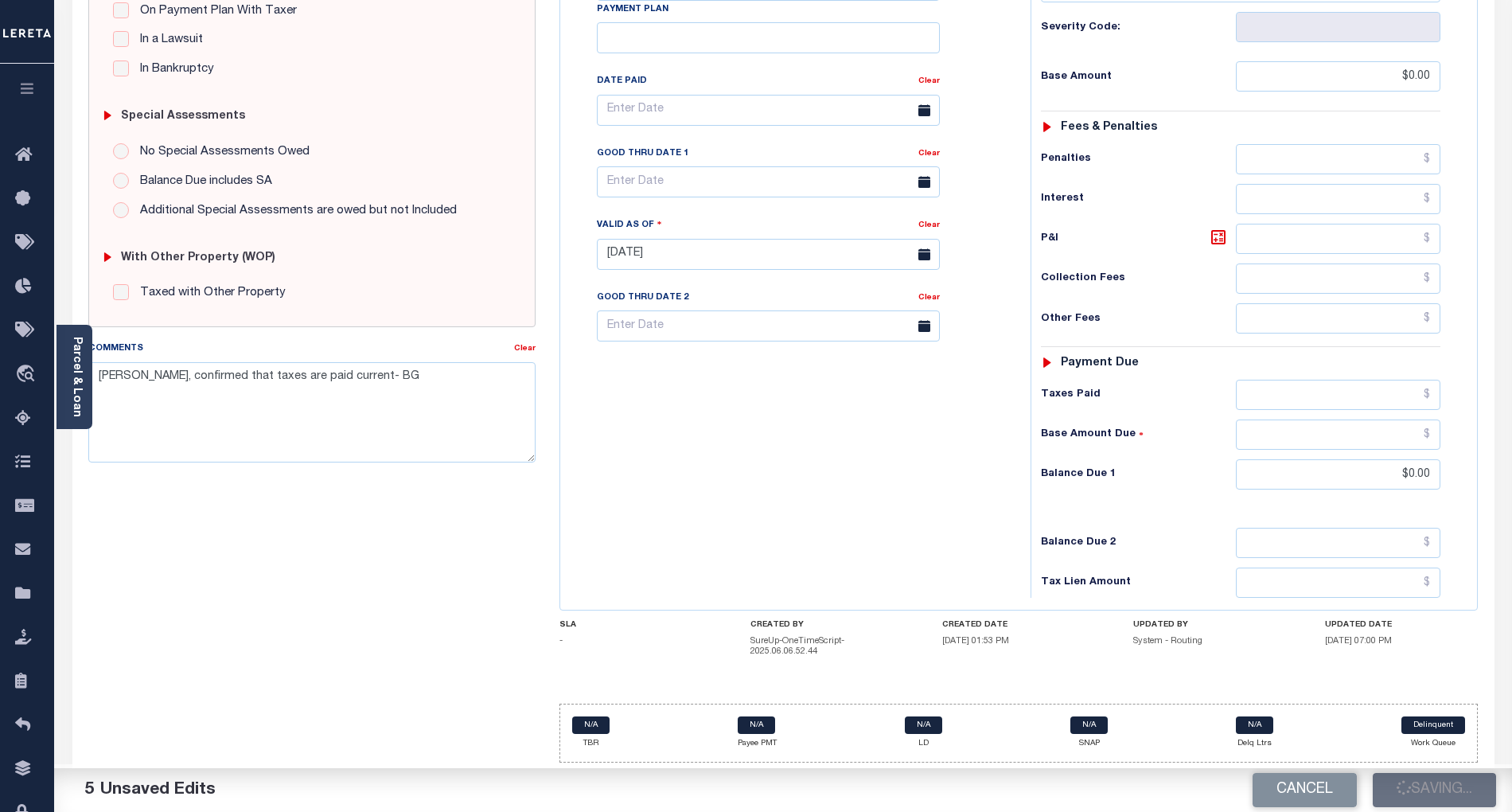
checkbox input "false"
type textarea "Per TC Wendi, confirmed that taxes are paid current- BG"
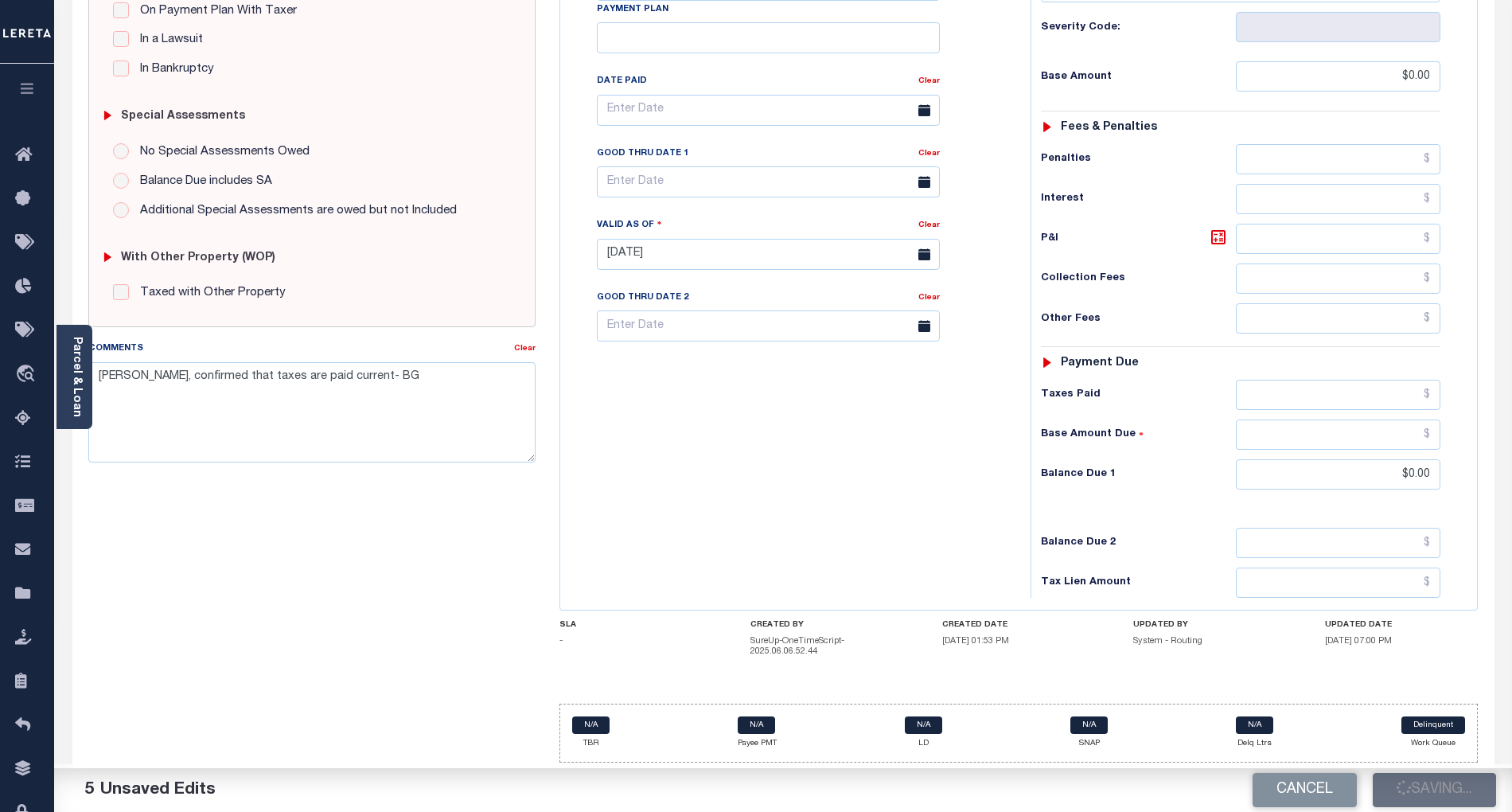
type input "$0"
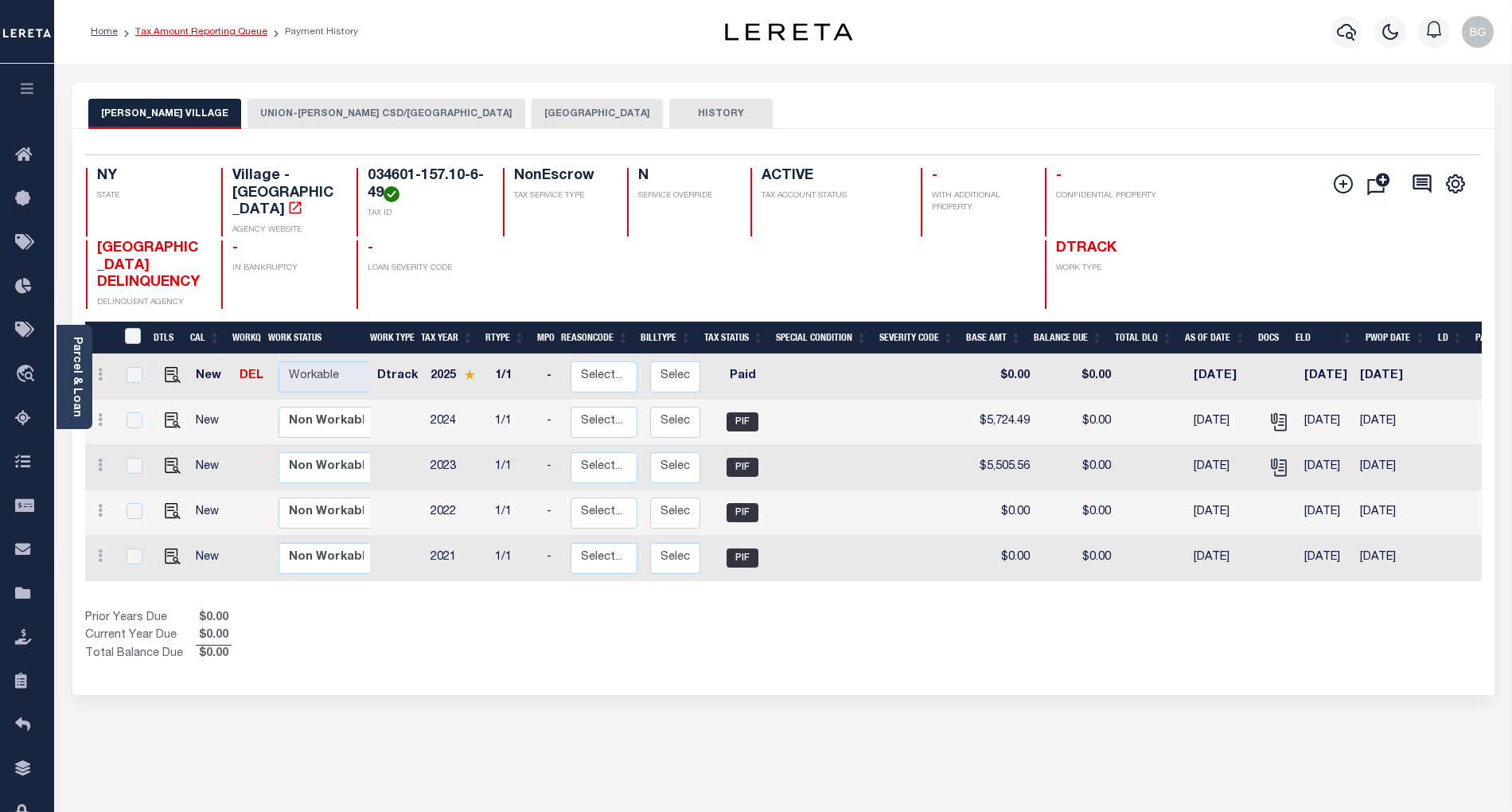
click at [179, 30] on link "Tax Amount Reporting Queue" at bounding box center [201, 32] width 132 height 10
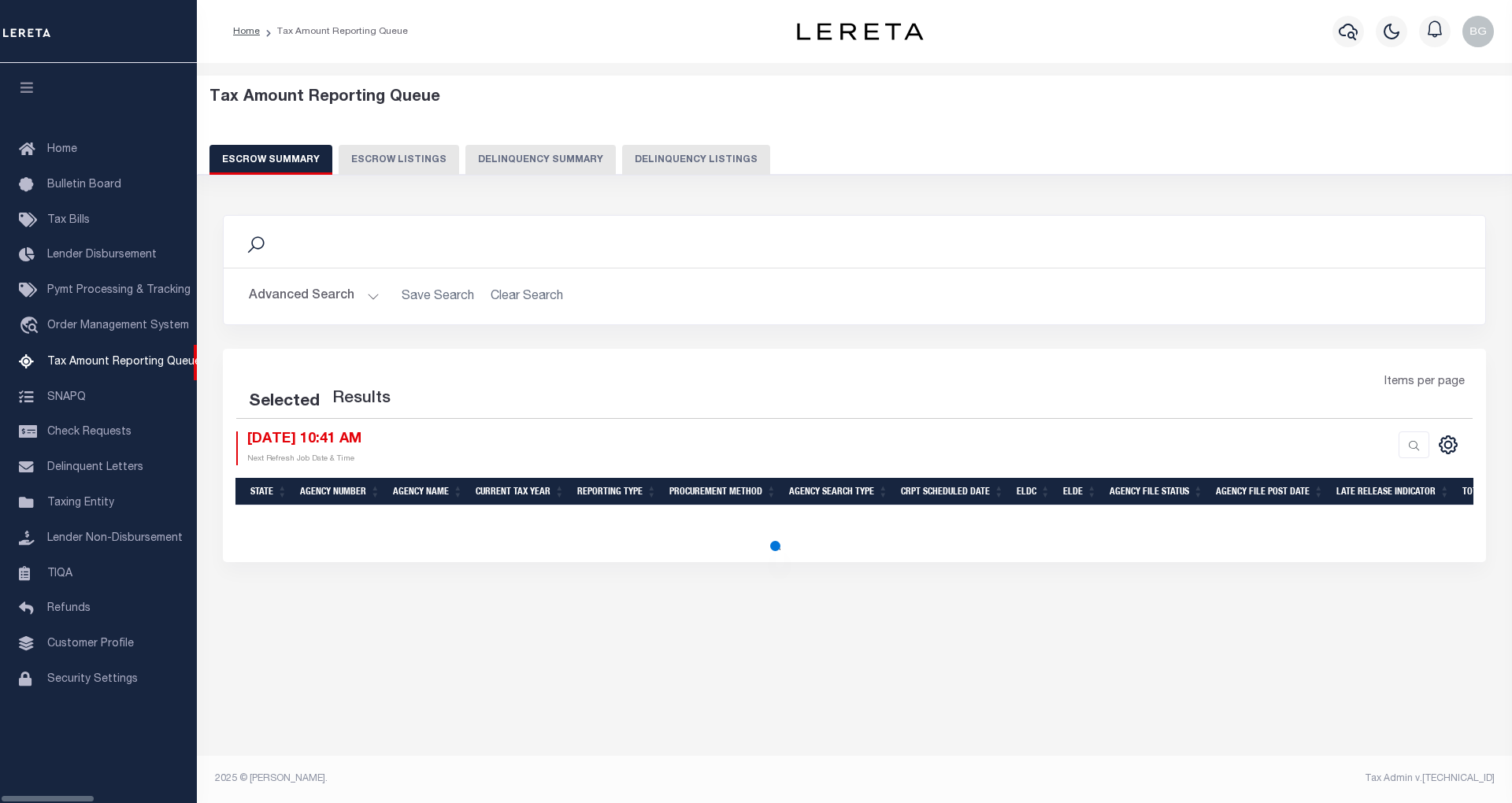
select select "100"
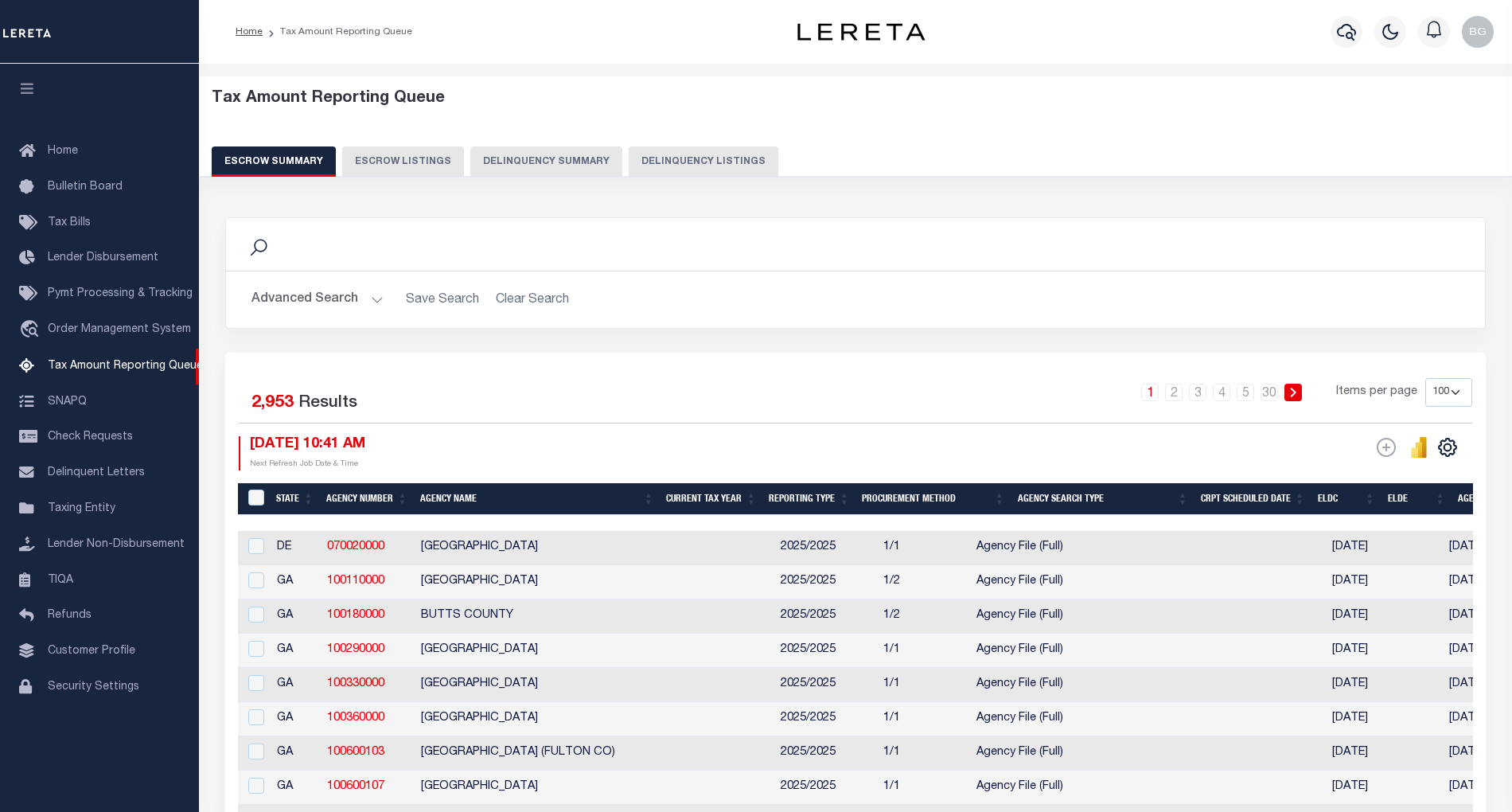
click at [635, 164] on button "Delinquency Listings" at bounding box center [703, 162] width 149 height 31
select select "100"
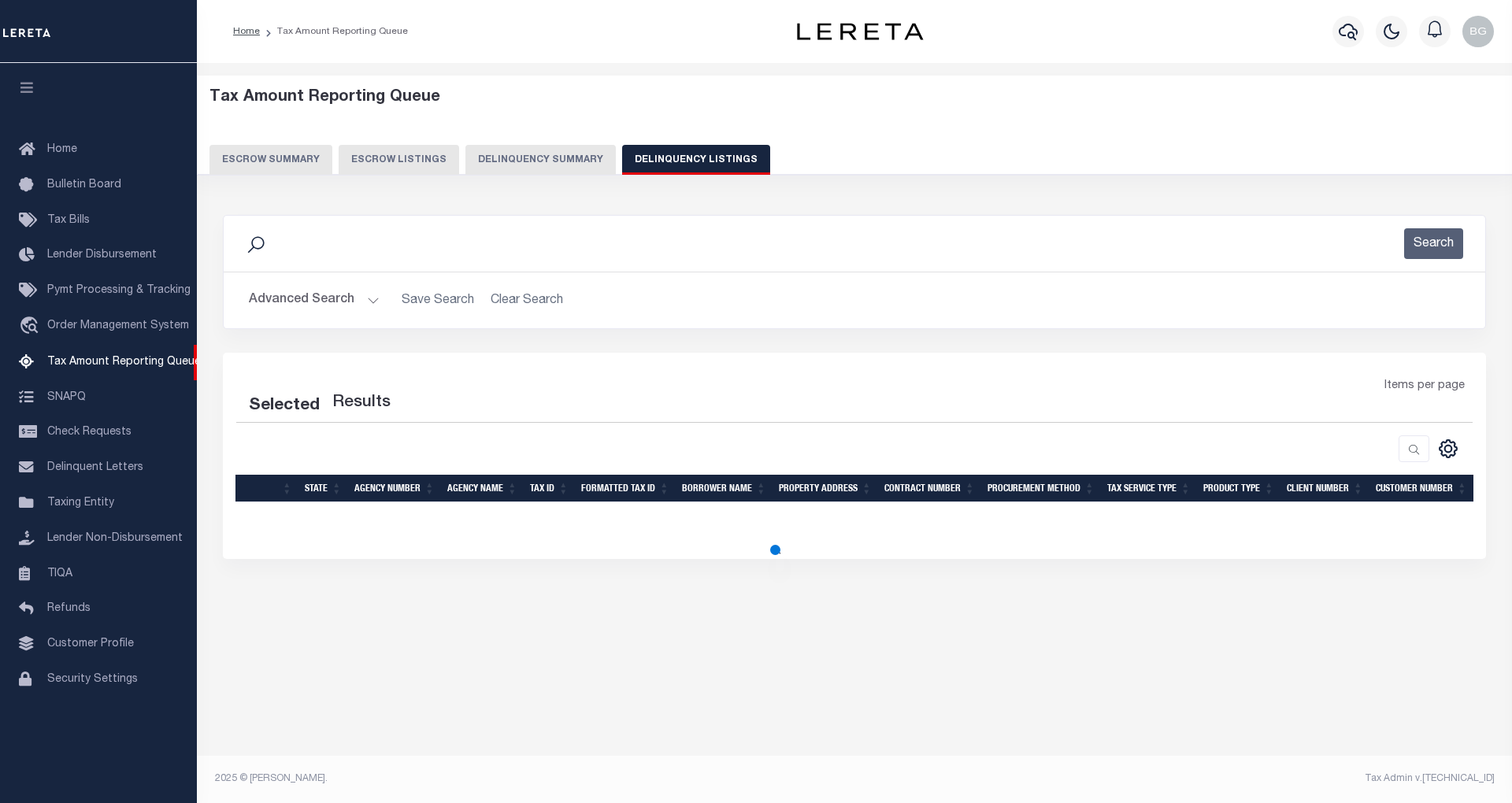
select select "100"
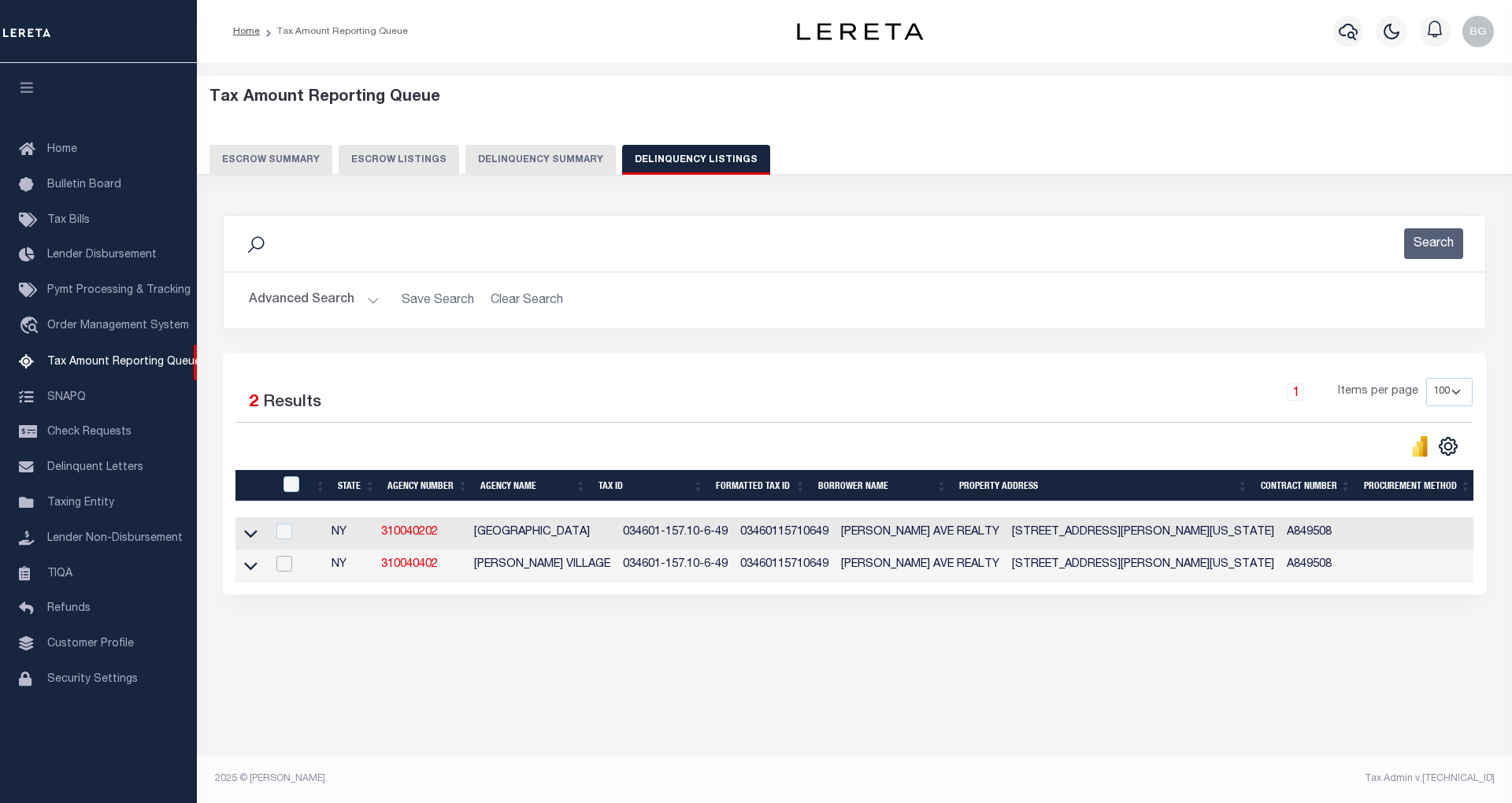
click at [284, 567] on input "checkbox" at bounding box center [284, 563] width 16 height 16
checkbox input "true"
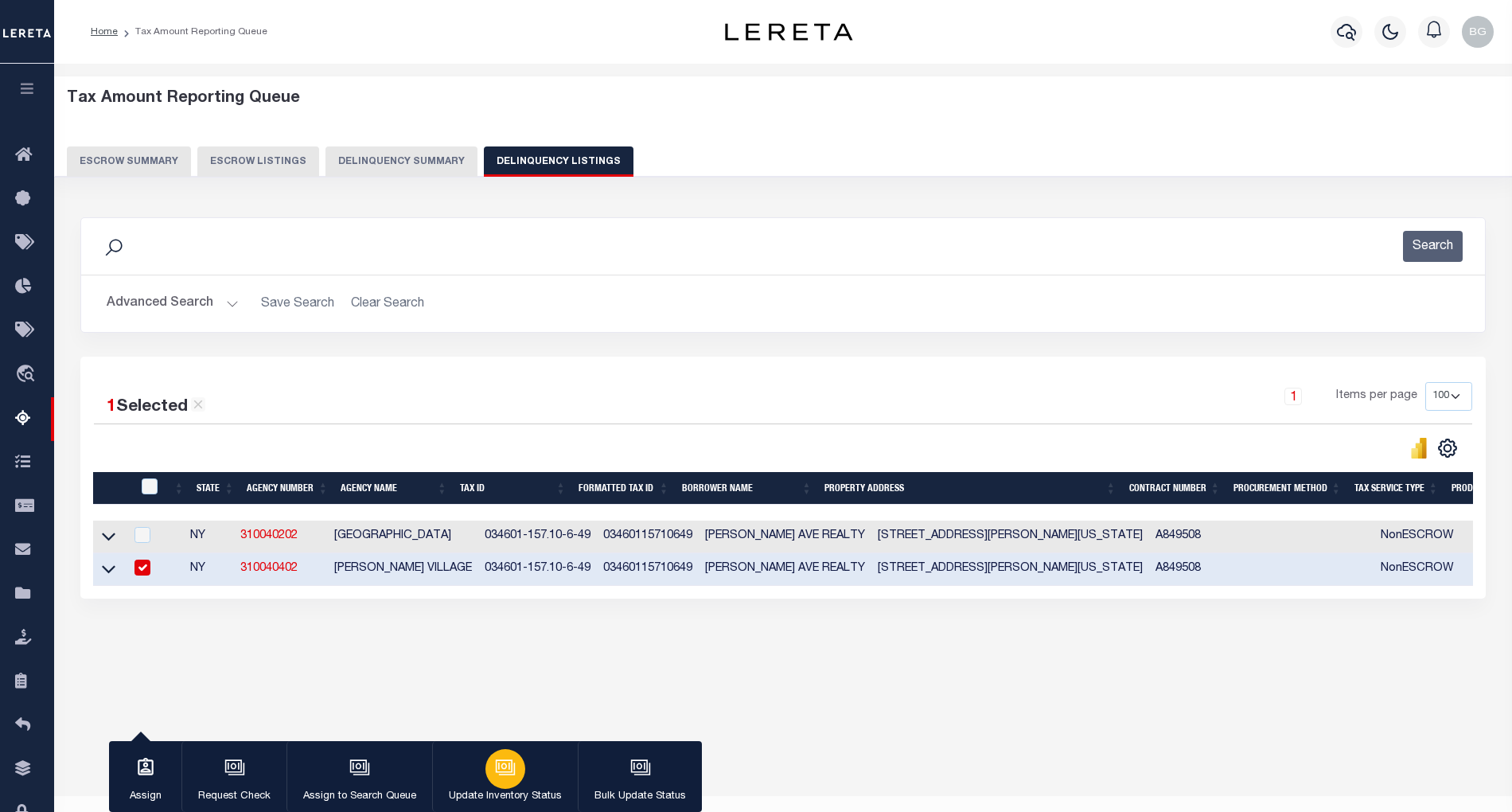
click at [498, 772] on icon "button" at bounding box center [505, 767] width 21 height 21
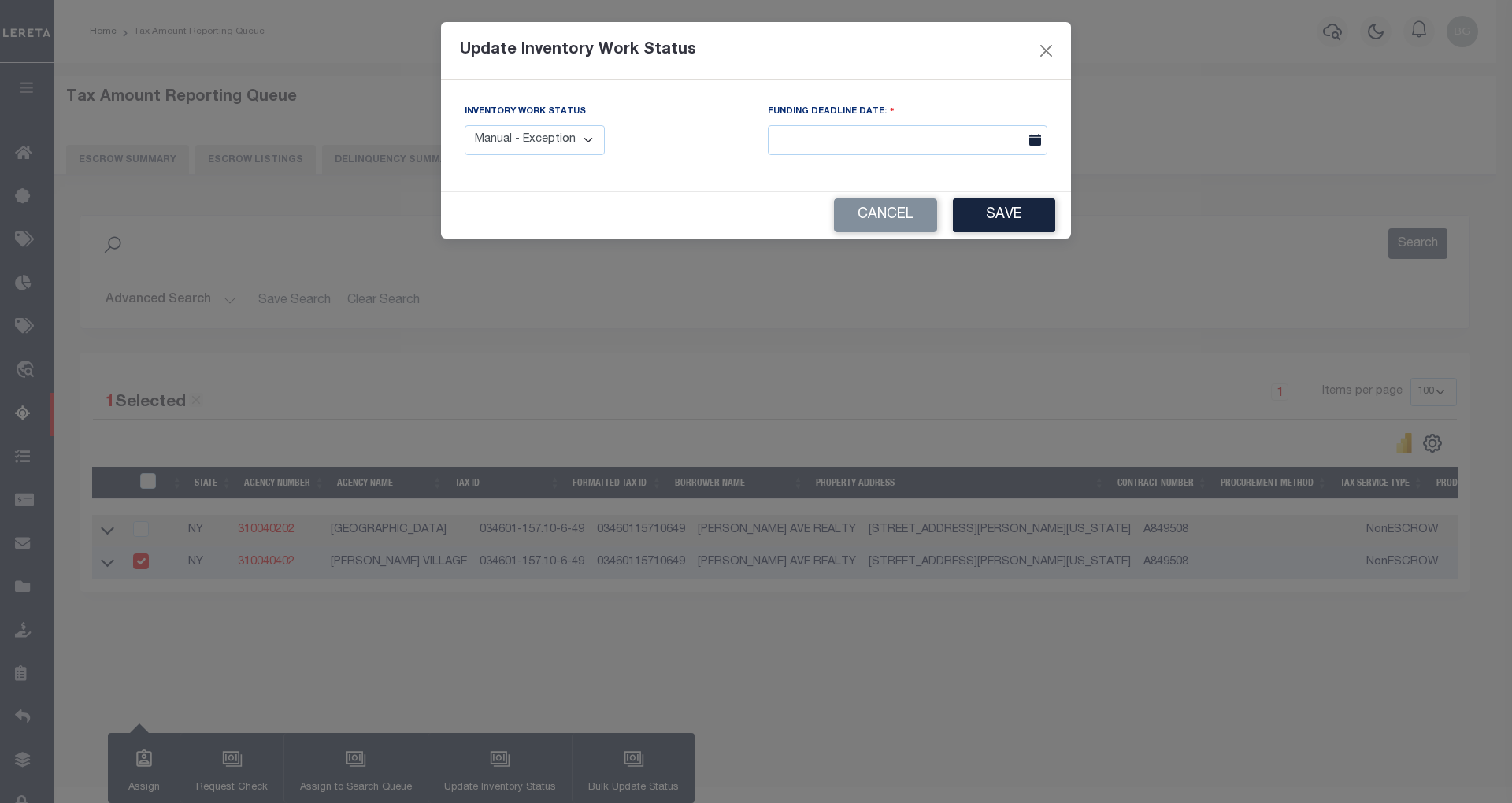
click at [554, 142] on select "Manual - Exception Pended - Awaiting Search Late Add Exception Completed" at bounding box center [534, 140] width 140 height 31
select select "4"
click at [464, 125] on select "Manual - Exception Pended - Awaiting Search Late Add Exception Completed" at bounding box center [534, 140] width 140 height 31
click at [1015, 218] on button "Save" at bounding box center [1003, 215] width 102 height 33
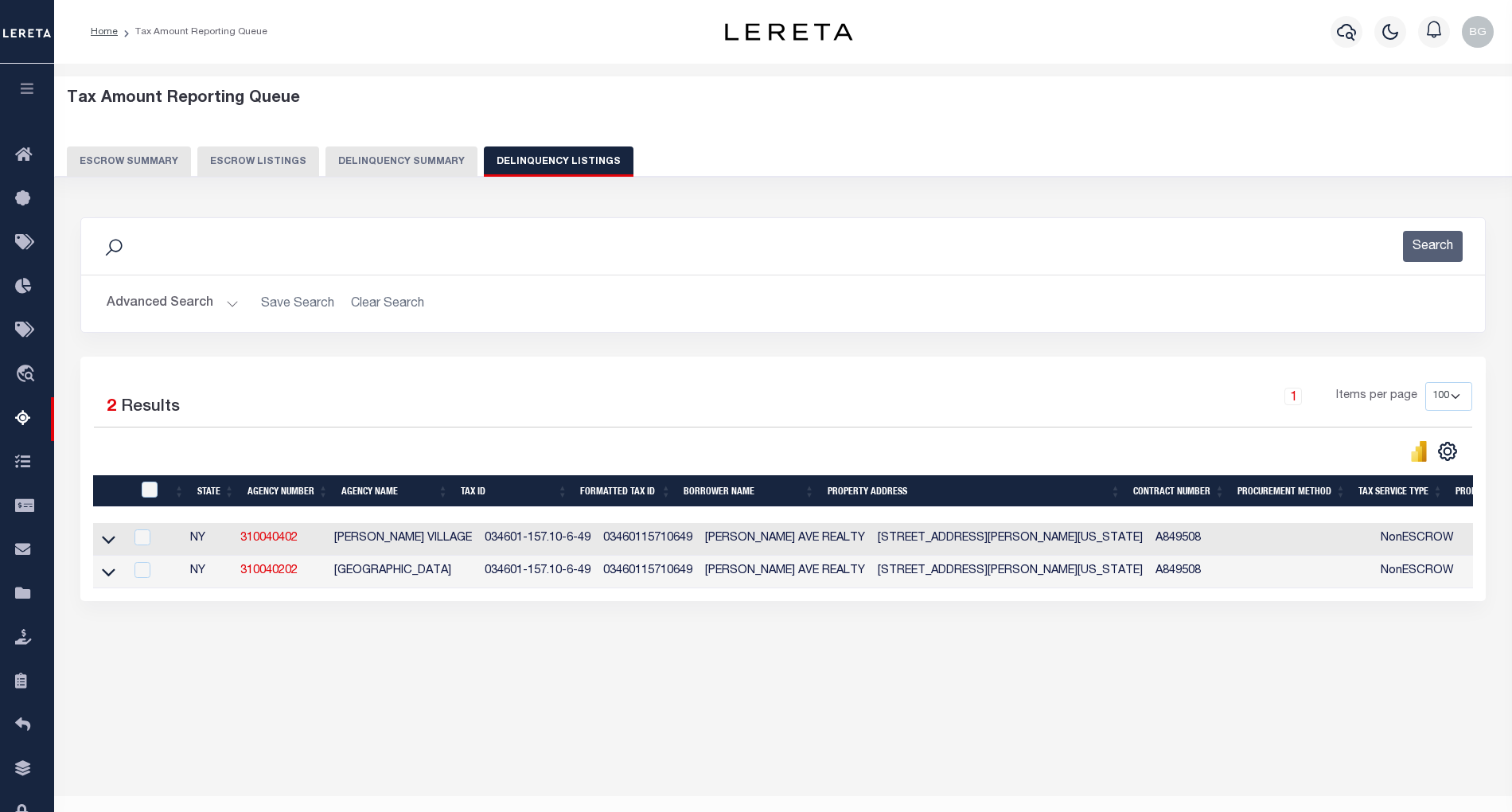
click at [229, 304] on button "Advanced Search" at bounding box center [172, 304] width 132 height 31
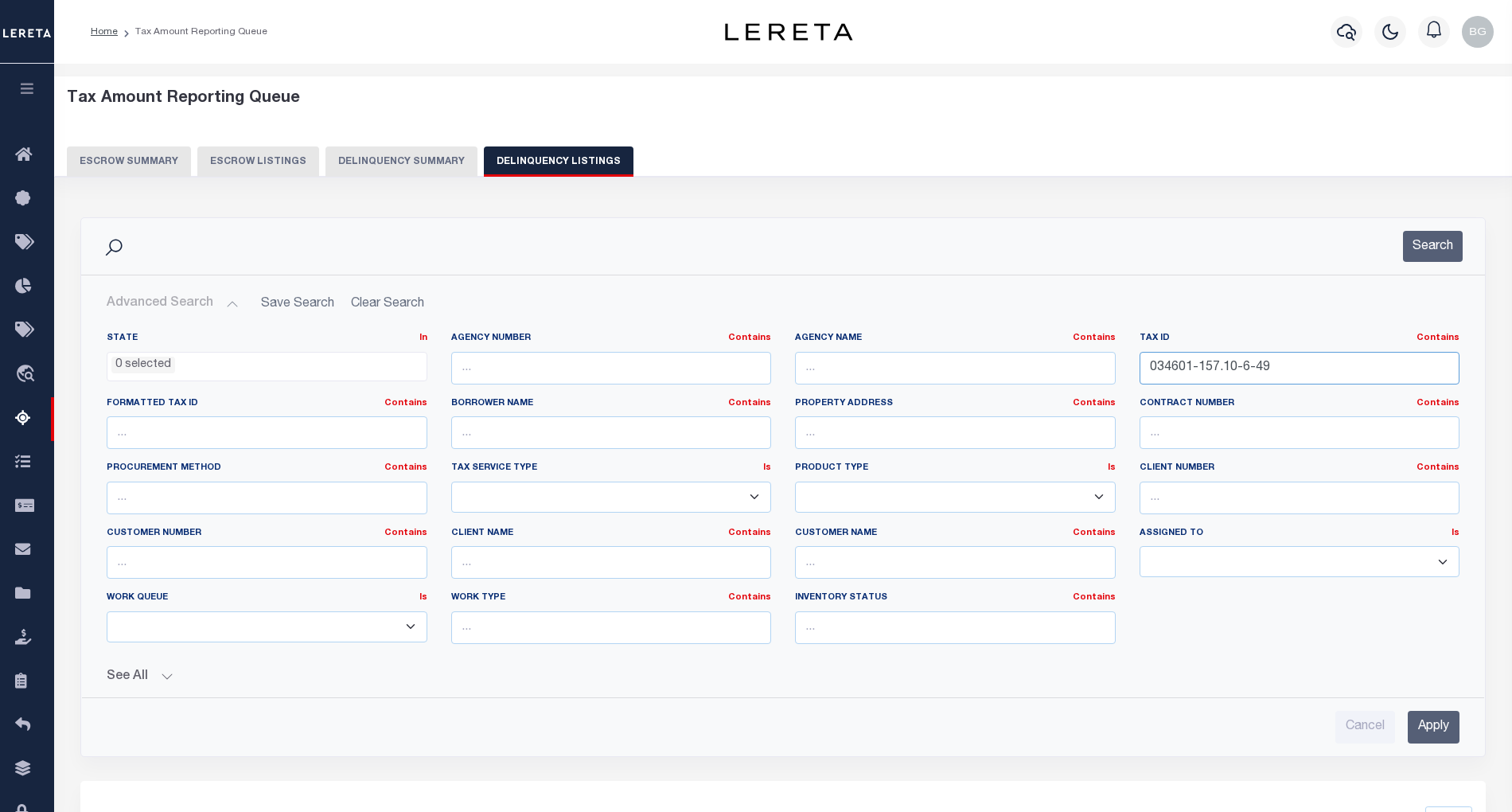
click at [1183, 371] on input "034601-157.10-6-49" at bounding box center [1300, 368] width 321 height 33
paste input "464201-299.13-02-035.000"
type input "464201-299.13-02-035.000"
click at [1443, 731] on input "Apply" at bounding box center [1434, 728] width 52 height 33
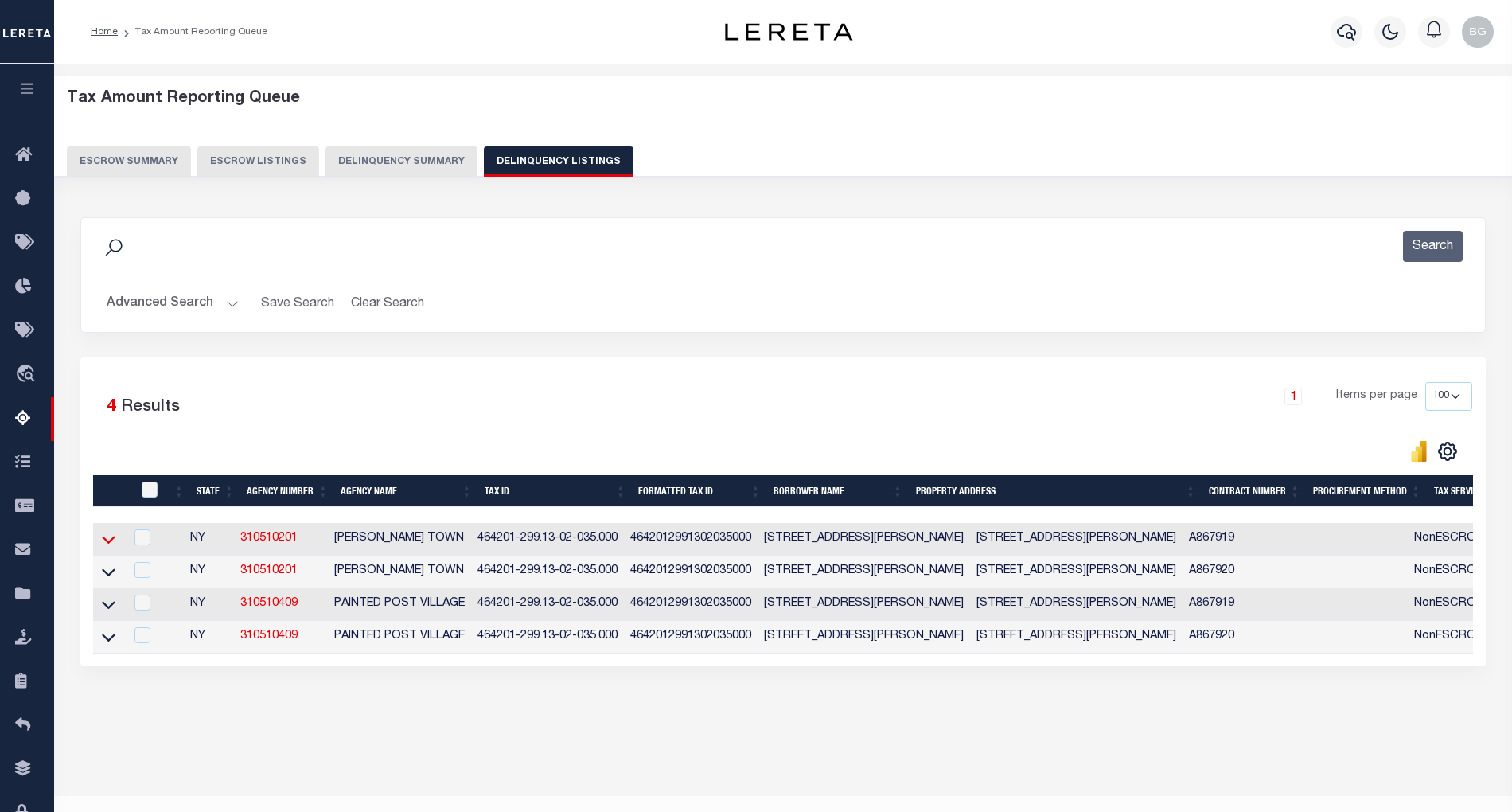
click at [106, 548] on icon at bounding box center [109, 540] width 13 height 17
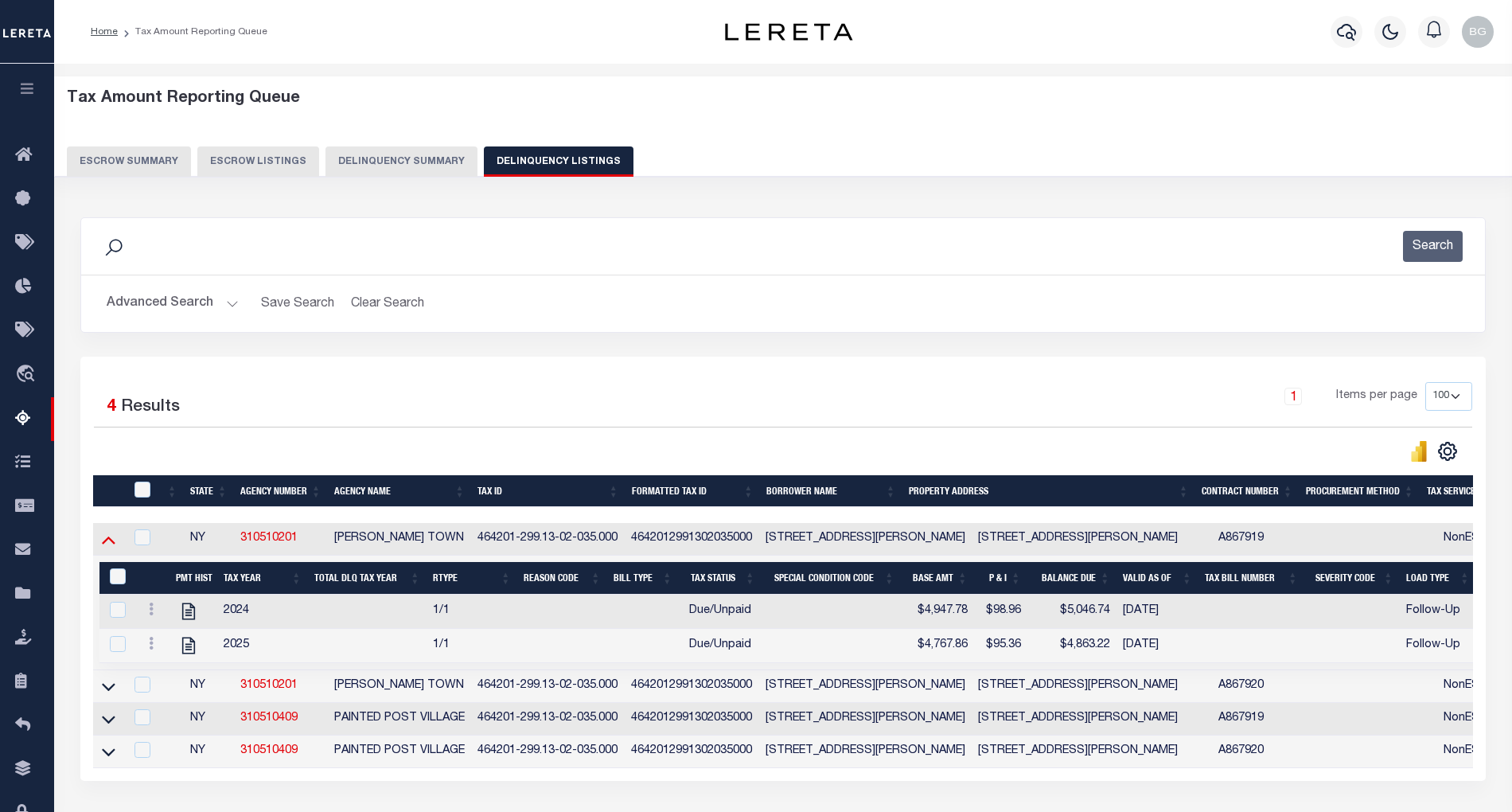
click at [102, 543] on icon at bounding box center [109, 540] width 13 height 17
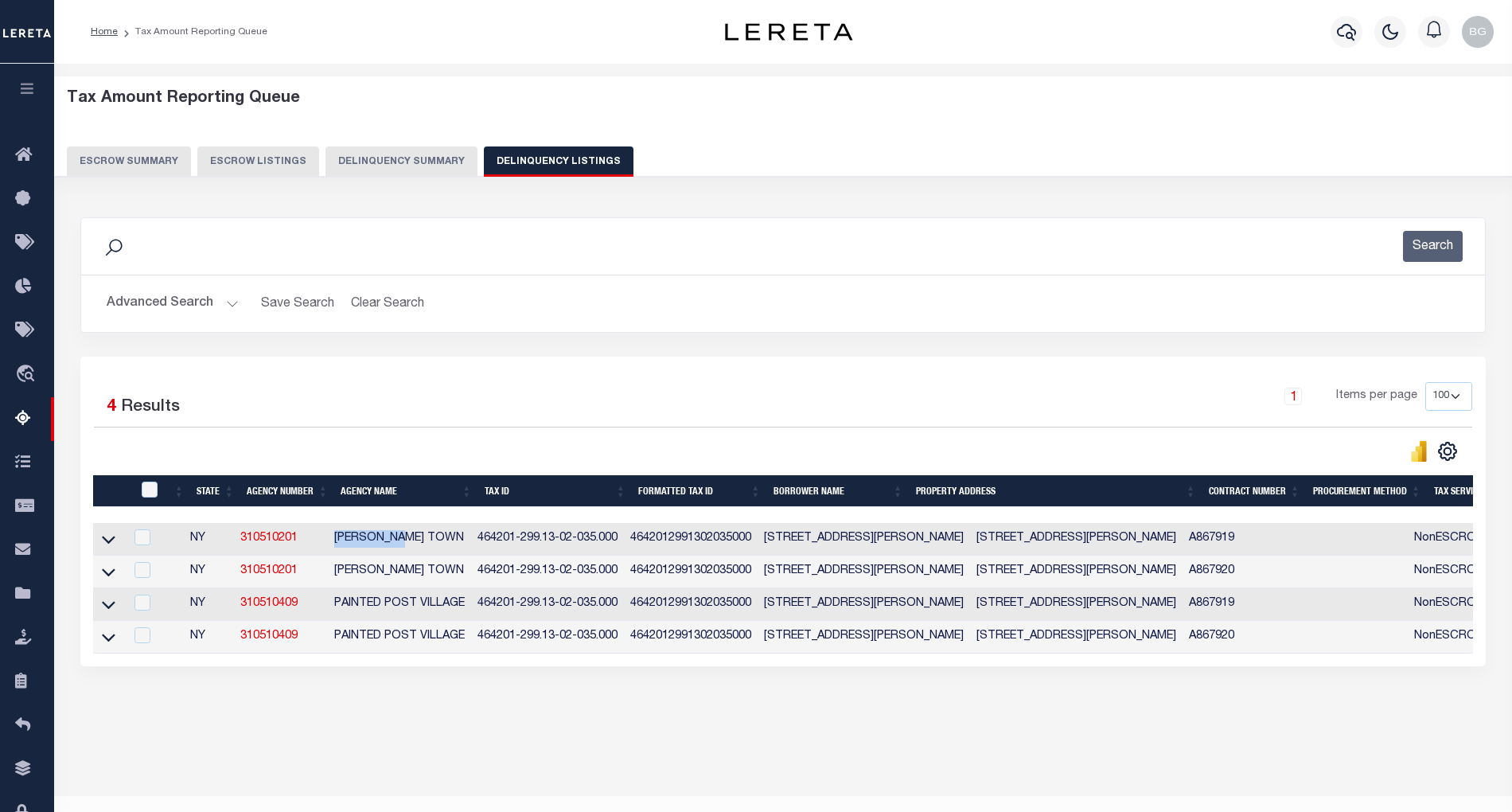
drag, startPoint x: 332, startPoint y: 545, endPoint x: 428, endPoint y: 545, distance: 96.0
click at [428, 545] on td "[PERSON_NAME] TOWN" at bounding box center [400, 540] width 144 height 33
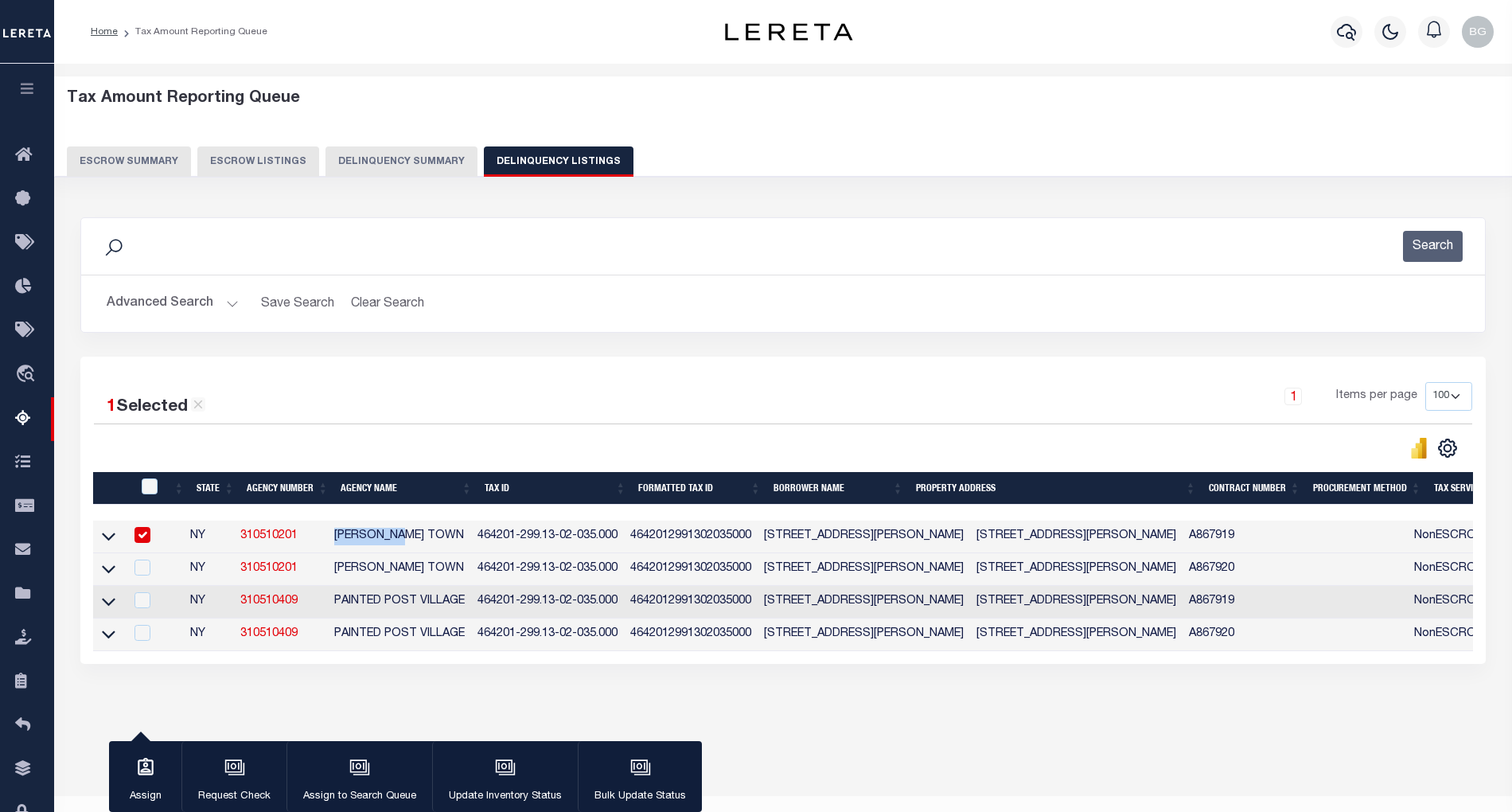
copy td "[PERSON_NAME] TOWN"
click at [144, 541] on input "checkbox" at bounding box center [142, 535] width 16 height 16
checkbox input "false"
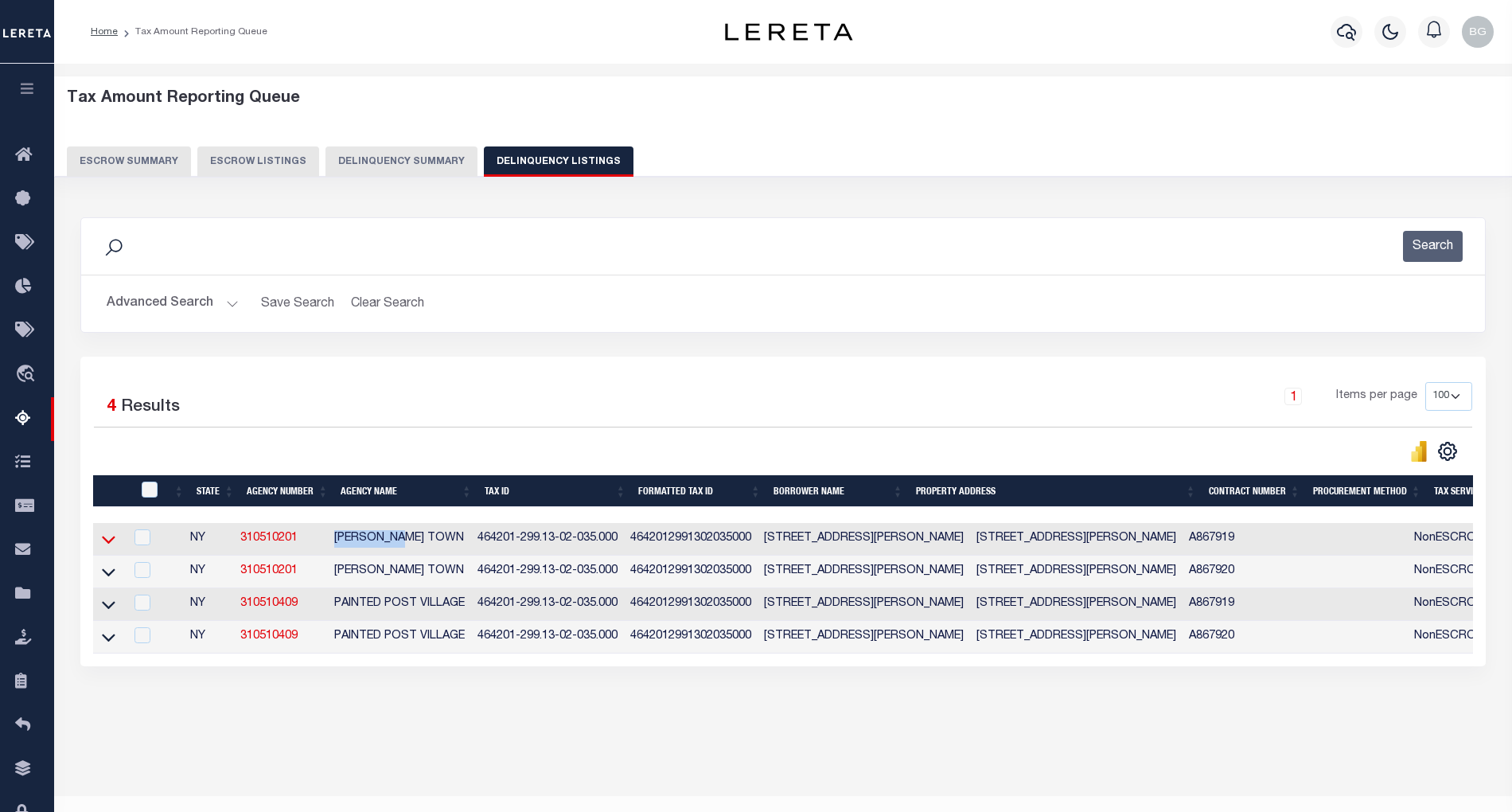
click at [108, 542] on icon at bounding box center [109, 540] width 13 height 17
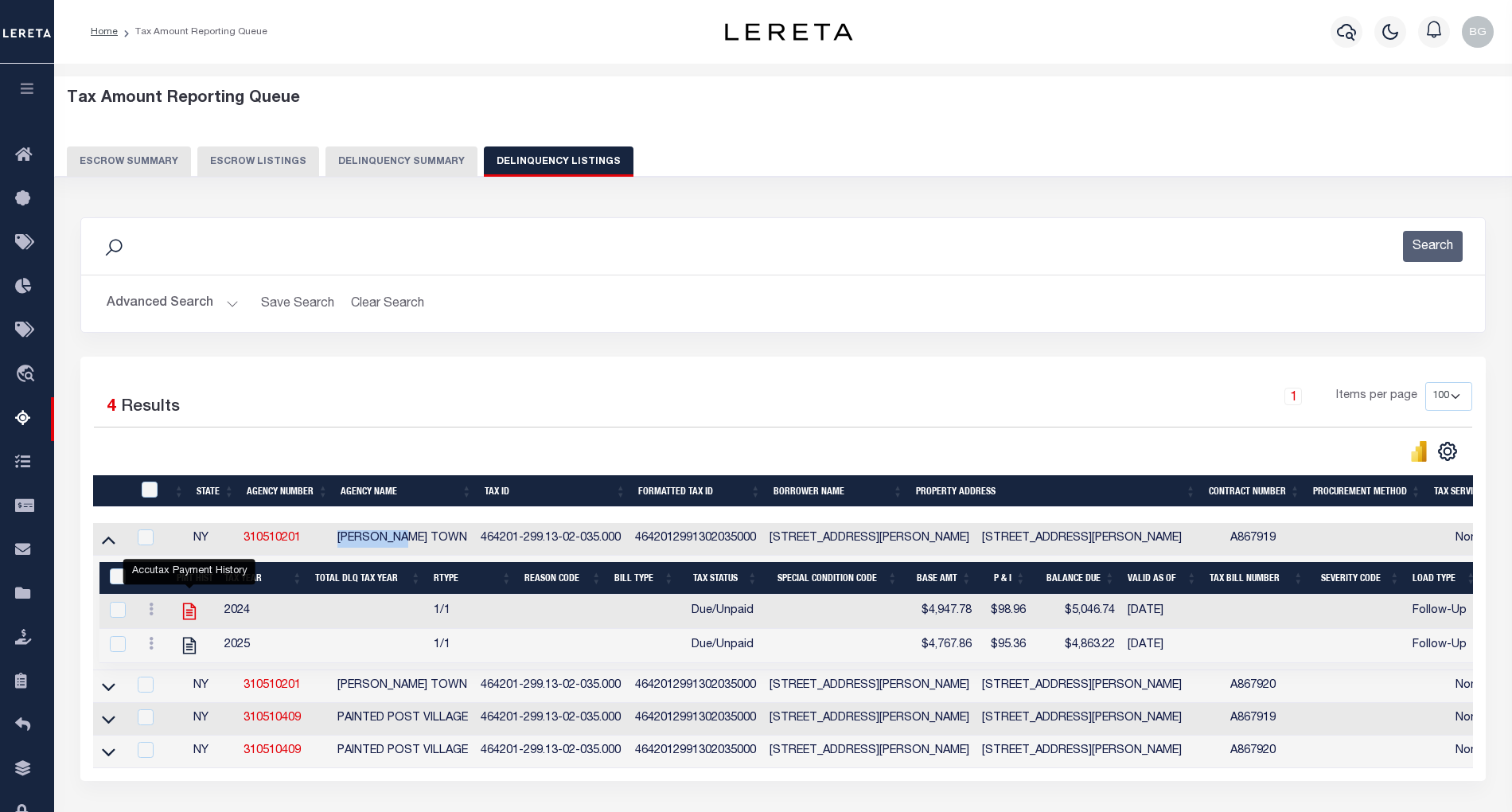
click at [191, 616] on icon "" at bounding box center [189, 611] width 21 height 21
checkbox input "true"
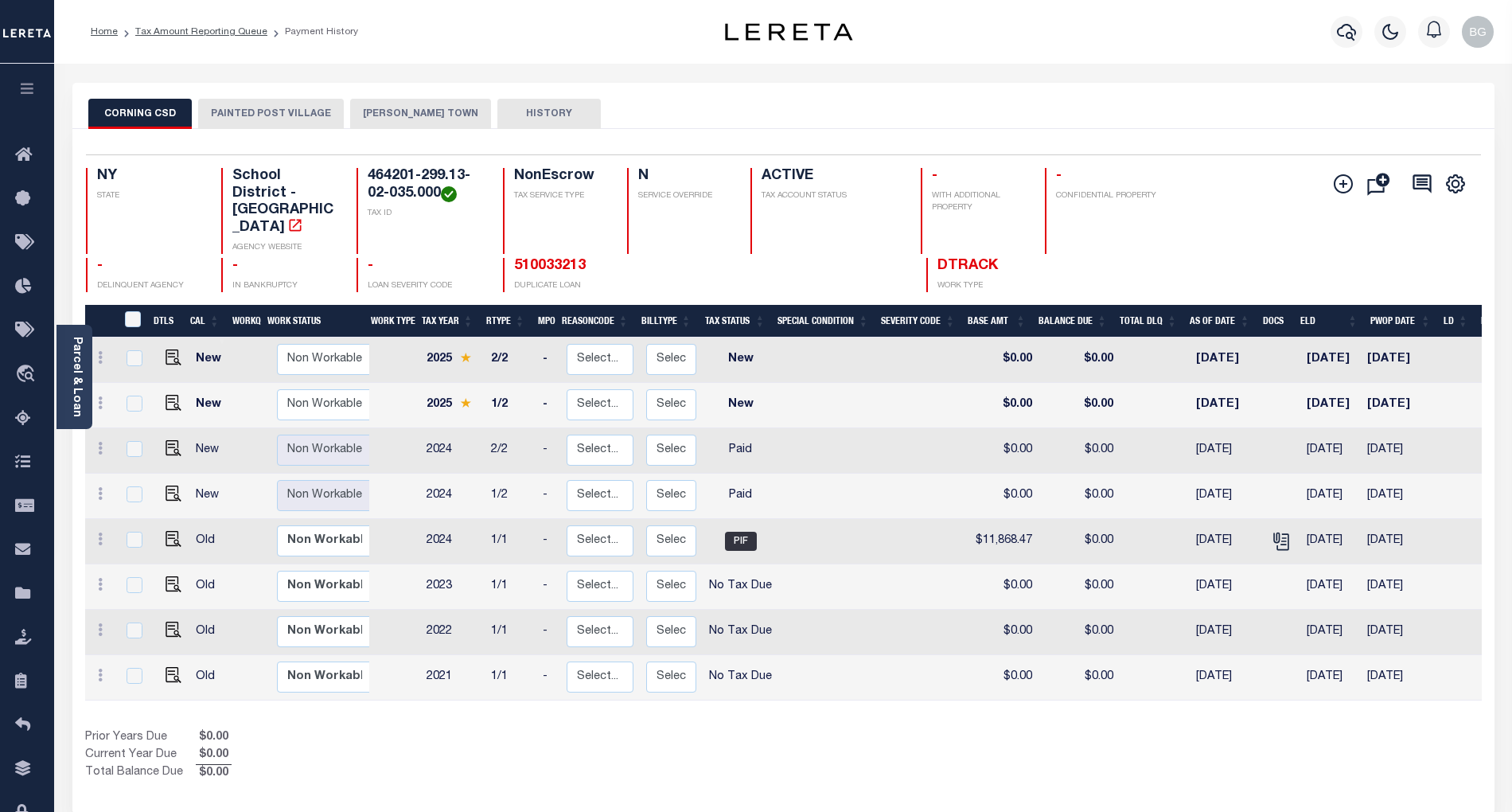
click at [387, 111] on button "ERWIN TOWN" at bounding box center [421, 114] width 141 height 31
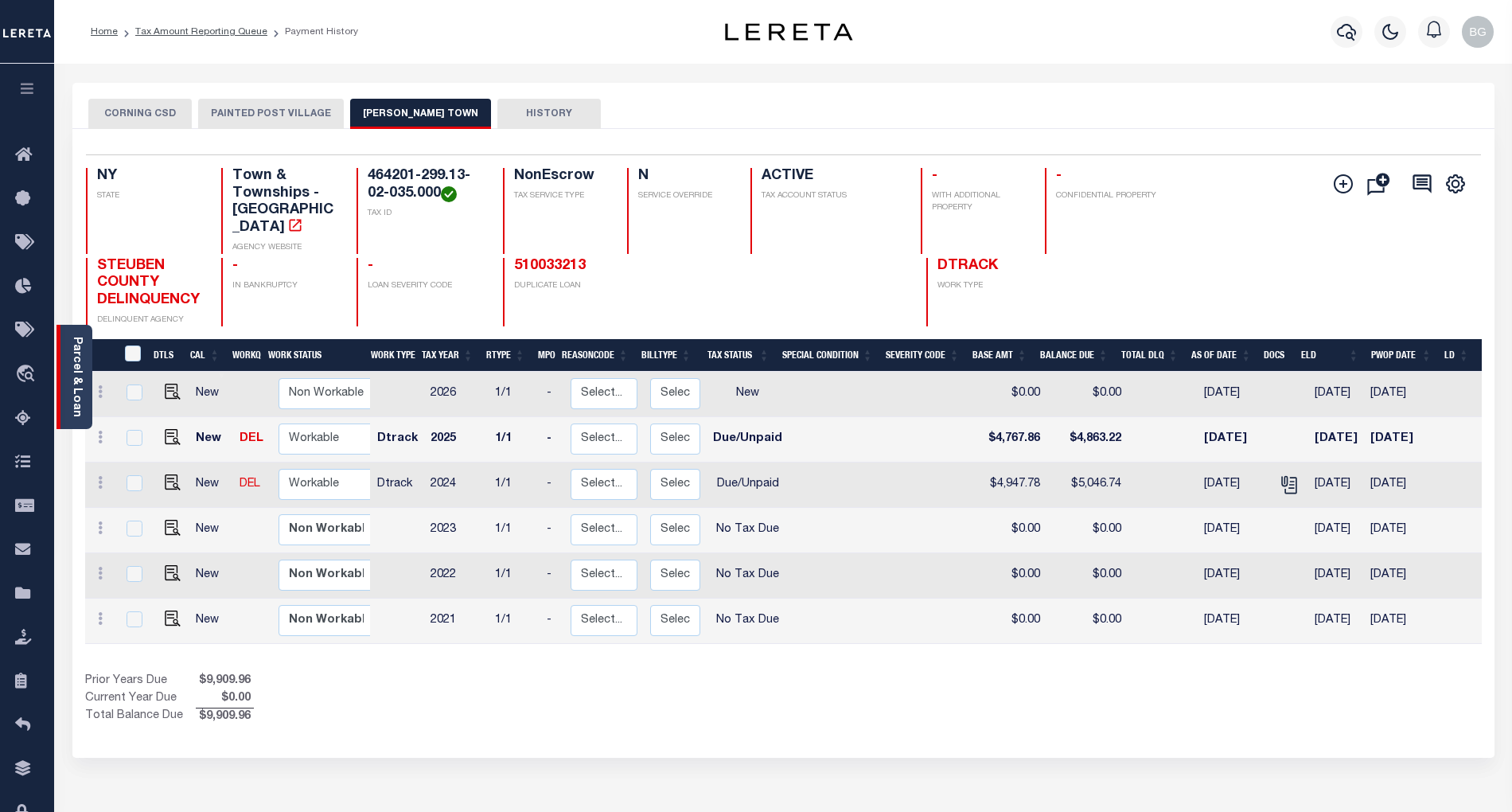
click at [75, 371] on link "Parcel & Loan" at bounding box center [77, 376] width 12 height 80
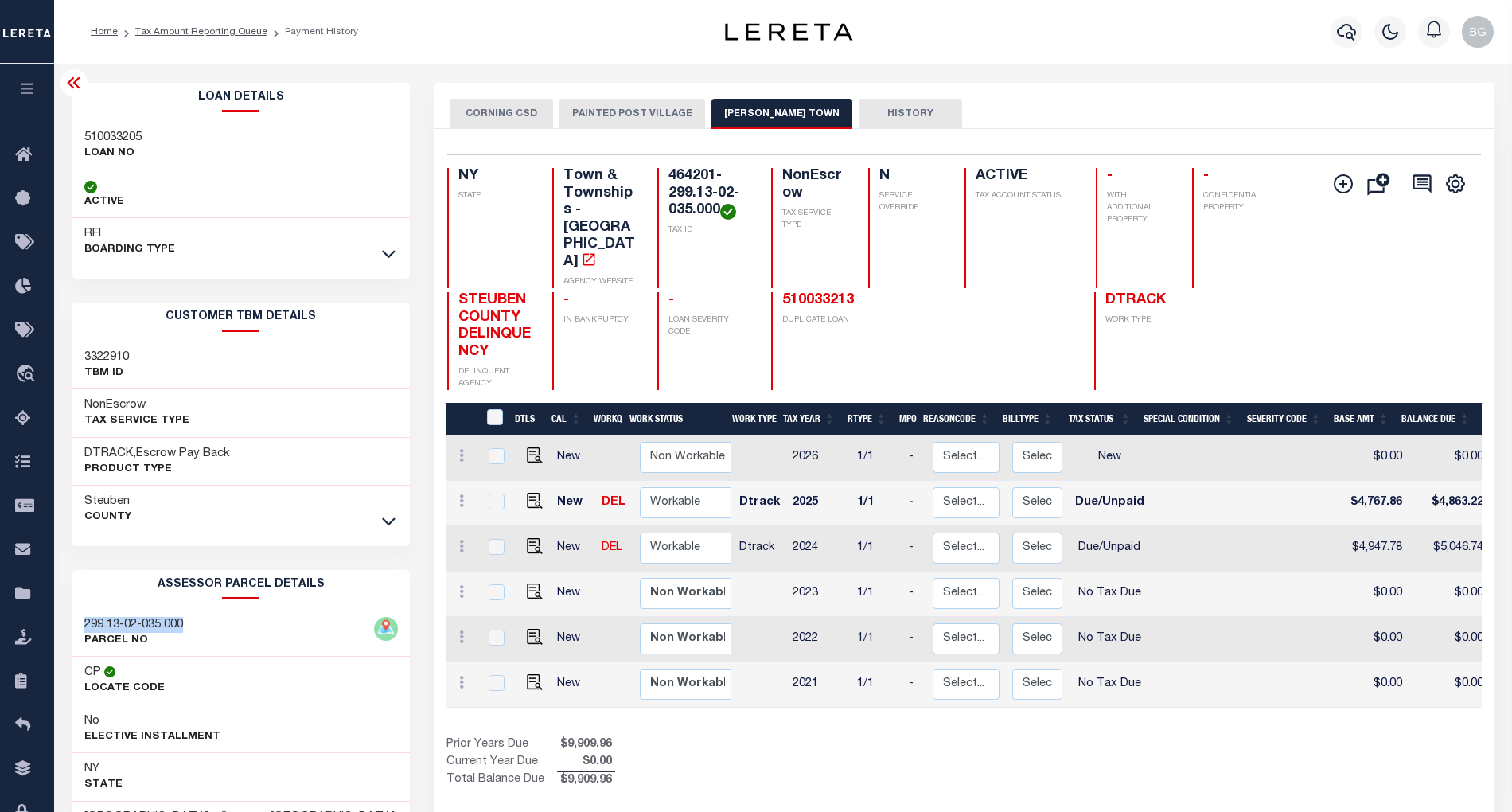
drag, startPoint x: 83, startPoint y: 627, endPoint x: 215, endPoint y: 628, distance: 132.0
click at [215, 628] on div "299.13-02-035.000 PARCEL NO" at bounding box center [241, 633] width 337 height 49
copy h3 "299.13-02-035.000"
click at [71, 87] on icon at bounding box center [73, 83] width 12 height 12
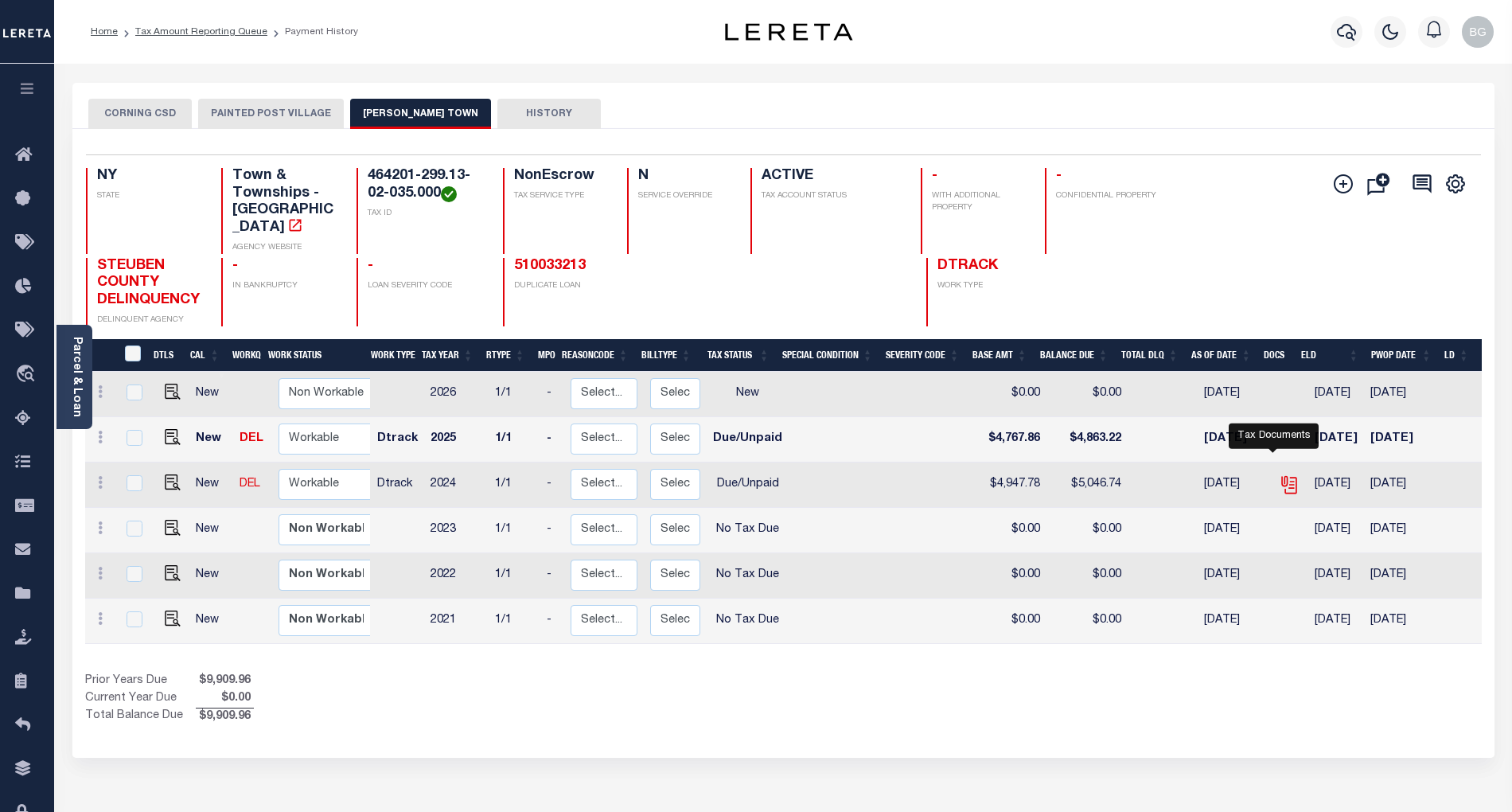
click at [1279, 474] on icon "" at bounding box center [1289, 484] width 21 height 21
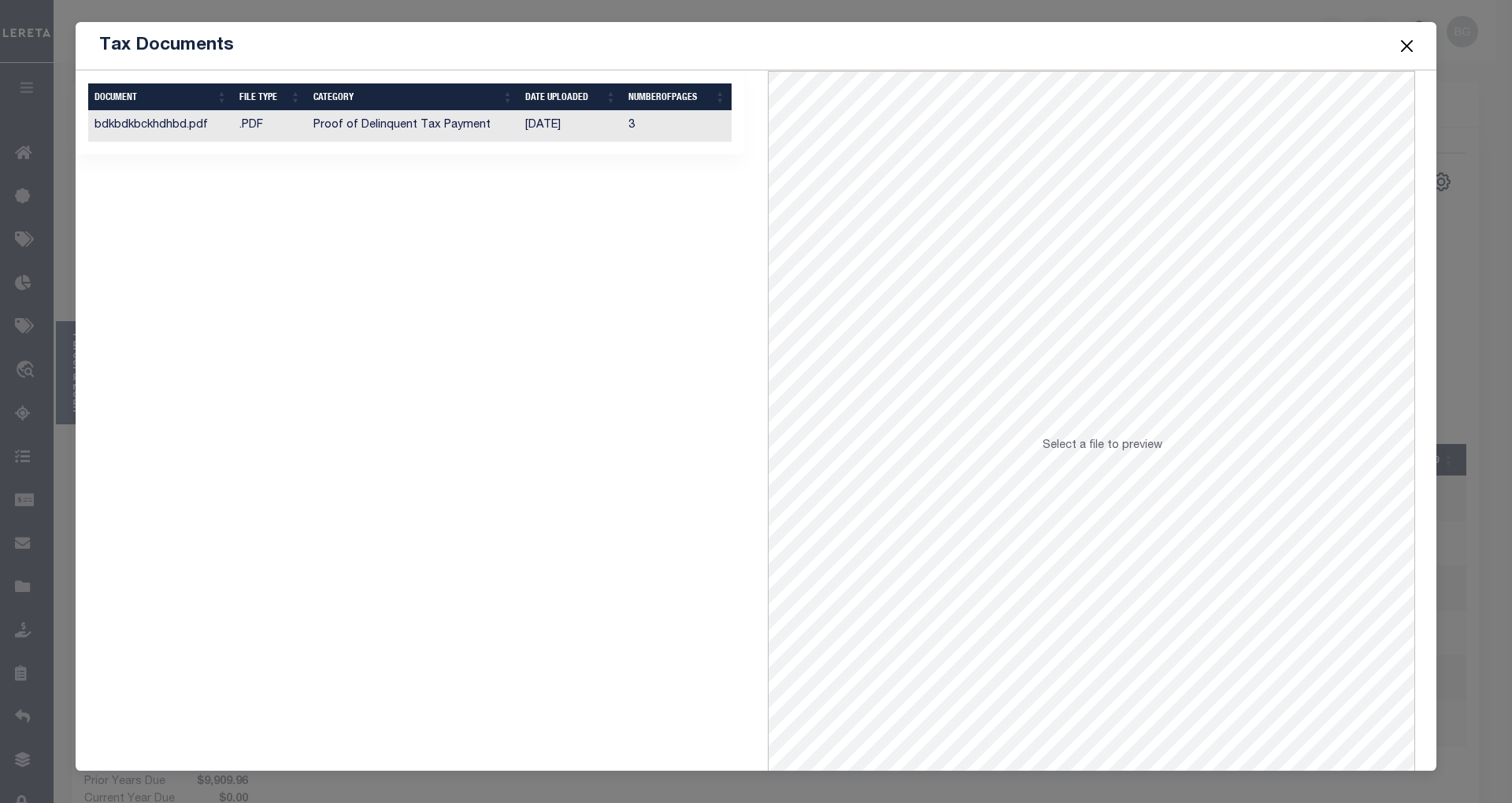
click at [562, 124] on td "[DATE]" at bounding box center [570, 126] width 103 height 31
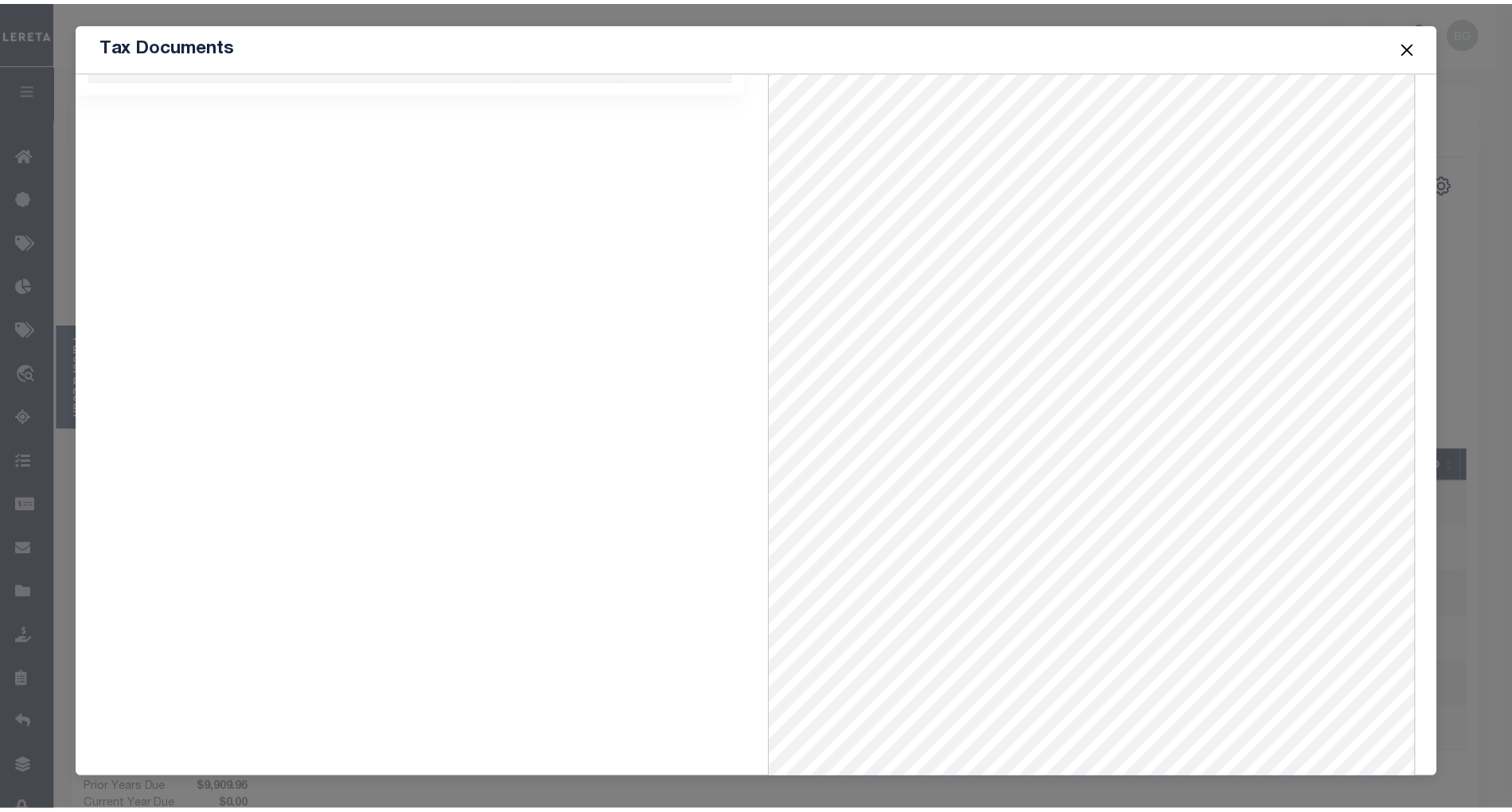
scroll to position [64, 0]
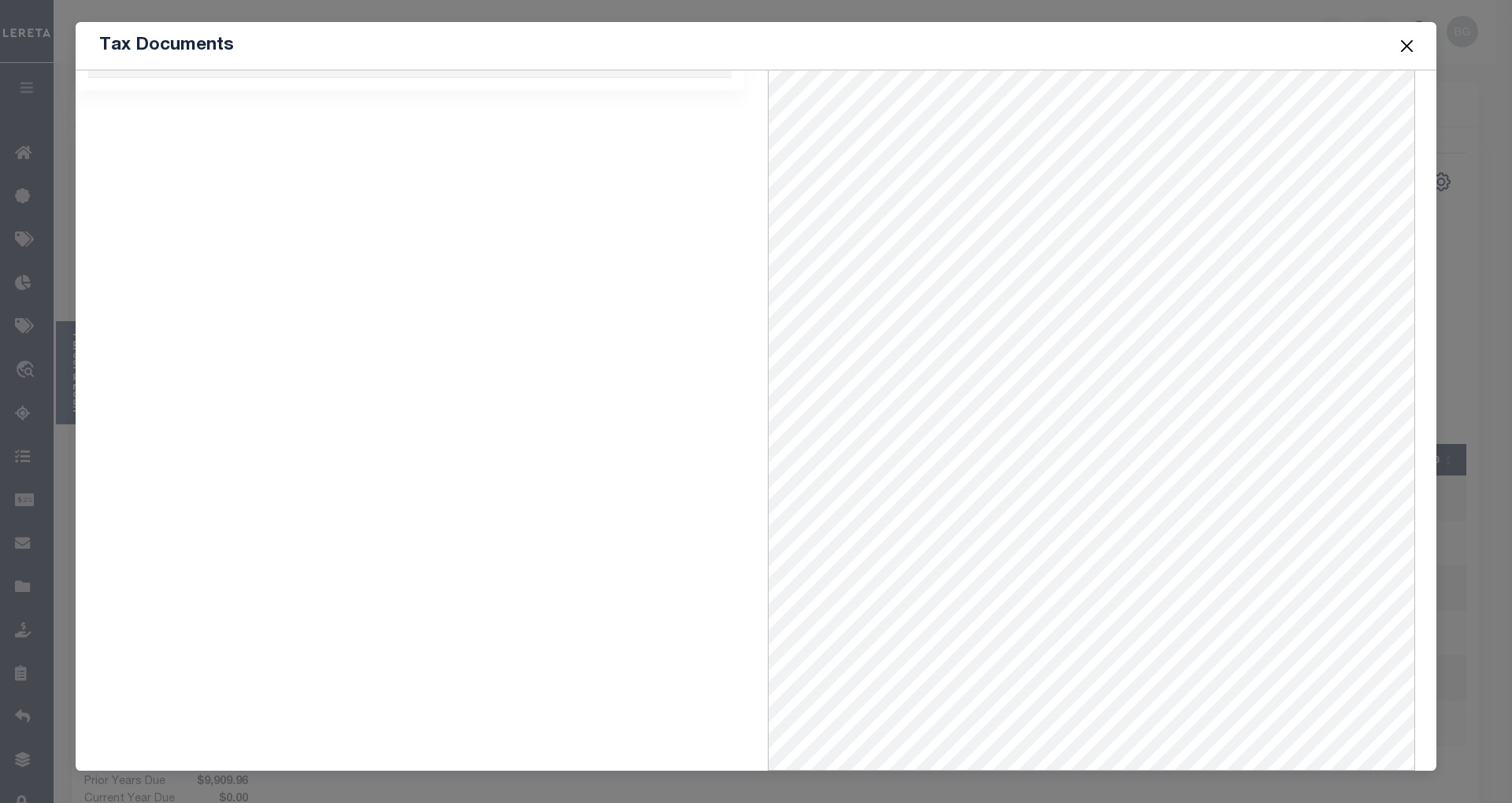
click at [1408, 45] on button "Close" at bounding box center [1407, 45] width 20 height 20
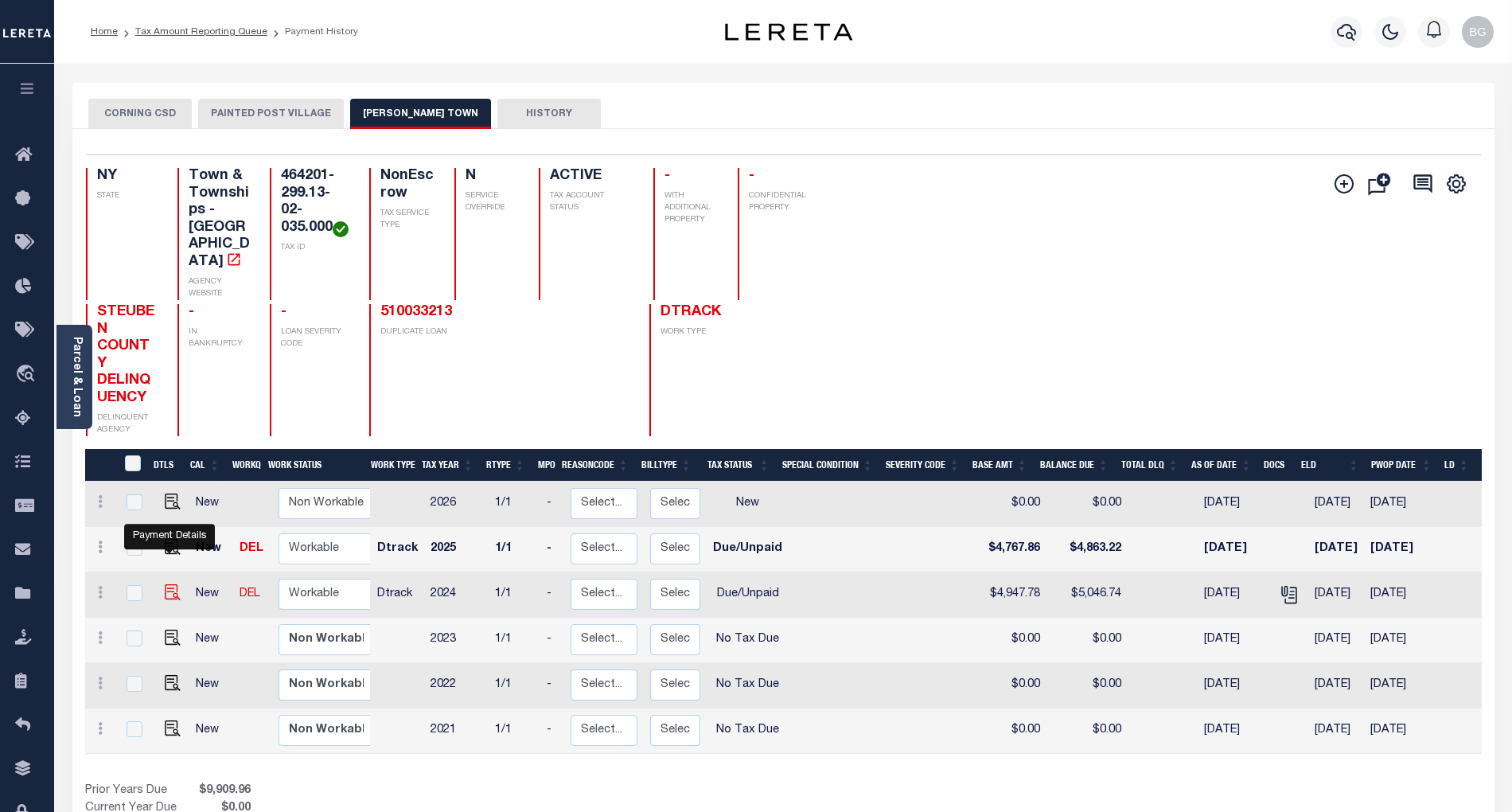
click at [167, 584] on img "" at bounding box center [172, 592] width 16 height 16
checkbox input "true"
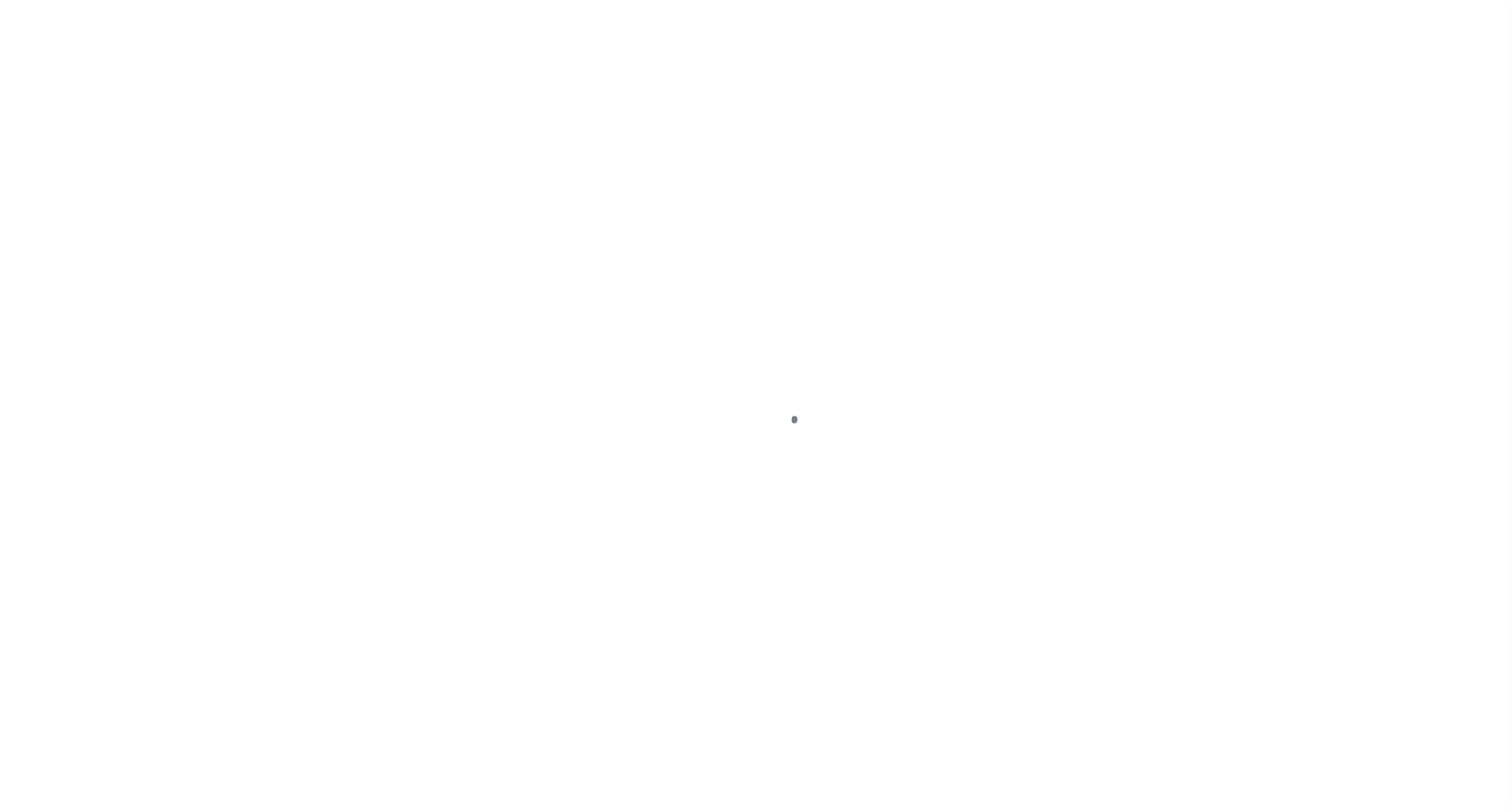
select select "DUE"
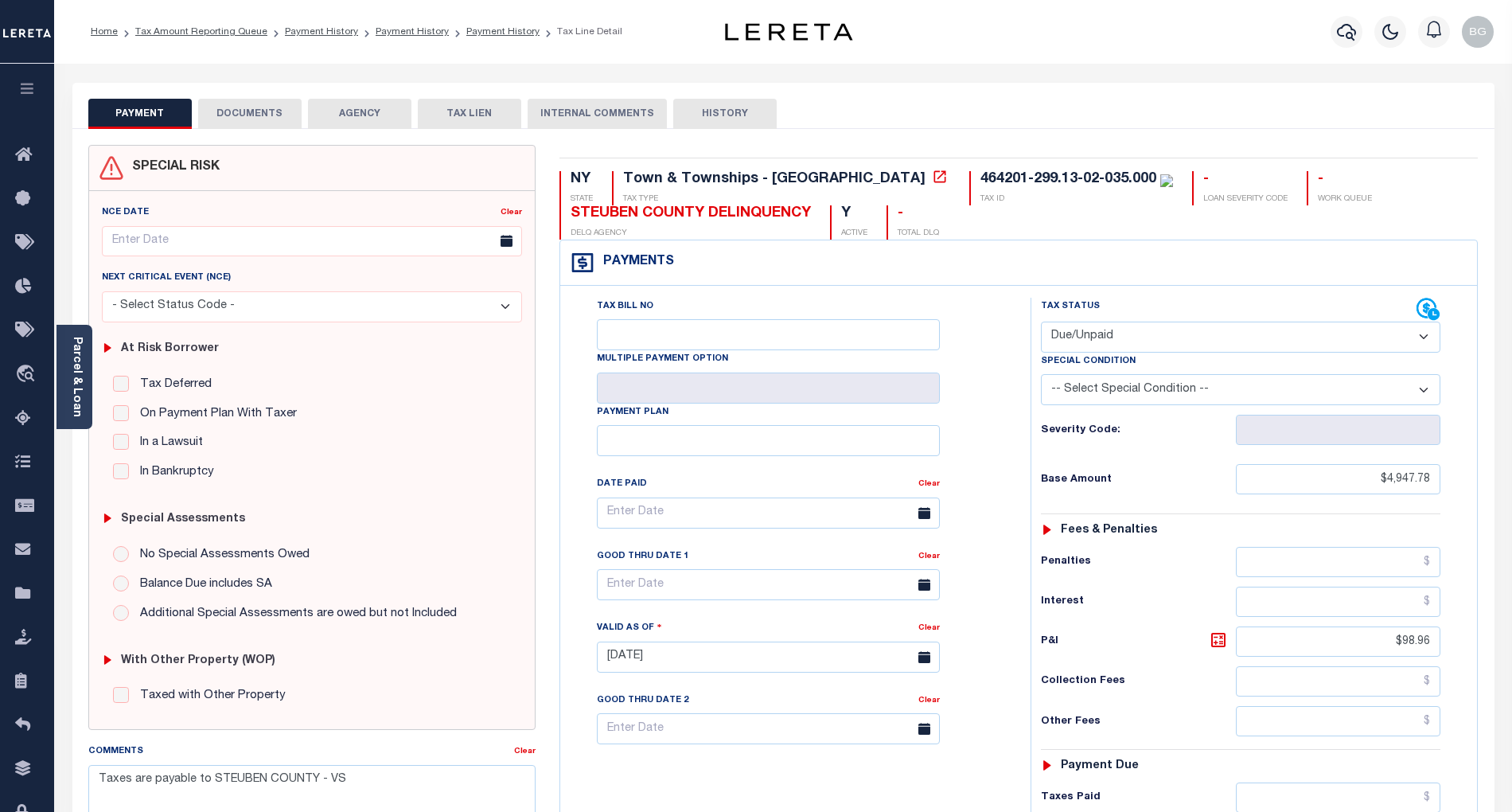
click at [255, 116] on button "DOCUMENTS" at bounding box center [249, 114] width 103 height 31
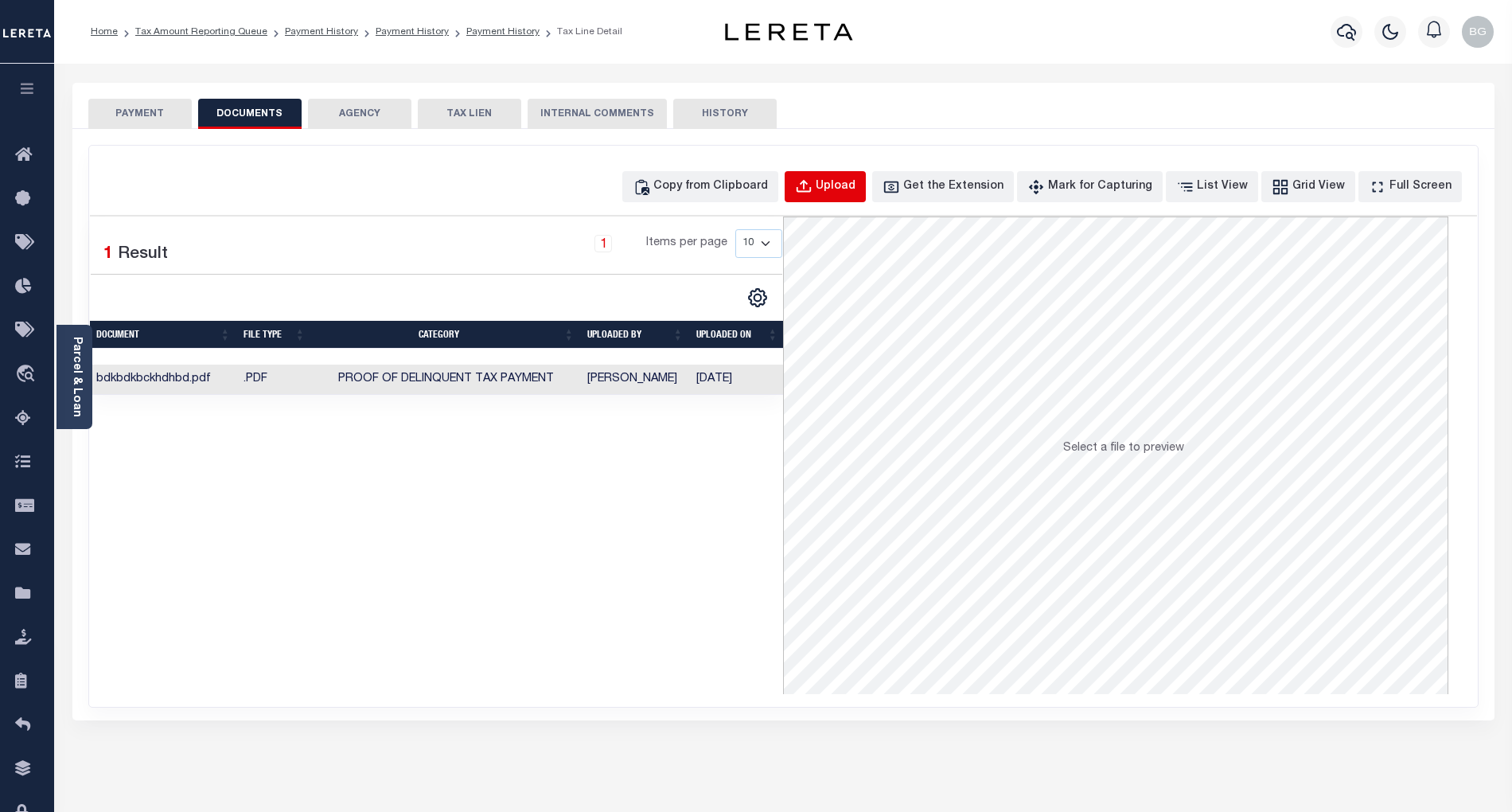
click at [844, 188] on div "Upload" at bounding box center [836, 186] width 40 height 17
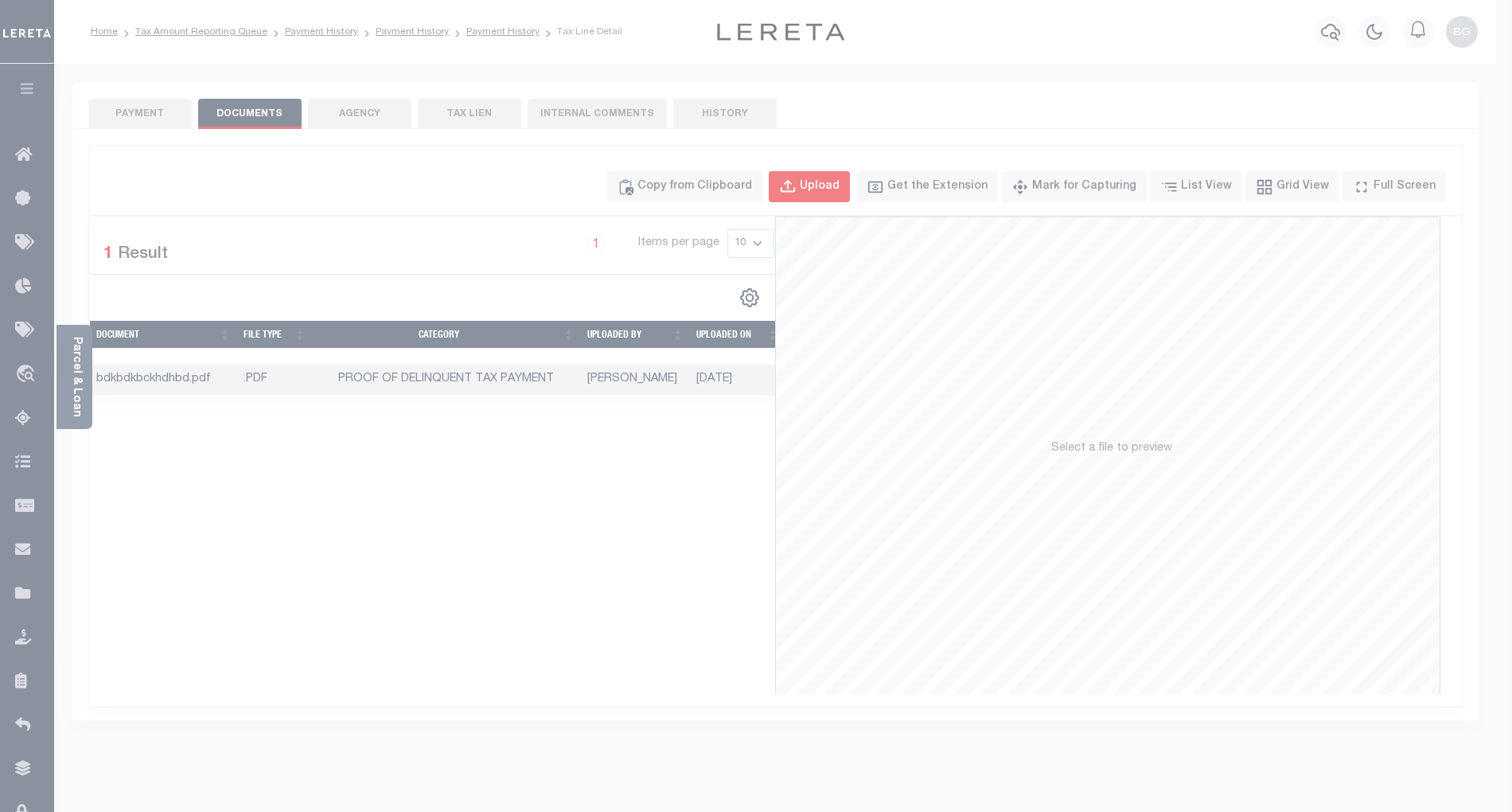
select select "POP"
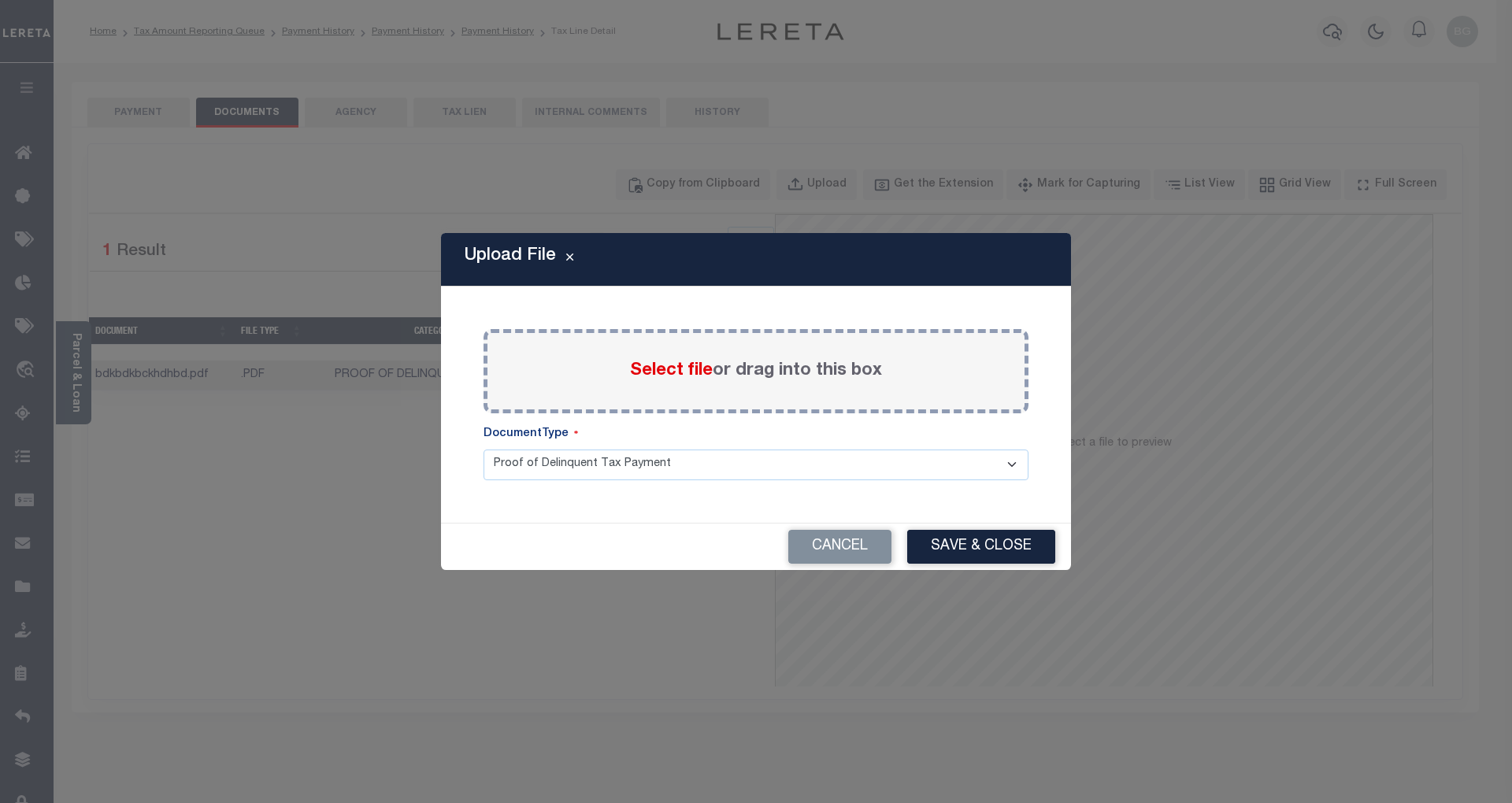
click at [674, 371] on span "Select file" at bounding box center [671, 370] width 82 height 17
click at [0, 0] on input "Select file or drag into this box" at bounding box center [0, 0] width 0 height 0
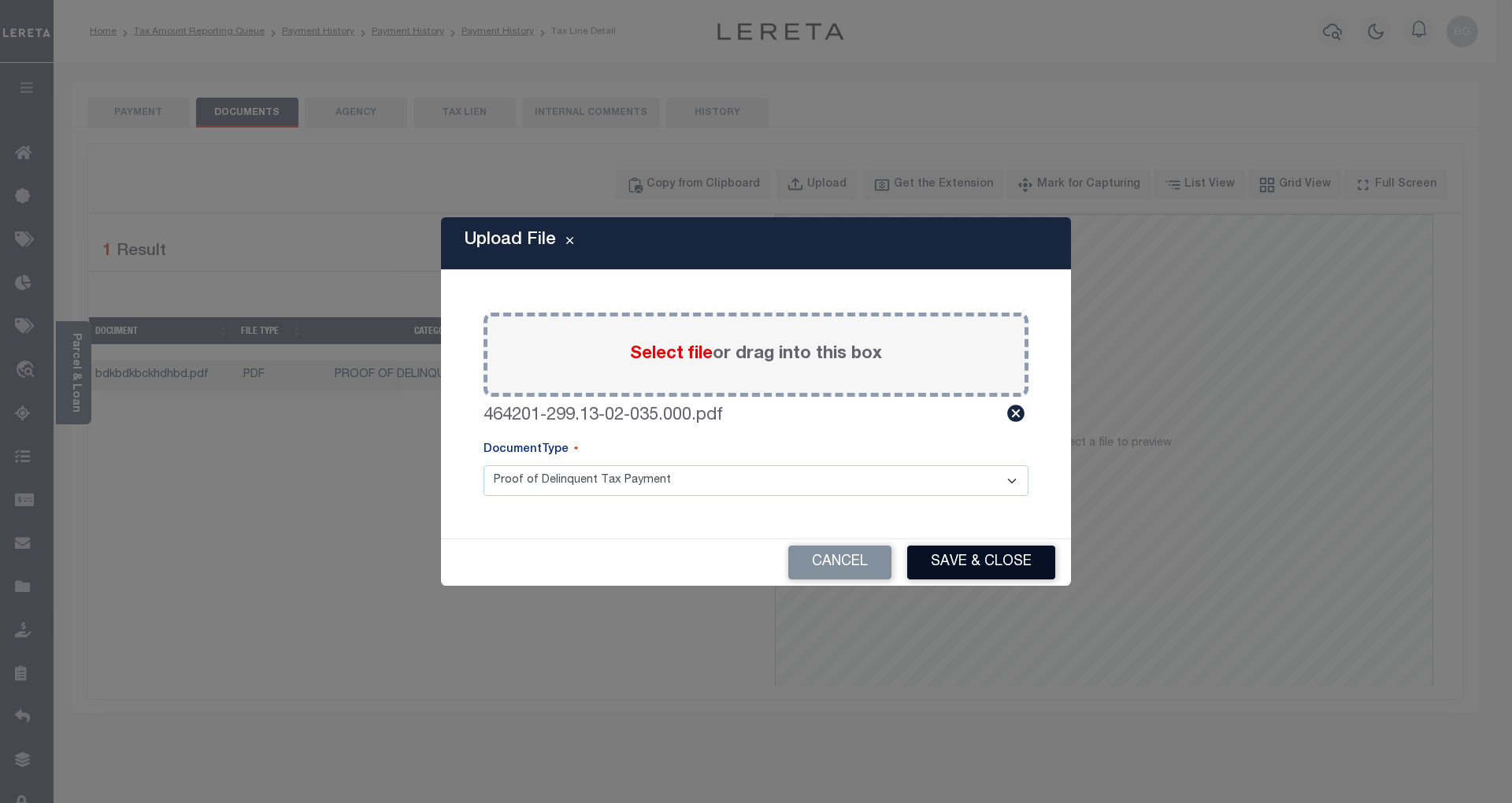
click at [994, 566] on button "Save & Close" at bounding box center [981, 562] width 148 height 33
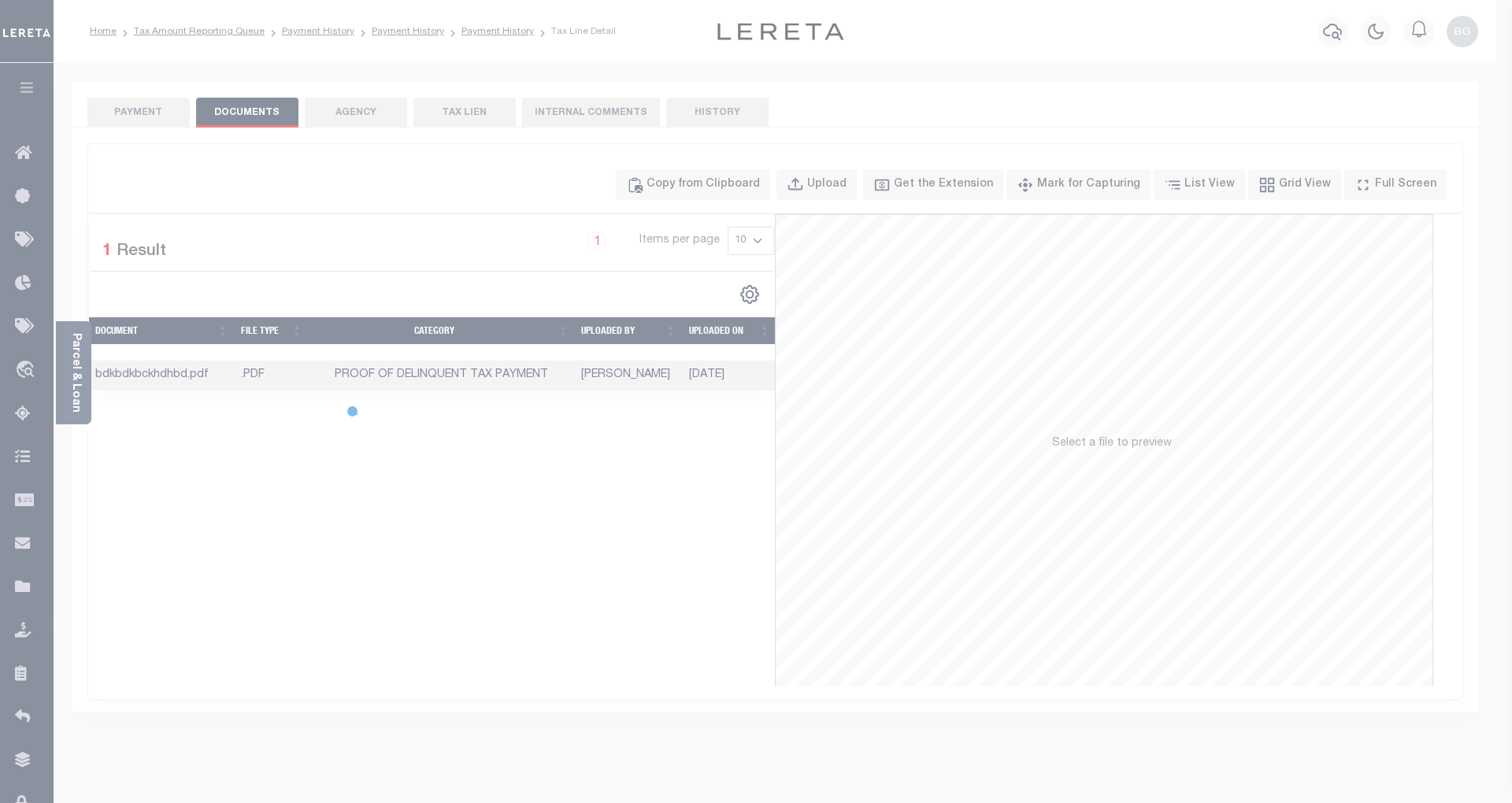
click at [149, 112] on div at bounding box center [756, 402] width 1512 height 803
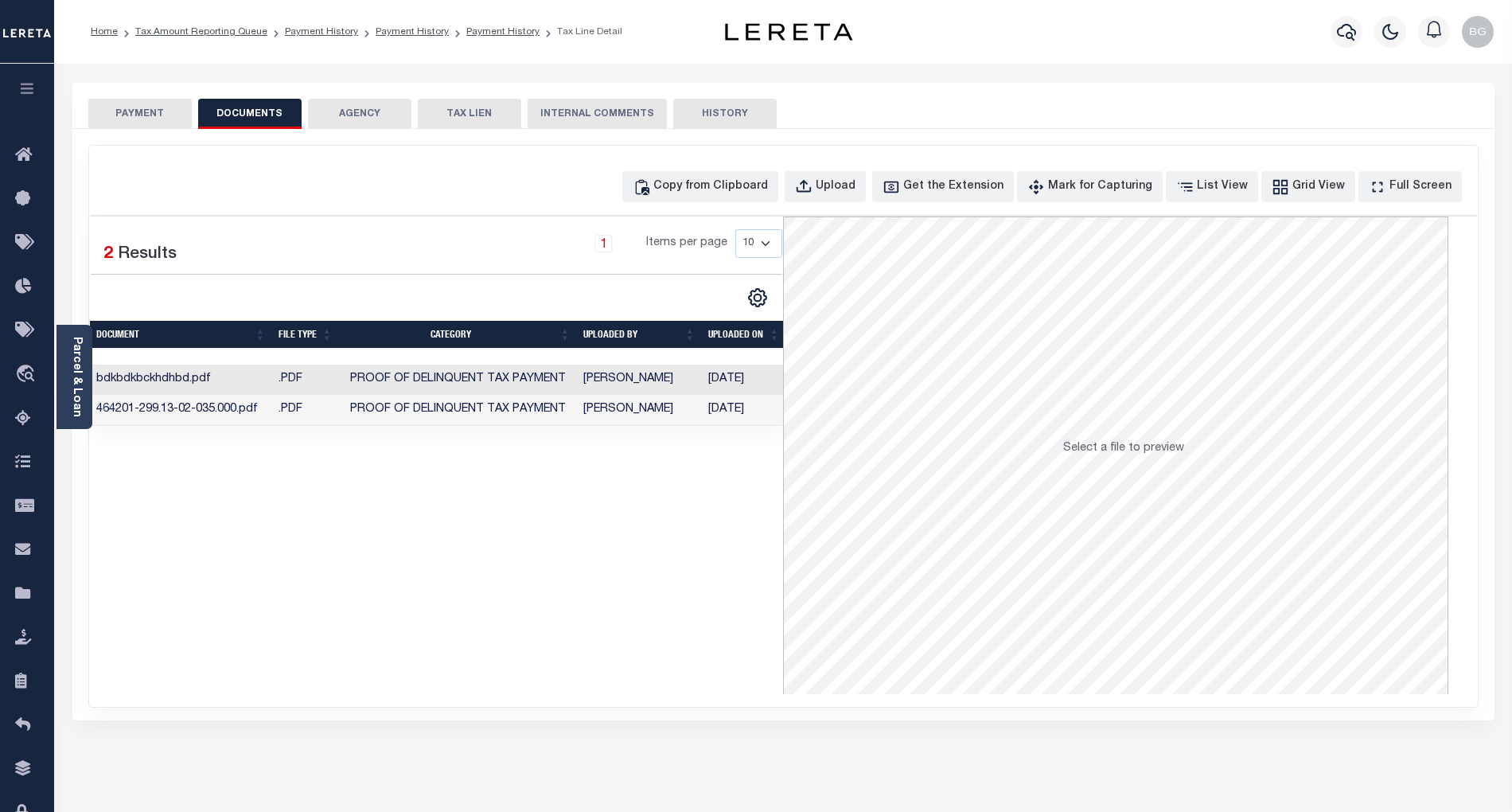
click at [150, 113] on button "PAYMENT" at bounding box center [139, 114] width 103 height 31
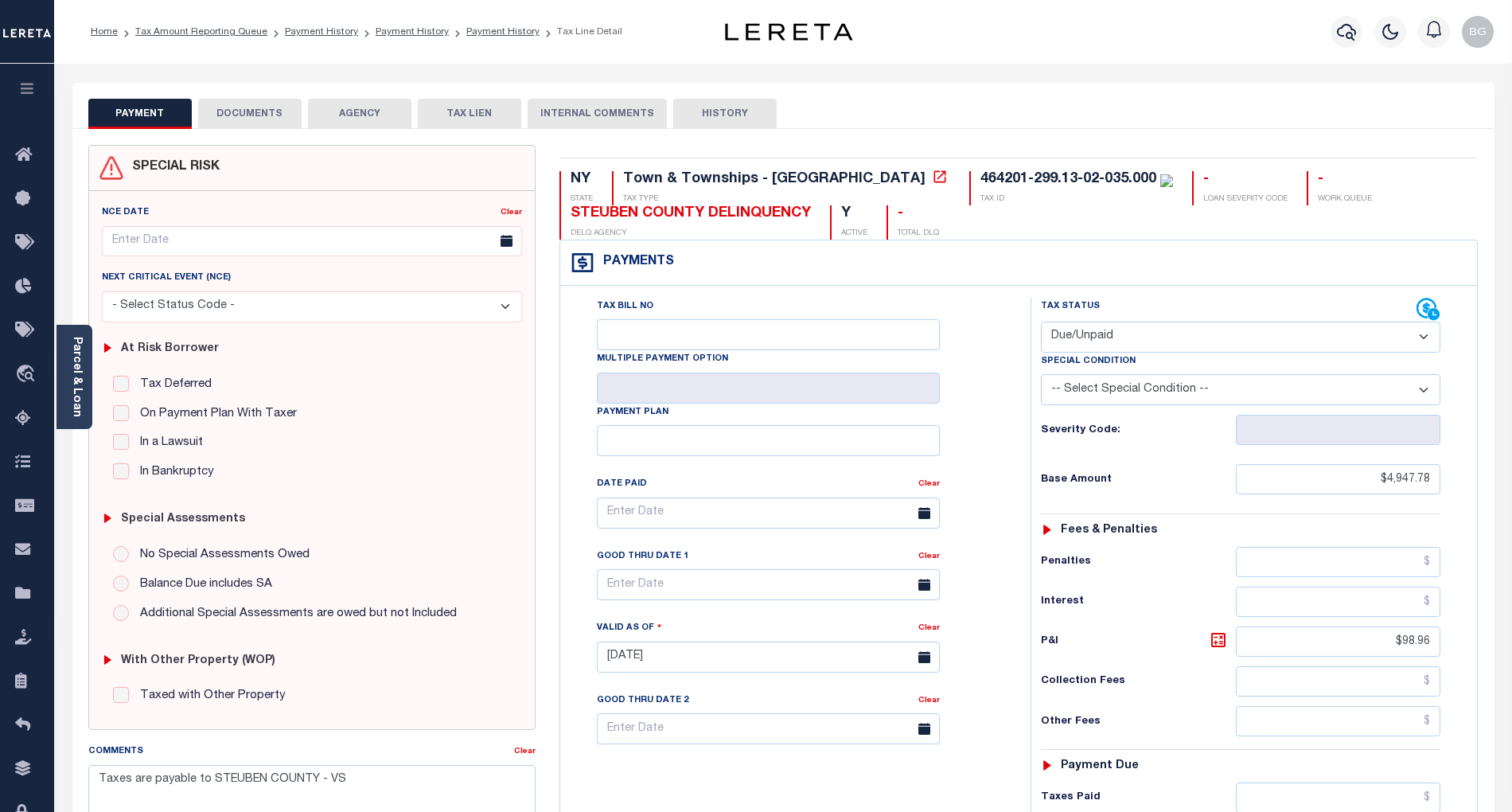
click at [1109, 336] on select "- Select Status Code - Open Due/Unpaid Paid Incomplete No Tax Due Internal Refu…" at bounding box center [1241, 338] width 399 height 31
select select "PYD"
click at [1041, 323] on select "- Select Status Code - Open Due/Unpaid Paid Incomplete No Tax Due Internal Refu…" at bounding box center [1241, 338] width 399 height 31
type input "[DATE]"
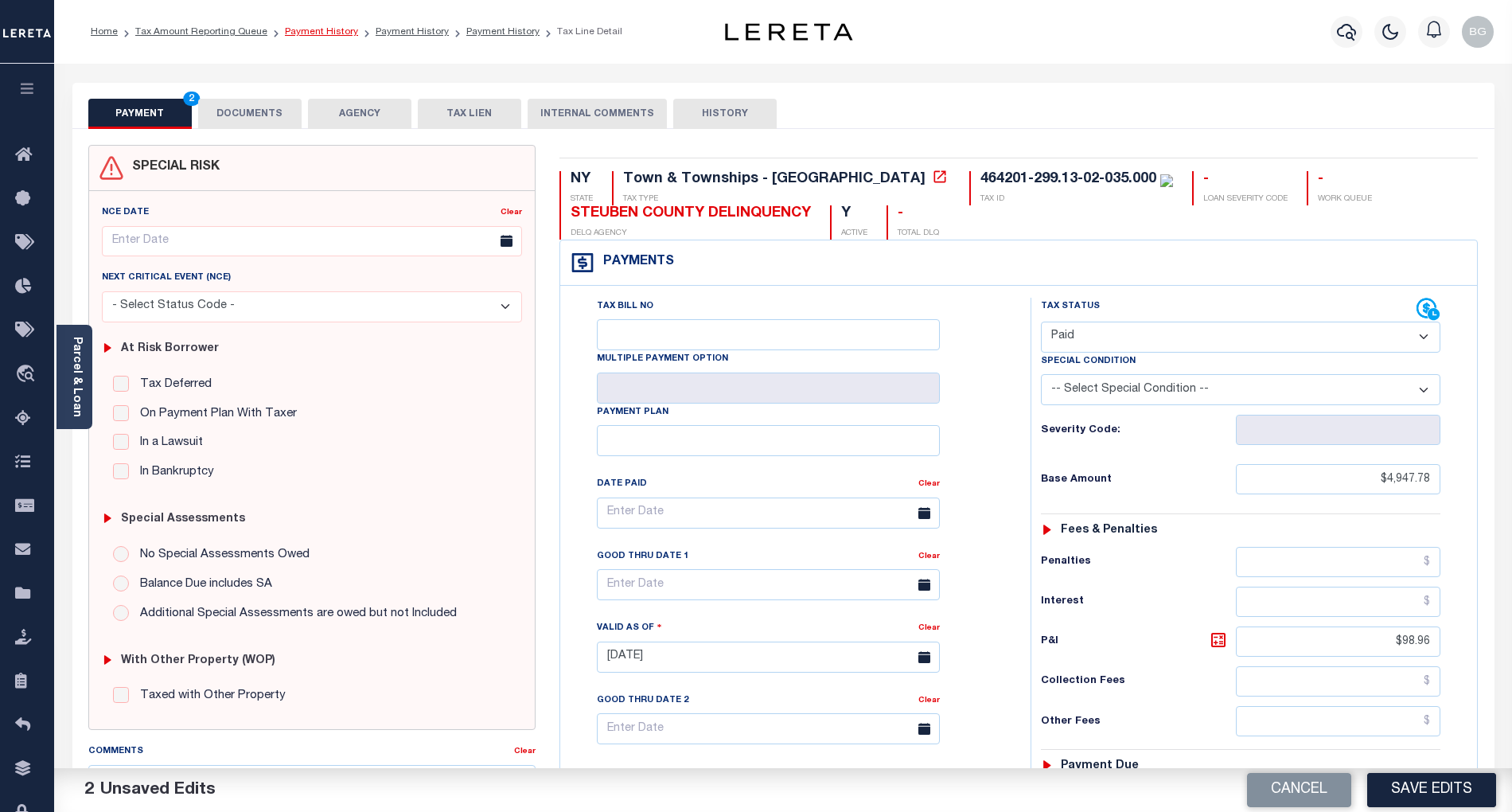
click at [312, 32] on link "Payment History" at bounding box center [321, 32] width 73 height 10
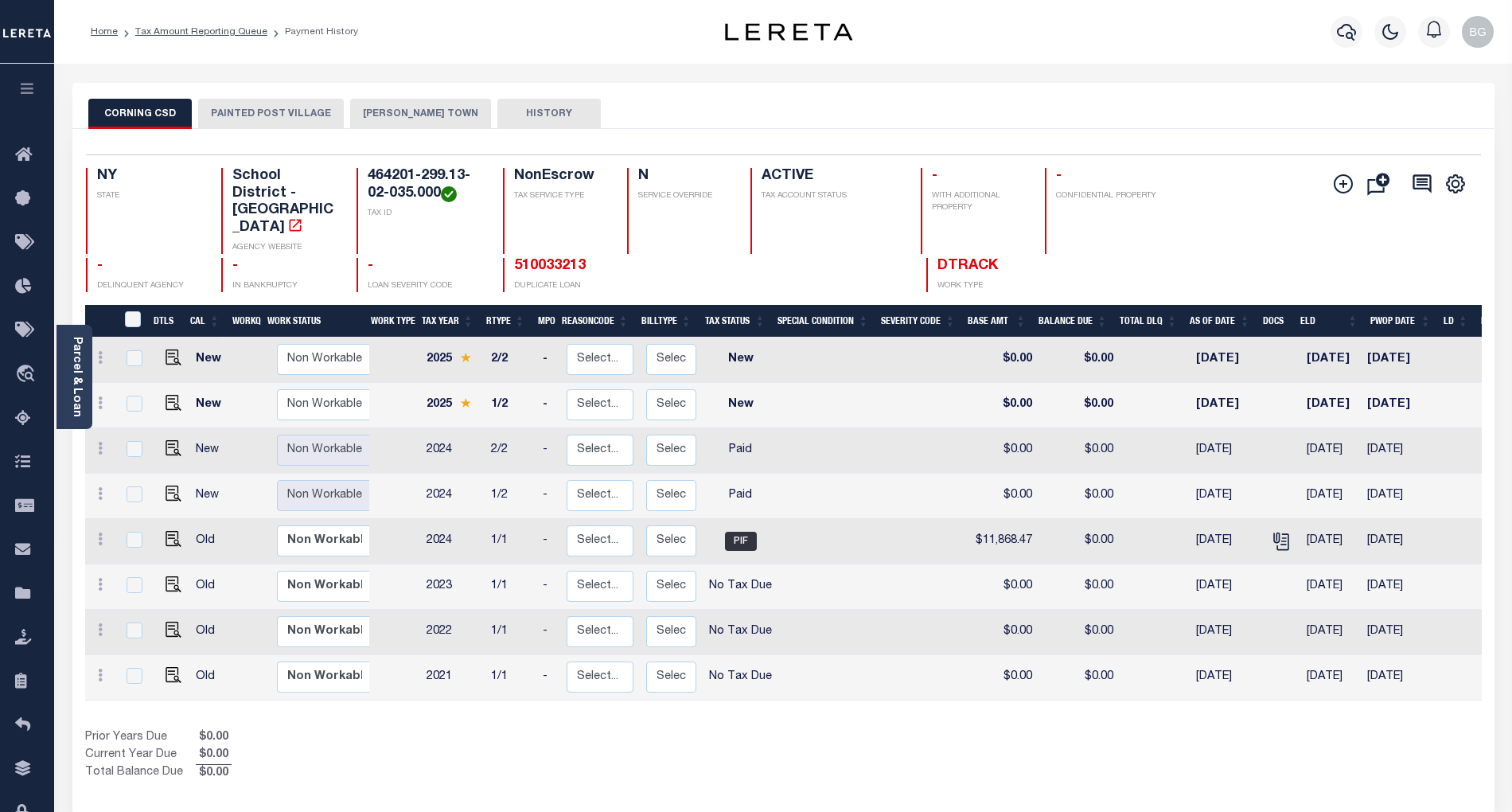
click at [392, 109] on button "[PERSON_NAME] TOWN" at bounding box center [421, 114] width 141 height 31
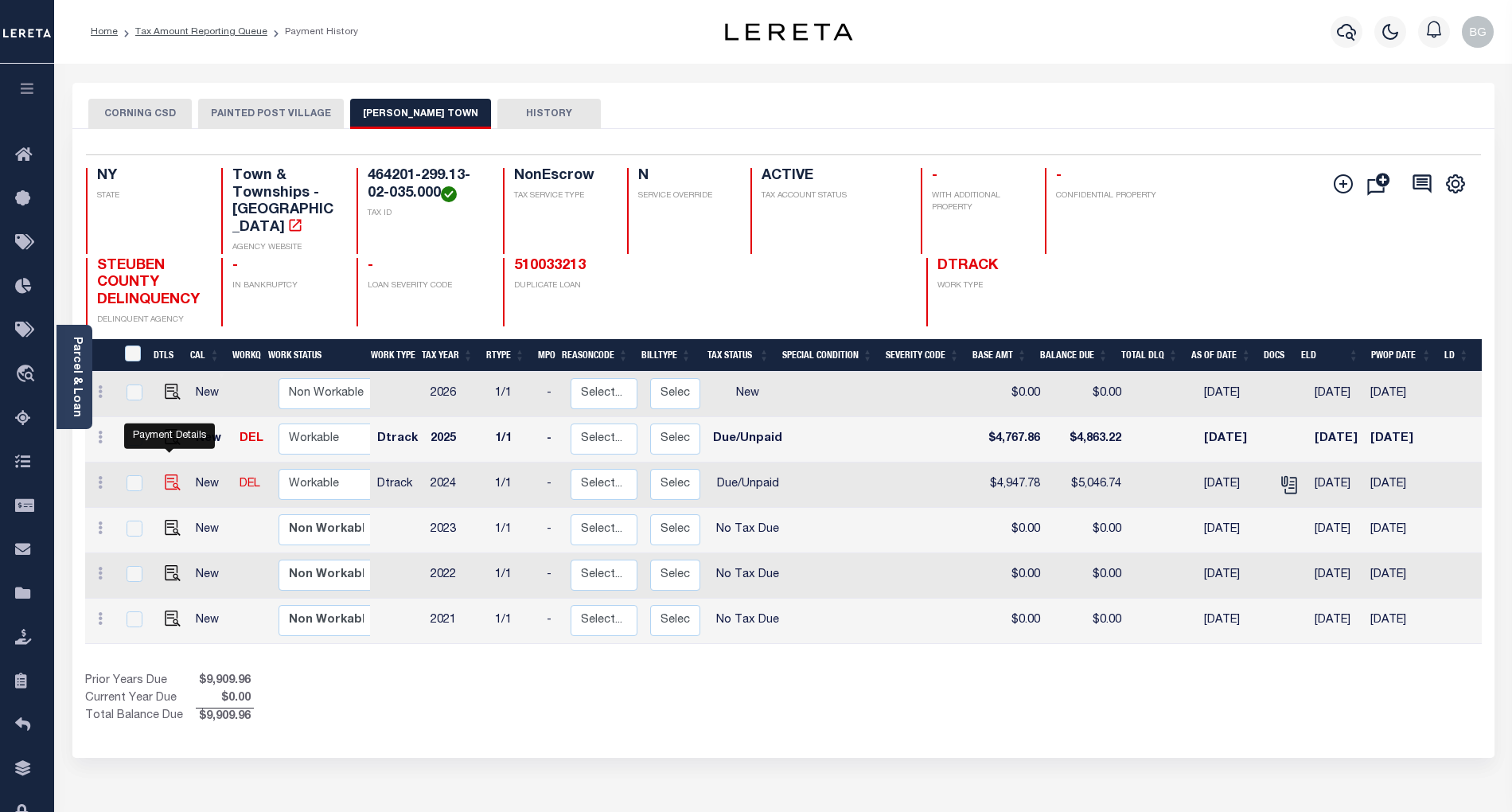
click at [169, 474] on img "" at bounding box center [172, 482] width 16 height 16
checkbox input "true"
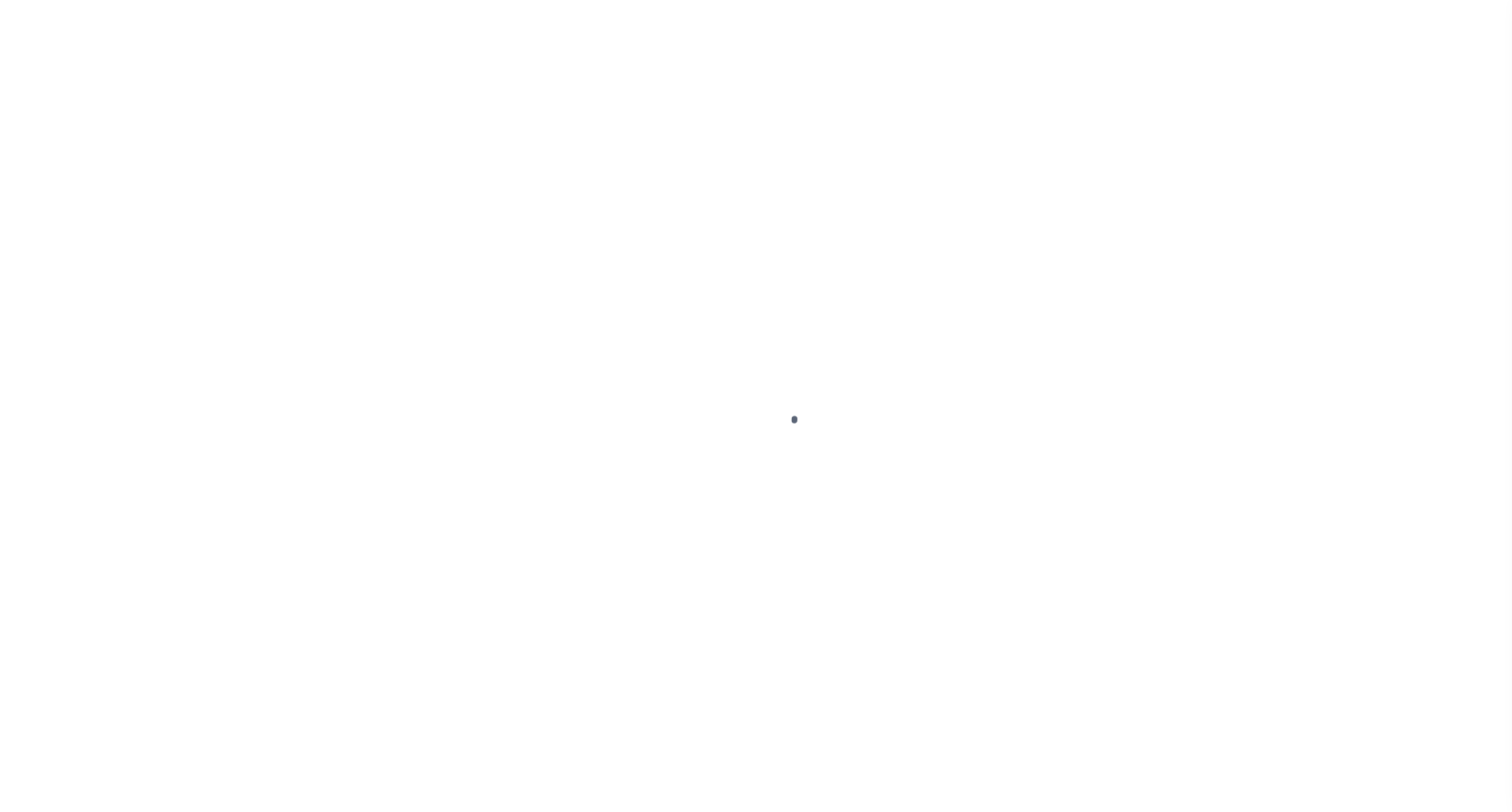
select select "DUE"
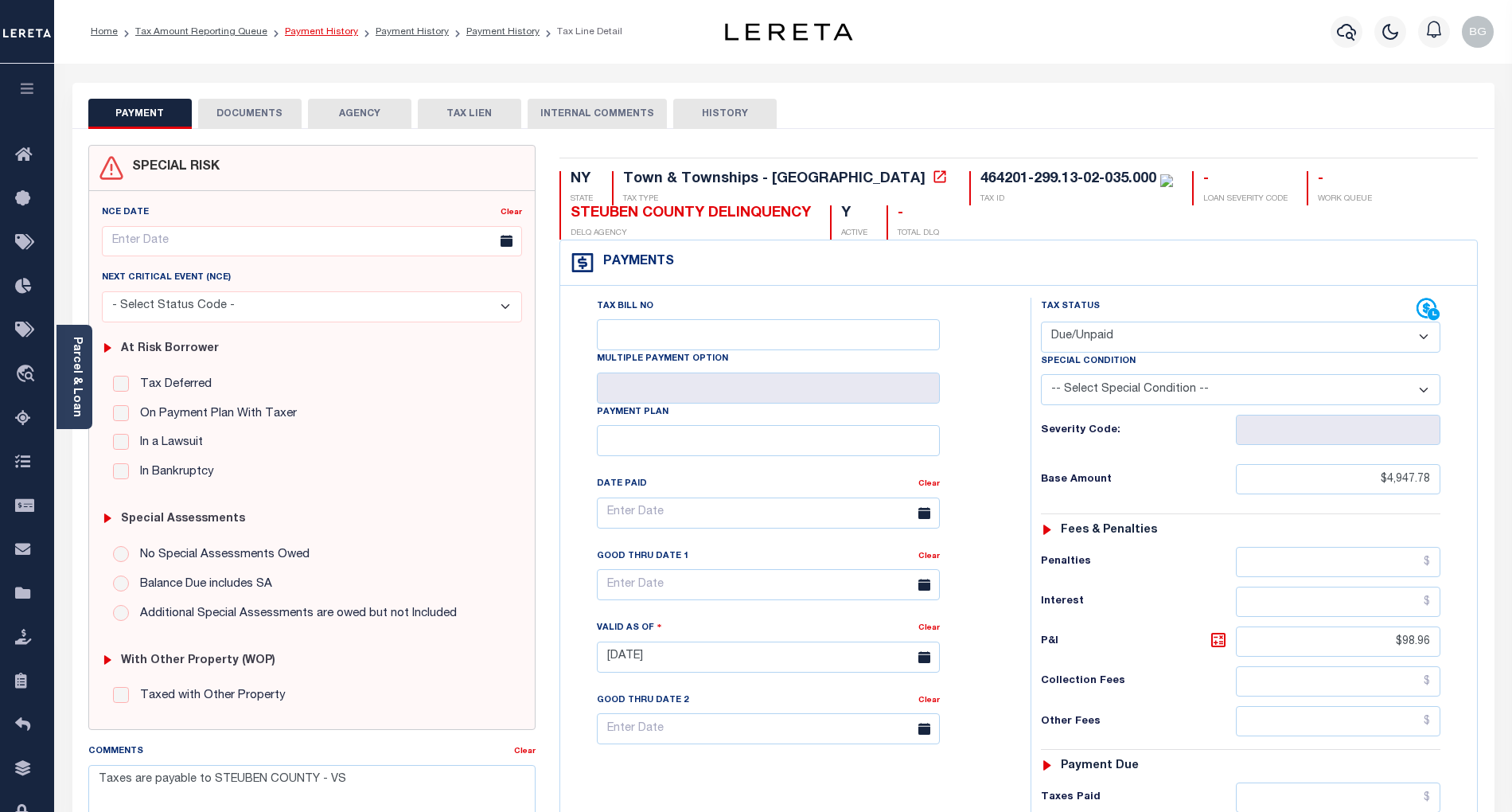
click at [309, 32] on link "Payment History" at bounding box center [321, 32] width 73 height 10
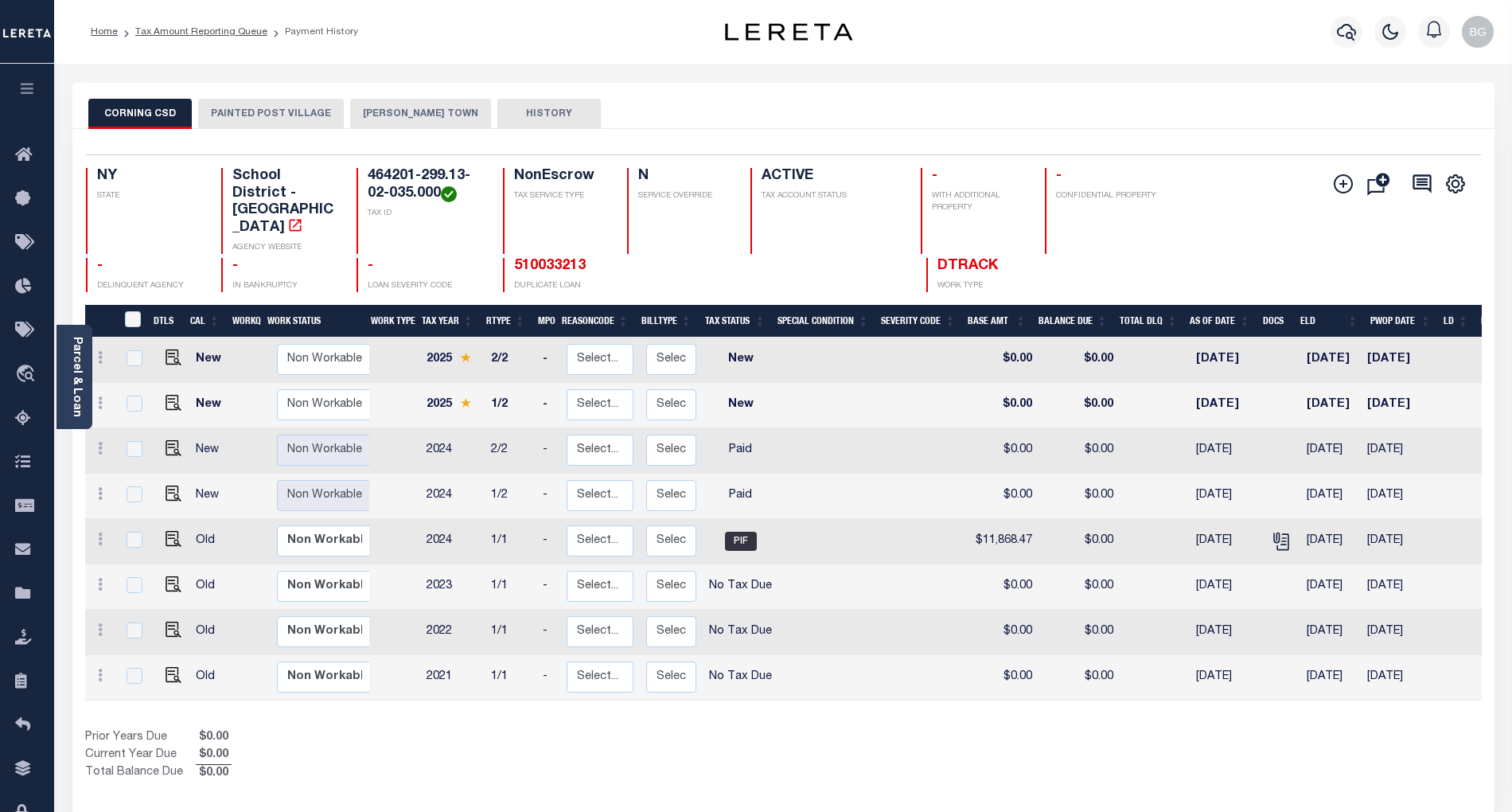
click at [396, 111] on button "[PERSON_NAME] TOWN" at bounding box center [421, 114] width 141 height 31
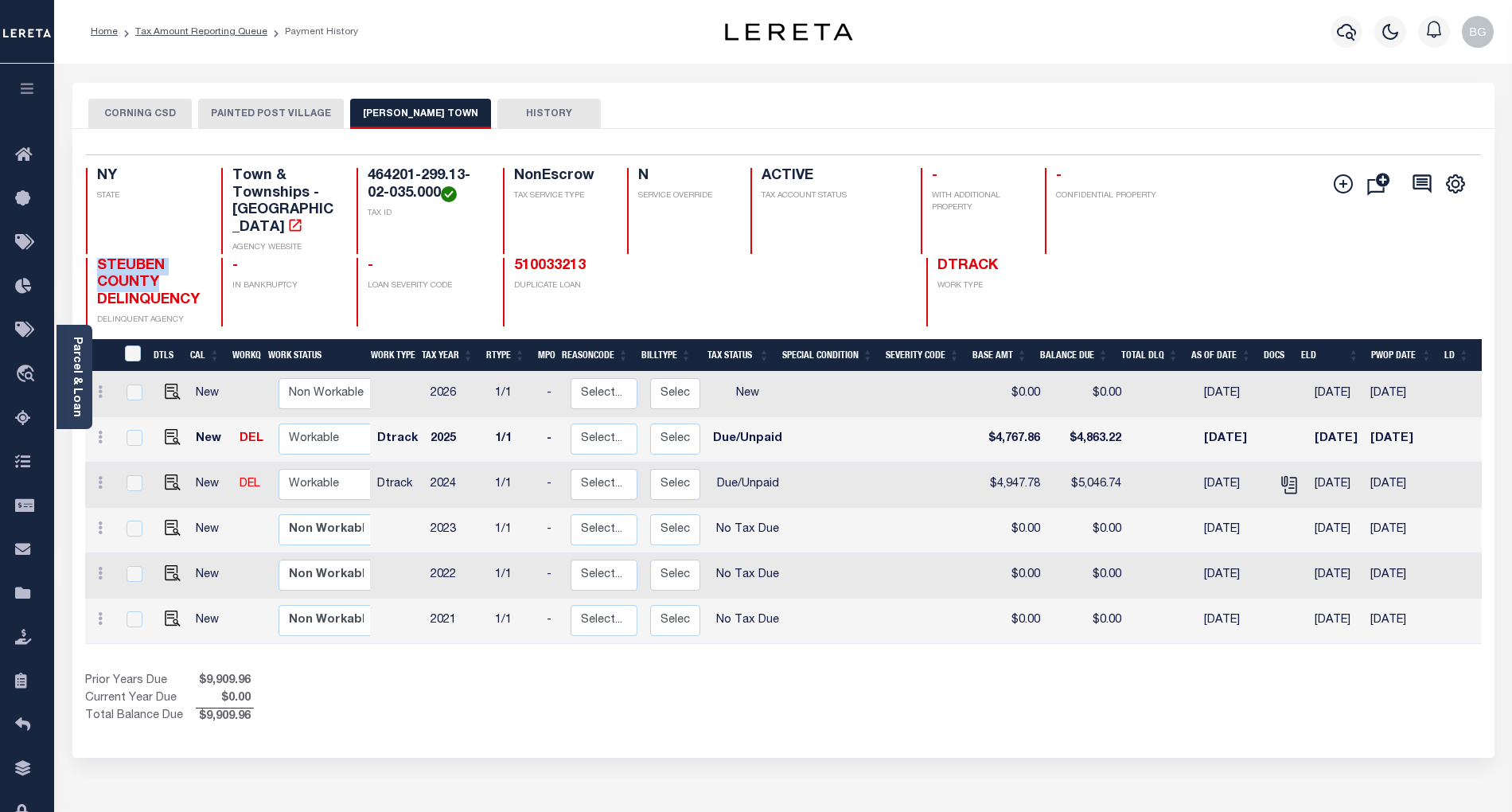
drag, startPoint x: 97, startPoint y: 249, endPoint x: 163, endPoint y: 264, distance: 67.7
click at [163, 264] on h4 "STEUBEN COUNTY DELINQUENCY" at bounding box center [149, 284] width 105 height 52
copy span "[GEOGRAPHIC_DATA]"
click at [1282, 476] on icon "" at bounding box center [1288, 482] width 12 height 12
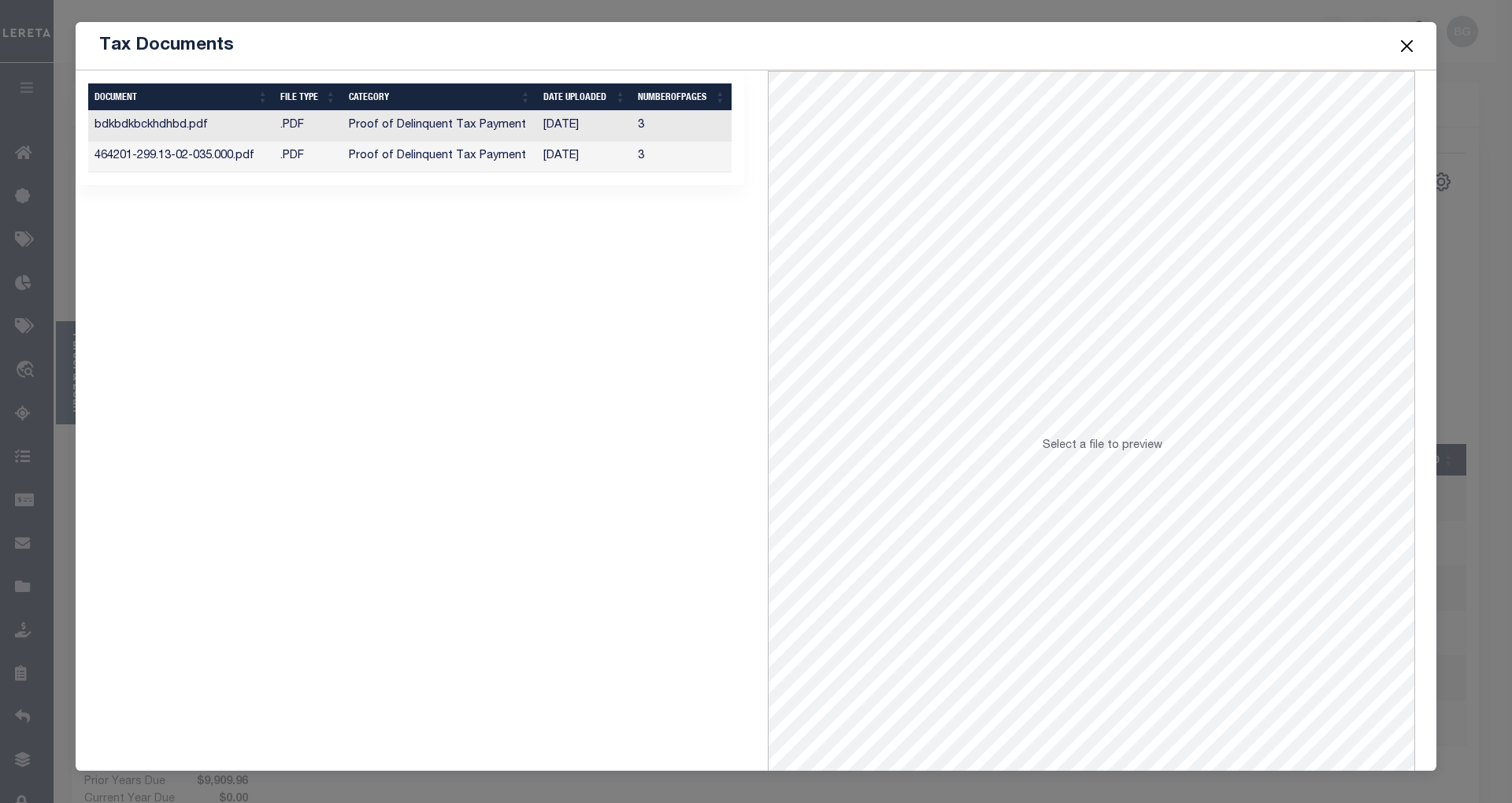
click at [422, 159] on td "Proof of Delinquent Tax Payment" at bounding box center [440, 157] width 194 height 31
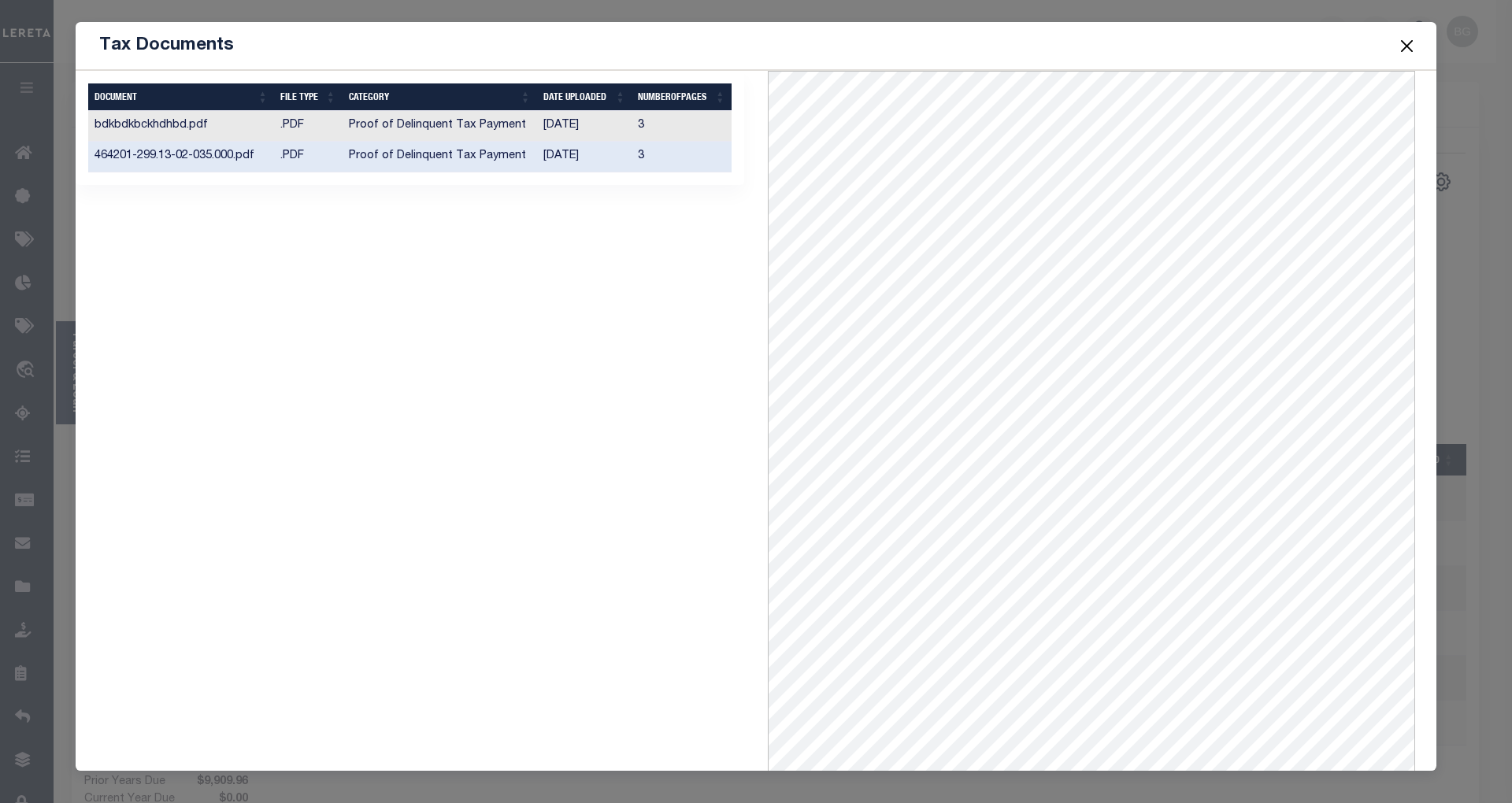
click at [448, 124] on td "Proof of Delinquent Tax Payment" at bounding box center [440, 126] width 194 height 31
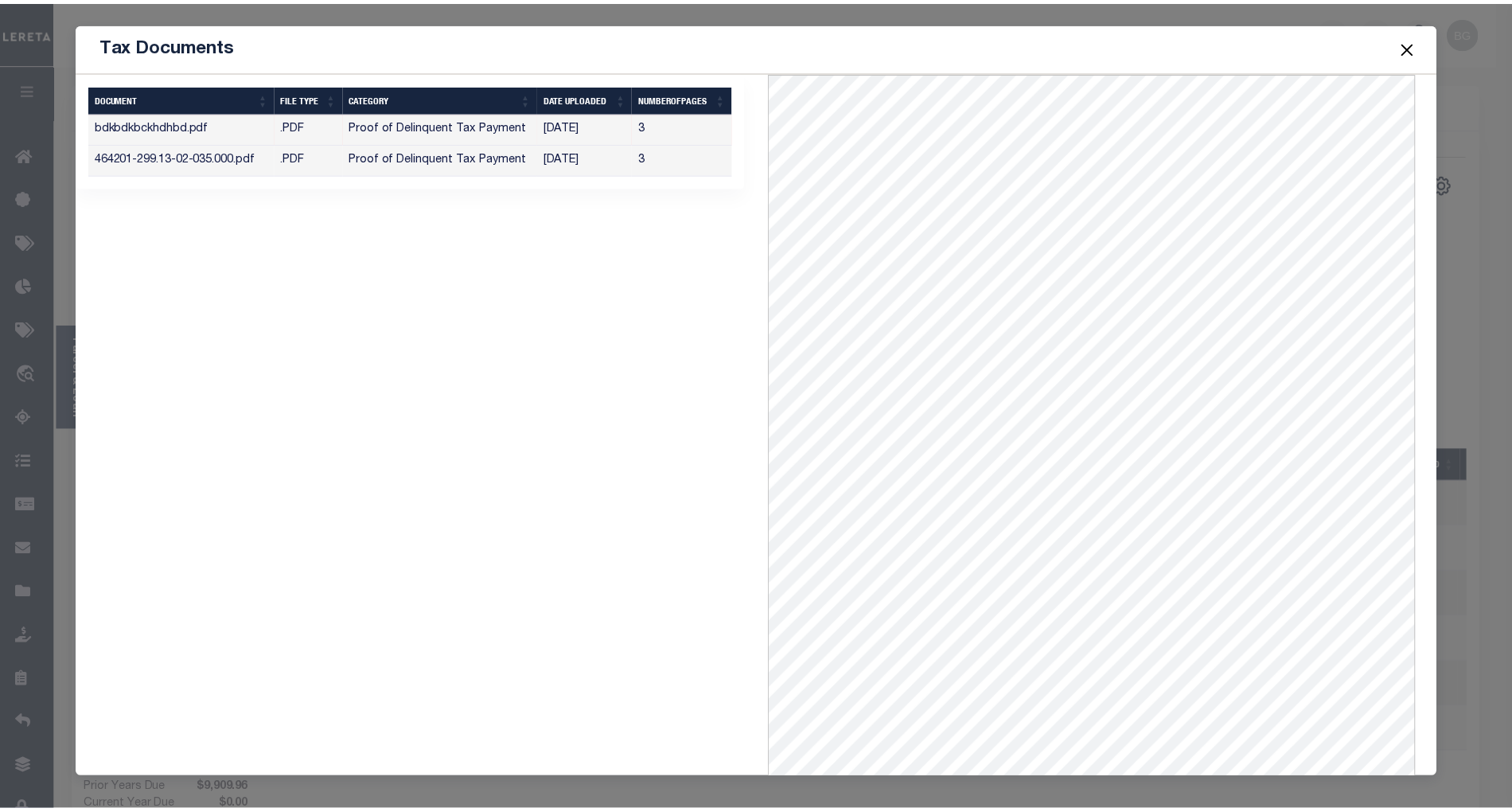
scroll to position [64, 0]
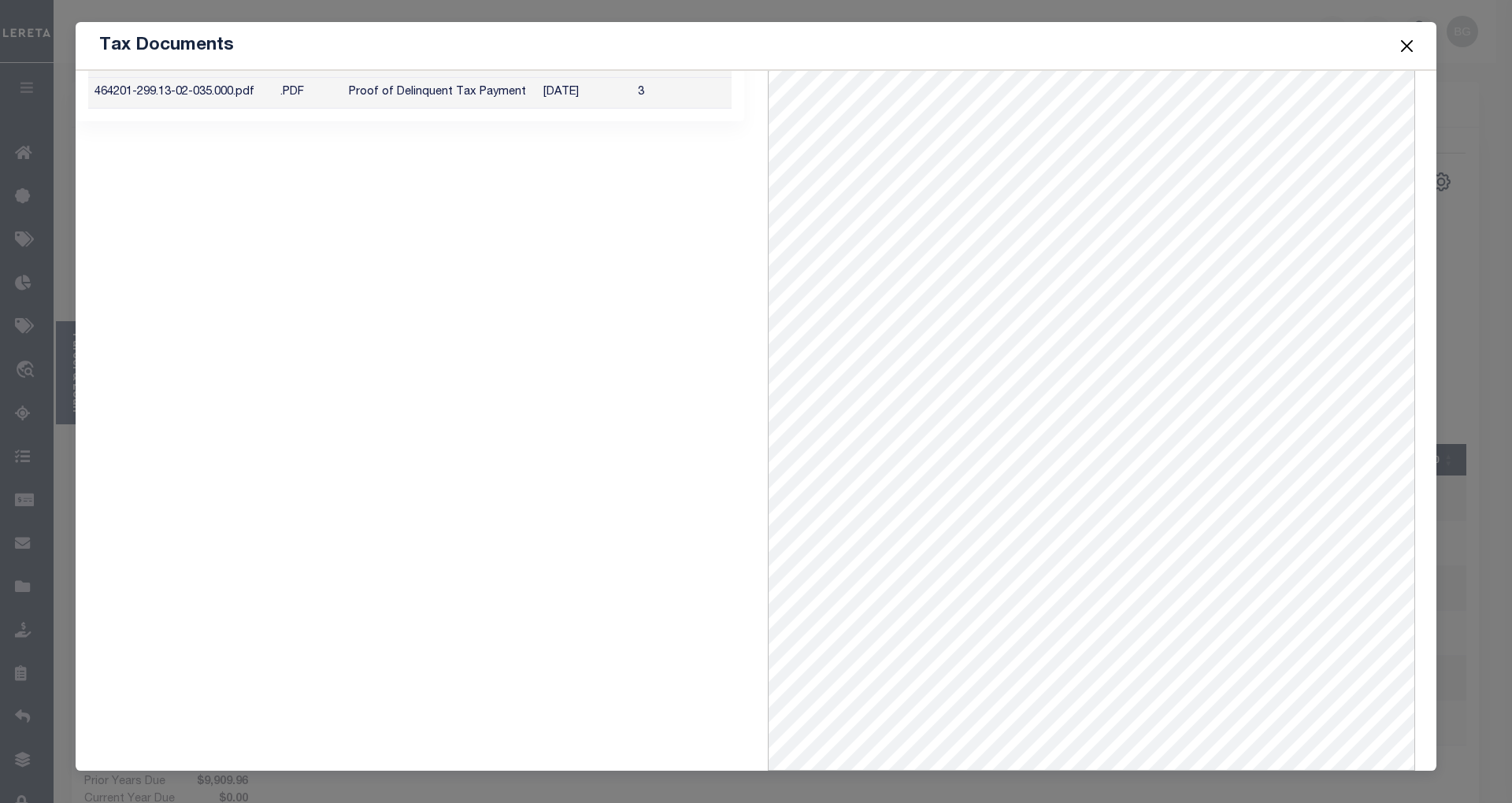
click at [1405, 47] on button "Close" at bounding box center [1407, 45] width 20 height 20
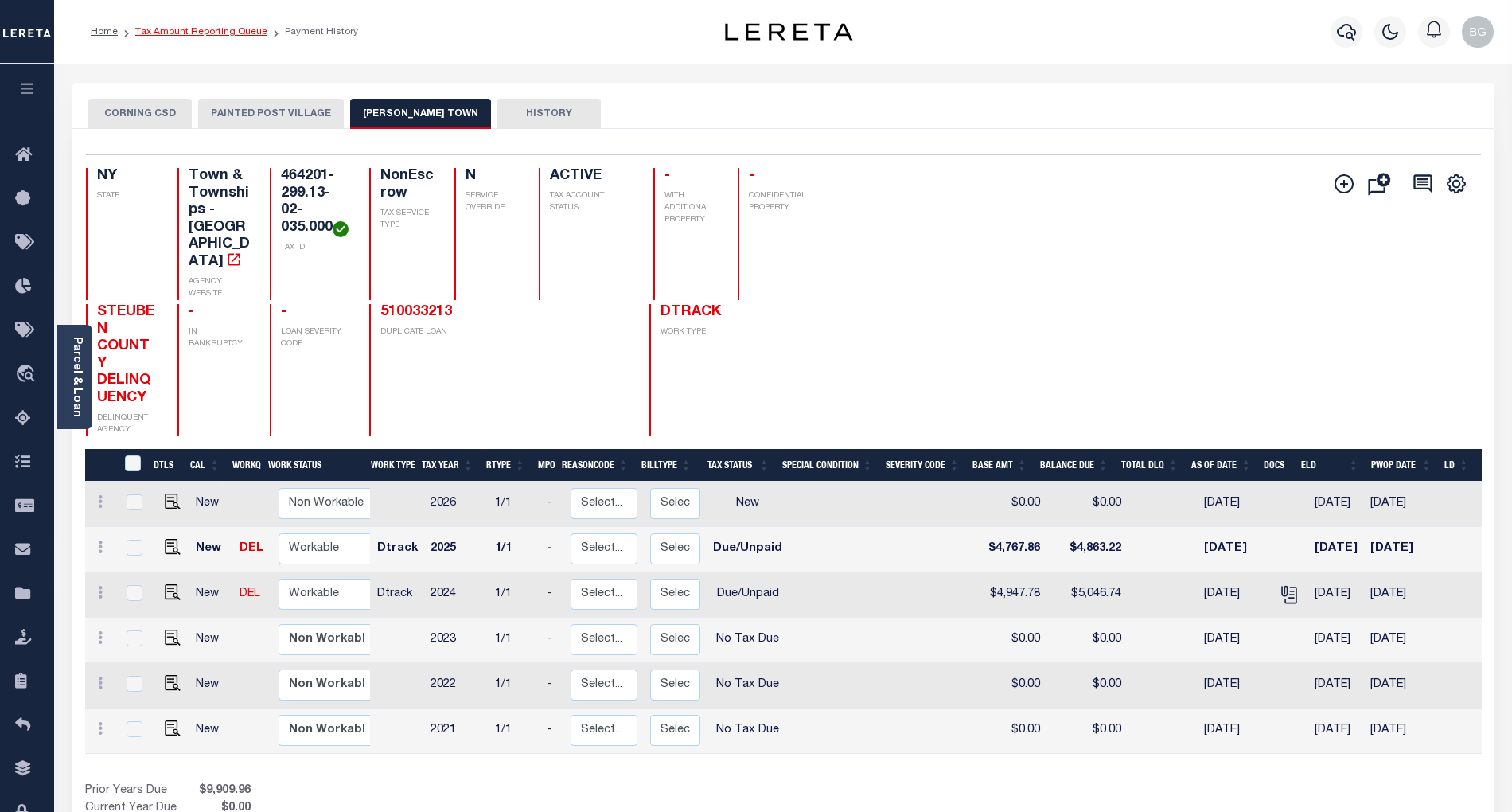
click at [172, 32] on link "Tax Amount Reporting Queue" at bounding box center [201, 32] width 132 height 10
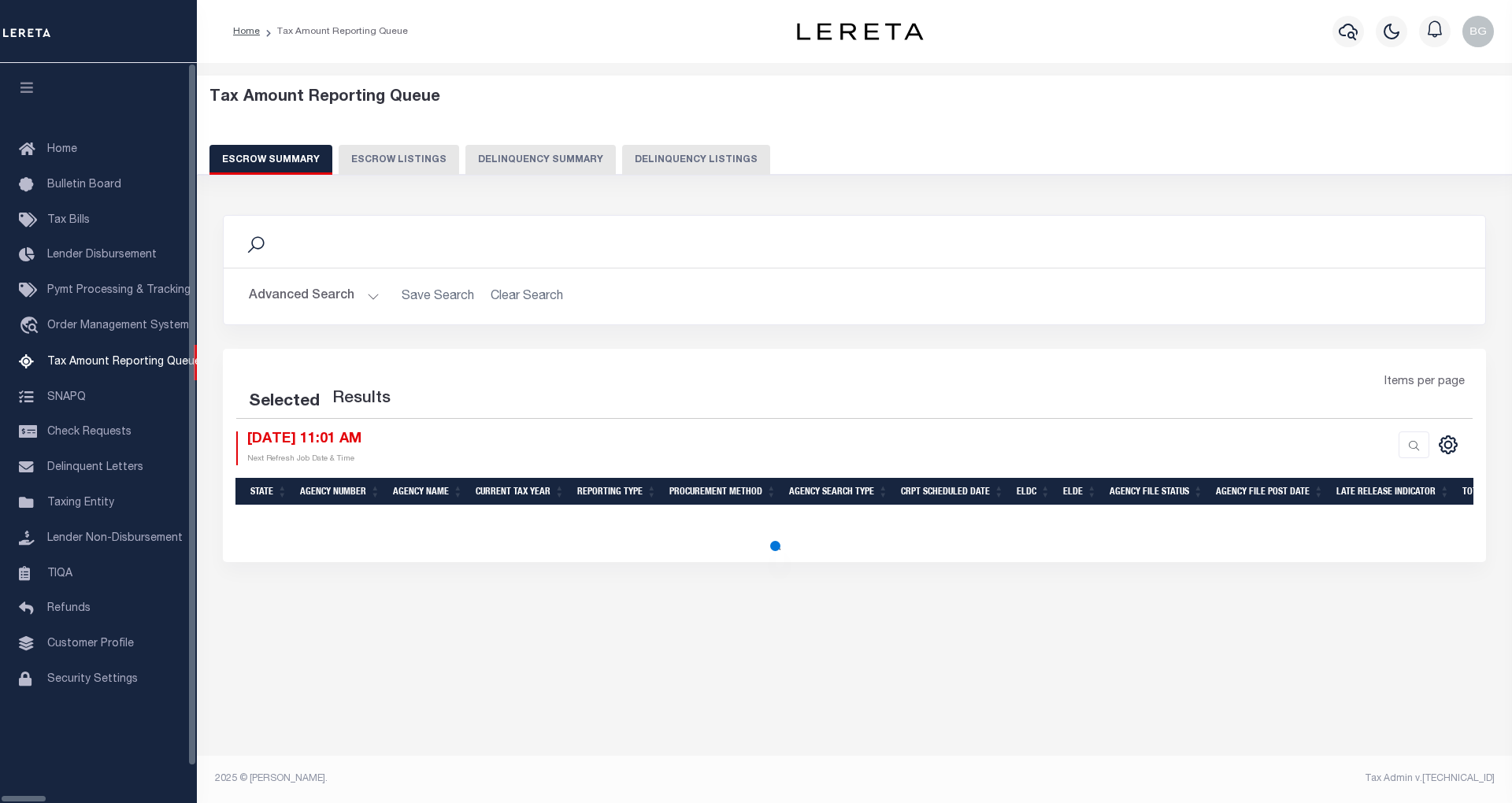
select select "100"
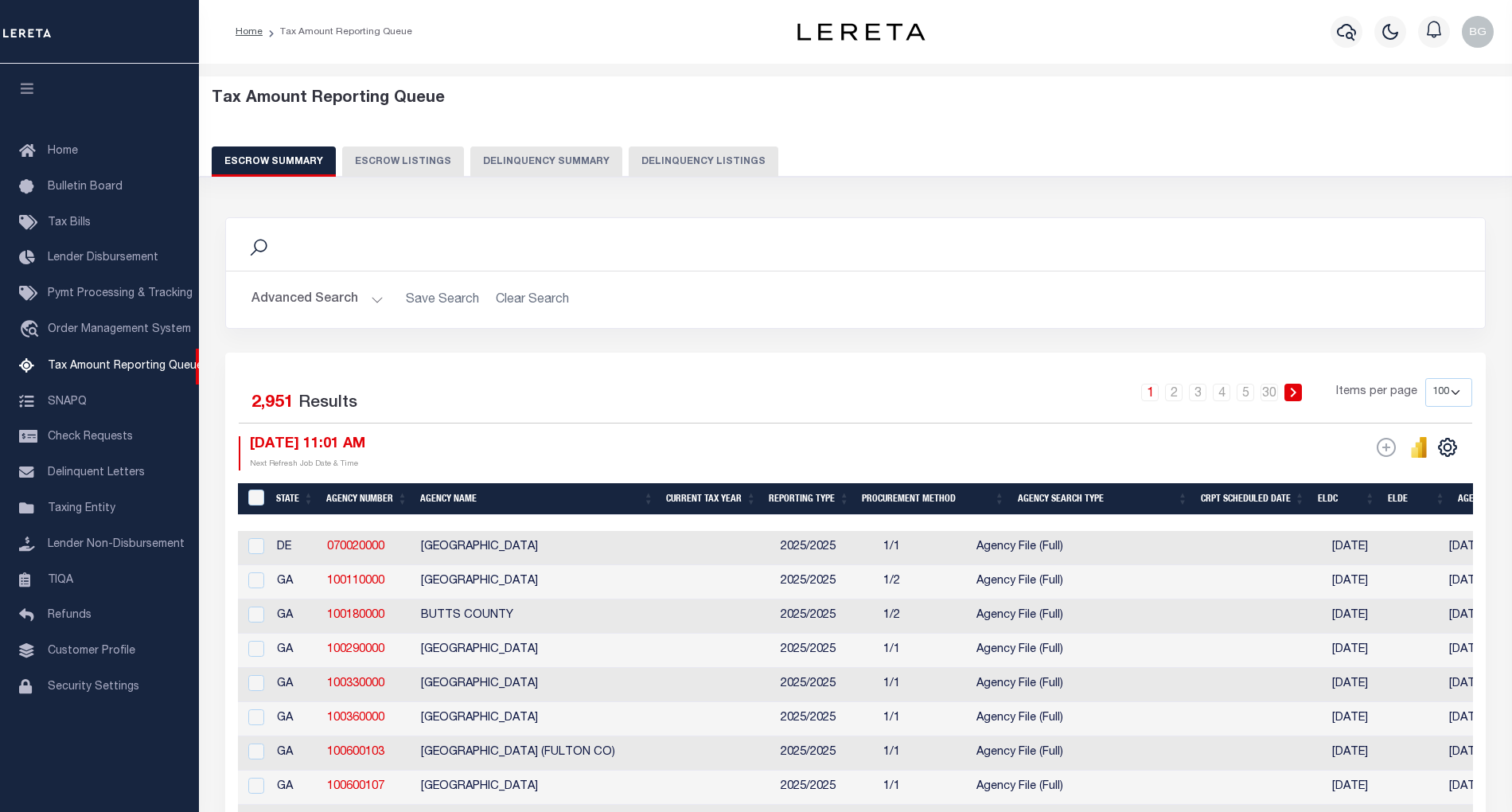
click at [605, 158] on button "Delinquency Summary" at bounding box center [546, 162] width 152 height 31
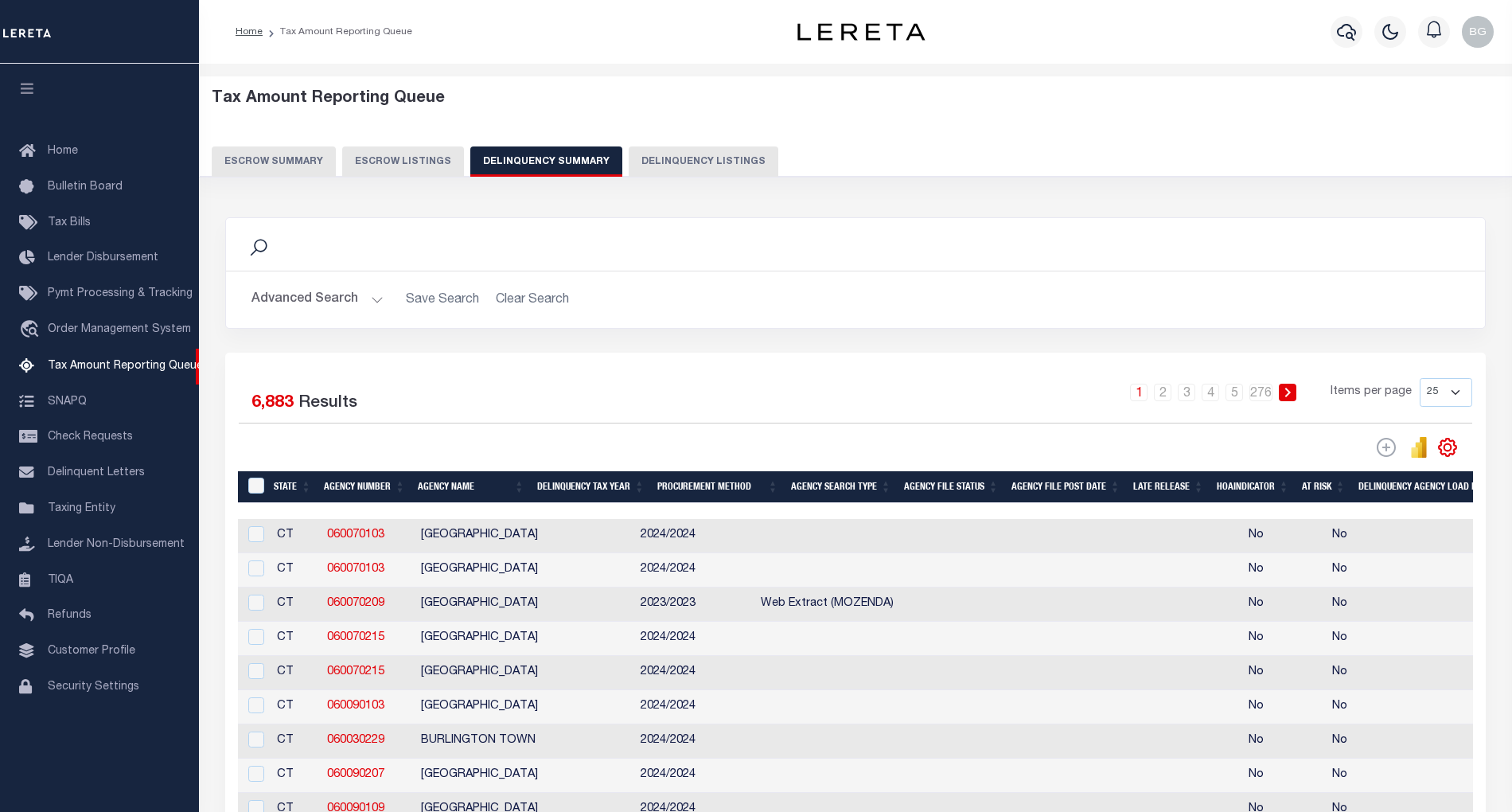
click at [685, 166] on button "Delinquency Listings" at bounding box center [703, 162] width 149 height 31
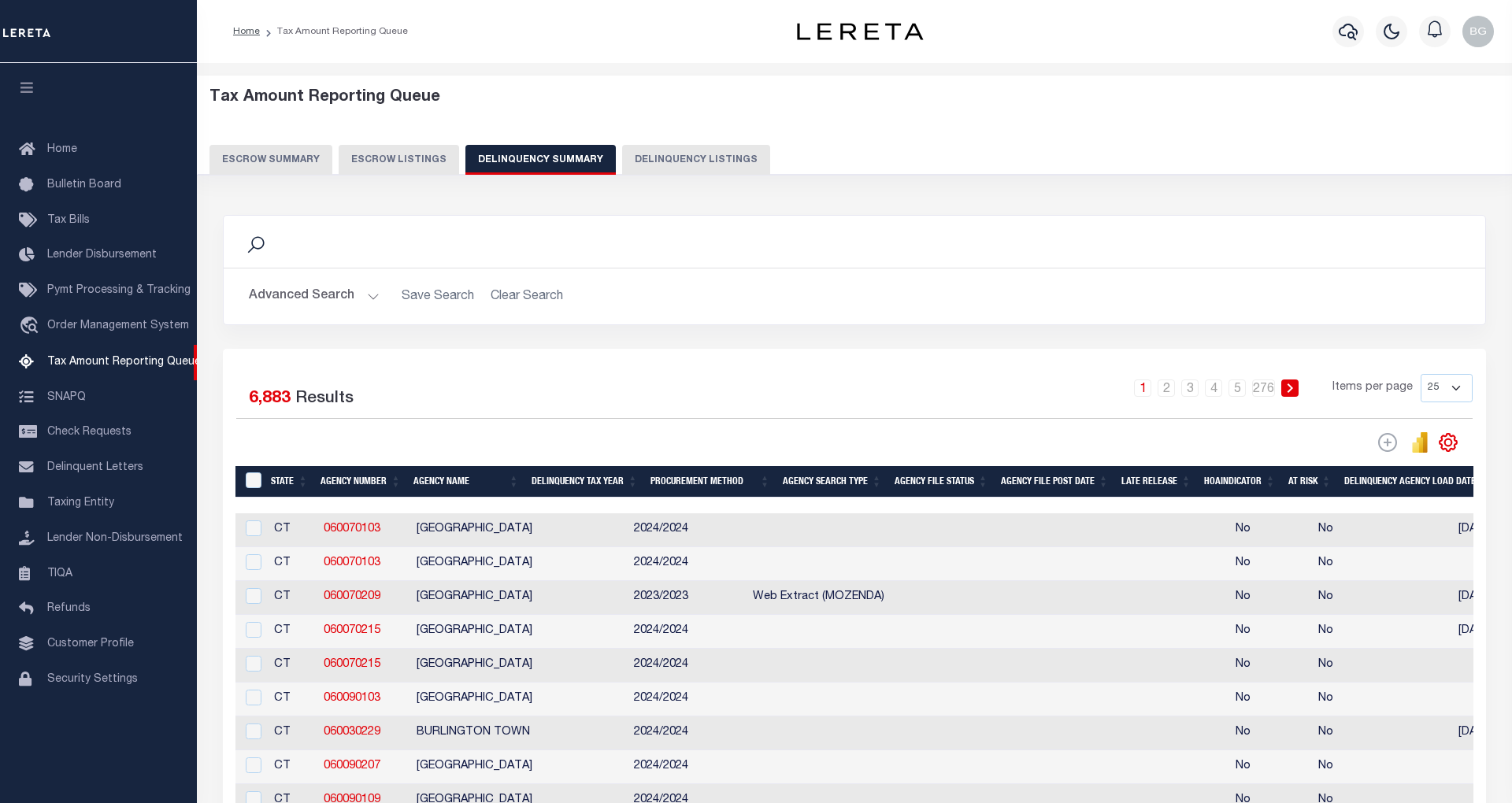
select select "100"
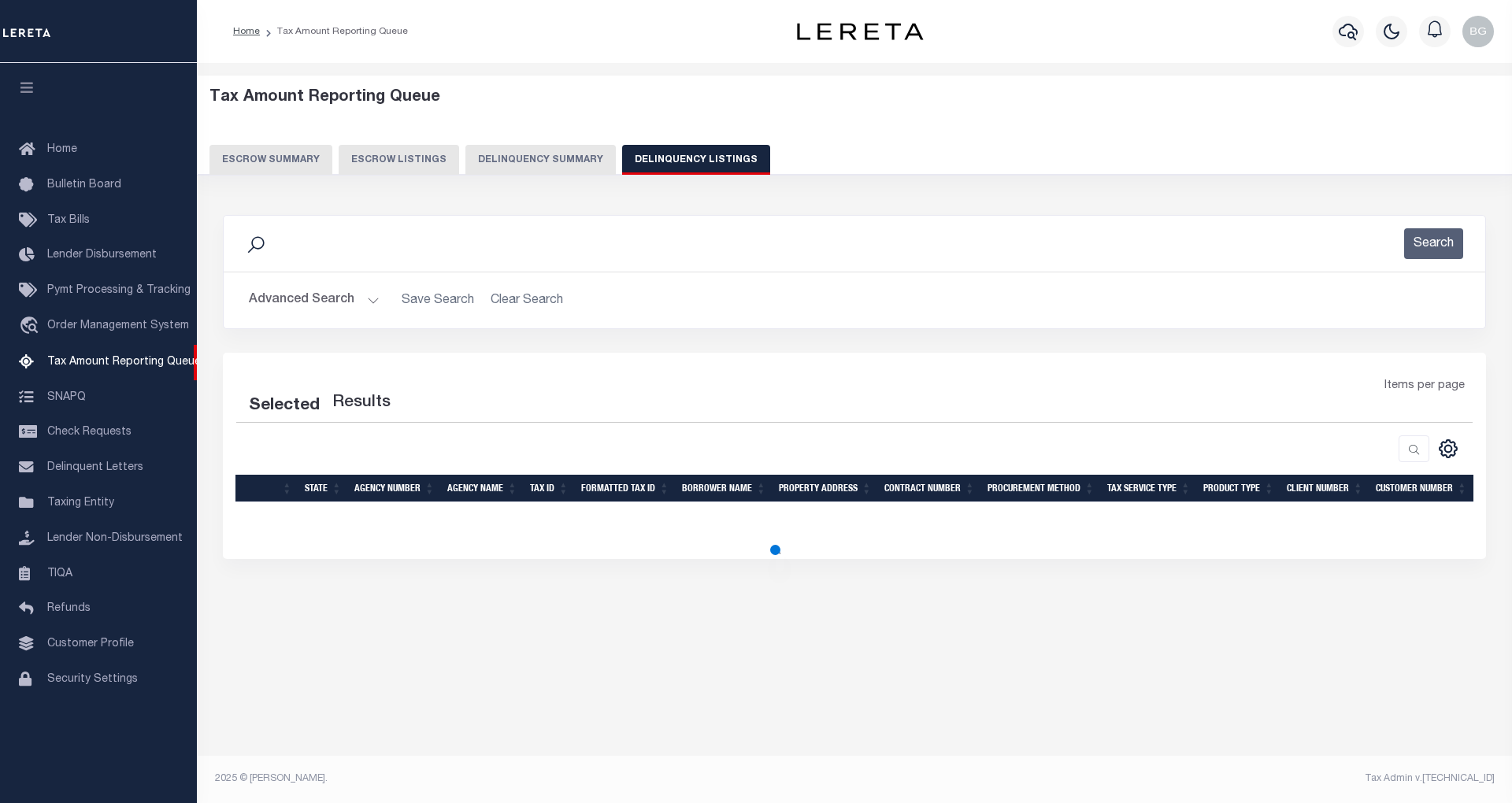
select select "100"
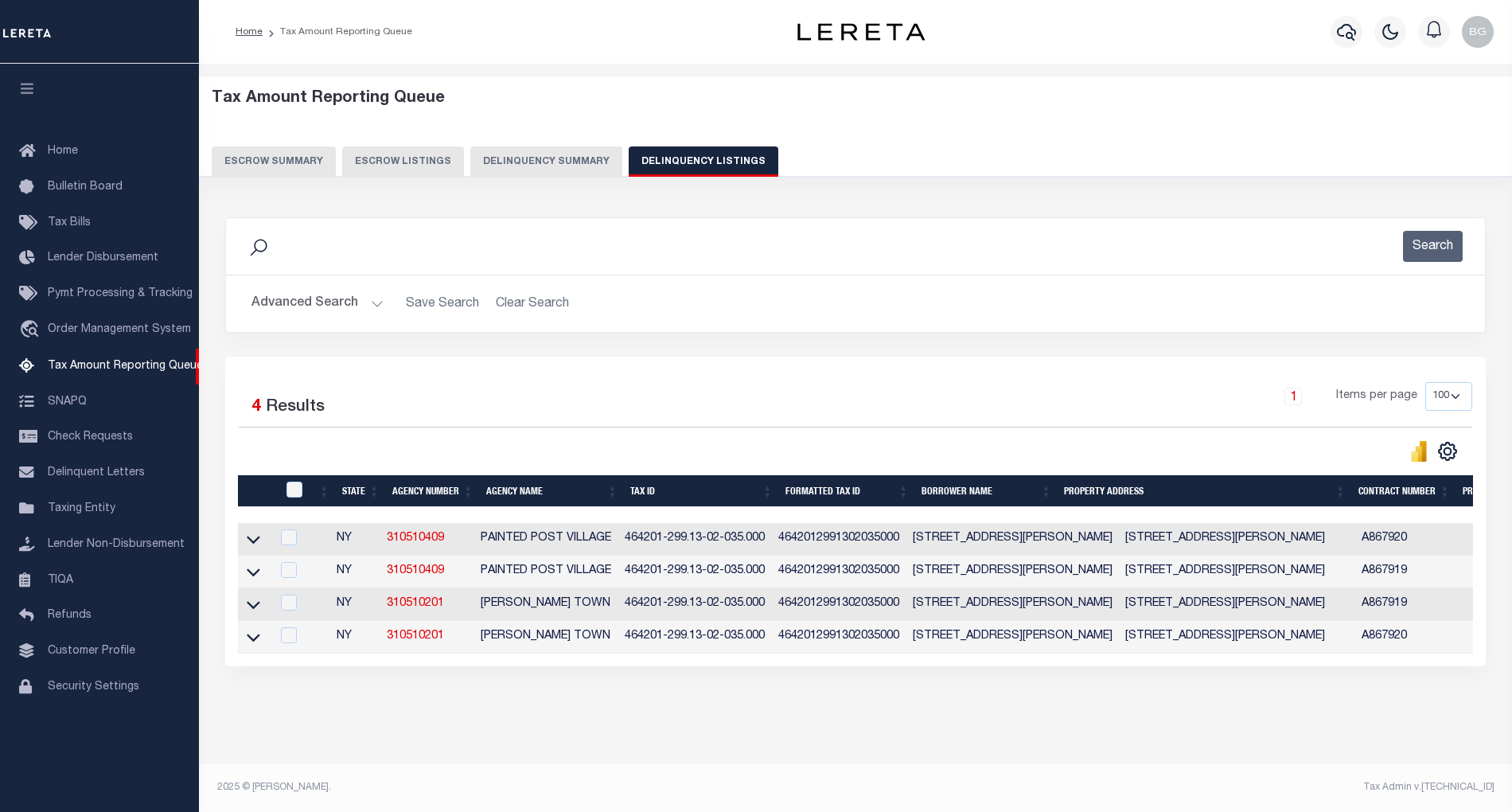
click at [374, 306] on button "Advanced Search" at bounding box center [318, 304] width 132 height 31
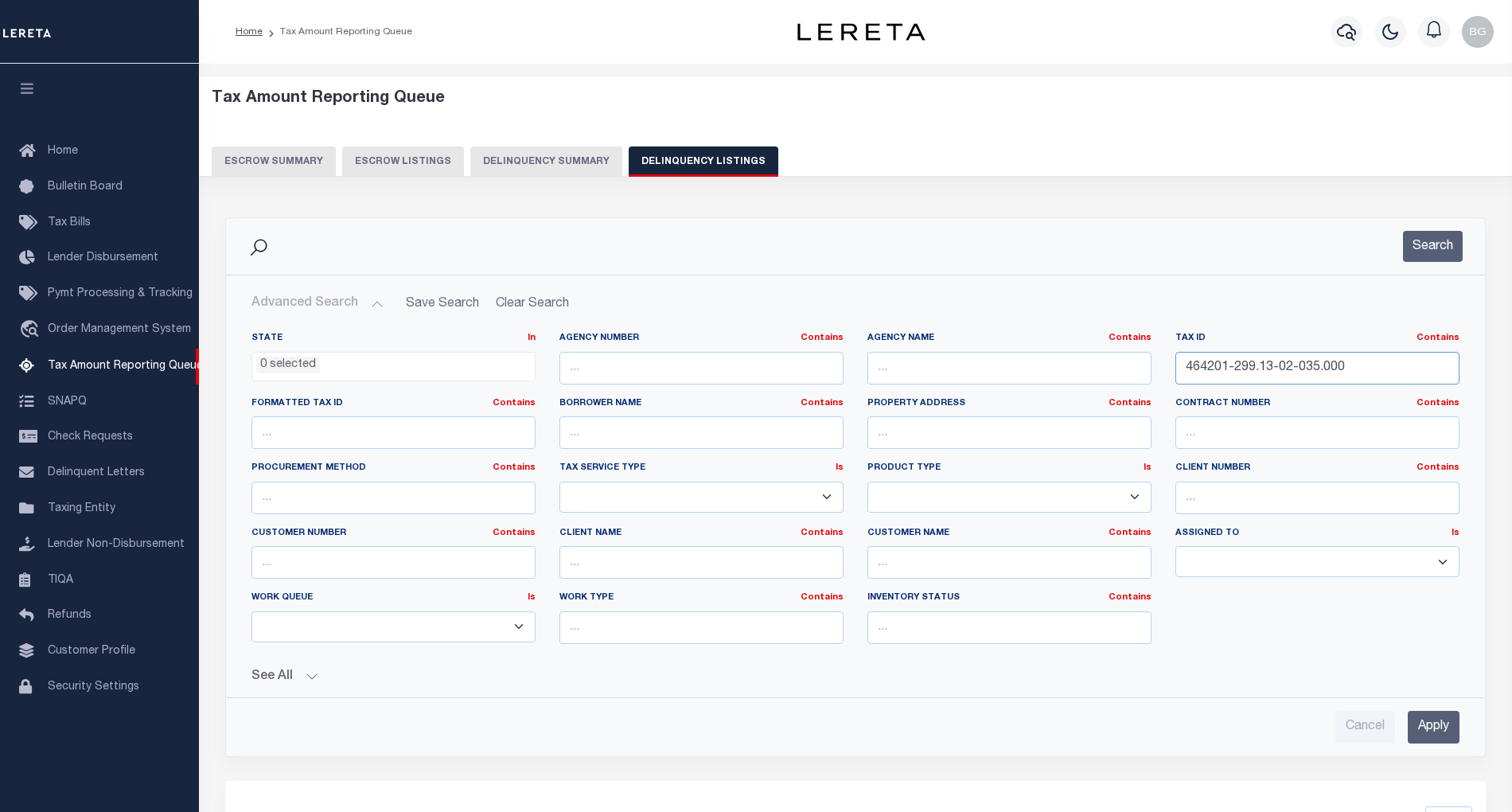
click at [1229, 371] on input "464201-299.13-02-035.000" at bounding box center [1317, 368] width 284 height 33
paste input "133001-6255-05-042948-0"
type input "133001-6255-05-042948-0000"
click at [1433, 736] on input "Apply" at bounding box center [1434, 728] width 52 height 33
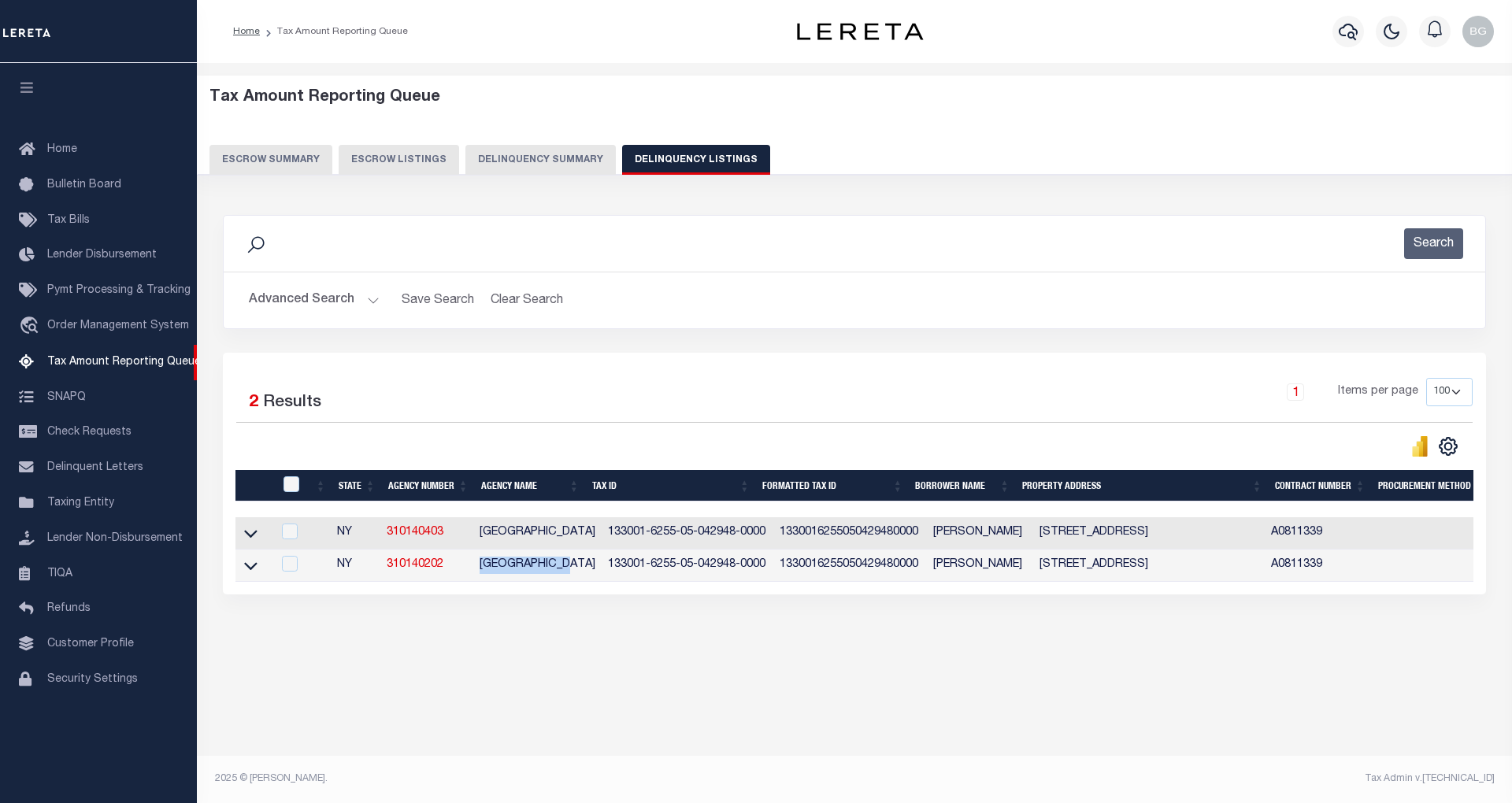
drag, startPoint x: 479, startPoint y: 570, endPoint x: 565, endPoint y: 571, distance: 86.0
click at [565, 571] on td "[GEOGRAPHIC_DATA]" at bounding box center [537, 566] width 128 height 33
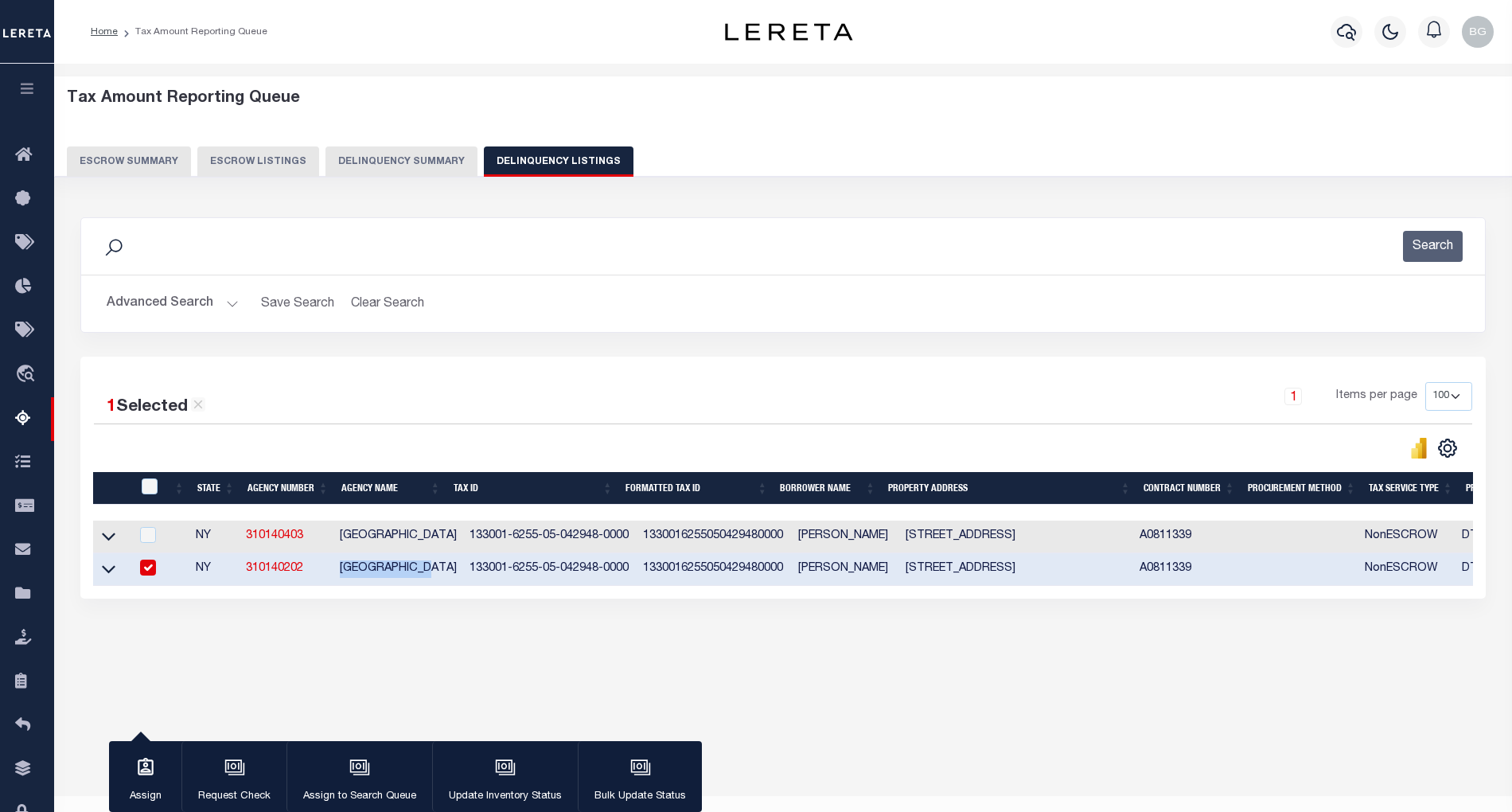
copy td "[GEOGRAPHIC_DATA]"
click at [151, 571] on input "checkbox" at bounding box center [148, 567] width 16 height 16
checkbox input "false"
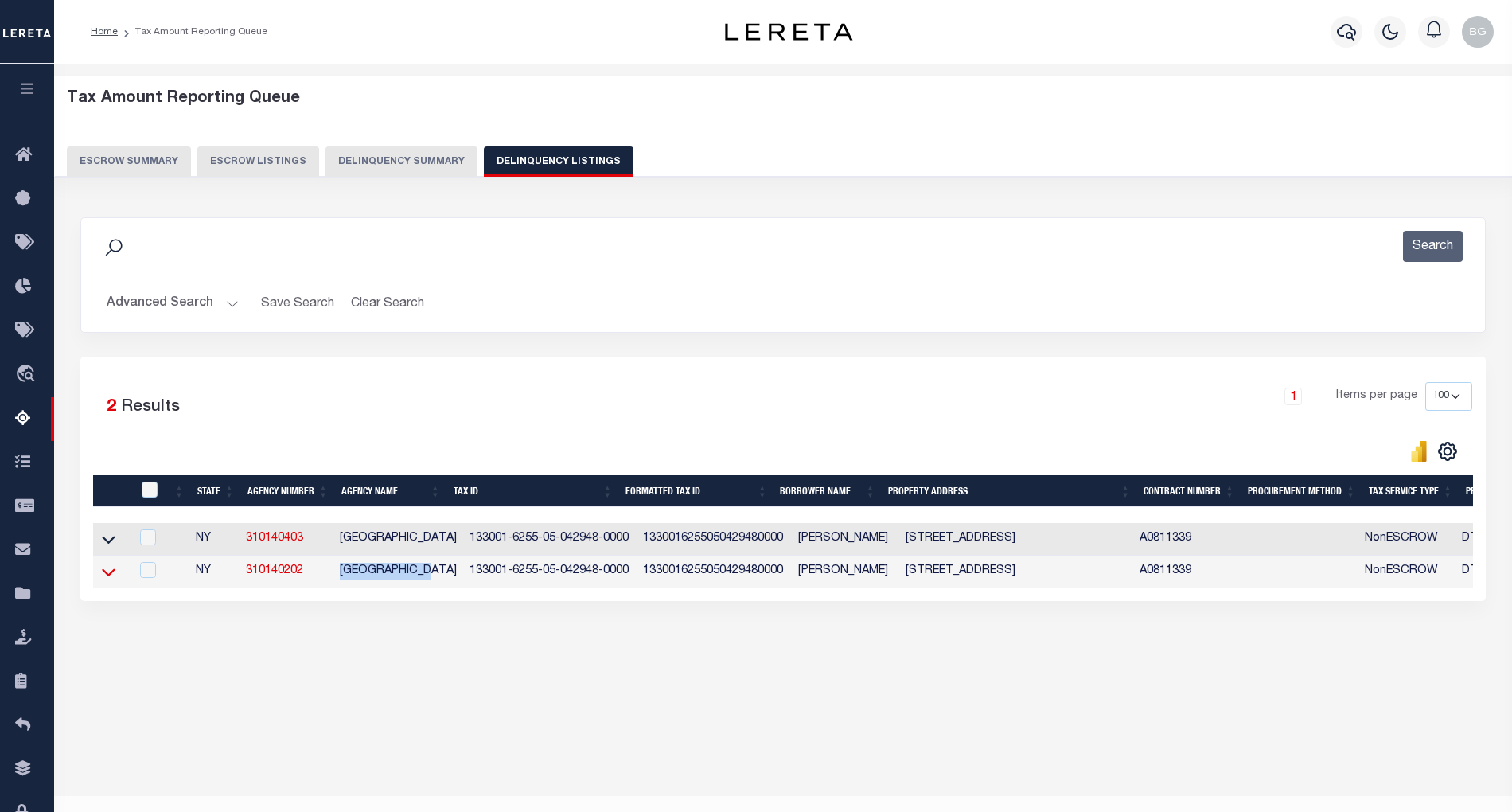
click at [109, 580] on icon at bounding box center [109, 572] width 13 height 17
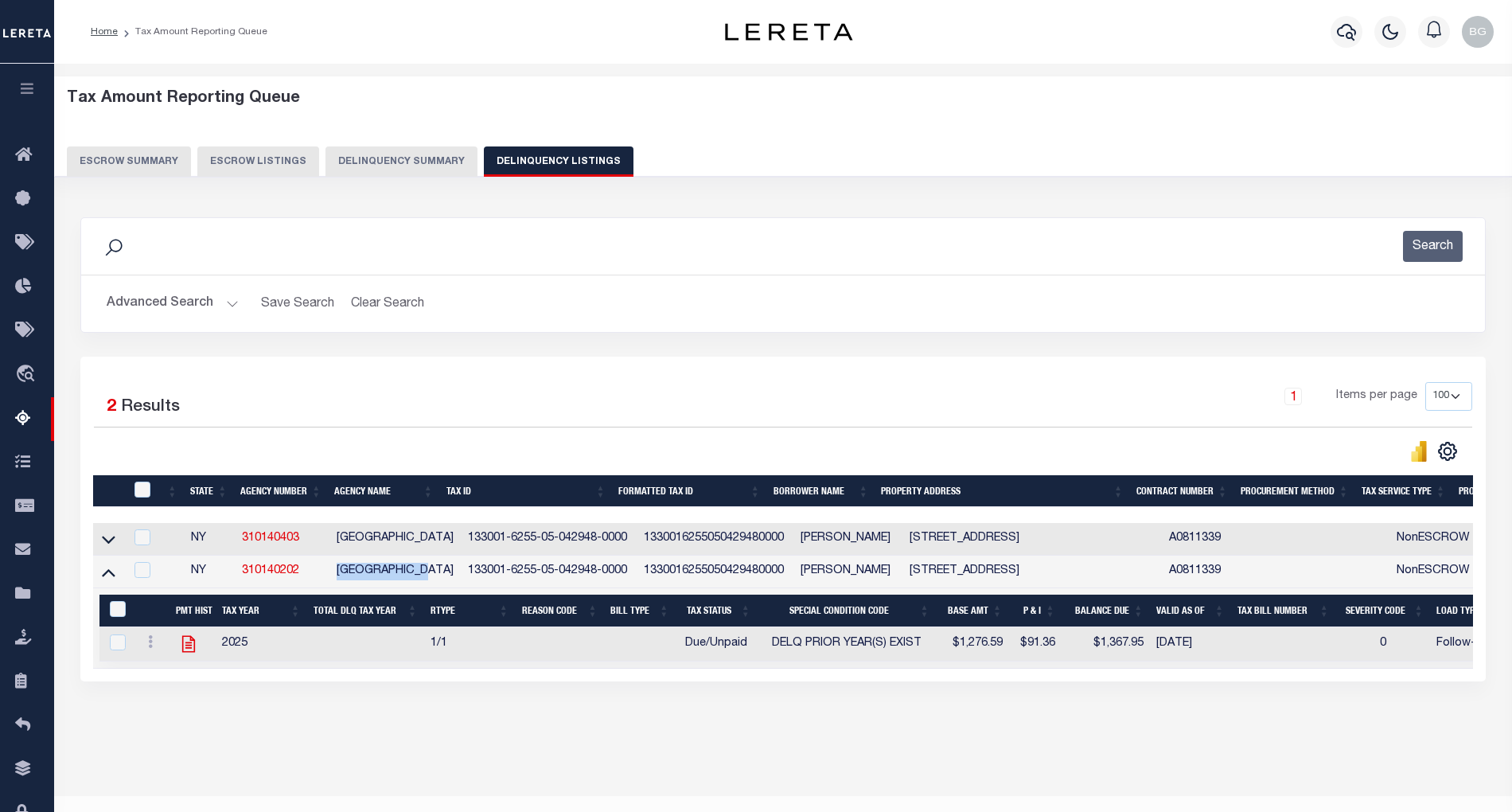
click at [185, 651] on icon at bounding box center [188, 644] width 21 height 21
checkbox input "true"
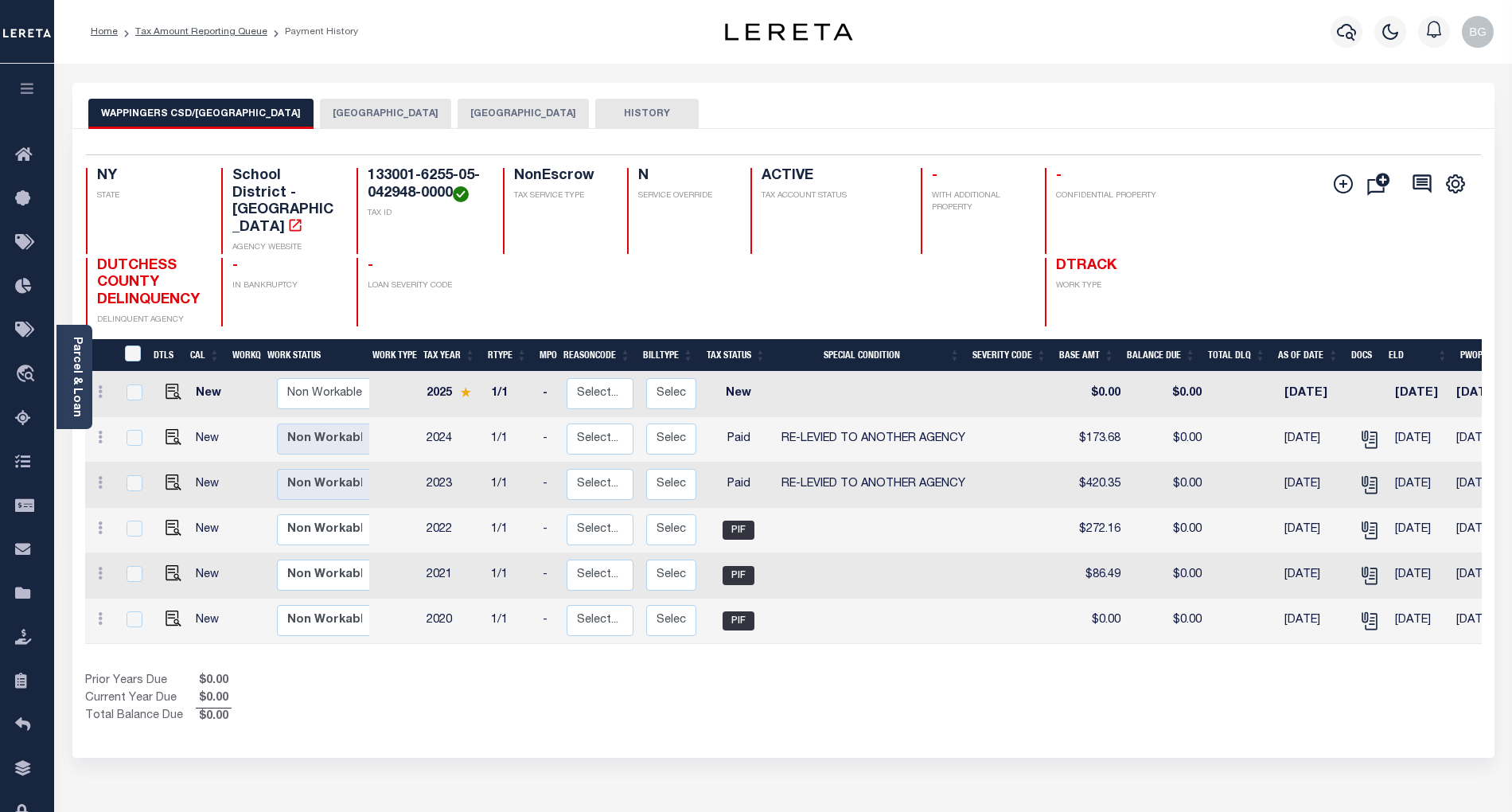
click at [458, 116] on button "[GEOGRAPHIC_DATA]" at bounding box center [523, 114] width 131 height 31
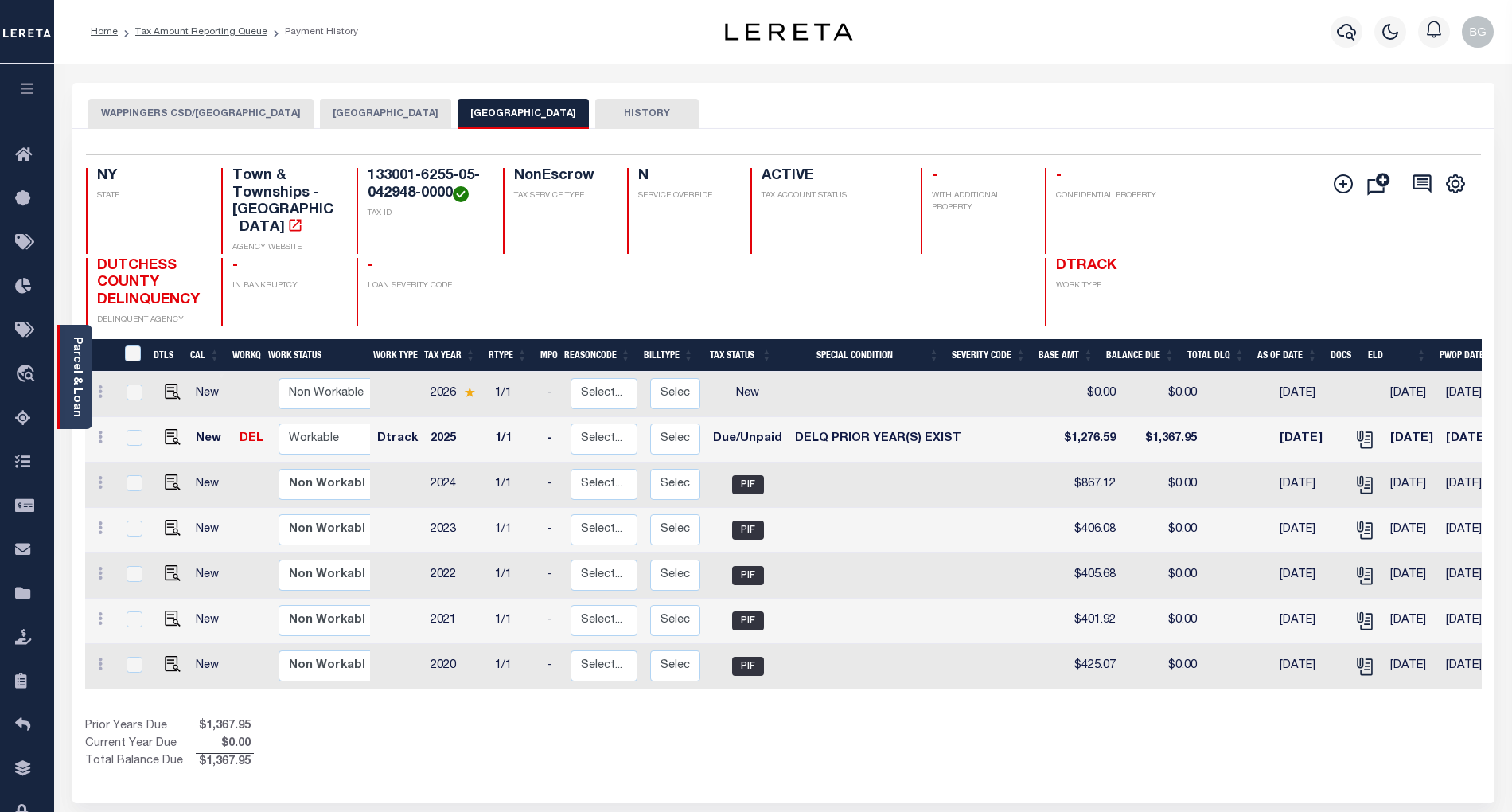
click at [74, 357] on link "Parcel & Loan" at bounding box center [77, 376] width 12 height 80
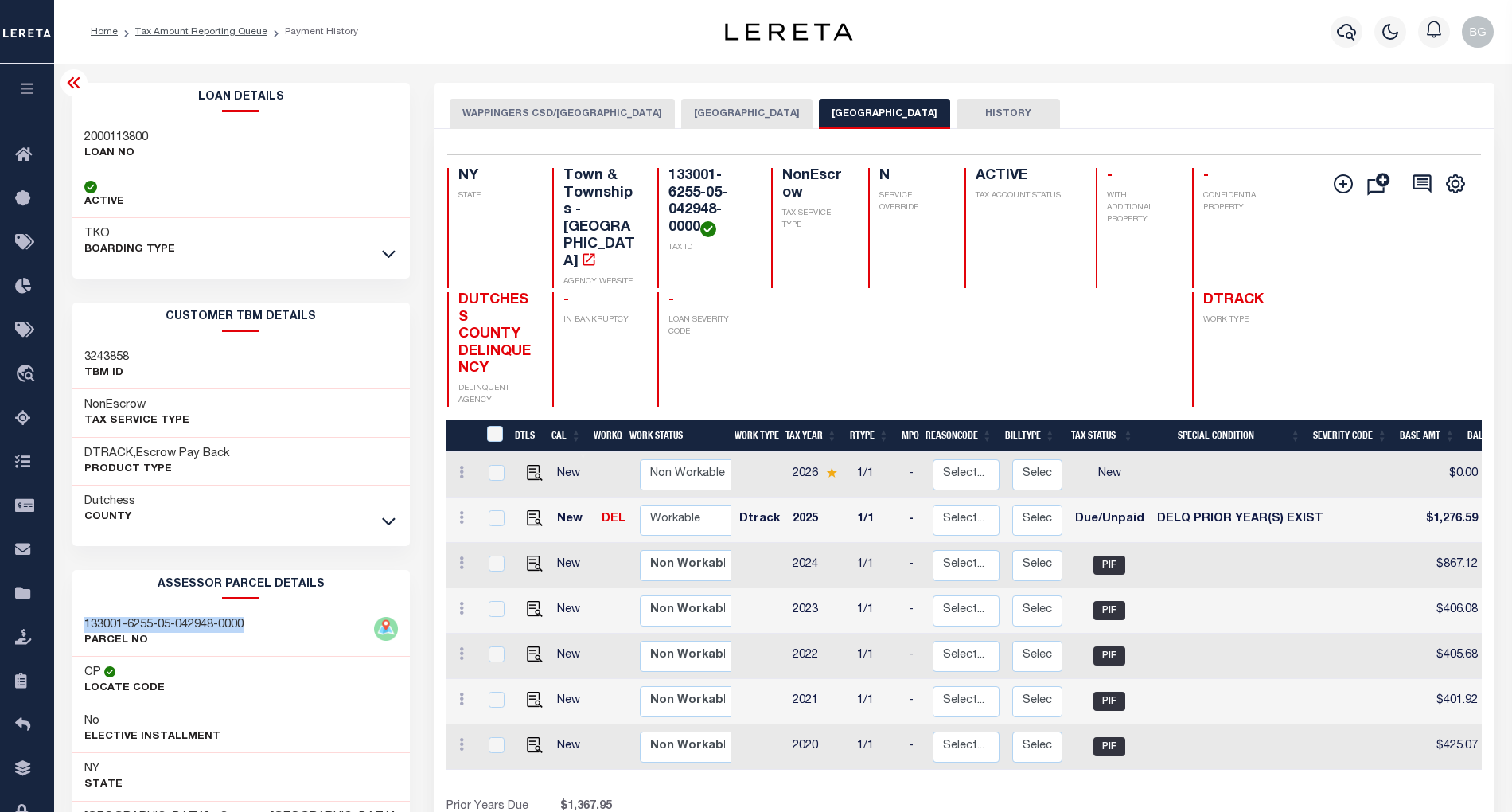
drag, startPoint x: 84, startPoint y: 624, endPoint x: 248, endPoint y: 625, distance: 164.0
click at [243, 625] on h3 "133001-6255-05-042948-0000" at bounding box center [163, 625] width 159 height 16
copy h3 "133001-6255-05-042948-0000"
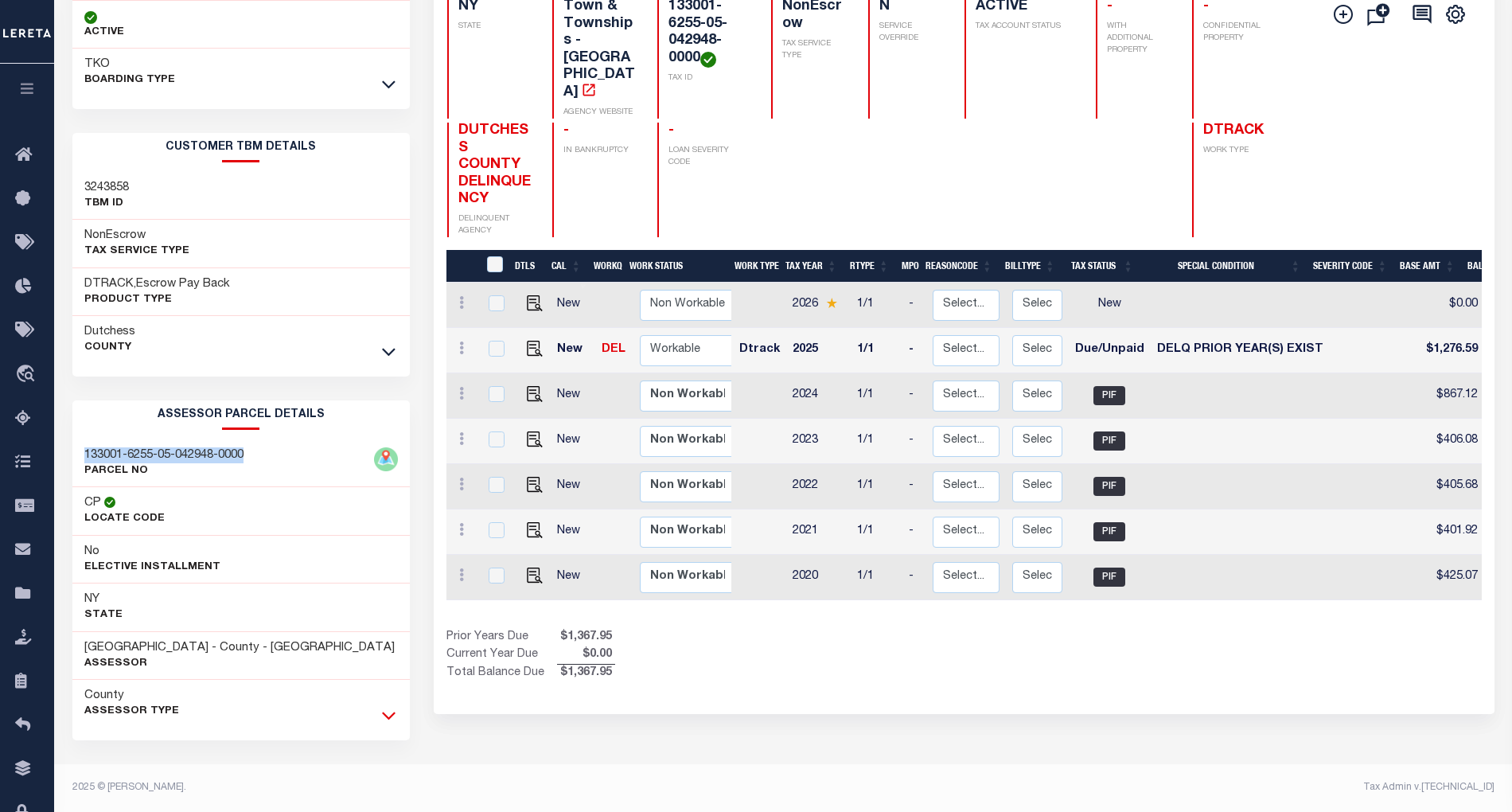
click at [387, 716] on icon at bounding box center [389, 715] width 13 height 17
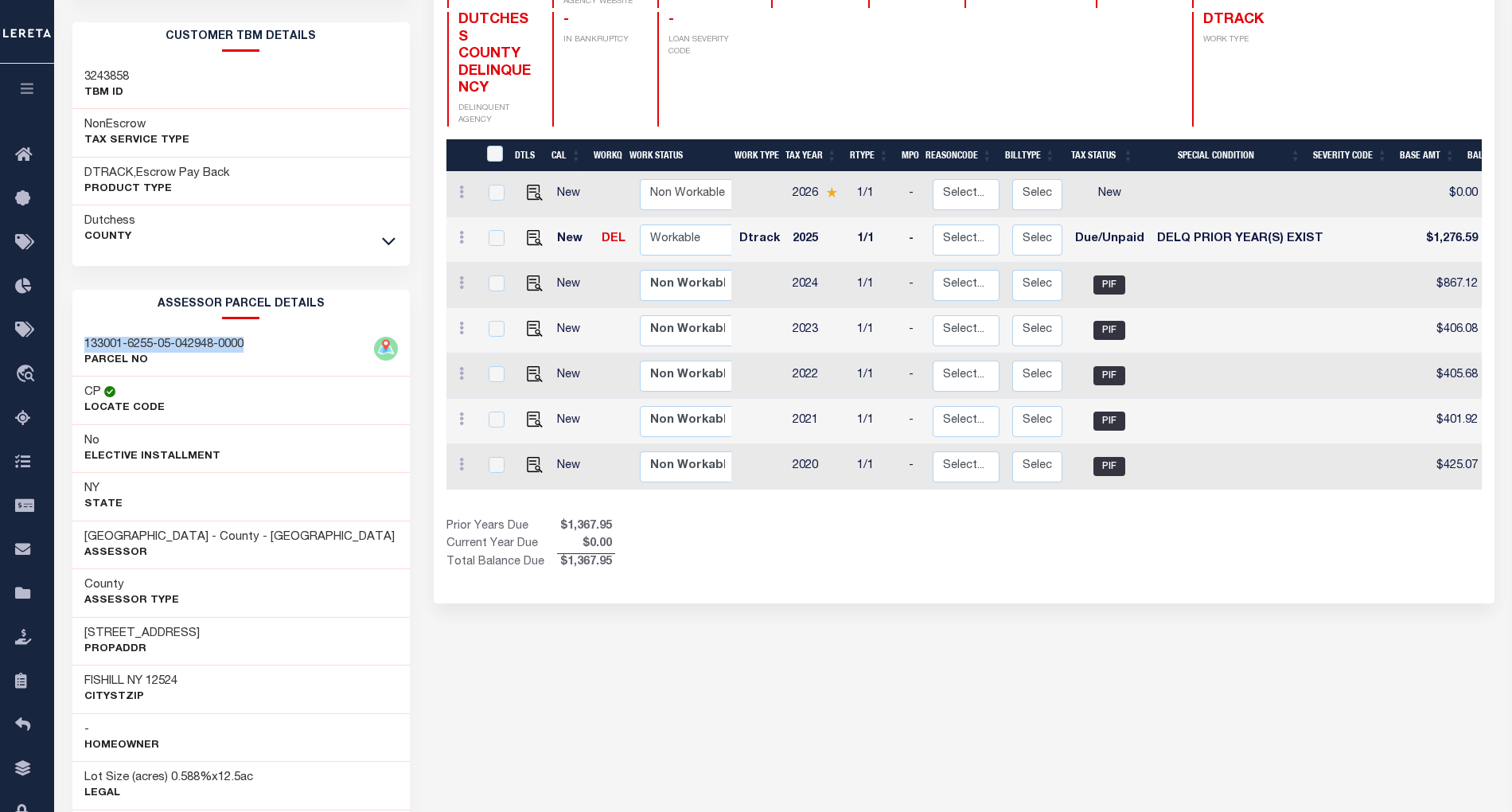
scroll to position [281, 0]
drag, startPoint x: 86, startPoint y: 637, endPoint x: 239, endPoint y: 638, distance: 153.0
click at [239, 638] on div "22 VILLAGE PARK UNIT 3A PropAddr" at bounding box center [241, 640] width 337 height 49
copy h3 "[STREET_ADDRESS]"
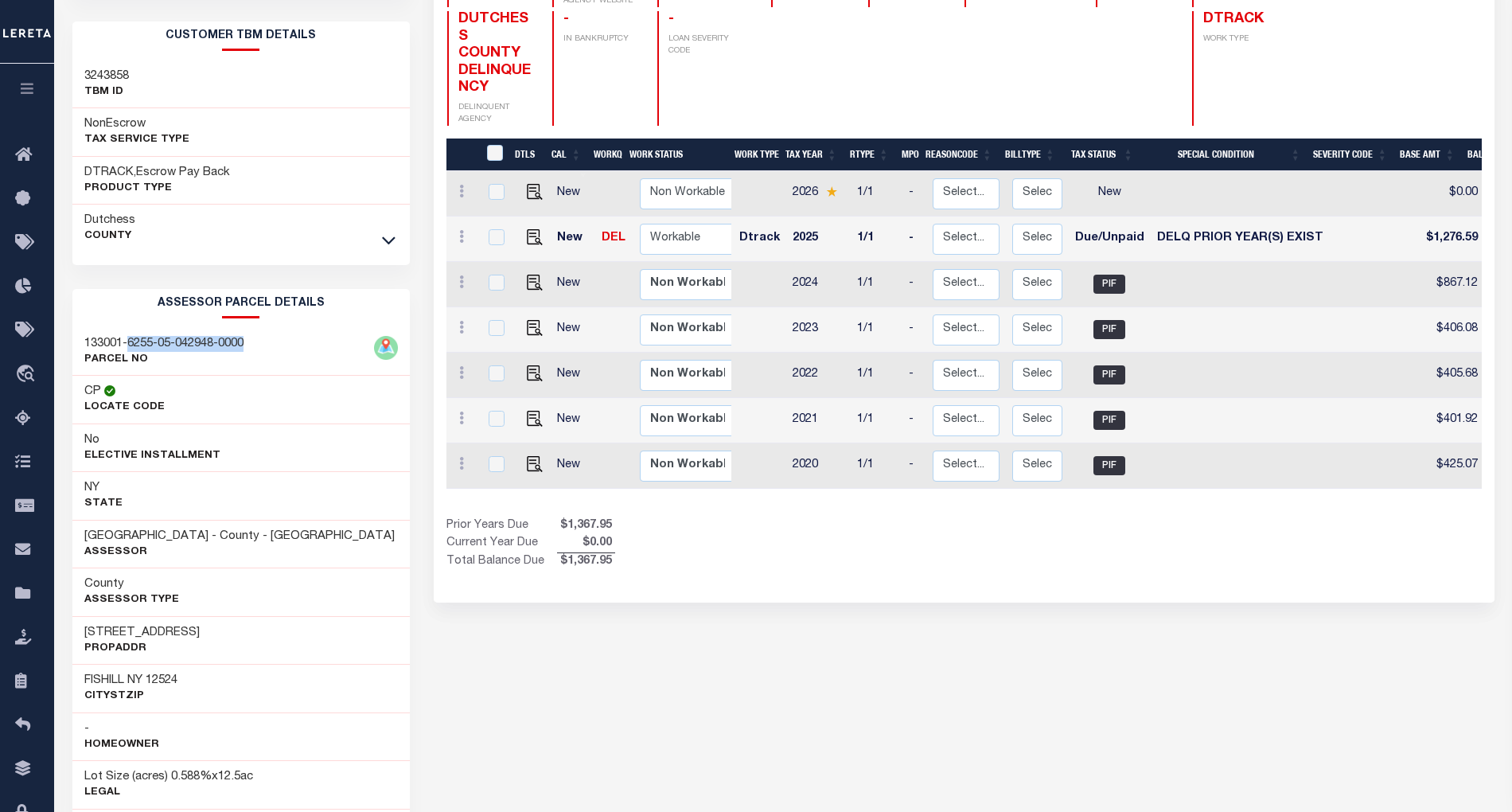
drag, startPoint x: 129, startPoint y: 345, endPoint x: 257, endPoint y: 351, distance: 128.1
click at [257, 351] on div "133001-6255-05-042948-0000 PARCEL NO" at bounding box center [241, 352] width 337 height 49
copy h3 "6255-05-042948-0000"
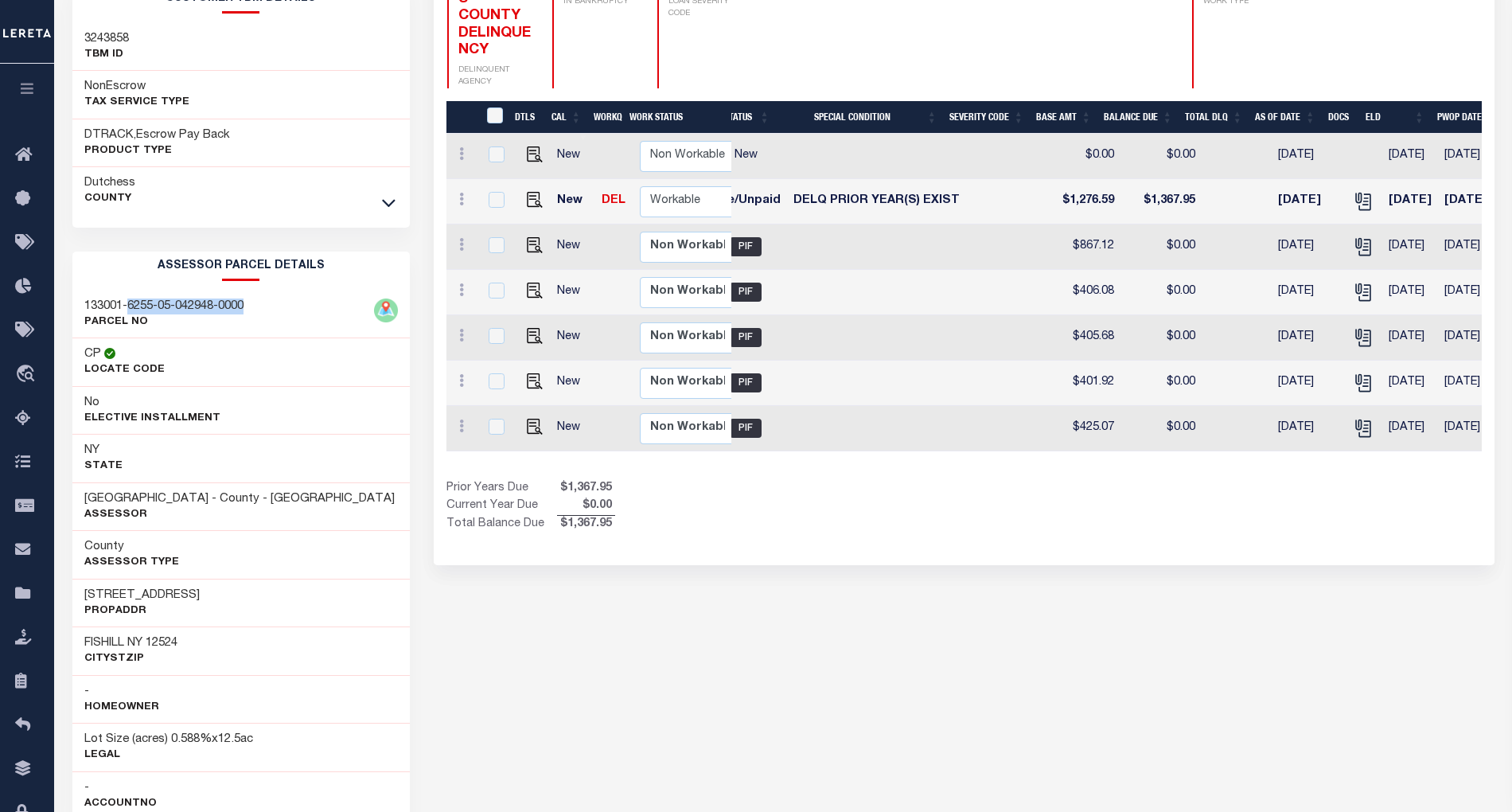
scroll to position [0, 380]
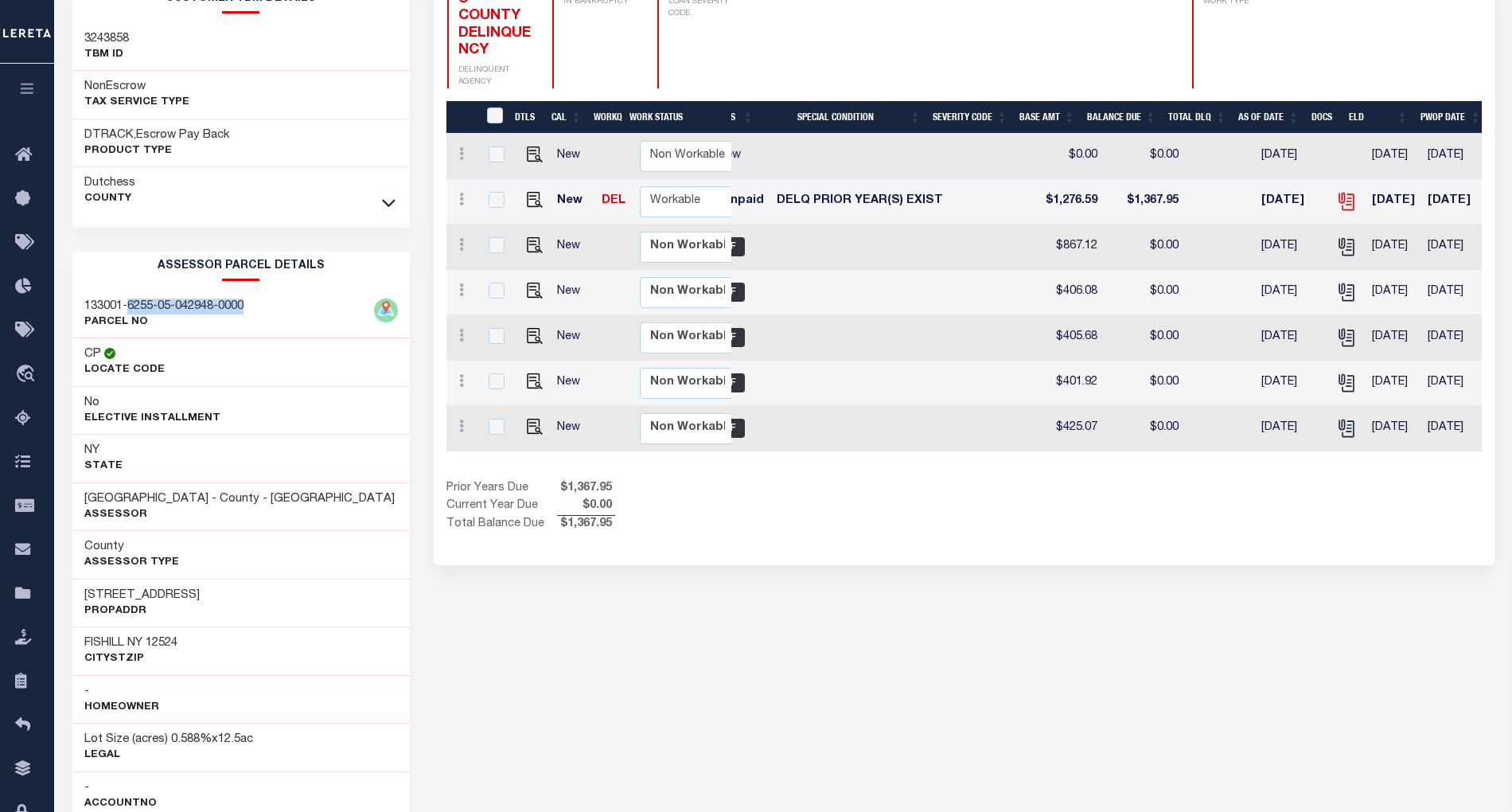
click at [1336, 191] on icon at bounding box center [1346, 201] width 21 height 21
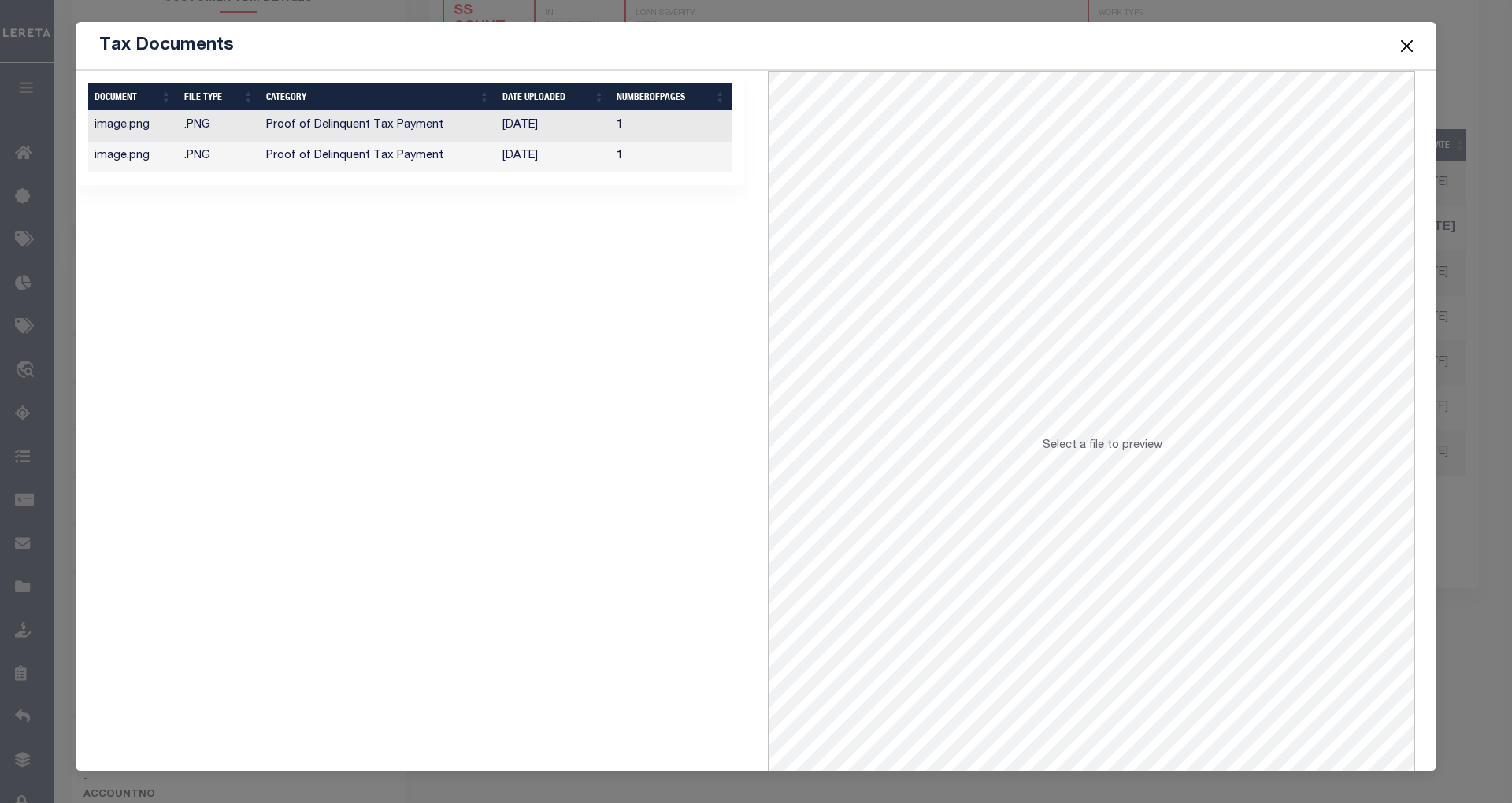
click at [532, 157] on td "[DATE]" at bounding box center [553, 157] width 115 height 31
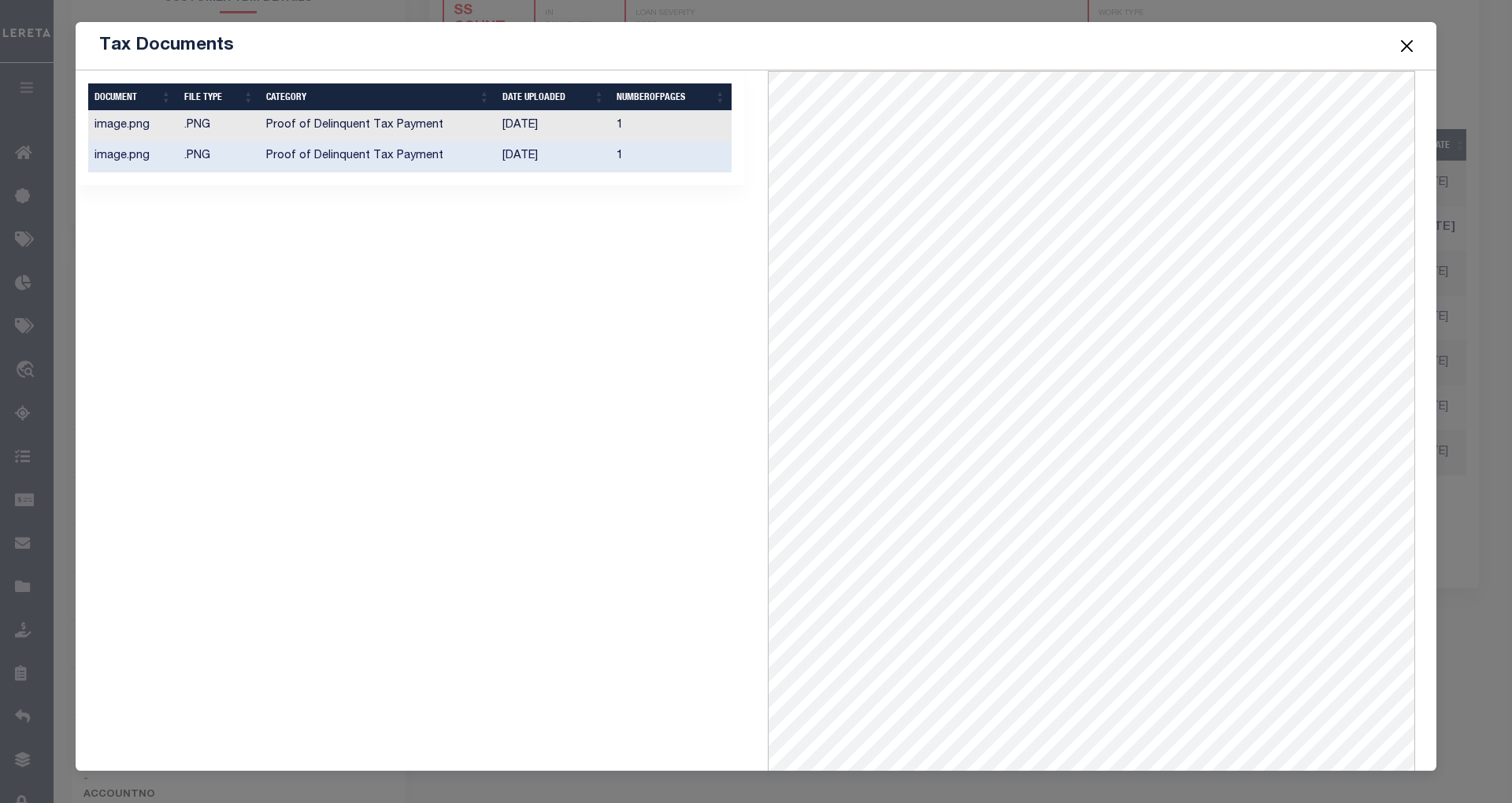
click at [524, 129] on td "[DATE]" at bounding box center [553, 126] width 115 height 31
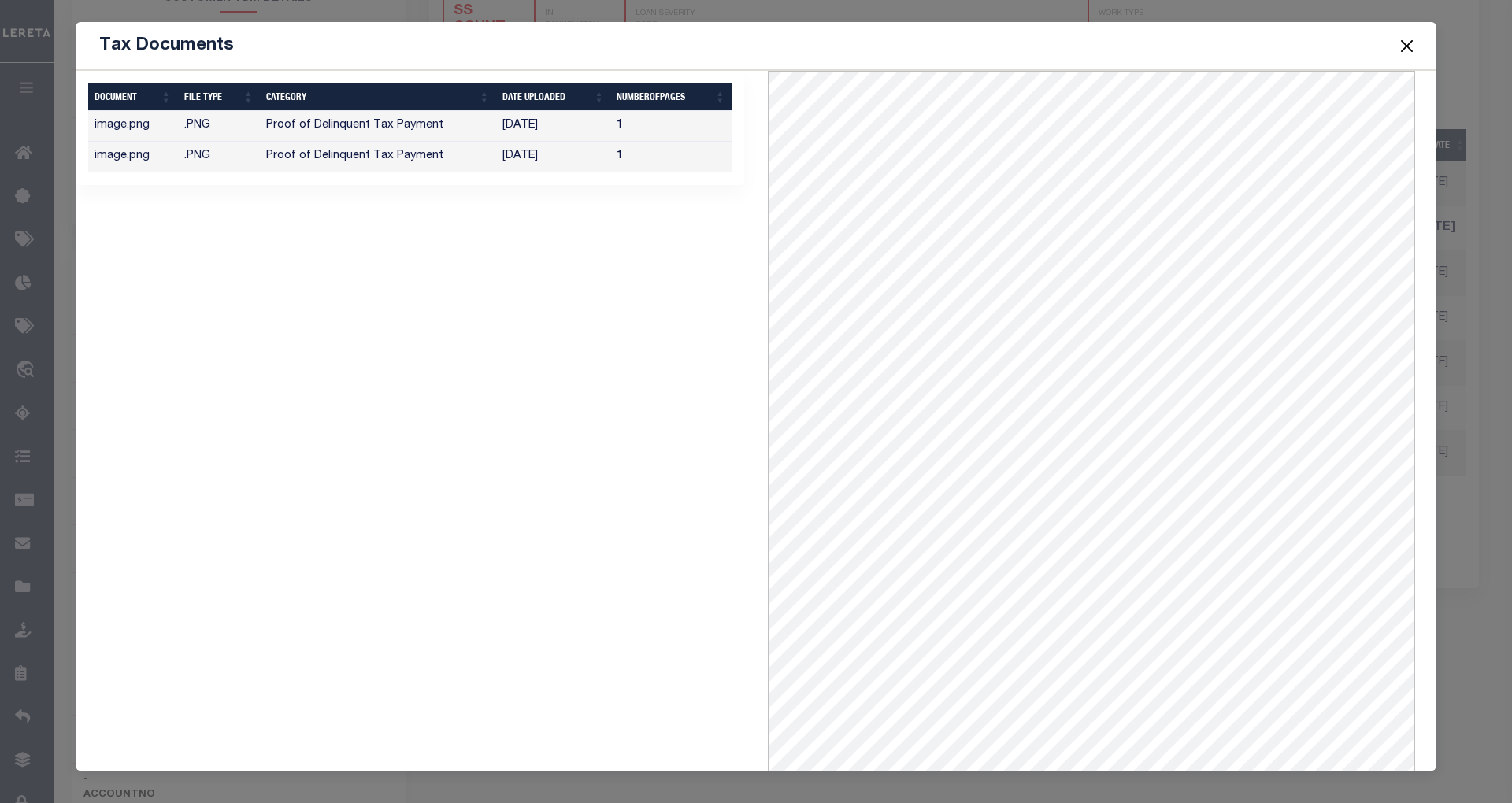
click at [1405, 45] on button "Close" at bounding box center [1407, 45] width 20 height 20
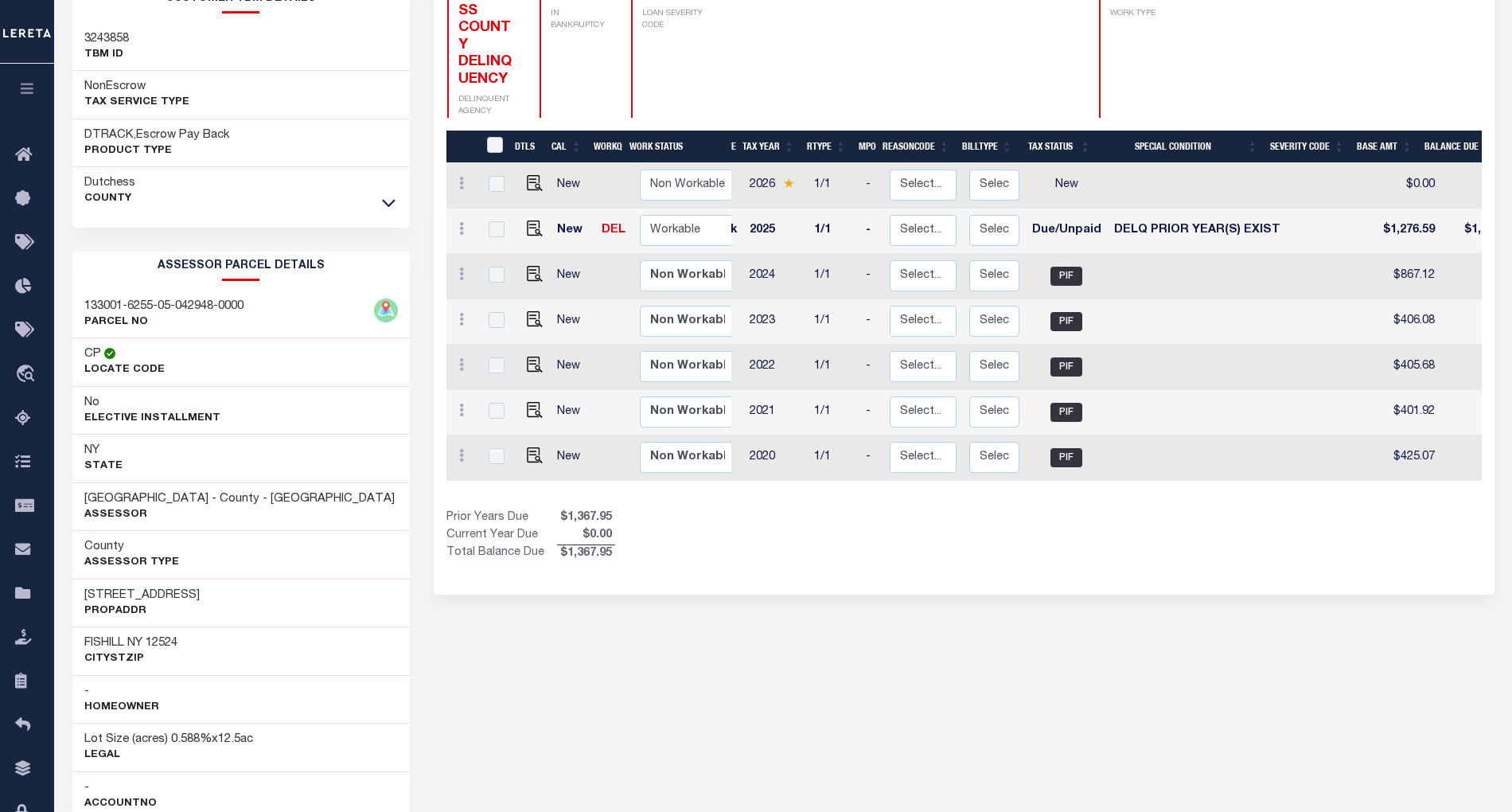
scroll to position [0, 0]
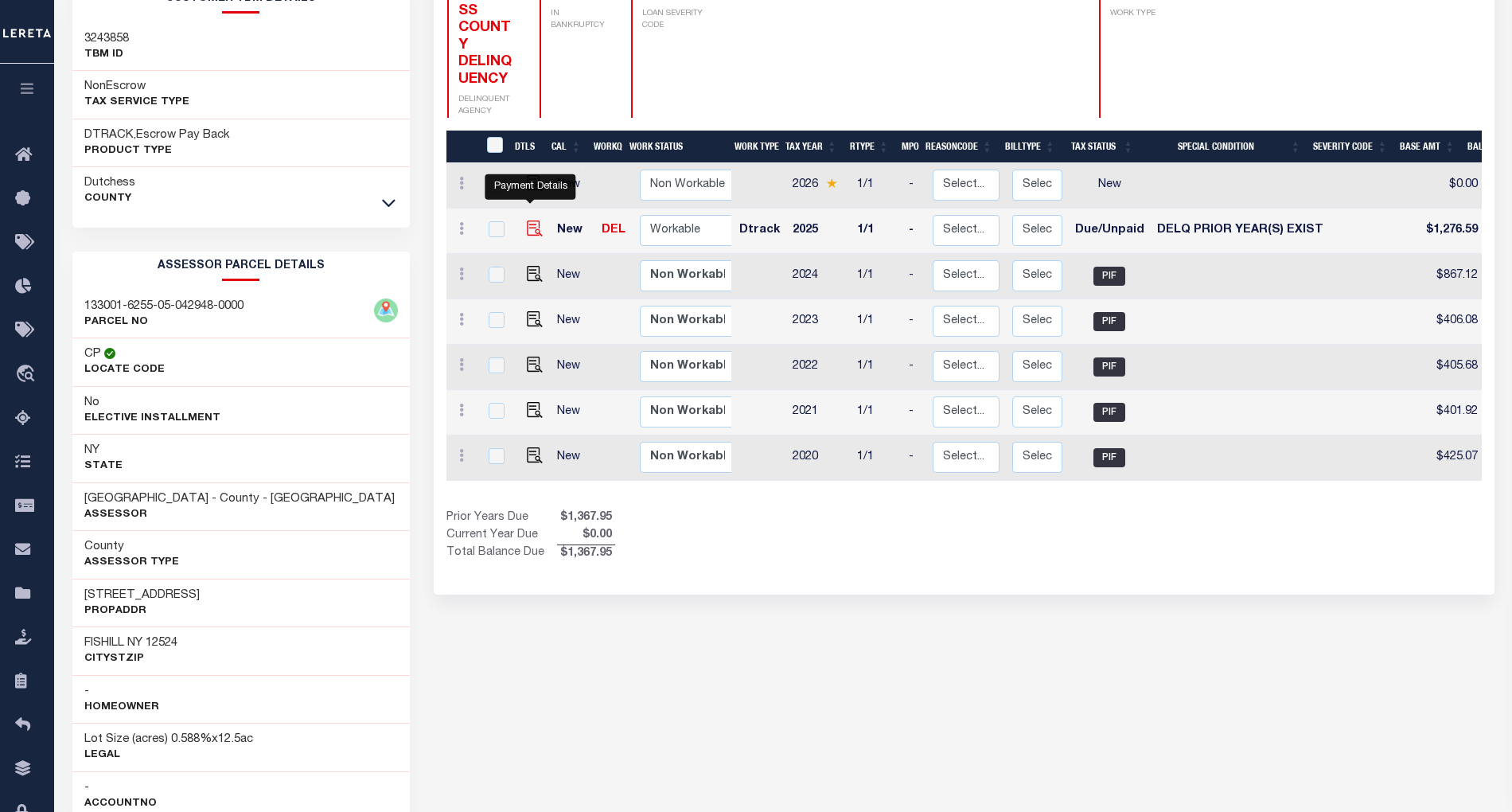
click at [533, 220] on img "" at bounding box center [535, 228] width 16 height 16
checkbox input "true"
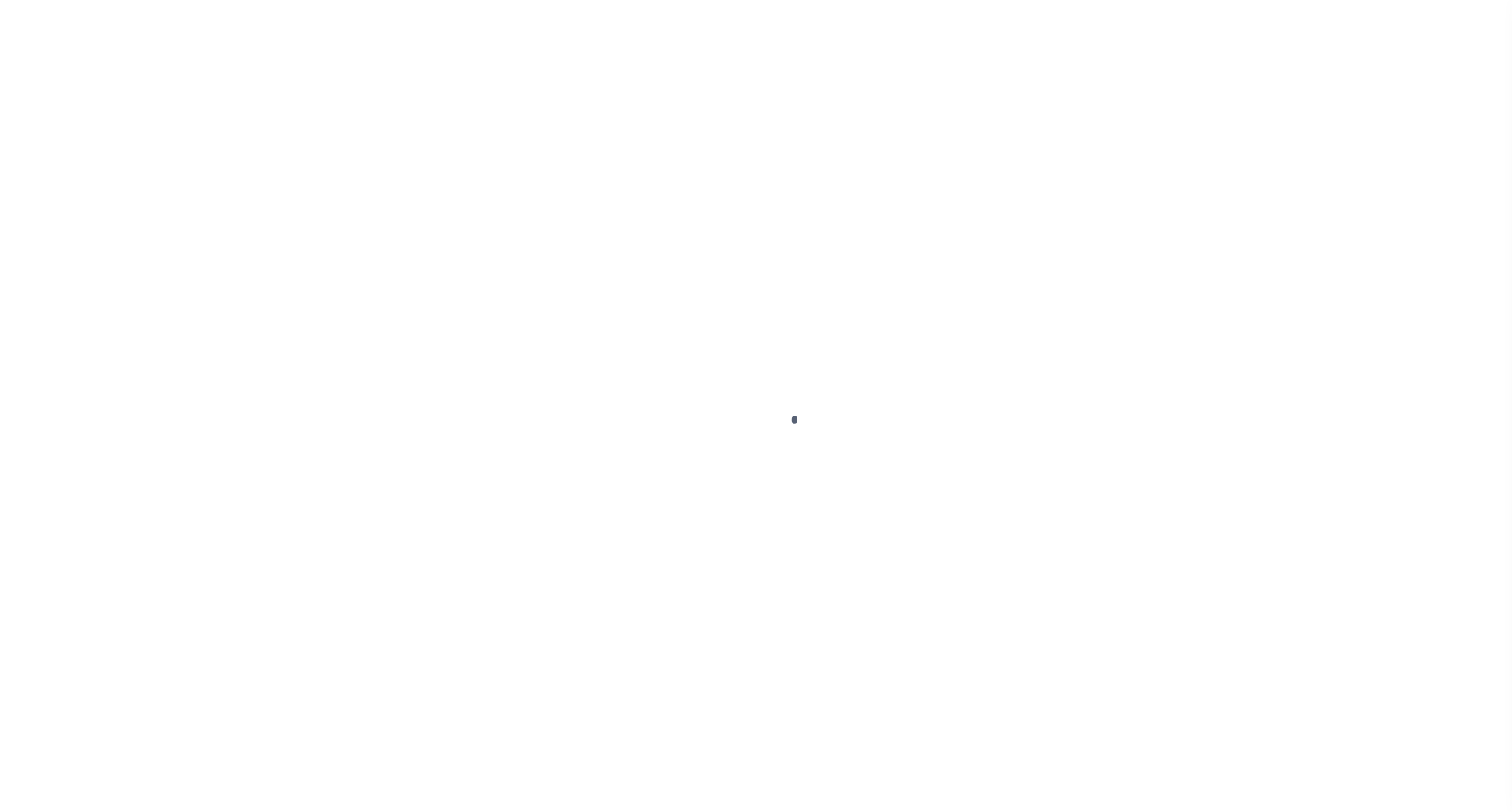
select select "DUE"
select select "18"
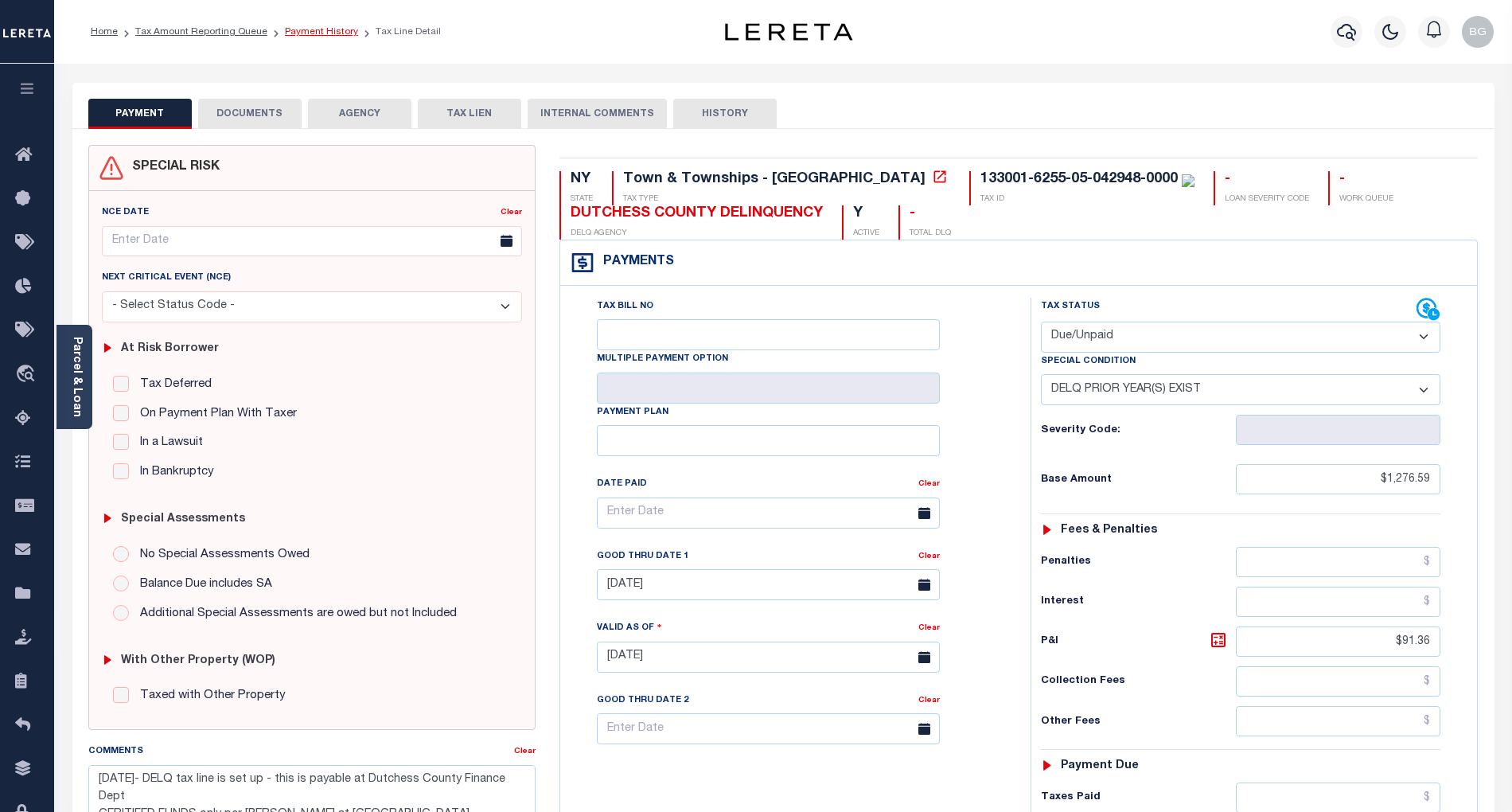
click at [313, 32] on link "Payment History" at bounding box center [321, 32] width 73 height 10
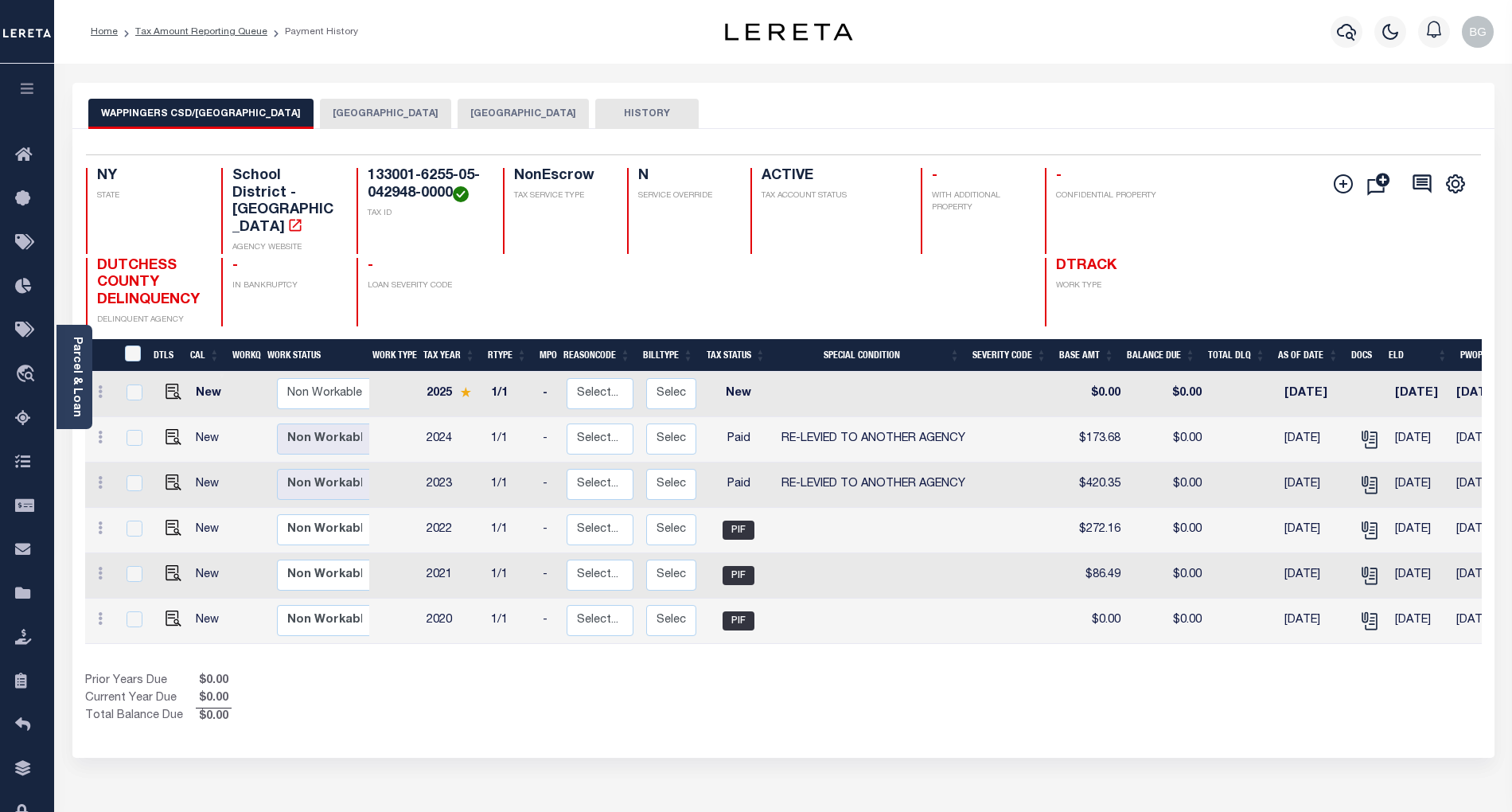
click at [458, 111] on button "[GEOGRAPHIC_DATA]" at bounding box center [523, 114] width 131 height 31
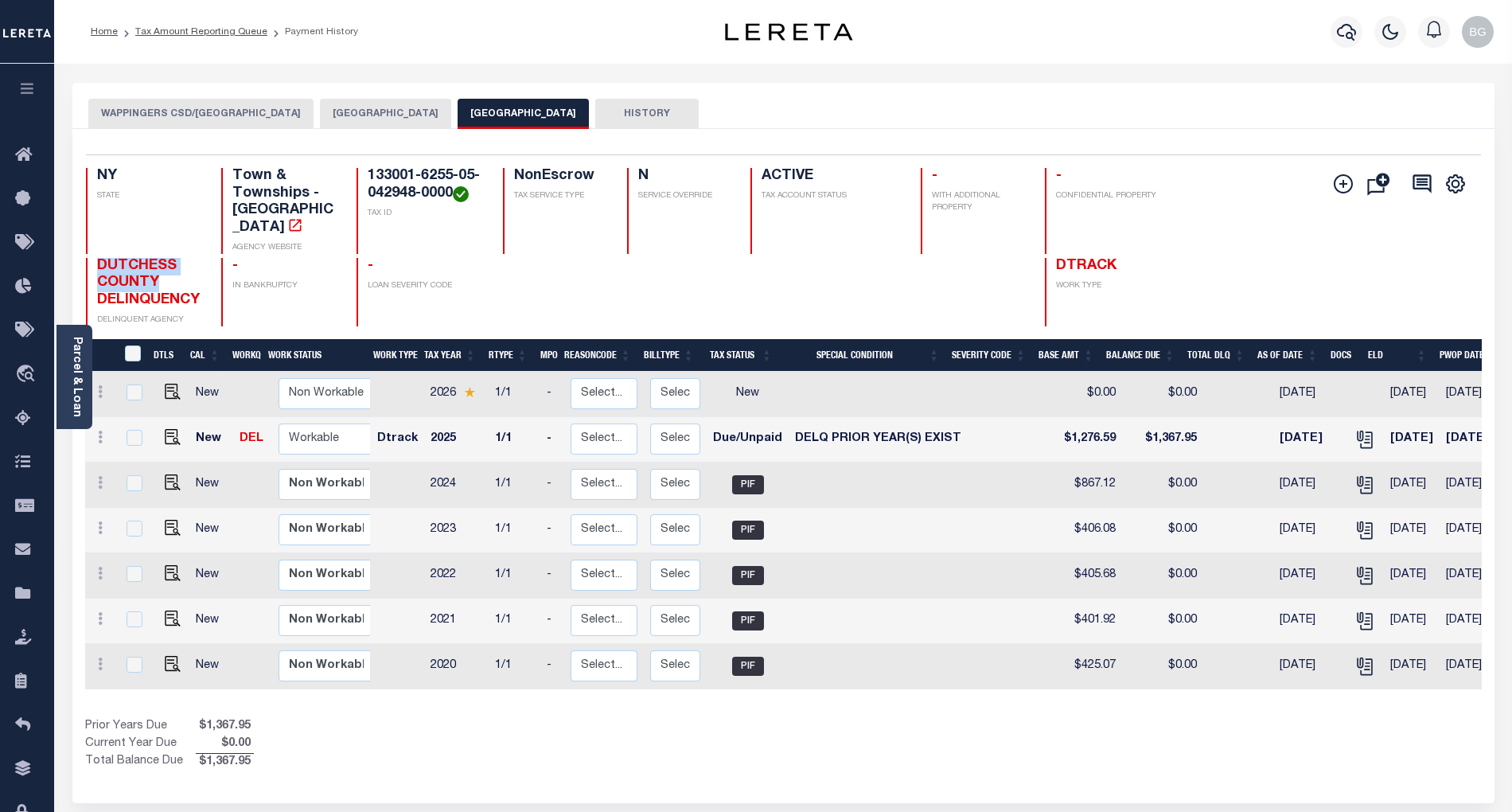
drag, startPoint x: 97, startPoint y: 248, endPoint x: 176, endPoint y: 259, distance: 79.8
click at [176, 259] on h4 "DUTCHESS COUNTY DELINQUENCY" at bounding box center [149, 284] width 105 height 52
